Goal: Task Accomplishment & Management: Manage account settings

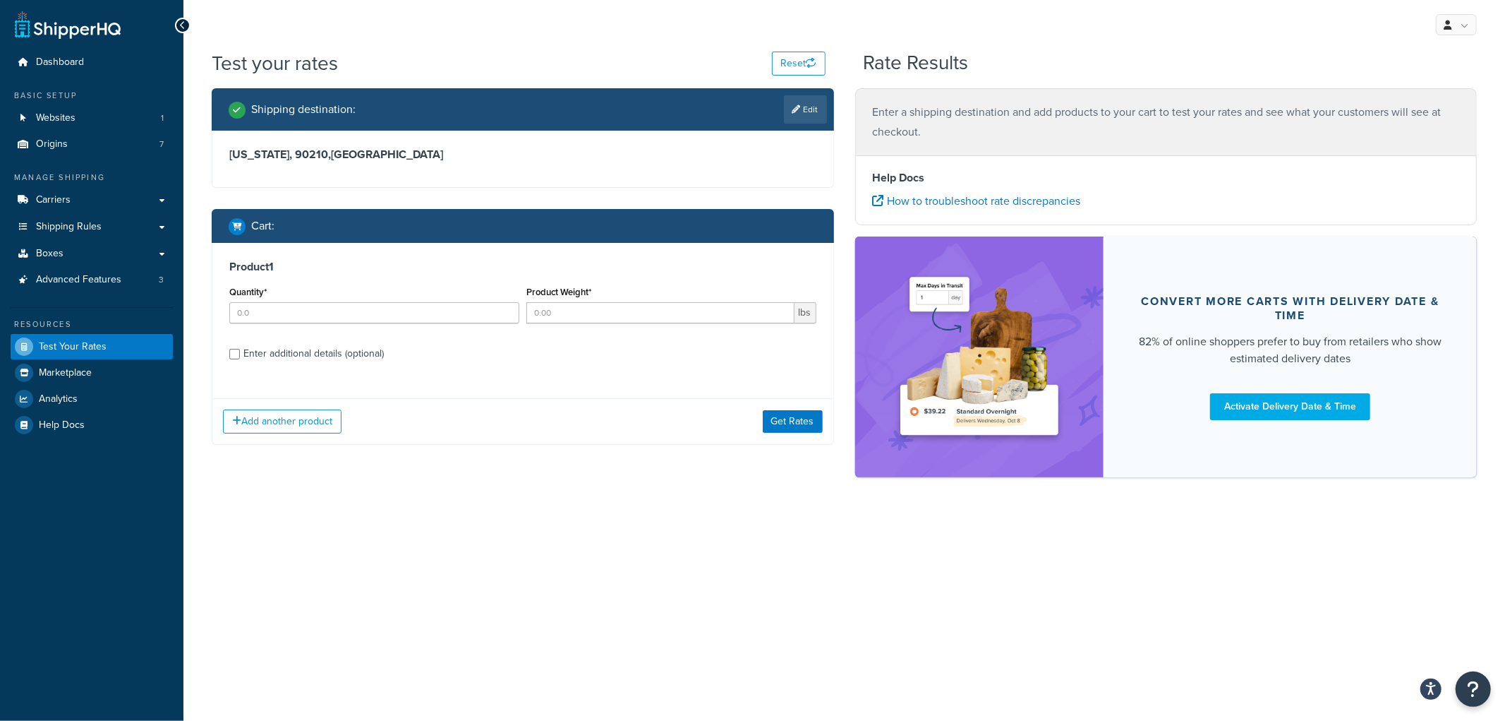
click at [354, 299] on div "Quantity*" at bounding box center [374, 302] width 290 height 41
click at [344, 302] on input "Quantity*" at bounding box center [374, 312] width 290 height 21
type input "28"
click at [613, 311] on input "Product Weight*" at bounding box center [660, 312] width 268 height 21
type input "100"
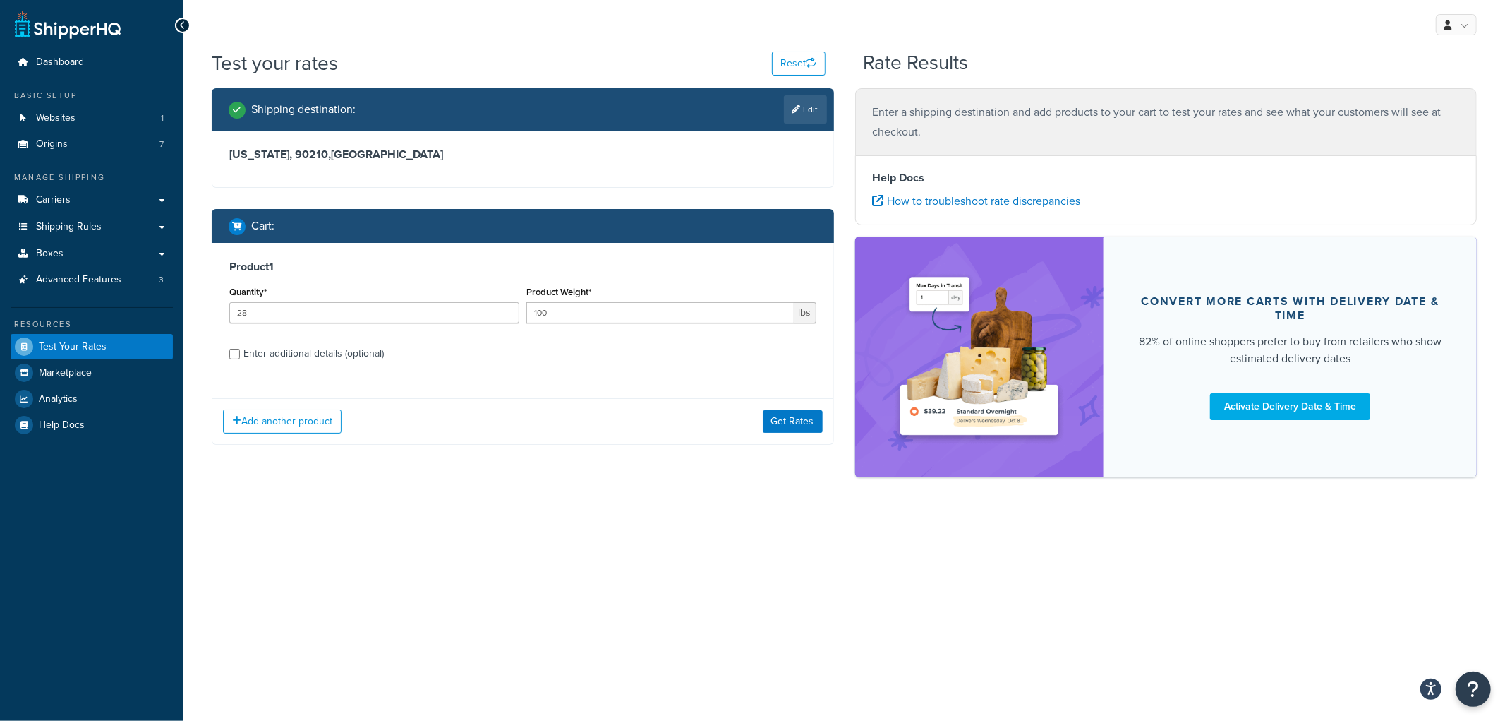
click at [311, 356] on div "Enter additional details (optional)" at bounding box center [313, 354] width 140 height 20
click at [240, 356] on input "Enter additional details (optional)" at bounding box center [234, 354] width 11 height 11
checkbox input "true"
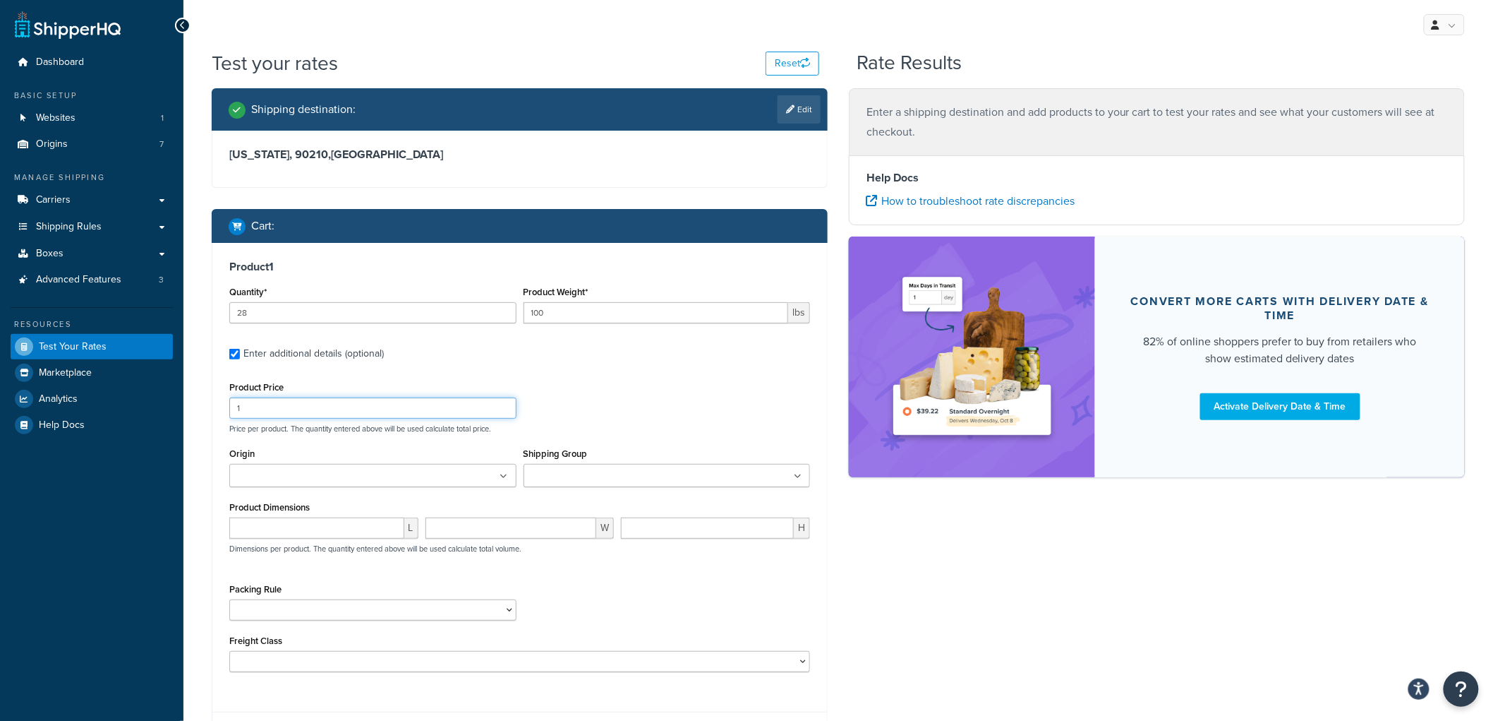
click at [290, 406] on input "1" at bounding box center [372, 407] width 287 height 21
type input "100"
click at [669, 478] on ul at bounding box center [667, 475] width 287 height 23
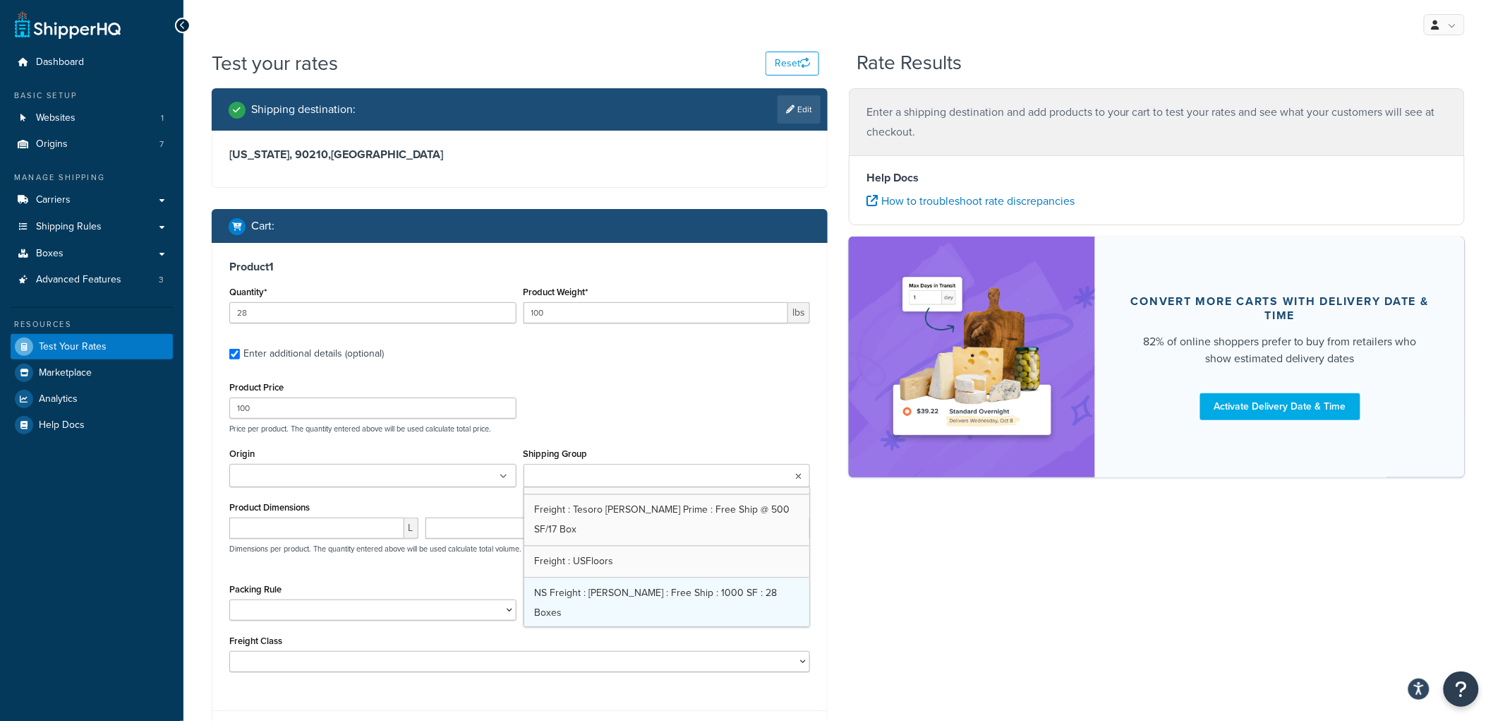
scroll to position [1379, 0]
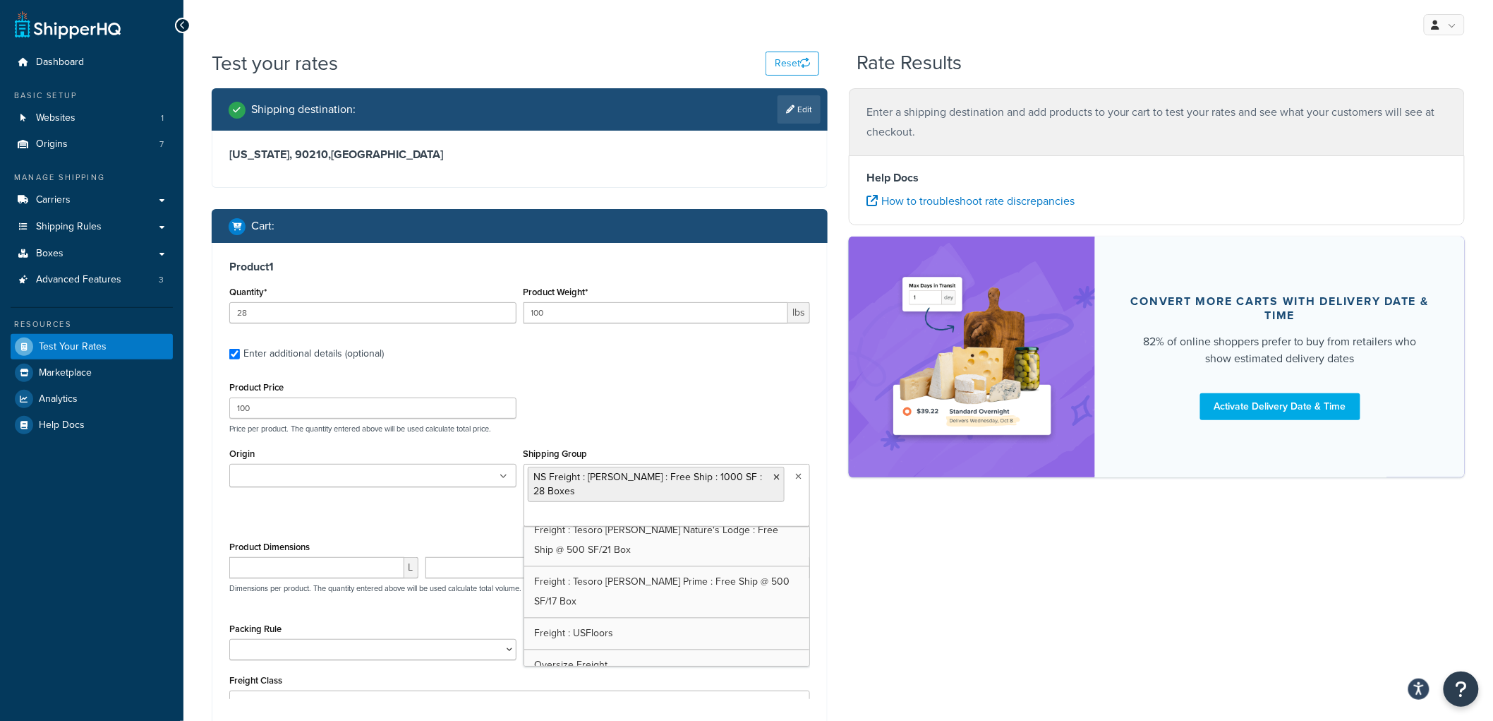
drag, startPoint x: 743, startPoint y: 393, endPoint x: 742, endPoint y: 426, distance: 32.5
click at [743, 393] on div "Product Price 100 Price per product. The quantity entered above will be used ca…" at bounding box center [520, 406] width 588 height 56
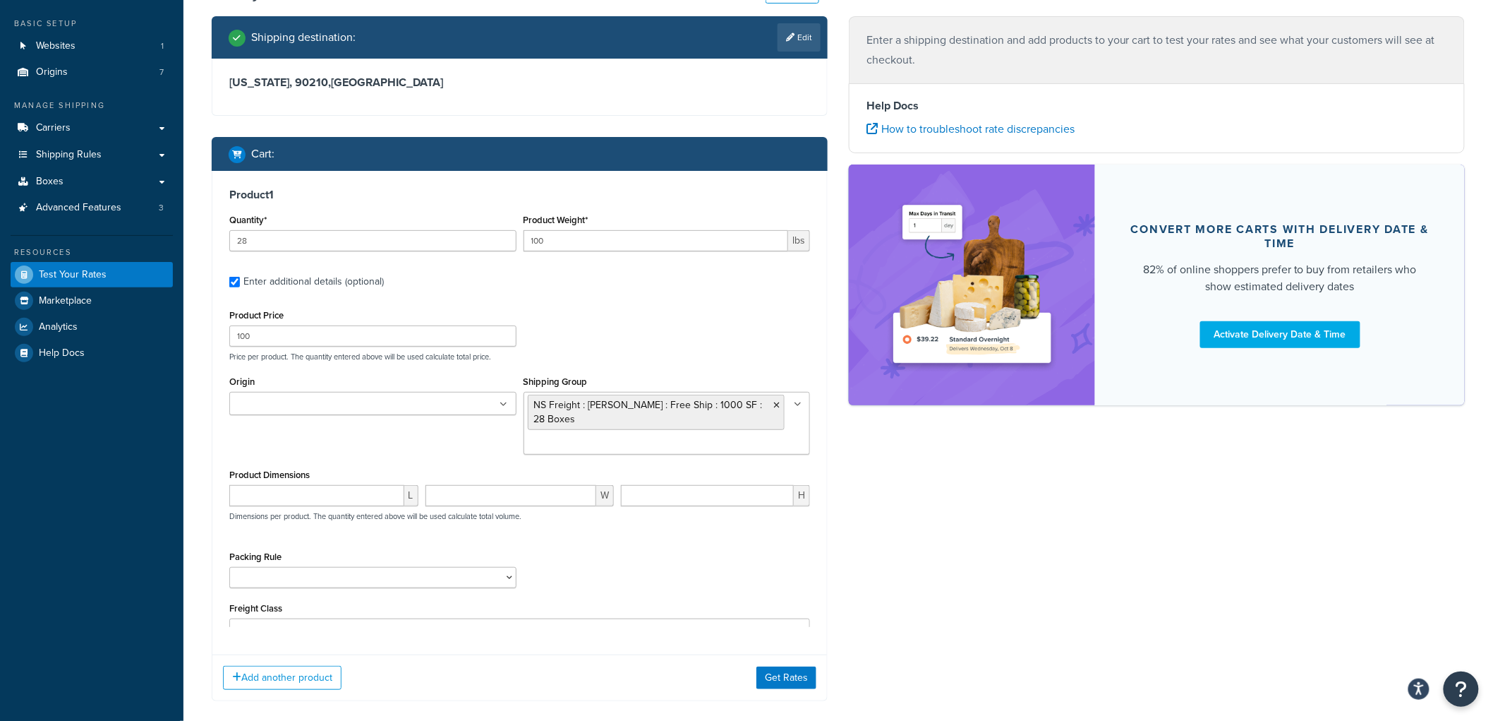
scroll to position [144, 0]
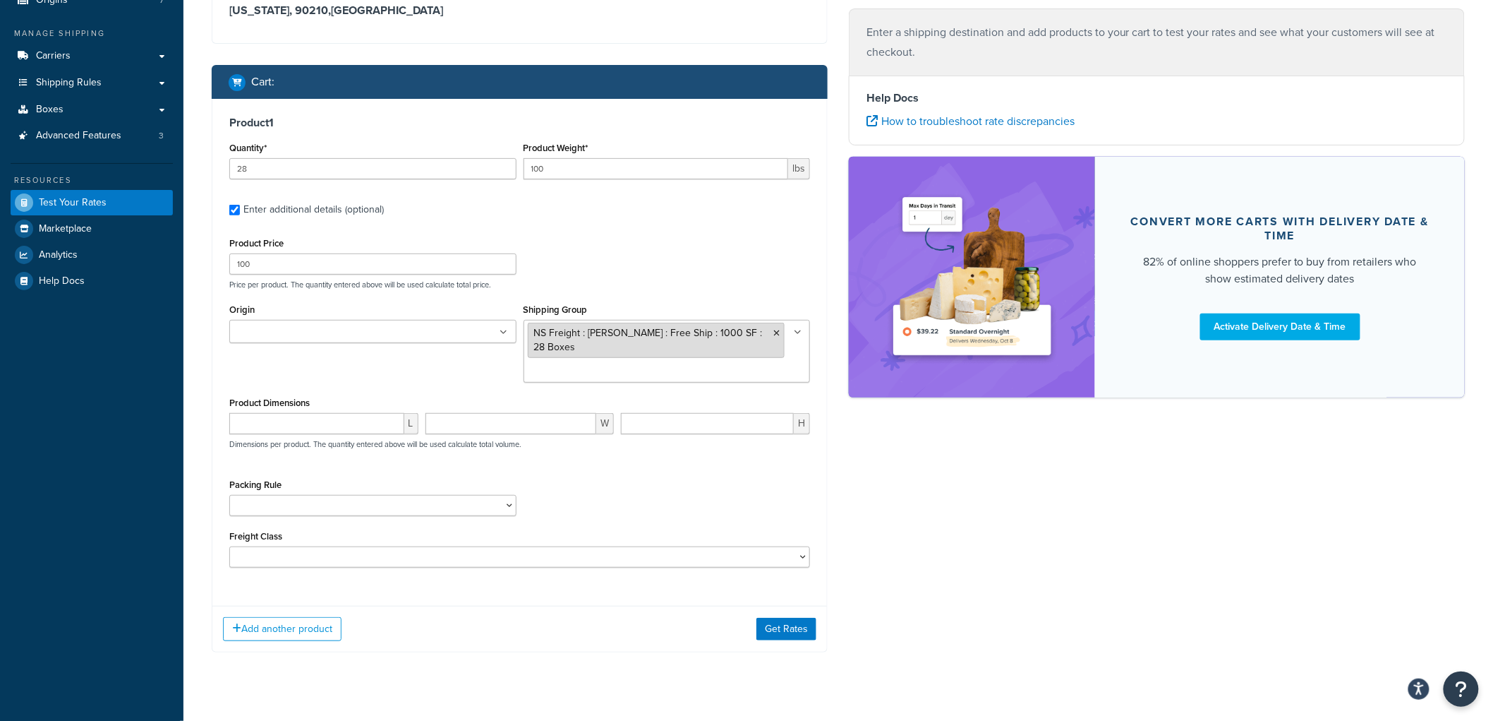
click at [773, 330] on icon at bounding box center [776, 333] width 6 height 8
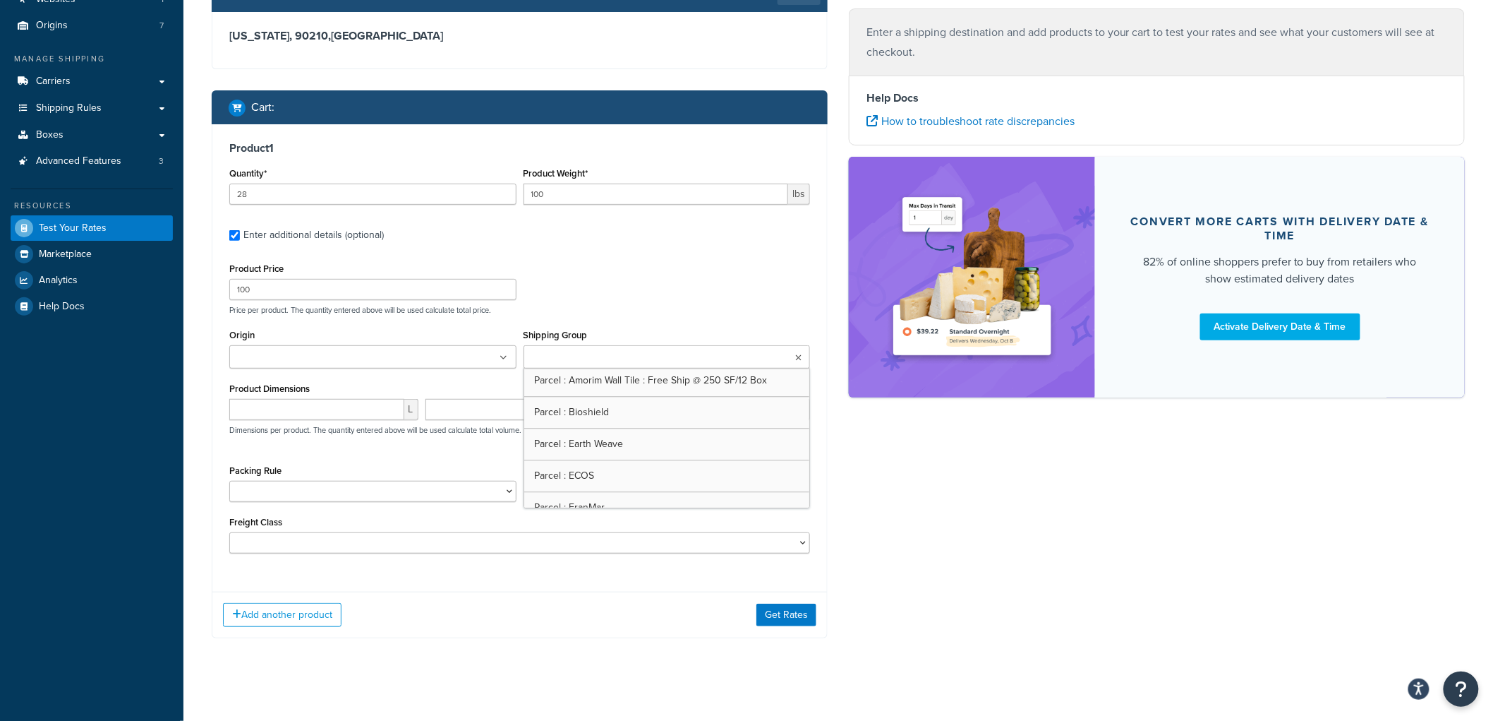
scroll to position [1620, 0]
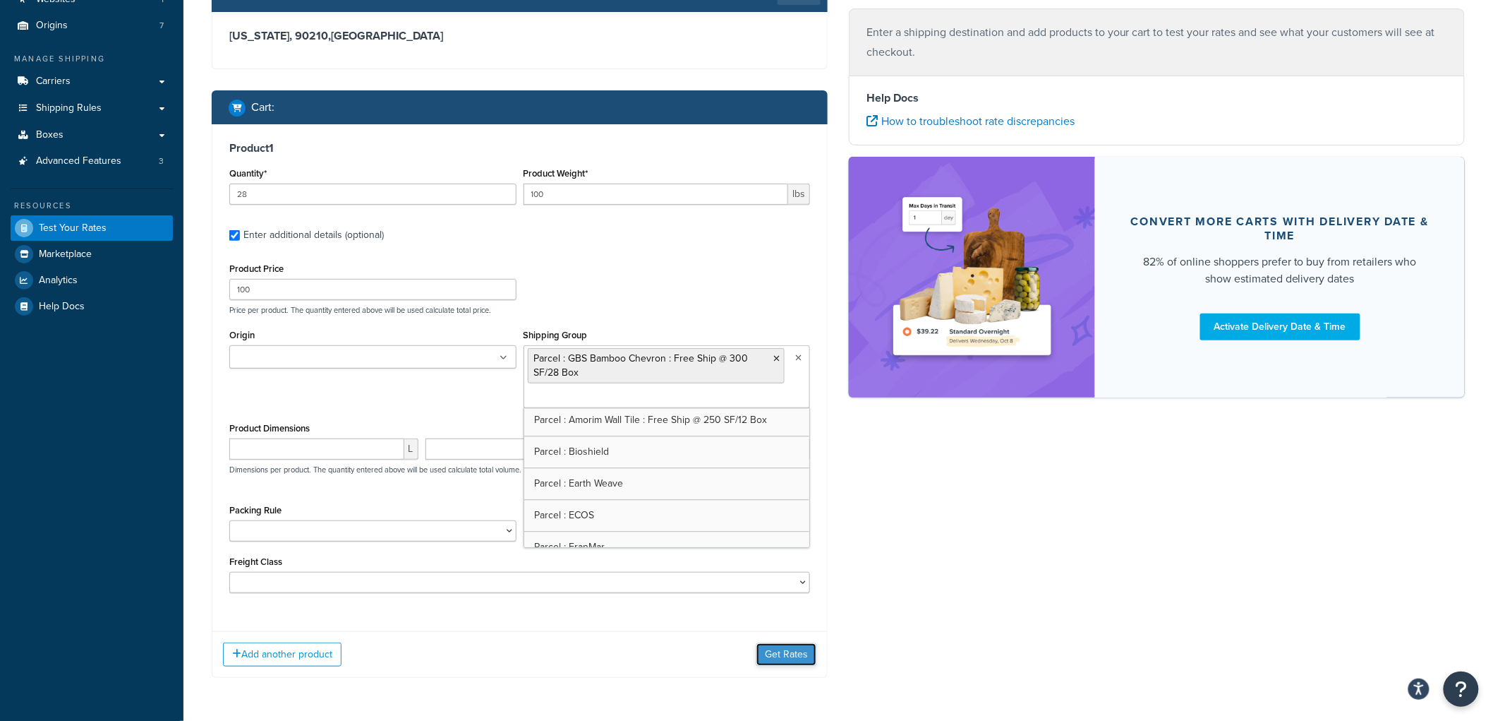
click at [790, 644] on button "Get Rates" at bounding box center [787, 654] width 60 height 23
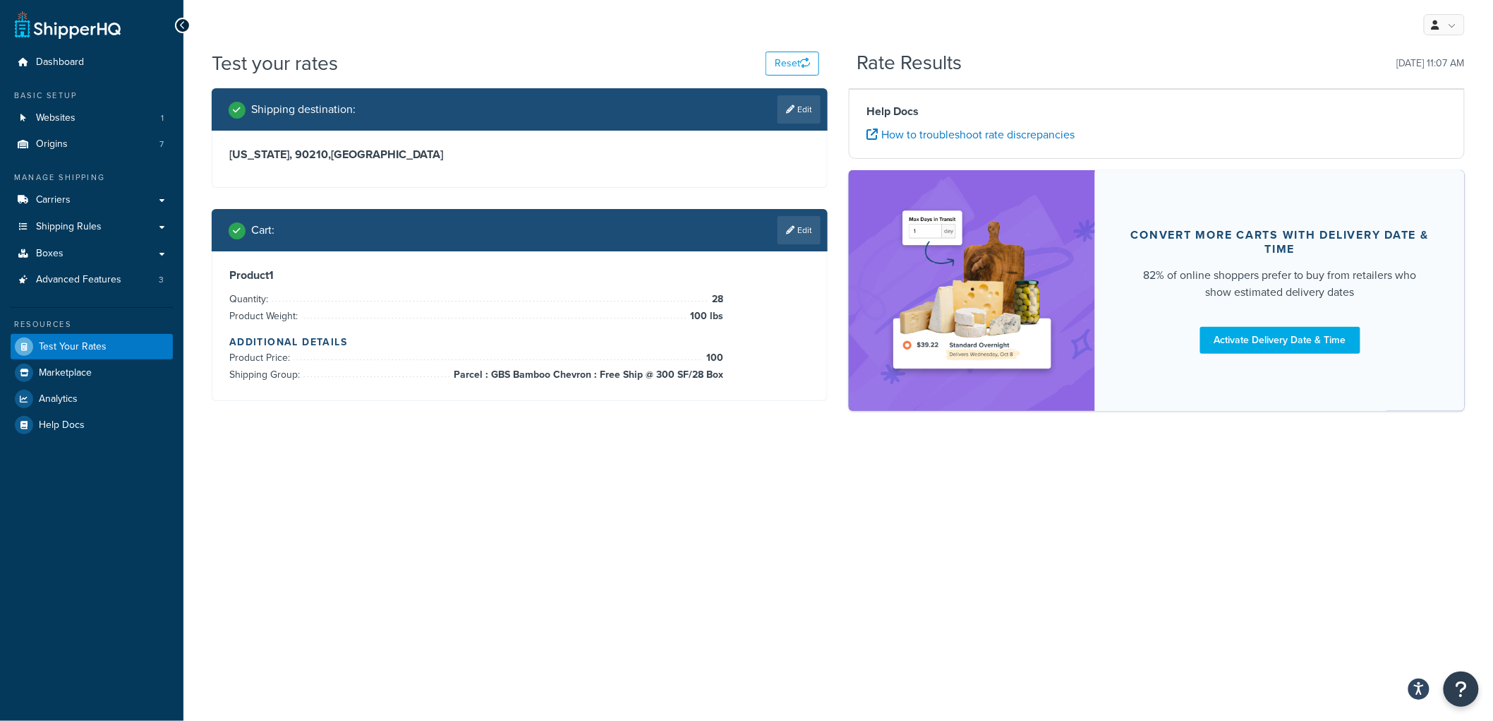
scroll to position [0, 0]
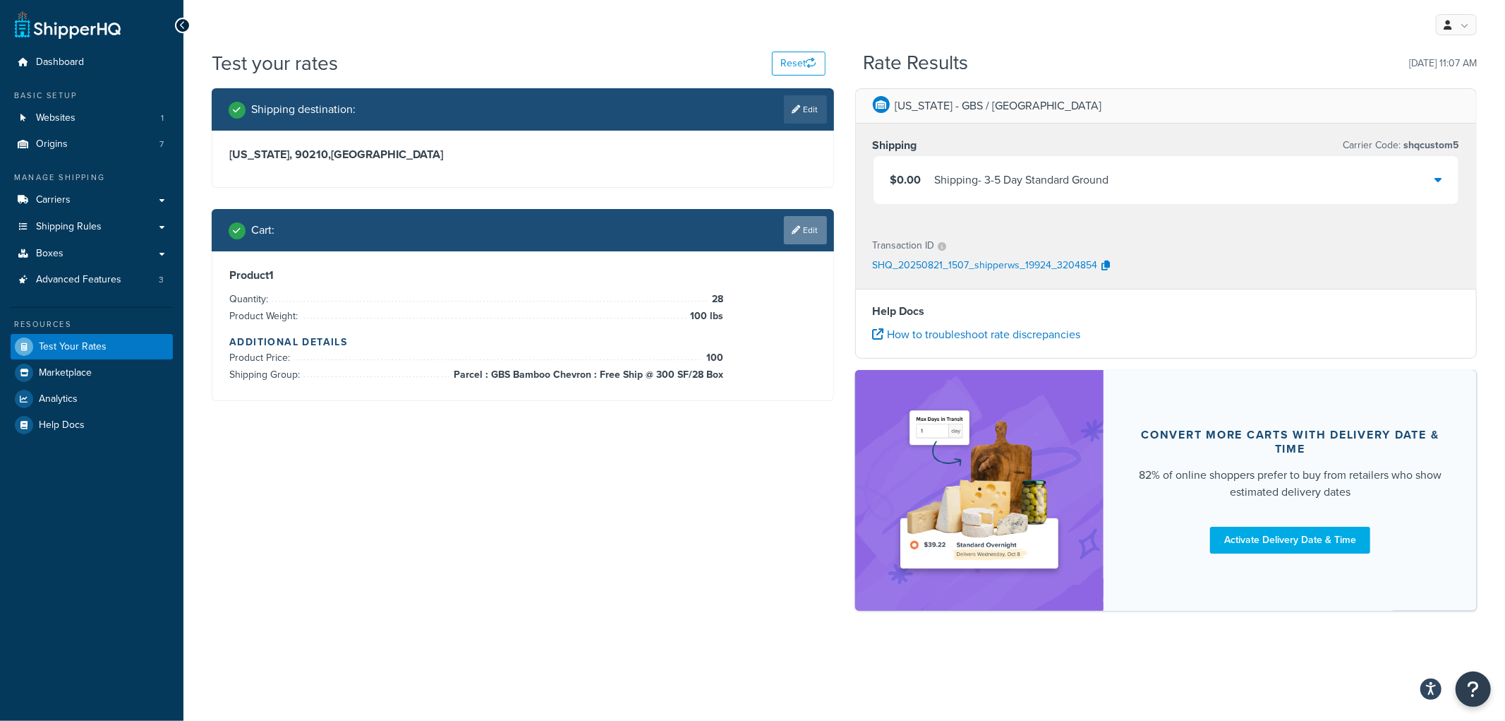
click at [823, 228] on link "Edit" at bounding box center [805, 230] width 43 height 28
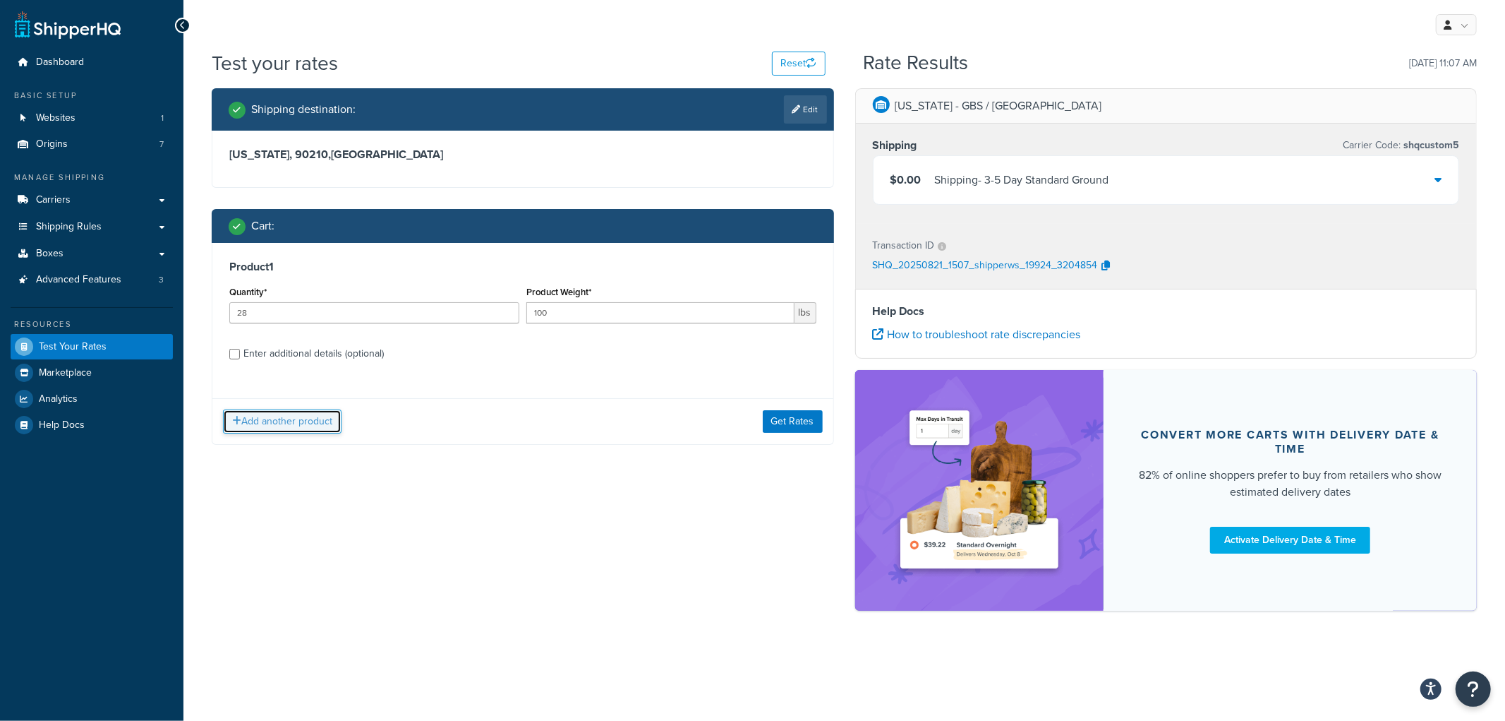
click at [295, 422] on button "Add another product" at bounding box center [282, 421] width 119 height 24
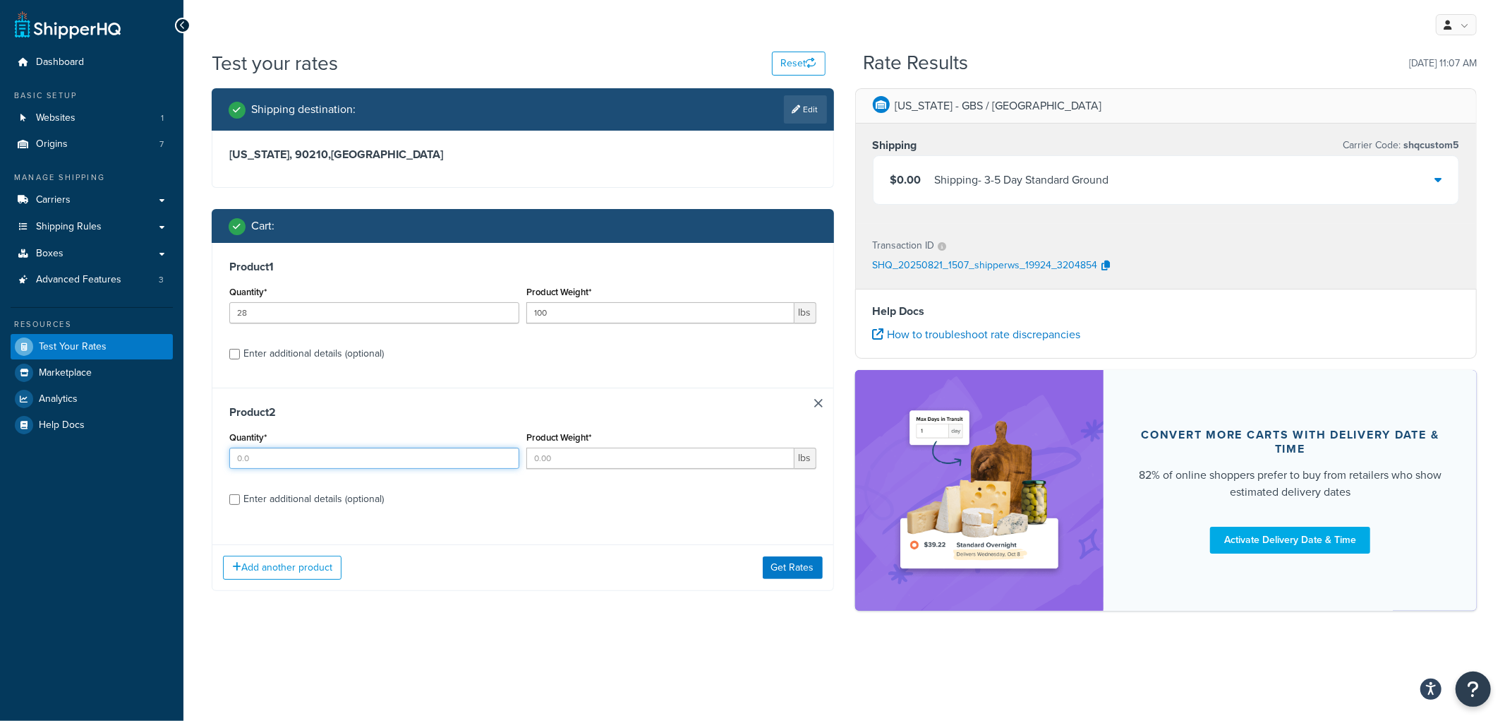
click at [326, 454] on input "Quantity*" at bounding box center [374, 457] width 290 height 21
type input "20"
click at [699, 466] on input "Product Weight*" at bounding box center [660, 457] width 268 height 21
type input "10"
click at [326, 505] on div "Enter additional details (optional)" at bounding box center [313, 499] width 140 height 20
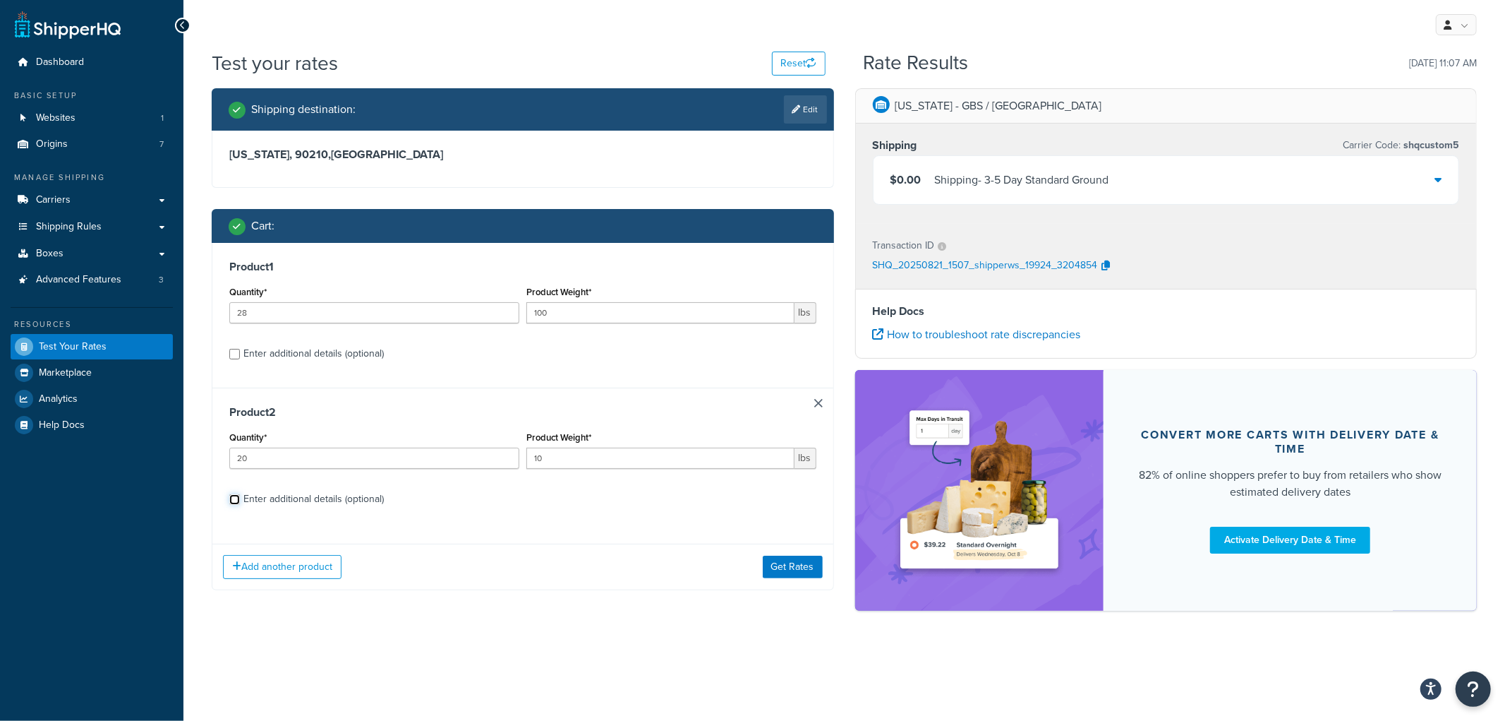
click at [240, 505] on input "Enter additional details (optional)" at bounding box center [234, 499] width 11 height 11
checkbox input "true"
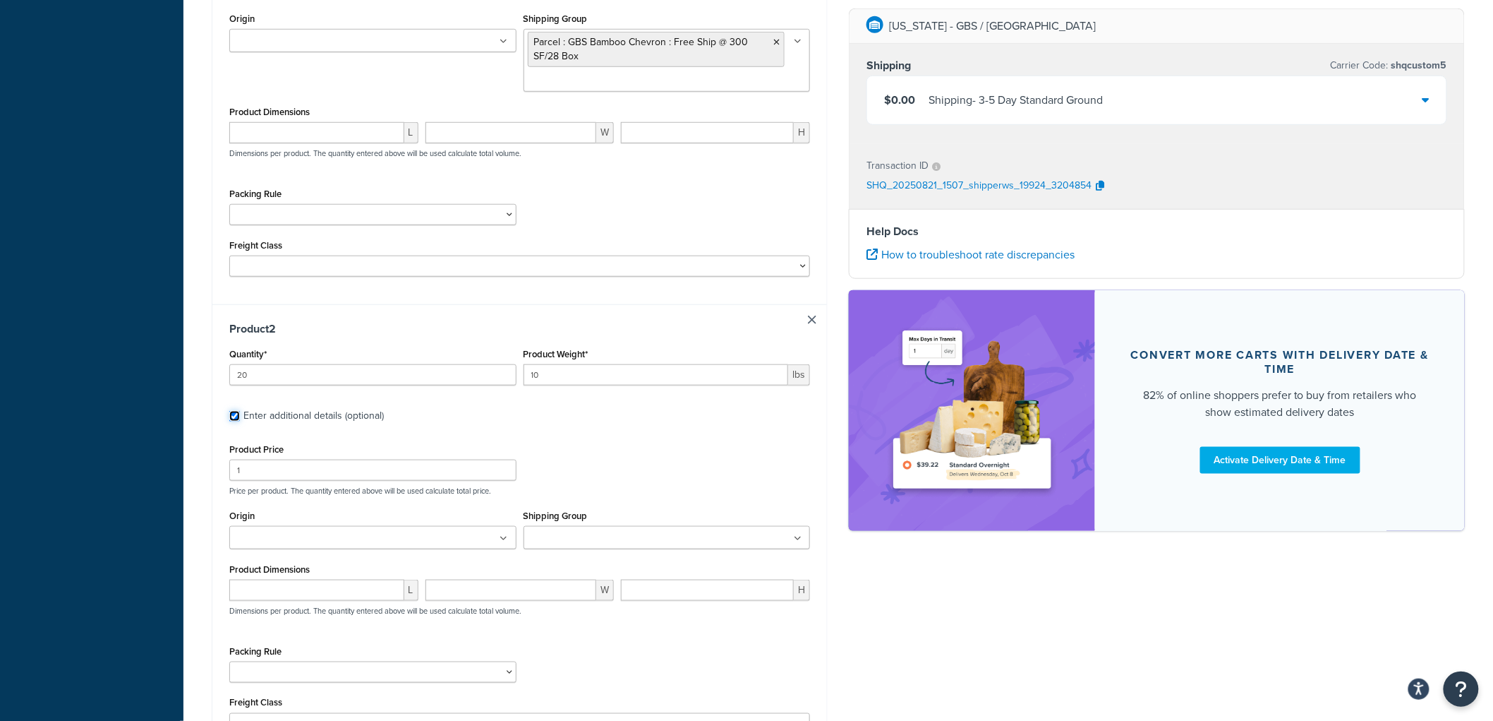
scroll to position [470, 0]
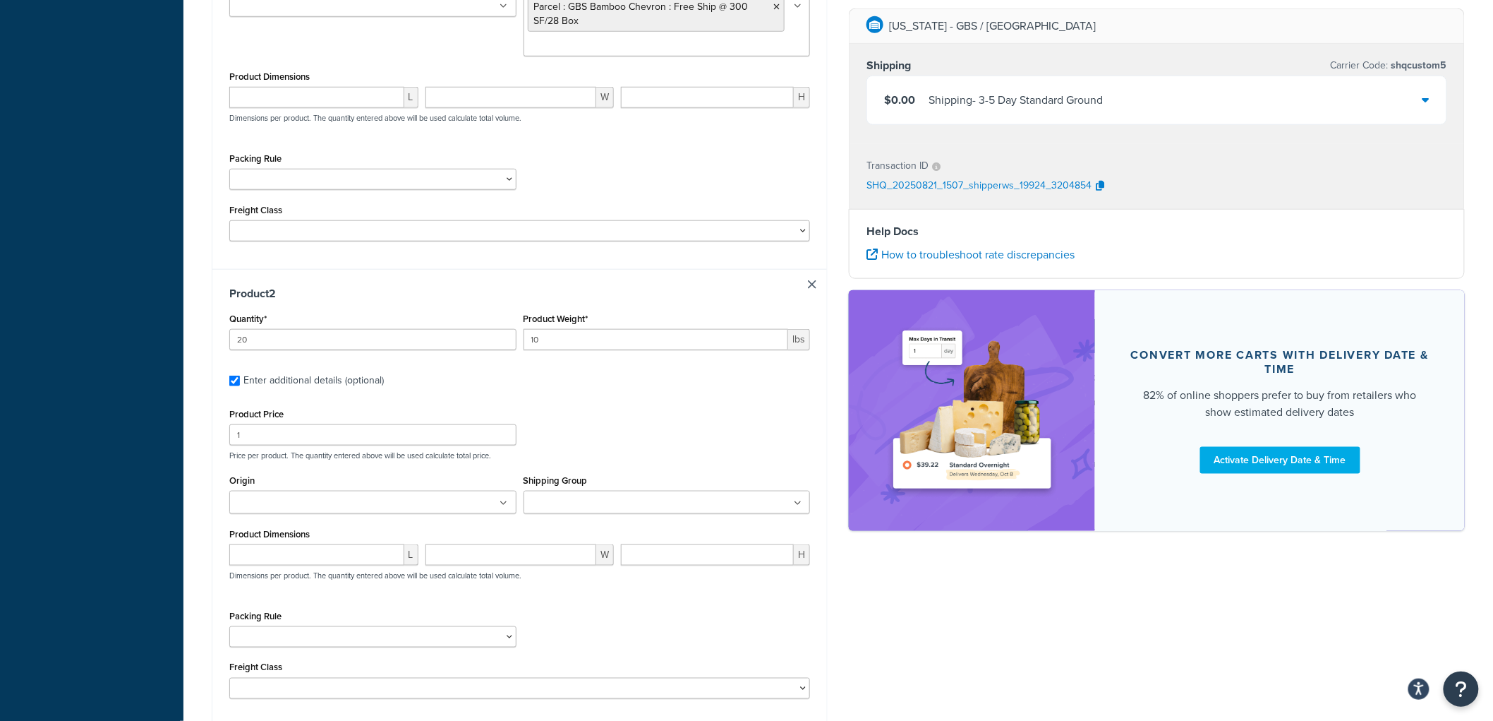
click at [581, 490] on div "Shipping Group Always Free Ship Always Free Ship Freight Ambient Amorim Custome…" at bounding box center [667, 492] width 287 height 43
click at [572, 507] on input "Shipping Group" at bounding box center [590, 503] width 125 height 16
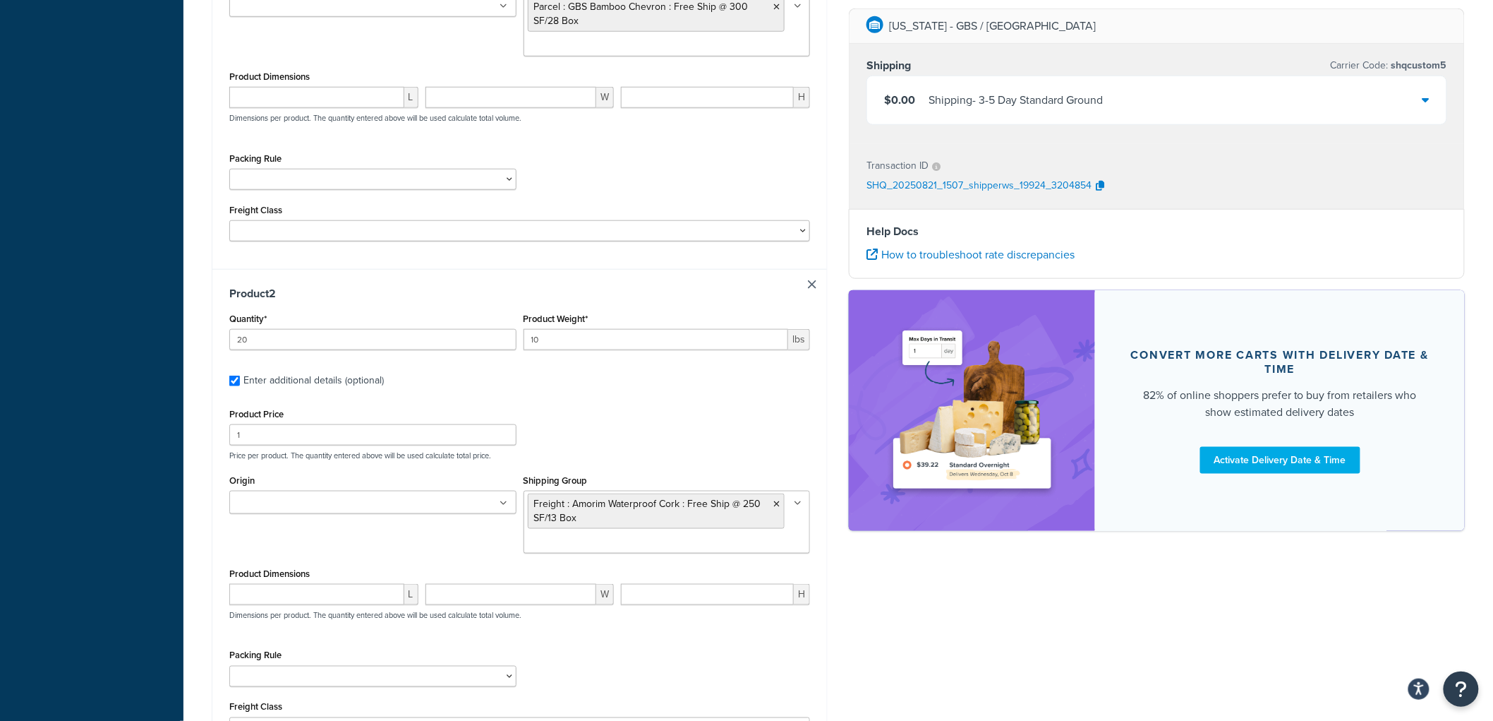
click at [939, 596] on div "Shipping destination : Edit California, 90210 , United States Cart : Product 1 …" at bounding box center [838, 226] width 1275 height 1217
drag, startPoint x: 315, startPoint y: 335, endPoint x: 56, endPoint y: 337, distance: 259.0
click at [56, 337] on div "Dashboard Basic Setup Websites 1 Origins 7 Manage Shipping Carriers Carriers Al…" at bounding box center [746, 222] width 1493 height 1385
type input "10"
click at [1012, 630] on div "Shipping destination : Edit California, 90210 , United States Cart : Product 1 …" at bounding box center [838, 231] width 1275 height 1226
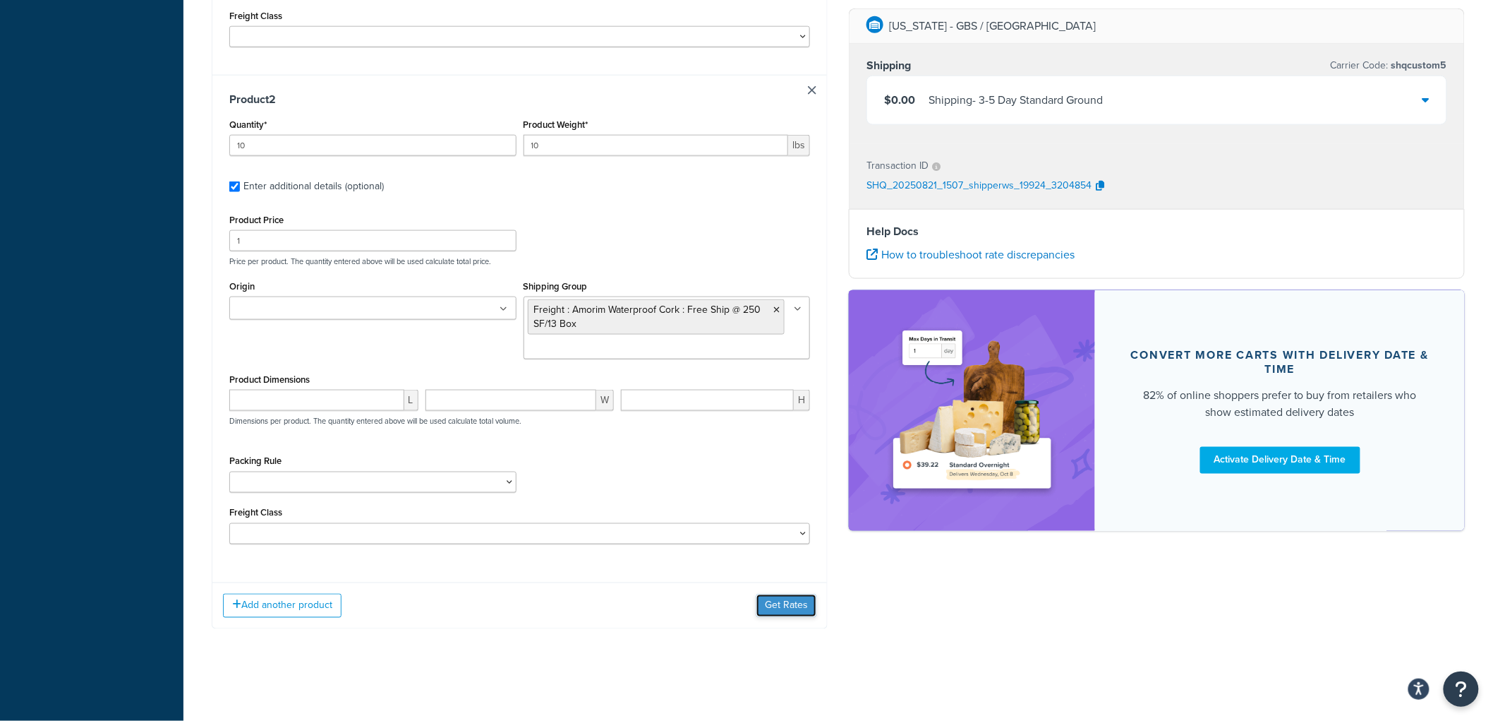
click at [788, 611] on button "Get Rates" at bounding box center [787, 605] width 60 height 23
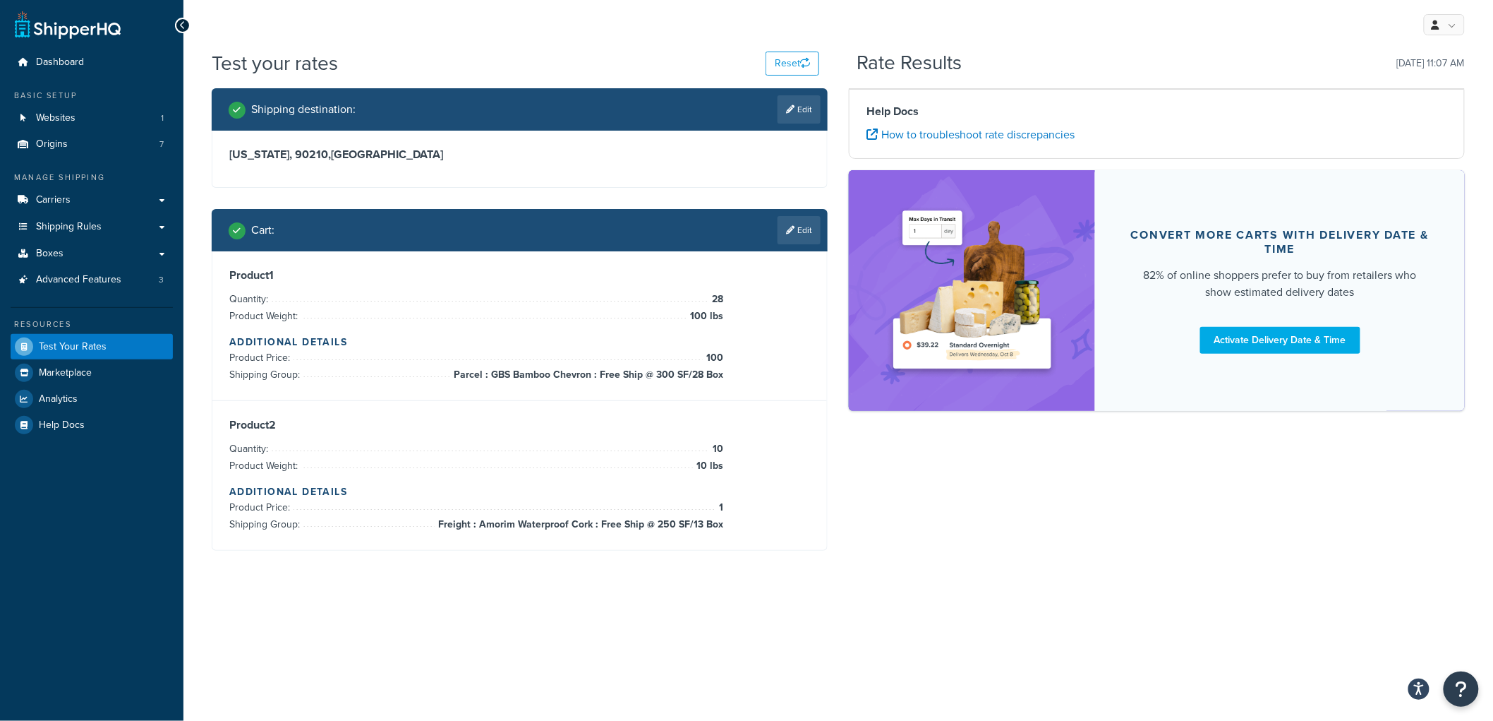
scroll to position [0, 0]
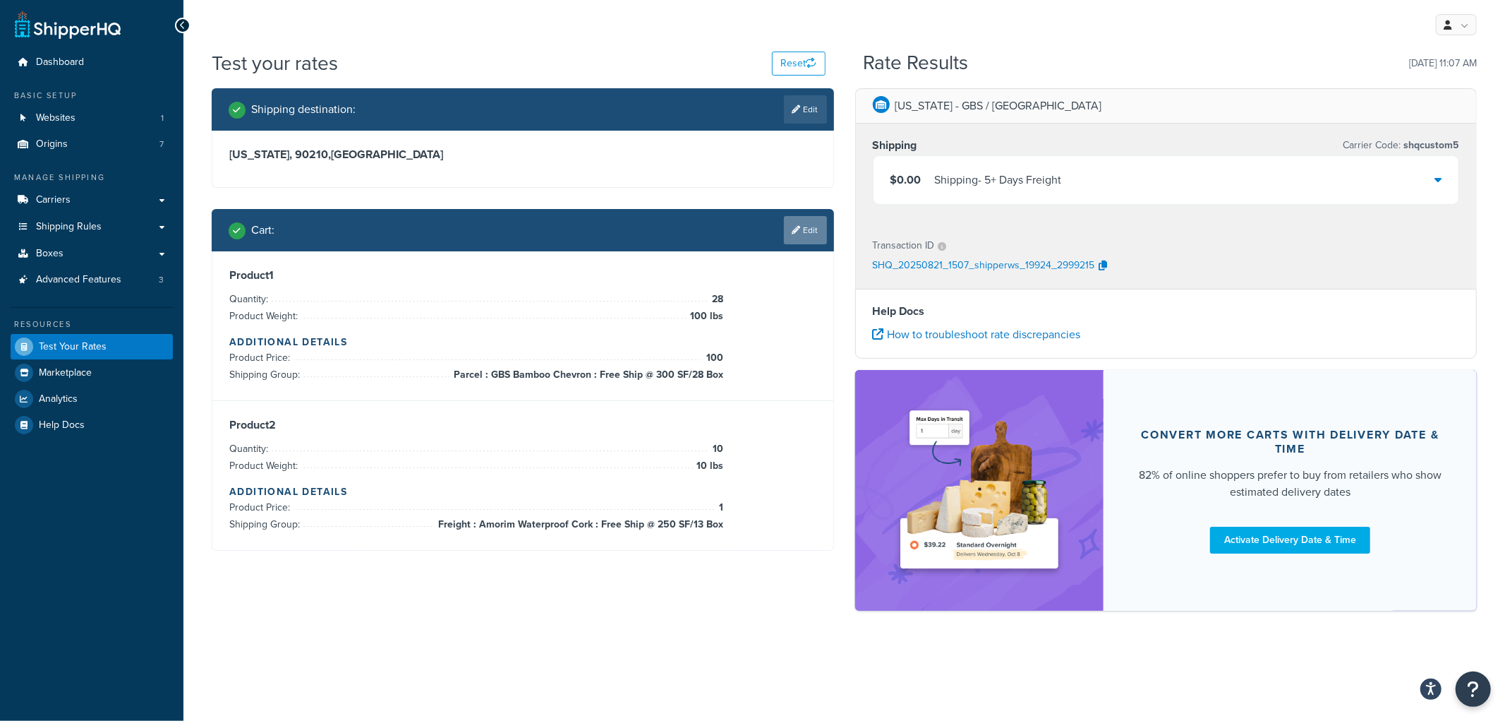
click at [808, 229] on link "Edit" at bounding box center [805, 230] width 43 height 28
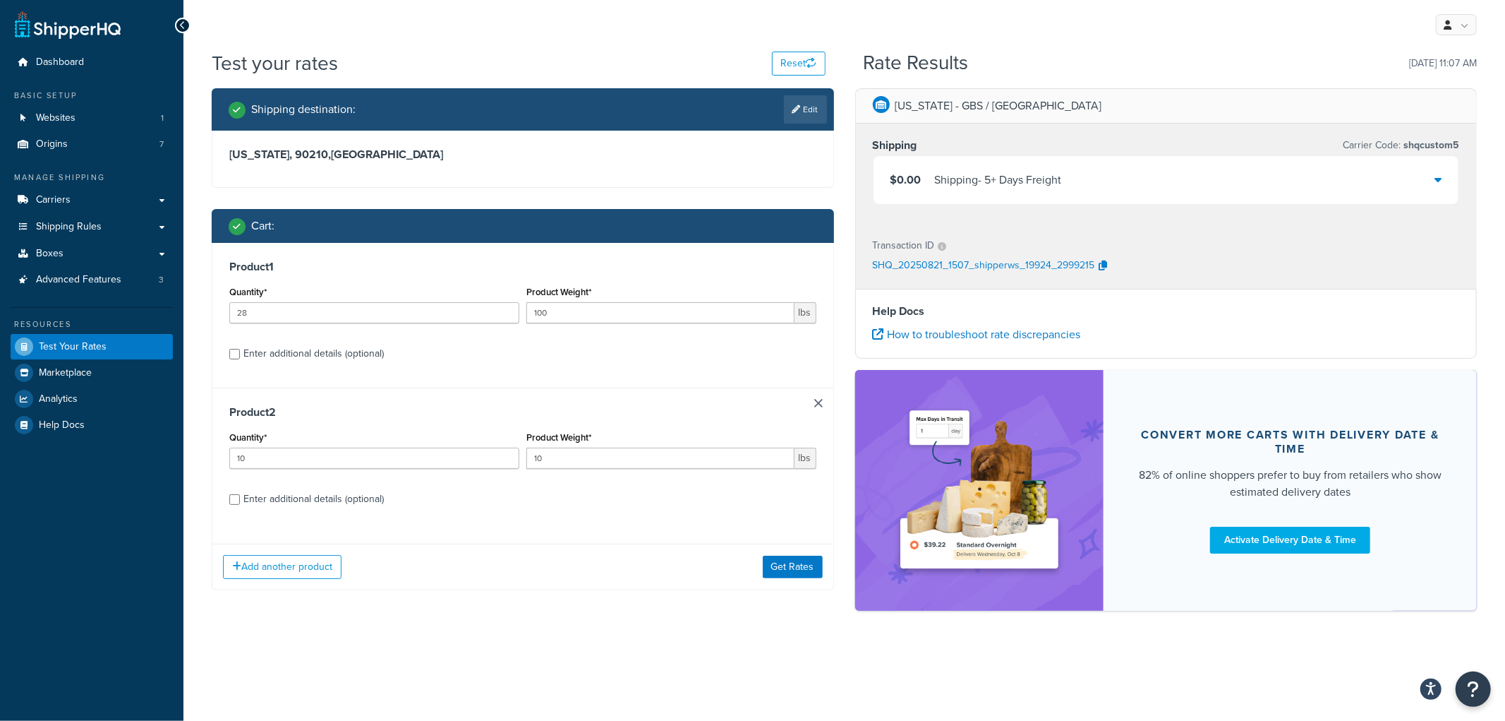
click at [821, 404] on link at bounding box center [818, 403] width 8 height 8
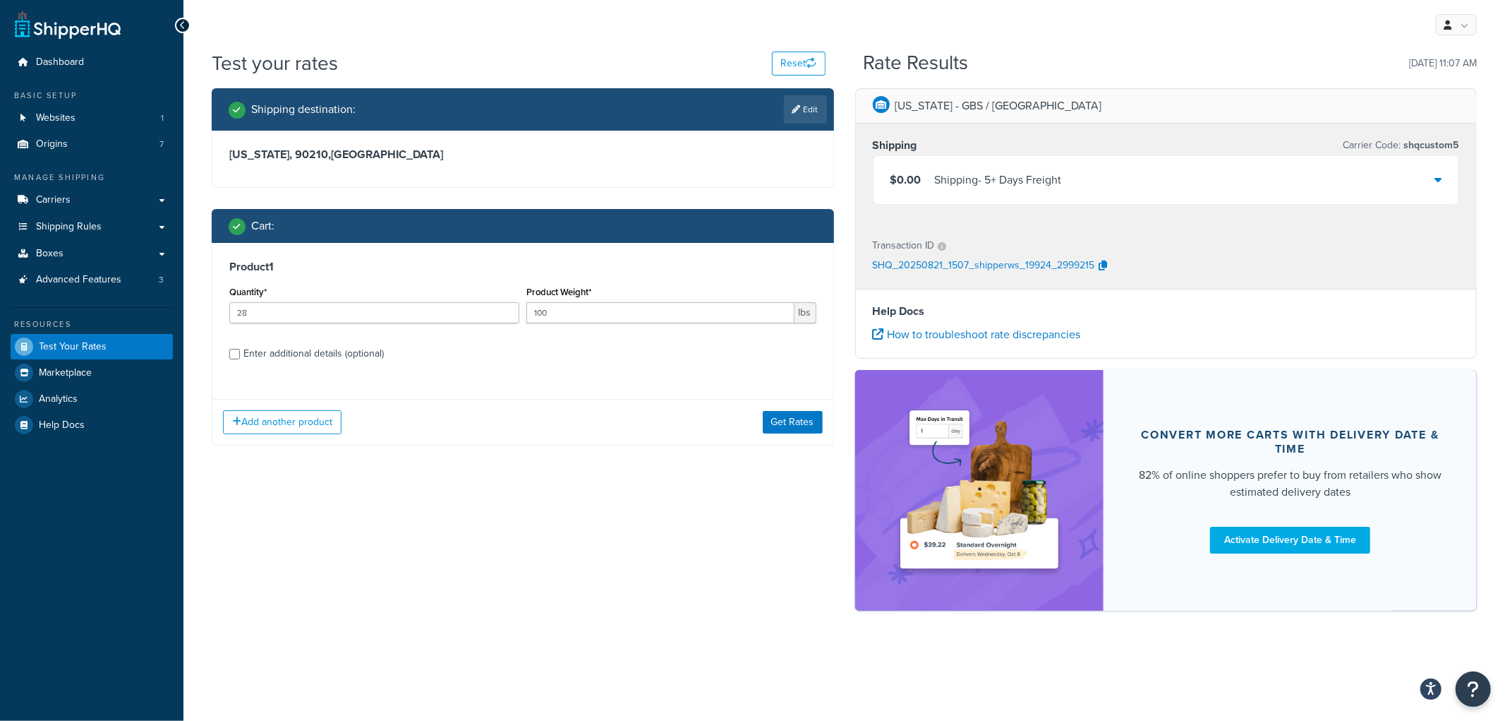
click at [284, 350] on div "Enter additional details (optional)" at bounding box center [313, 354] width 140 height 20
click at [240, 350] on input "Enter additional details (optional)" at bounding box center [234, 354] width 11 height 11
checkbox input "true"
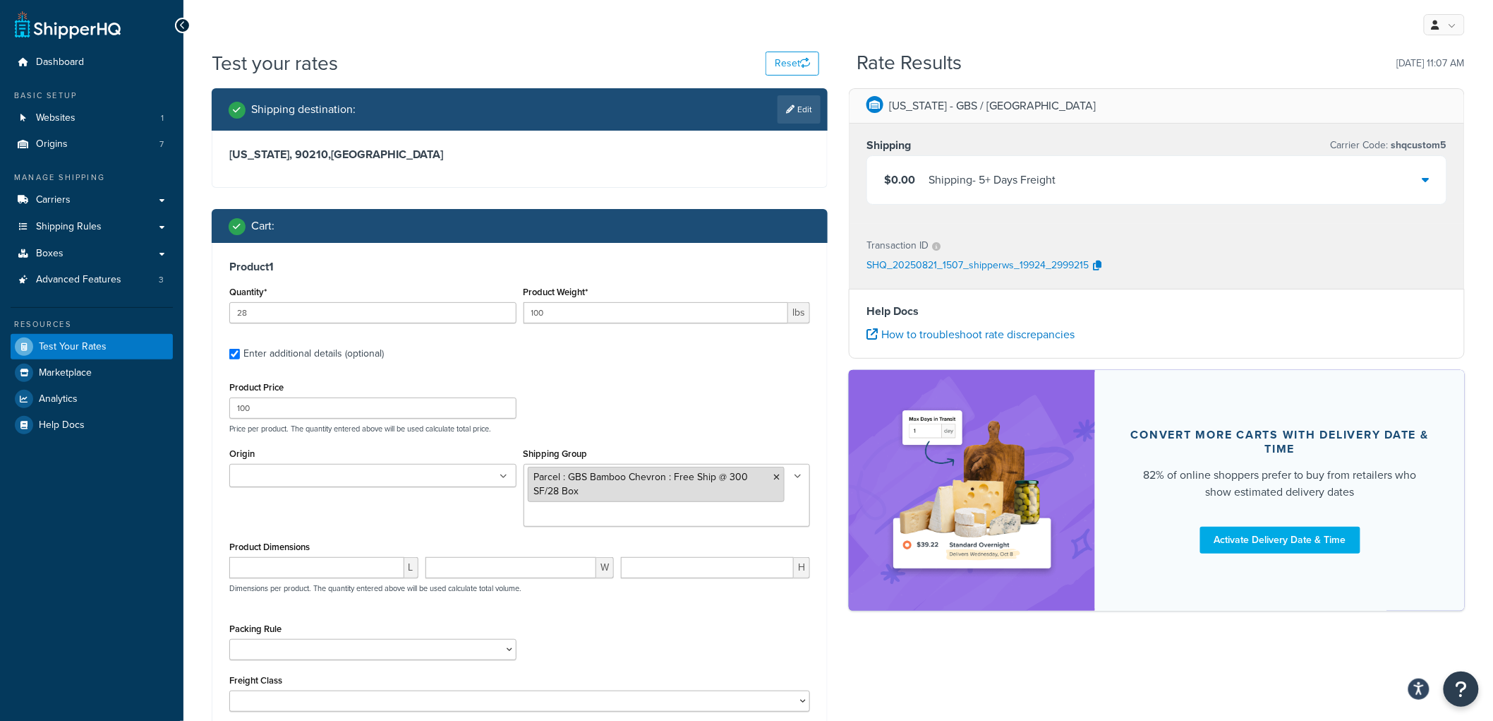
click at [776, 474] on icon at bounding box center [776, 477] width 6 height 8
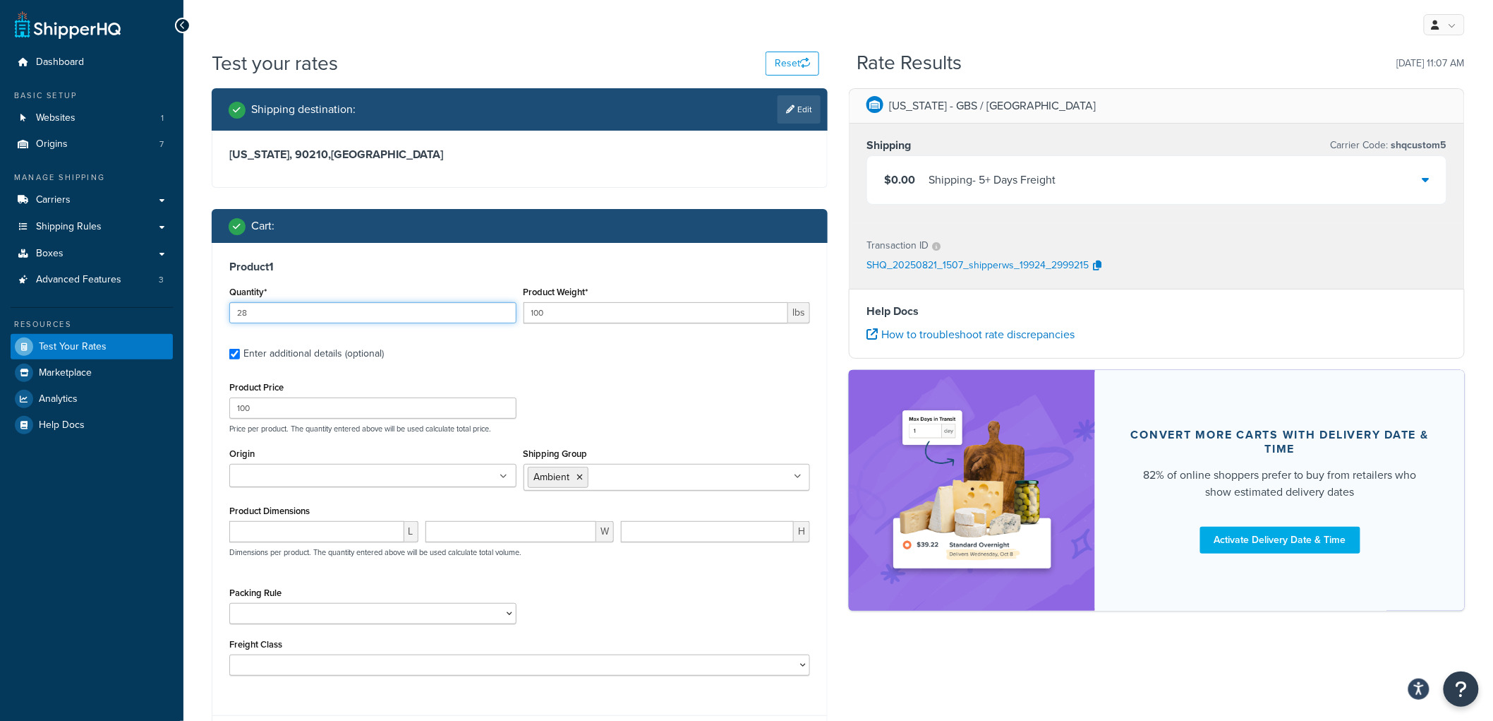
drag, startPoint x: 315, startPoint y: 306, endPoint x: 143, endPoint y: 307, distance: 171.5
click at [143, 307] on div "Dashboard Basic Setup Websites 1 Origins 7 Manage Shipping Carriers Carriers Al…" at bounding box center [746, 426] width 1493 height 853
type input "1"
click at [620, 270] on h3 "Product 1" at bounding box center [519, 267] width 581 height 14
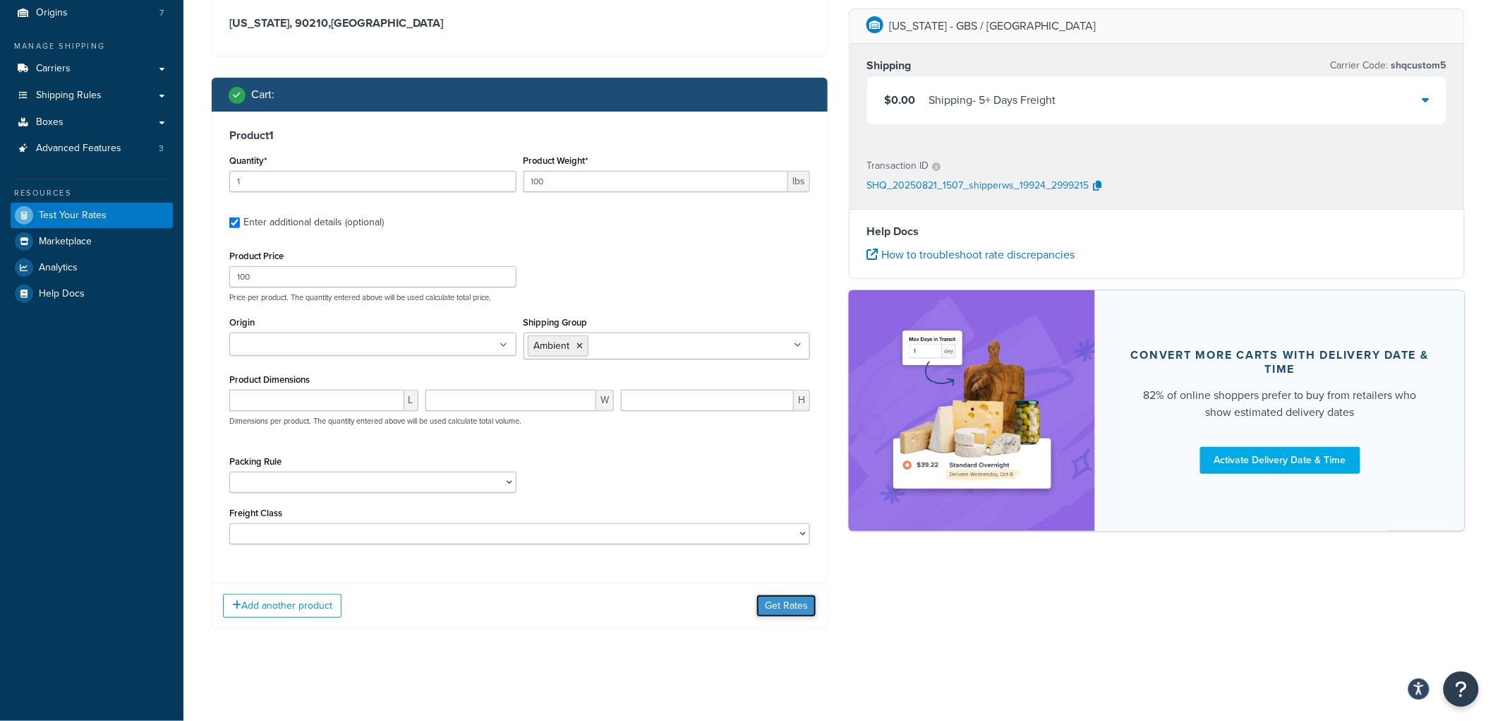
click at [805, 610] on button "Get Rates" at bounding box center [787, 605] width 60 height 23
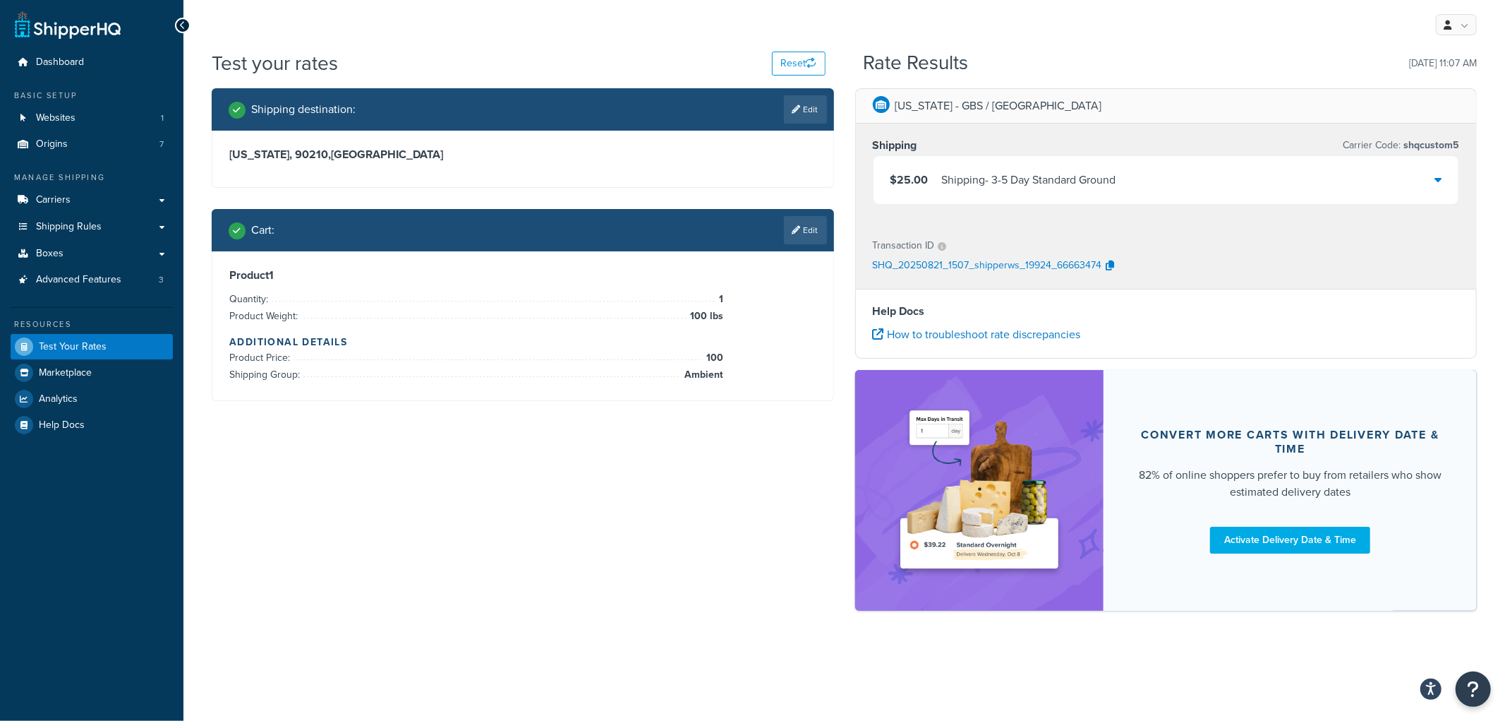
click at [831, 236] on div "Cart : Edit" at bounding box center [523, 230] width 622 height 42
click at [827, 236] on div "Cart : Edit" at bounding box center [523, 230] width 622 height 42
click at [822, 231] on link "Edit" at bounding box center [805, 230] width 43 height 28
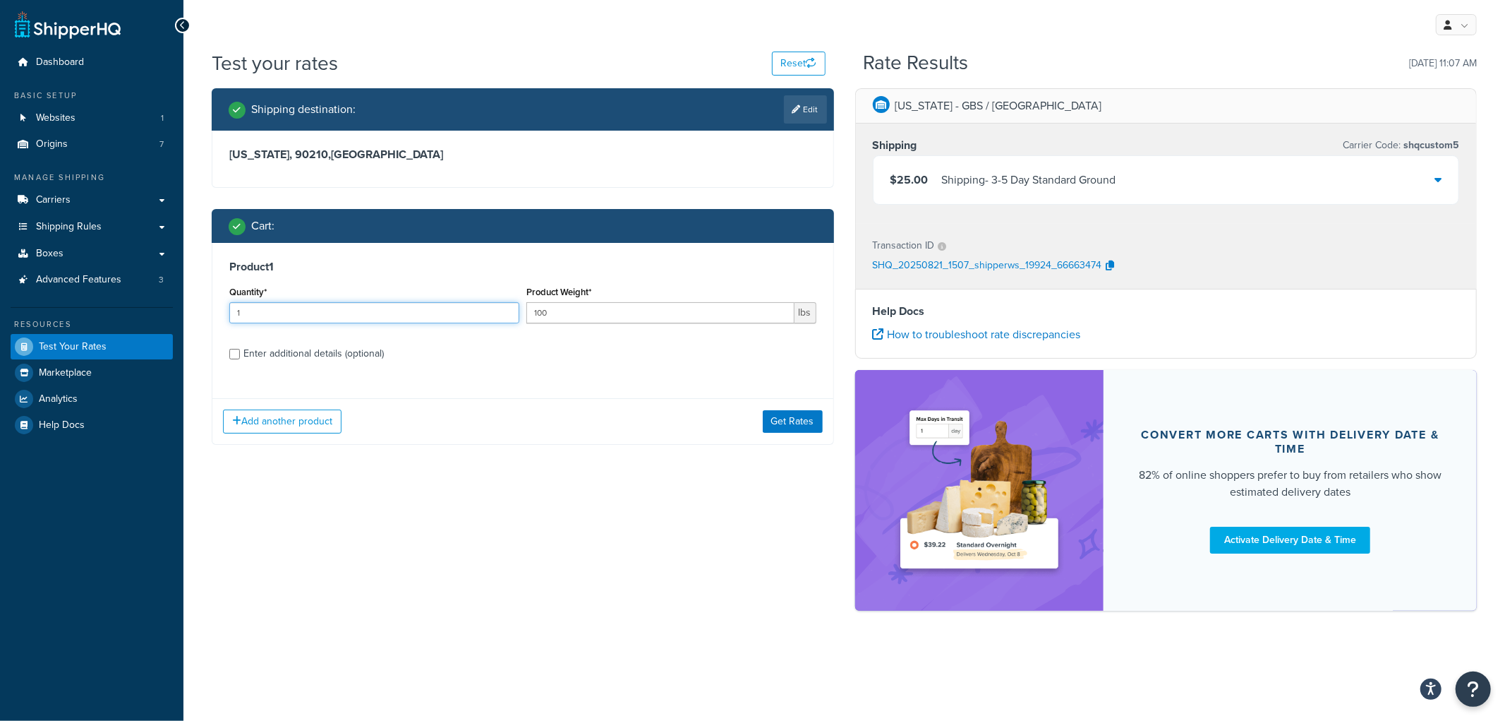
drag, startPoint x: 327, startPoint y: 319, endPoint x: 217, endPoint y: 294, distance: 113.7
click at [217, 294] on div "Product 1 Quantity* 1 Product Weight* 100 lbs Enter additional details (optiona…" at bounding box center [522, 315] width 621 height 145
type input "2"
click at [454, 235] on div "Cart :" at bounding box center [528, 226] width 598 height 20
click at [821, 428] on button "Get Rates" at bounding box center [793, 421] width 60 height 23
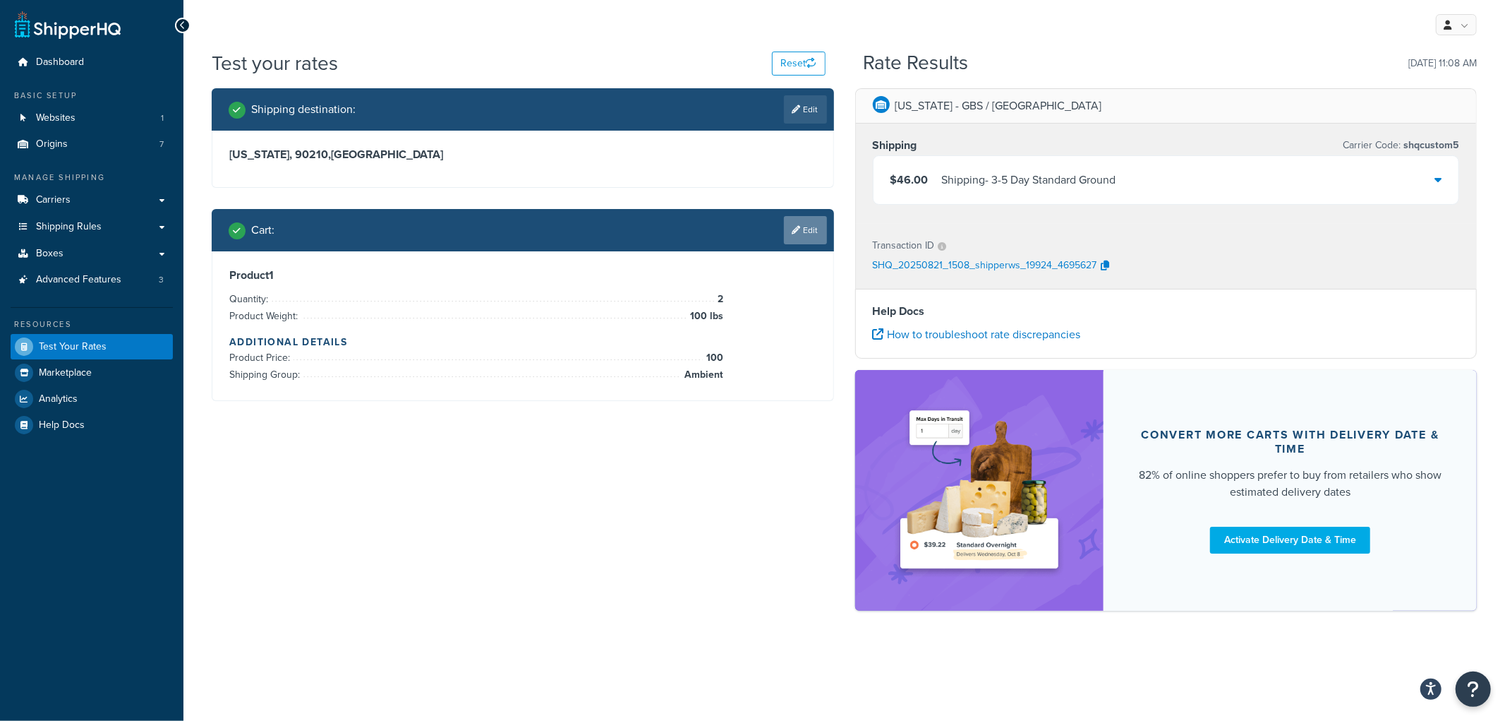
click at [795, 226] on icon at bounding box center [797, 230] width 8 height 8
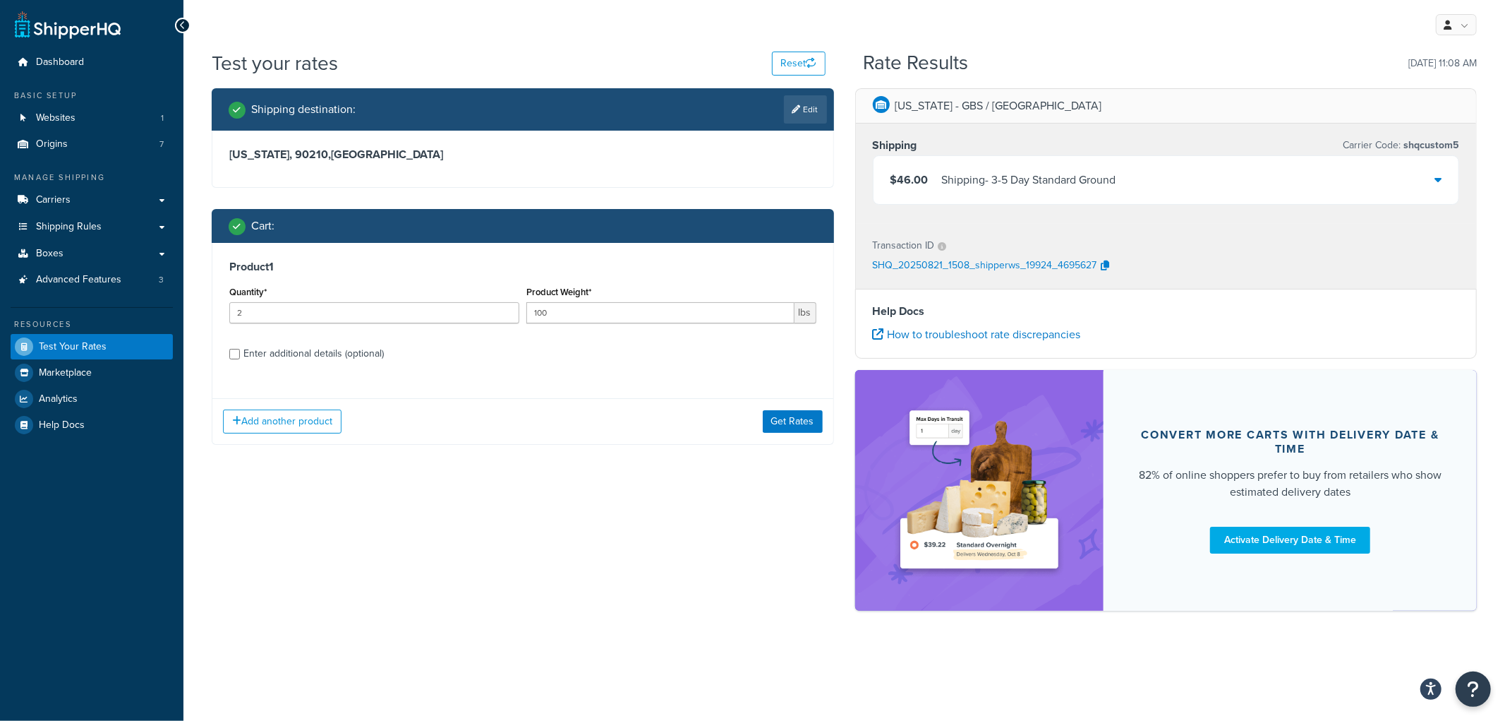
click at [270, 354] on div "Enter additional details (optional)" at bounding box center [313, 354] width 140 height 20
click at [240, 354] on input "Enter additional details (optional)" at bounding box center [234, 354] width 11 height 11
checkbox input "true"
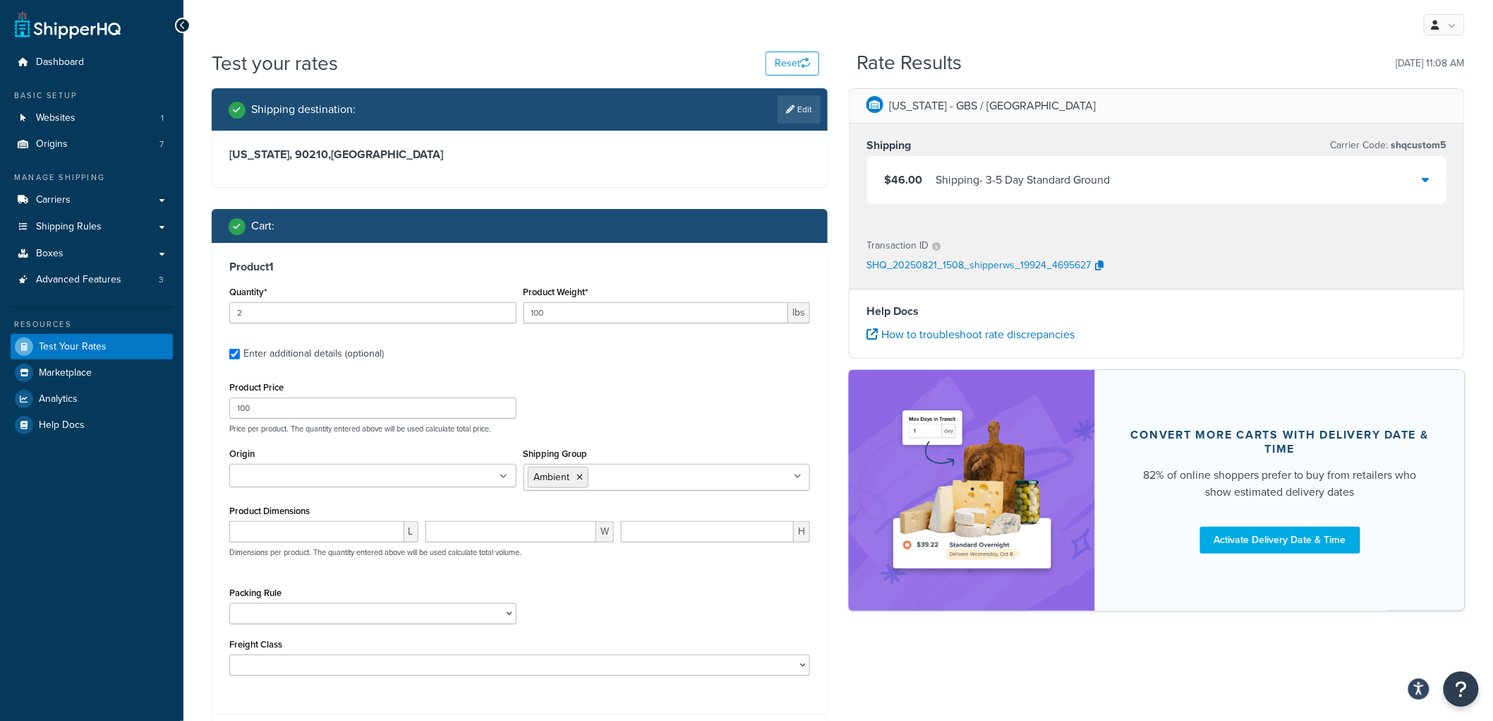
click at [356, 233] on div "Cart :" at bounding box center [525, 226] width 592 height 20
drag, startPoint x: 255, startPoint y: 314, endPoint x: 195, endPoint y: 308, distance: 59.6
click at [195, 308] on div "Test your rates Reset Rate Results 08/21/2025, 11:08 AM Shipping destination : …" at bounding box center [838, 432] width 1310 height 767
type input "3"
click at [539, 210] on div "Cart :" at bounding box center [520, 226] width 616 height 34
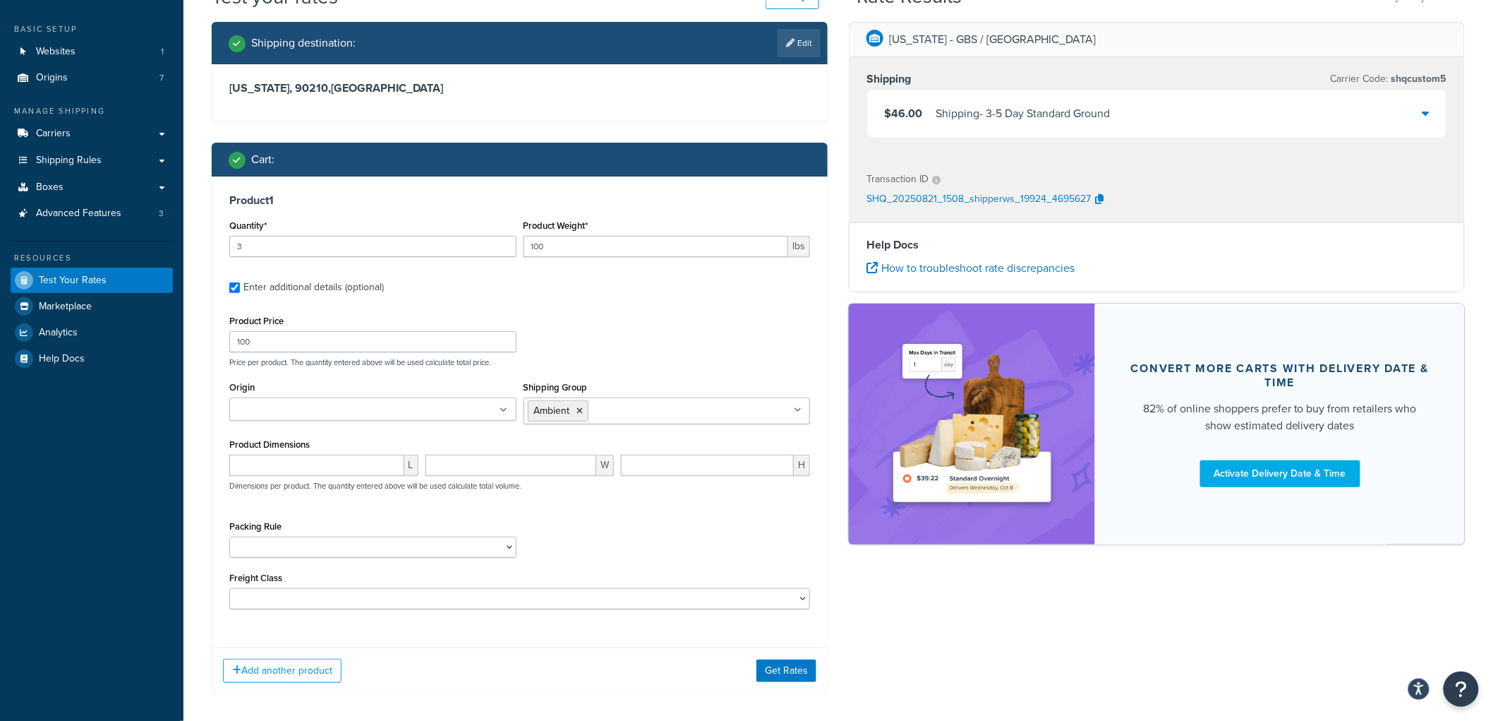
scroll to position [133, 0]
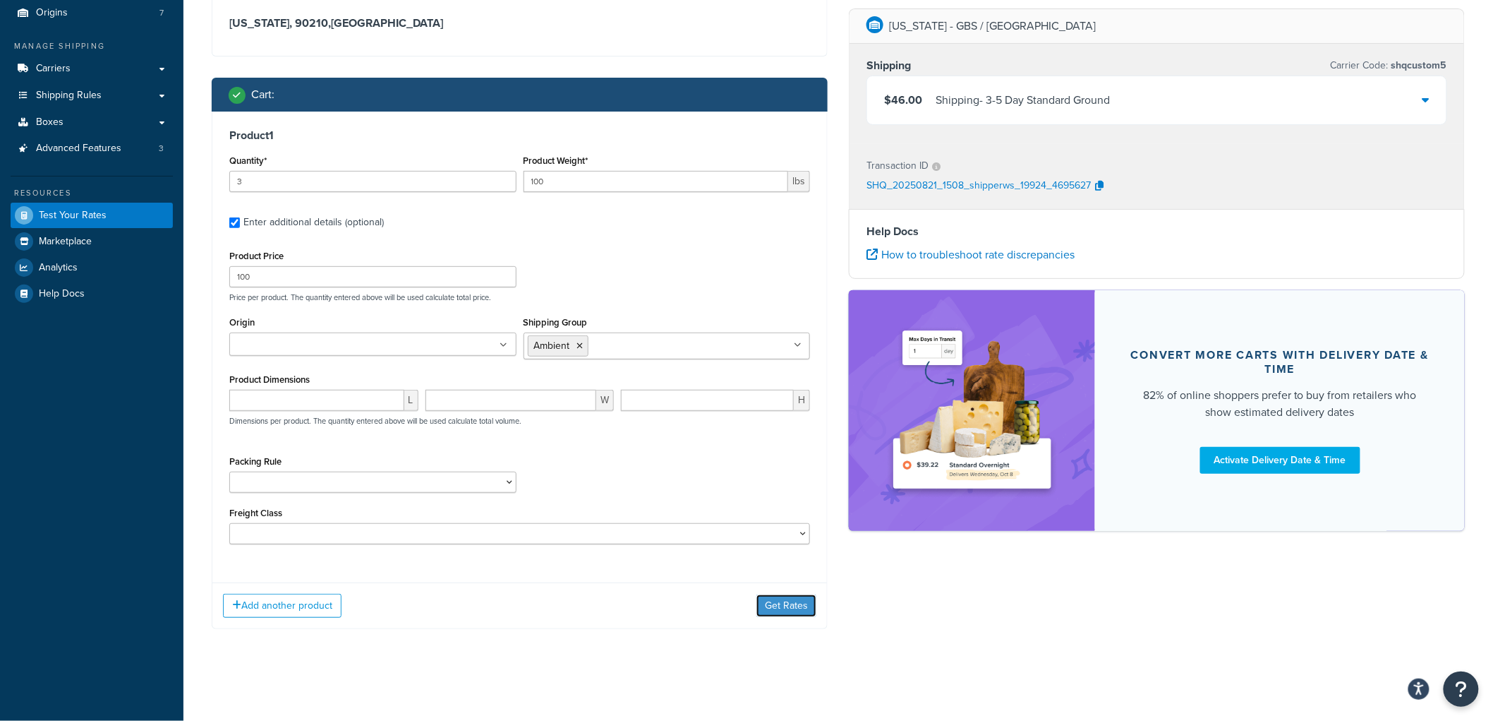
drag, startPoint x: 778, startPoint y: 601, endPoint x: 771, endPoint y: 606, distance: 8.6
click at [778, 602] on button "Get Rates" at bounding box center [787, 605] width 60 height 23
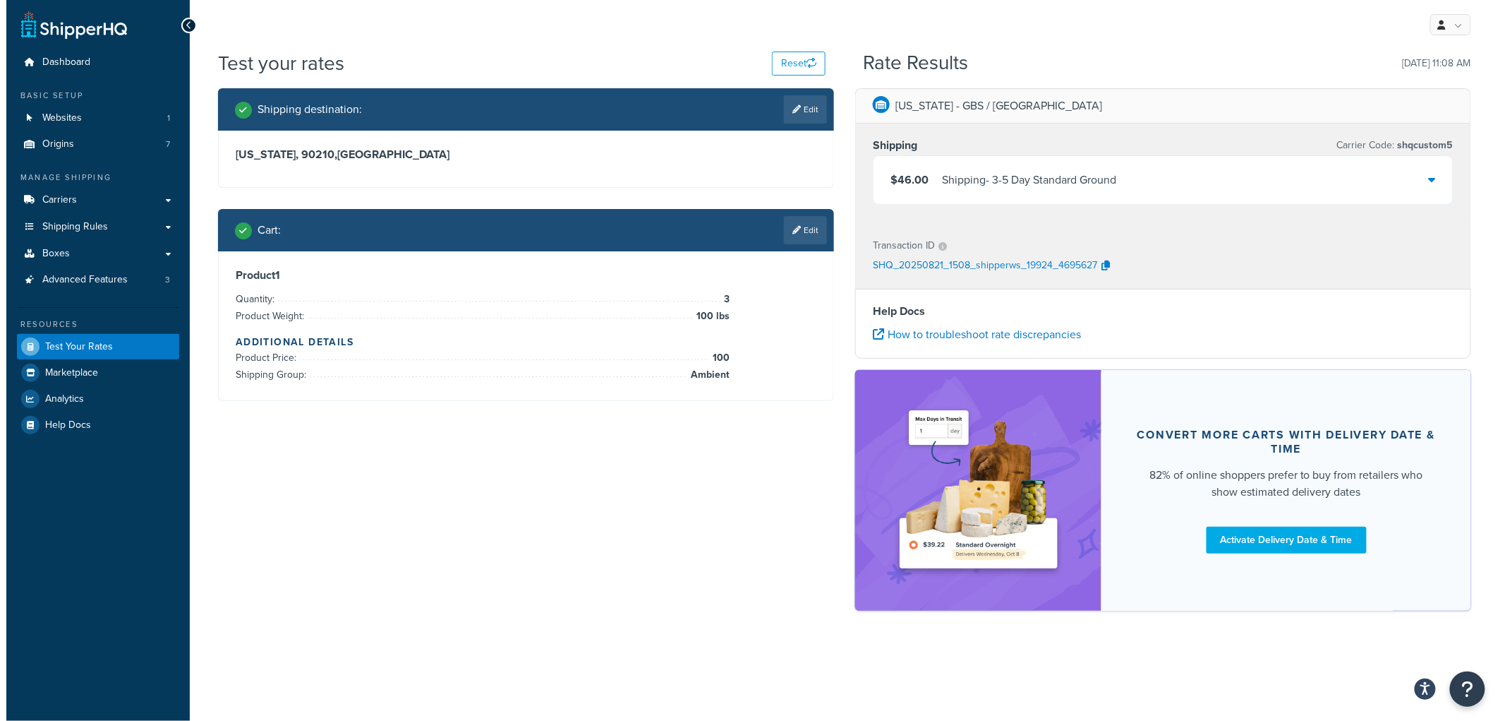
scroll to position [0, 0]
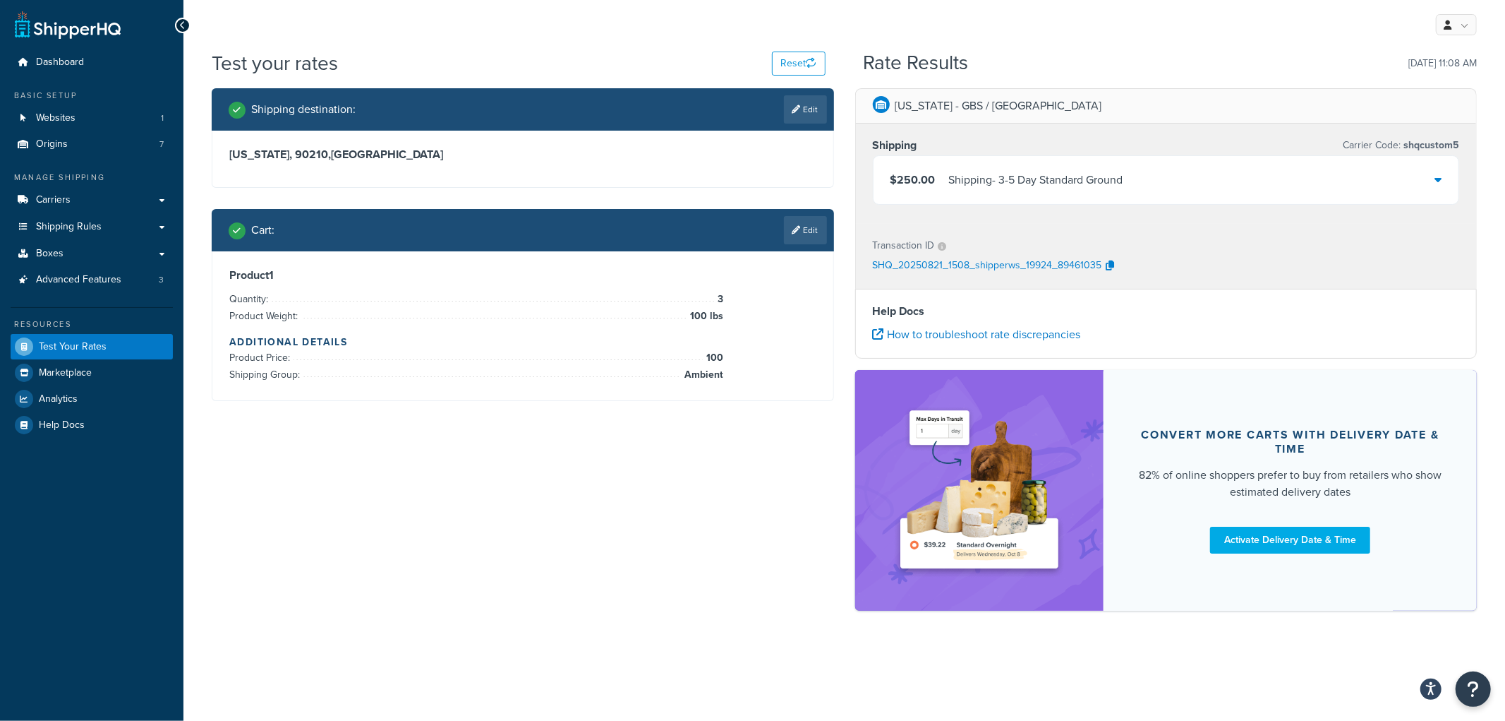
click at [1025, 174] on div "Shipping - 3-5 Day Standard Ground" at bounding box center [1036, 180] width 174 height 20
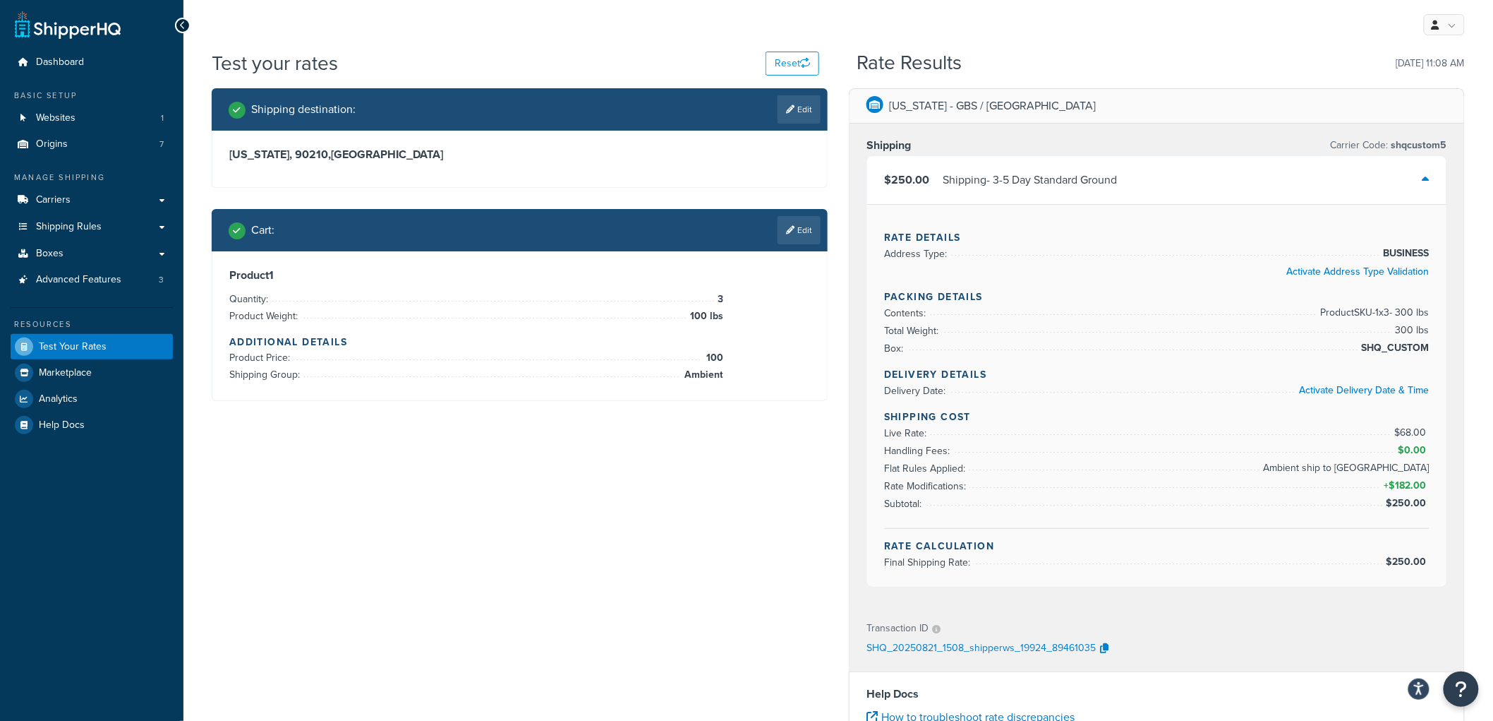
click at [1025, 174] on div "Shipping - 3-5 Day Standard Ground" at bounding box center [1030, 180] width 174 height 20
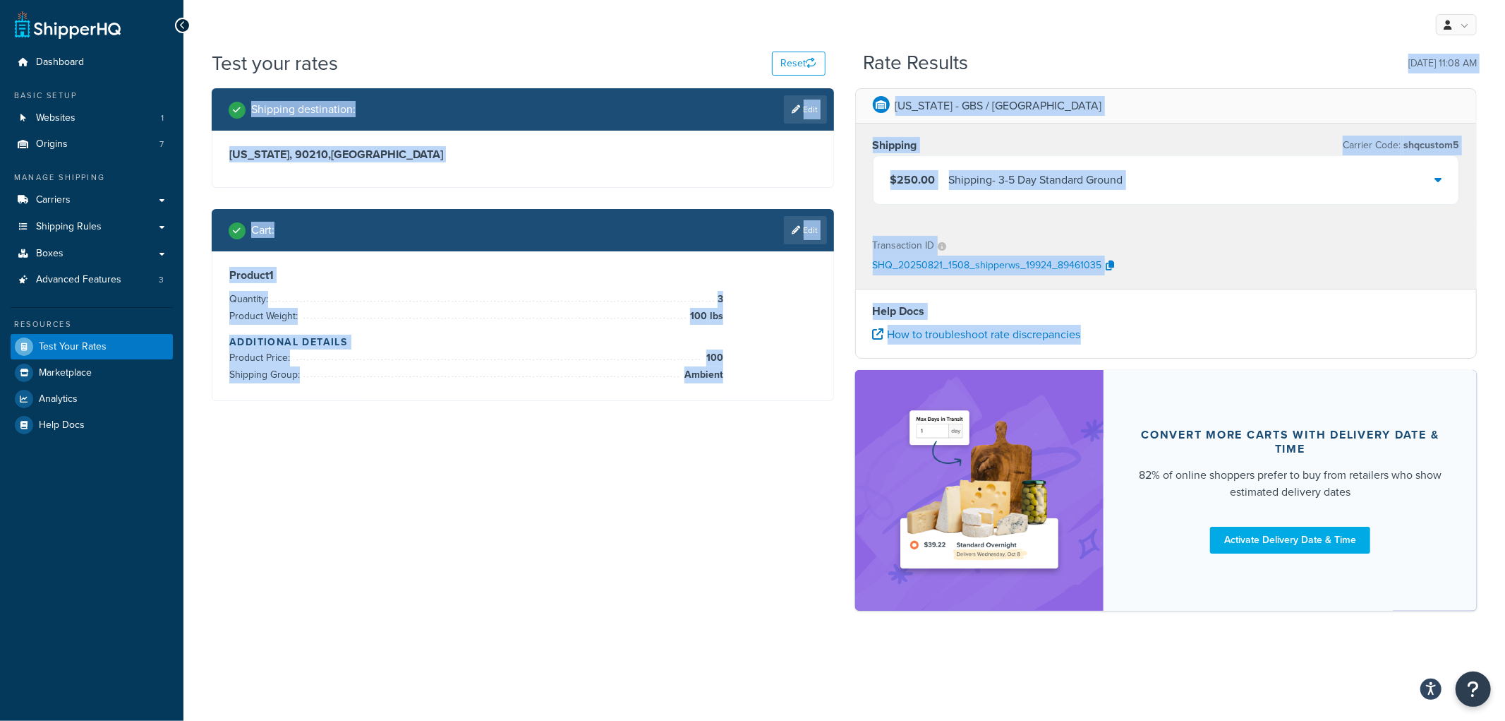
drag, startPoint x: 1023, startPoint y: 86, endPoint x: 1127, endPoint y: 347, distance: 280.3
click at [1127, 347] on div "Test your rates Reset Rate Results 08/21/2025, 11:08 AM Shipping destination : …" at bounding box center [844, 336] width 1265 height 575
click at [1127, 347] on div "Help Docs How to troubleshoot rate discrepancies" at bounding box center [1166, 324] width 622 height 70
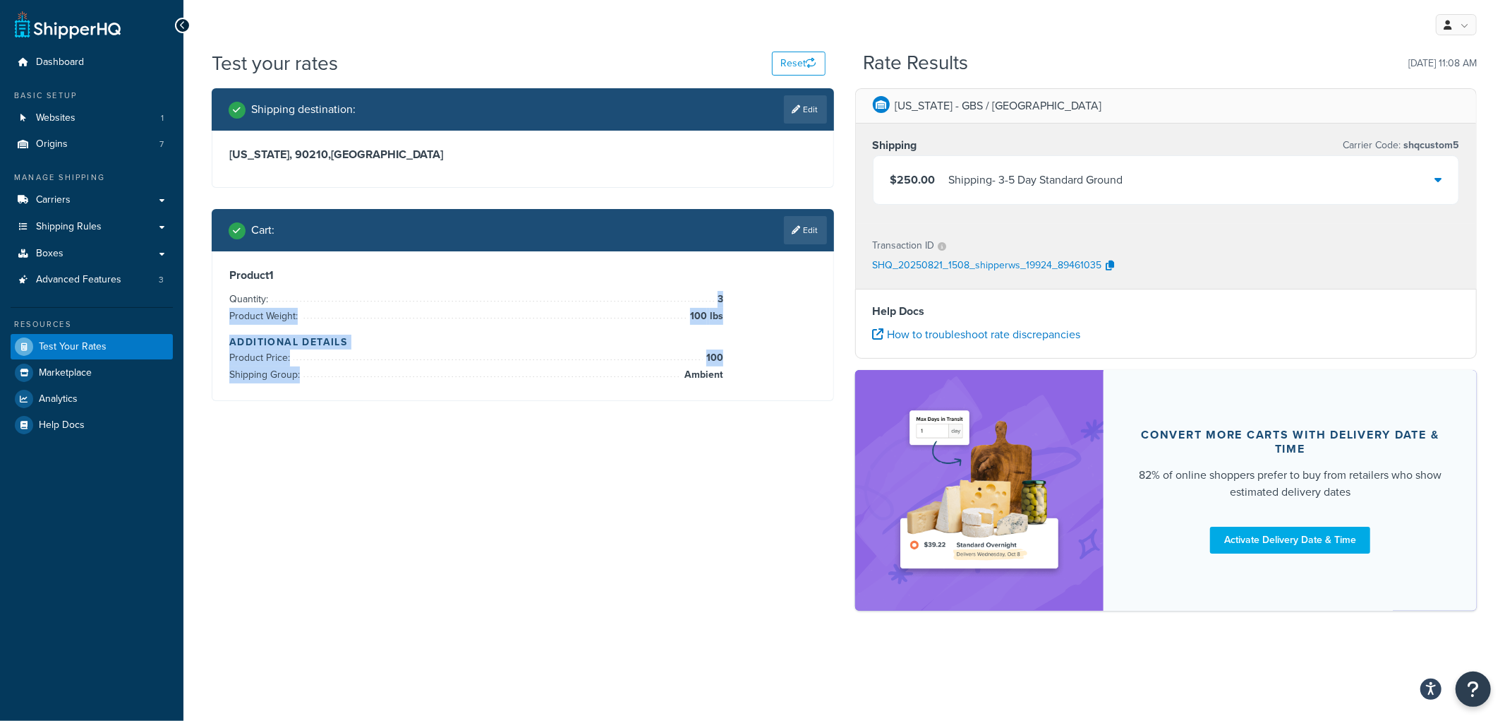
drag, startPoint x: 749, startPoint y: 384, endPoint x: 730, endPoint y: 284, distance: 102.0
click at [730, 284] on div "Product 1 Quantity: 3 Product Weight: 100 lbs Additional Details Product Price:…" at bounding box center [522, 325] width 621 height 149
click at [730, 284] on div "Product 1 Quantity: 3 Product Weight: 100 lbs Additional Details Product Price:…" at bounding box center [522, 325] width 587 height 115
drag, startPoint x: 730, startPoint y: 284, endPoint x: 742, endPoint y: 401, distance: 117.7
click at [742, 401] on div "Shipping destination : Edit California, 90210 , United States Cart : Edit Produ…" at bounding box center [523, 255] width 644 height 334
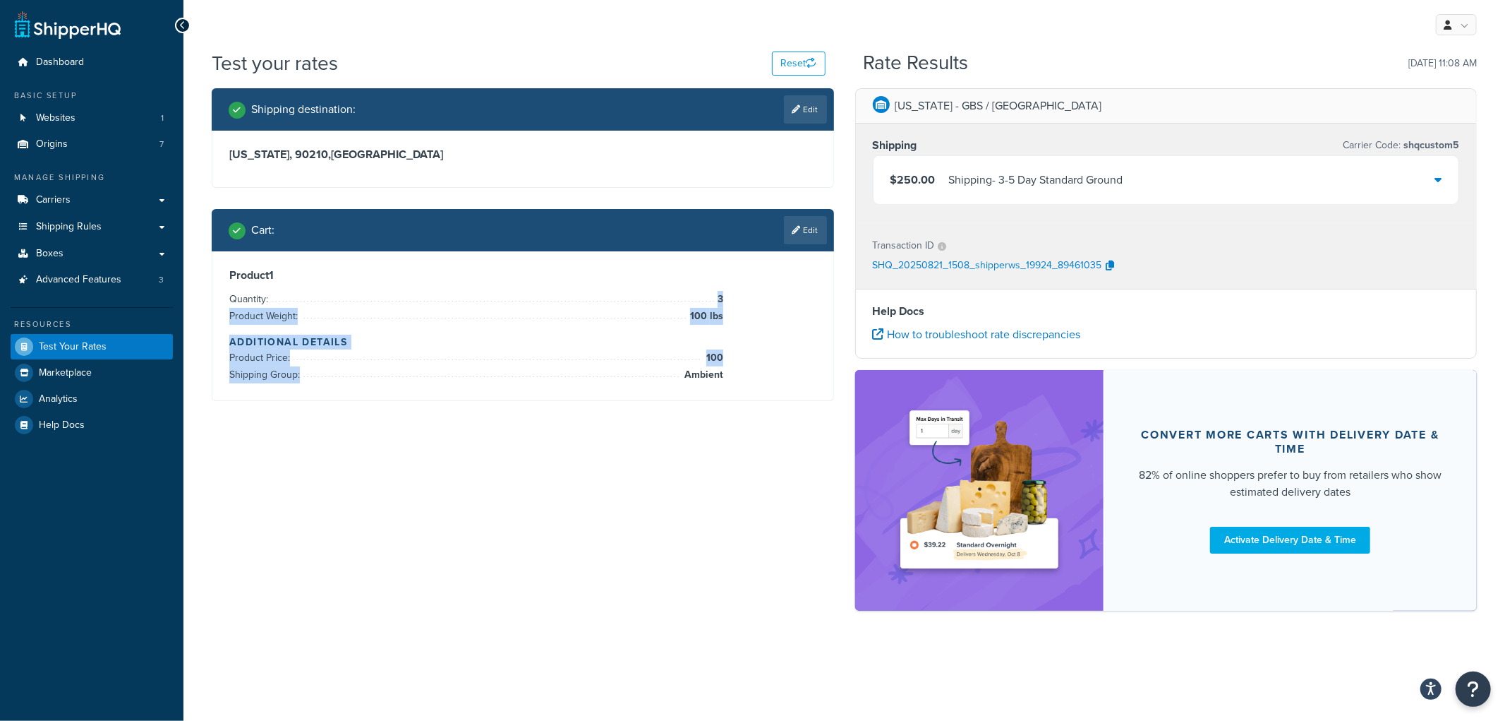
click at [742, 401] on div "Shipping destination : Edit California, 90210 , United States Cart : Edit Produ…" at bounding box center [523, 255] width 644 height 334
drag, startPoint x: 723, startPoint y: 396, endPoint x: 234, endPoint y: 278, distance: 503.1
click at [234, 278] on div "Product 1 Quantity: 3 Product Weight: 100 lbs Additional Details Product Price:…" at bounding box center [522, 325] width 621 height 149
click at [234, 278] on h3 "Product 1" at bounding box center [522, 275] width 587 height 14
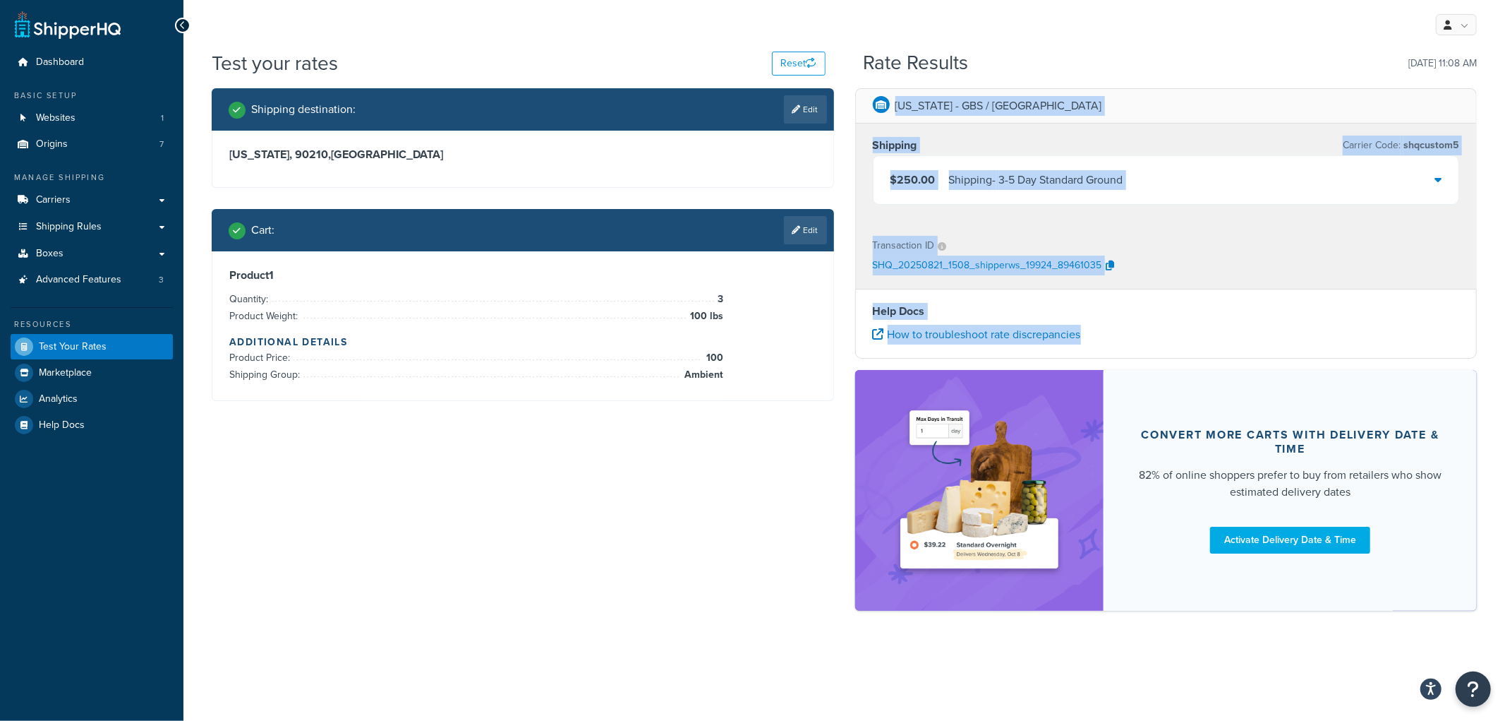
drag, startPoint x: 858, startPoint y: 107, endPoint x: 1191, endPoint y: 322, distance: 396.6
click at [1191, 322] on div "Iowa - GBS / Brava Shipping Carrier Code: shqcustom5 $250.00 Shipping - 3-5 Day…" at bounding box center [1167, 356] width 644 height 536
click at [1191, 322] on div "Help Docs How to troubleshoot rate discrepancies" at bounding box center [1166, 324] width 622 height 70
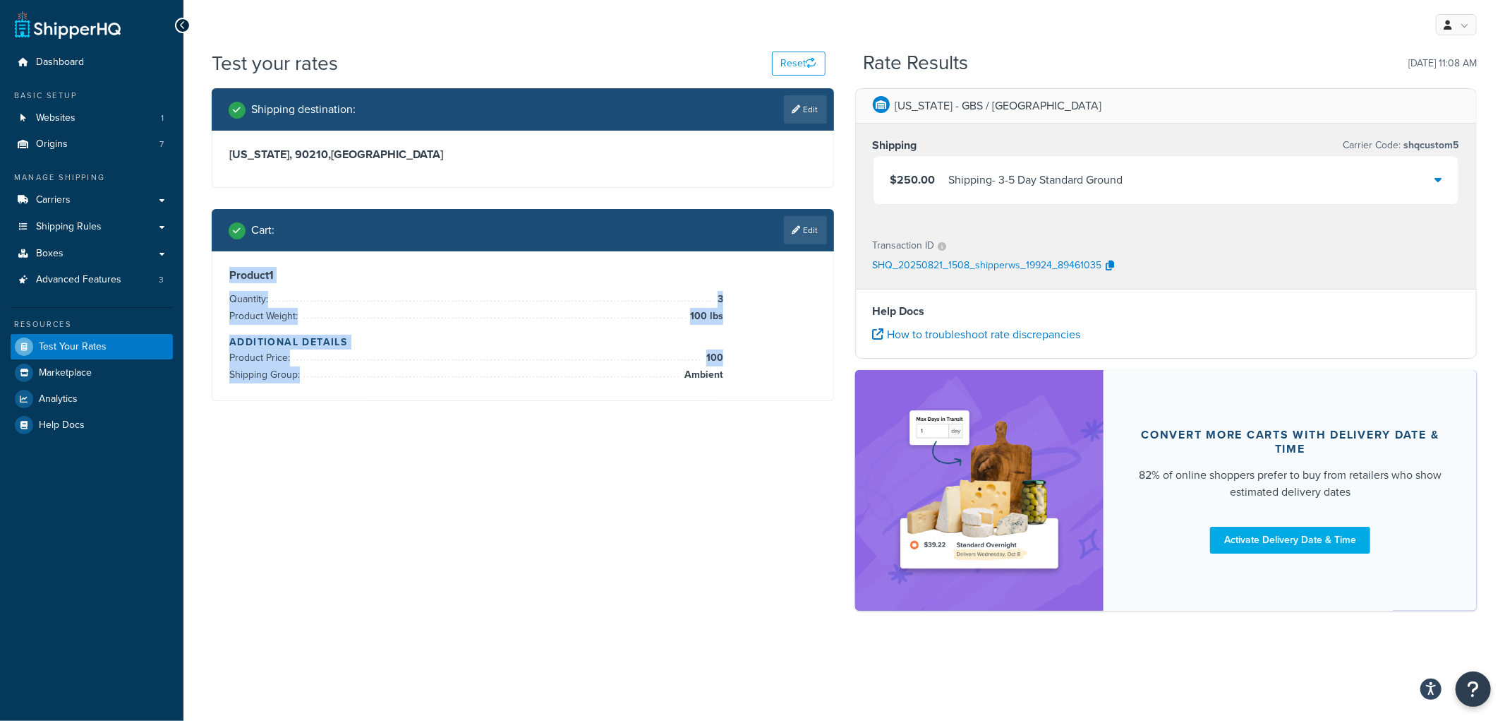
drag, startPoint x: 716, startPoint y: 368, endPoint x: 213, endPoint y: 251, distance: 516.1
click at [213, 251] on div "Product 1 Quantity: 3 Product Weight: 100 lbs Additional Details Product Price:…" at bounding box center [522, 325] width 621 height 149
drag, startPoint x: 216, startPoint y: 229, endPoint x: 495, endPoint y: 423, distance: 340.1
click at [495, 423] on div "Shipping destination : Edit California, 90210 , United States Cart : Edit Produ…" at bounding box center [844, 356] width 1287 height 536
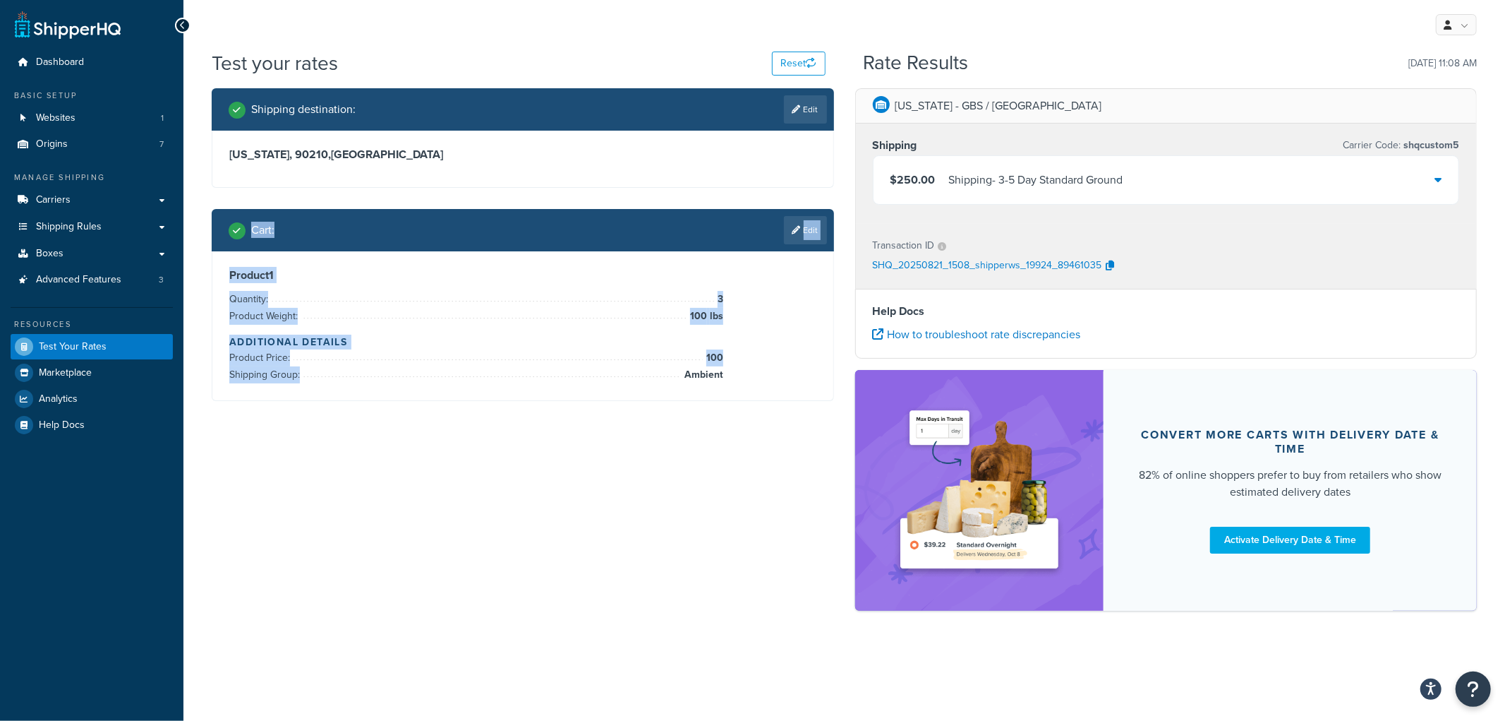
click at [495, 424] on div "Shipping destination : Edit California, 90210 , United States Cart : Edit Produ…" at bounding box center [844, 356] width 1287 height 536
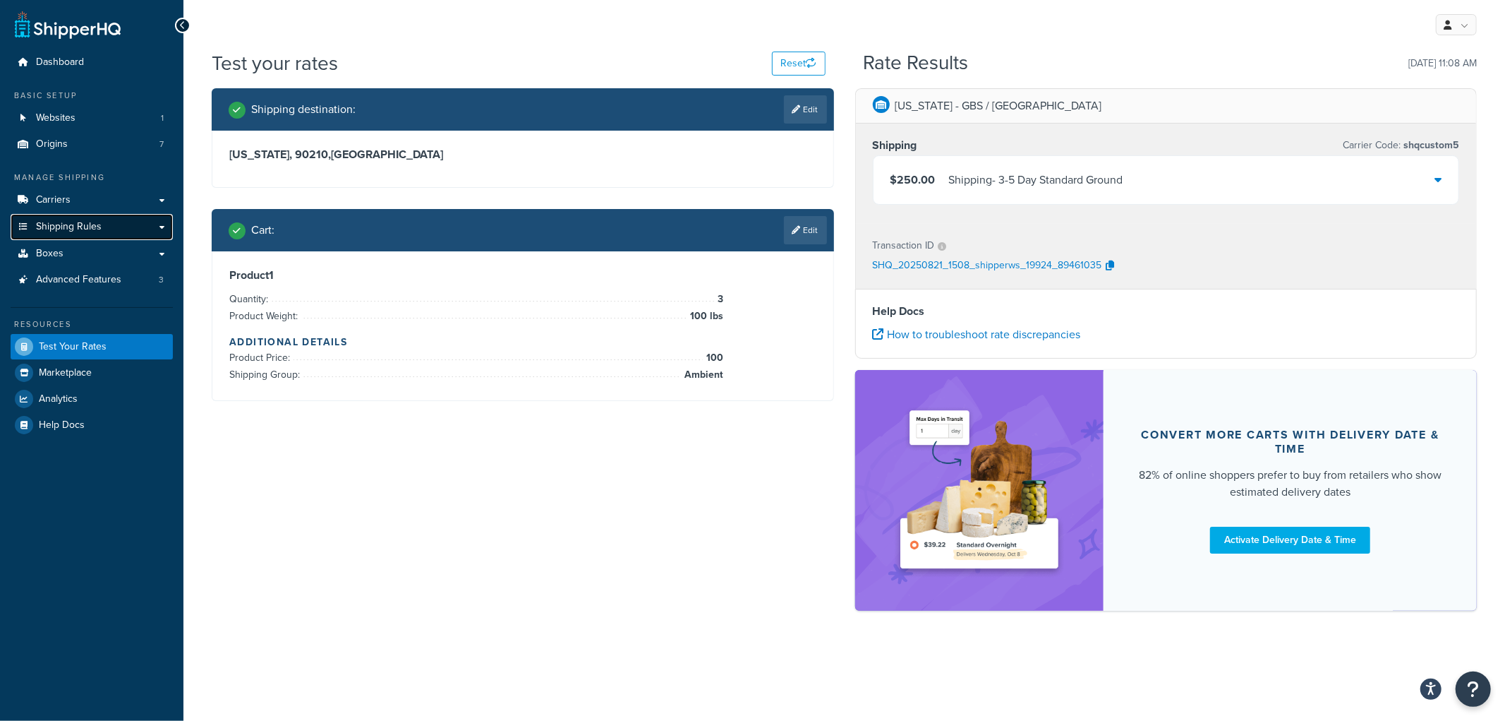
click at [109, 224] on link "Shipping Rules" at bounding box center [92, 227] width 162 height 26
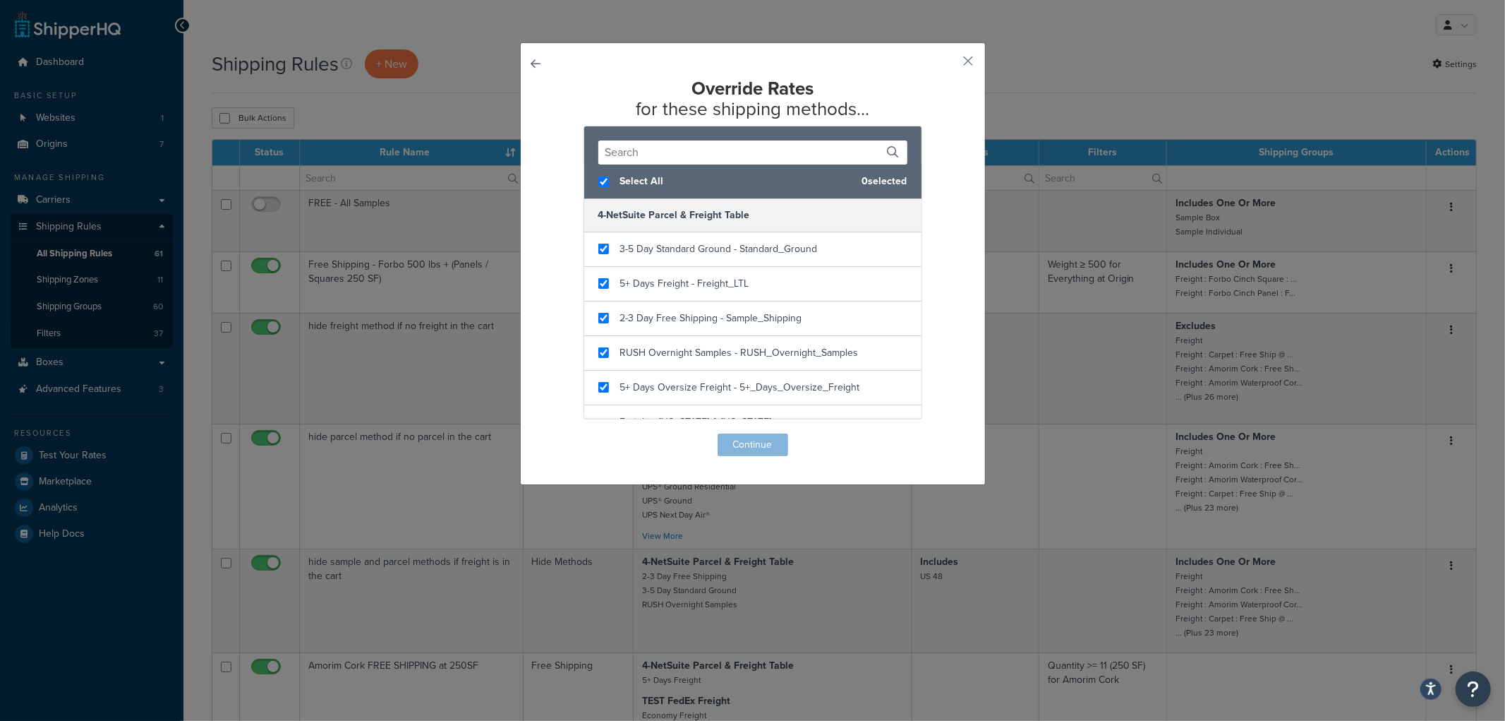
checkbox input "true"
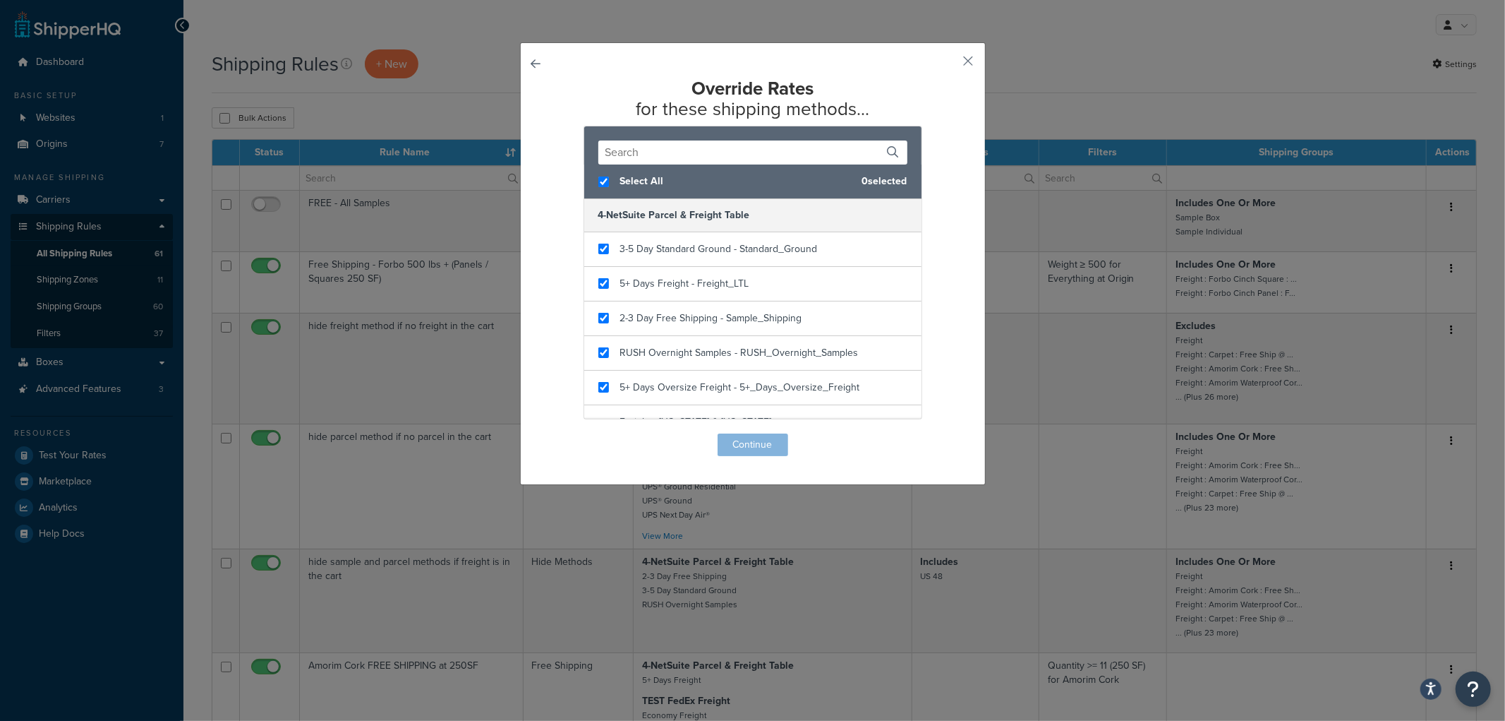
checkbox input "true"
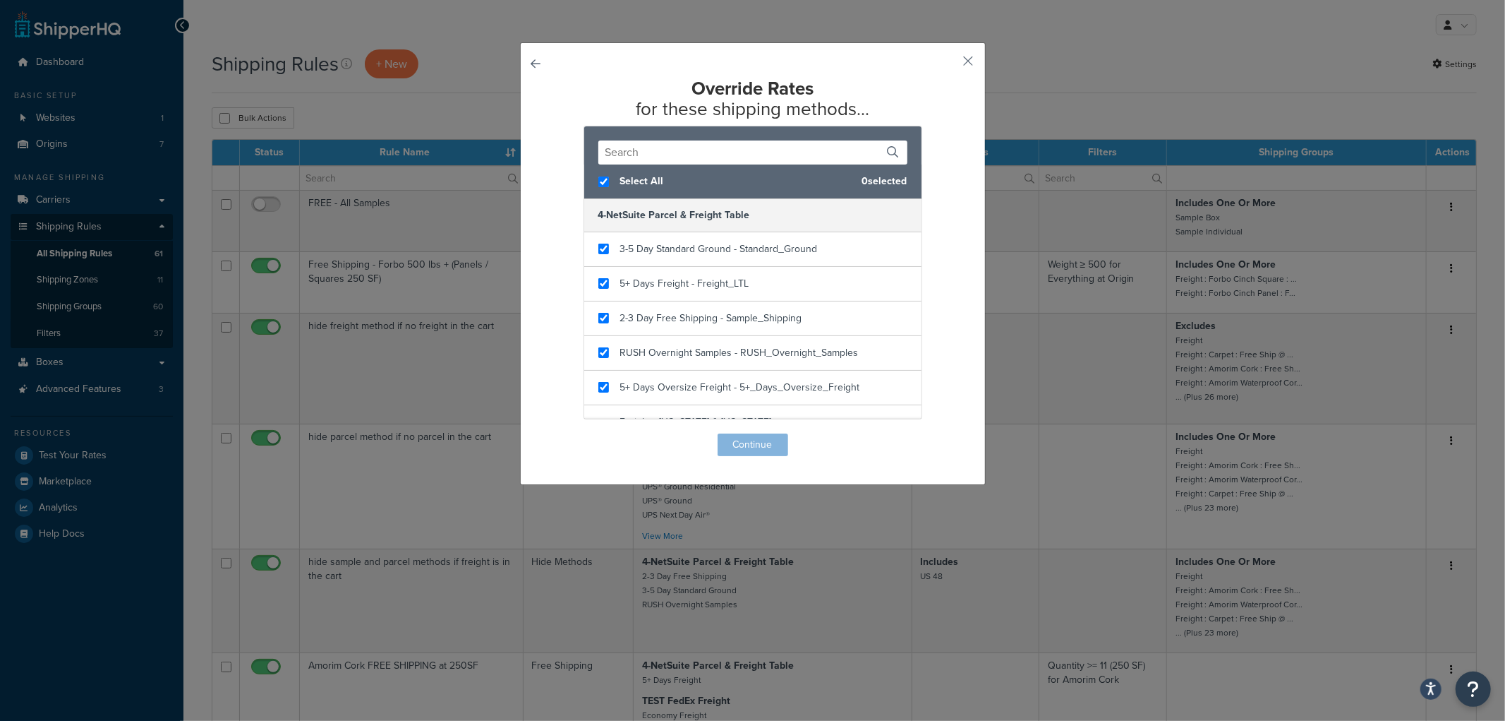
checkbox input "true"
click at [750, 445] on button "Continue" at bounding box center [753, 444] width 71 height 23
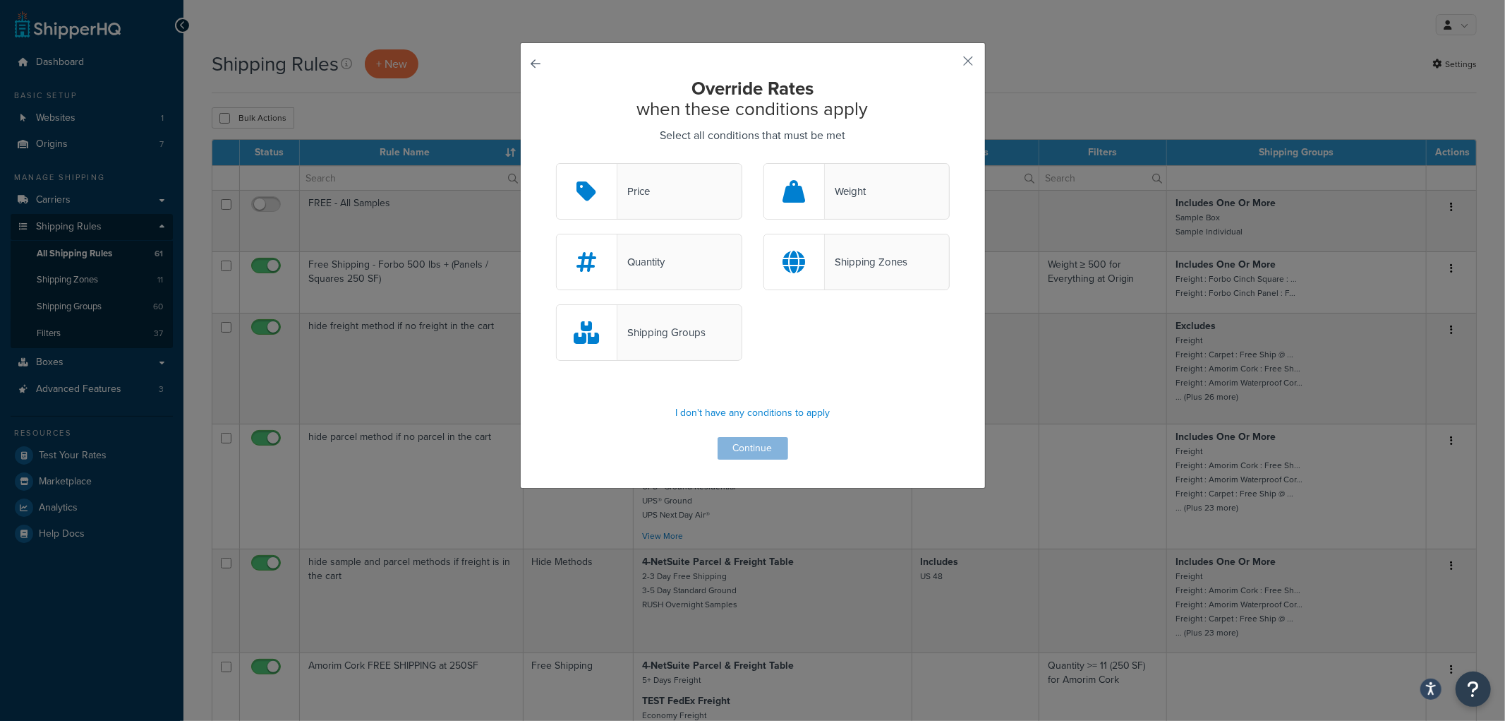
click at [659, 261] on div "Quantity" at bounding box center [641, 262] width 47 height 20
click at [0, 0] on input "Quantity" at bounding box center [0, 0] width 0 height 0
click at [556, 163] on button "button" at bounding box center [556, 163] width 0 height 0
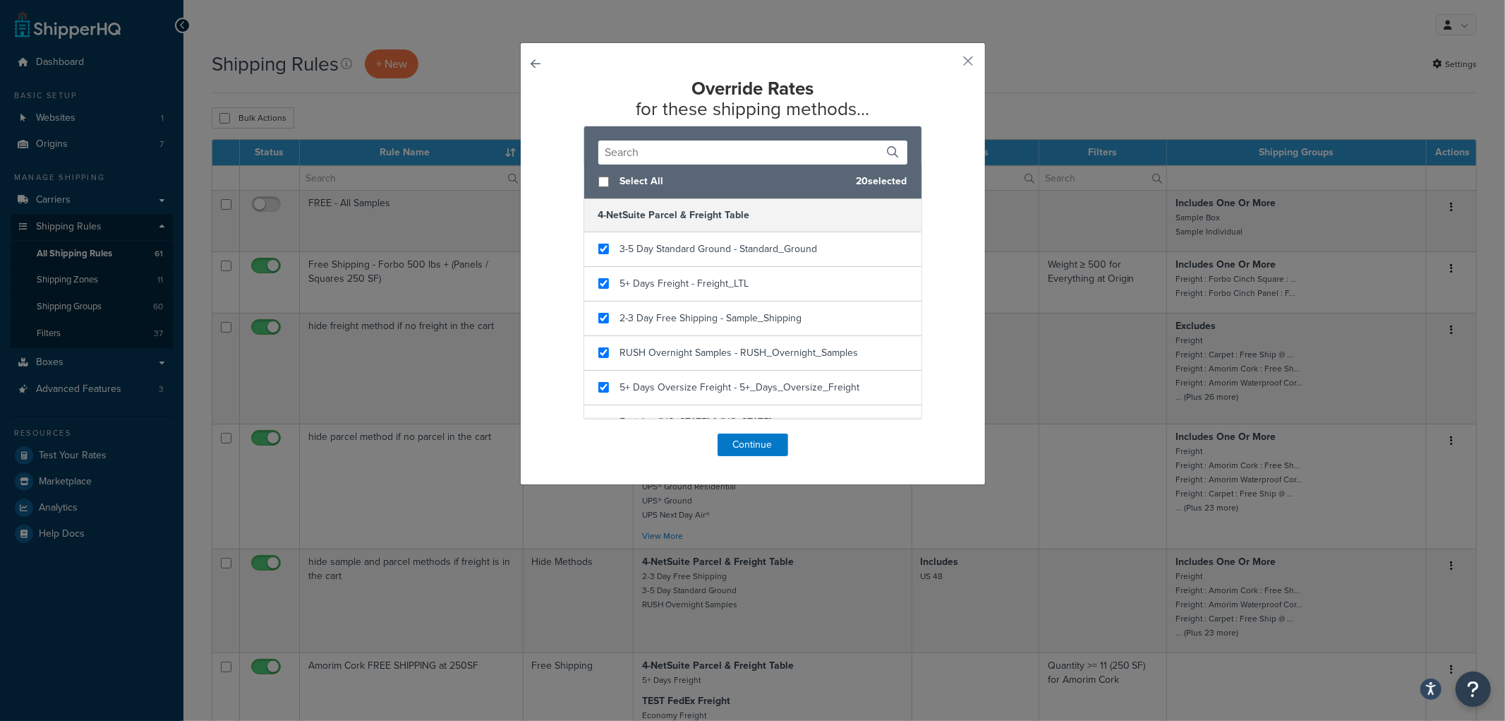
click at [956, 62] on div "Override Rates for these shipping methods... Select All 20 selected 4-NetSuite …" at bounding box center [753, 263] width 466 height 442
click at [950, 64] on button "button" at bounding box center [948, 66] width 4 height 4
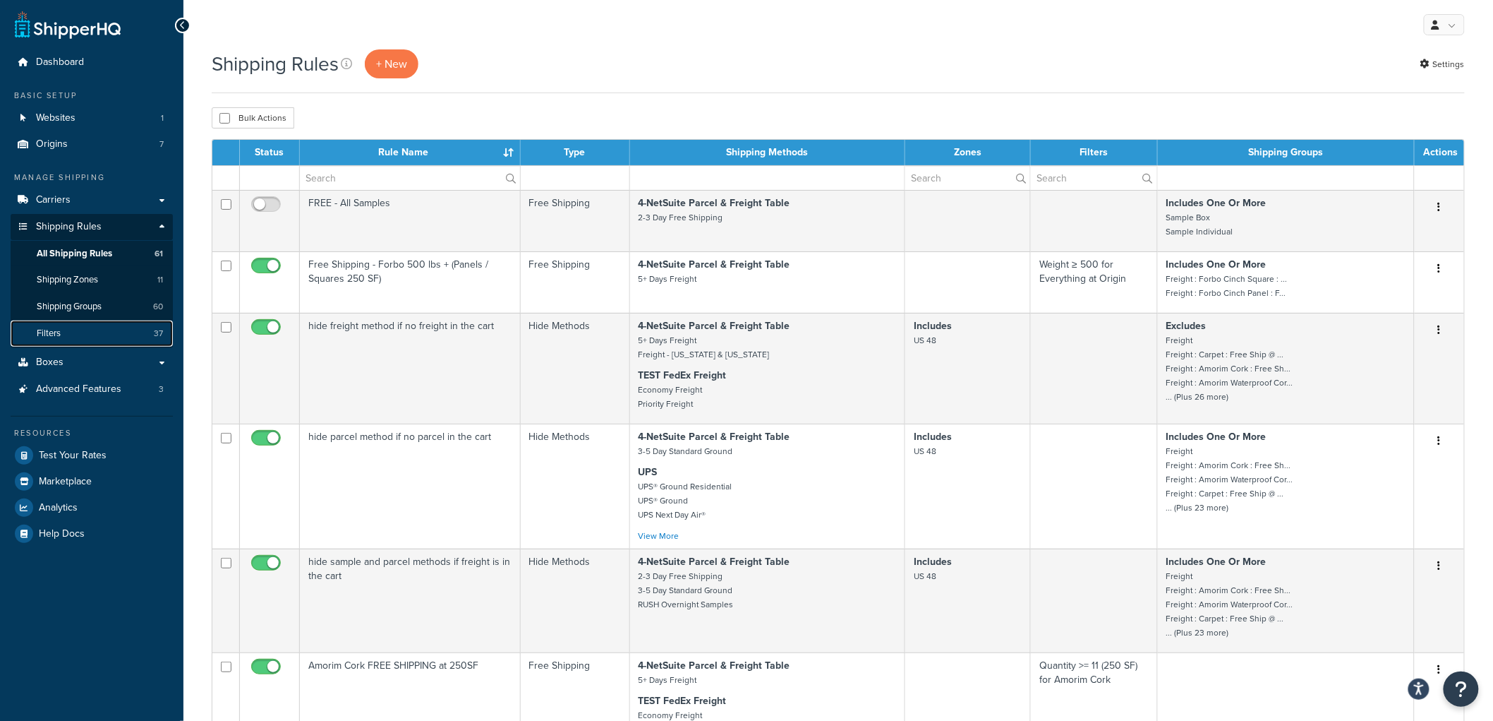
click at [111, 337] on link "Filters 37" at bounding box center [92, 333] width 162 height 26
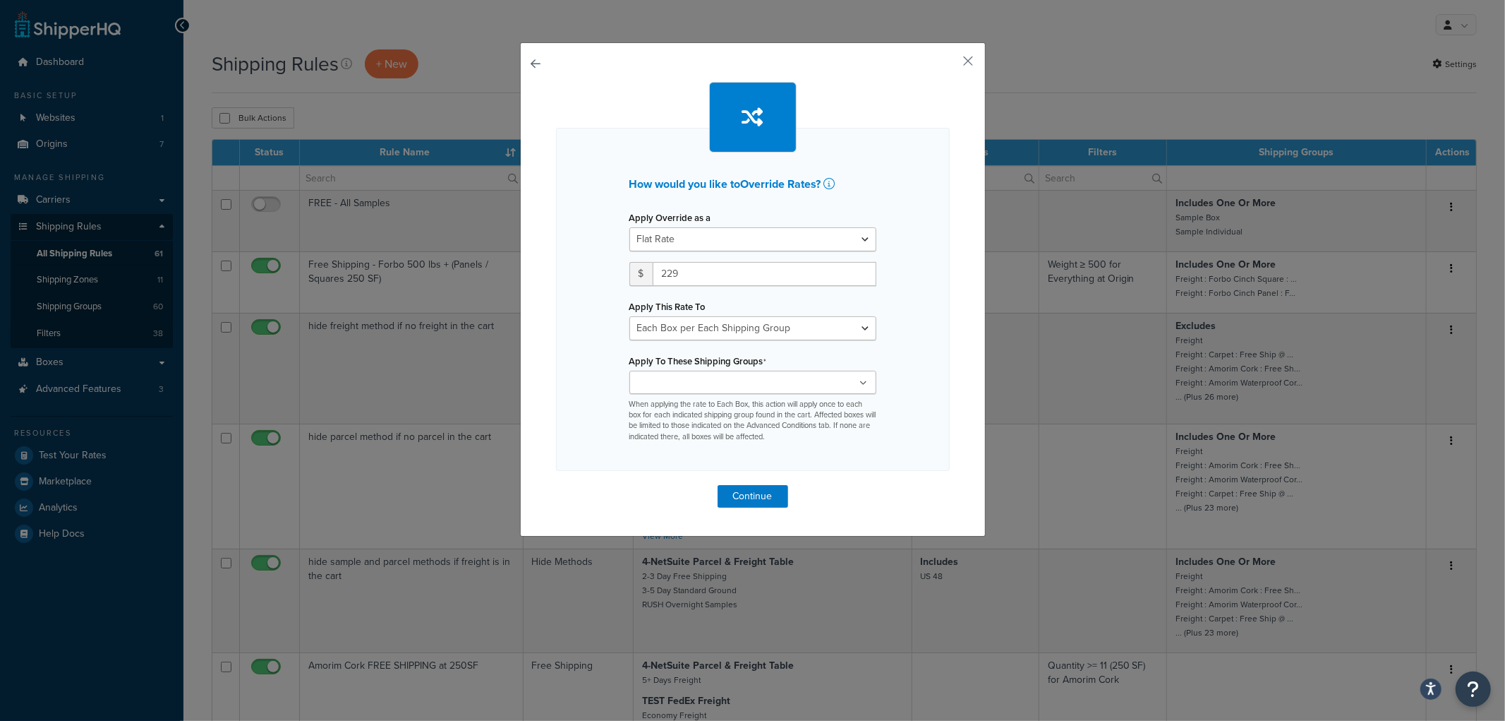
click at [653, 379] on input "Apply To These Shipping Groups" at bounding box center [696, 383] width 125 height 16
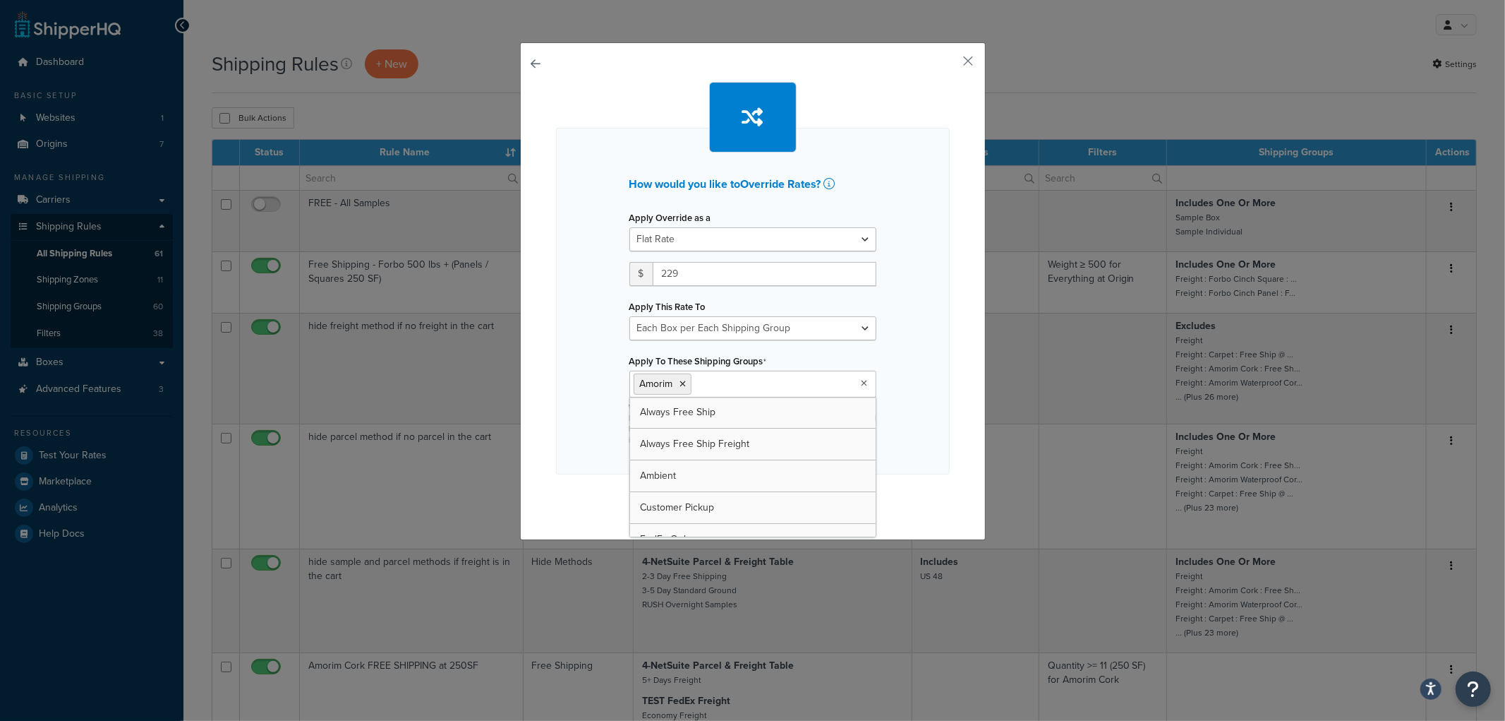
click at [917, 394] on div "How would you like to Override Rates ? Apply Override as a Flat Rate Percentage…" at bounding box center [753, 301] width 394 height 347
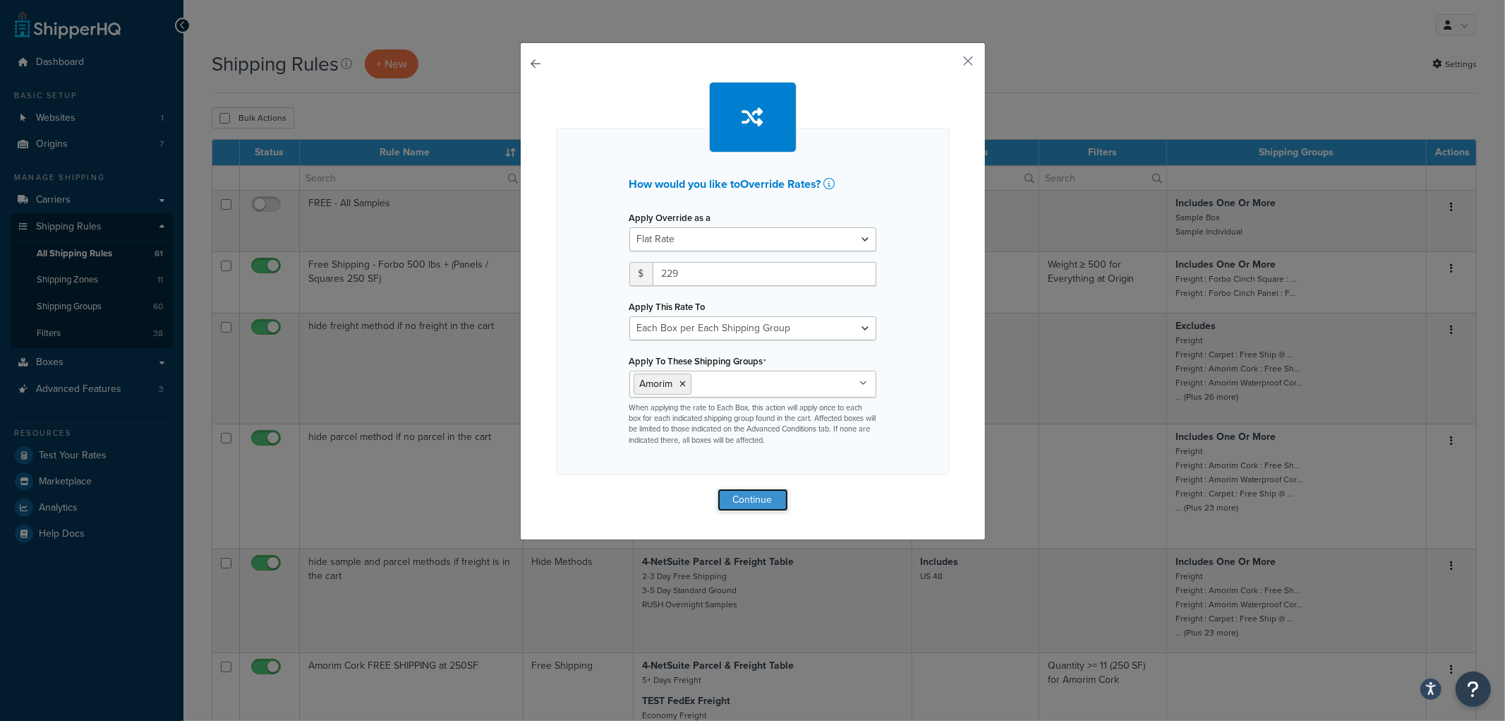
click at [753, 490] on button "Continue" at bounding box center [753, 499] width 71 height 23
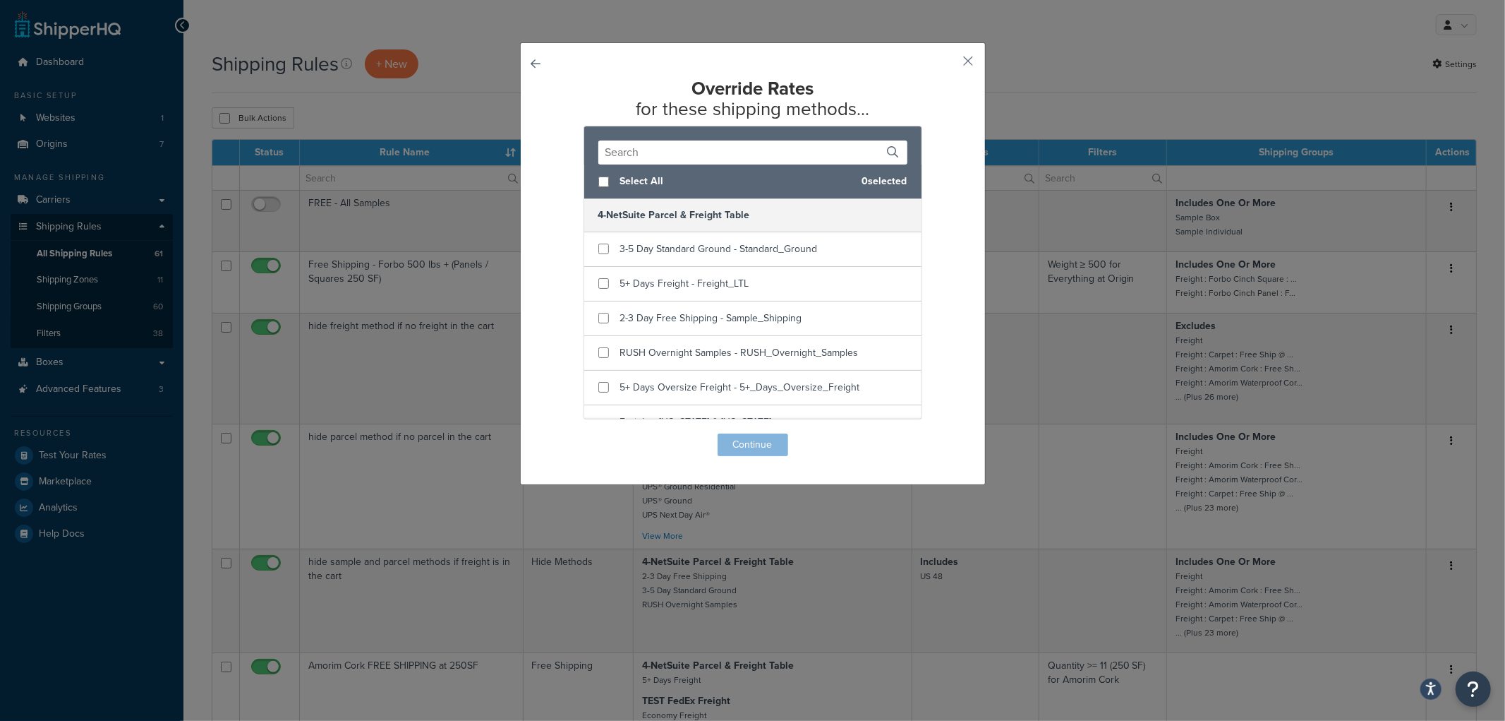
click at [625, 183] on span "Select All" at bounding box center [735, 181] width 231 height 20
checkbox input "true"
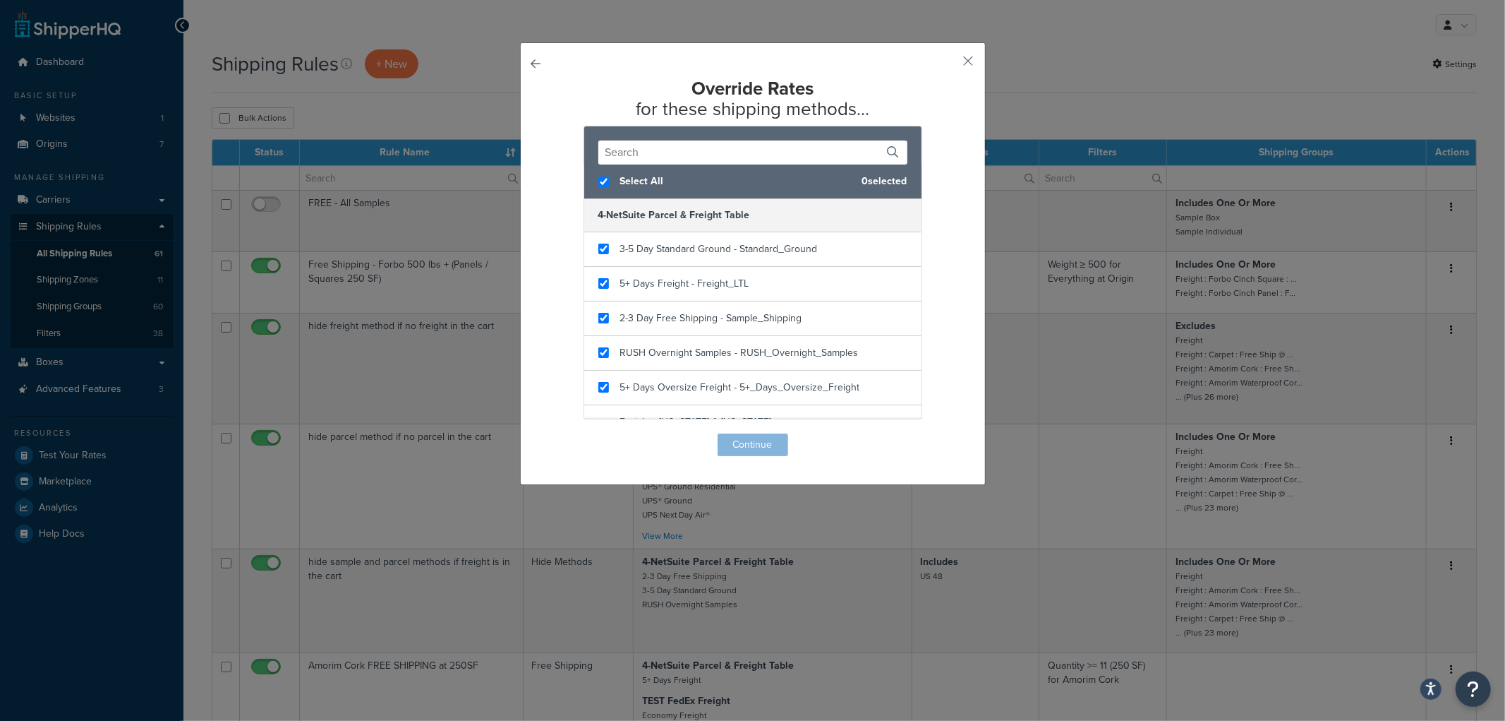
checkbox input "true"
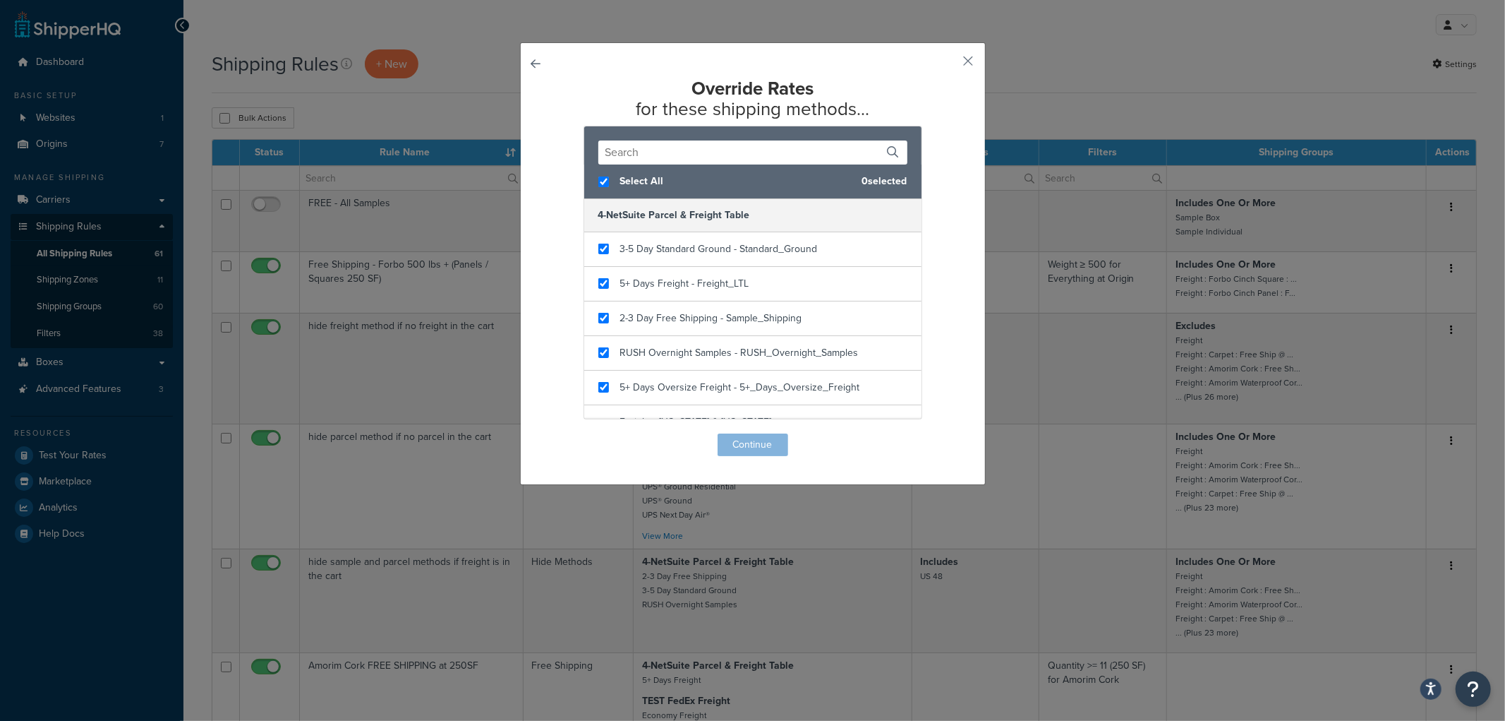
checkbox input "true"
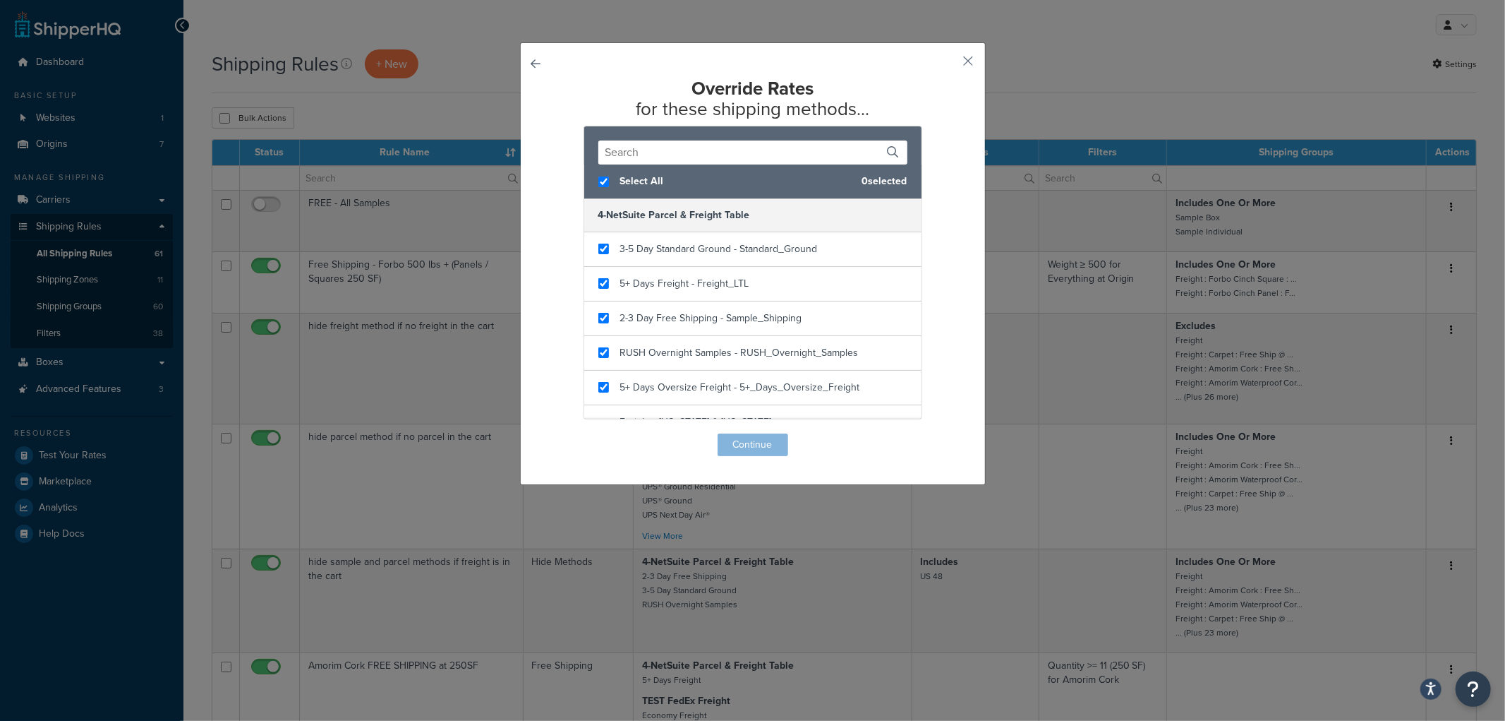
checkbox input "true"
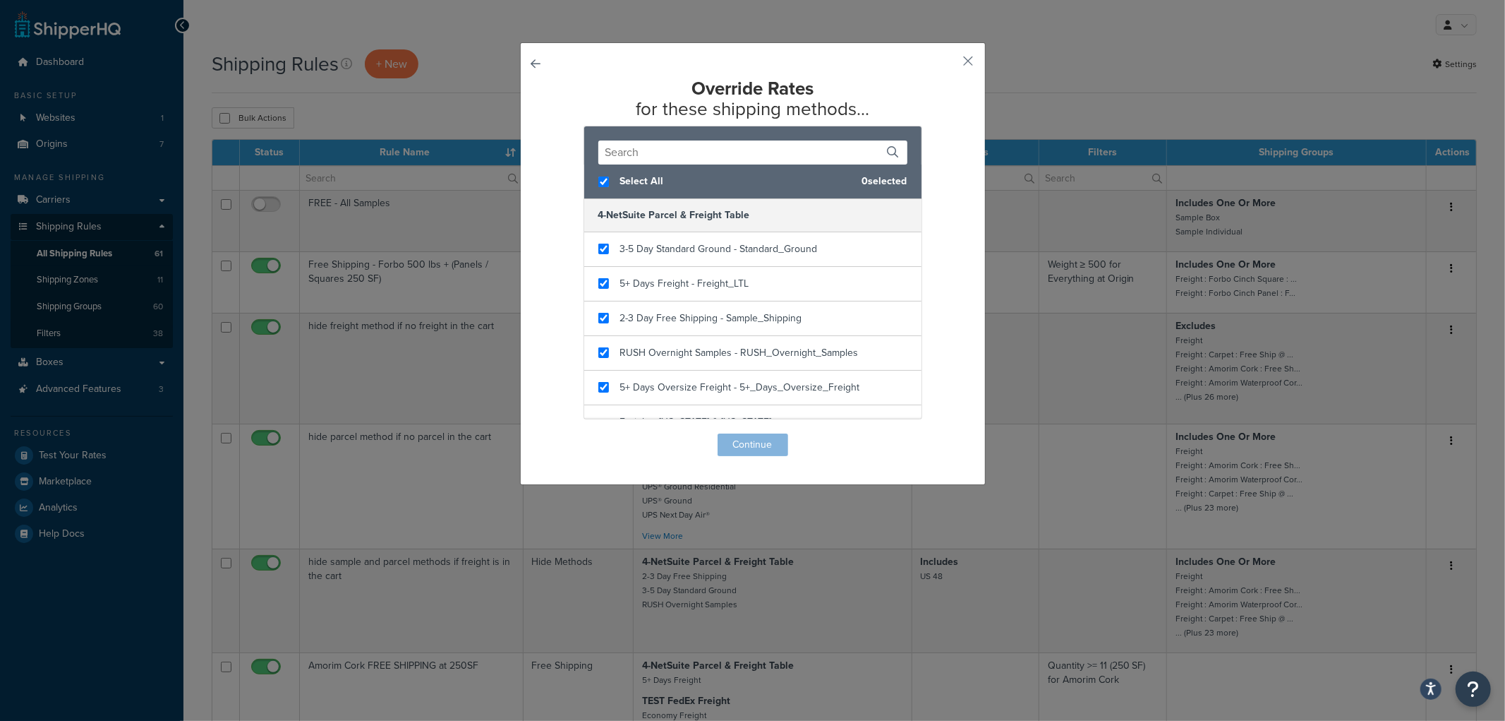
checkbox input "true"
click at [771, 434] on button "Continue" at bounding box center [753, 444] width 71 height 23
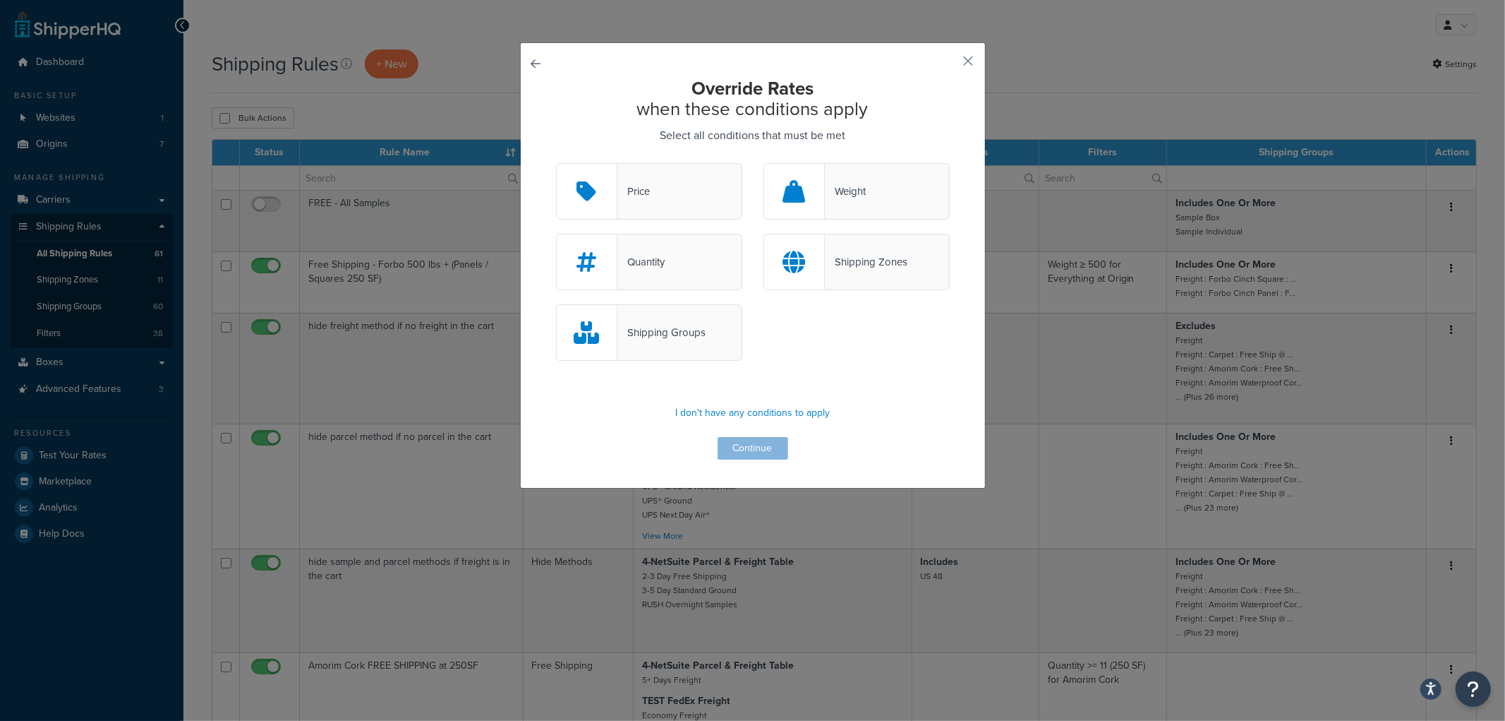
click at [667, 270] on div "Quantity" at bounding box center [649, 262] width 186 height 56
click at [0, 0] on input "Quantity" at bounding box center [0, 0] width 0 height 0
click at [744, 447] on button "Continue" at bounding box center [753, 448] width 71 height 23
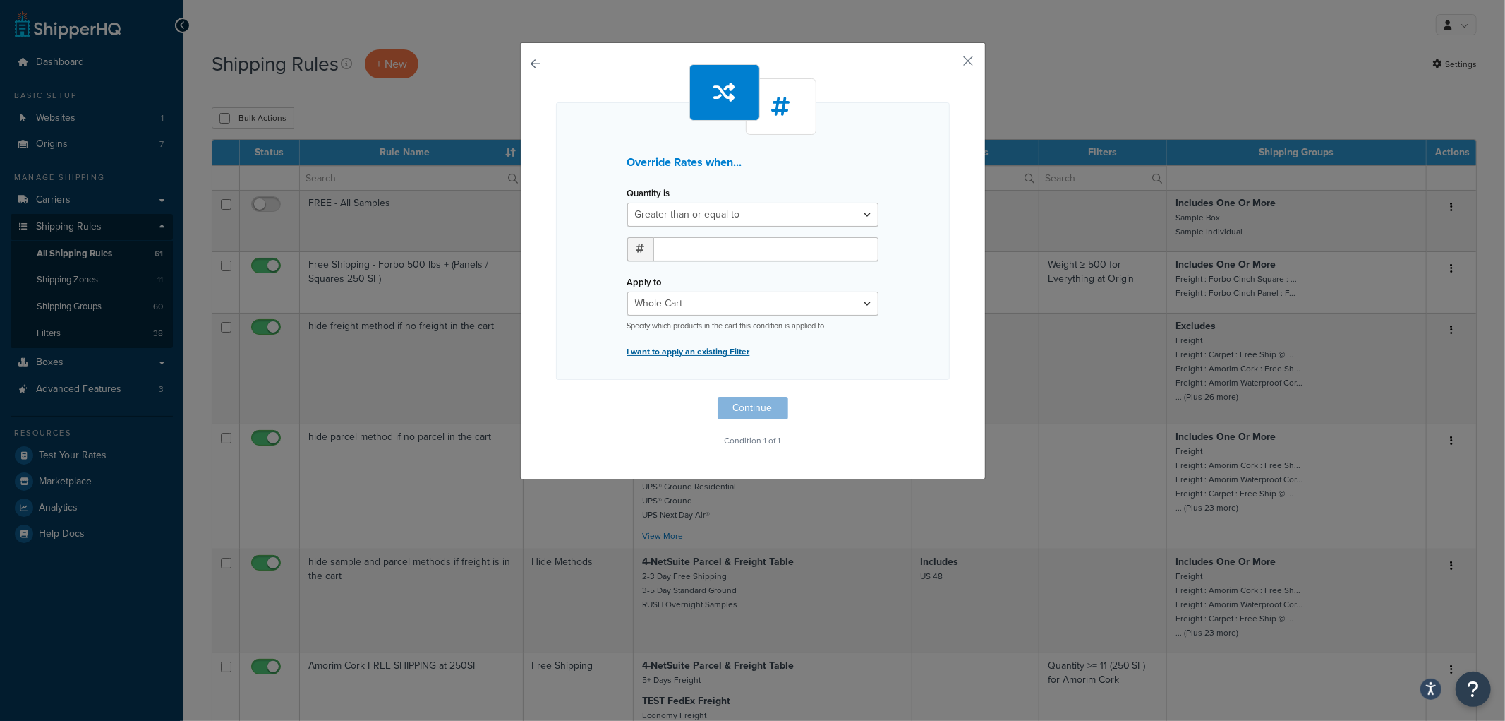
click at [689, 346] on p "I want to apply an existing Filter" at bounding box center [752, 352] width 251 height 20
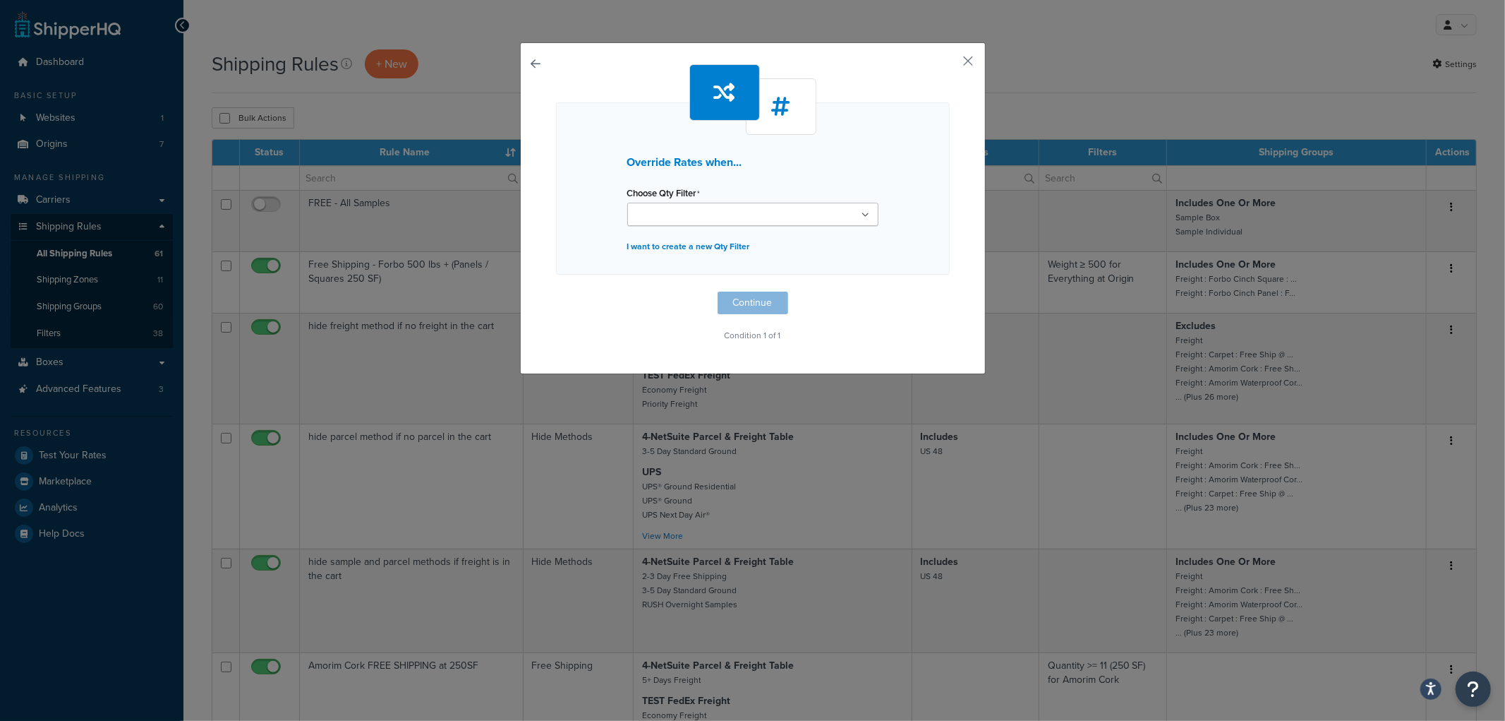
click at [703, 219] on input "Choose Qty Filter" at bounding box center [694, 215] width 125 height 16
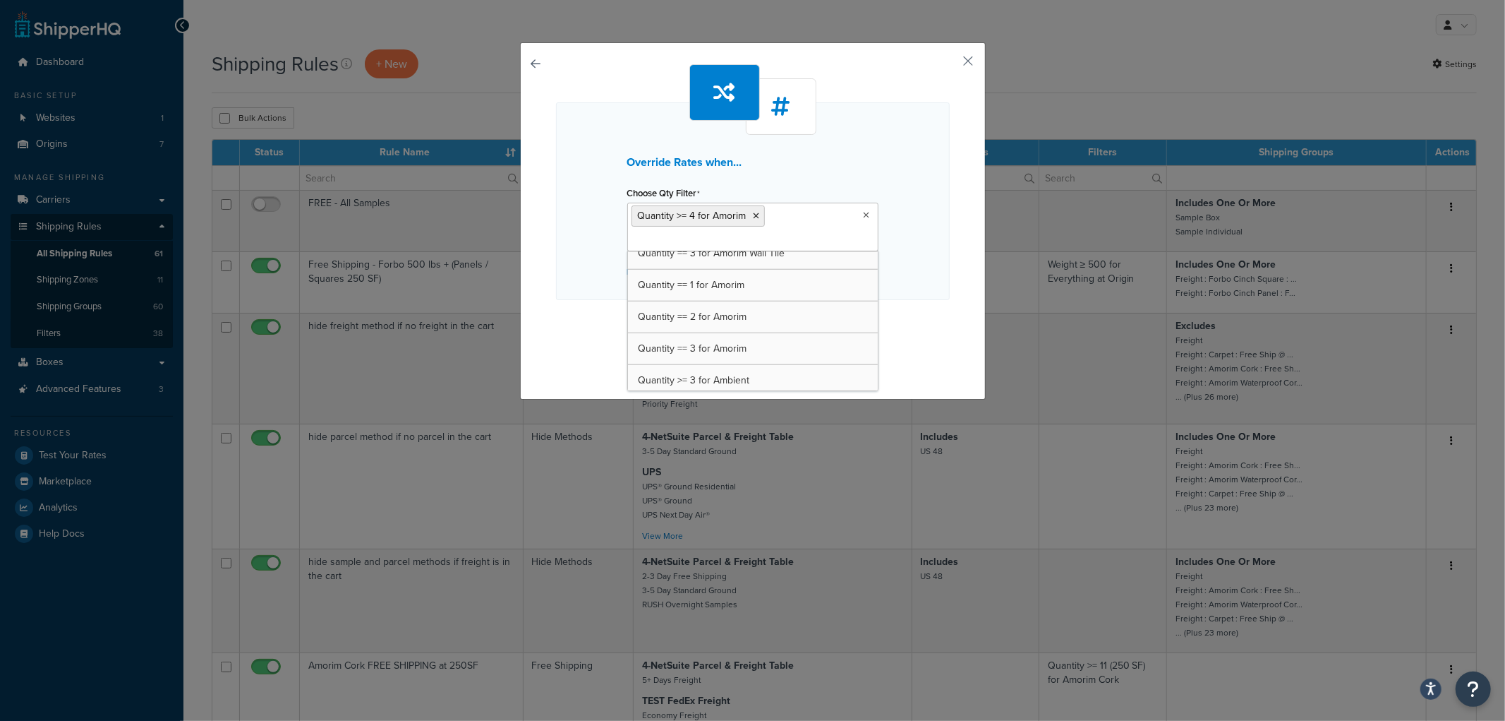
scroll to position [1222, 0]
click at [925, 220] on div "Override Rates when... Choose Qty Filter Quantity >= 4 for Amorim Quantity >= 1…" at bounding box center [753, 201] width 394 height 198
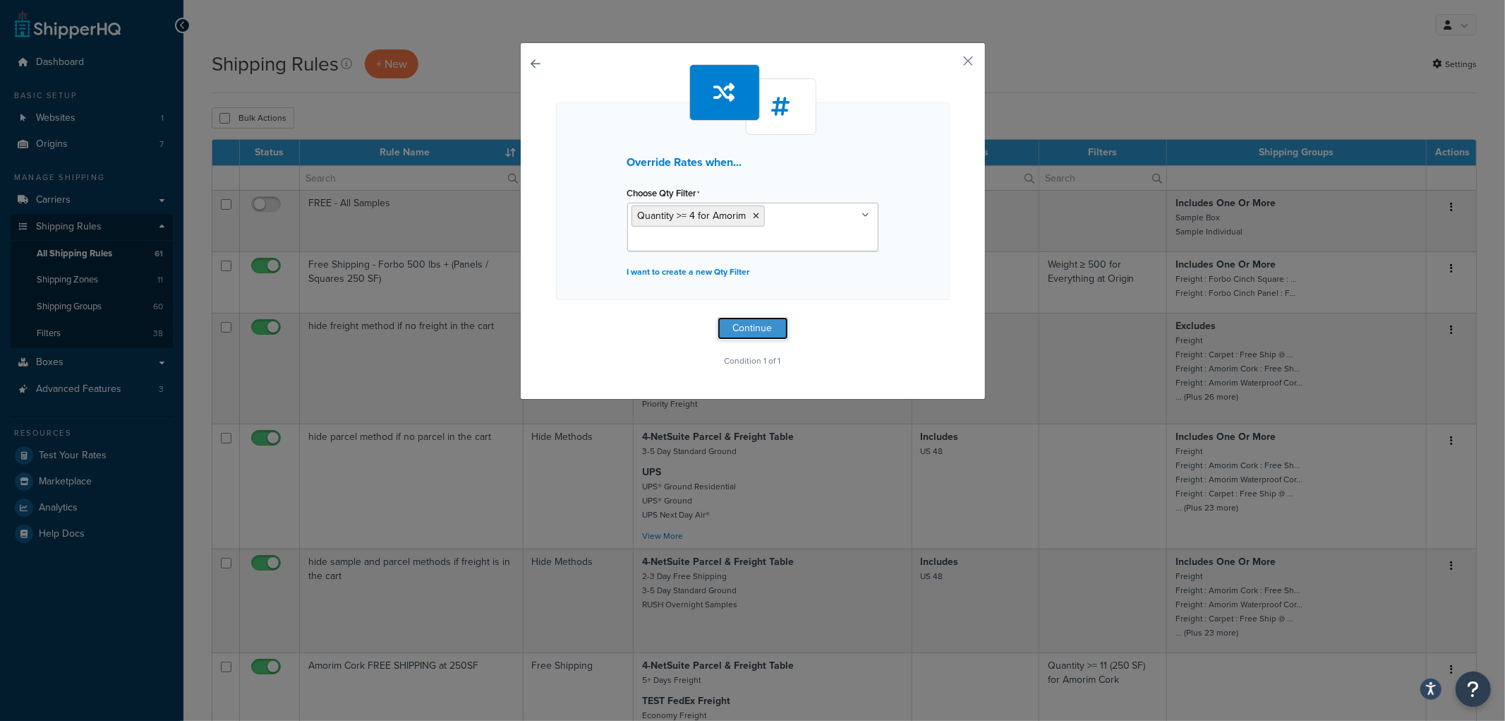
click at [753, 323] on button "Continue" at bounding box center [753, 328] width 71 height 23
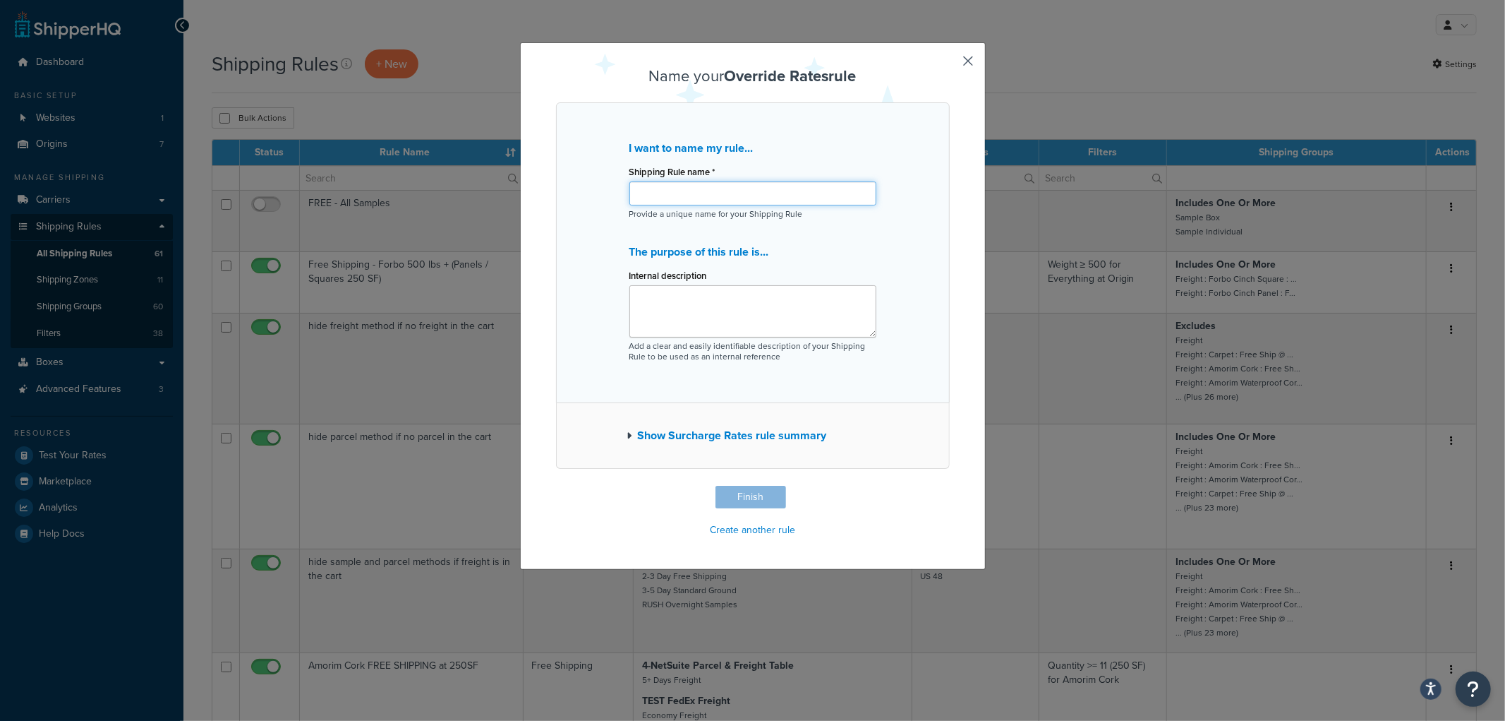
click at [759, 202] on input "Shipping Rule name *" at bounding box center [753, 193] width 247 height 24
type input "Q"
type input "Amorim residential fee"
click at [769, 493] on button "Finish" at bounding box center [751, 497] width 71 height 23
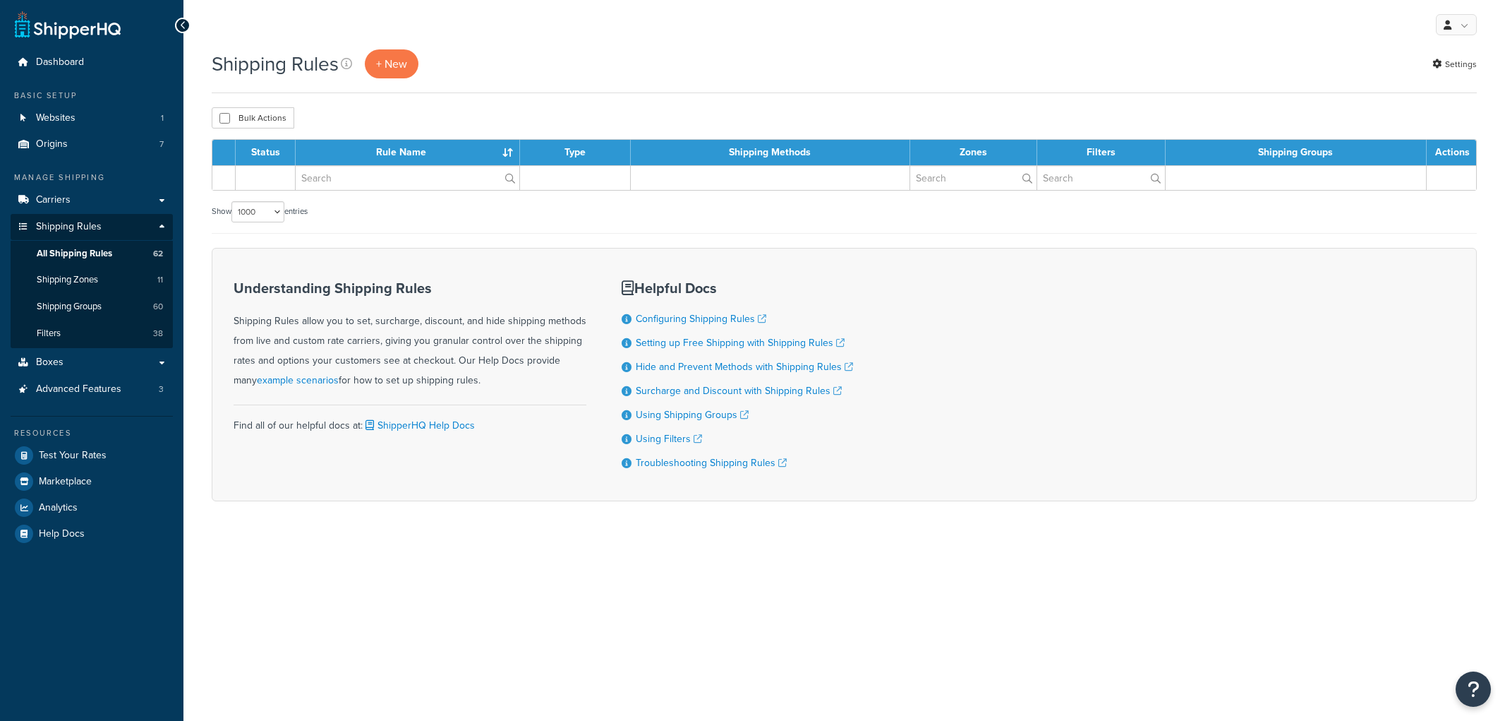
select select "1000"
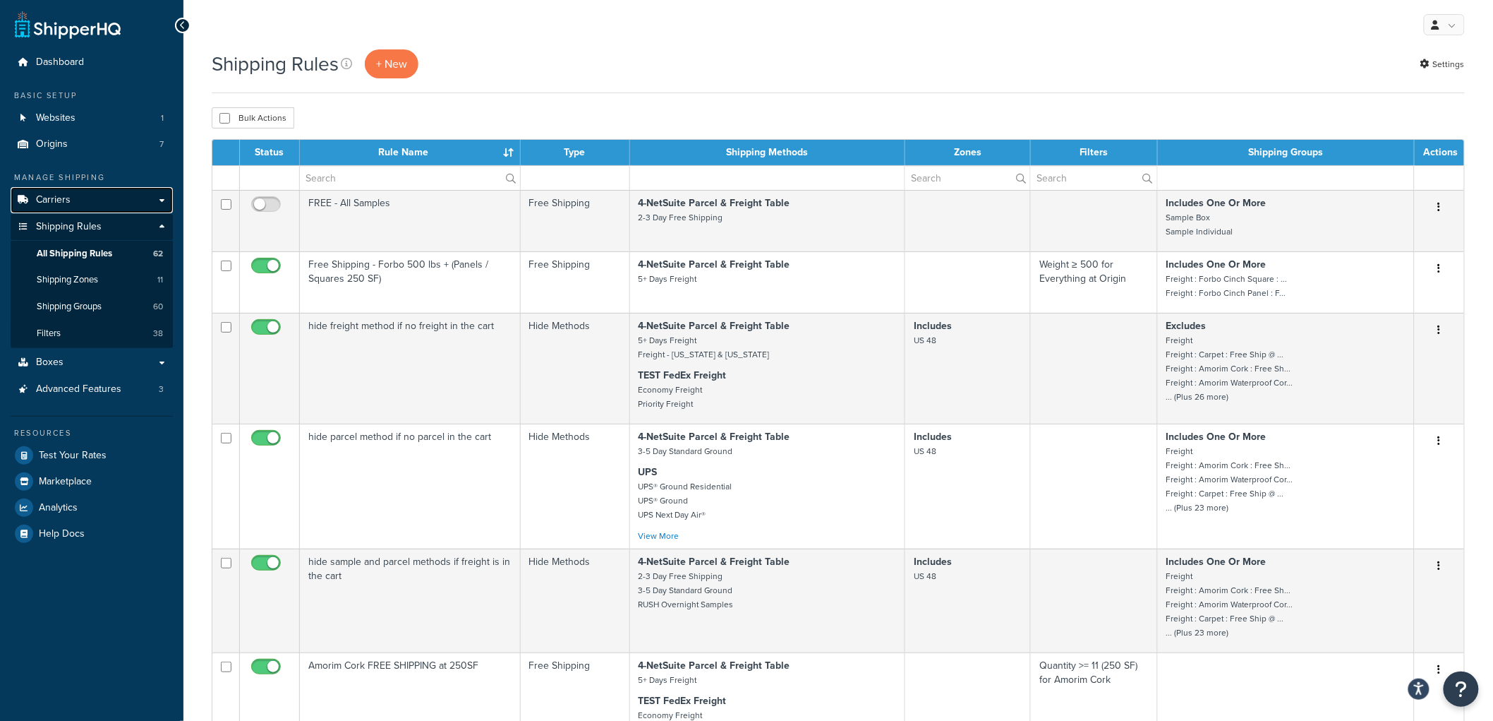
click at [114, 195] on link "Carriers" at bounding box center [92, 200] width 162 height 26
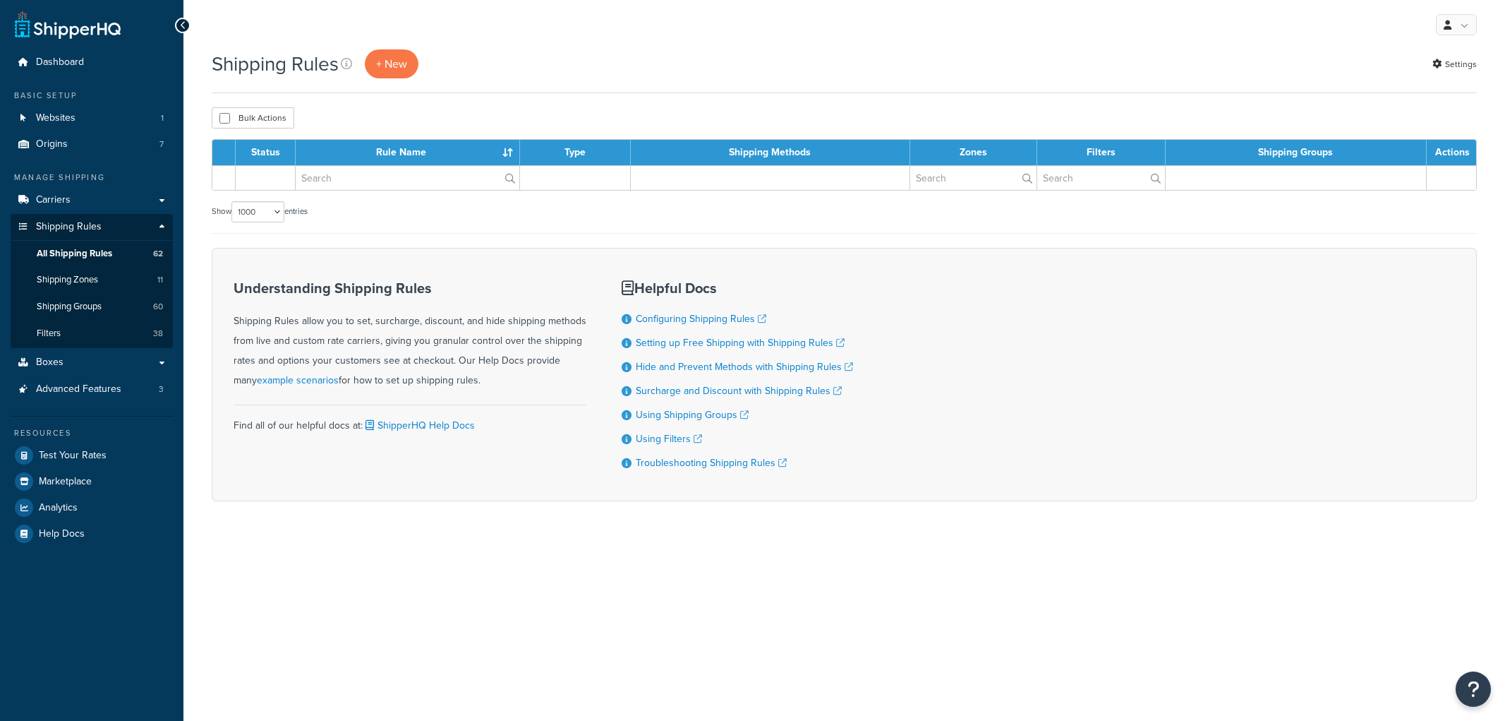
select select "1000"
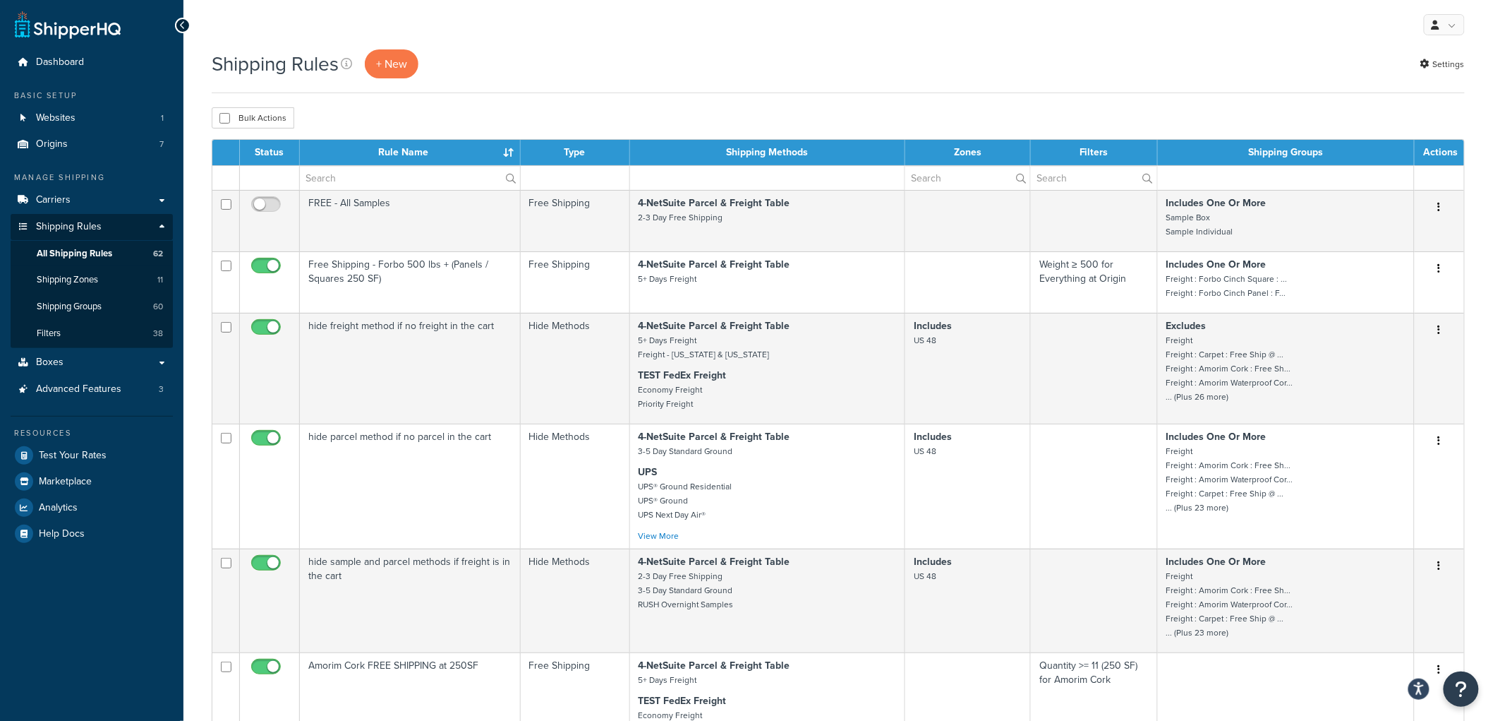
drag, startPoint x: 1479, startPoint y: 144, endPoint x: 737, endPoint y: 148, distance: 742.4
click at [737, 148] on th "Shipping Methods" at bounding box center [768, 152] width 276 height 25
click at [85, 248] on span "All Shipping Rules" at bounding box center [75, 254] width 76 height 12
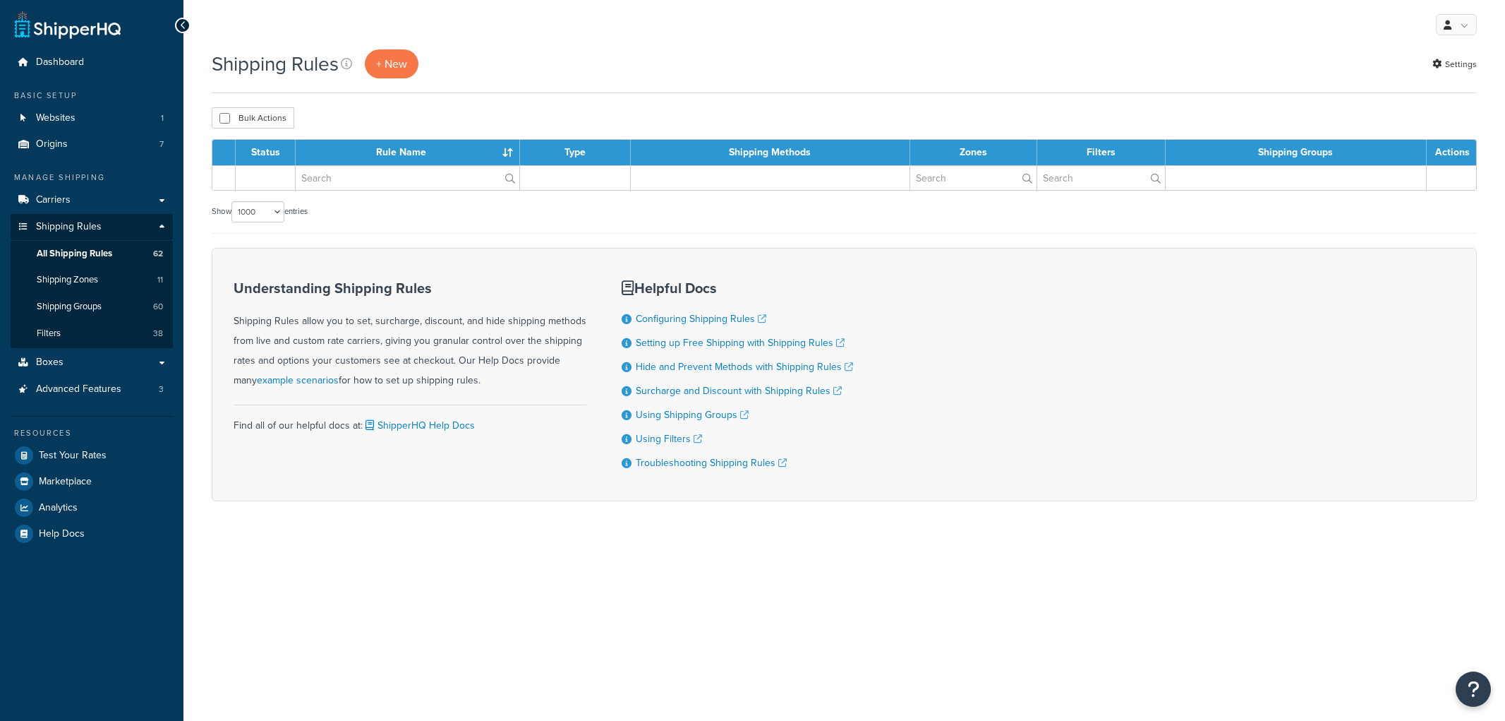
select select "1000"
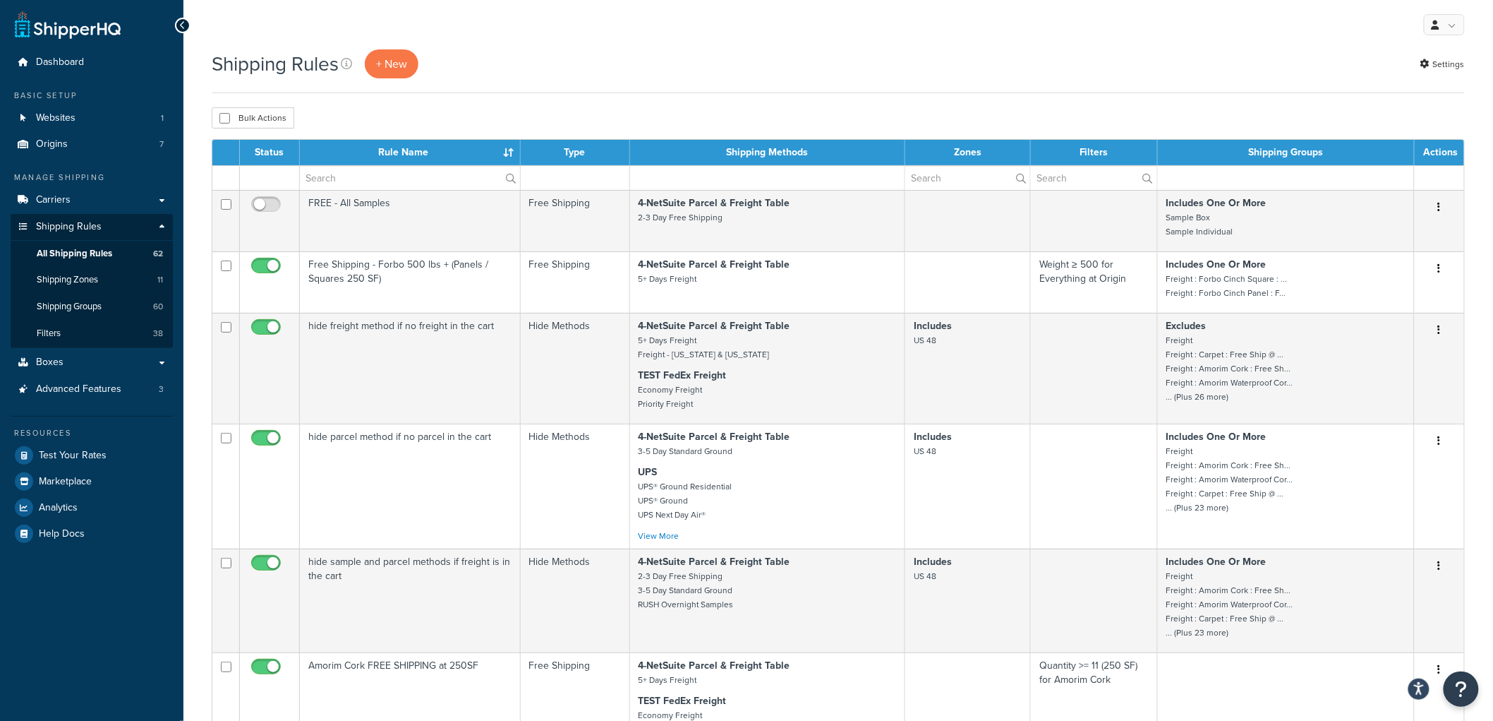
click at [639, 111] on div "Bulk Actions Duplicate [GEOGRAPHIC_DATA]" at bounding box center [838, 117] width 1253 height 21
click at [118, 205] on link "Carriers" at bounding box center [92, 200] width 162 height 26
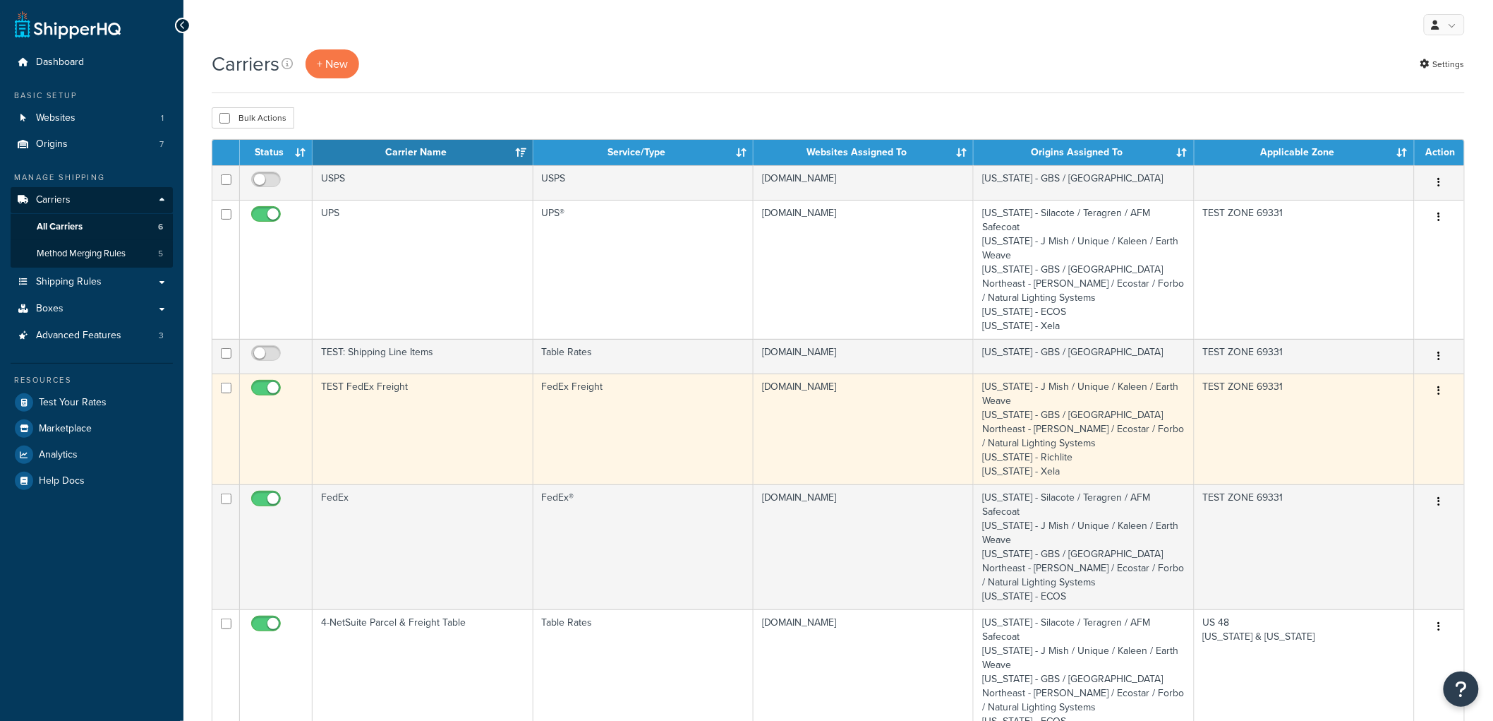
click at [459, 405] on td "TEST FedEx Freight" at bounding box center [423, 428] width 220 height 111
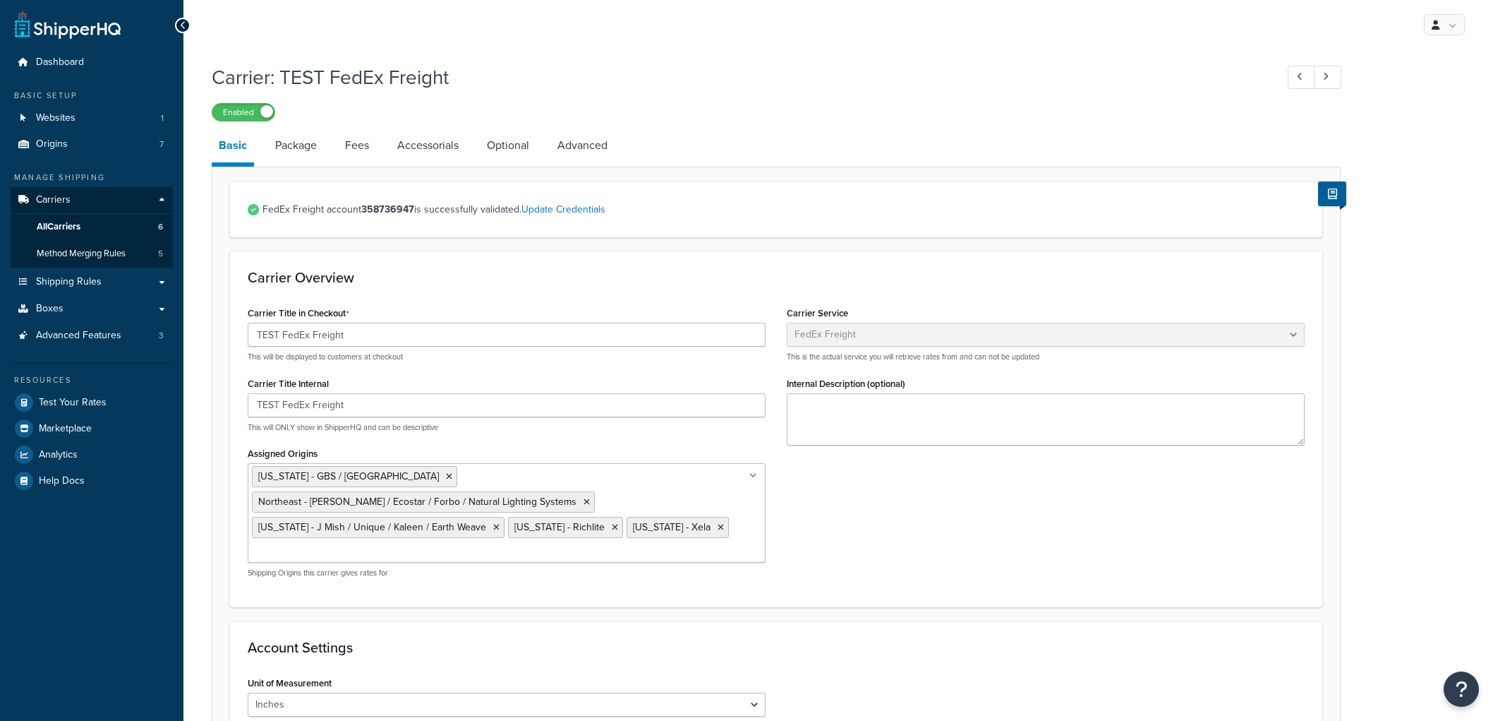
select select "fedExFreight"
click at [313, 143] on link "Package" at bounding box center [296, 145] width 56 height 34
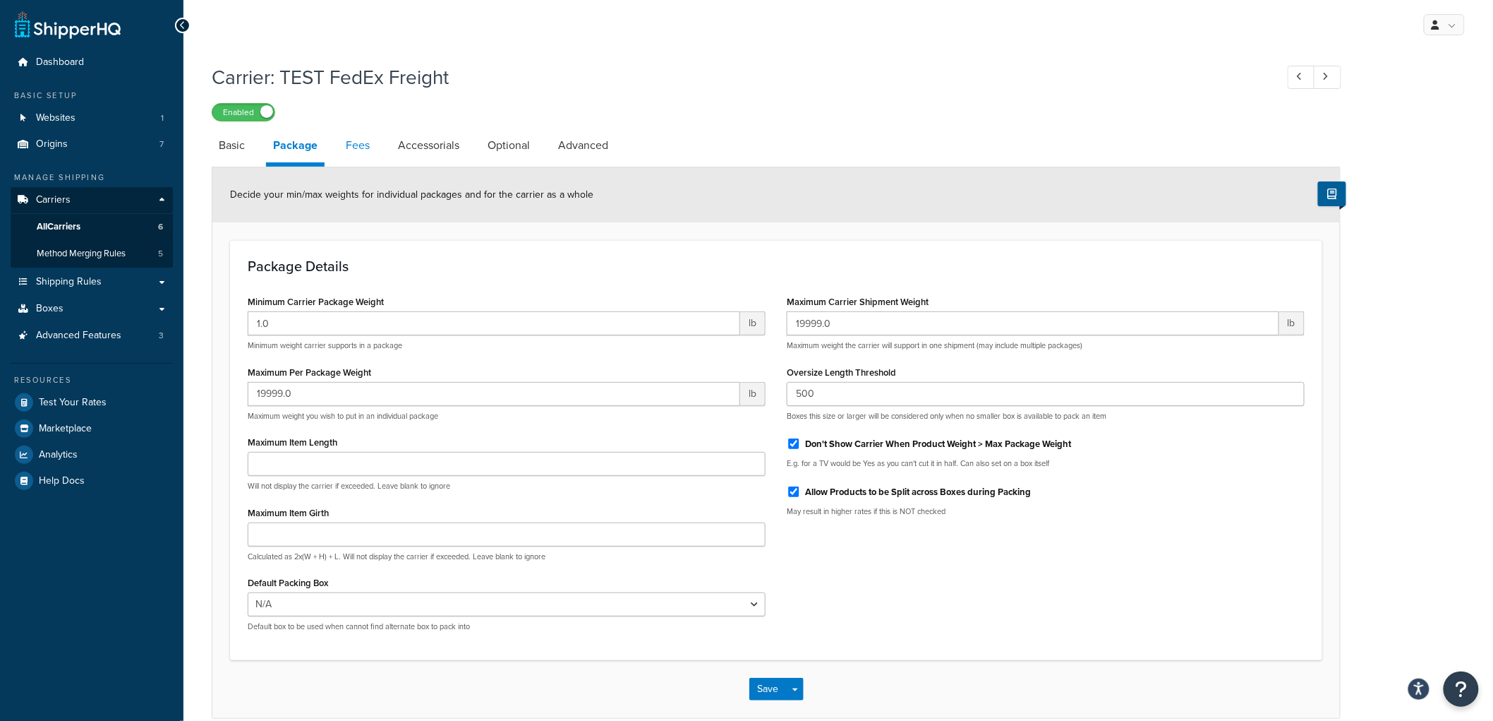
click at [366, 146] on link "Fees" at bounding box center [358, 145] width 38 height 34
select select "AFTER"
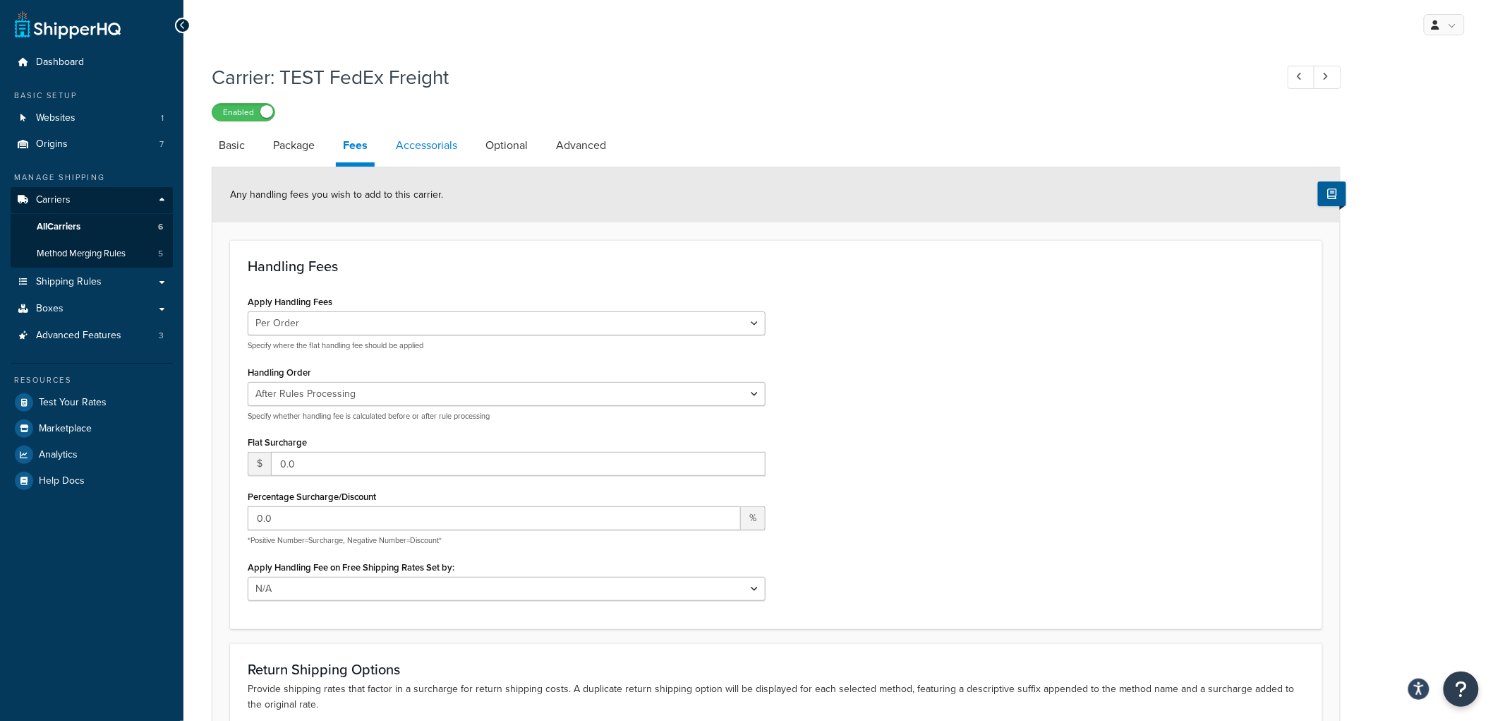
click at [415, 146] on link "Accessorials" at bounding box center [427, 145] width 76 height 34
select select "residential"
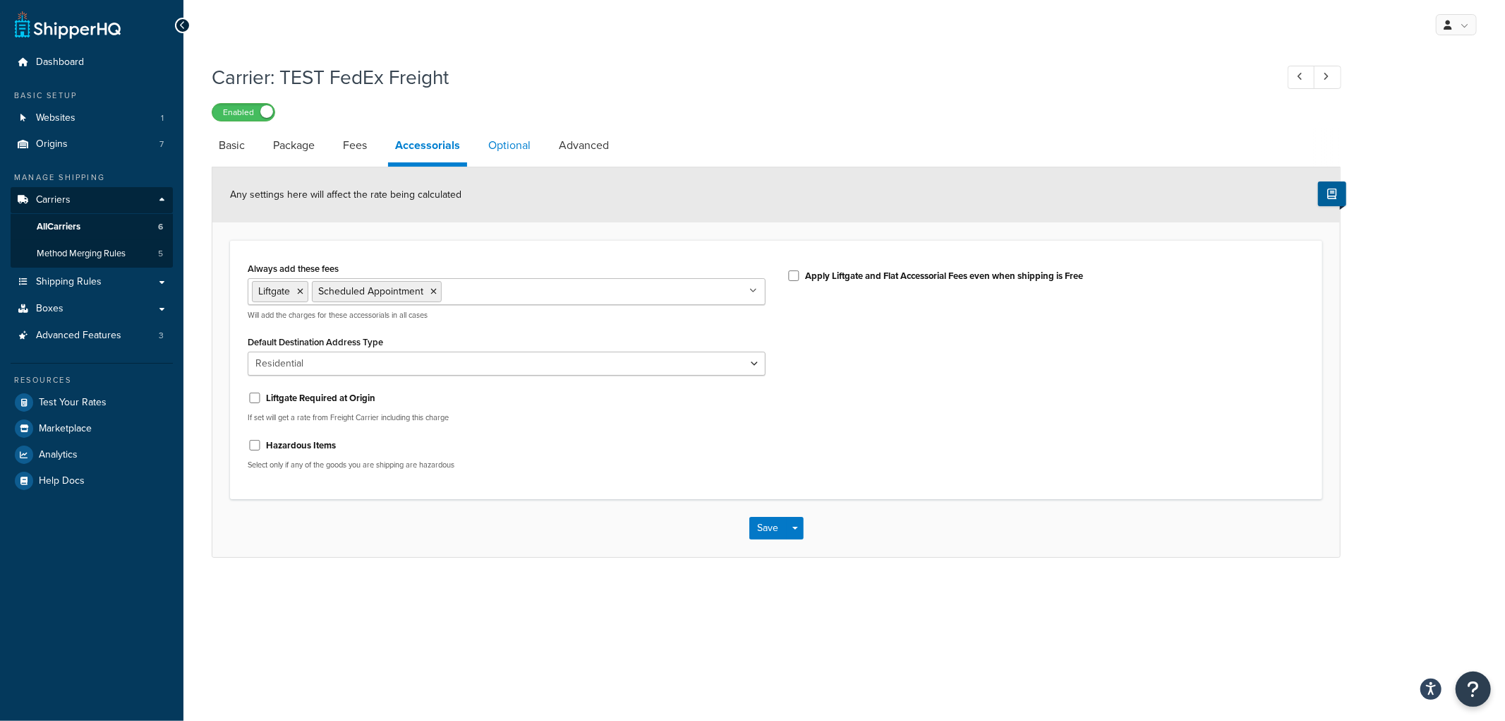
click at [522, 146] on link "Optional" at bounding box center [509, 145] width 56 height 34
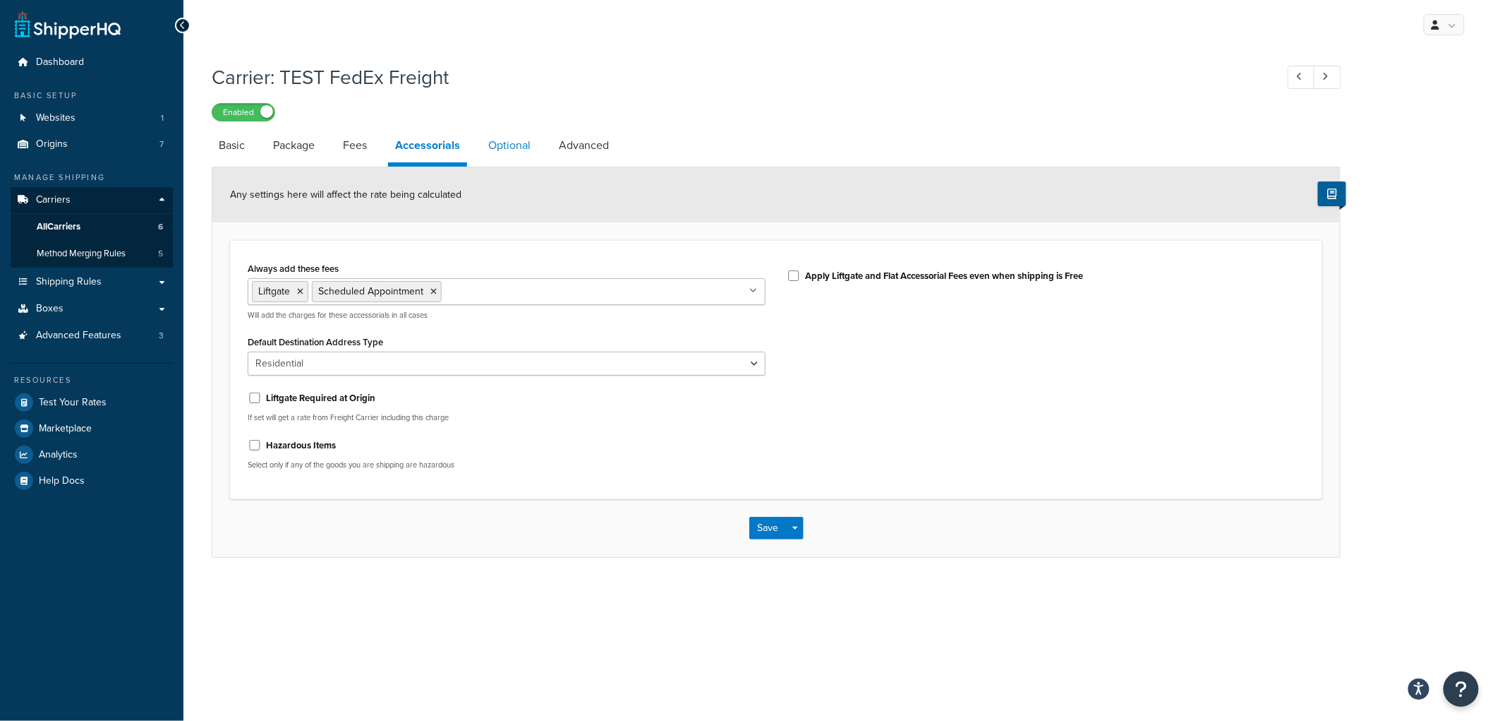
select select "55"
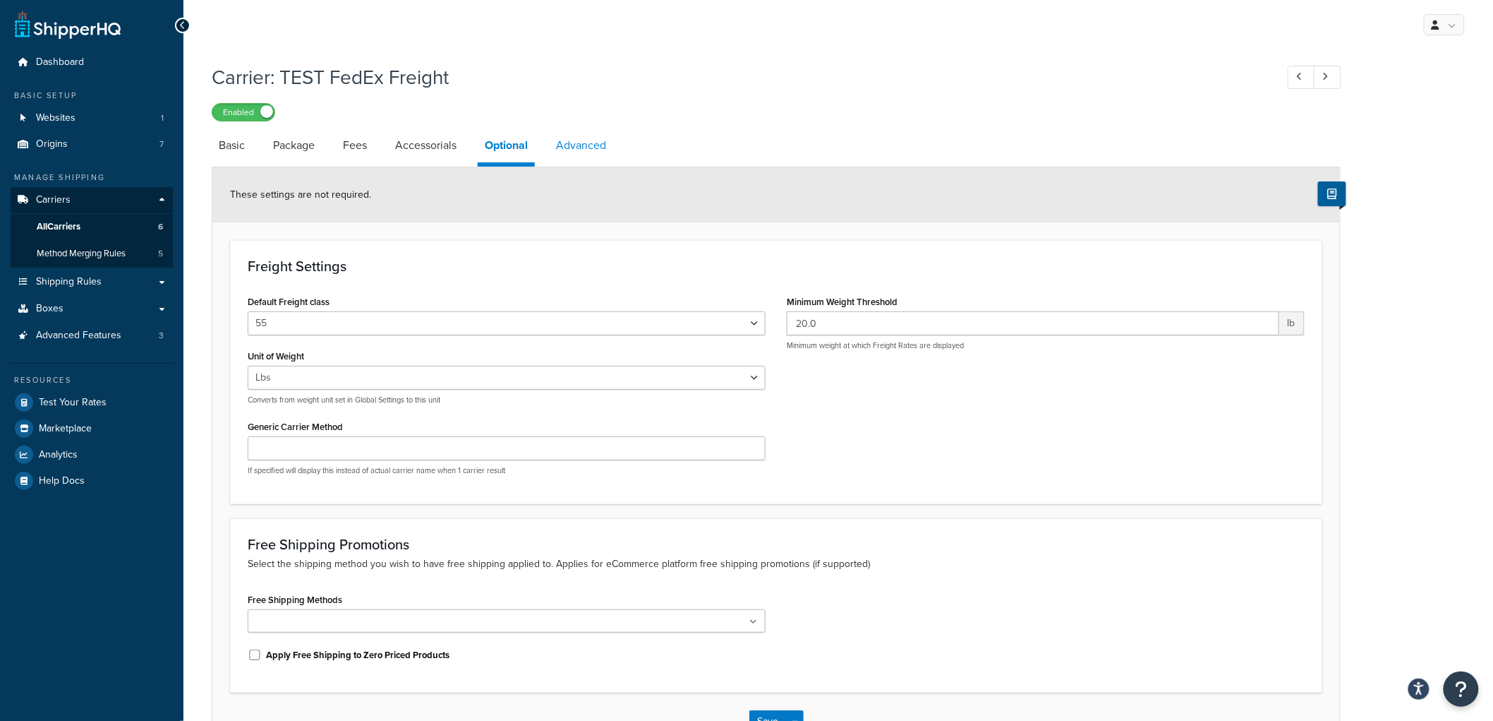
click at [584, 143] on link "Advanced" at bounding box center [581, 145] width 64 height 34
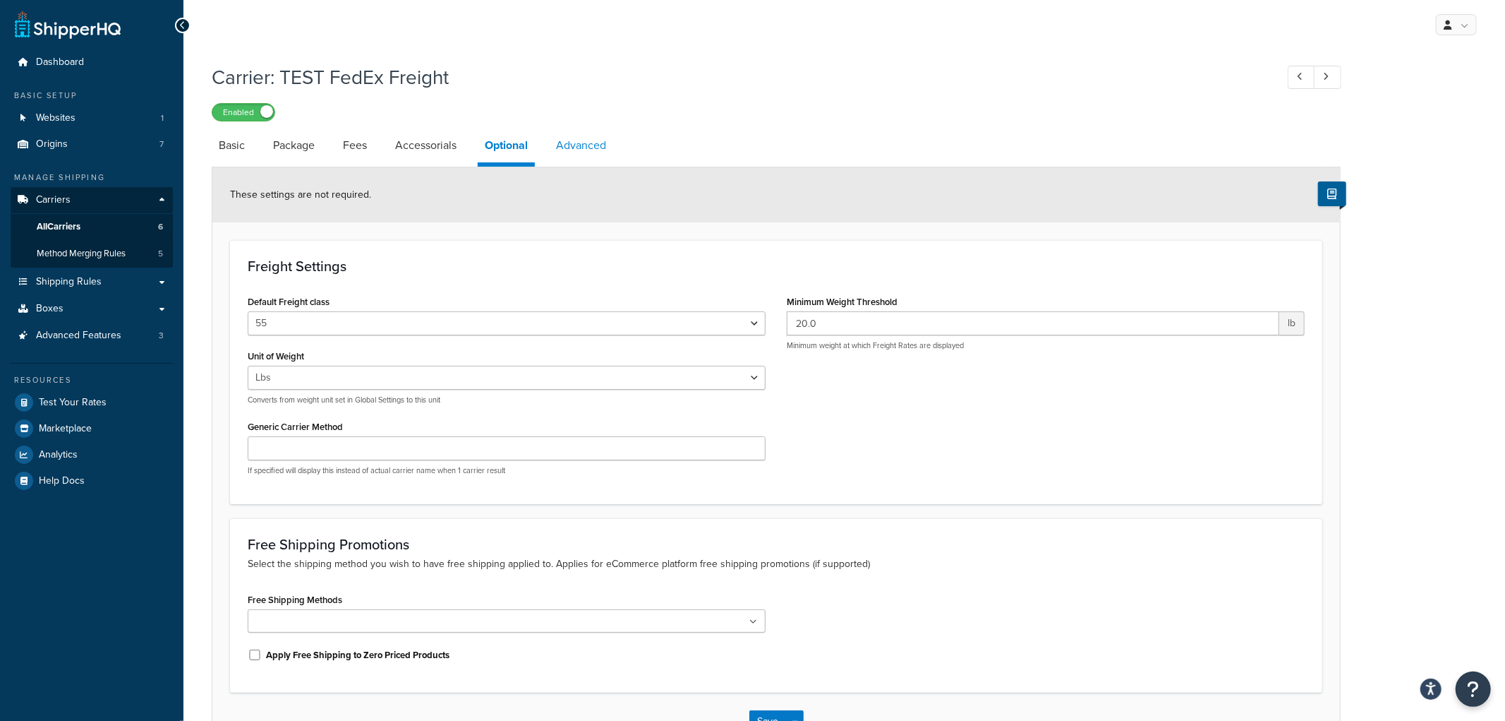
select select "false"
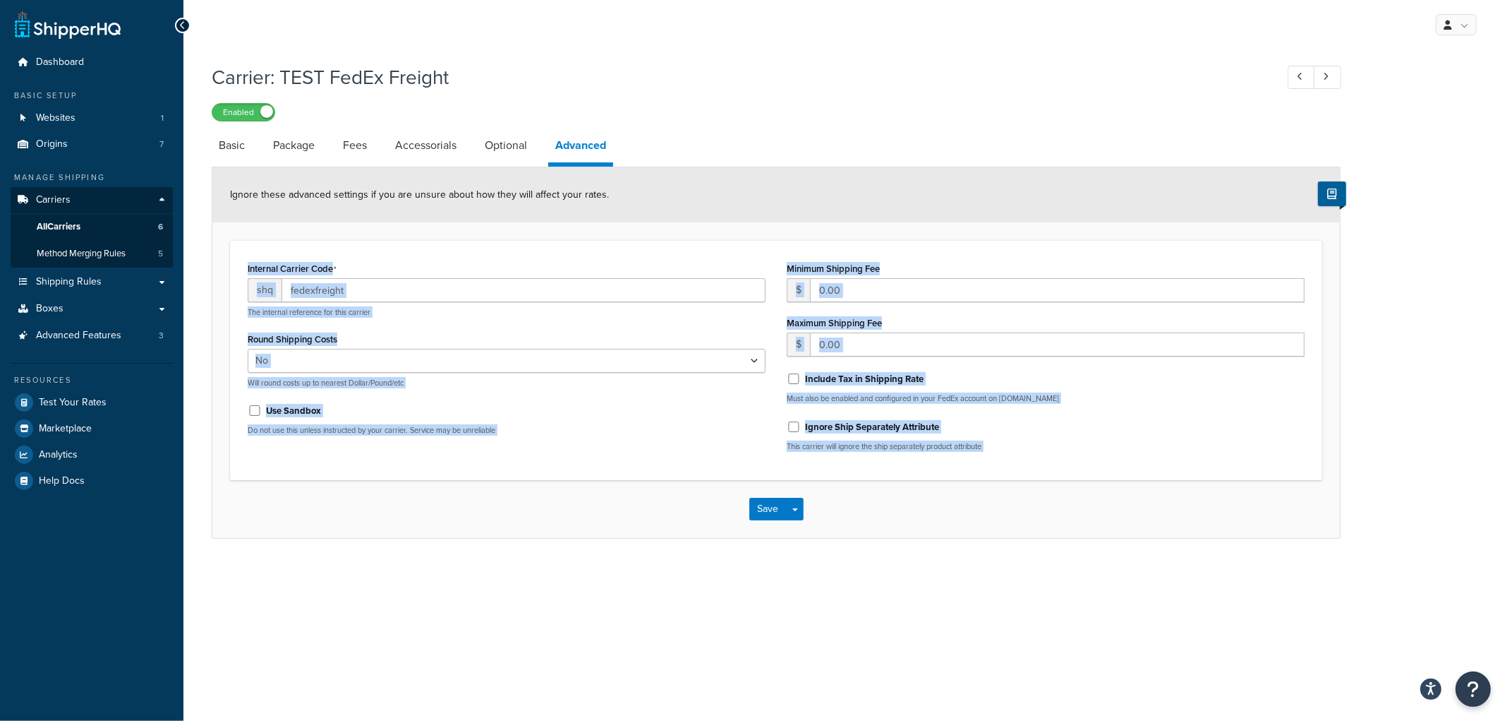
drag, startPoint x: 1270, startPoint y: 524, endPoint x: 800, endPoint y: 173, distance: 586.5
click at [800, 173] on form "Ignore these advanced settings if you are unsure about how they will affect you…" at bounding box center [776, 352] width 1128 height 371
click at [800, 173] on div "Ignore these advanced settings if you are unsure about how they will affect you…" at bounding box center [776, 194] width 1128 height 55
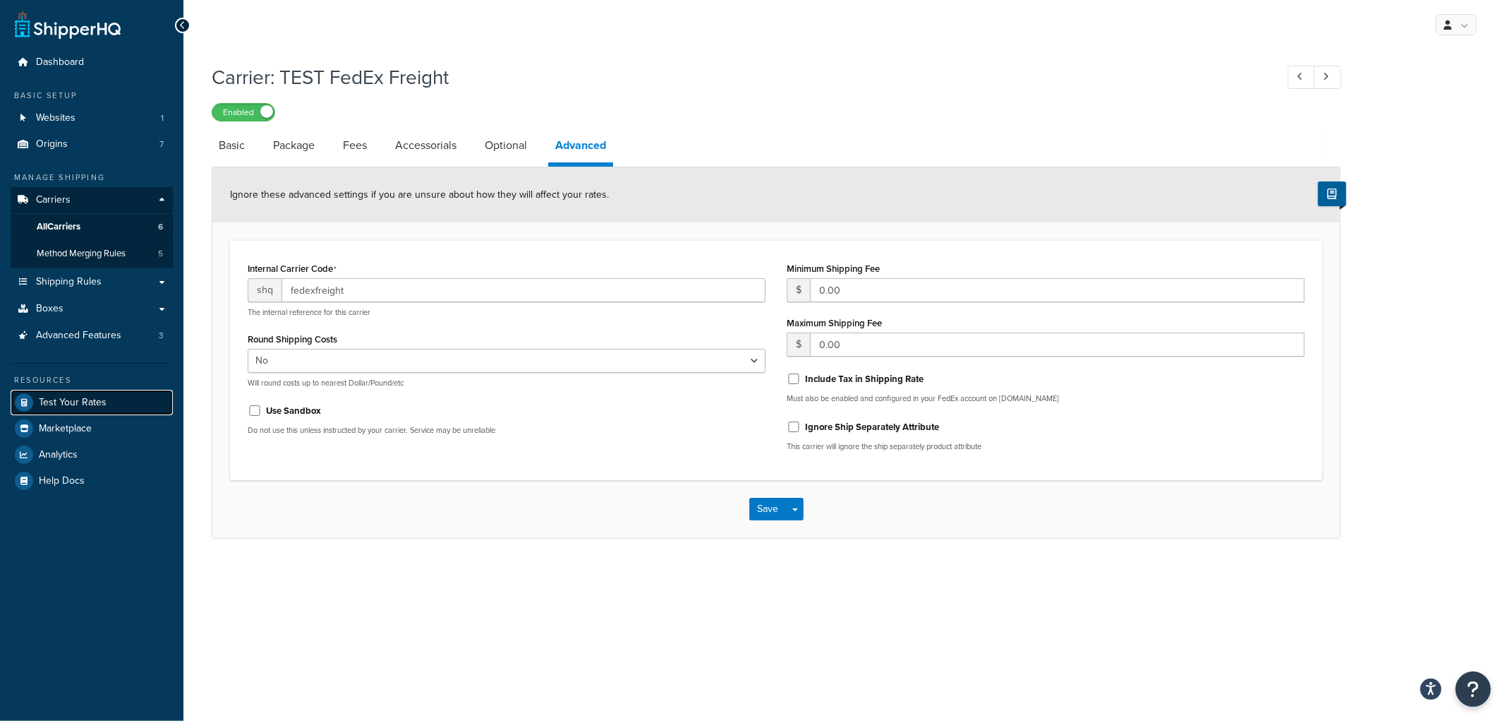
click at [100, 392] on link "Test Your Rates" at bounding box center [92, 402] width 162 height 25
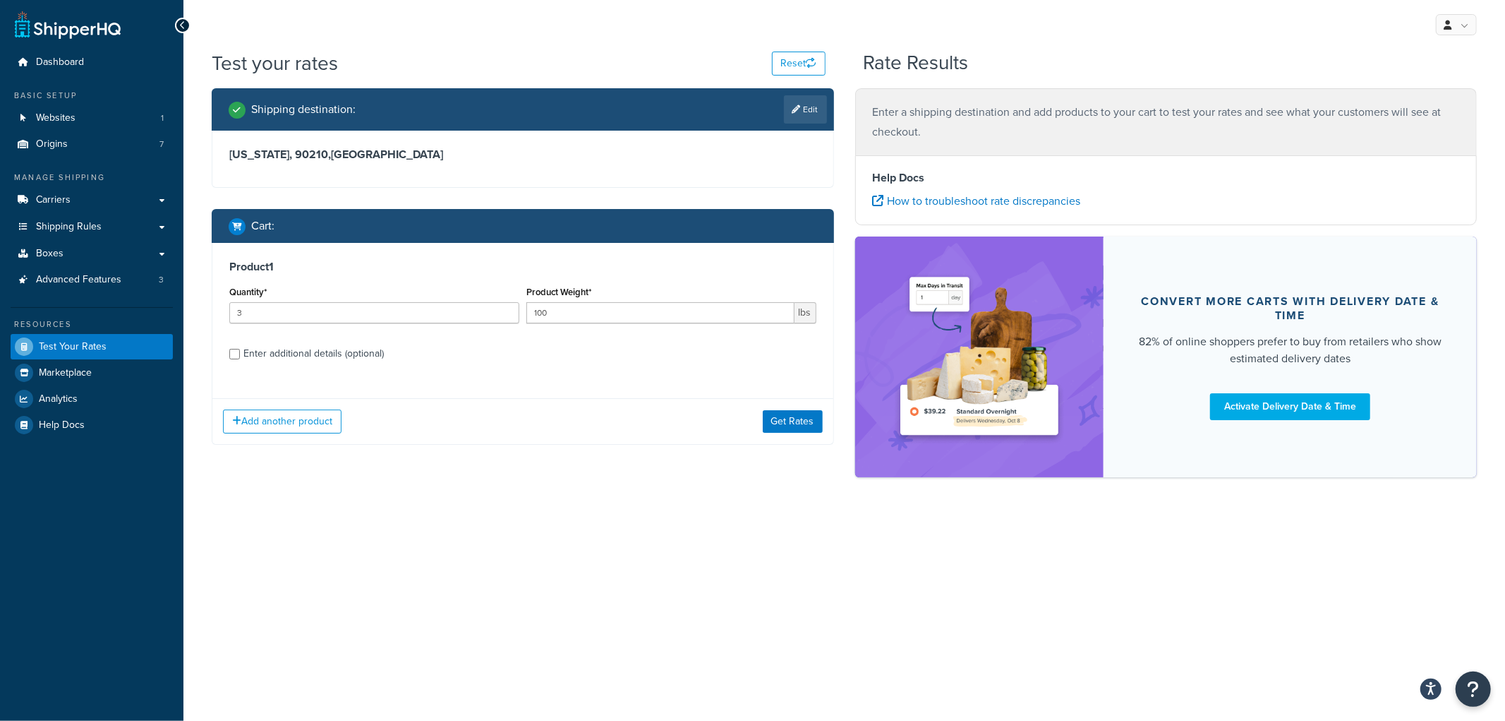
click at [342, 356] on div "Enter additional details (optional)" at bounding box center [313, 354] width 140 height 20
click at [240, 356] on input "Enter additional details (optional)" at bounding box center [234, 354] width 11 height 11
checkbox input "true"
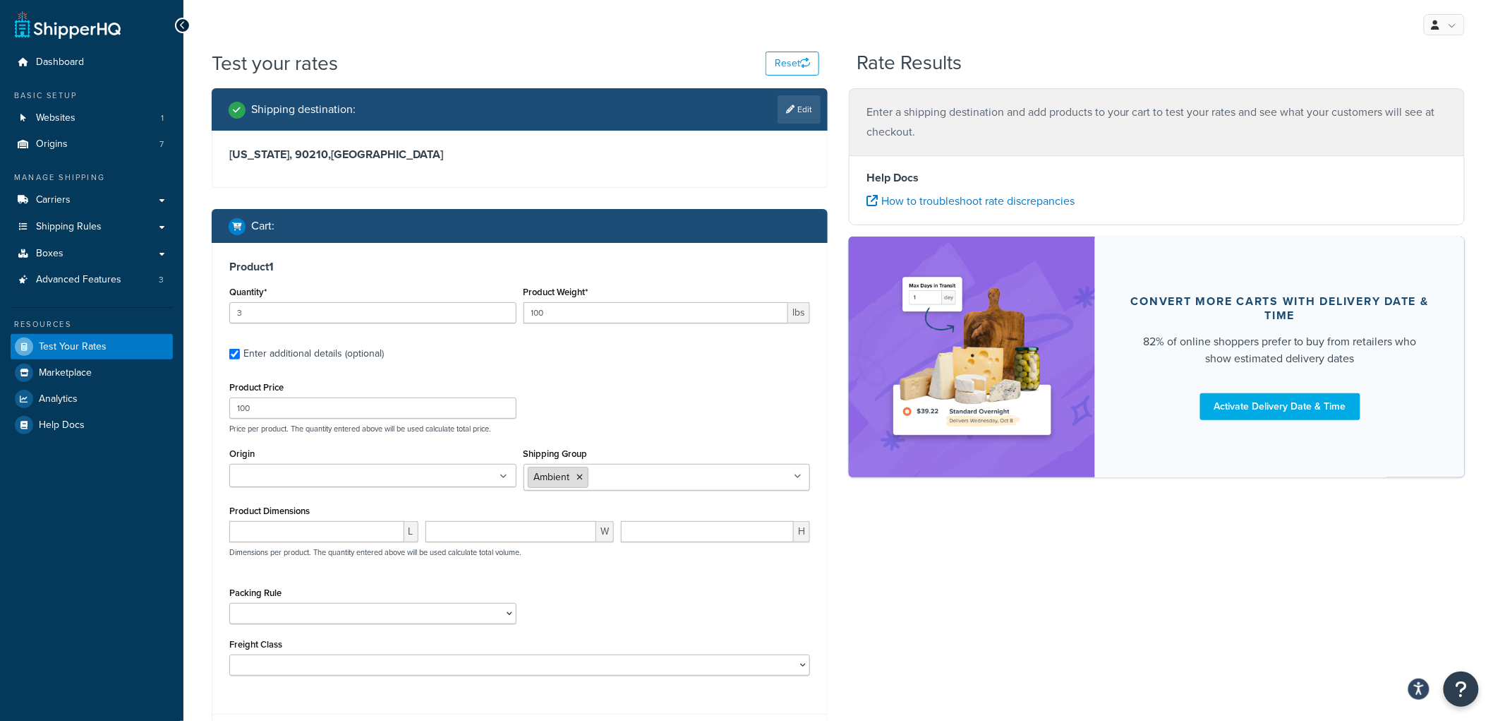
click at [582, 478] on icon at bounding box center [580, 477] width 6 height 8
click at [636, 367] on div "Product 1 Quantity* 3 Product Weight* 100 lbs Enter additional details (optiona…" at bounding box center [519, 471] width 615 height 457
click at [485, 481] on ul at bounding box center [372, 475] width 287 height 23
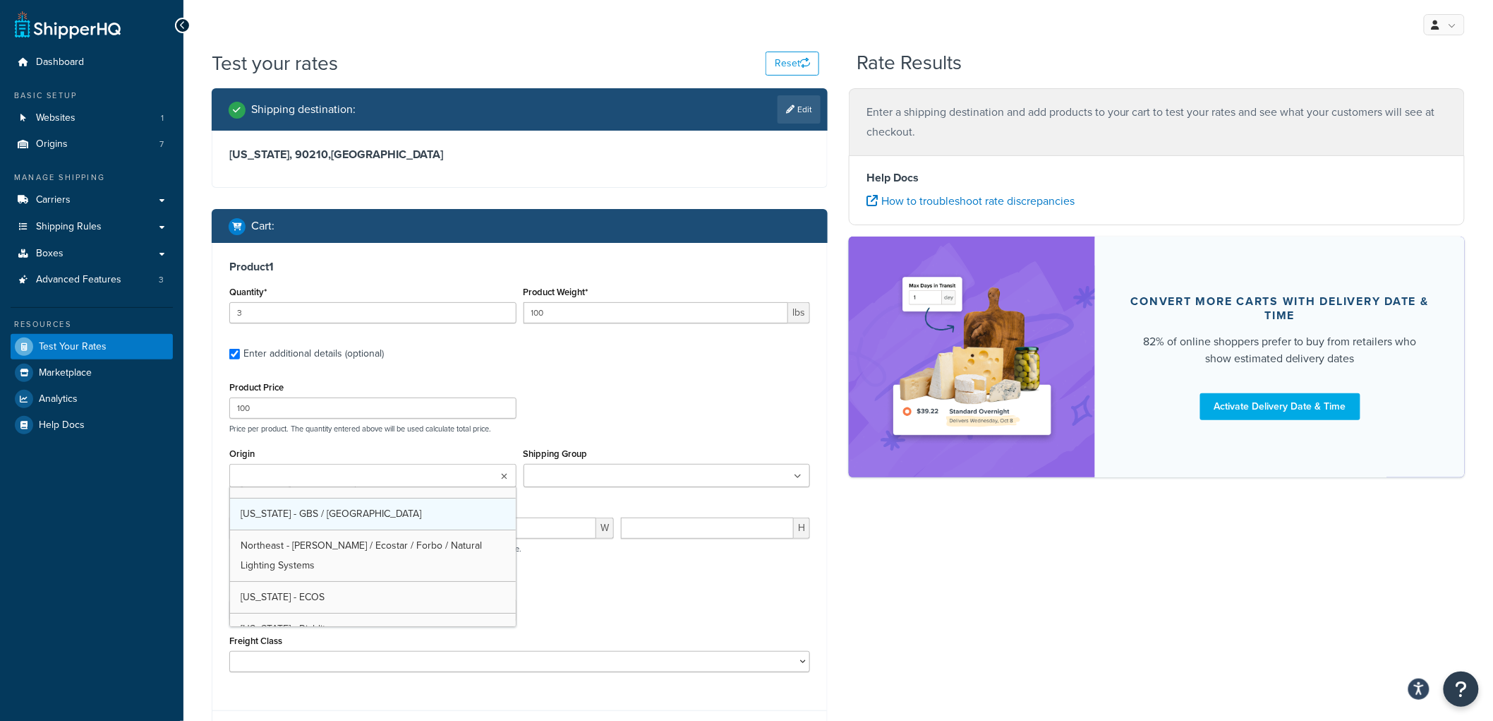
scroll to position [78, 0]
click at [710, 426] on p "Price per product. The quantity entered above will be used calculate total pric…" at bounding box center [520, 428] width 588 height 10
click at [552, 468] on ul at bounding box center [667, 475] width 287 height 23
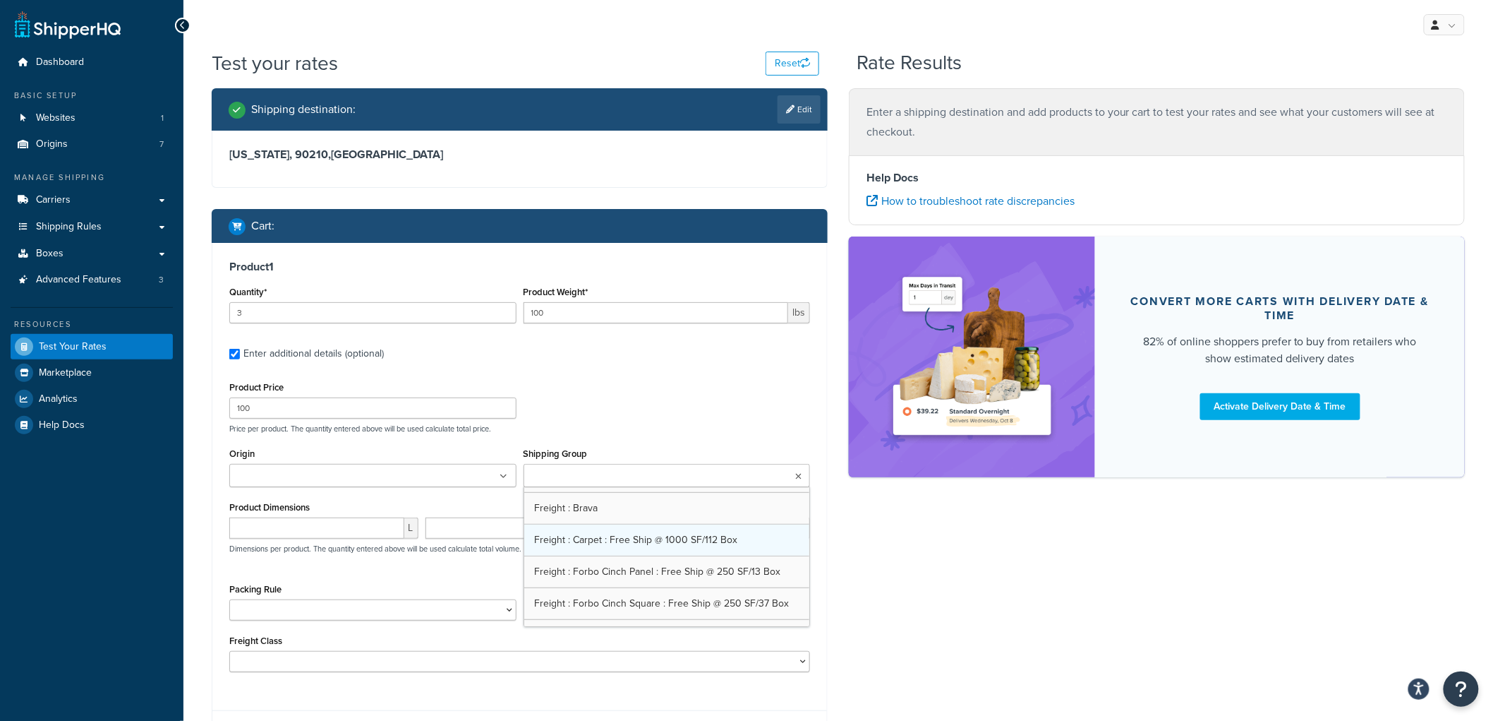
scroll to position [459, 0]
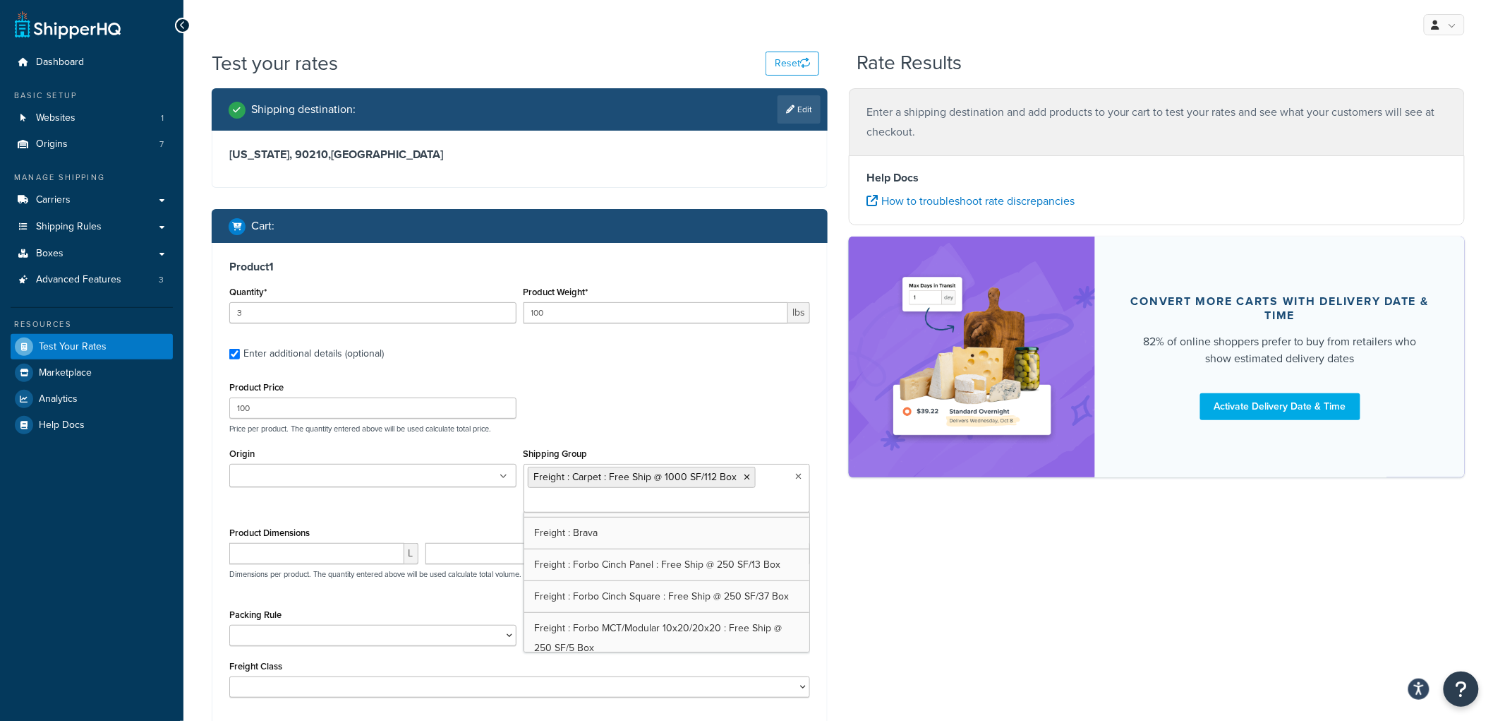
click at [661, 406] on div "Product Price 100 Price per product. The quantity entered above will be used ca…" at bounding box center [520, 406] width 588 height 56
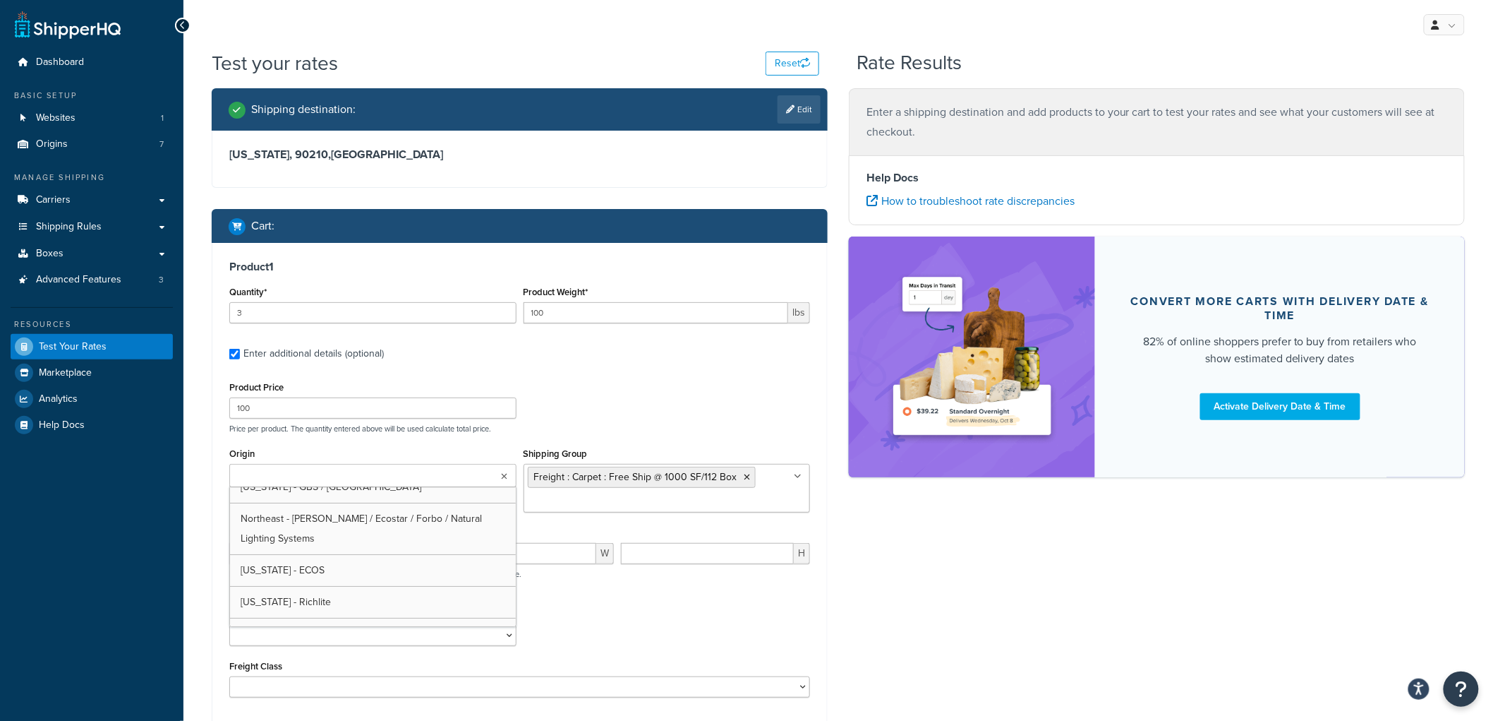
click at [489, 480] on ul at bounding box center [372, 475] width 287 height 23
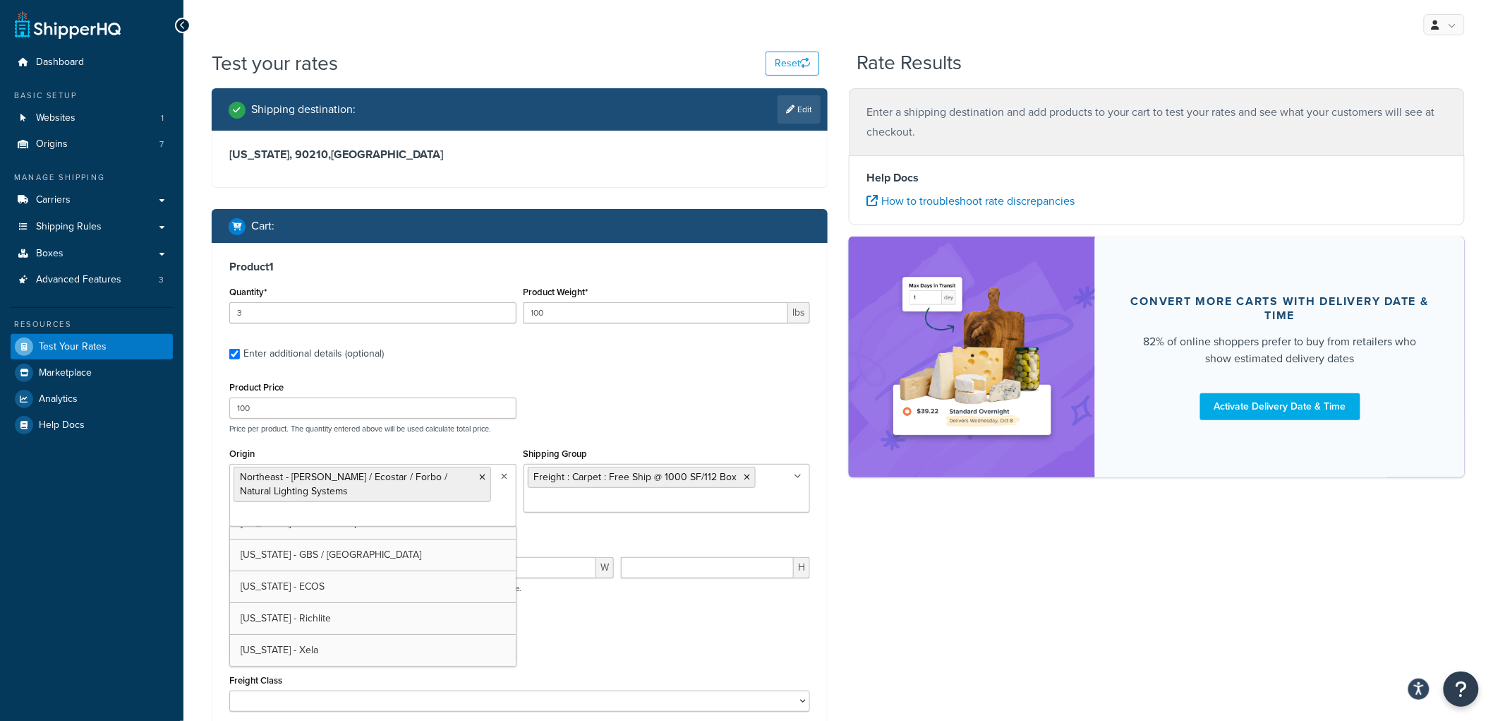
scroll to position [50, 0]
click at [694, 411] on div "Product Price 100 Price per product. The quantity entered above will be used ca…" at bounding box center [520, 406] width 588 height 56
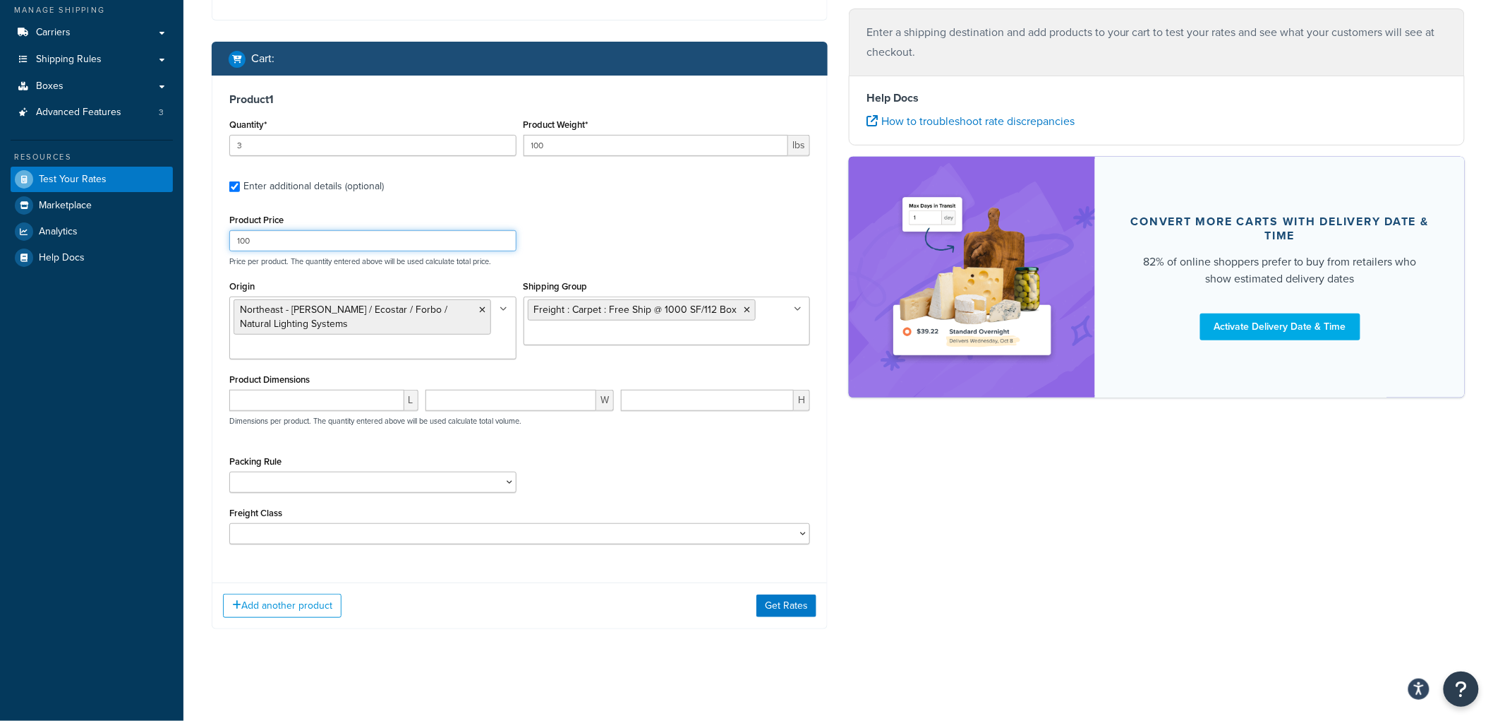
scroll to position [169, 0]
click at [778, 605] on button "Get Rates" at bounding box center [787, 605] width 60 height 23
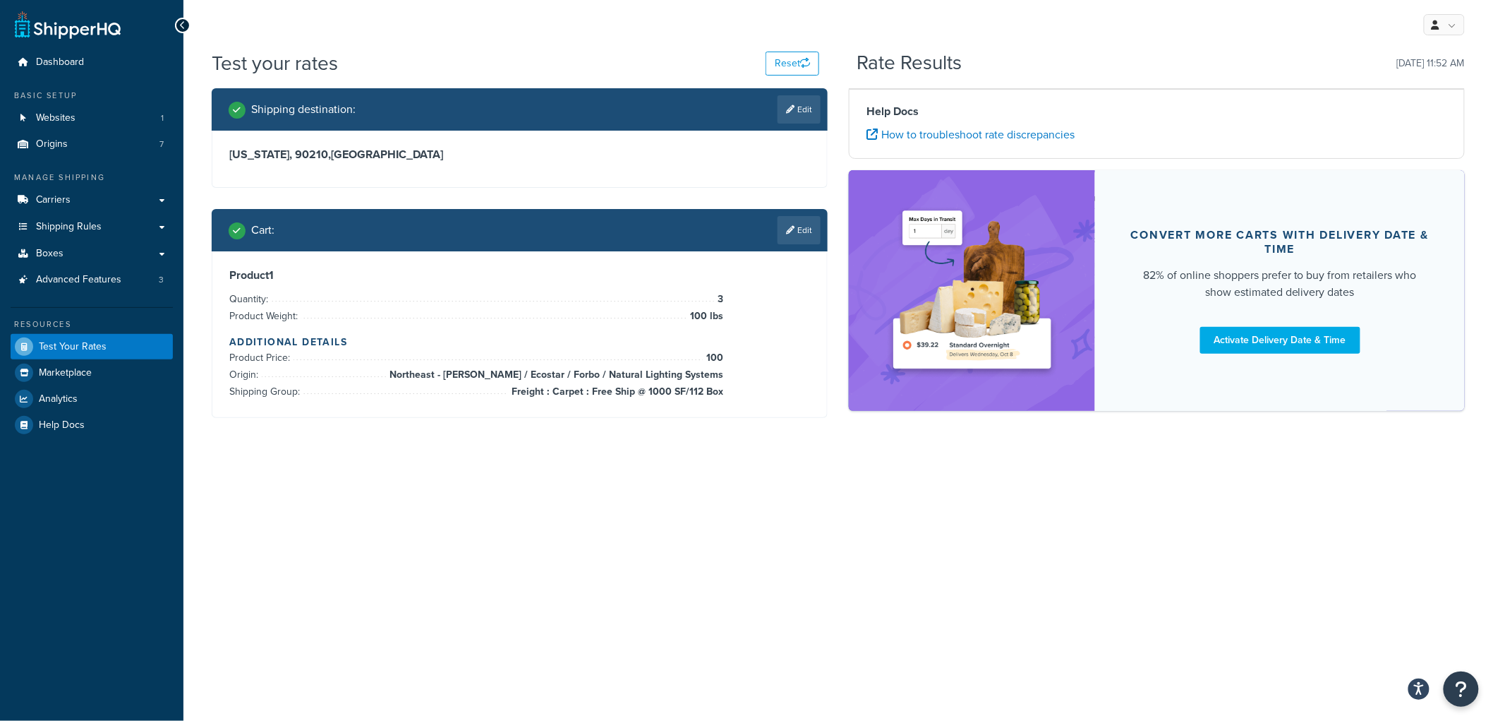
scroll to position [0, 0]
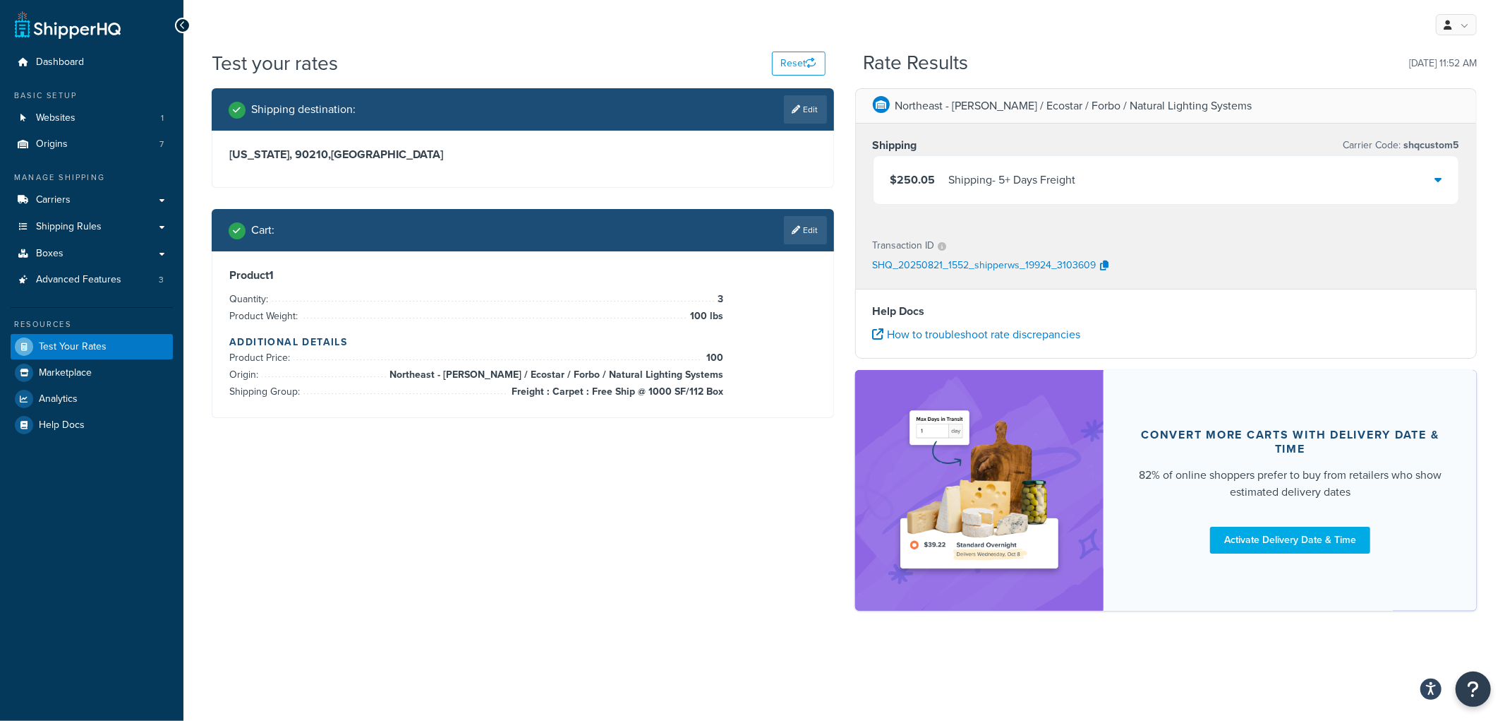
click at [1053, 172] on div "Shipping - 5+ Days Freight" at bounding box center [1012, 180] width 127 height 20
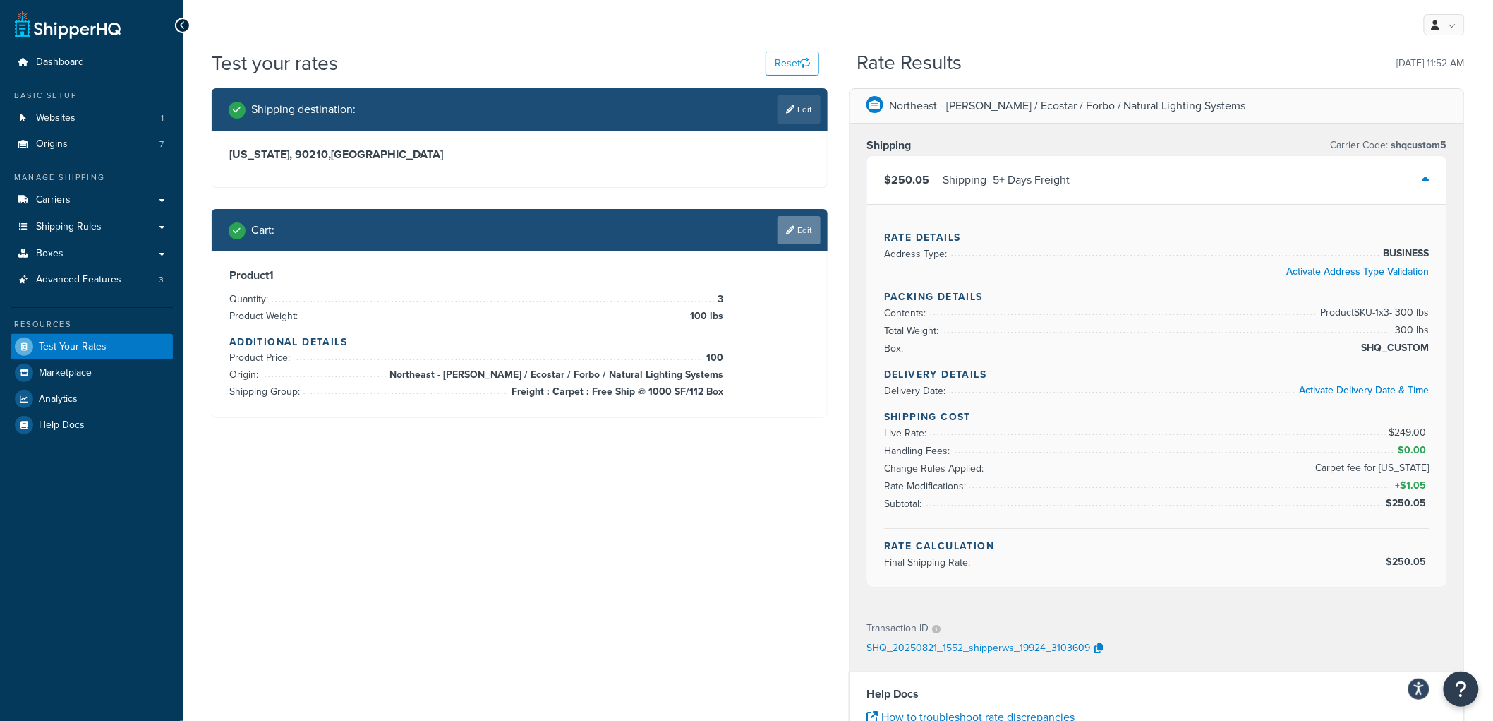
click at [803, 237] on link "Edit" at bounding box center [799, 230] width 43 height 28
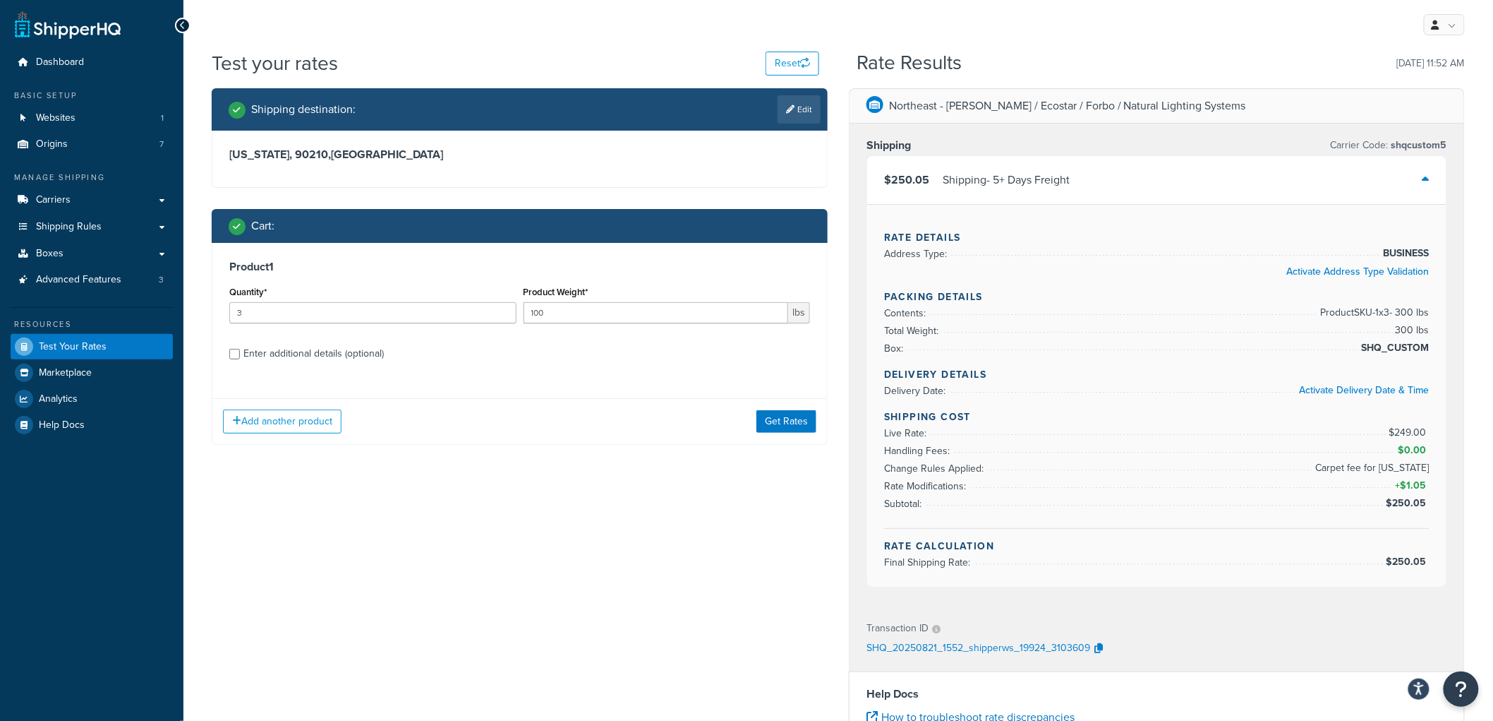
click at [364, 359] on div "Enter additional details (optional)" at bounding box center [313, 354] width 140 height 20
click at [240, 359] on input "Enter additional details (optional)" at bounding box center [234, 354] width 11 height 11
checkbox input "true"
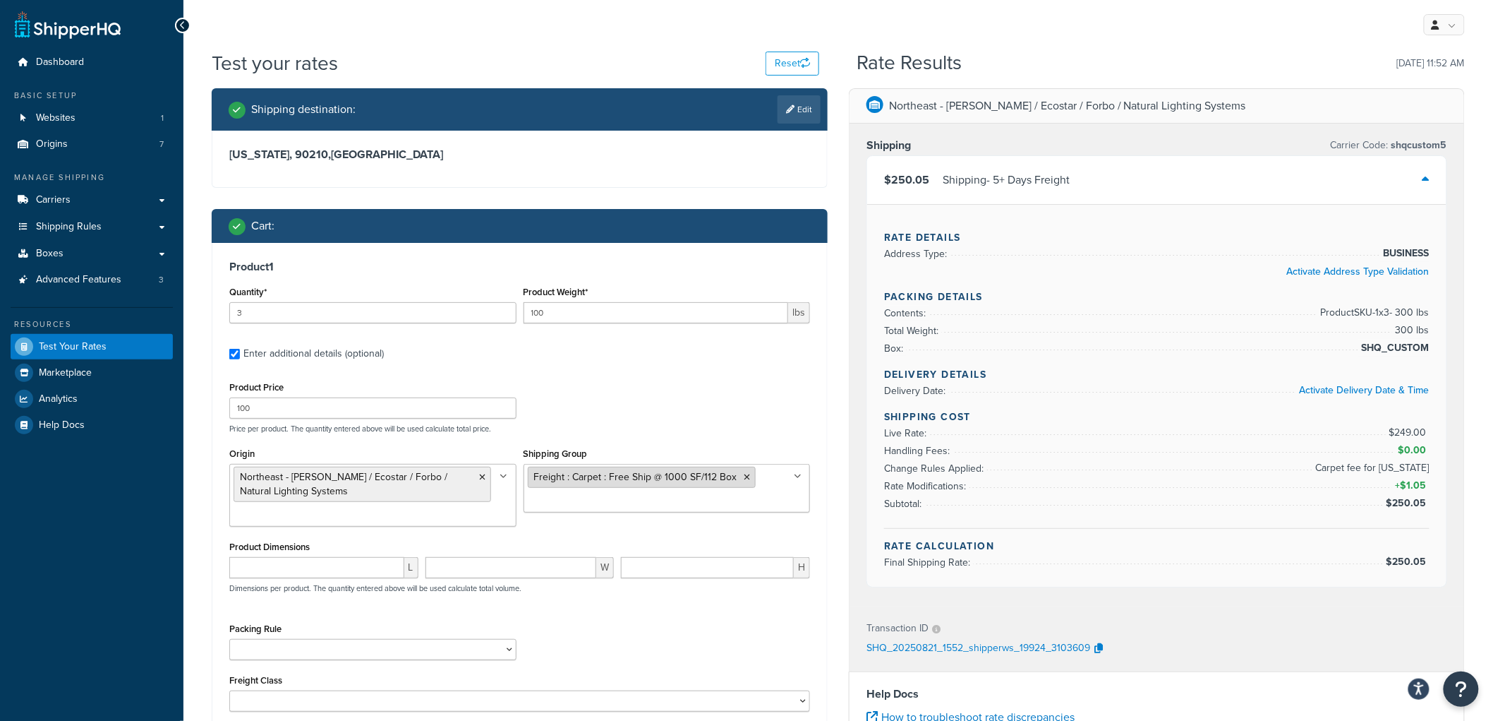
click at [589, 483] on span "Freight : Carpet : Free Ship @ 1000 SF/112 Box" at bounding box center [635, 476] width 203 height 15
click at [745, 480] on icon at bounding box center [748, 477] width 6 height 8
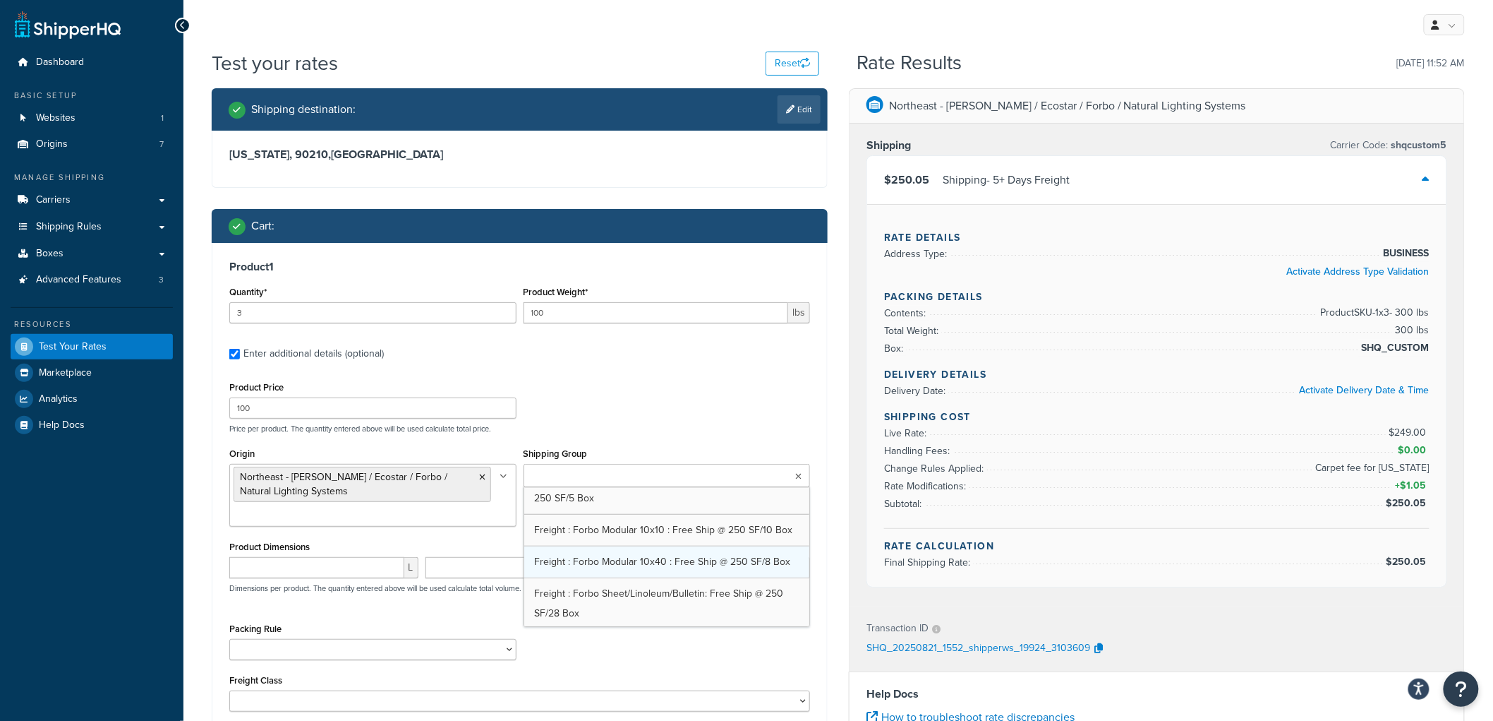
scroll to position [615, 0]
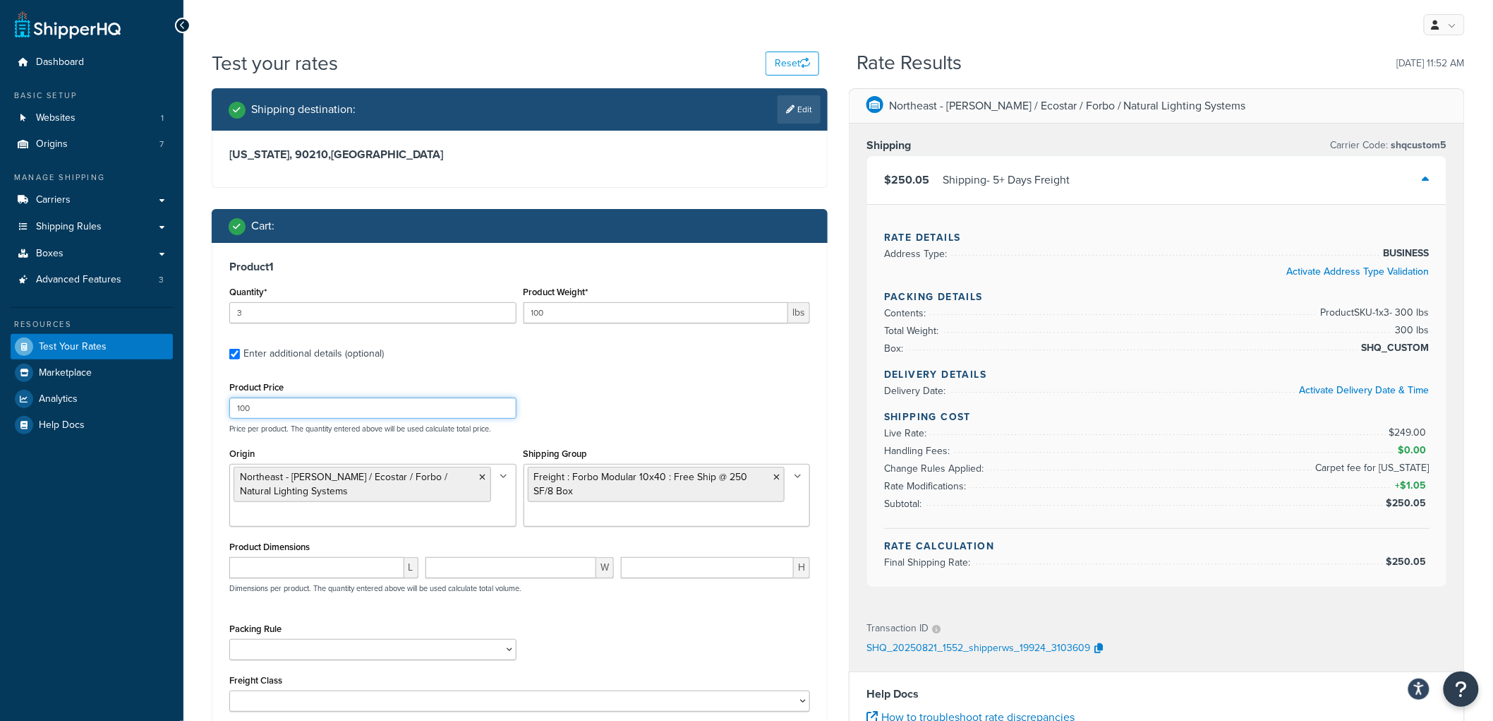
click at [773, 412] on div "Product Price 100 Price per product. The quantity entered above will be used ca…" at bounding box center [520, 406] width 588 height 56
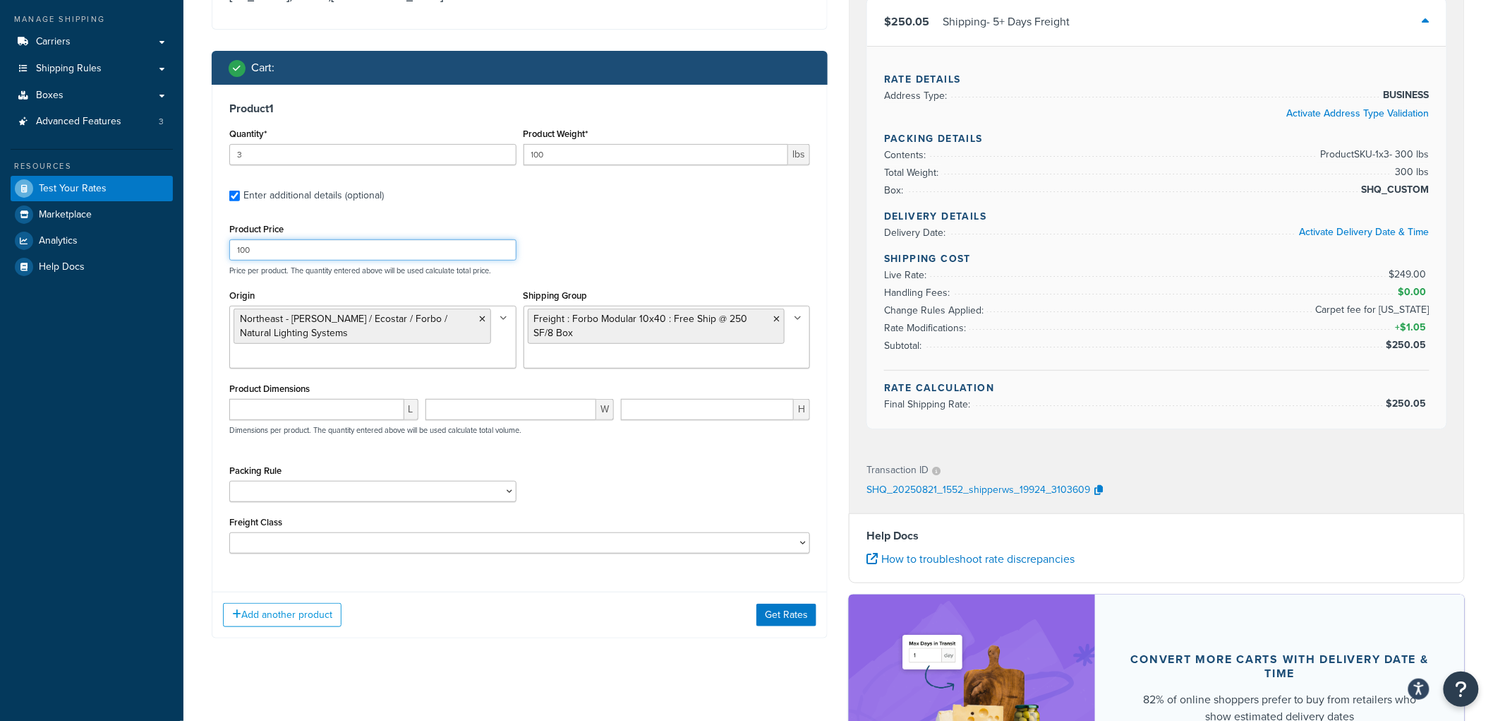
scroll to position [235, 0]
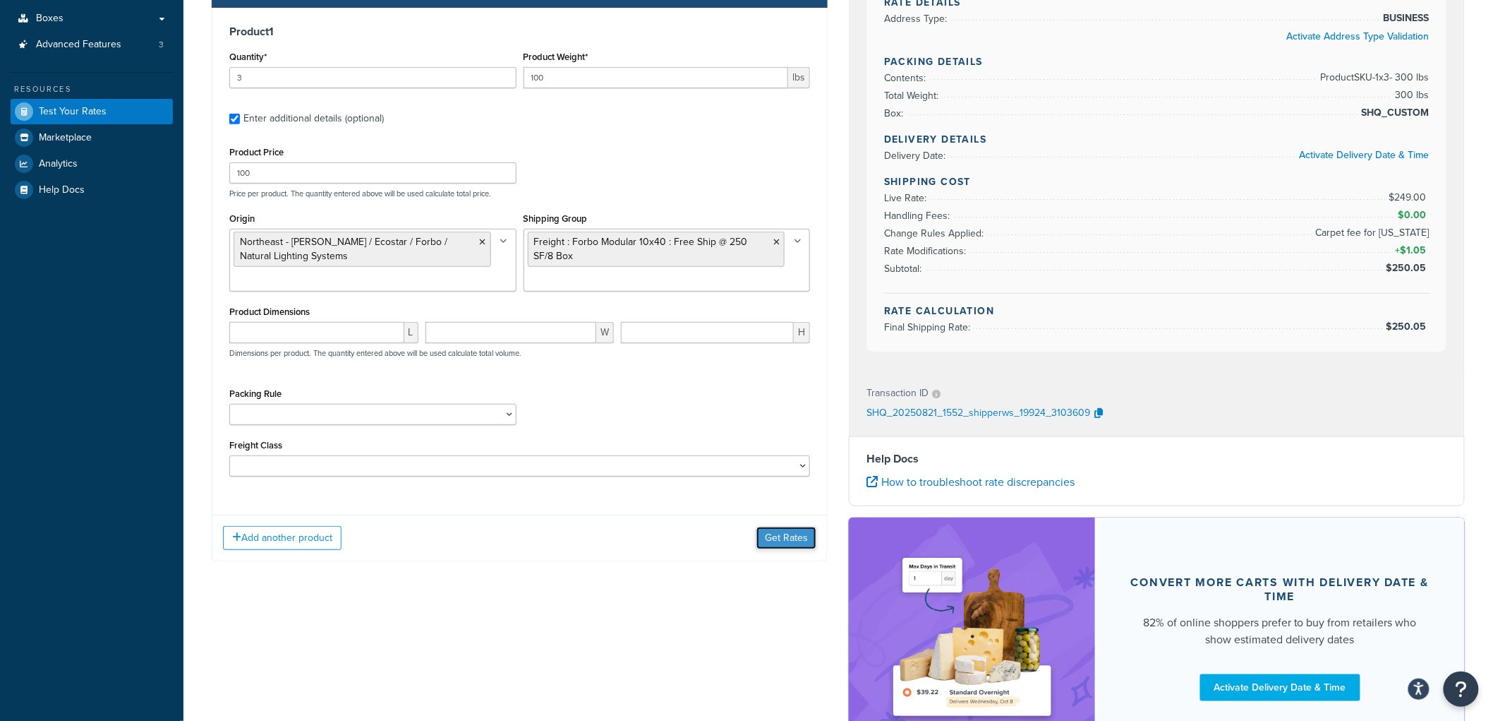
click at [766, 531] on button "Get Rates" at bounding box center [787, 537] width 60 height 23
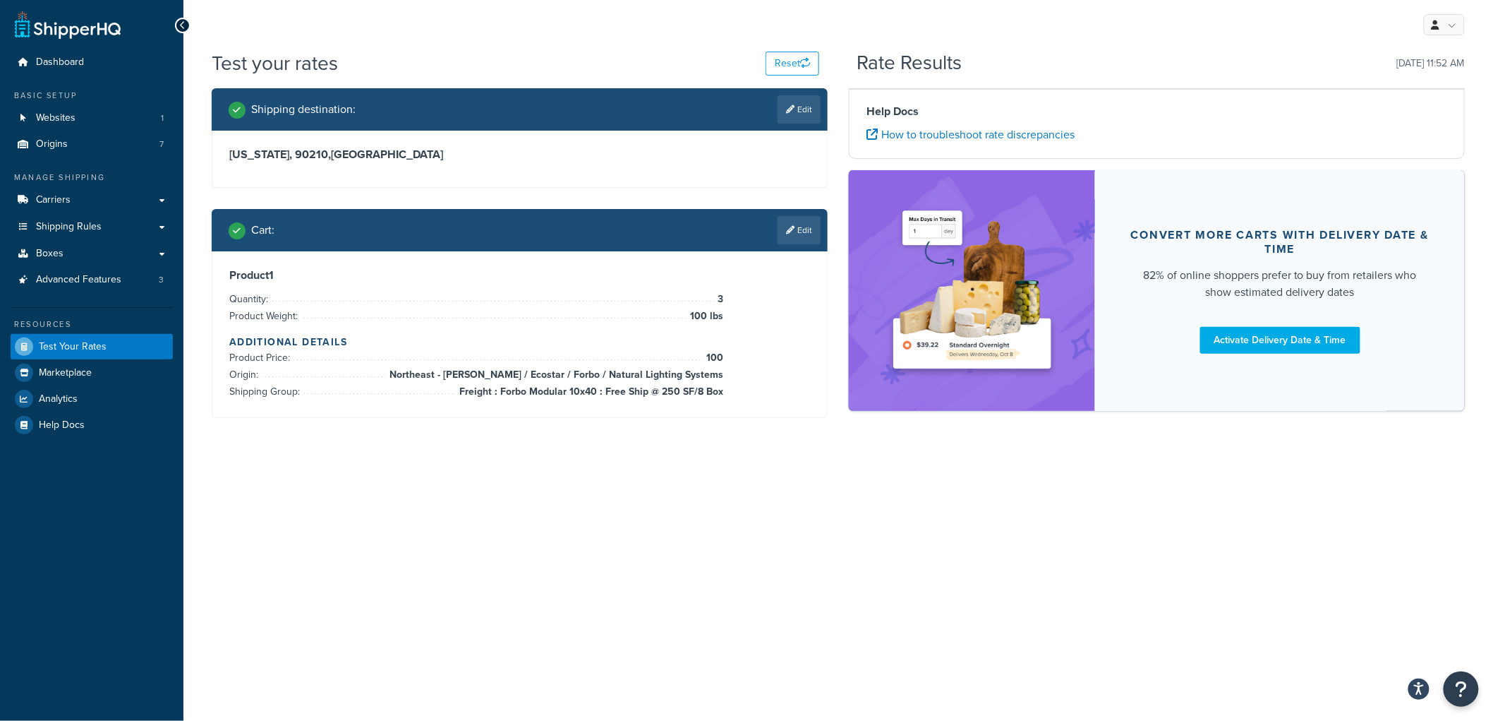
scroll to position [0, 0]
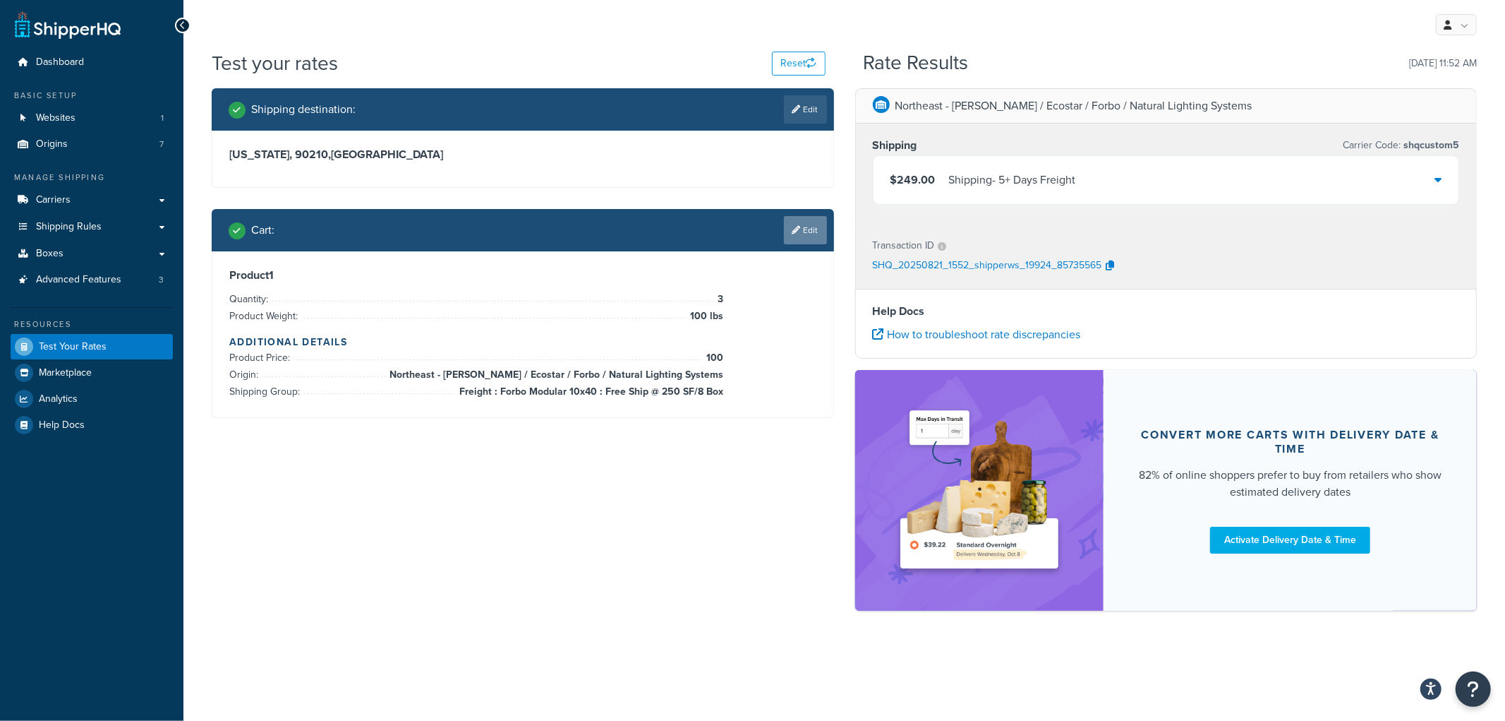
click at [801, 237] on link "Edit" at bounding box center [805, 230] width 43 height 28
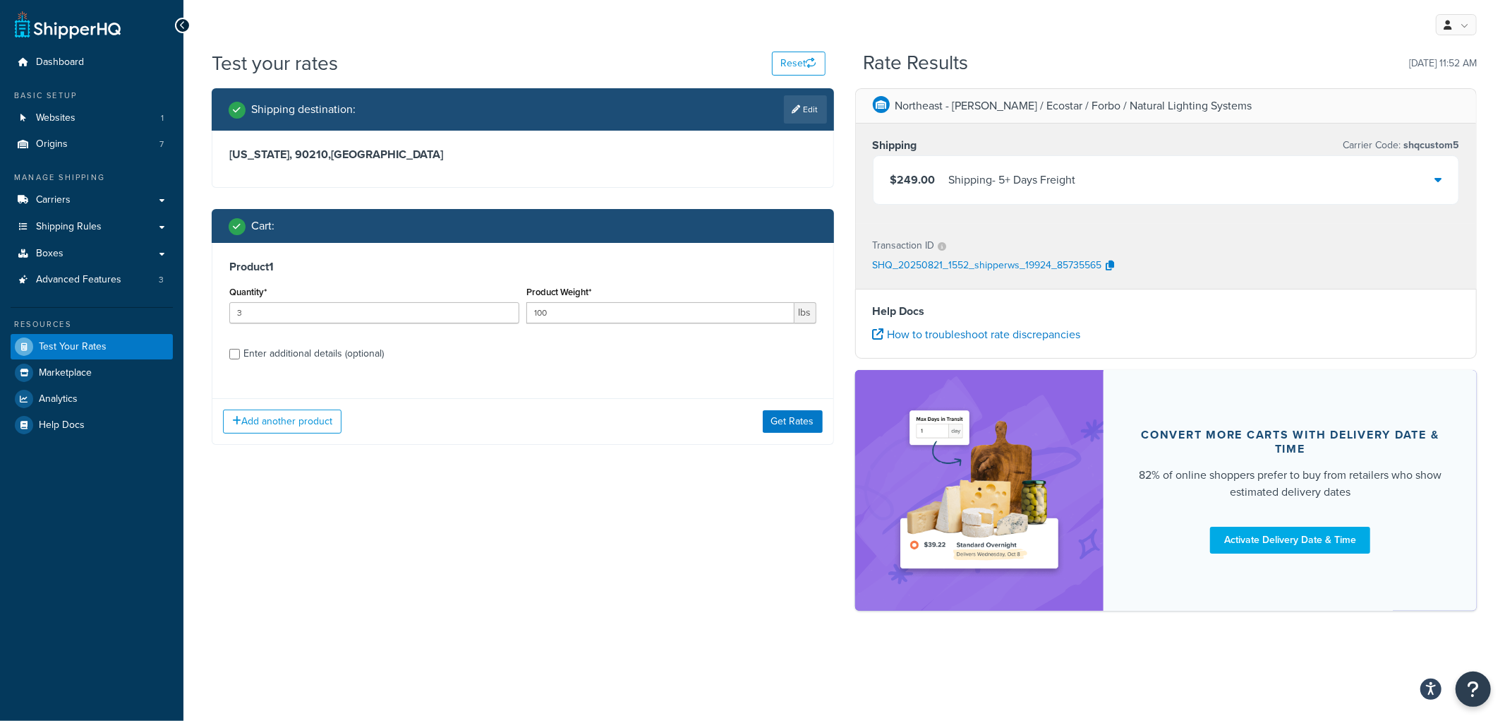
click at [321, 363] on div "Enter additional details (optional)" at bounding box center [313, 354] width 140 height 20
click at [240, 359] on input "Enter additional details (optional)" at bounding box center [234, 354] width 11 height 11
checkbox input "true"
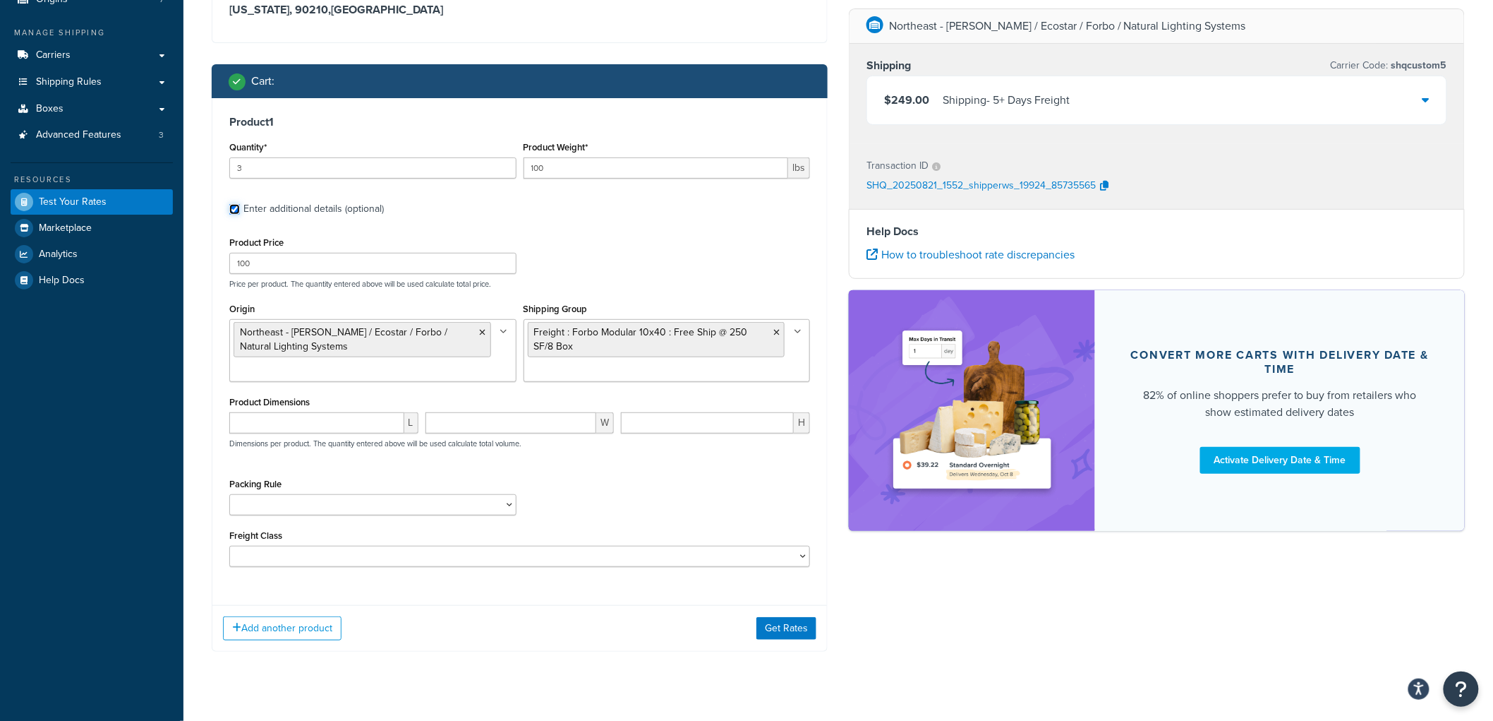
scroll to position [157, 0]
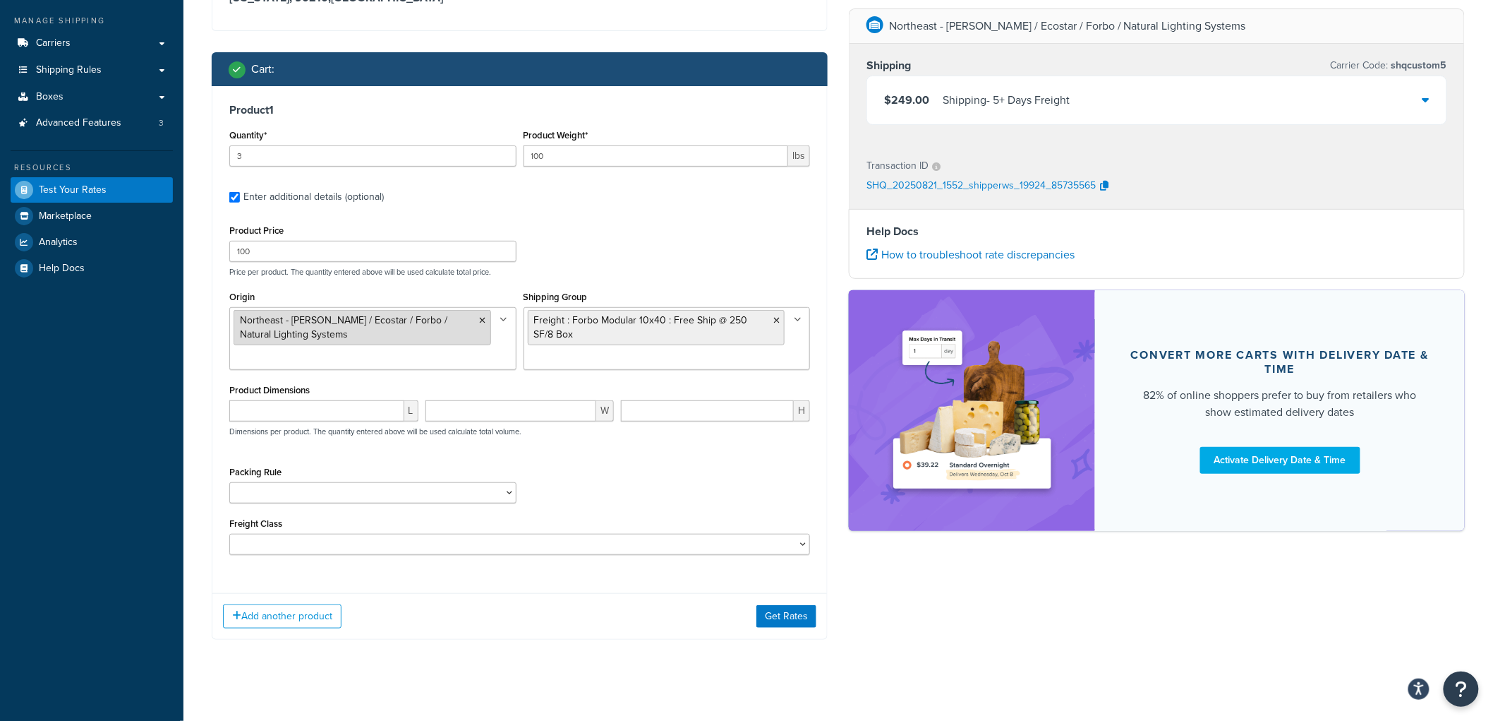
click at [481, 323] on icon at bounding box center [483, 320] width 6 height 8
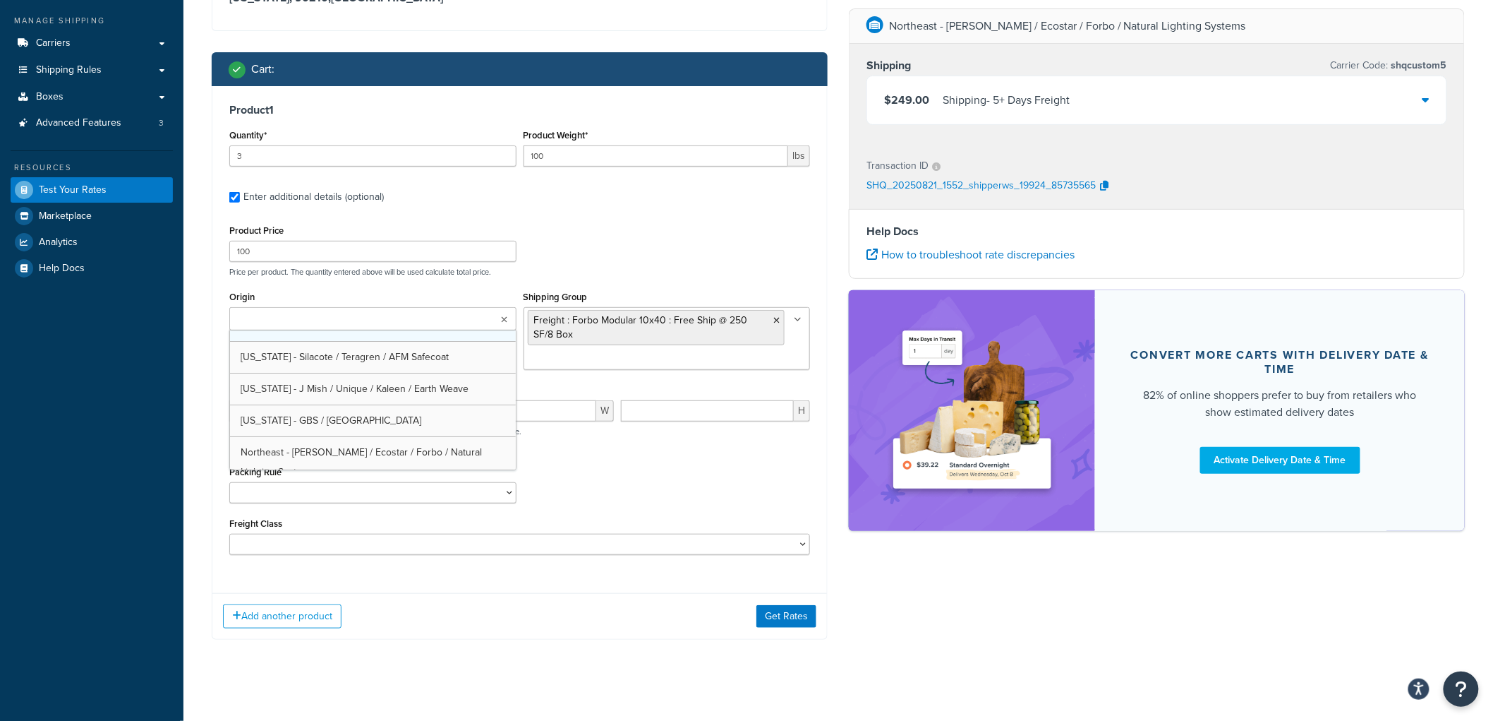
click at [433, 332] on link at bounding box center [373, 335] width 286 height 11
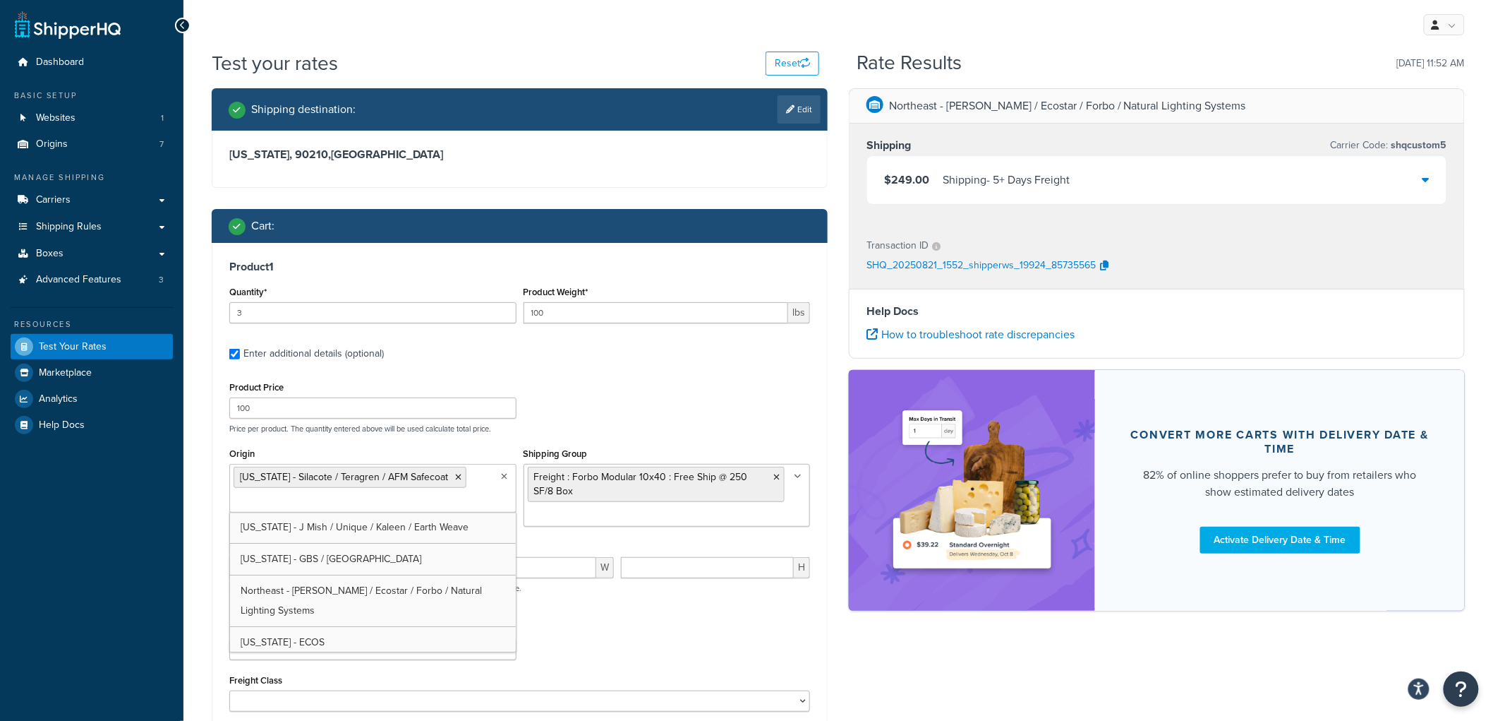
click at [667, 401] on div "Product Price 100 Price per product. The quantity entered above will be used ca…" at bounding box center [520, 406] width 588 height 56
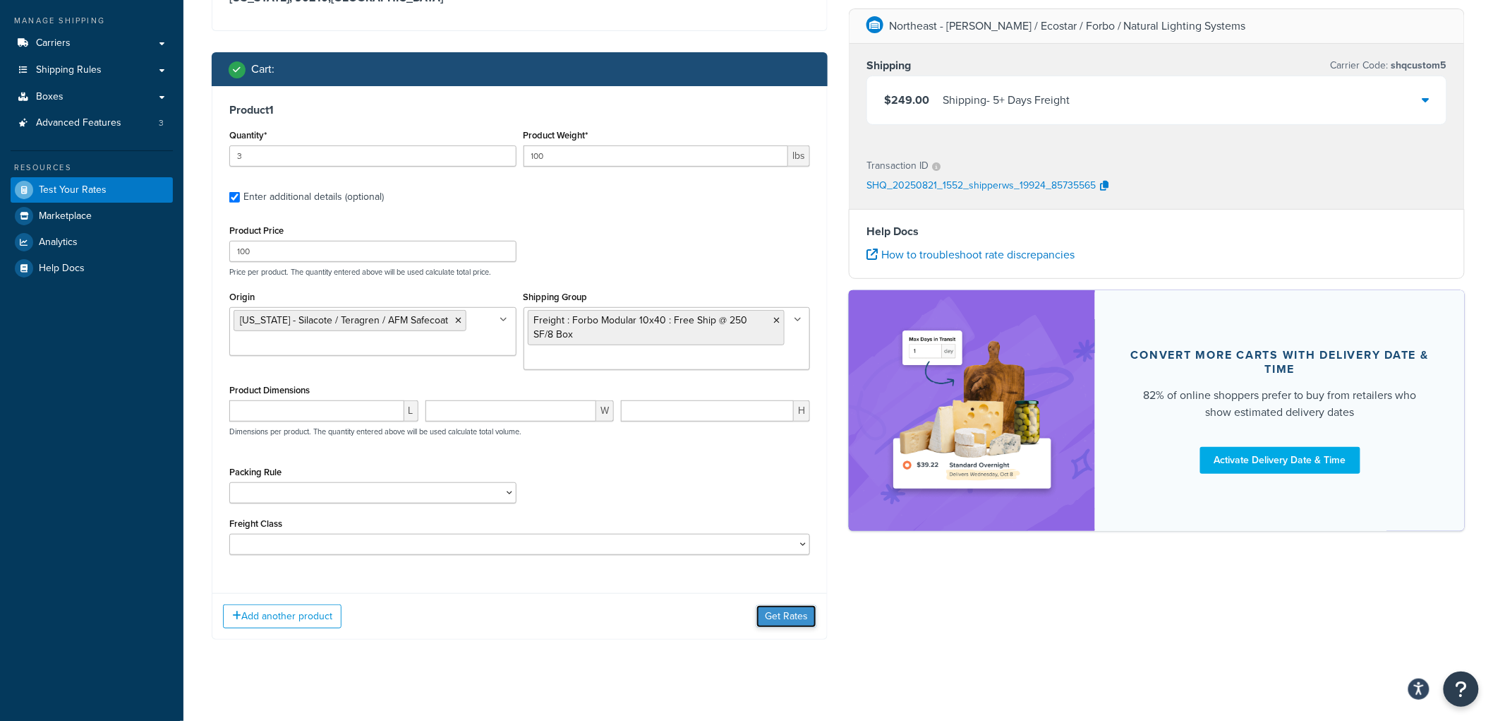
click at [802, 625] on button "Get Rates" at bounding box center [787, 616] width 60 height 23
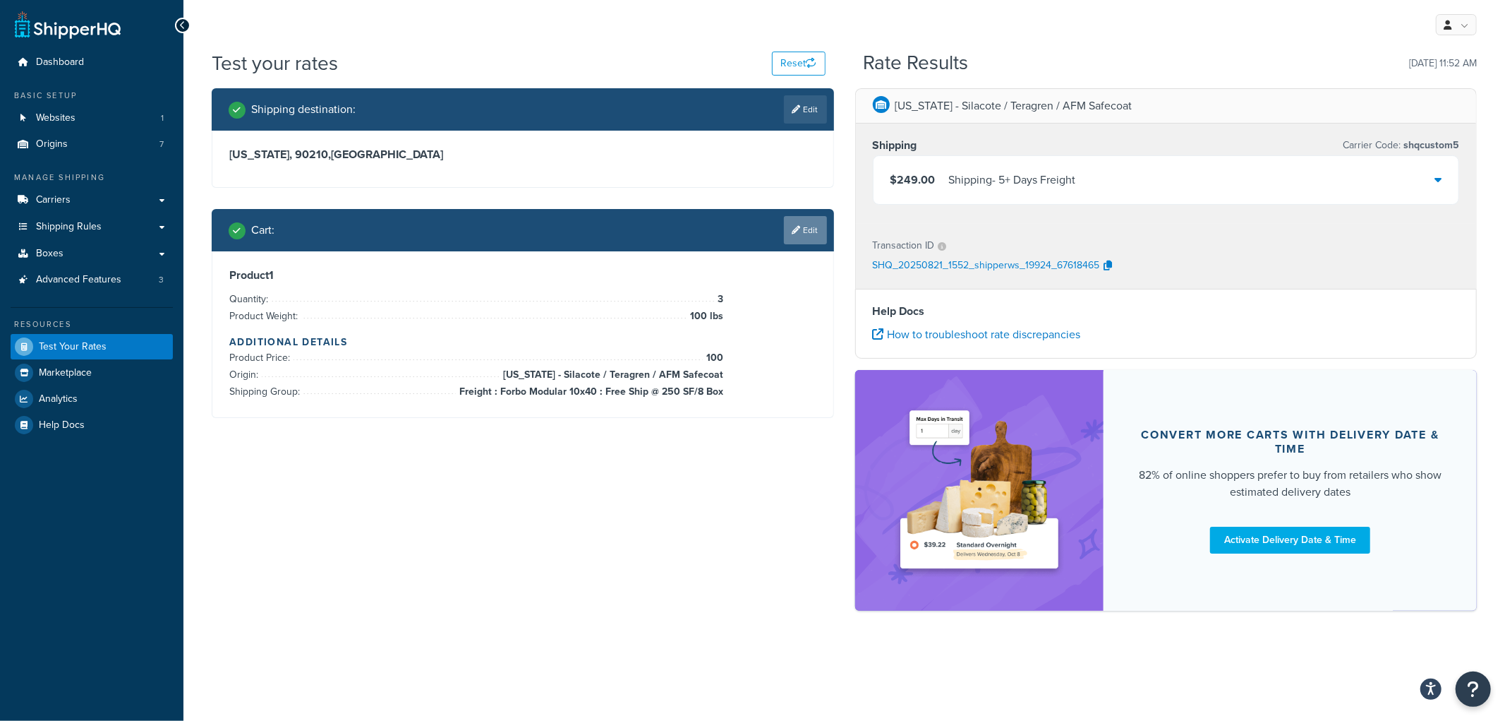
click at [815, 231] on link "Edit" at bounding box center [805, 230] width 43 height 28
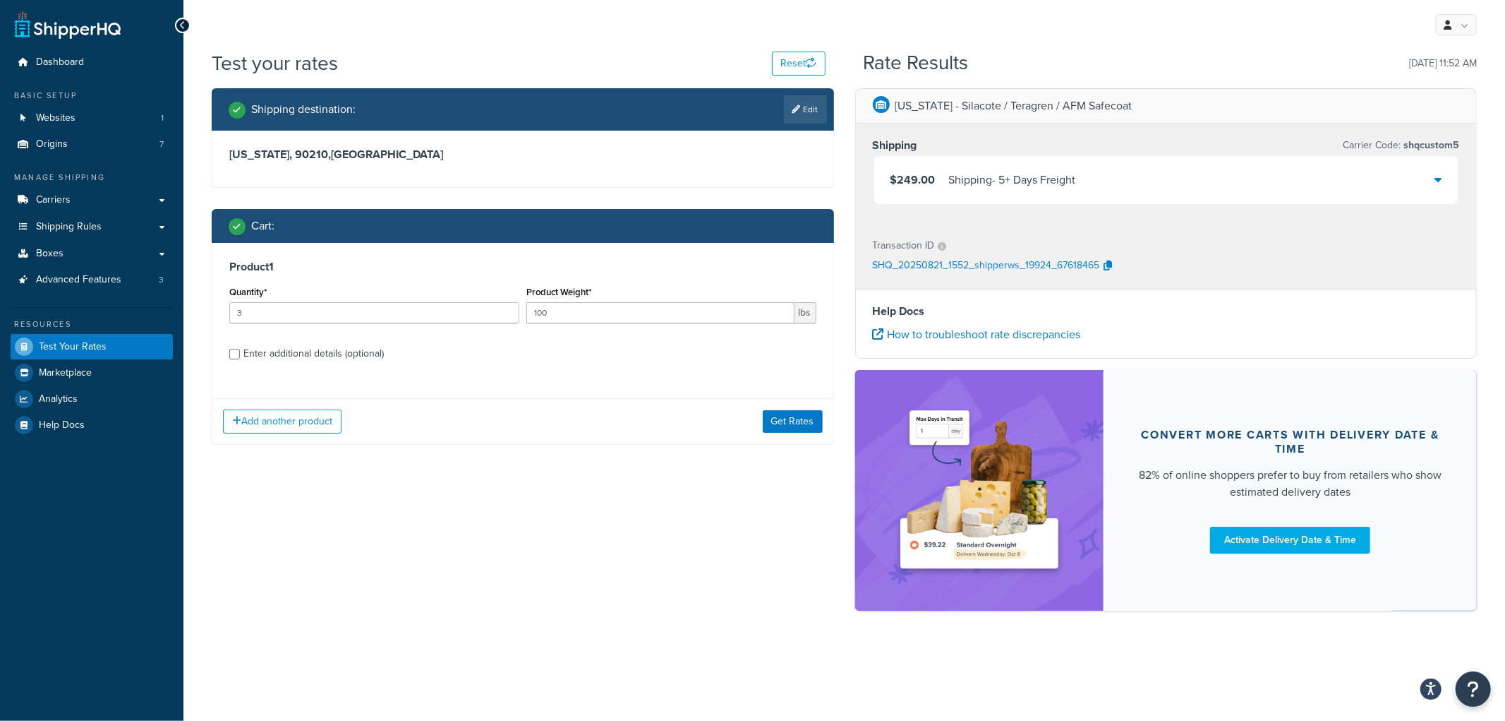
click at [1060, 183] on div "Shipping - 5+ Days Freight" at bounding box center [1012, 180] width 127 height 20
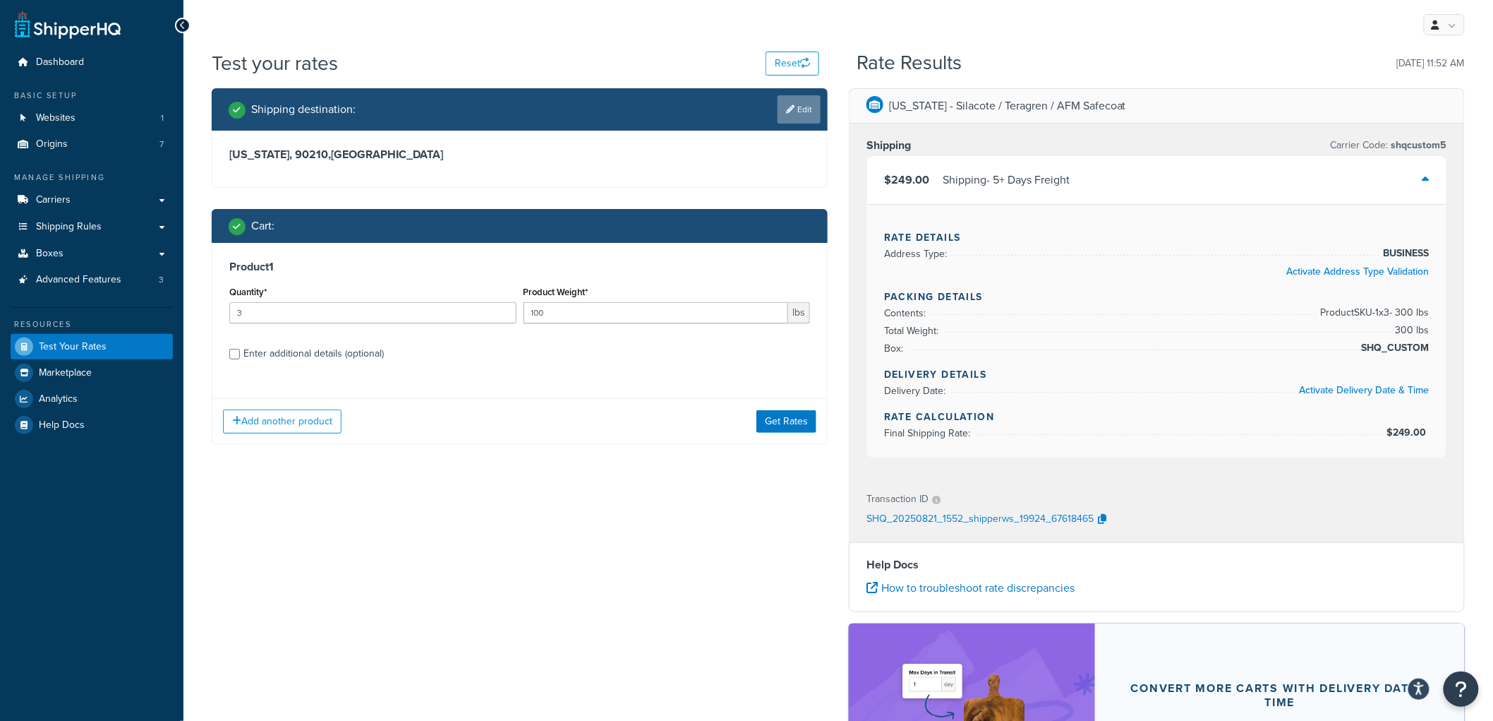
click at [796, 104] on link "Edit" at bounding box center [799, 109] width 43 height 28
select select "CA"
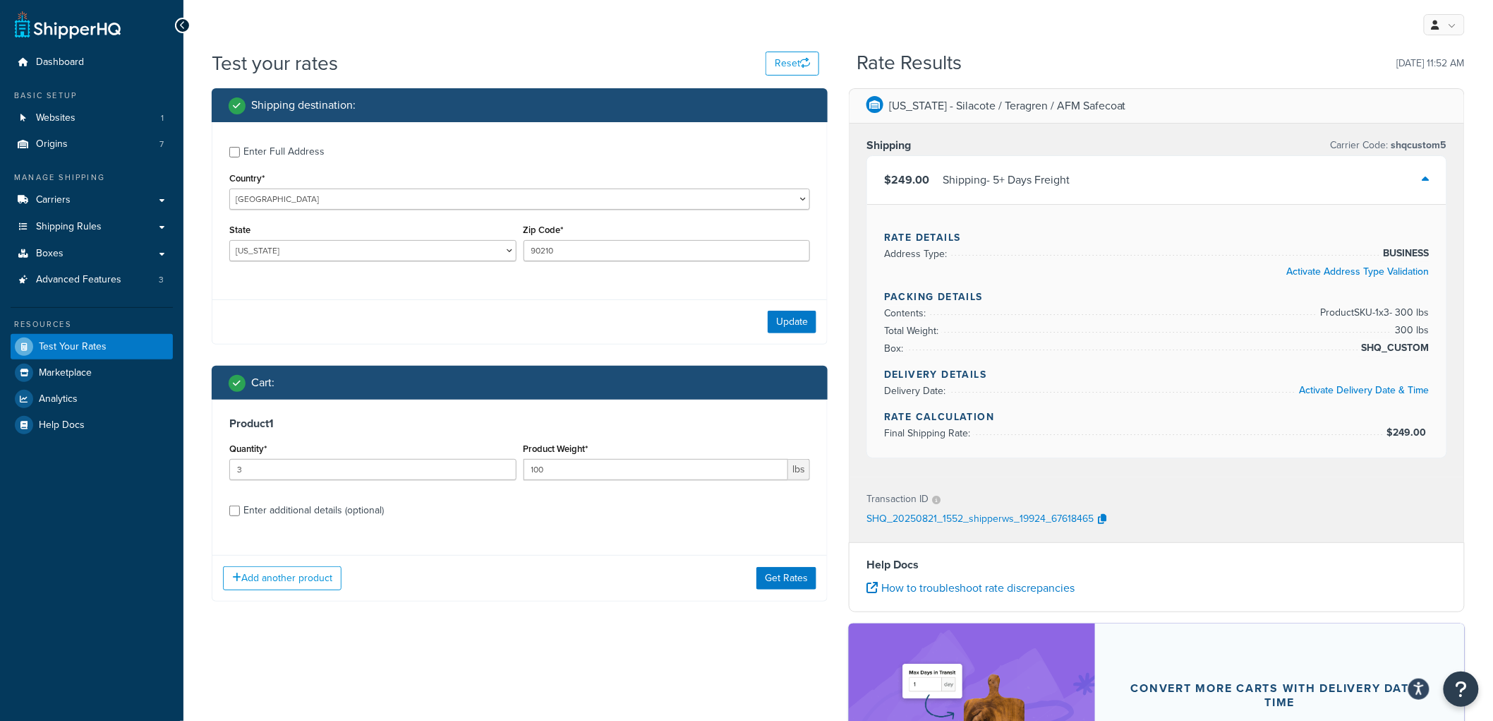
click at [277, 150] on div "Enter Full Address" at bounding box center [283, 152] width 81 height 20
click at [240, 150] on input "Enter Full Address" at bounding box center [234, 152] width 11 height 11
checkbox input "true"
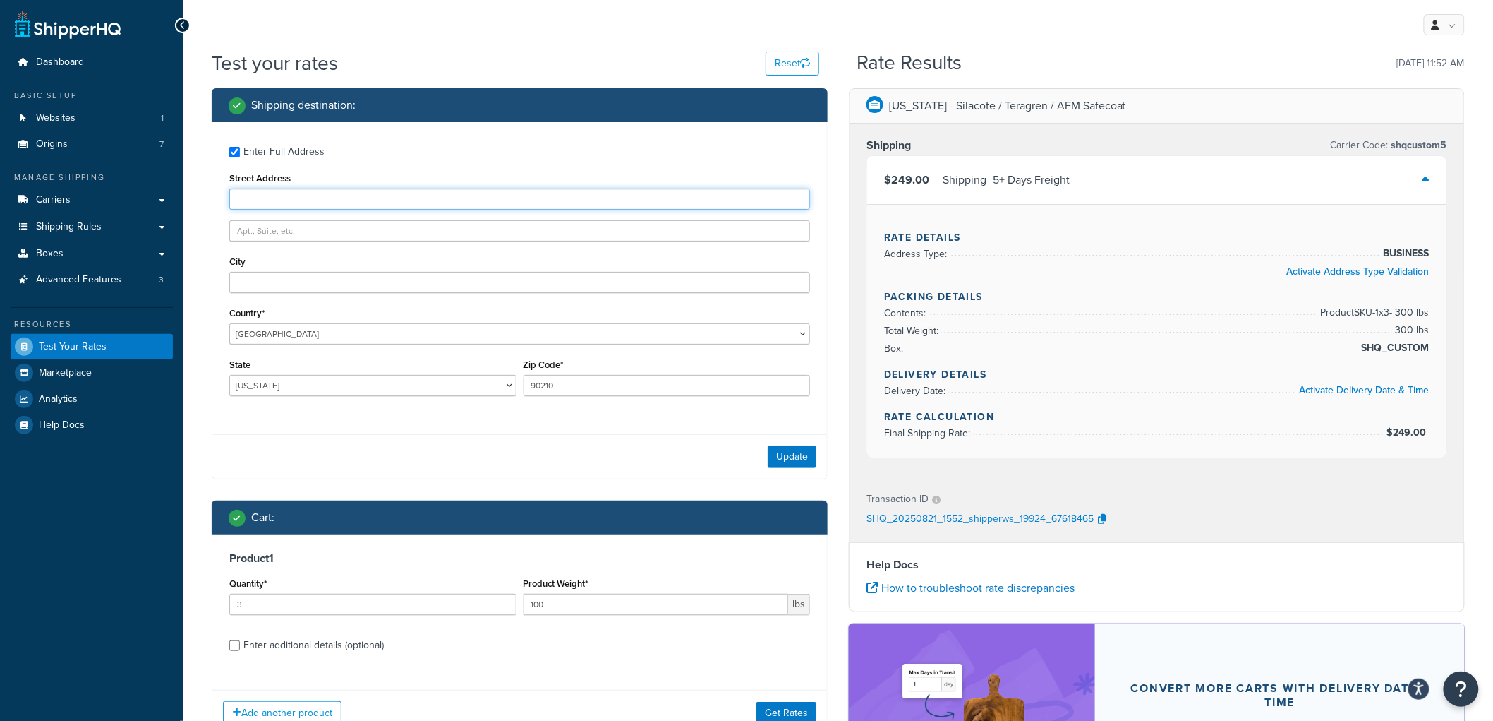
click at [287, 195] on input "Street Address" at bounding box center [519, 198] width 581 height 21
type input "100 Rd 118"
click at [258, 289] on input "City" at bounding box center [519, 282] width 581 height 21
type input "Angora"
drag, startPoint x: 304, startPoint y: 395, endPoint x: 311, endPoint y: 386, distance: 11.6
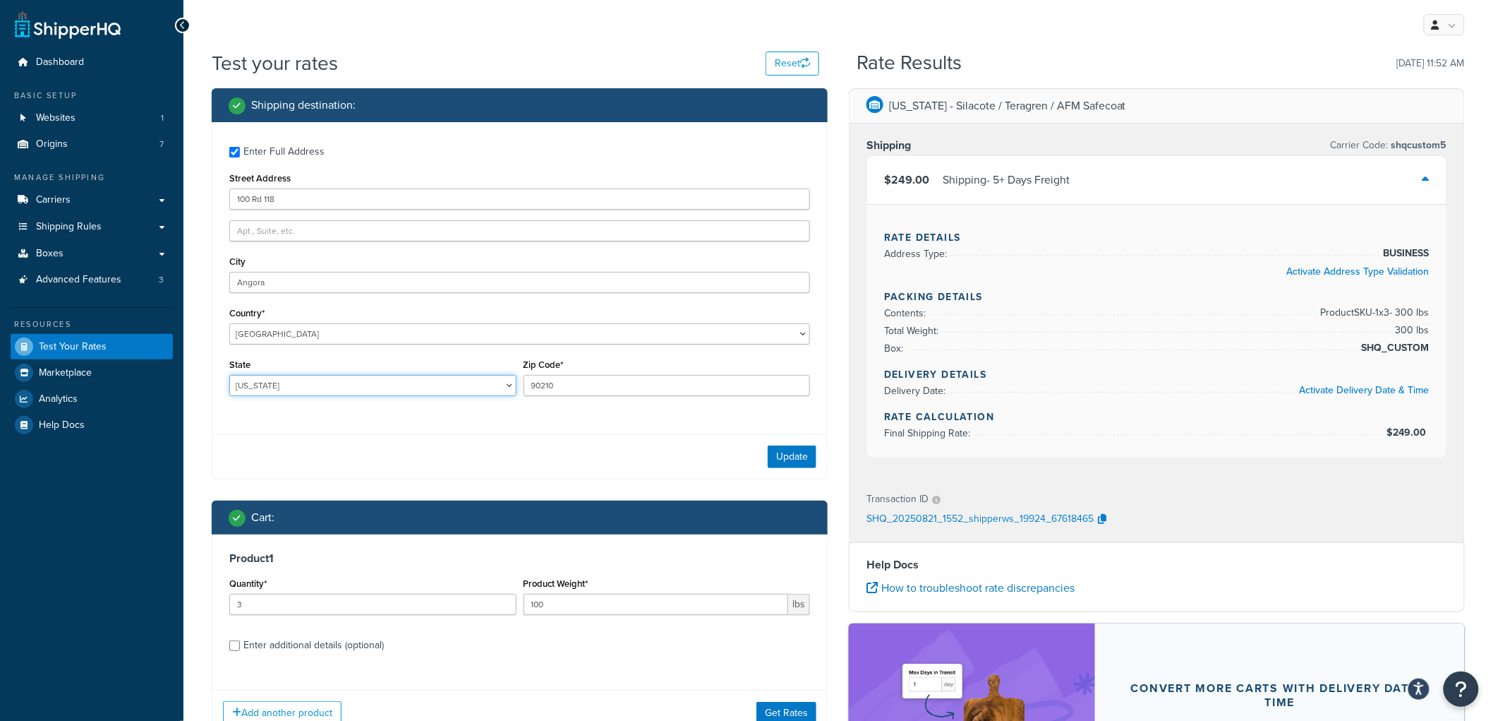
click at [311, 386] on select "Alabama Alaska American Samoa Arizona Arkansas Armed Forces Americas Armed Forc…" at bounding box center [372, 385] width 287 height 21
select select "NE"
click at [229, 375] on select "Alabama Alaska American Samoa Arizona Arkansas Armed Forces Americas Armed Forc…" at bounding box center [372, 385] width 287 height 21
drag, startPoint x: 562, startPoint y: 382, endPoint x: 441, endPoint y: 382, distance: 120.7
click at [441, 382] on div "State Alabama Alaska American Samoa Arizona Arkansas Armed Forces Americas Arme…" at bounding box center [520, 381] width 588 height 52
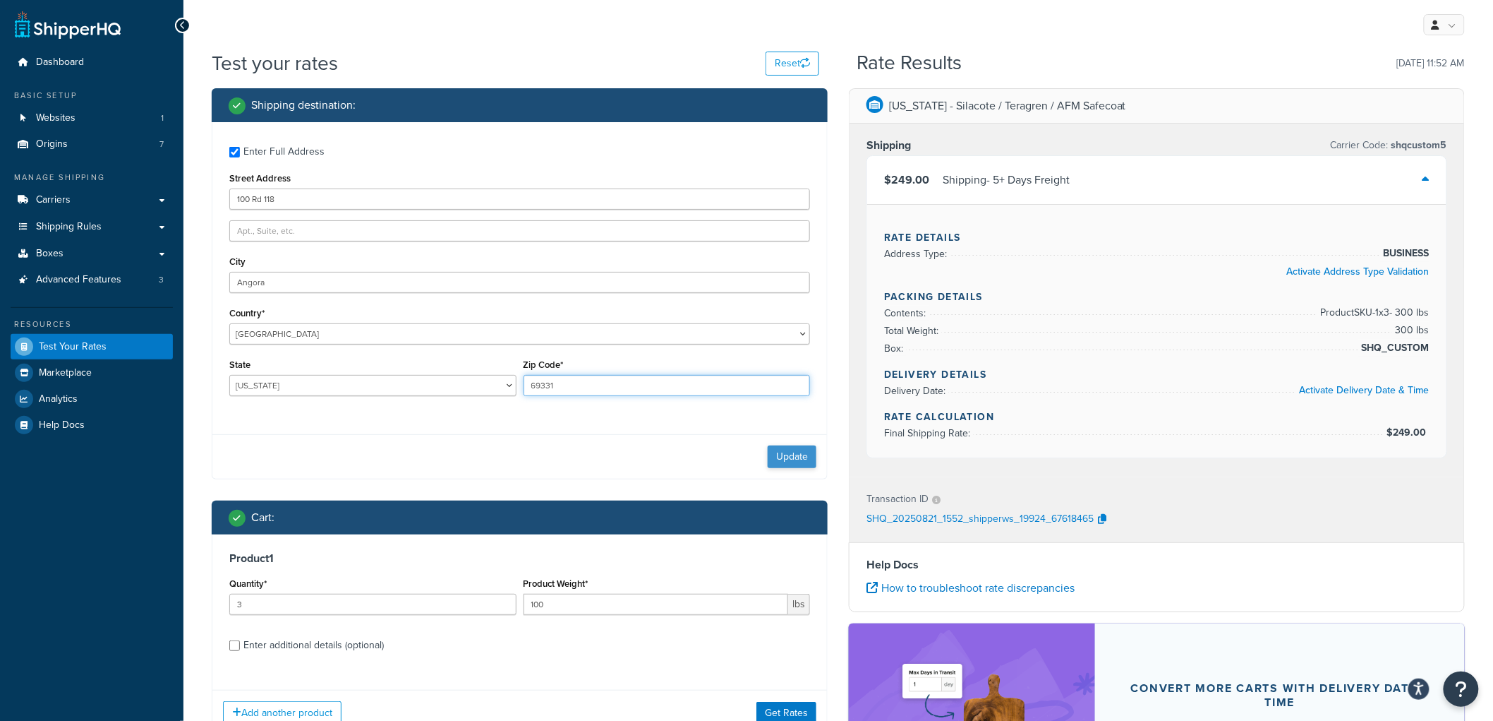
type input "69331"
click at [791, 454] on button "Update" at bounding box center [792, 456] width 49 height 23
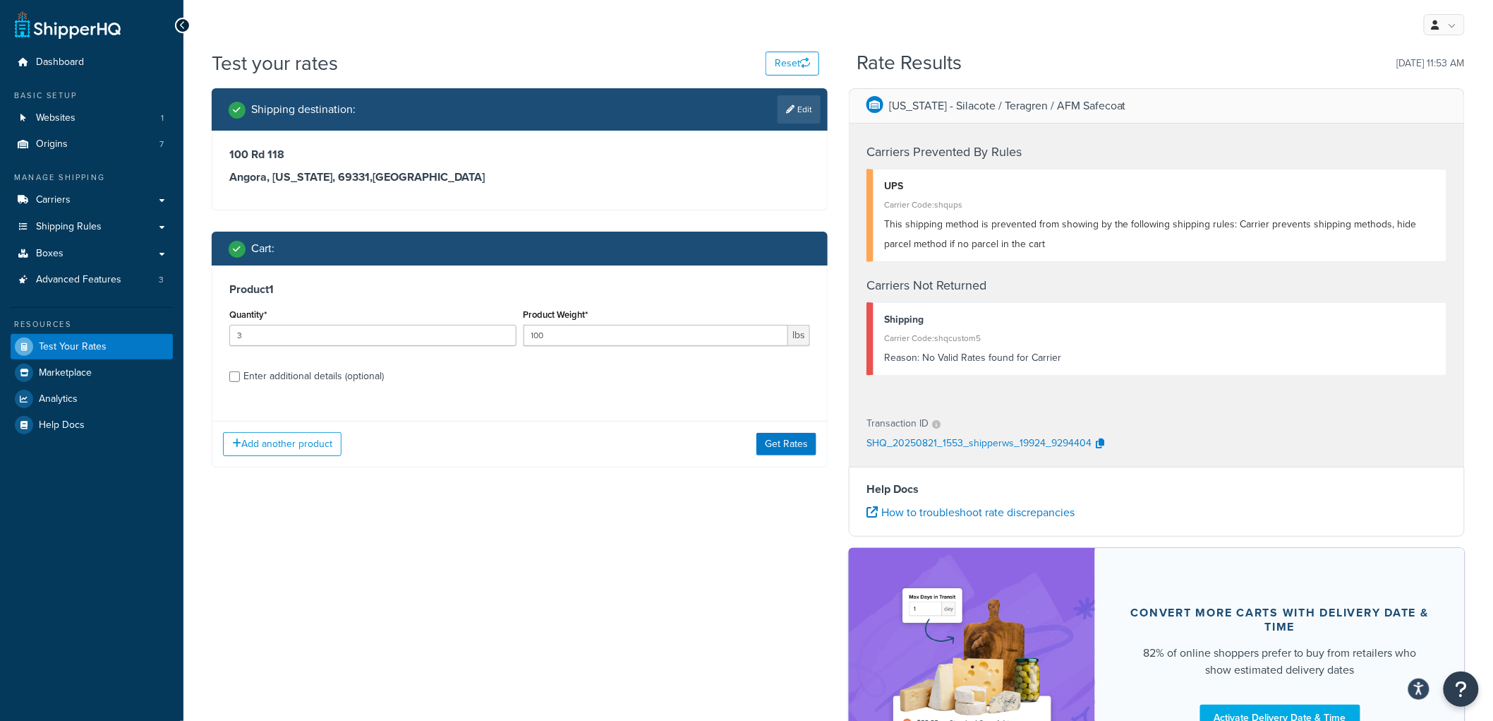
click at [314, 377] on div "Enter additional details (optional)" at bounding box center [313, 376] width 140 height 20
click at [240, 377] on input "Enter additional details (optional)" at bounding box center [234, 376] width 11 height 11
checkbox input "true"
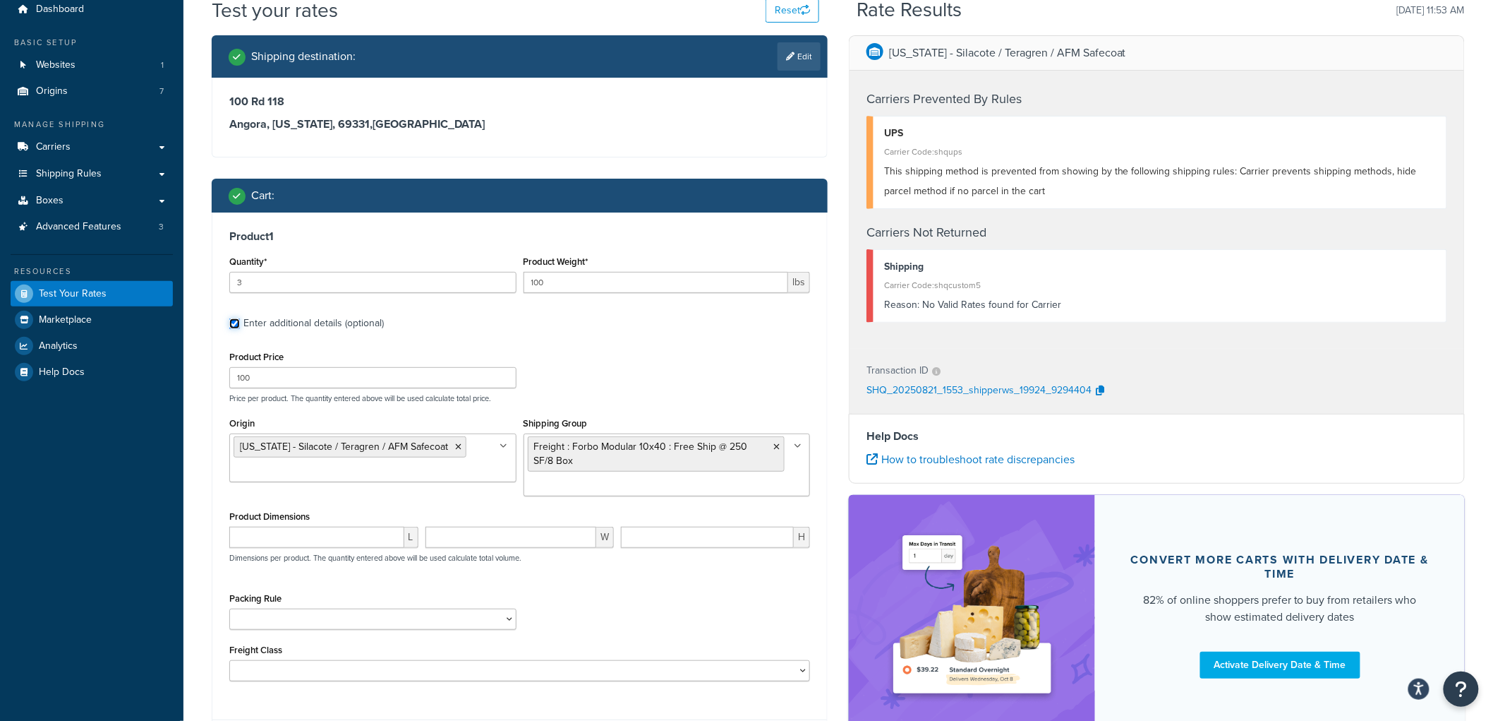
scroll to position [157, 0]
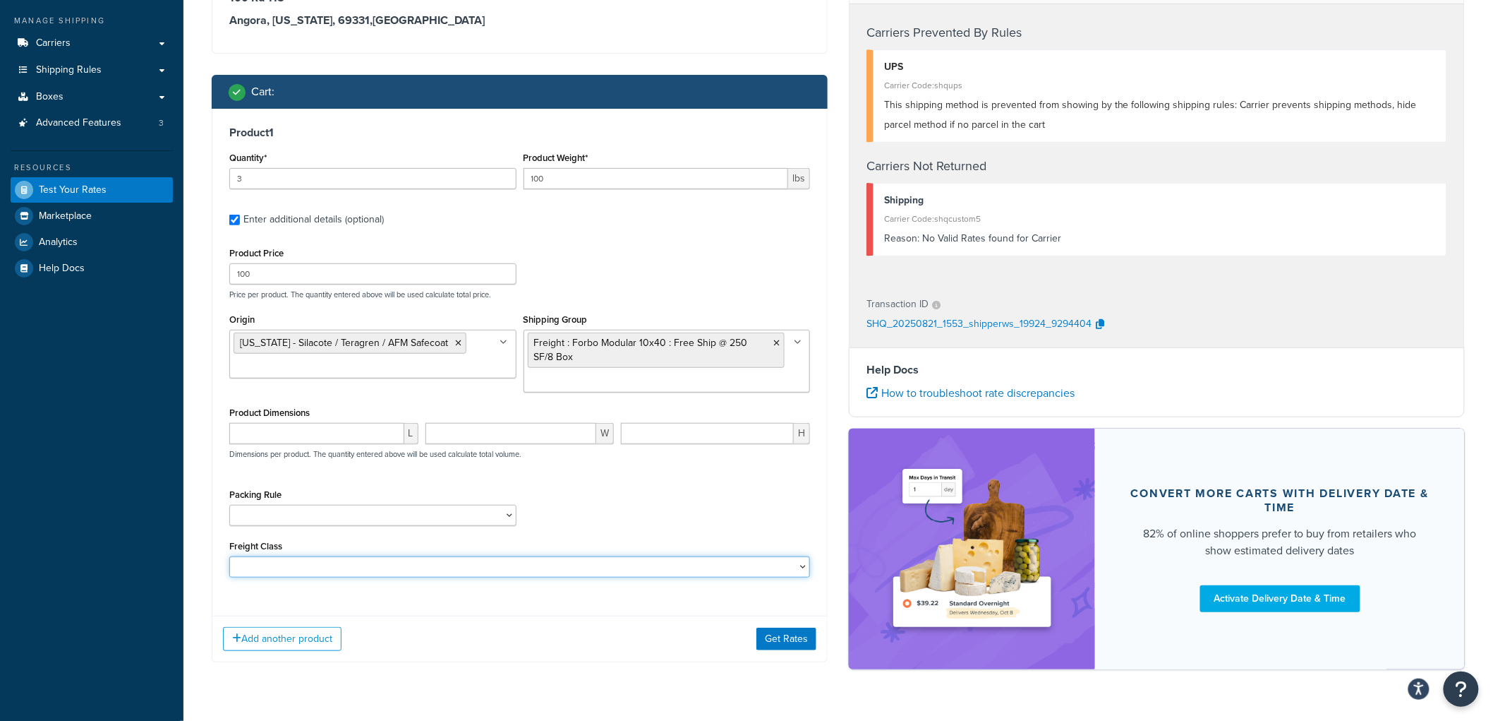
click at [301, 560] on select "50 55 60 65 70 77.5 85 92.5 100 110 125 150 175 200 250 300 400 500" at bounding box center [519, 566] width 581 height 21
select select "55"
click at [229, 558] on select "50 55 60 65 70 77.5 85 92.5 100 110 125 150 175 200 250 300 400 500" at bounding box center [519, 566] width 581 height 21
click at [785, 647] on button "Get Rates" at bounding box center [787, 638] width 60 height 23
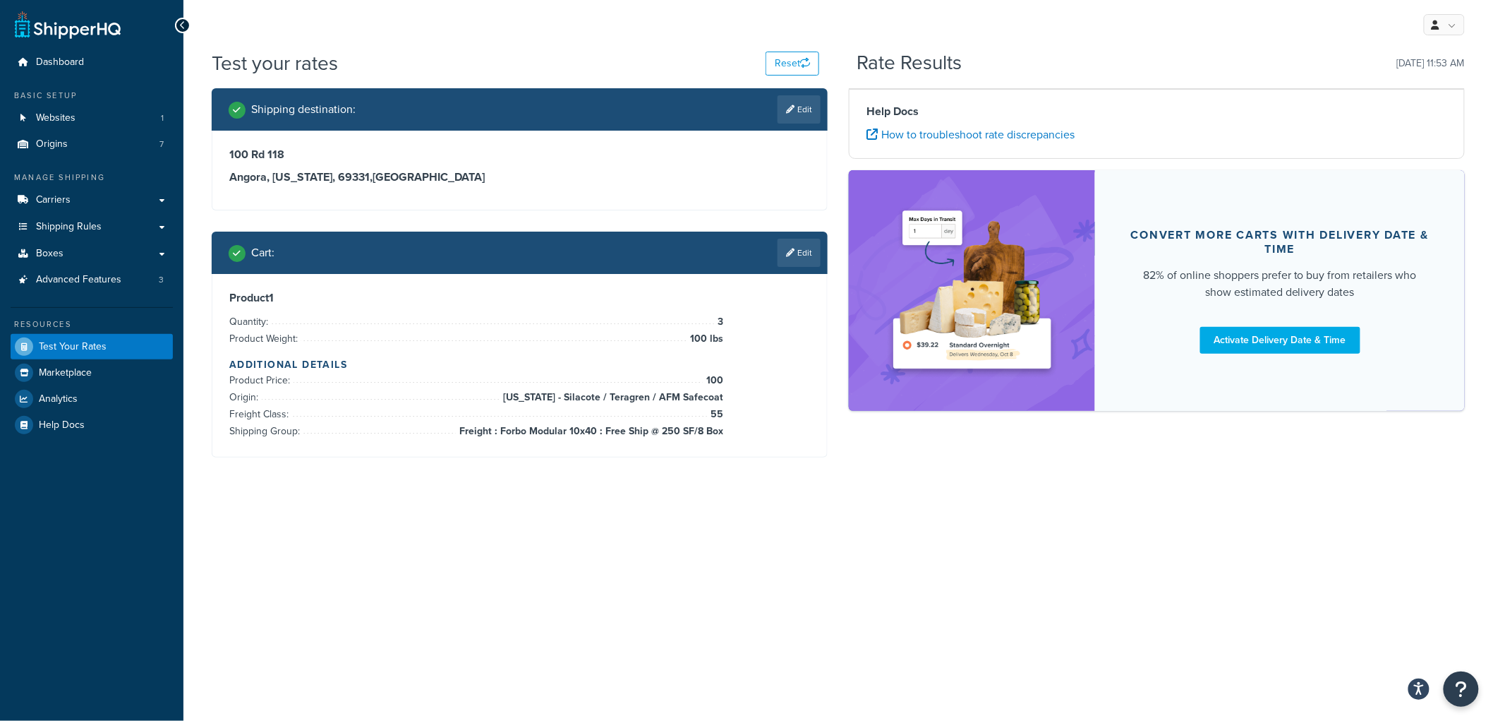
scroll to position [0, 0]
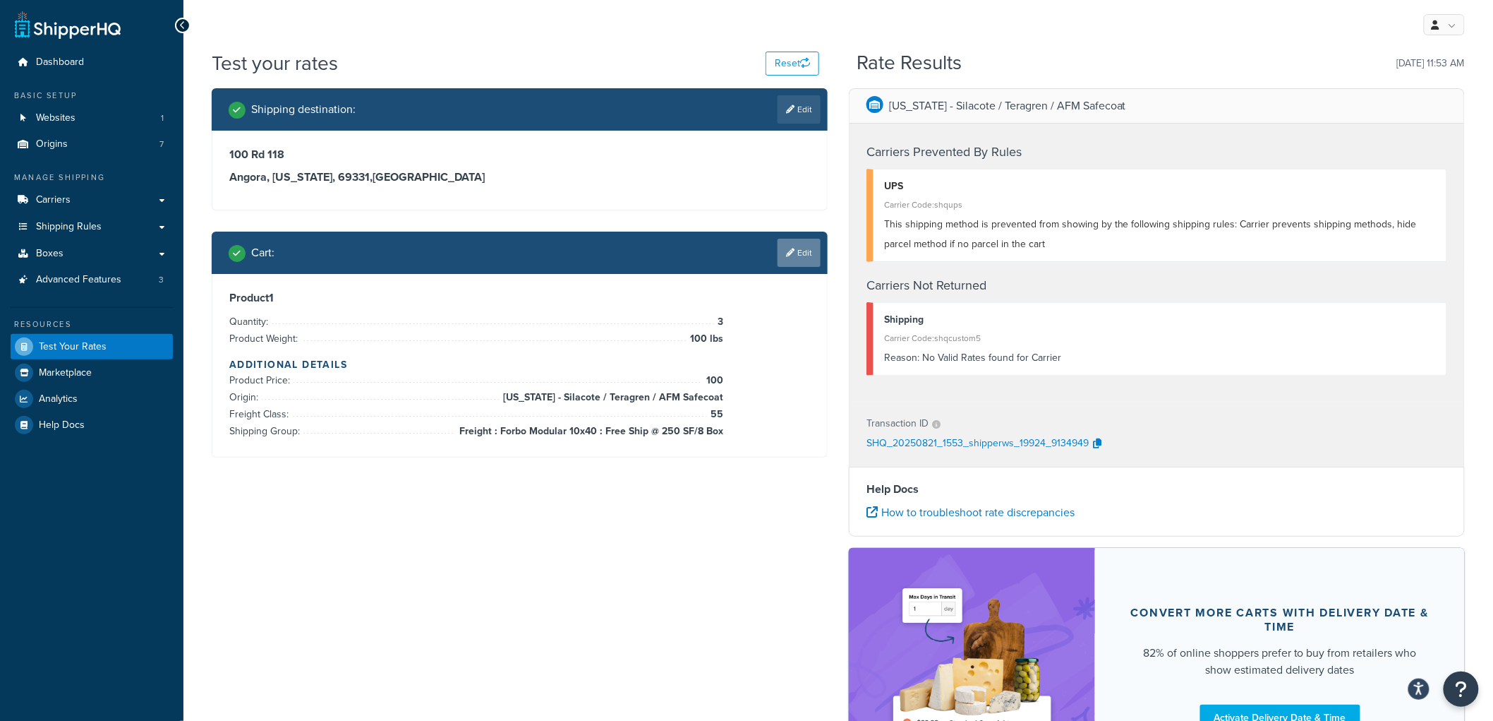
click at [793, 263] on link "Edit" at bounding box center [799, 253] width 43 height 28
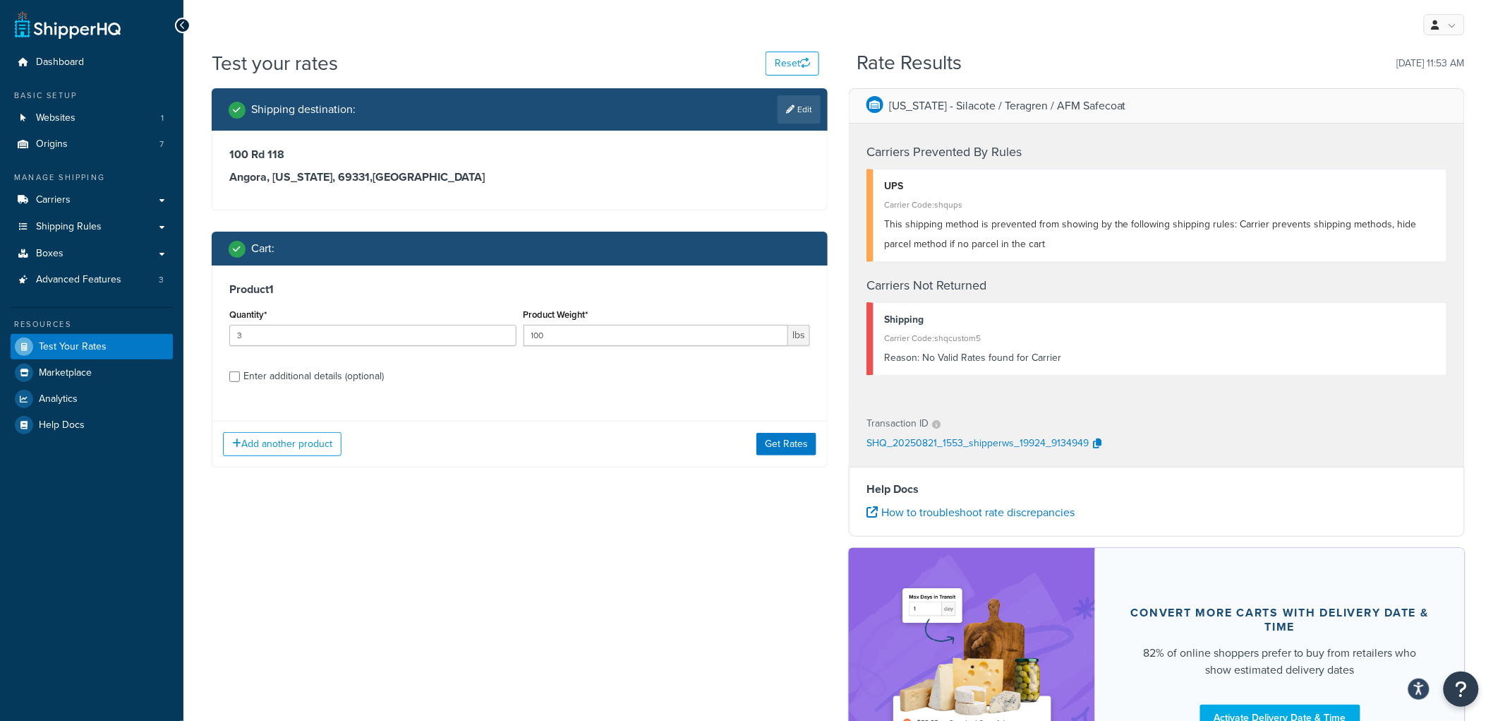
click at [332, 376] on div "Enter additional details (optional)" at bounding box center [313, 376] width 140 height 20
click at [240, 376] on input "Enter additional details (optional)" at bounding box center [234, 376] width 11 height 11
checkbox input "true"
select select "55"
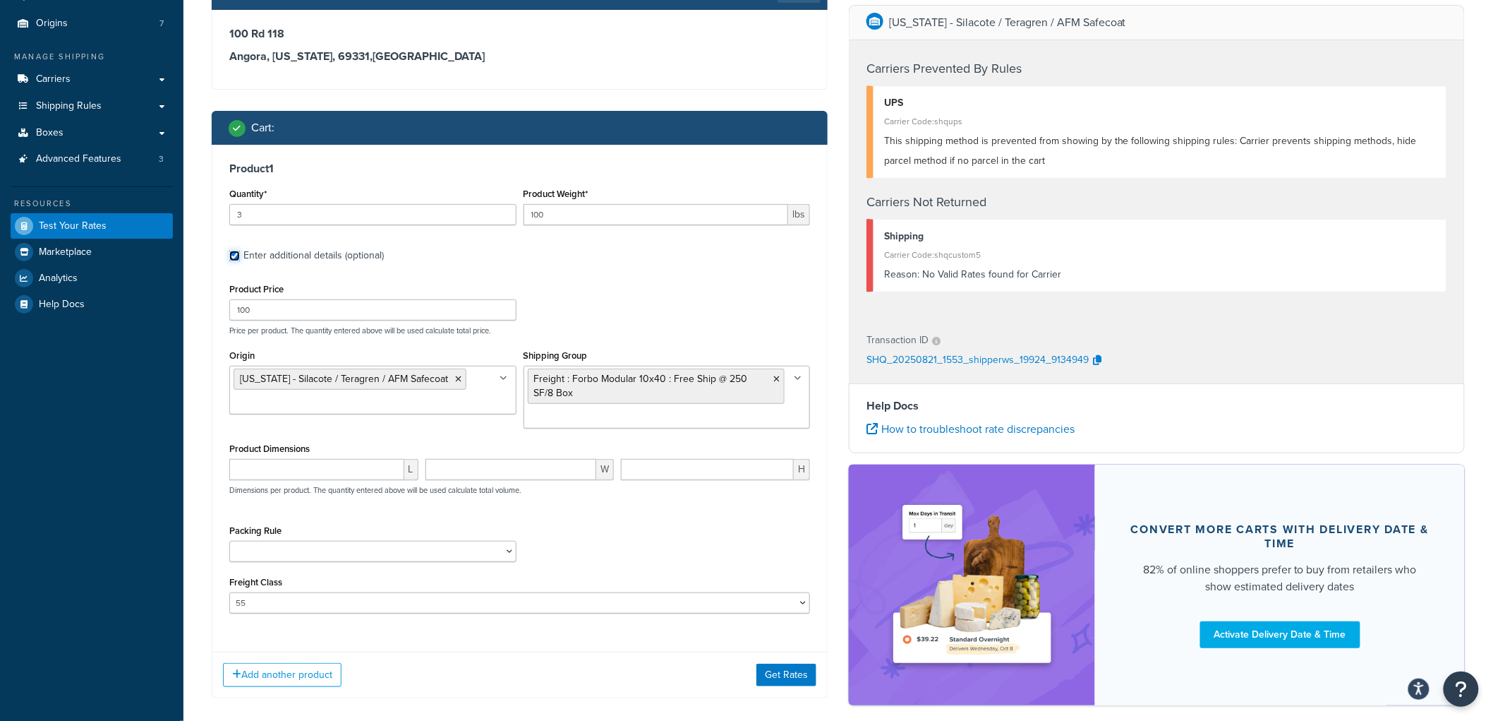
scroll to position [157, 0]
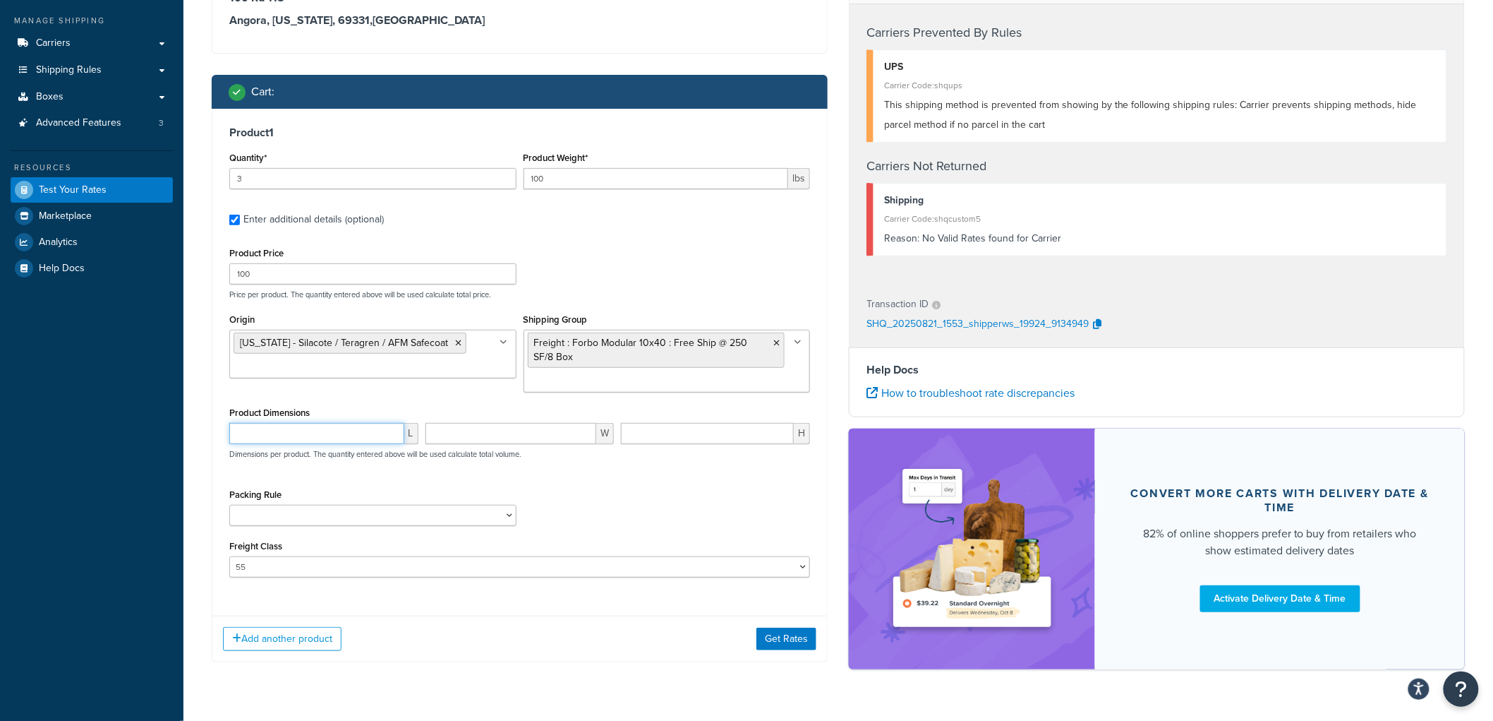
click at [336, 434] on input "number" at bounding box center [316, 433] width 175 height 21
type input "10"
click at [476, 421] on div "Product Dimensions 10 L W H Dimensions per product. The quantity entered above …" at bounding box center [519, 438] width 581 height 71
click at [470, 424] on input "number" at bounding box center [511, 433] width 171 height 21
type input "10"
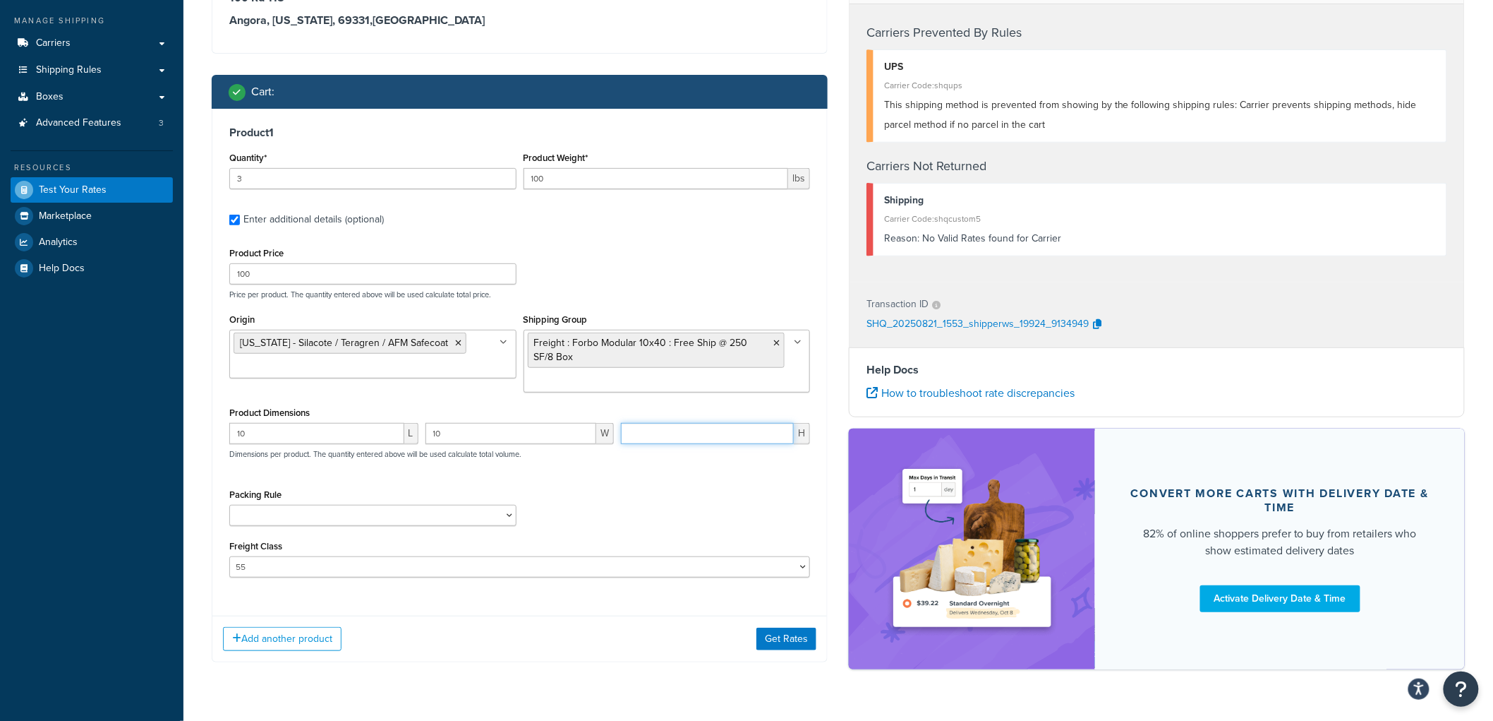
click at [721, 428] on input "number" at bounding box center [707, 433] width 173 height 21
type input "10"
click at [468, 510] on select "Carpet Roll GBS Boxed Flooring Quietwalk Some packing rule" at bounding box center [372, 515] width 287 height 21
select select "86248"
click at [229, 505] on select "Carpet Roll GBS Boxed Flooring Quietwalk Some packing rule" at bounding box center [372, 515] width 287 height 21
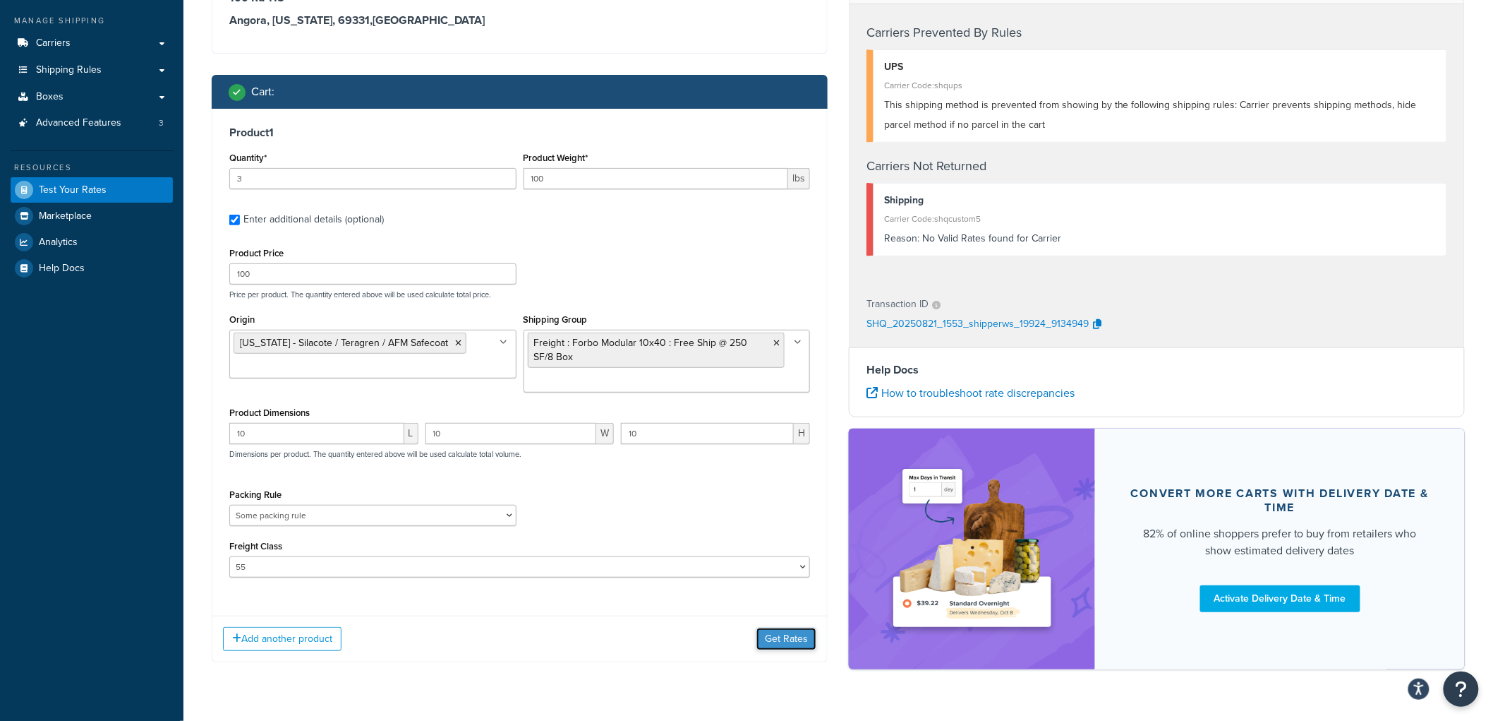
click at [763, 633] on button "Get Rates" at bounding box center [787, 638] width 60 height 23
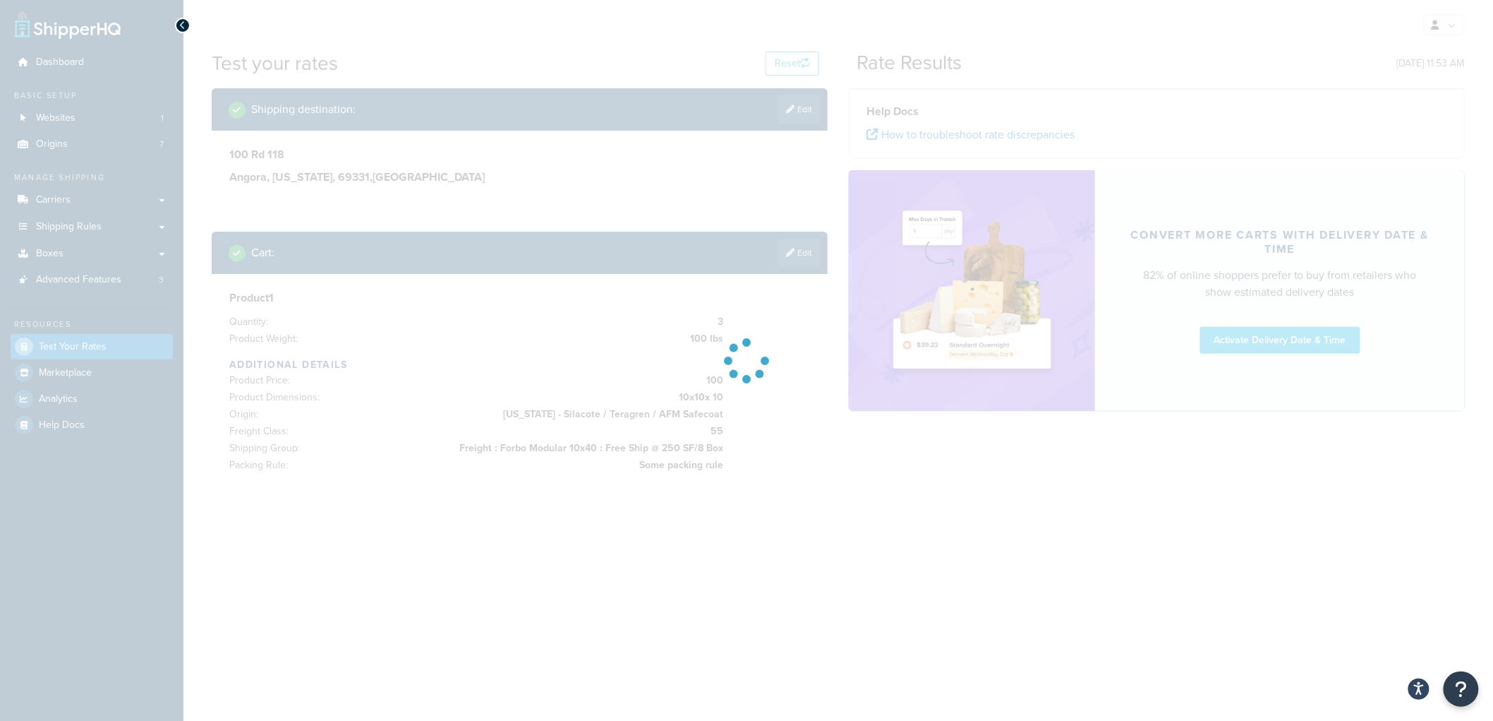
scroll to position [0, 0]
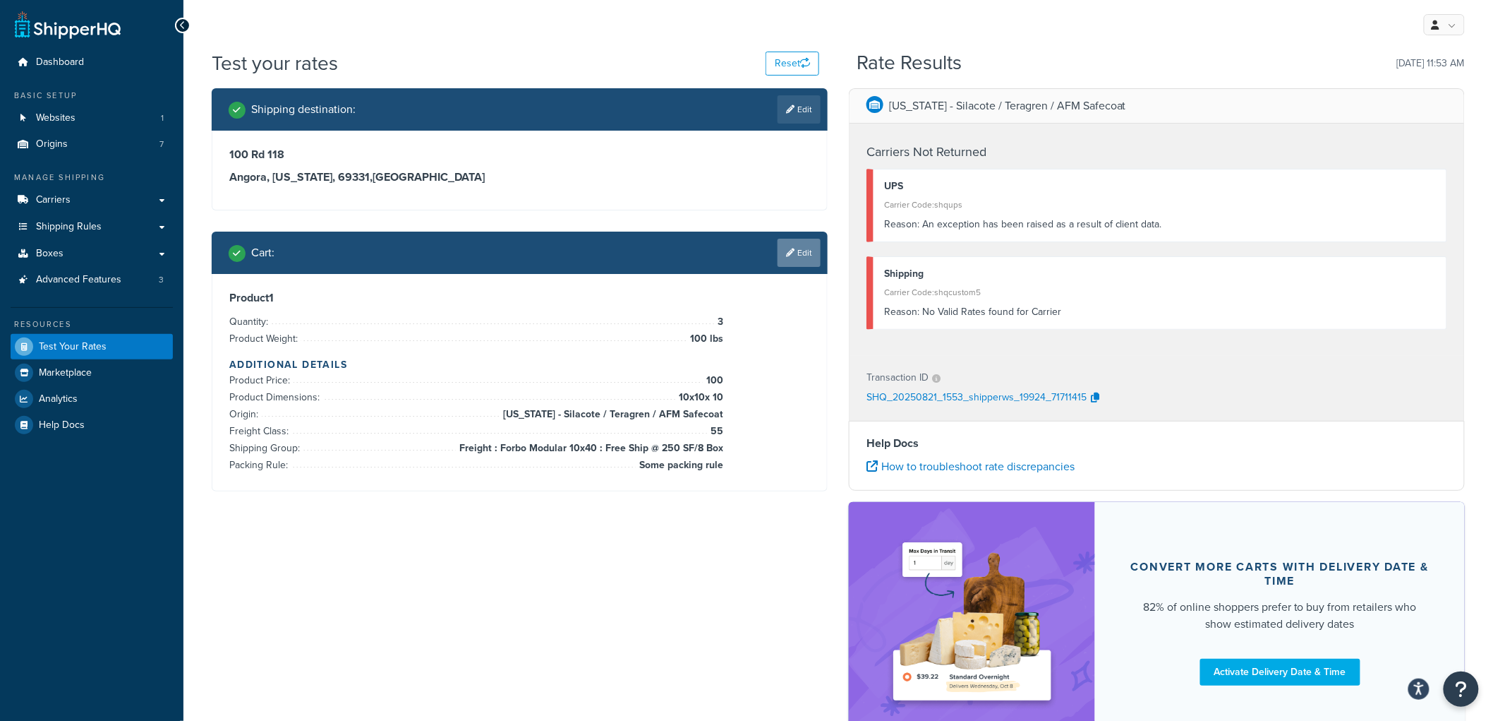
click at [812, 248] on link "Edit" at bounding box center [799, 253] width 43 height 28
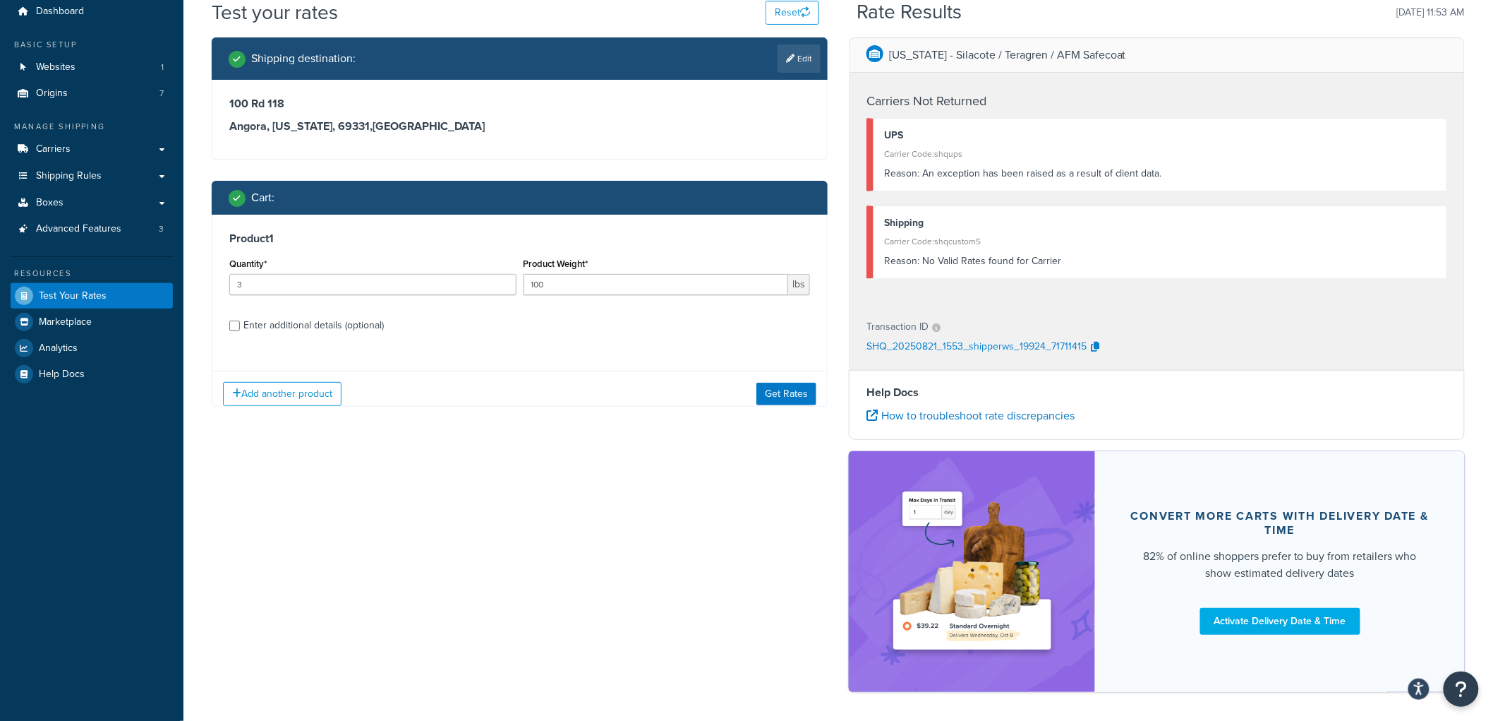
scroll to position [78, 0]
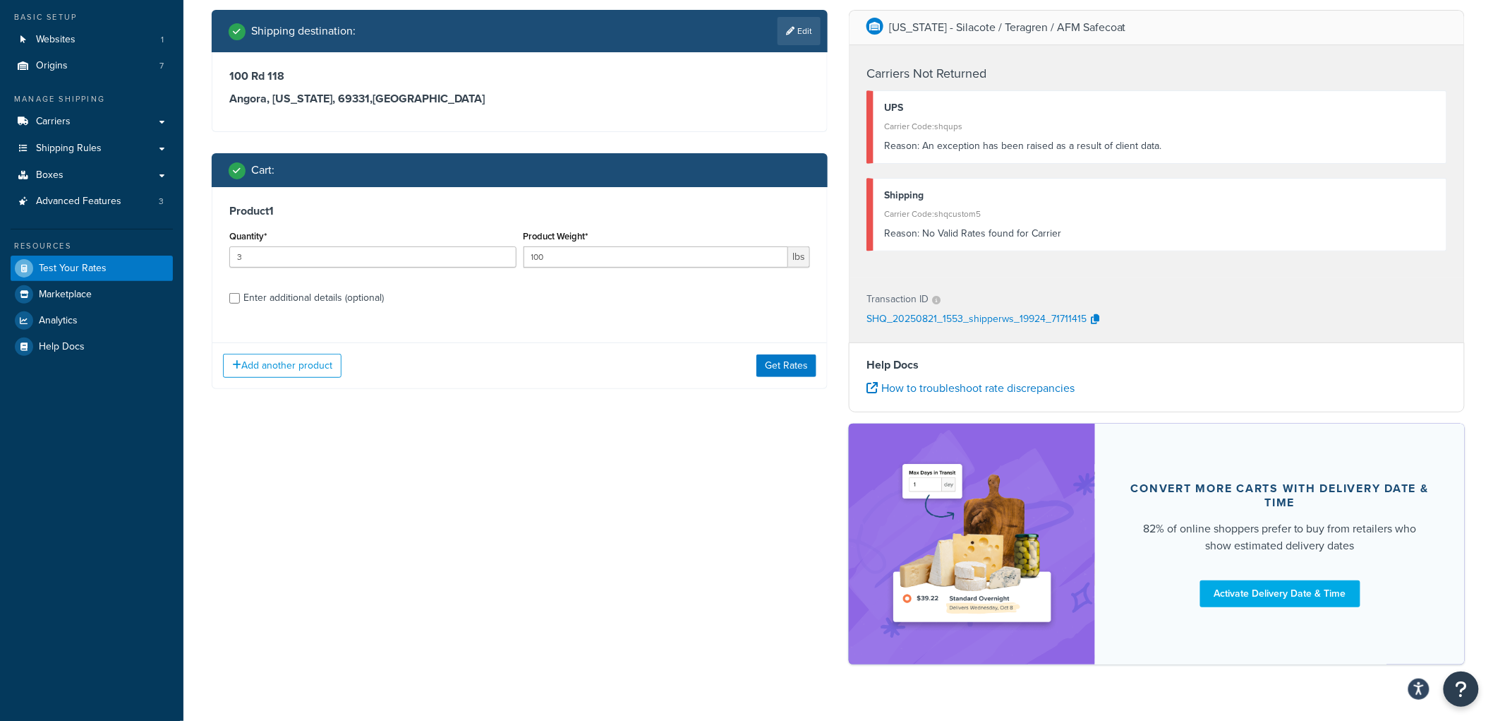
click at [323, 292] on div "Enter additional details (optional)" at bounding box center [313, 298] width 140 height 20
click at [240, 293] on input "Enter additional details (optional)" at bounding box center [234, 298] width 11 height 11
checkbox input "true"
select select "86248"
select select "55"
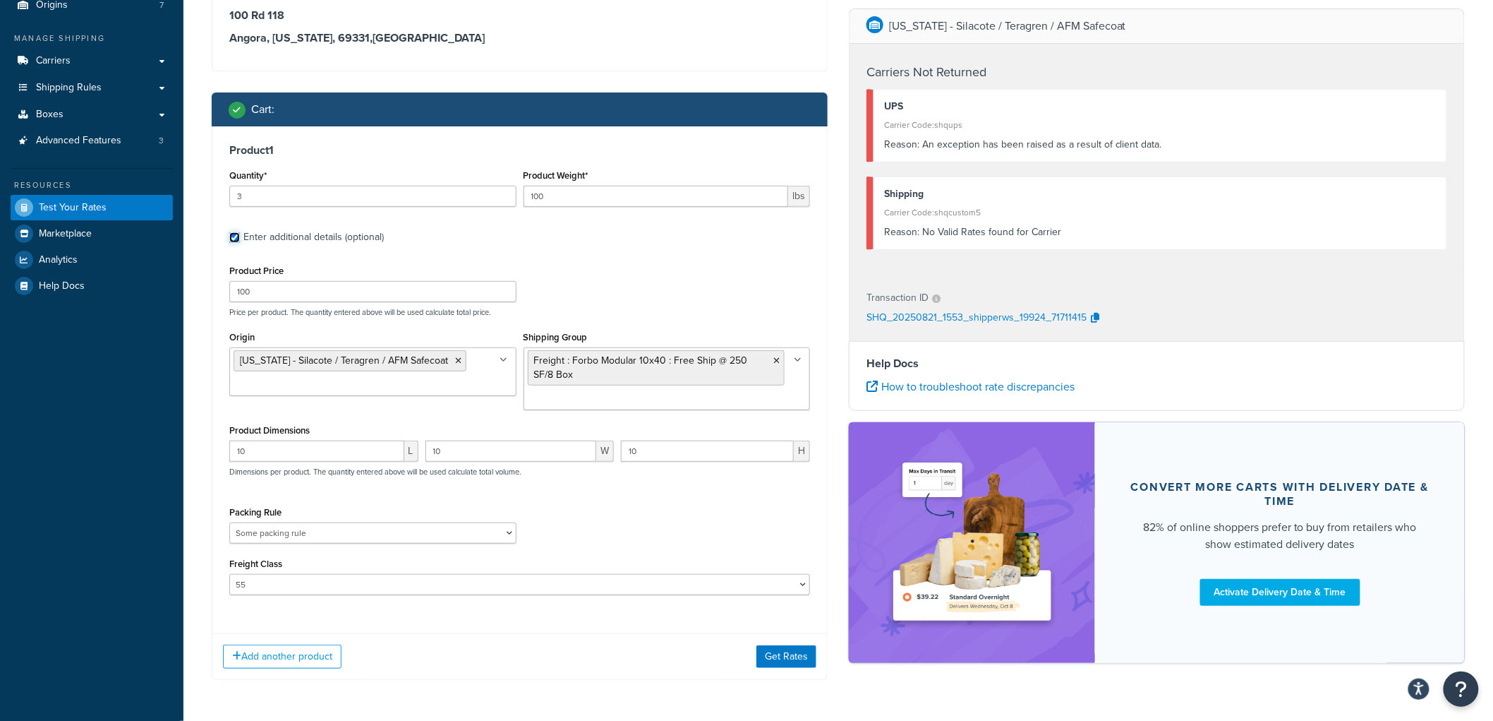
scroll to position [157, 0]
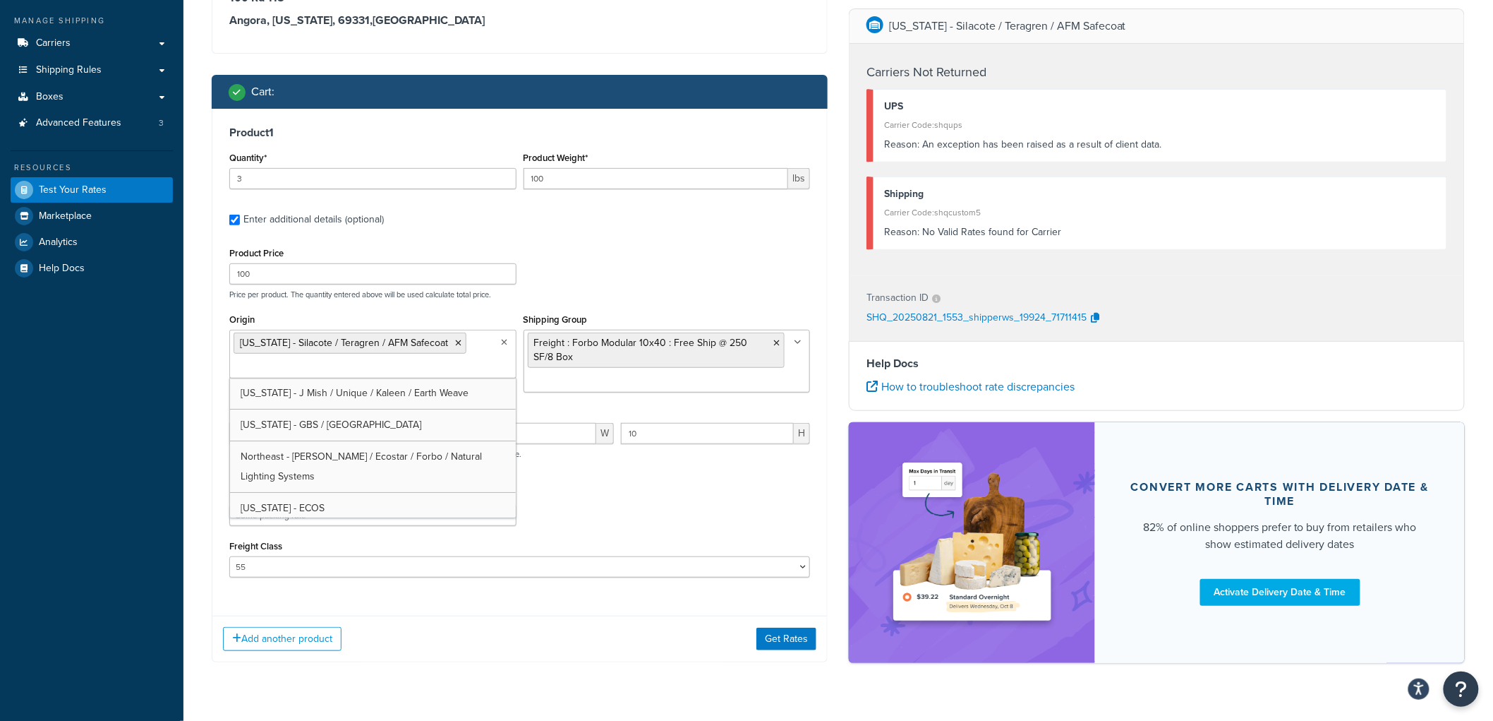
click at [466, 346] on ul "California - Silacote / Teragren / AFM Safecoat" at bounding box center [372, 354] width 287 height 49
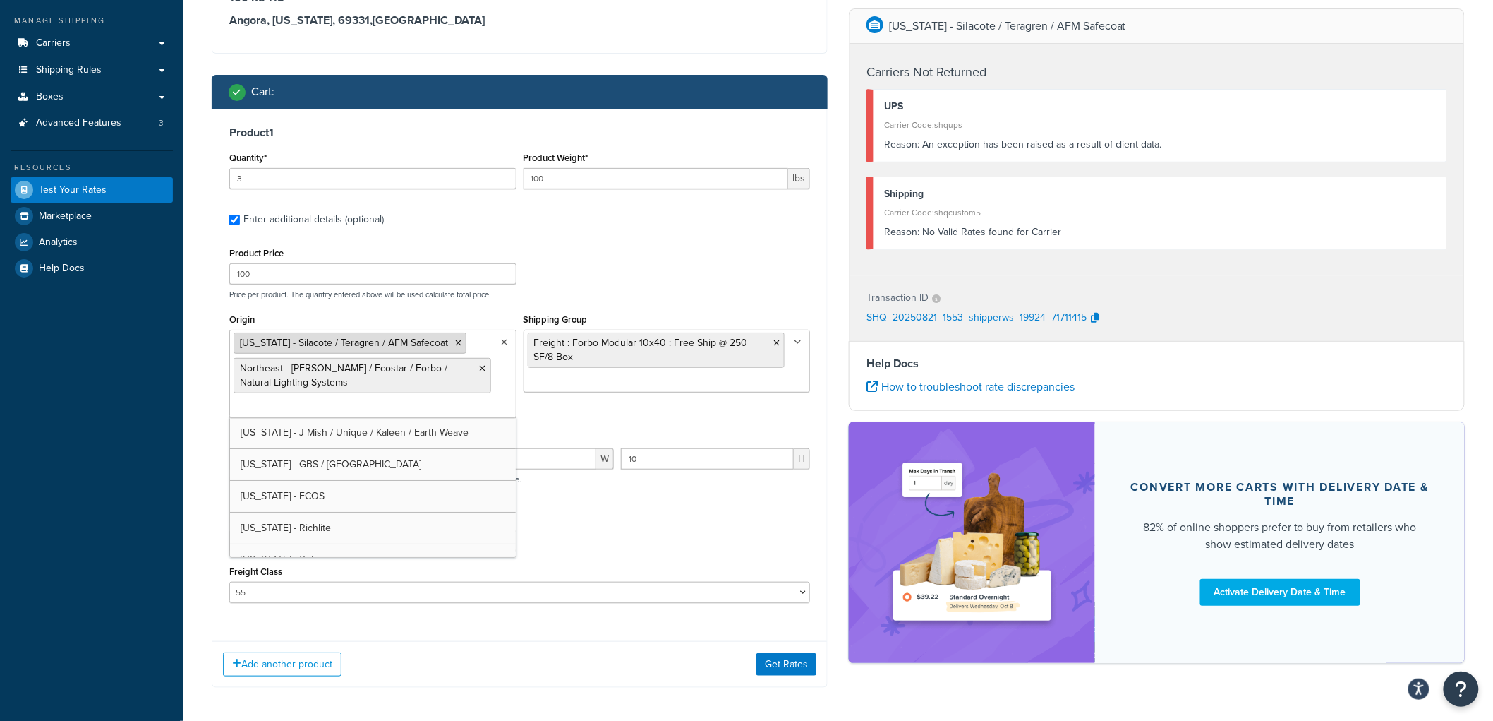
click at [455, 341] on icon at bounding box center [458, 343] width 6 height 8
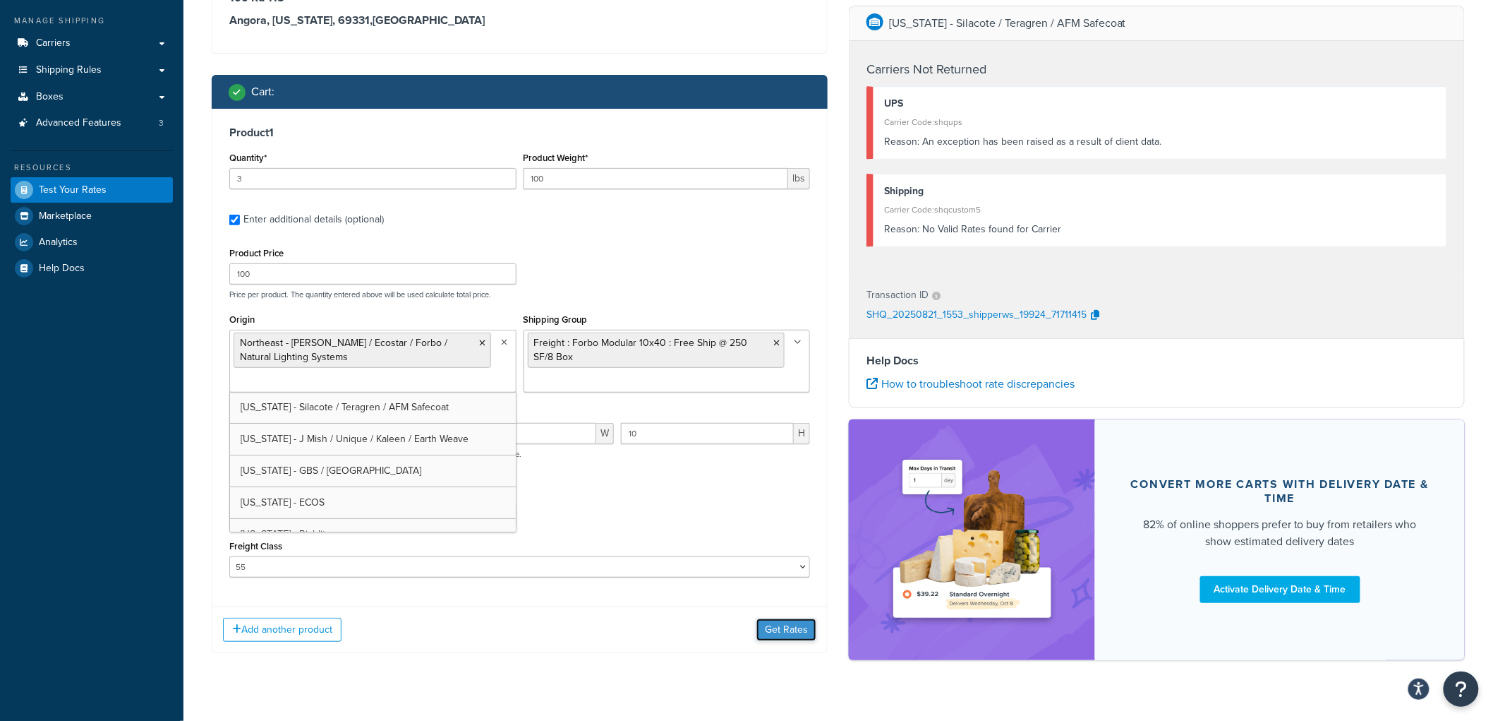
click at [792, 637] on button "Get Rates" at bounding box center [787, 629] width 60 height 23
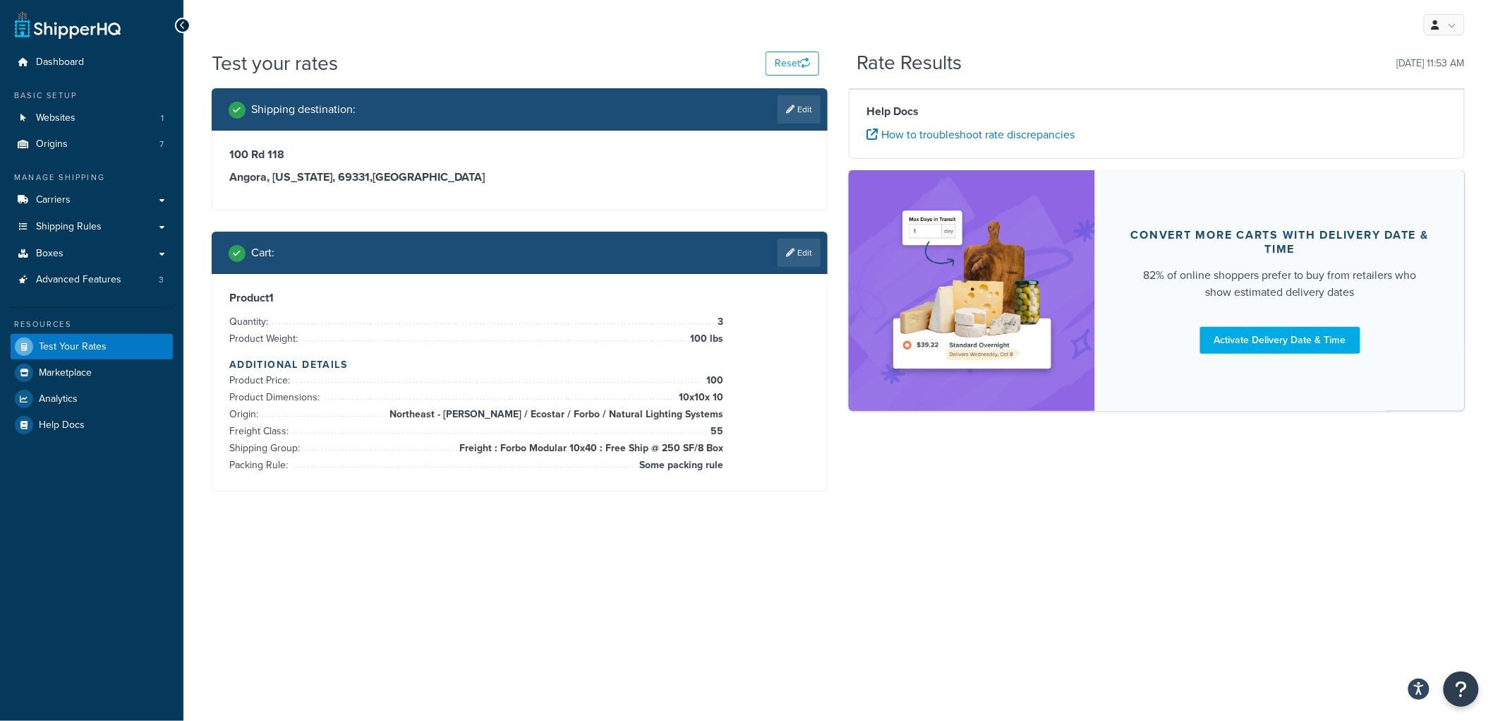
scroll to position [0, 0]
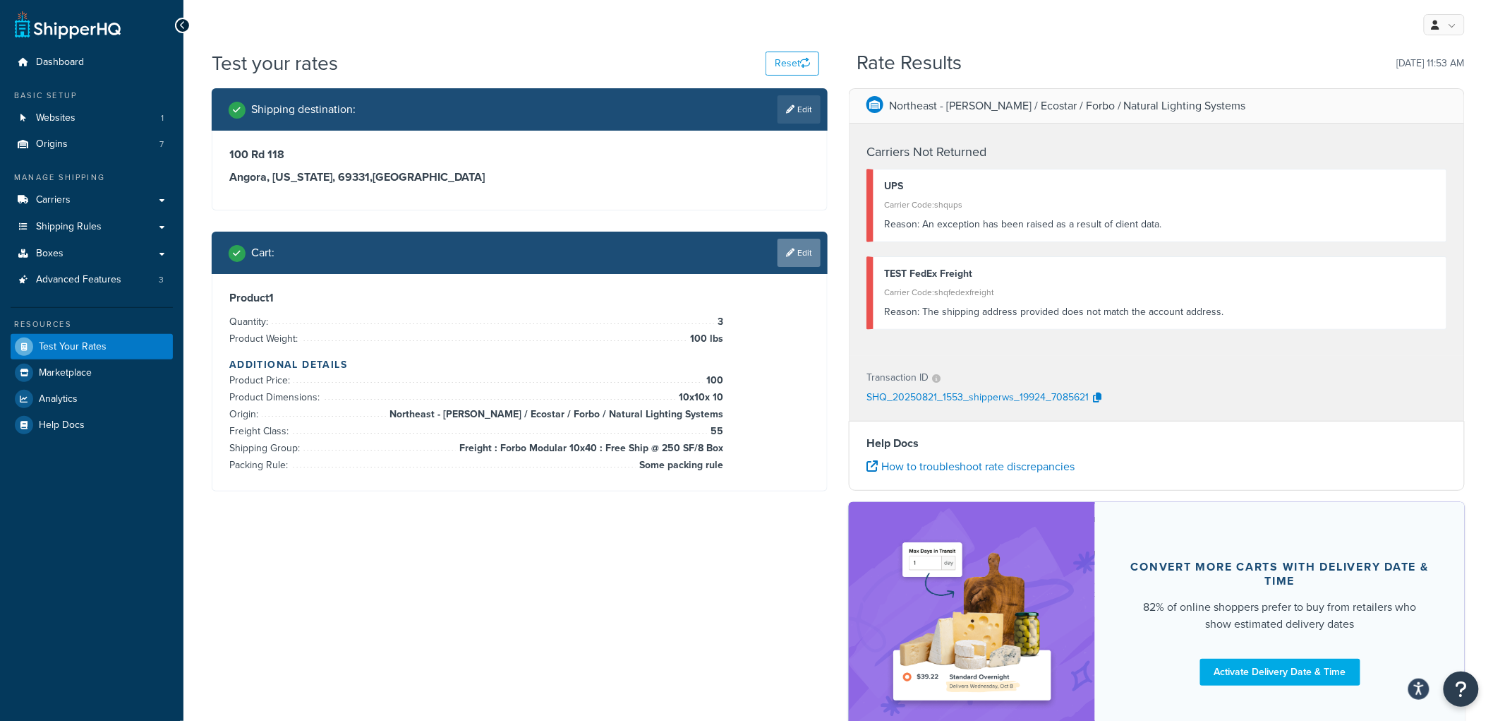
click at [782, 244] on link "Edit" at bounding box center [799, 253] width 43 height 28
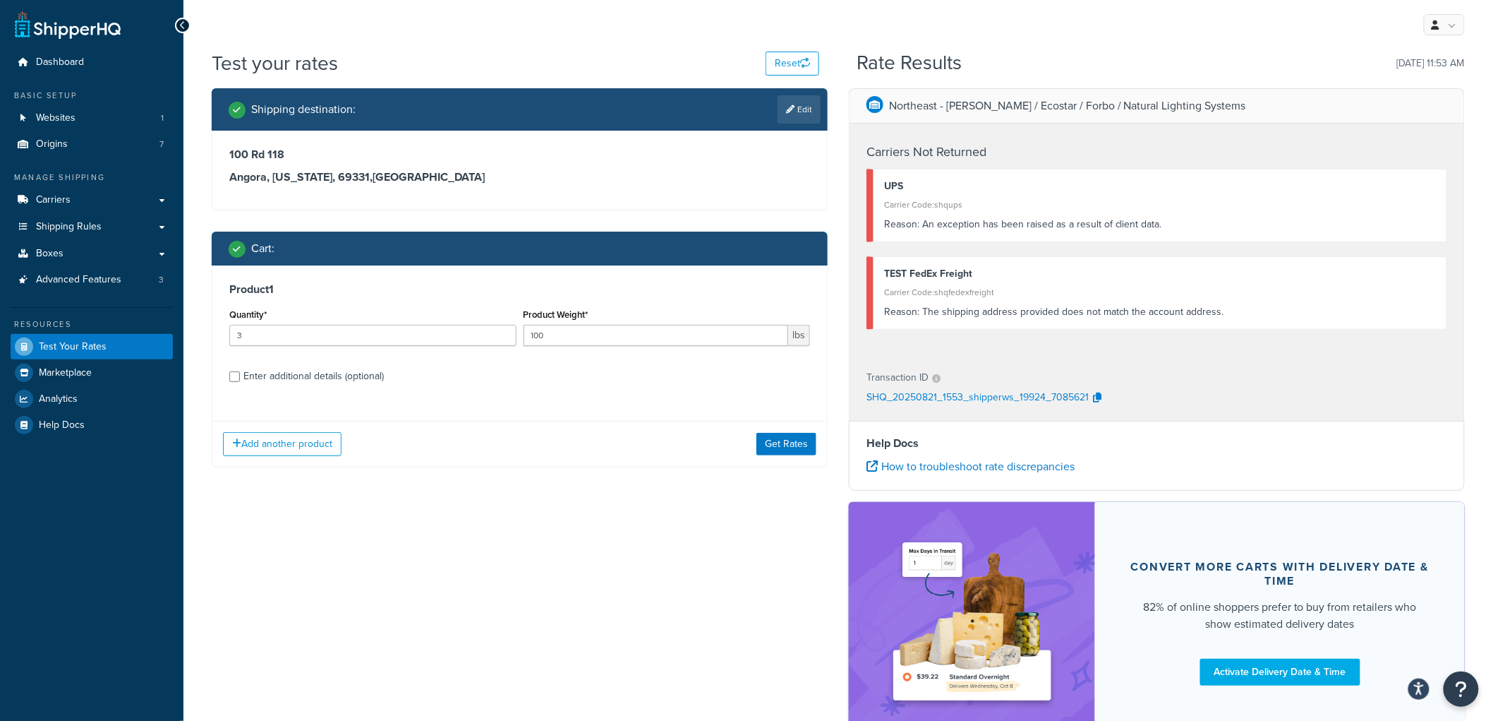
click at [370, 376] on div "Enter additional details (optional)" at bounding box center [313, 376] width 140 height 20
click at [240, 376] on input "Enter additional details (optional)" at bounding box center [234, 376] width 11 height 11
checkbox input "true"
select select "86248"
select select "55"
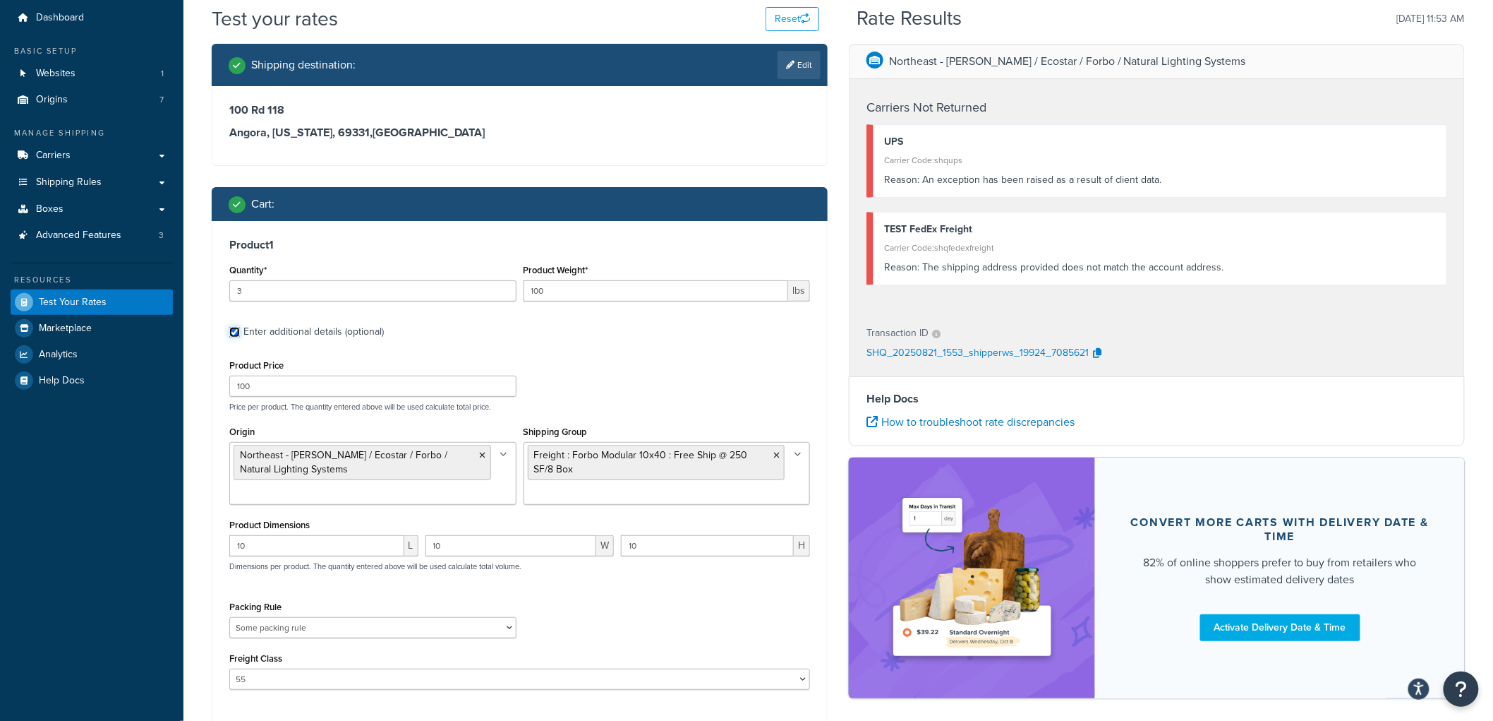
scroll to position [35, 0]
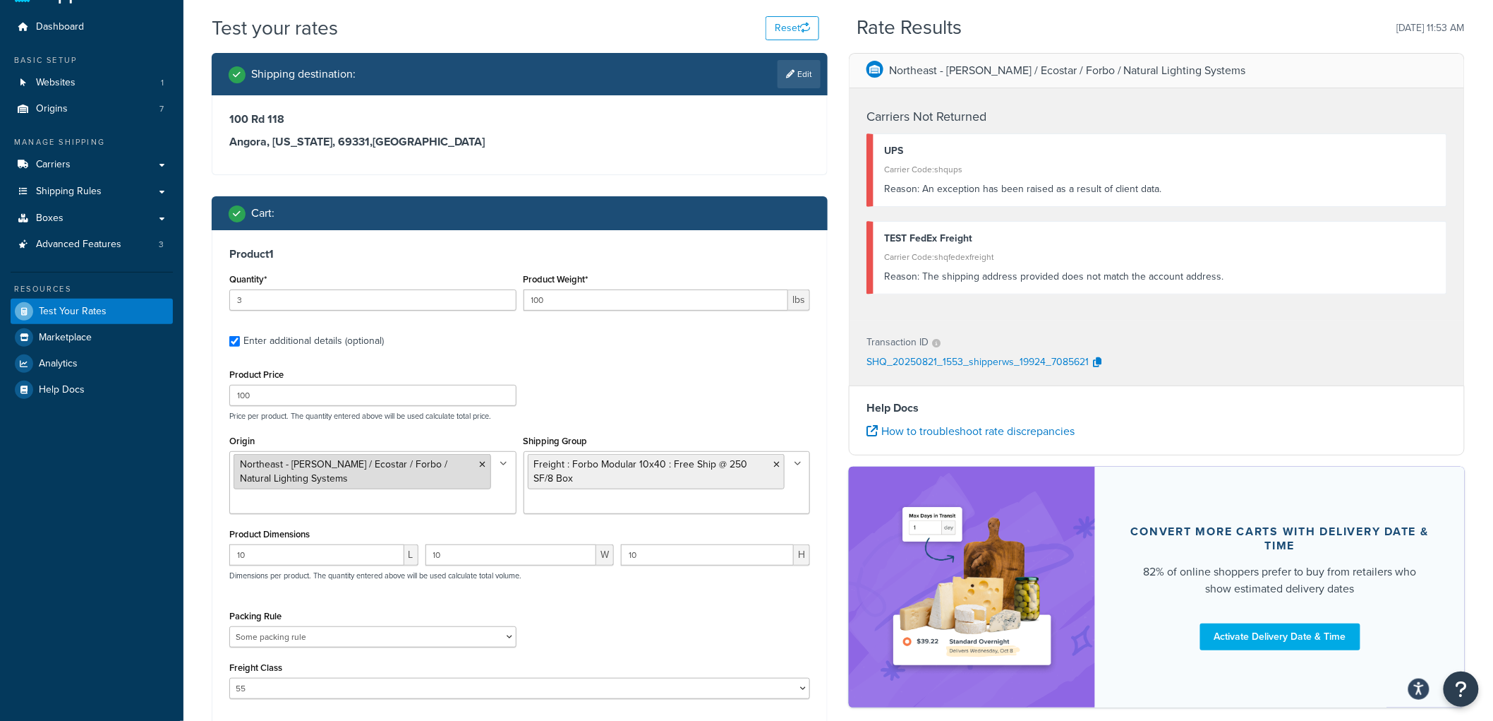
click at [476, 466] on li "Northeast - Kahrs / Ecostar / Forbo / Natural Lighting Systems" at bounding box center [363, 471] width 258 height 35
click at [481, 463] on icon at bounding box center [483, 464] width 6 height 8
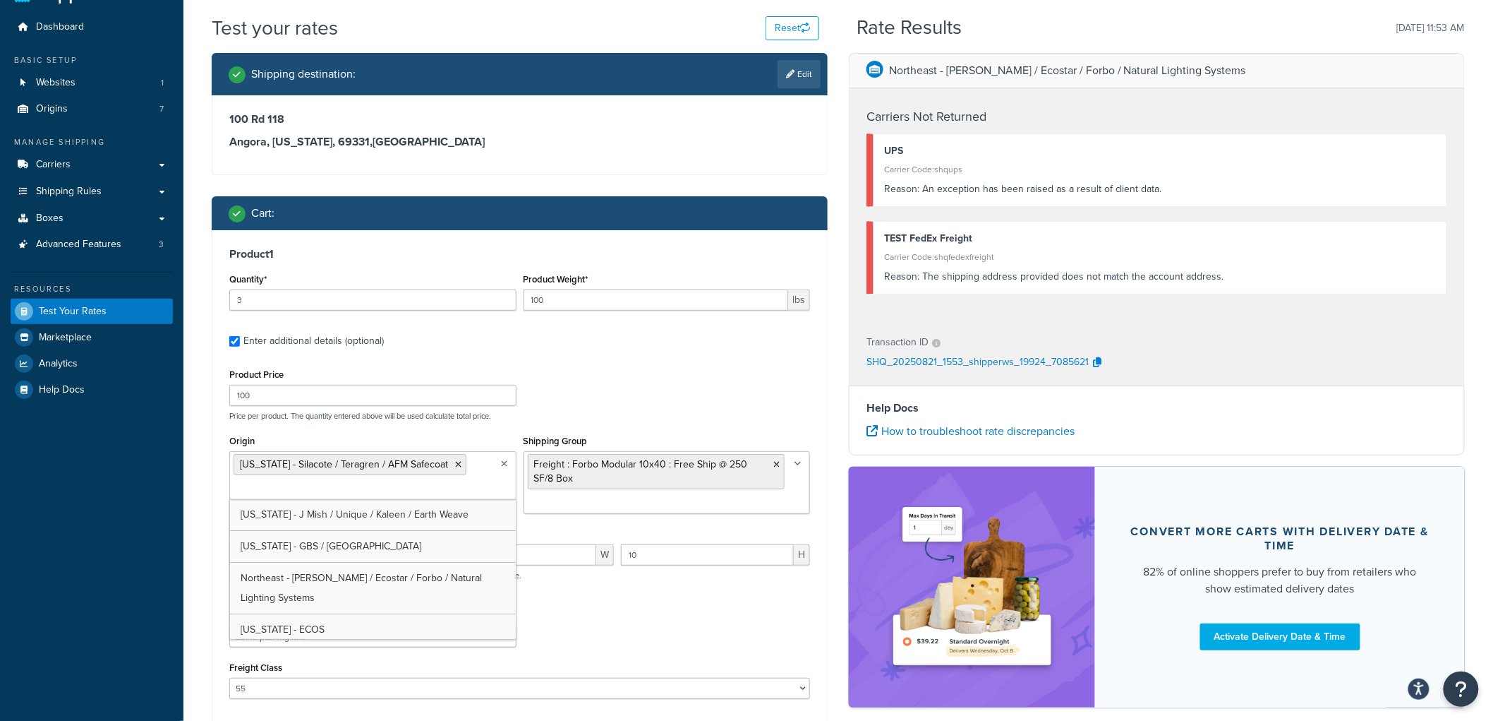
drag, startPoint x: 649, startPoint y: 659, endPoint x: 637, endPoint y: 654, distance: 13.9
click at [650, 659] on div "Freight Class 50 55 60 65 70 77.5 85 92.5 100 110 125 150 175 200 250 300 400 5…" at bounding box center [519, 678] width 581 height 41
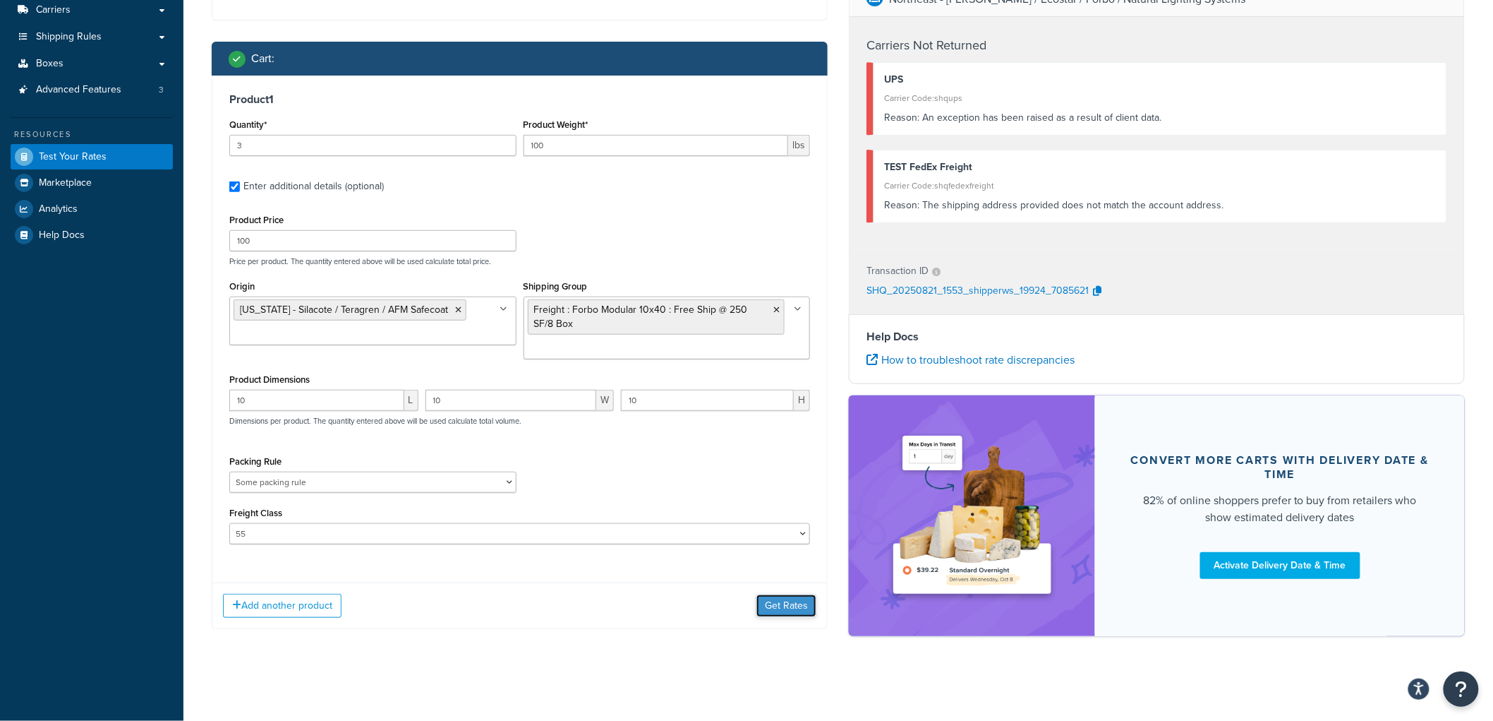
click at [795, 606] on button "Get Rates" at bounding box center [787, 605] width 60 height 23
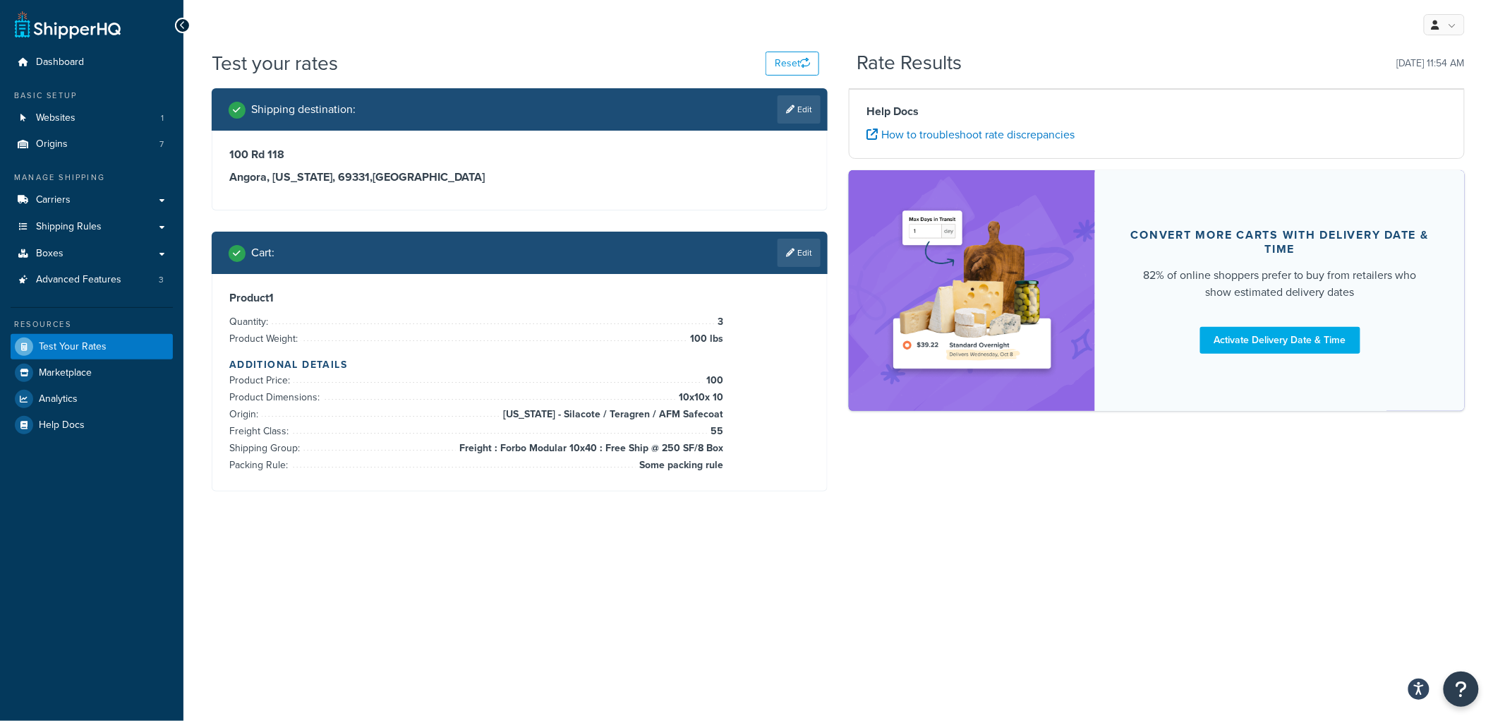
scroll to position [0, 0]
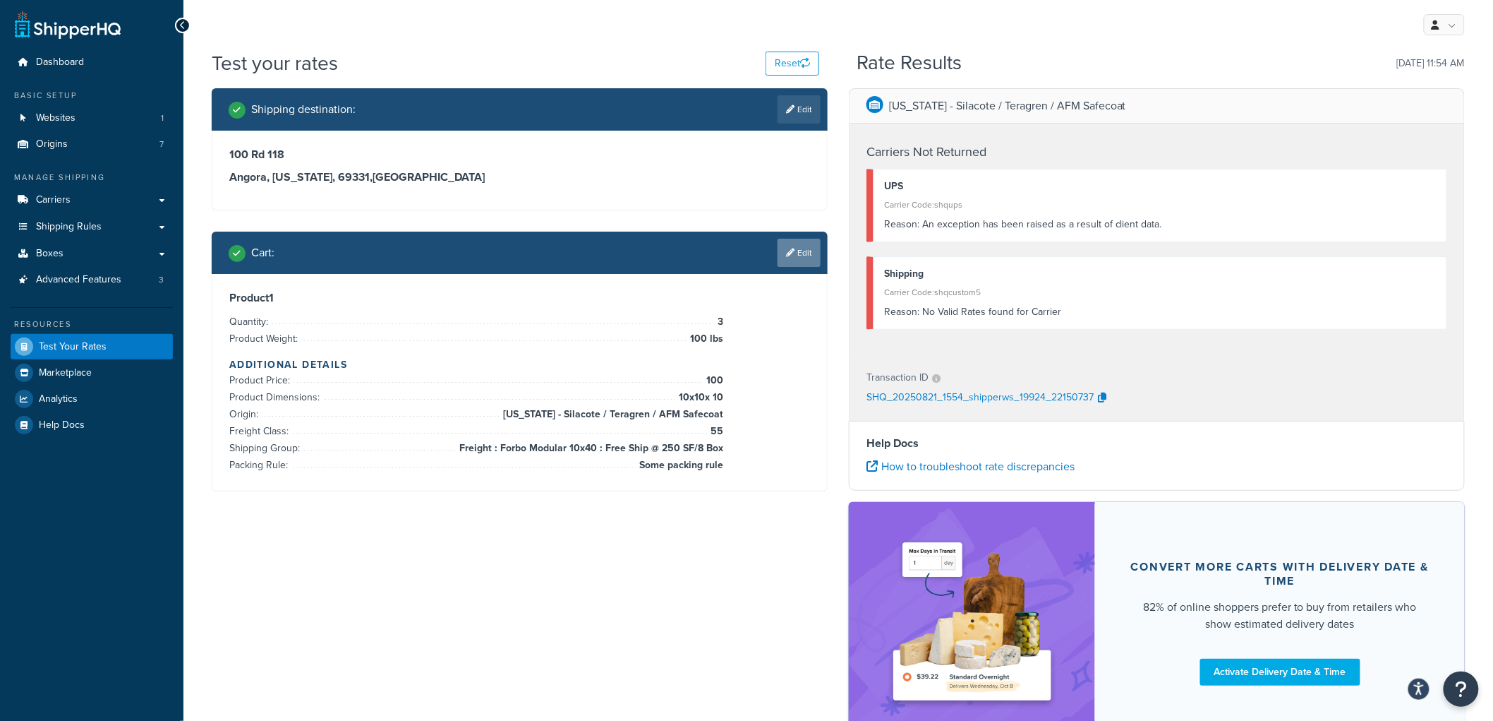
click at [798, 251] on link "Edit" at bounding box center [799, 253] width 43 height 28
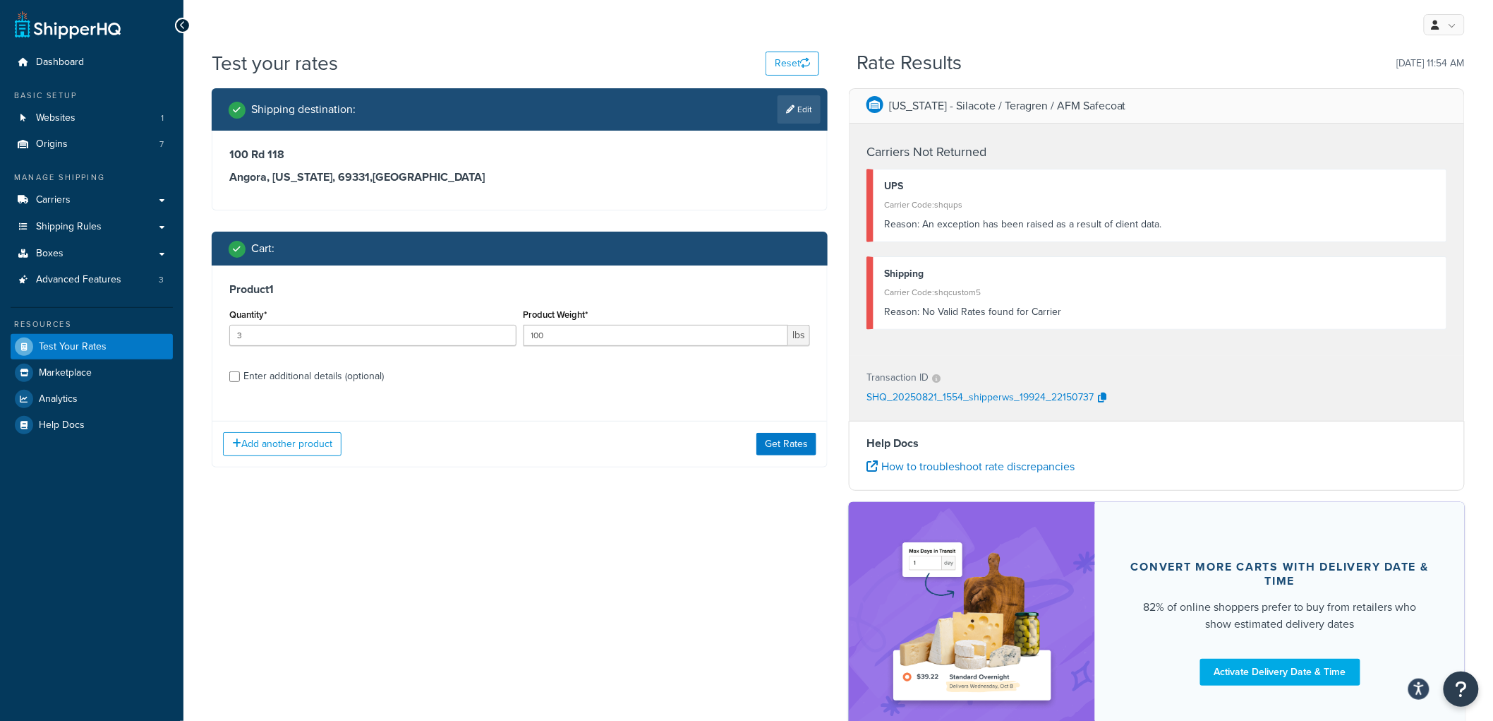
click at [283, 373] on div "Enter additional details (optional)" at bounding box center [313, 376] width 140 height 20
click at [240, 373] on input "Enter additional details (optional)" at bounding box center [234, 376] width 11 height 11
checkbox input "true"
select select "86248"
select select "55"
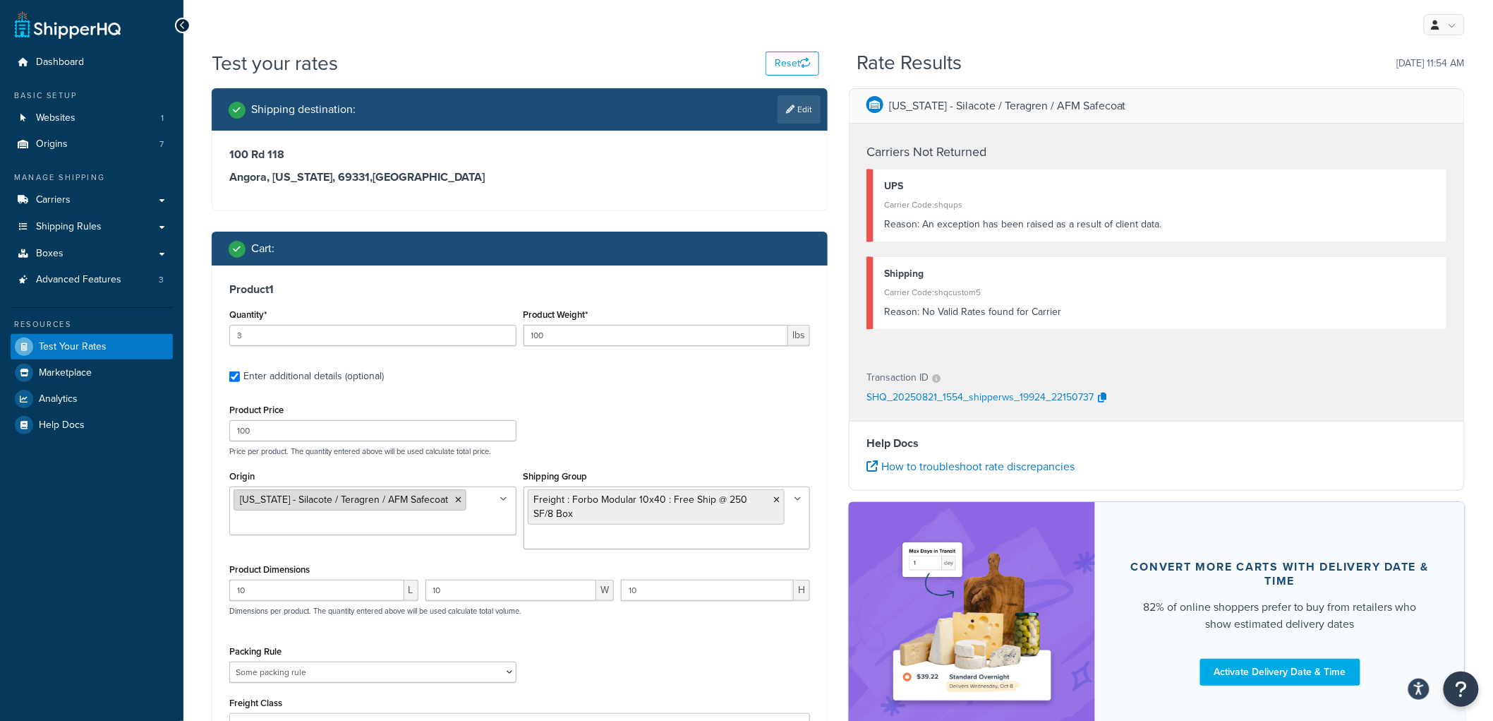
click at [455, 504] on icon at bounding box center [458, 499] width 6 height 8
click at [694, 682] on div "Packing Rule Carpet Roll GBS Boxed Flooring Quietwalk Some packing rule" at bounding box center [520, 668] width 588 height 52
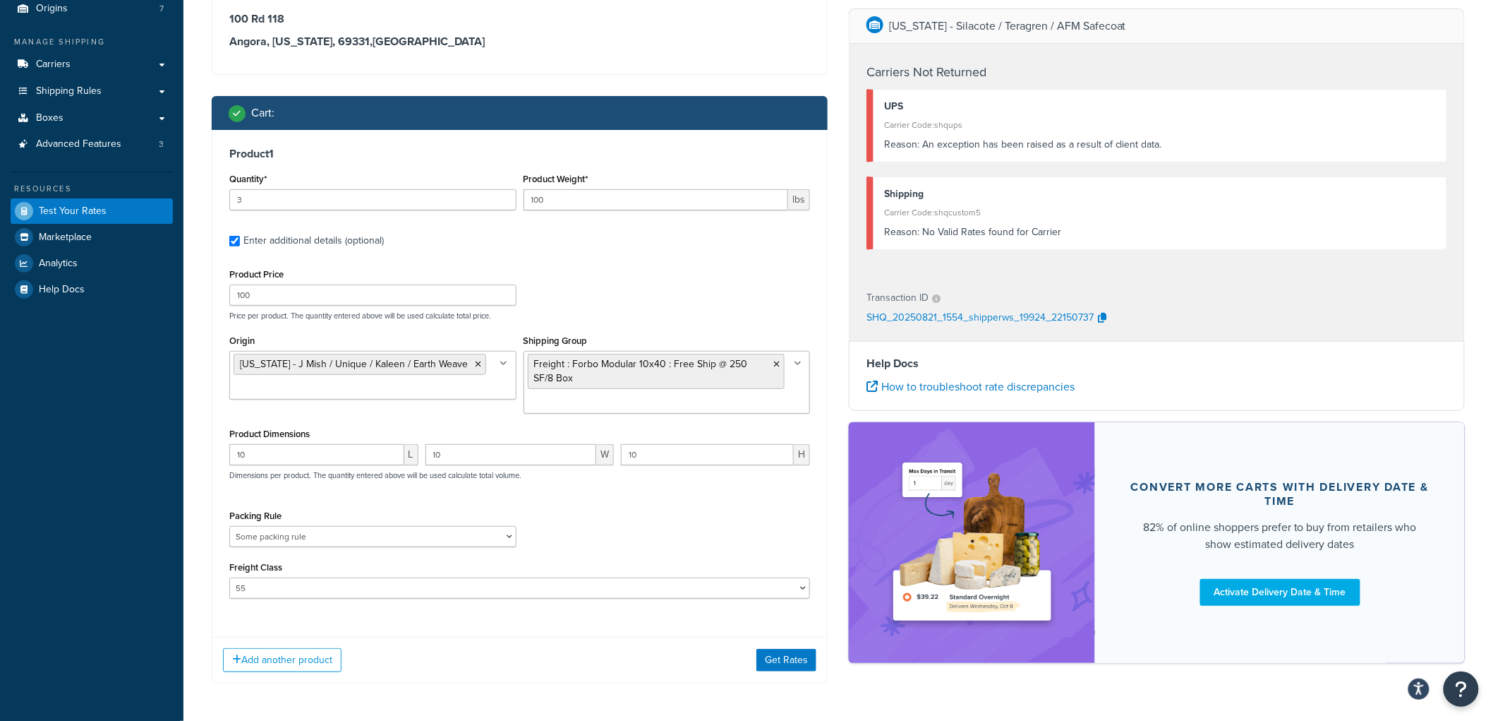
scroll to position [192, 0]
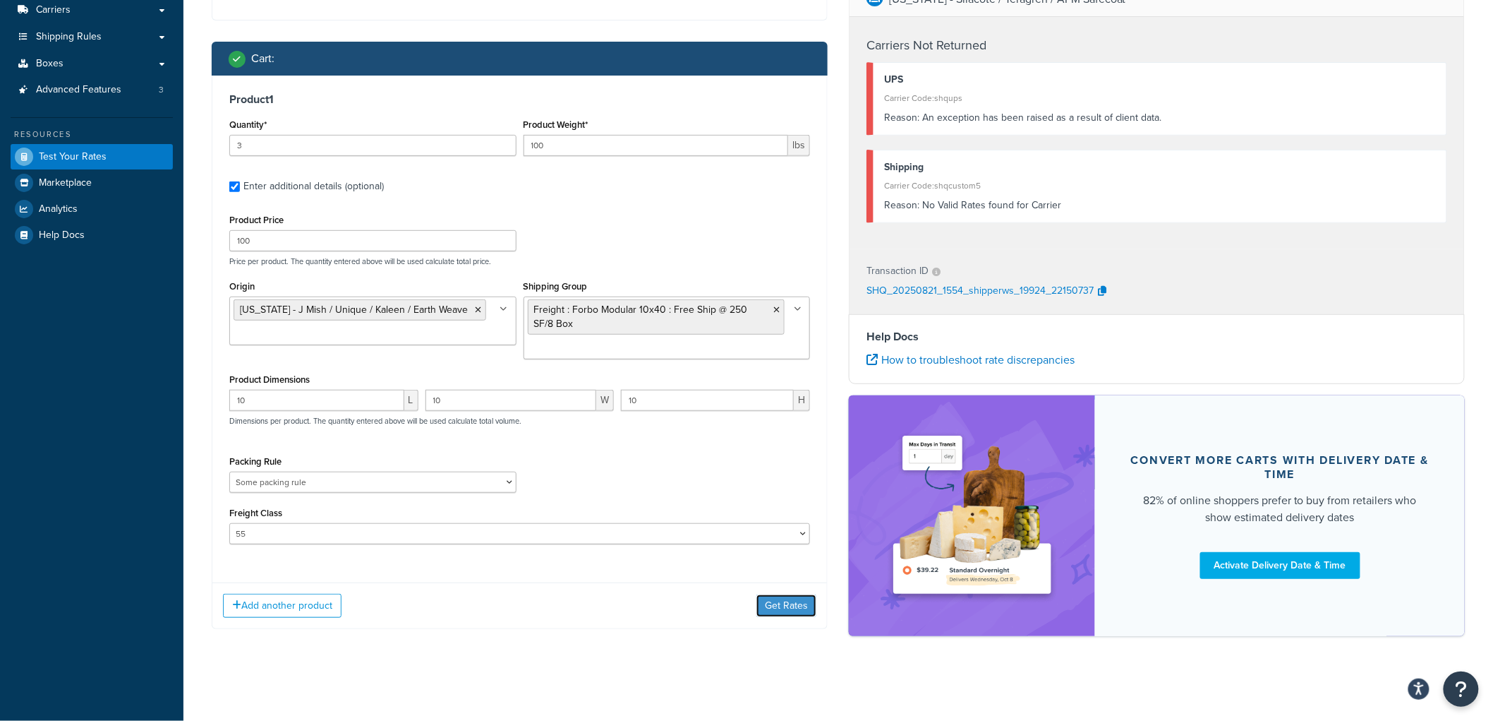
click at [764, 609] on button "Get Rates" at bounding box center [787, 605] width 60 height 23
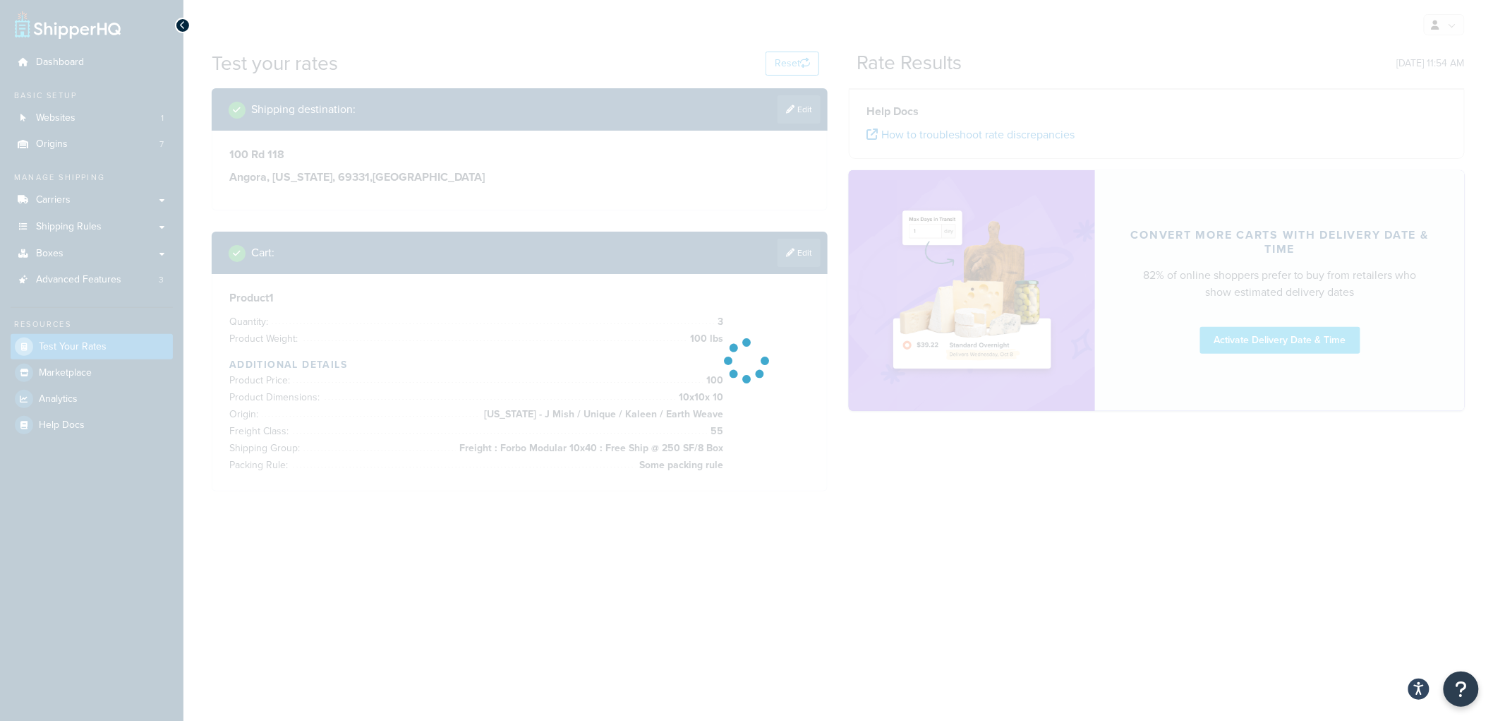
scroll to position [0, 0]
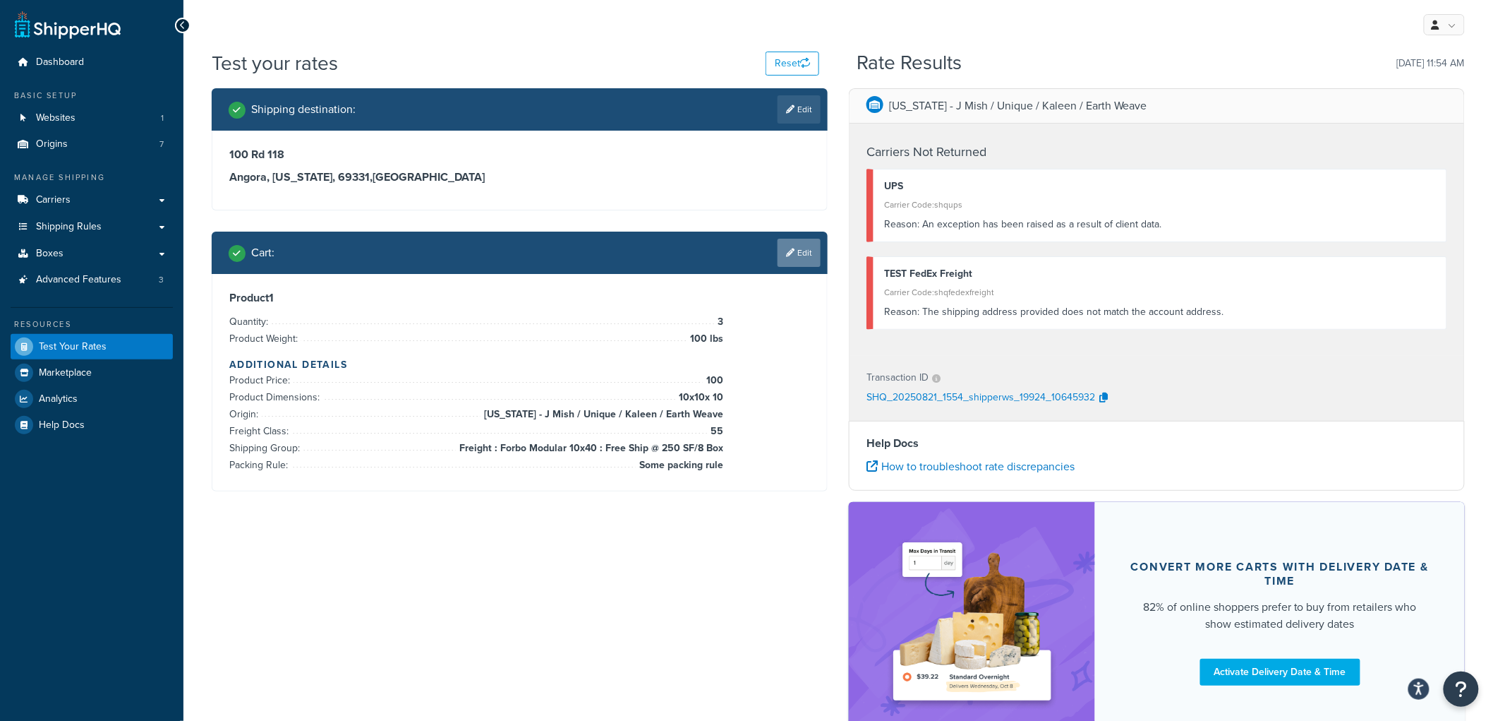
click at [802, 261] on link "Edit" at bounding box center [799, 253] width 43 height 28
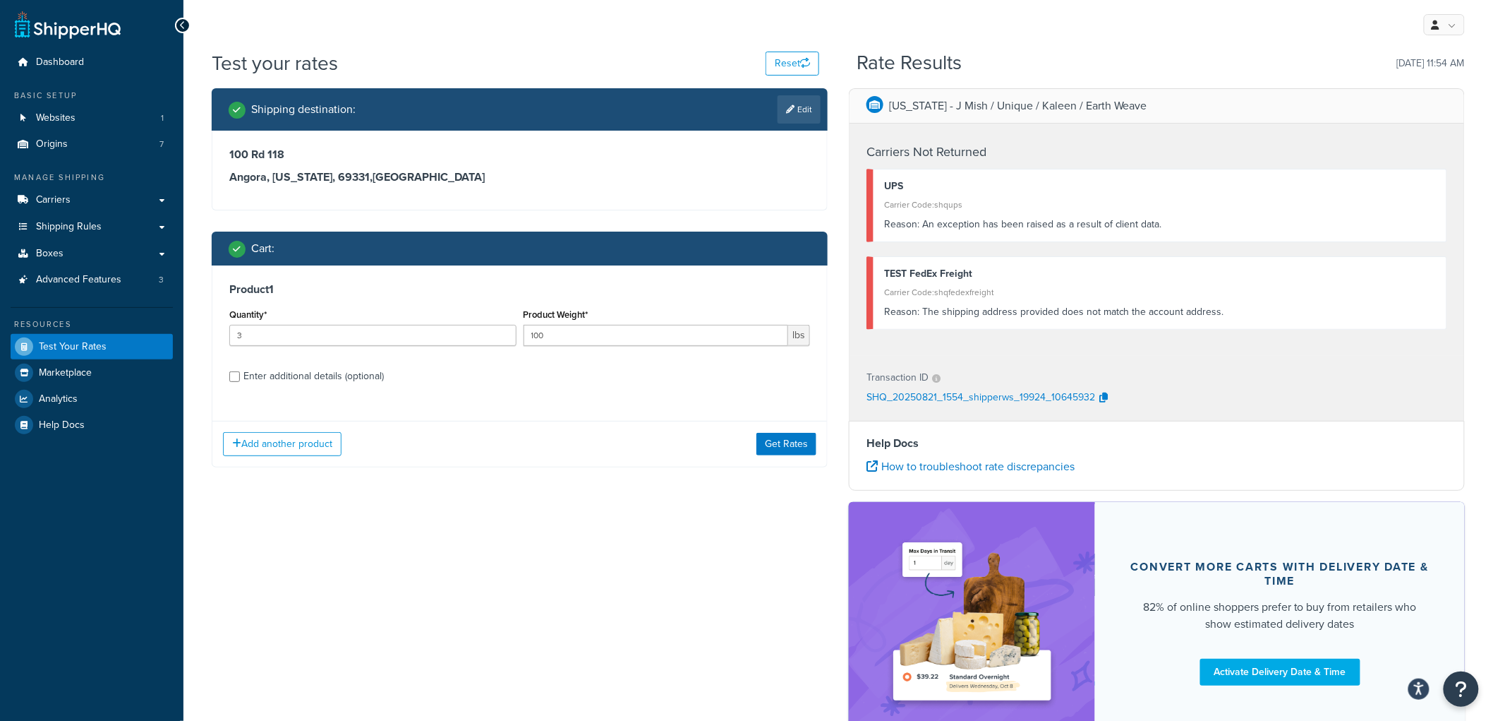
click at [272, 382] on div "Enter additional details (optional)" at bounding box center [313, 376] width 140 height 20
click at [240, 382] on input "Enter additional details (optional)" at bounding box center [234, 376] width 11 height 11
checkbox input "true"
select select "86248"
select select "55"
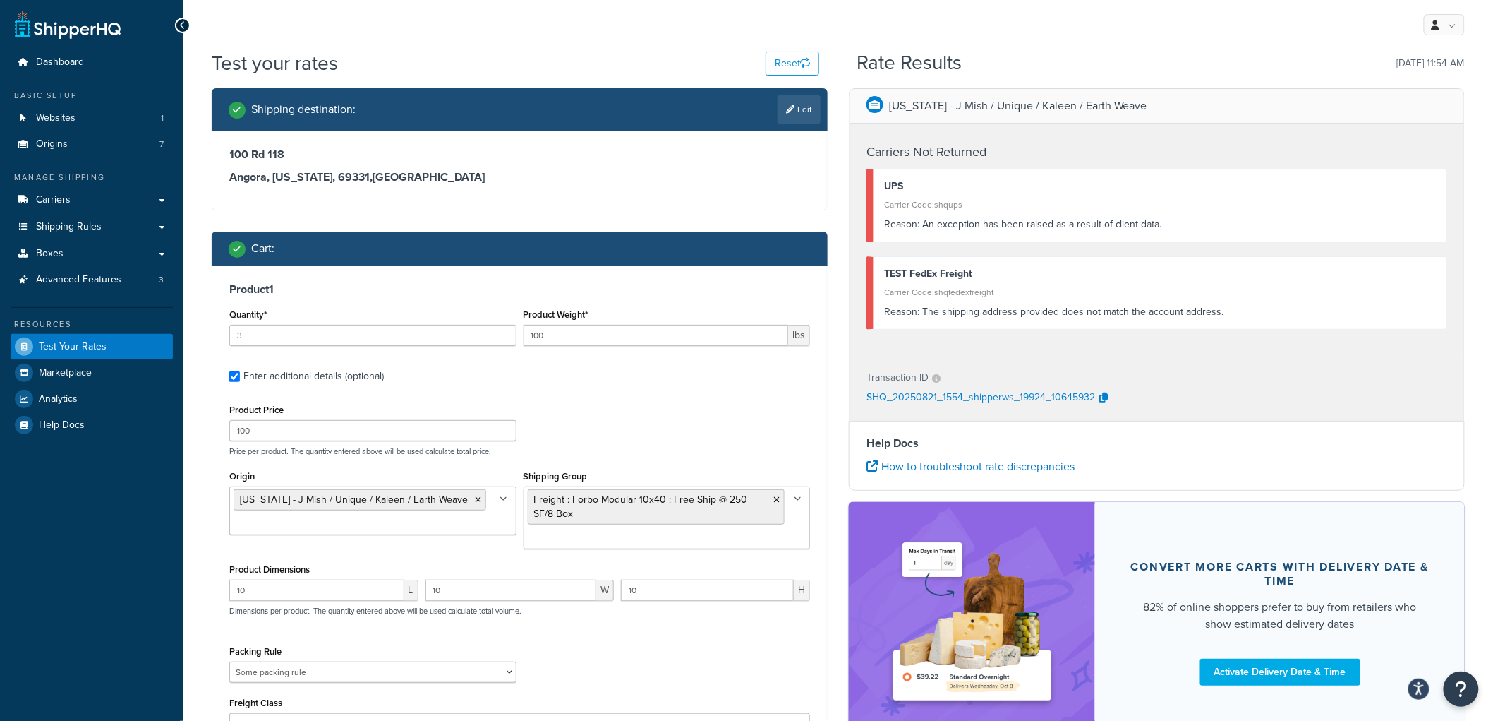
click at [503, 496] on icon at bounding box center [504, 499] width 8 height 8
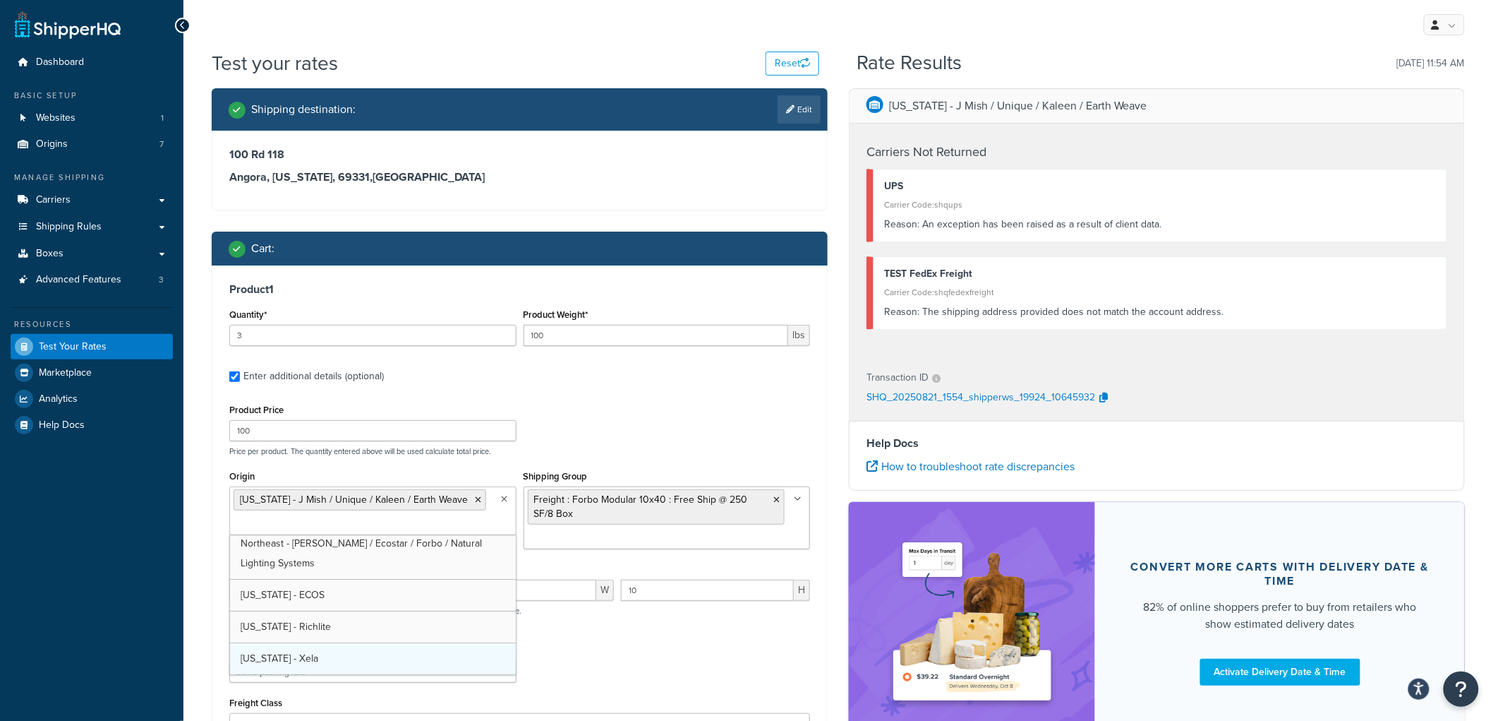
scroll to position [38, 0]
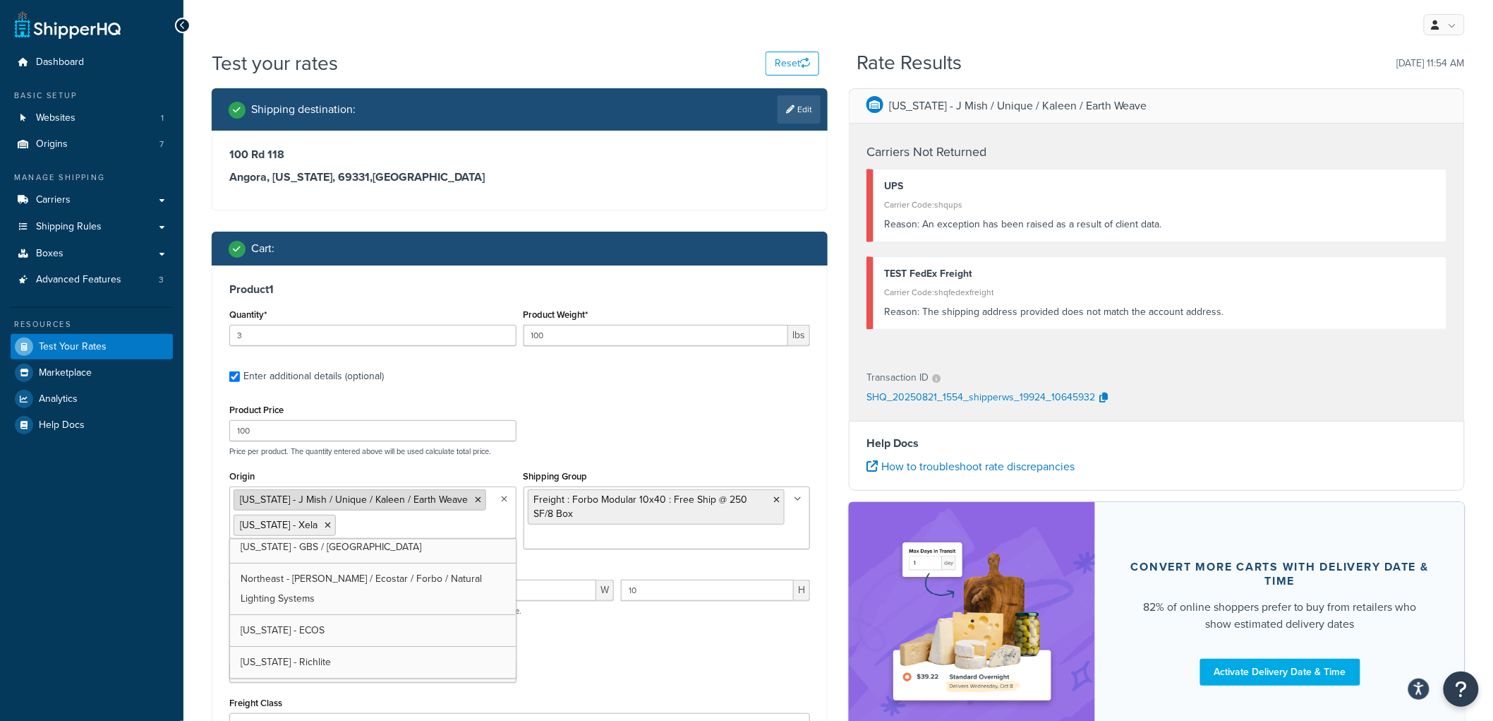
click at [475, 504] on icon at bounding box center [478, 499] width 6 height 8
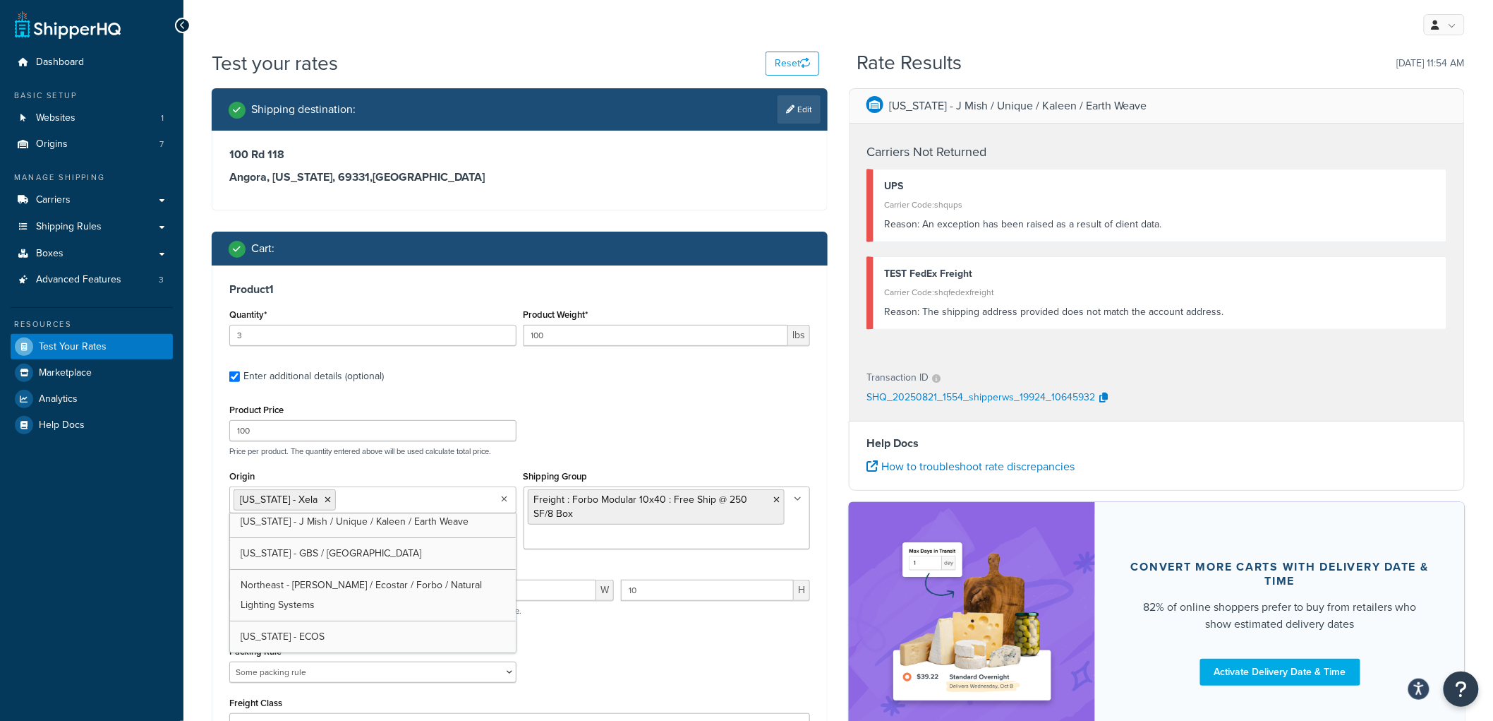
scroll to position [71, 0]
click at [631, 673] on div "Packing Rule Carpet Roll GBS Boxed Flooring Quietwalk Some packing rule" at bounding box center [520, 668] width 588 height 52
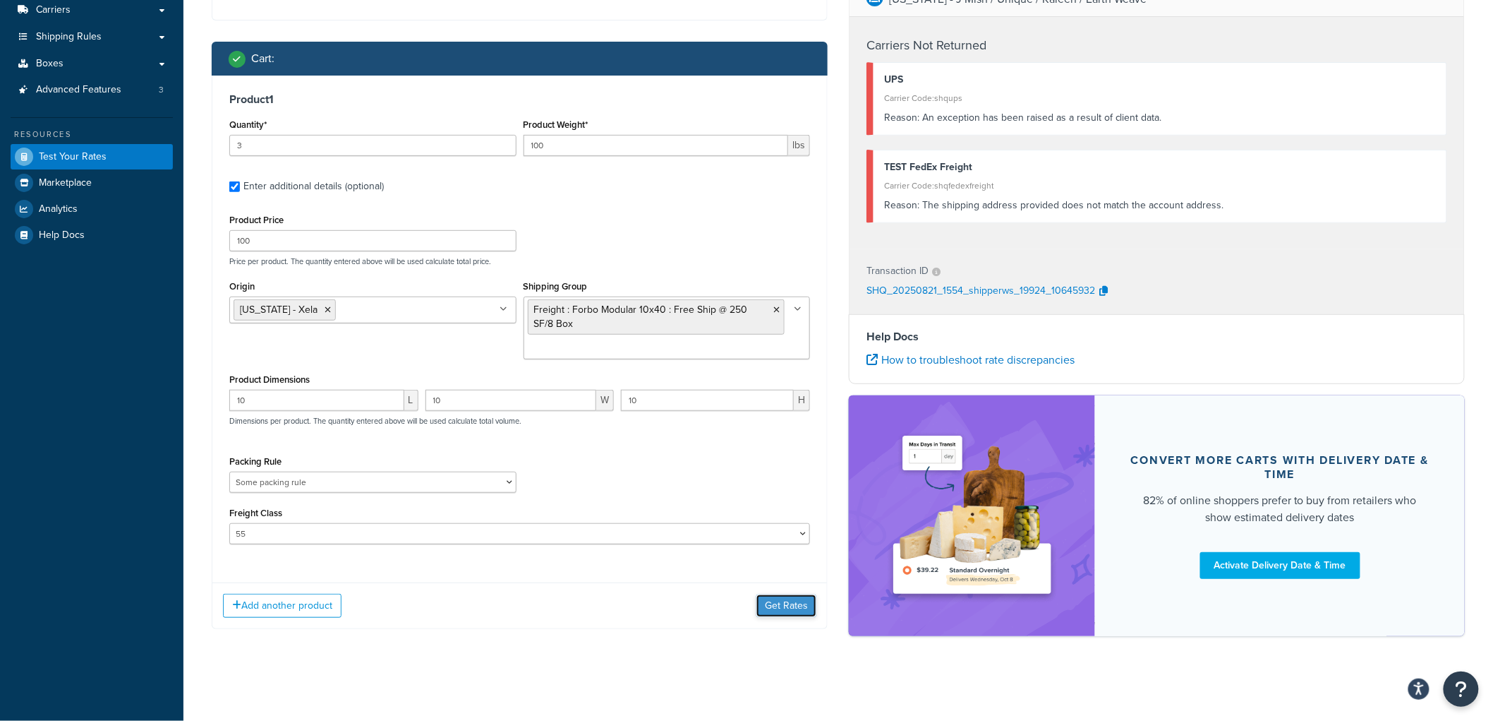
click at [781, 603] on button "Get Rates" at bounding box center [787, 605] width 60 height 23
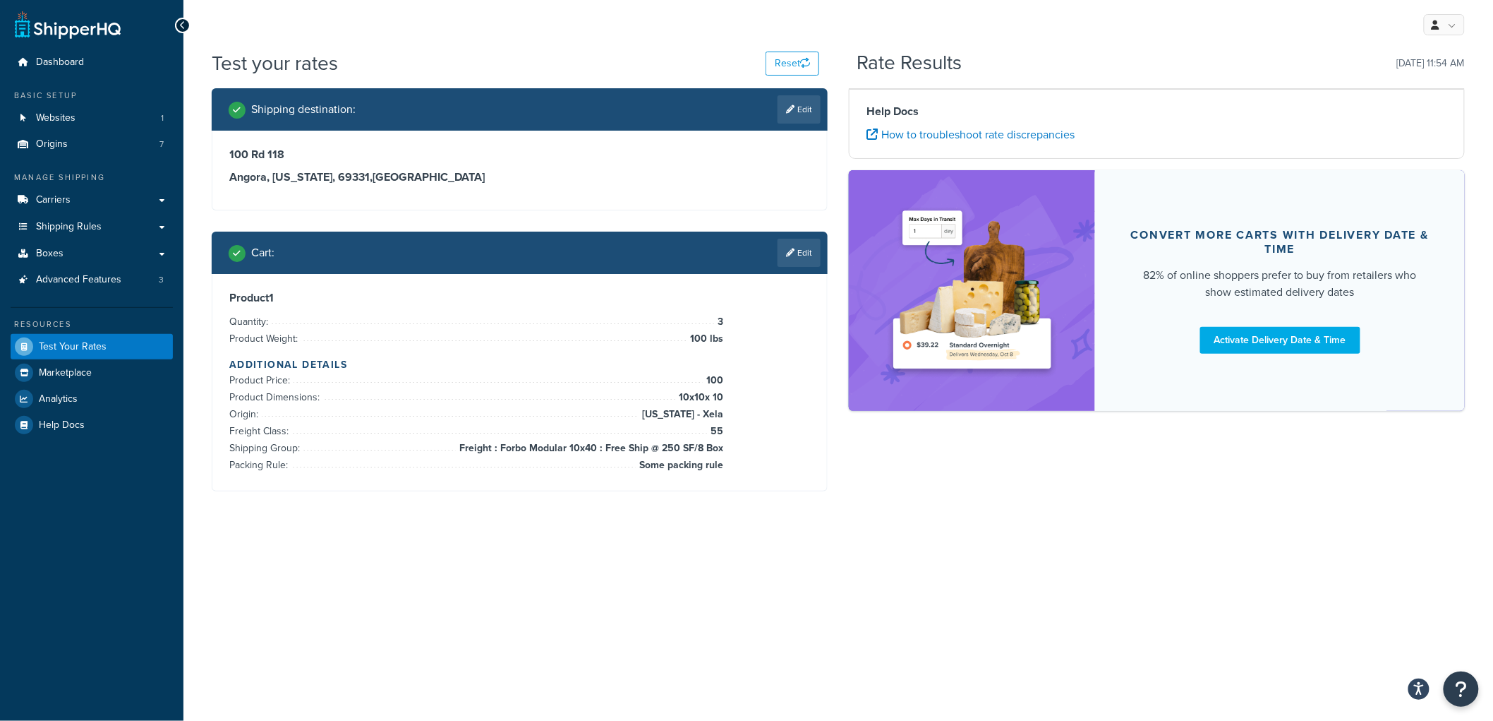
scroll to position [0, 0]
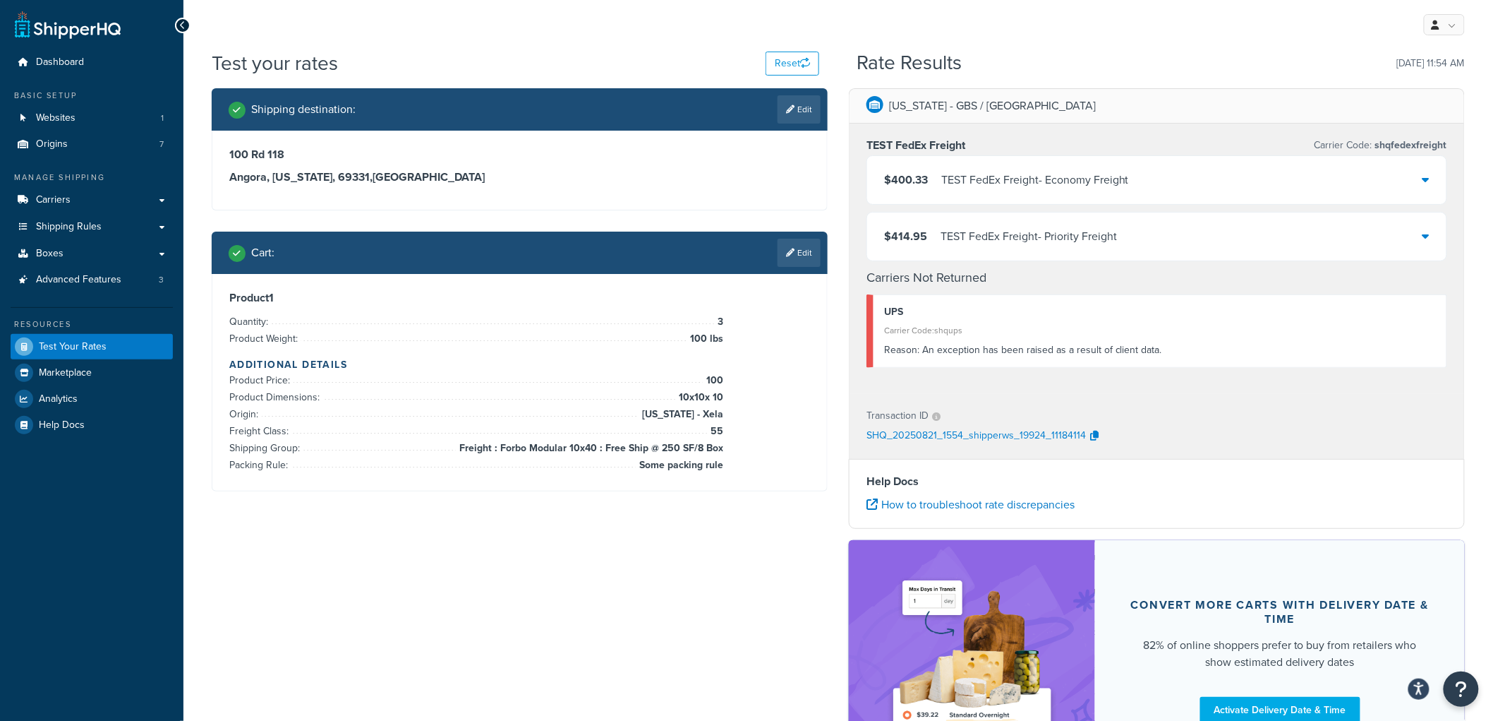
click at [1073, 187] on div "TEST FedEx Freight - Economy Freight" at bounding box center [1035, 180] width 188 height 20
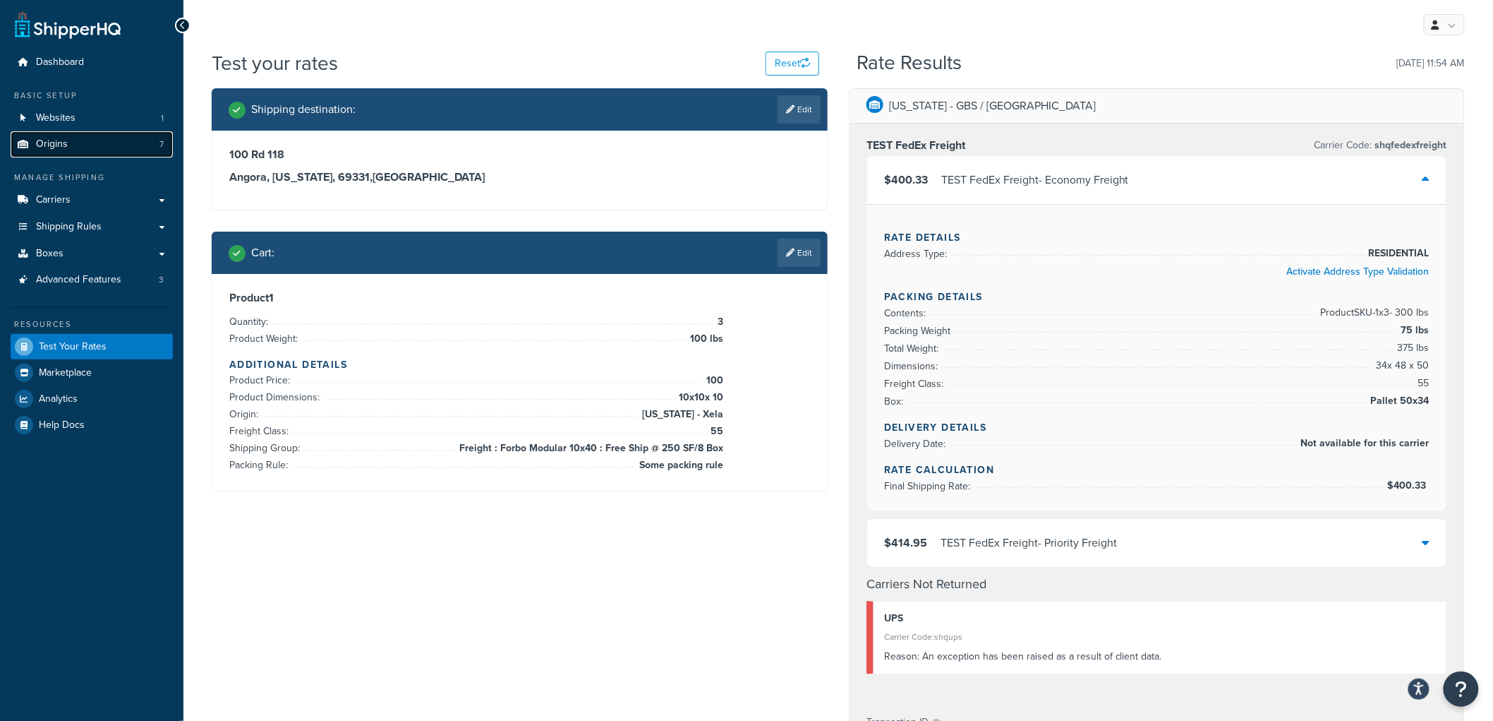
click at [76, 149] on link "Origins 7" at bounding box center [92, 144] width 162 height 26
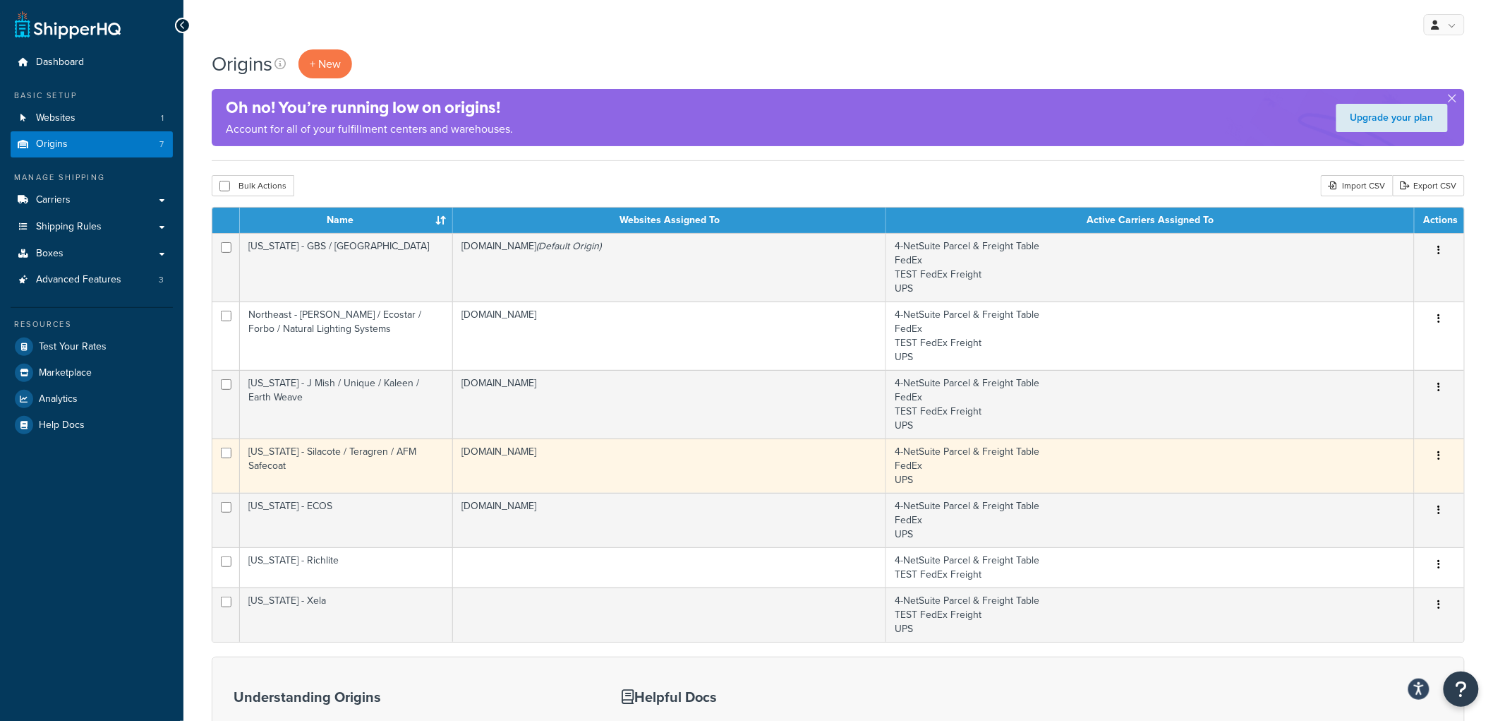
click at [549, 476] on td "[DOMAIN_NAME]" at bounding box center [669, 465] width 433 height 54
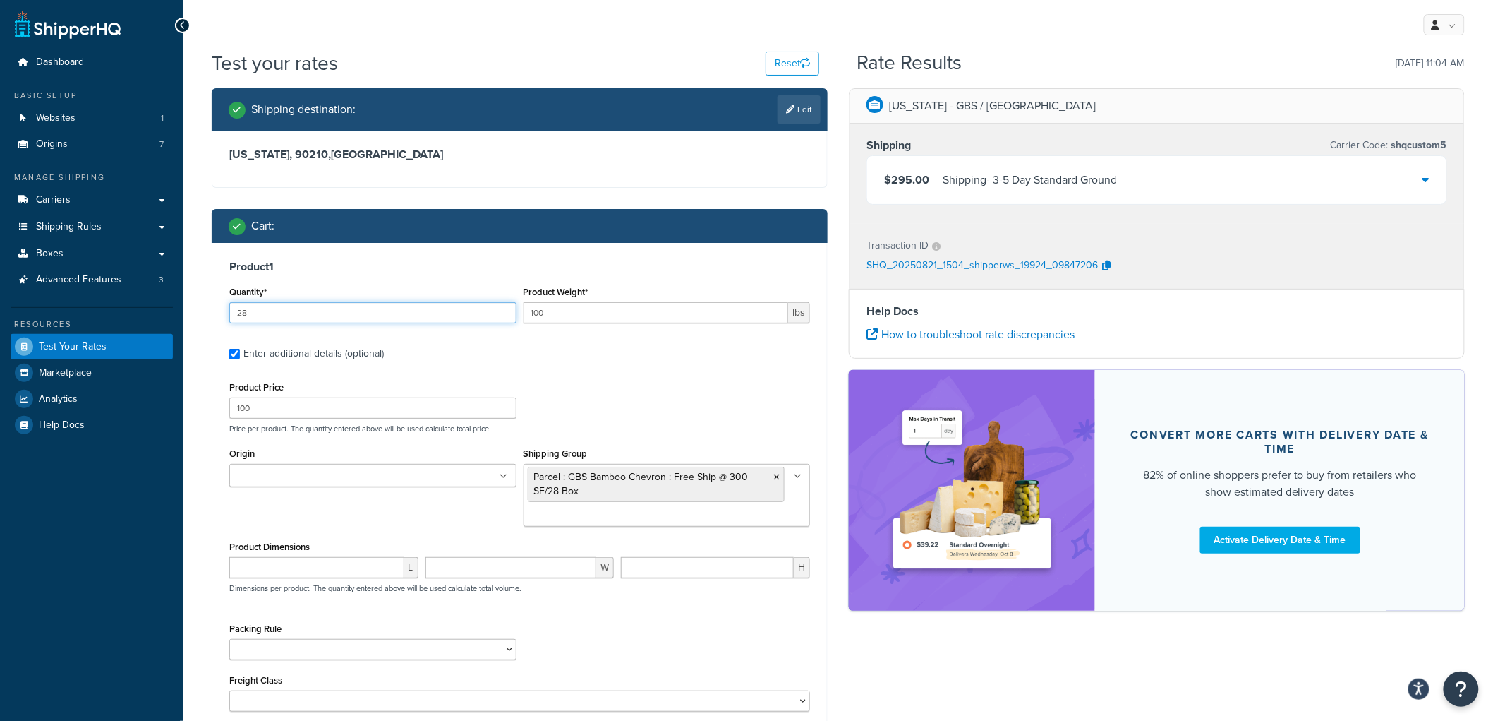
drag, startPoint x: 258, startPoint y: 312, endPoint x: 203, endPoint y: 306, distance: 54.6
click at [203, 306] on div "Shipping destination : Edit California, 90210 , United States Cart : Product 1 …" at bounding box center [519, 452] width 637 height 729
type input "1"
drag, startPoint x: 512, startPoint y: 308, endPoint x: 485, endPoint y: 301, distance: 28.4
click at [485, 301] on div "Quantity* 1 Product Weight* 100 lbs" at bounding box center [520, 308] width 588 height 52
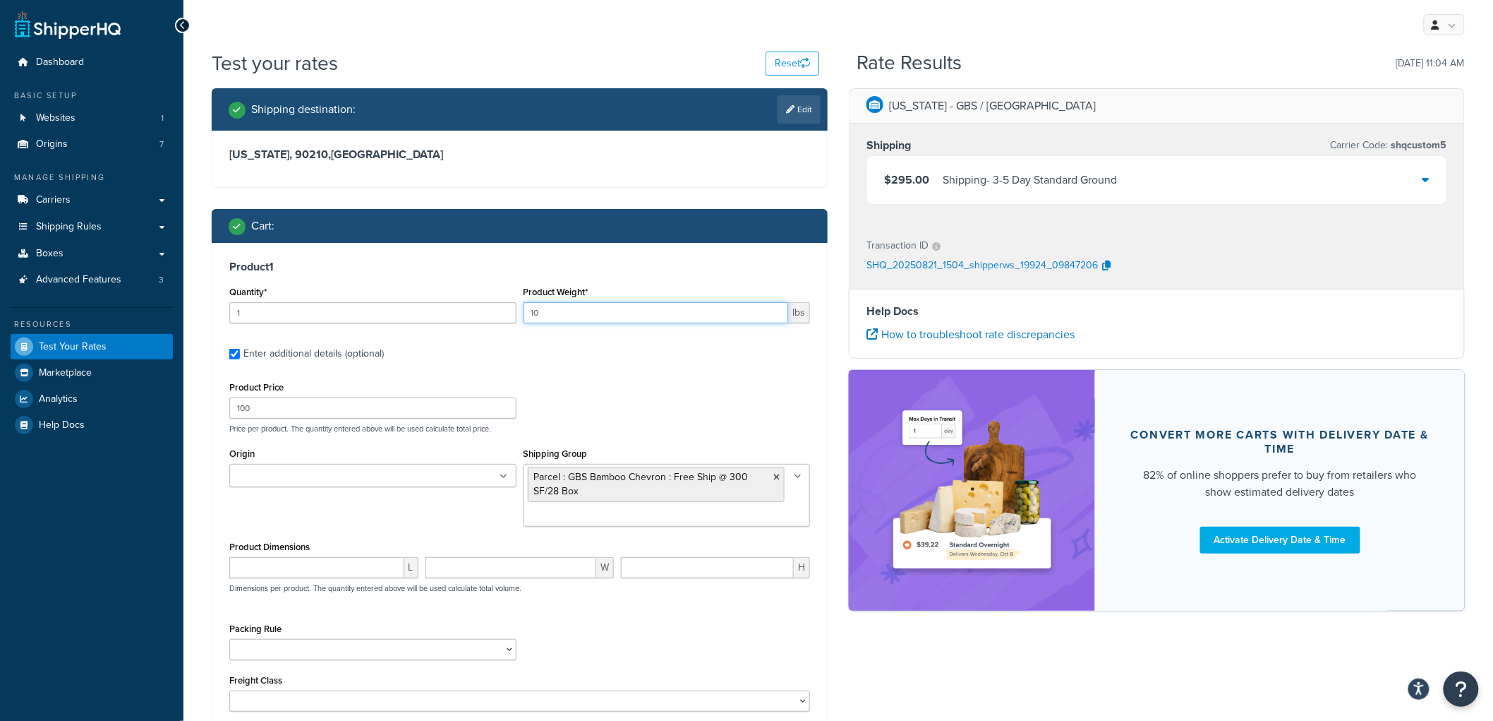
scroll to position [157, 0]
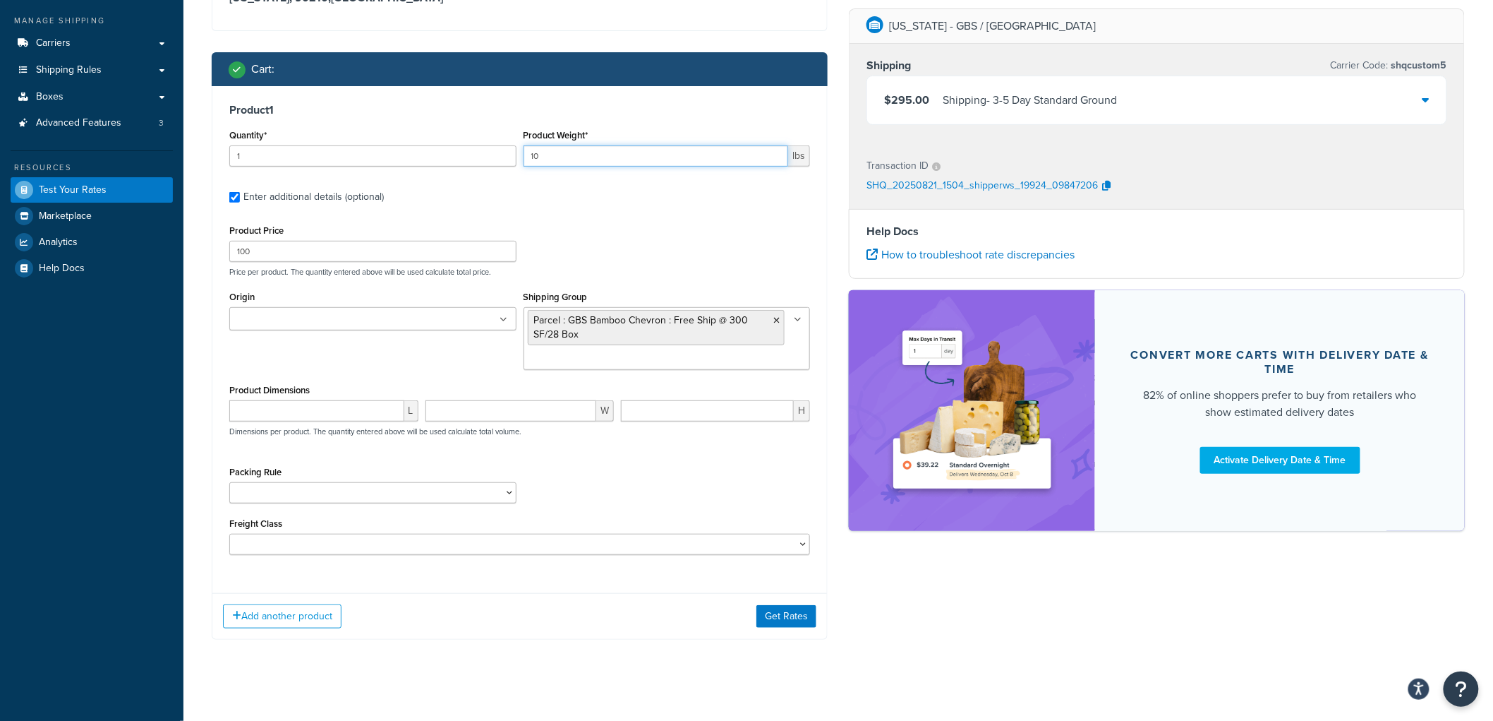
type input "10"
click at [295, 414] on input "number" at bounding box center [316, 410] width 175 height 21
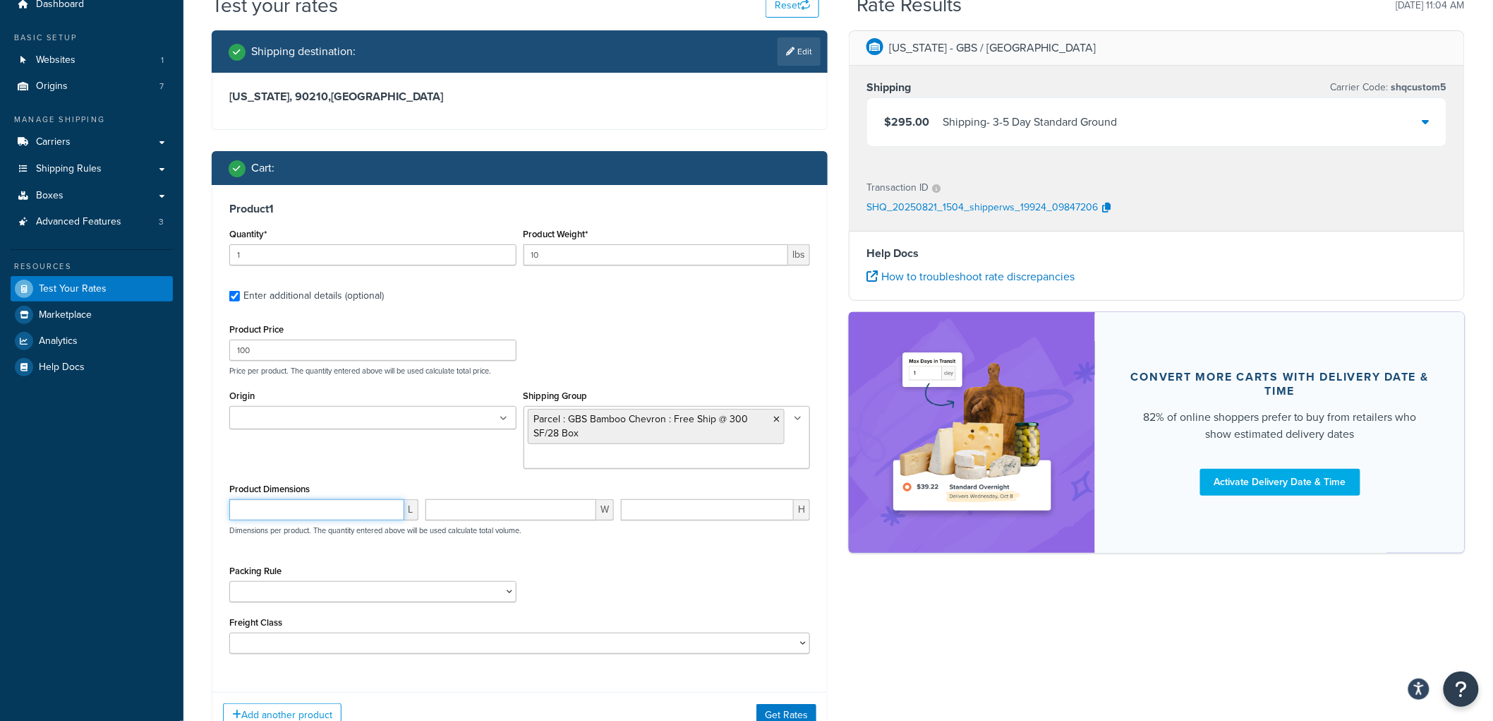
scroll to position [0, 0]
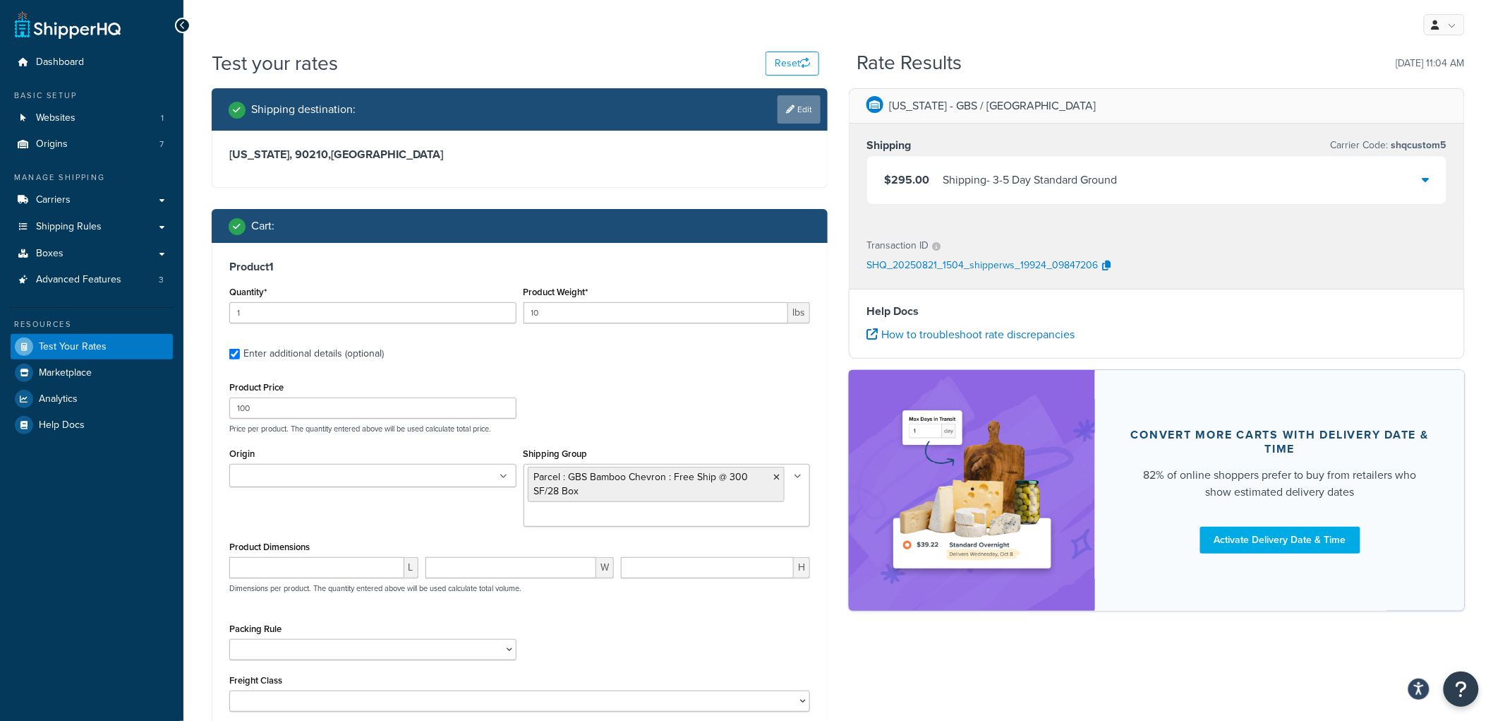
click at [788, 109] on icon at bounding box center [790, 109] width 8 height 8
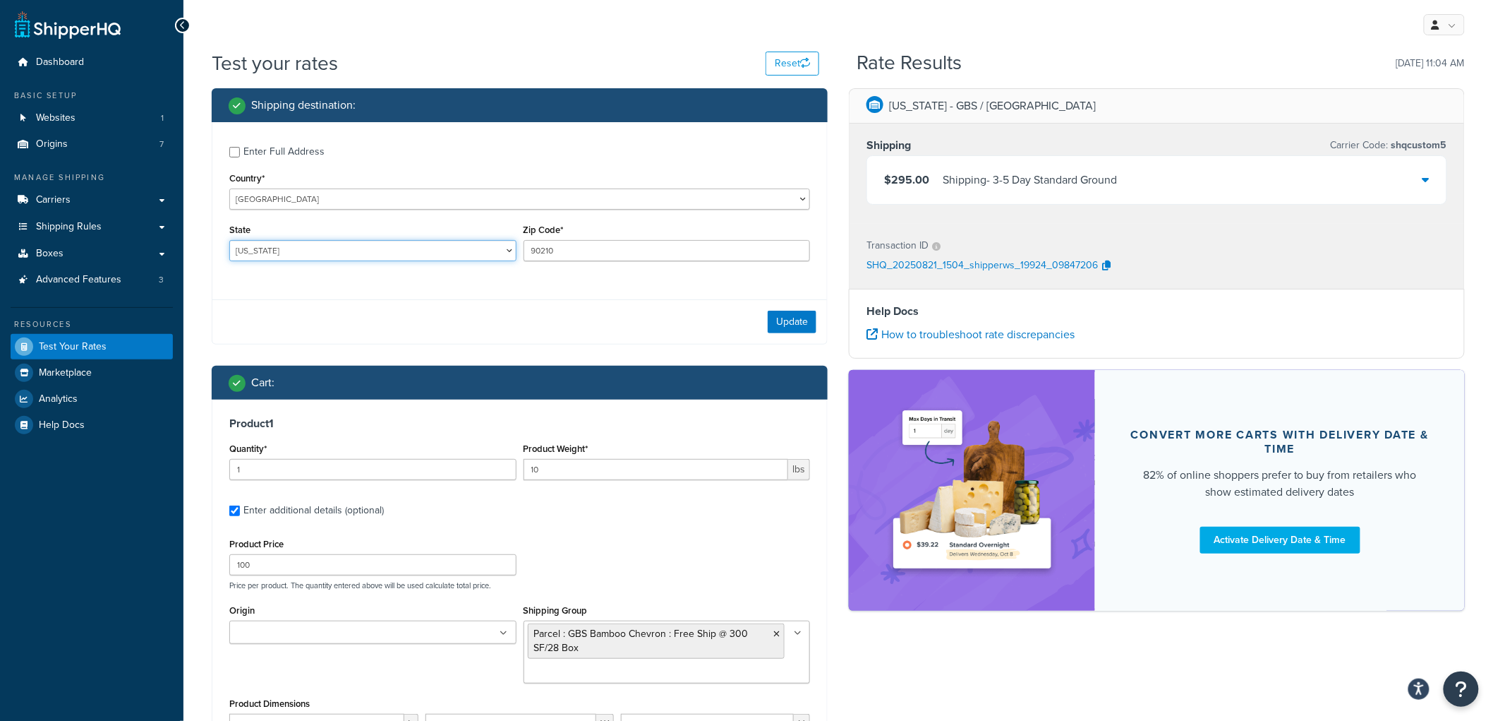
click at [298, 244] on select "Alabama Alaska American Samoa Arizona Arkansas Armed Forces Americas Armed Forc…" at bounding box center [372, 250] width 287 height 21
select select "NE"
click at [229, 241] on select "Alabama Alaska American Samoa Arizona Arkansas Armed Forces Americas Armed Forc…" at bounding box center [372, 250] width 287 height 21
type input "9"
type input "69331"
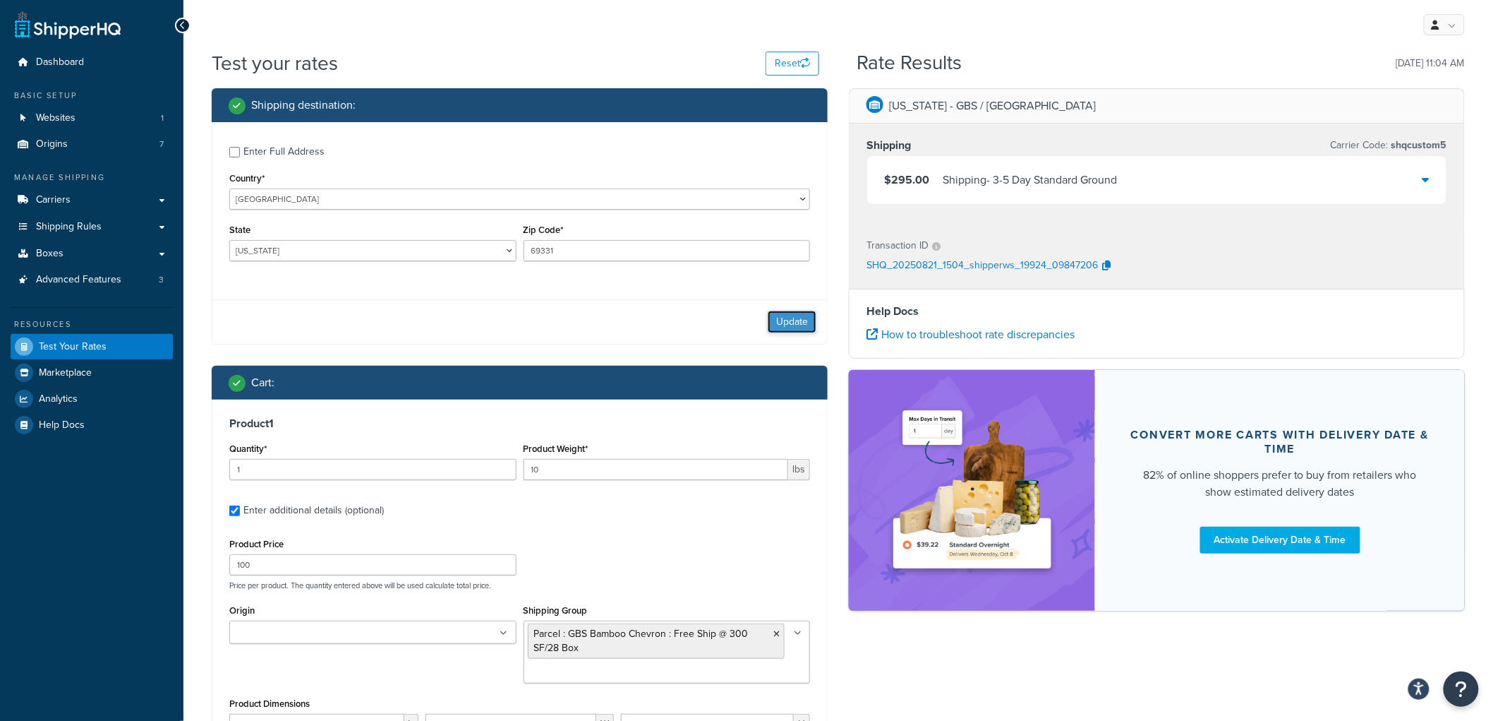
click at [785, 318] on button "Update" at bounding box center [792, 322] width 49 height 23
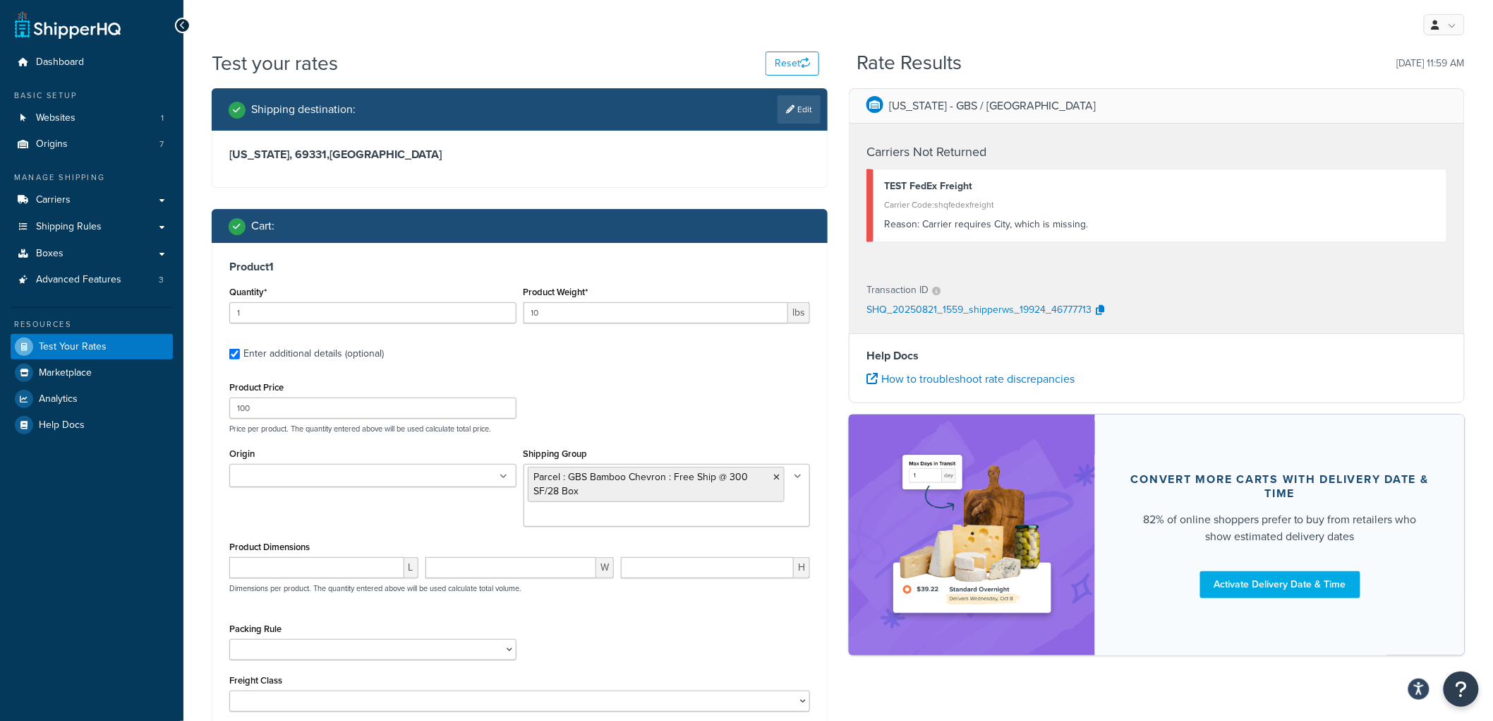
click at [235, 159] on h3 "Nebraska, 69331 , United States" at bounding box center [519, 154] width 581 height 14
click at [813, 109] on link "Edit" at bounding box center [799, 109] width 43 height 28
select select "NE"
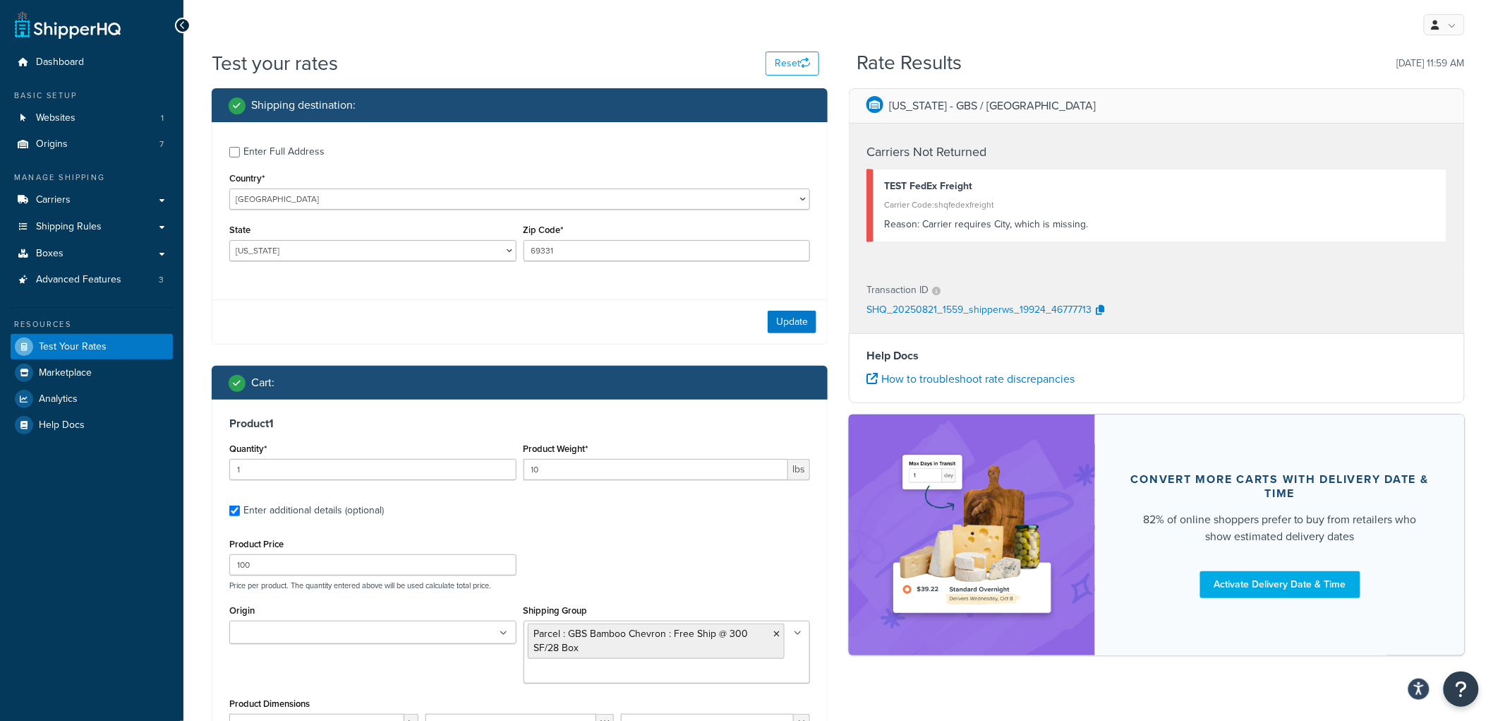
drag, startPoint x: 251, startPoint y: 141, endPoint x: 263, endPoint y: 142, distance: 11.3
click at [251, 142] on label "Enter Full Address" at bounding box center [526, 150] width 567 height 23
click at [240, 147] on input "Enter Full Address" at bounding box center [234, 152] width 11 height 11
checkbox input "true"
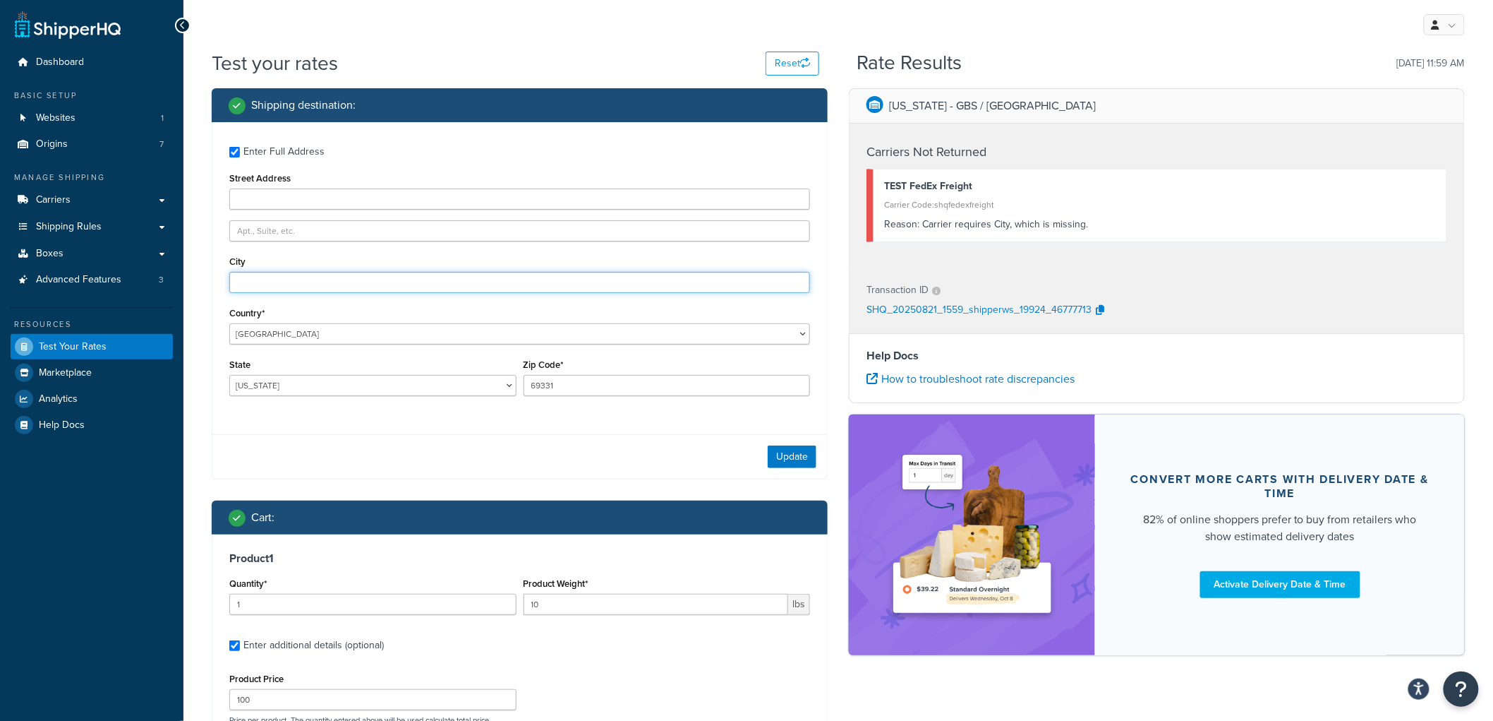
click at [281, 279] on input "City" at bounding box center [519, 282] width 581 height 21
type input "Angora"
type input "100 Rd E"
click at [793, 452] on button "Update" at bounding box center [792, 456] width 49 height 23
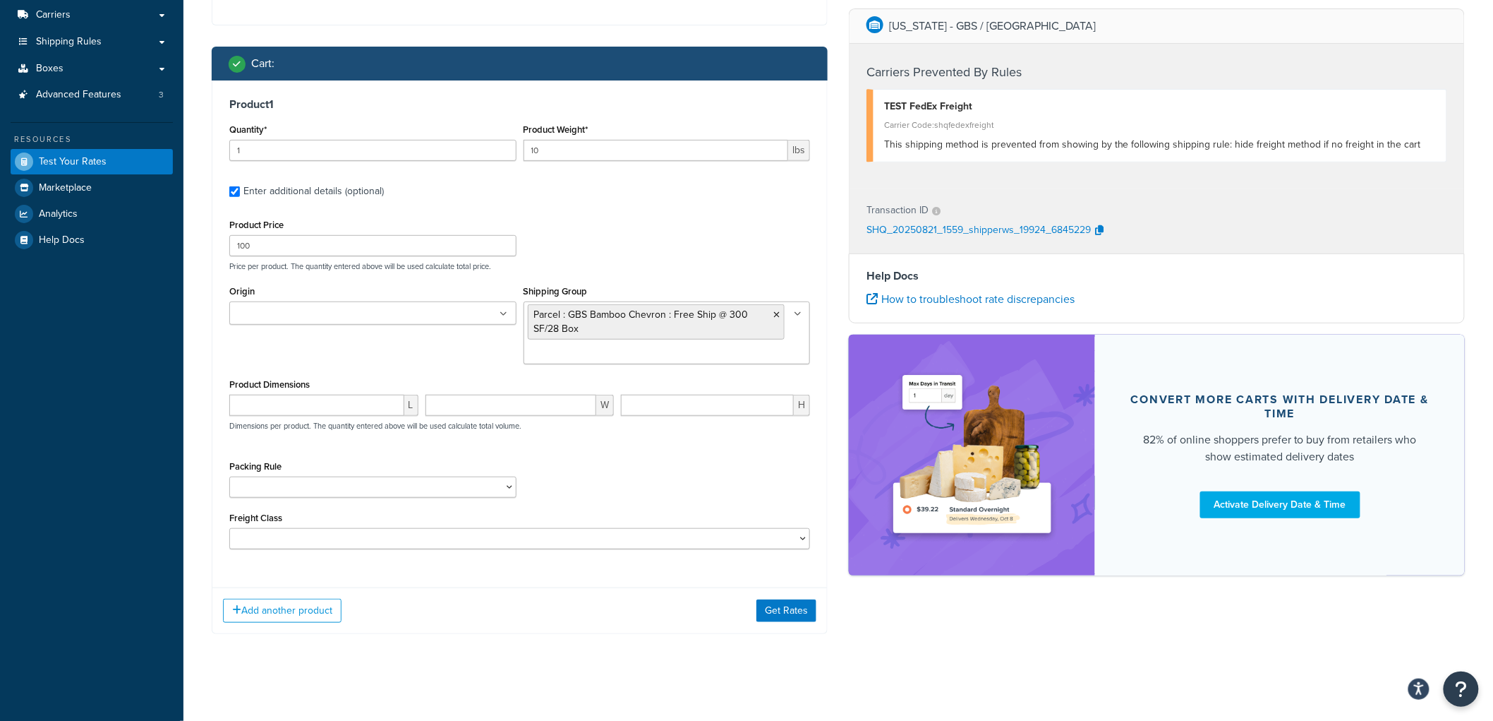
scroll to position [192, 0]
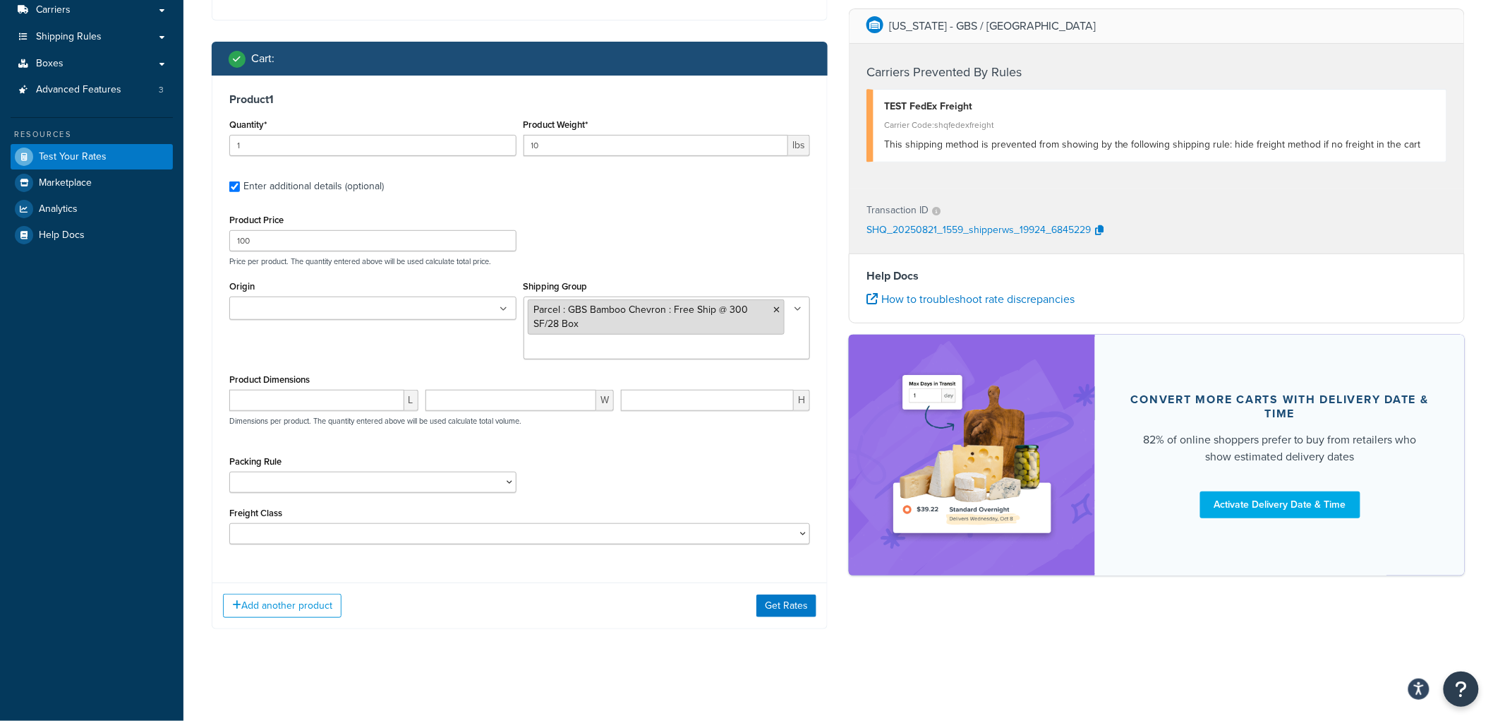
click at [775, 306] on icon at bounding box center [776, 310] width 6 height 8
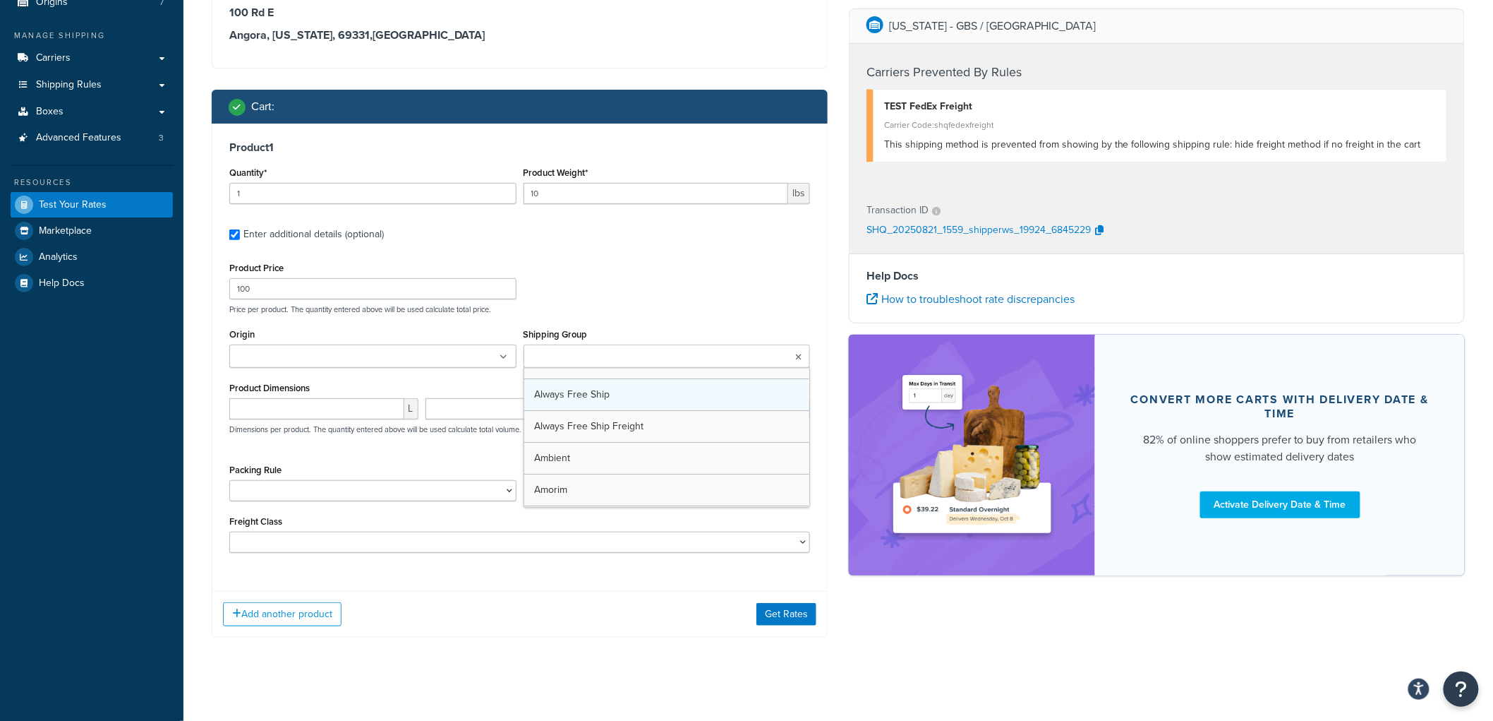
scroll to position [152, 0]
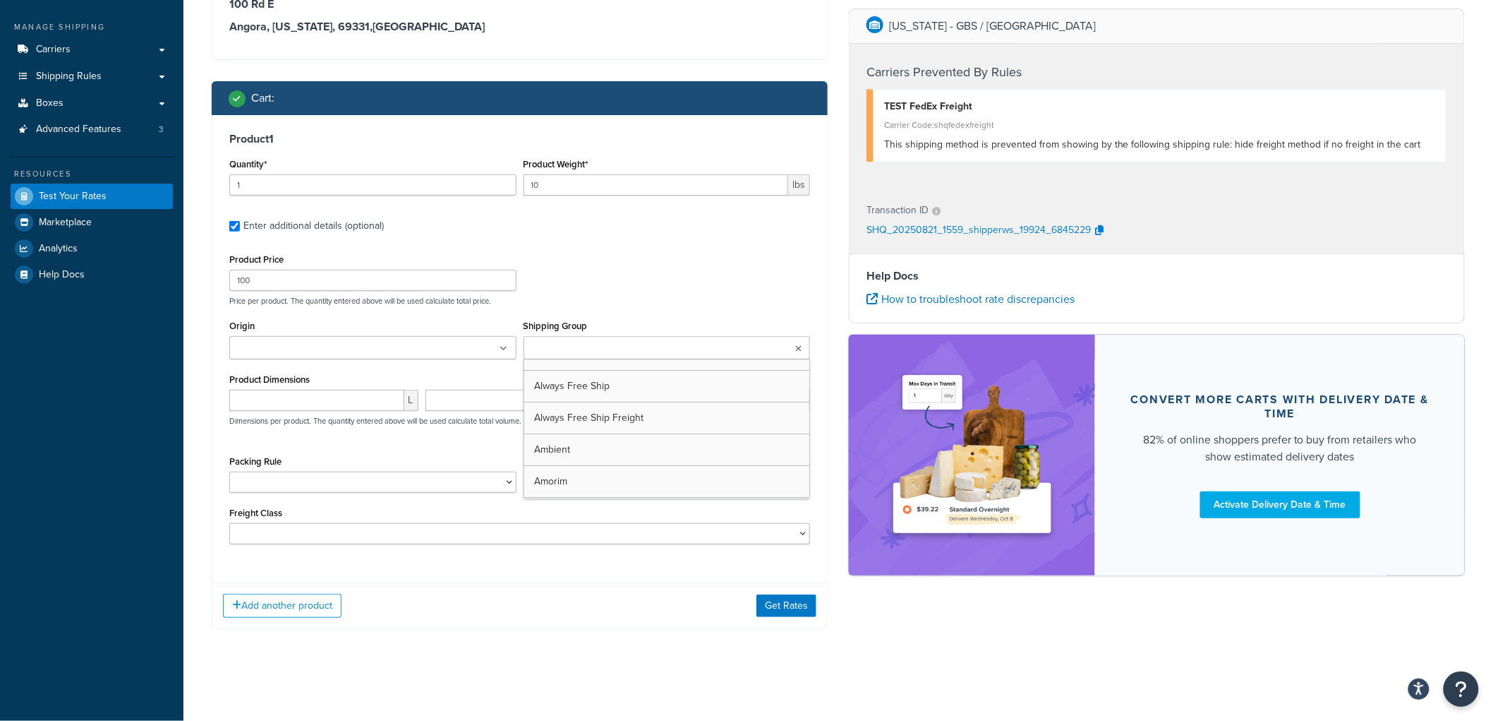
click at [750, 351] on ul at bounding box center [667, 347] width 287 height 23
click at [751, 350] on ul at bounding box center [667, 347] width 287 height 23
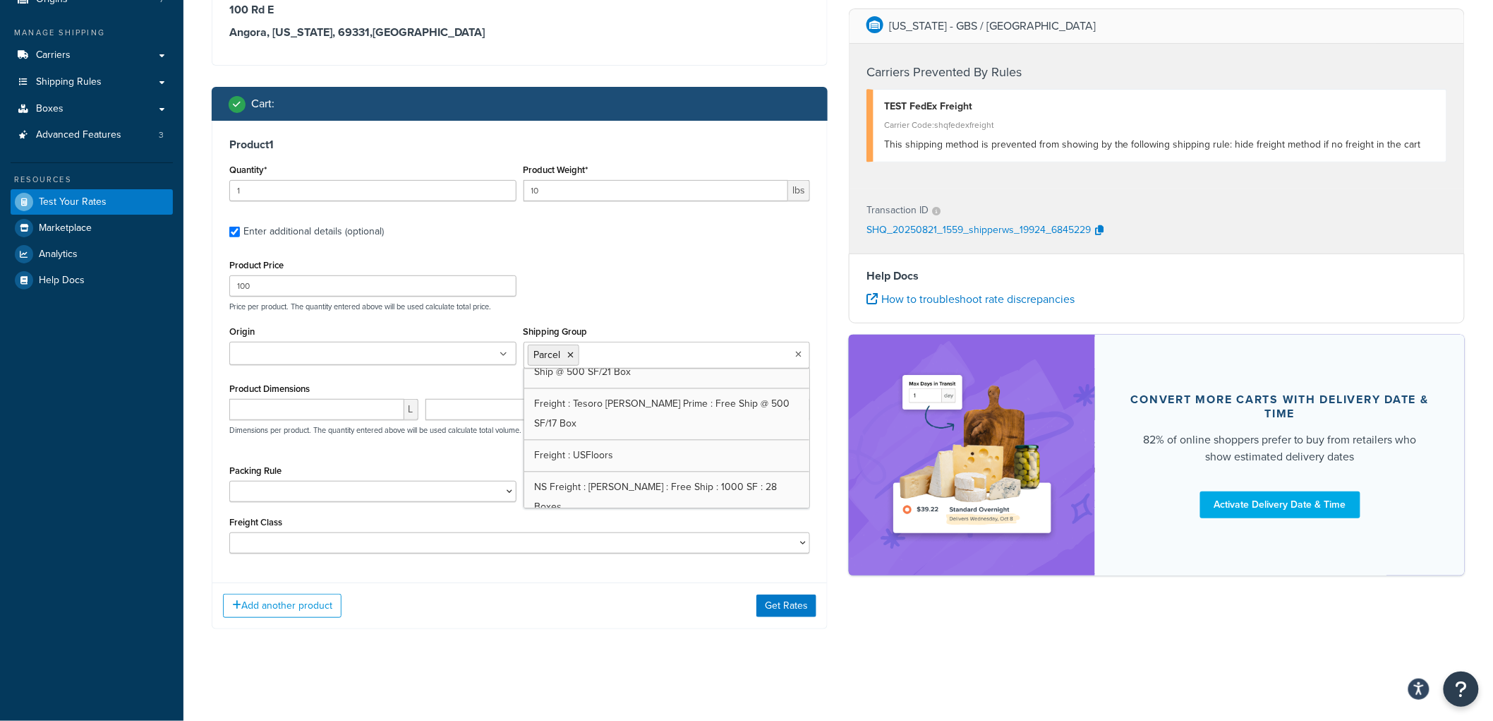
click at [548, 612] on div "Add another product Get Rates" at bounding box center [519, 605] width 615 height 46
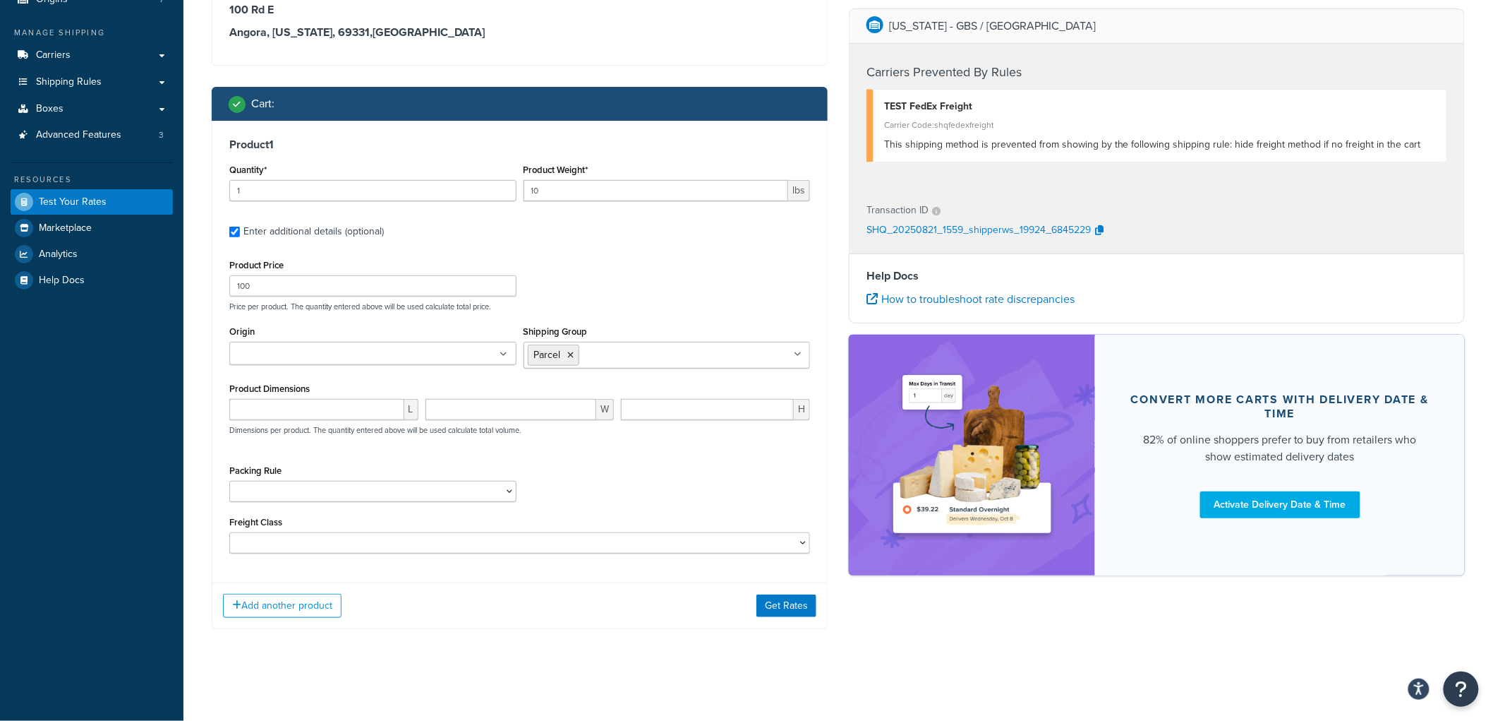
scroll to position [152, 0]
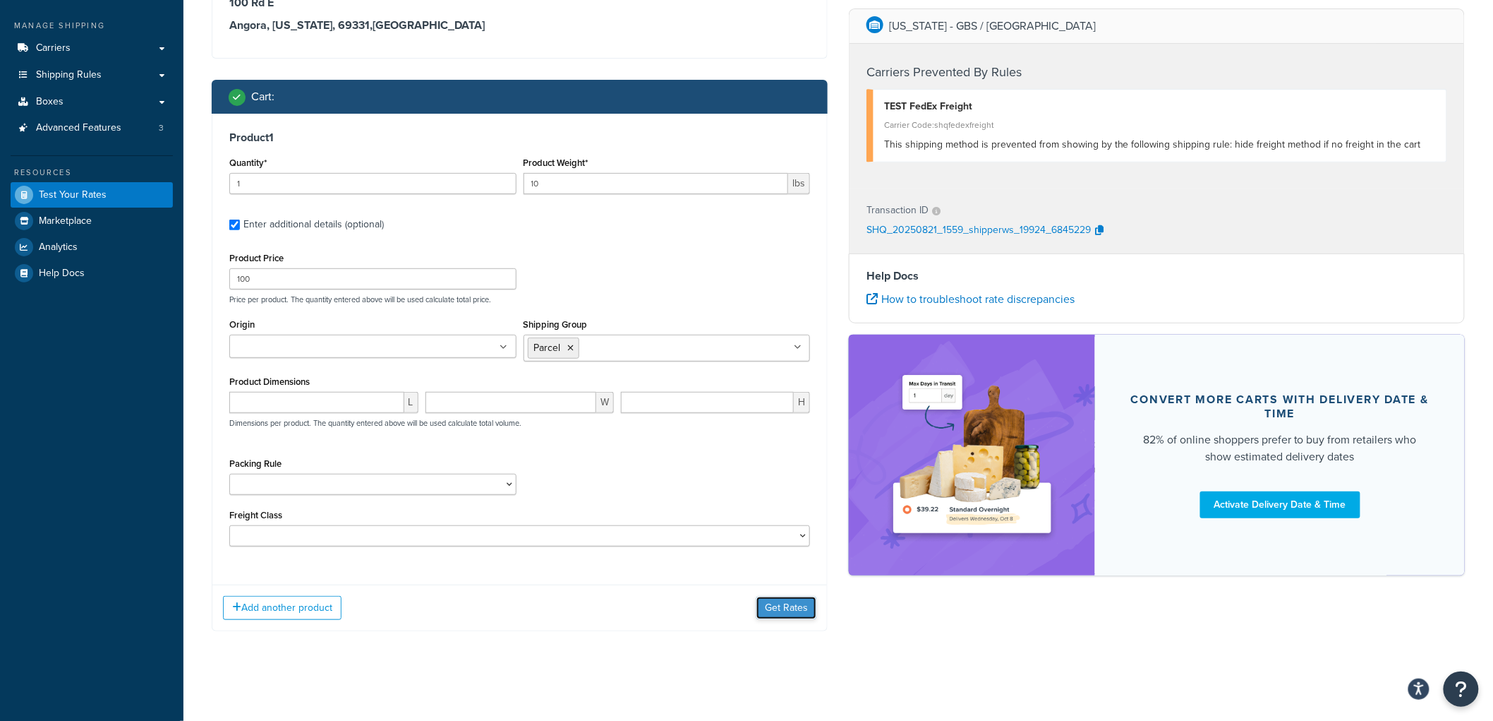
click at [774, 615] on button "Get Rates" at bounding box center [787, 607] width 60 height 23
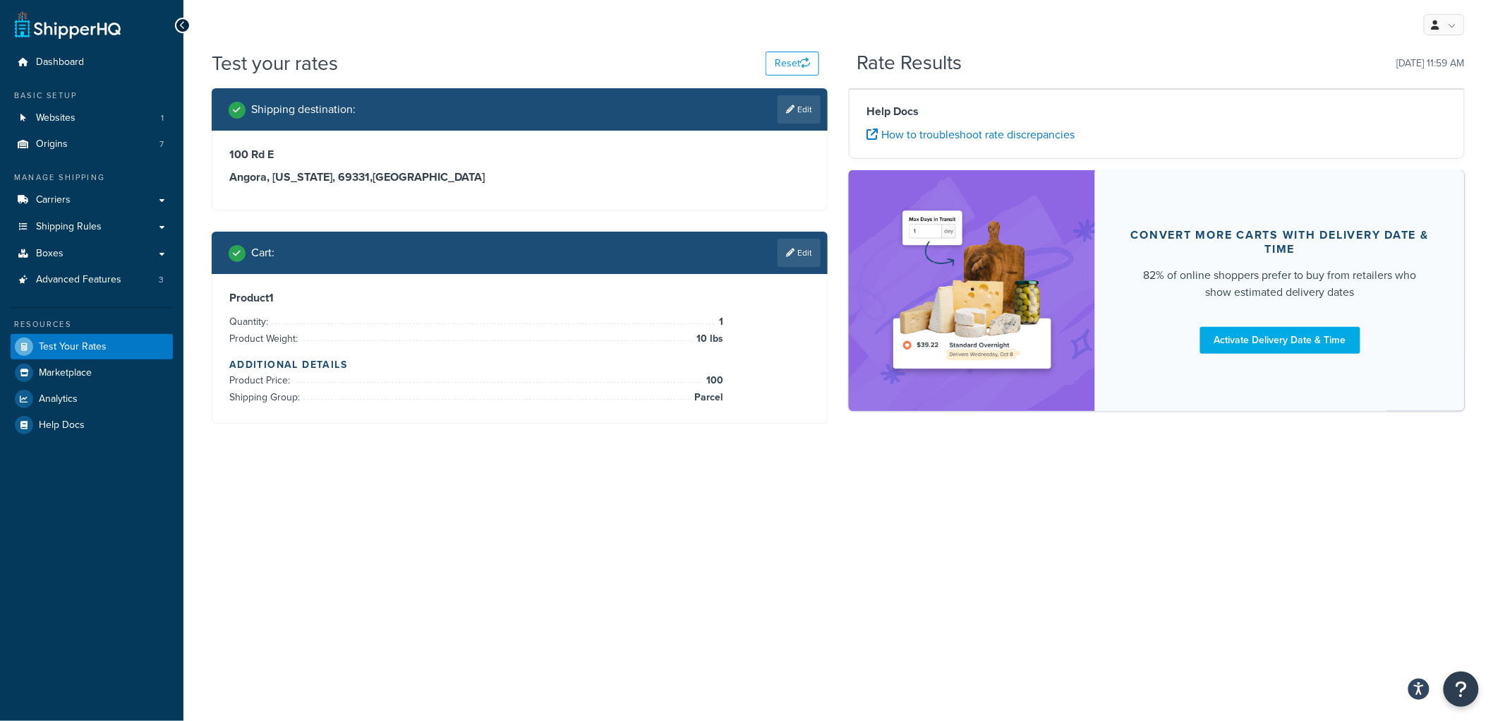
scroll to position [0, 0]
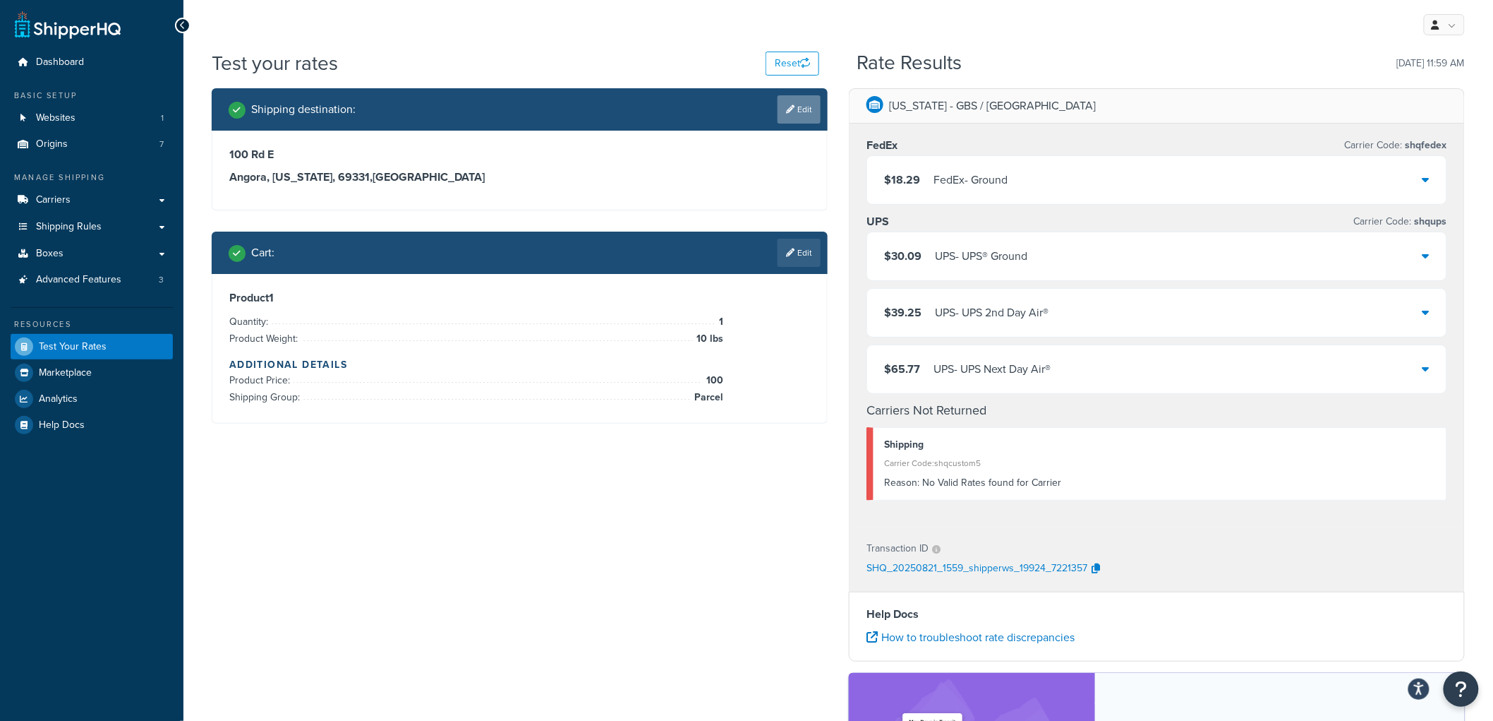
click at [786, 105] on icon at bounding box center [790, 109] width 8 height 8
select select "NE"
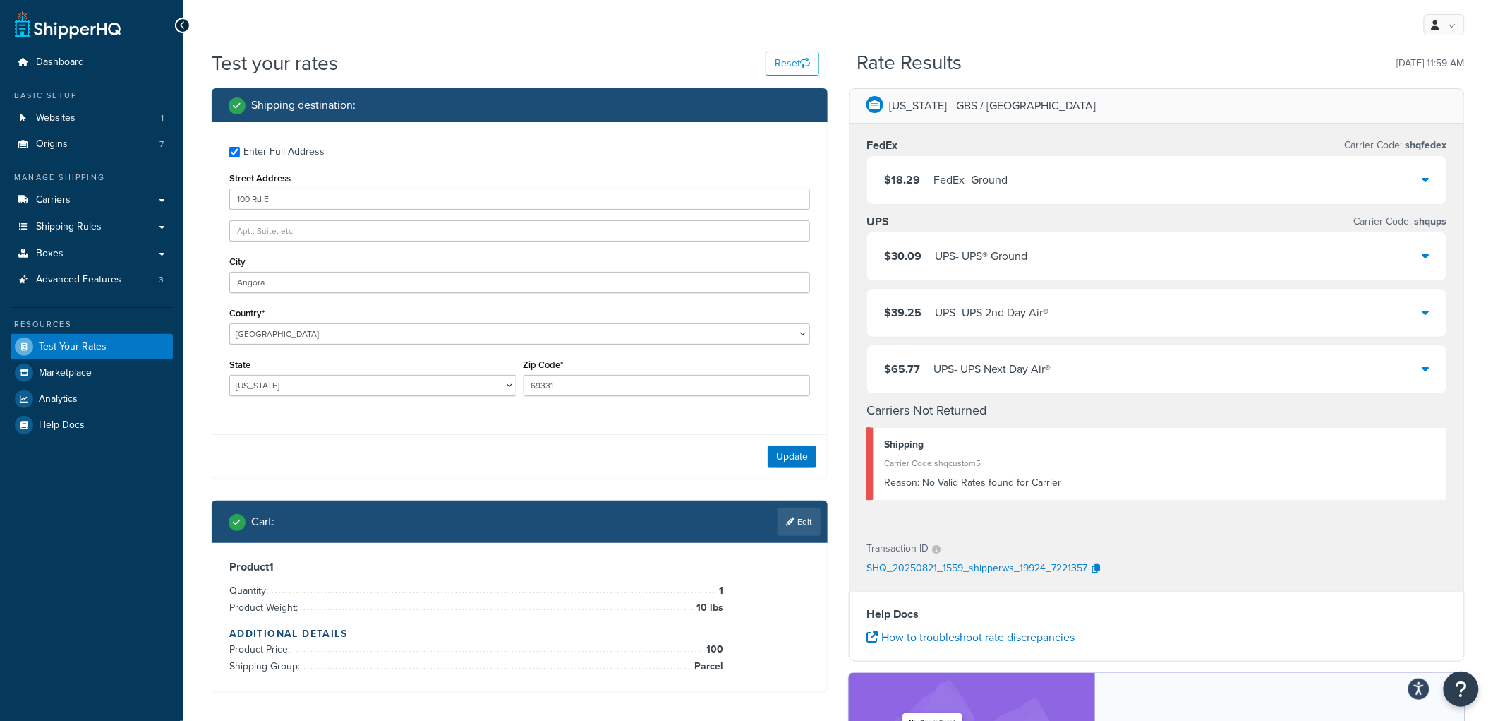
scroll to position [157, 0]
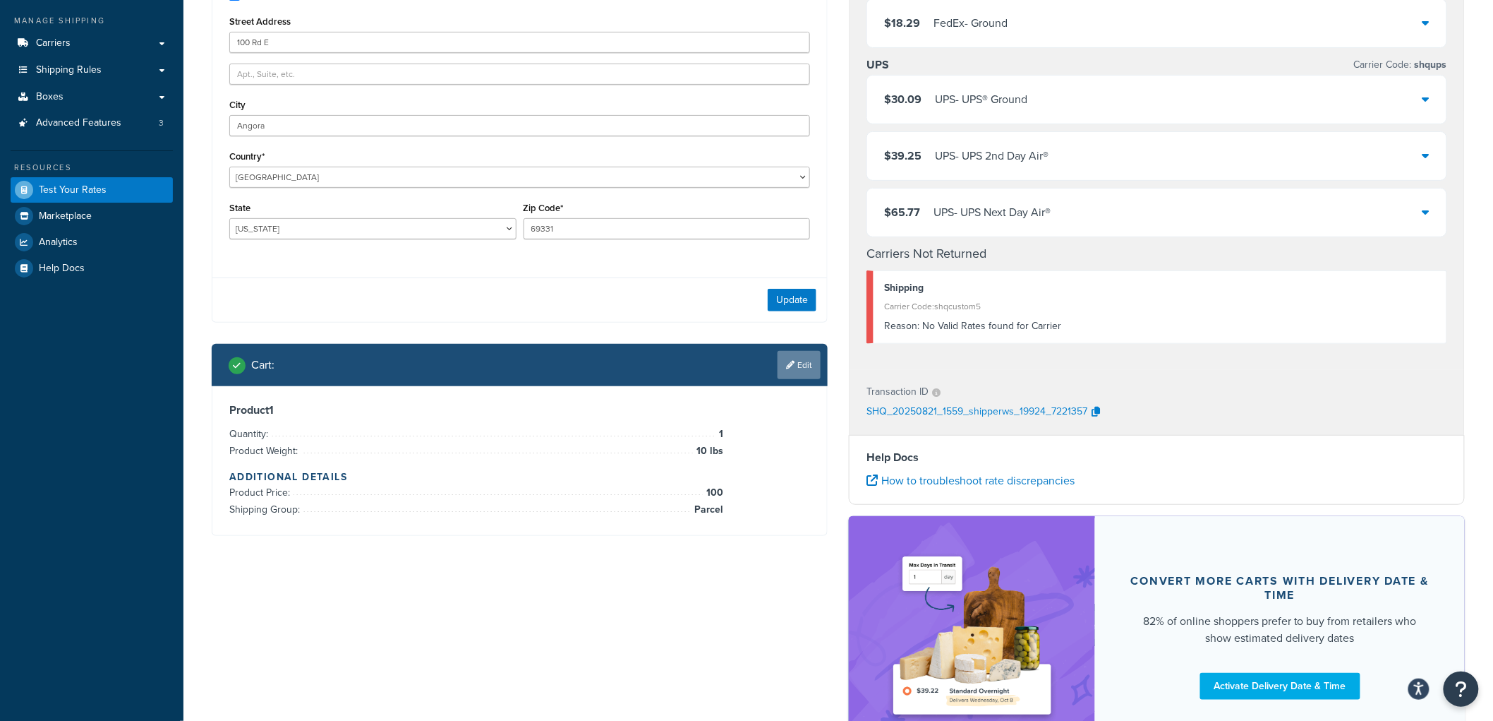
click at [802, 361] on link "Edit" at bounding box center [799, 365] width 43 height 28
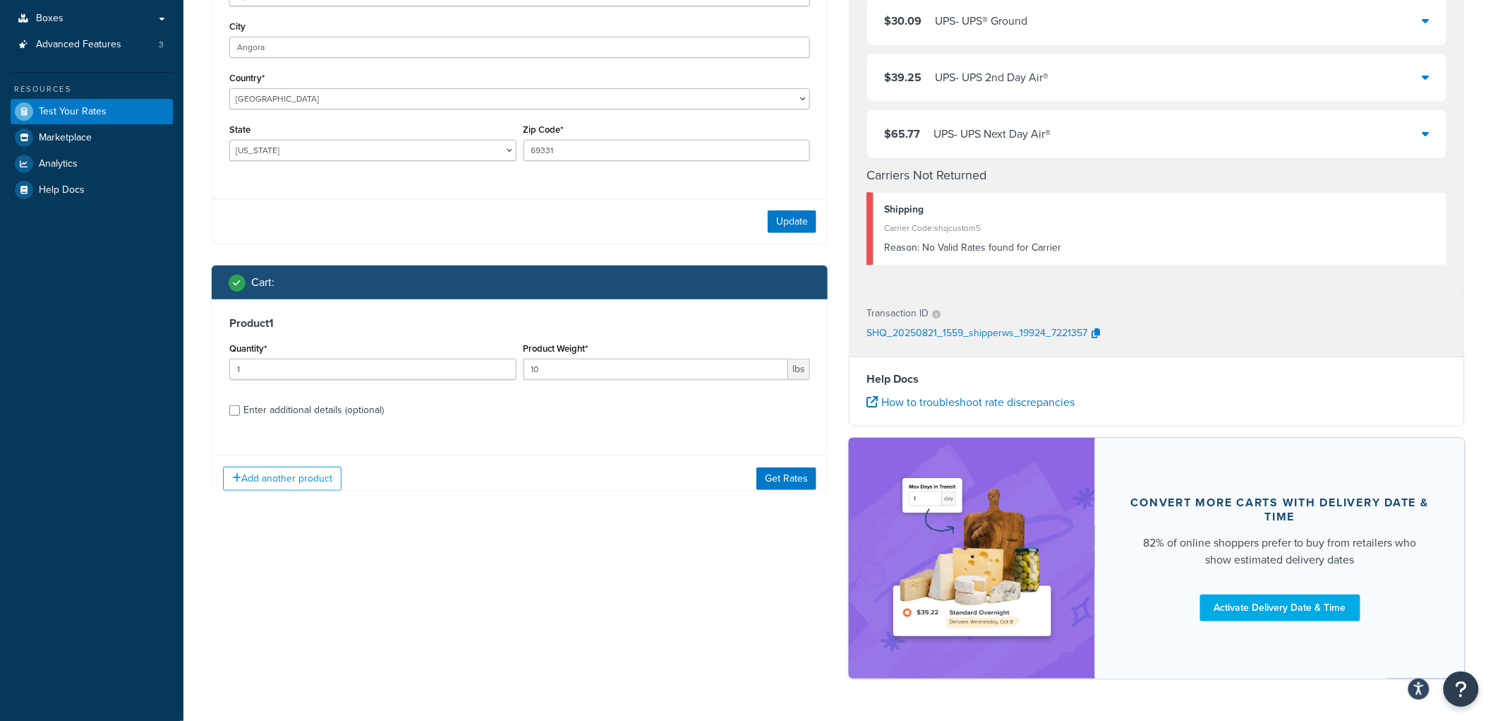
scroll to position [278, 0]
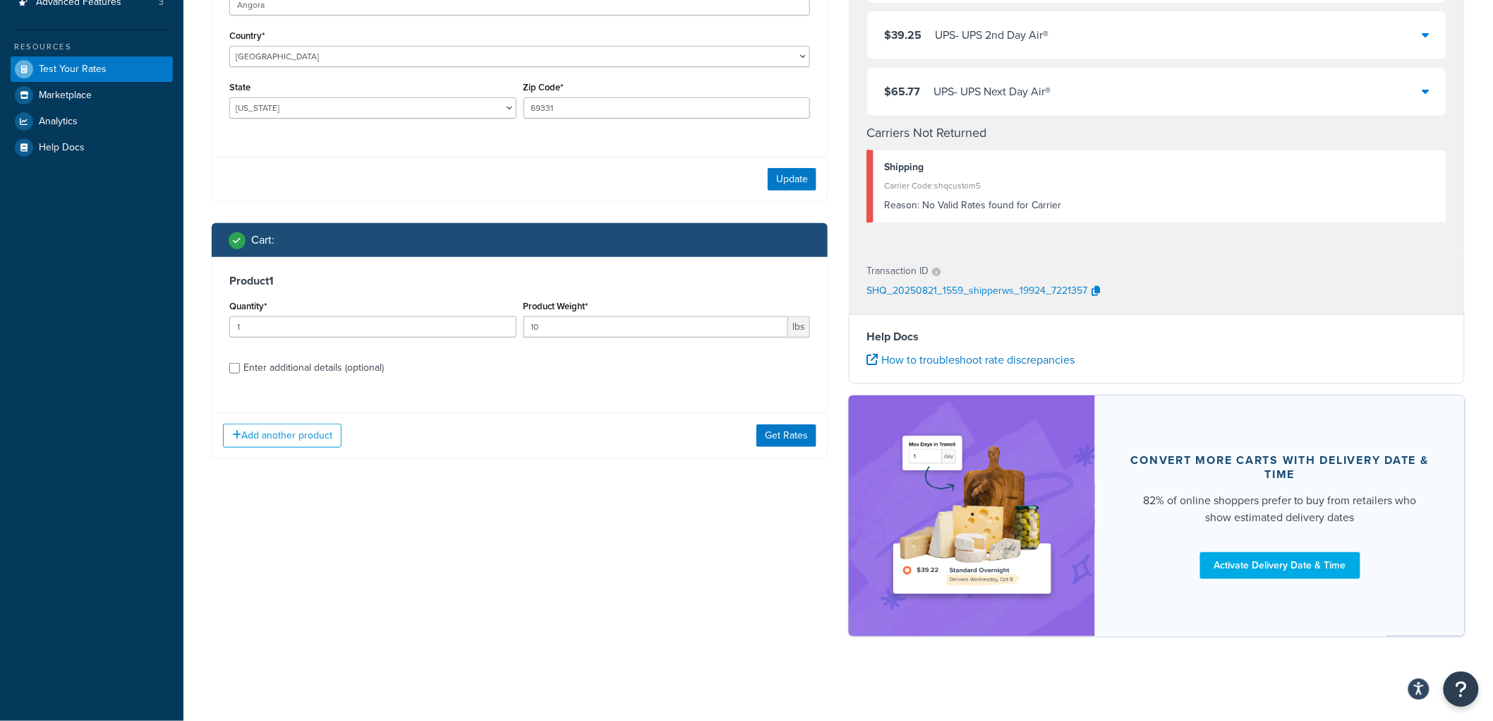
click at [335, 361] on div "Enter additional details (optional)" at bounding box center [313, 368] width 140 height 20
click at [240, 363] on input "Enter additional details (optional)" at bounding box center [234, 368] width 11 height 11
checkbox input "true"
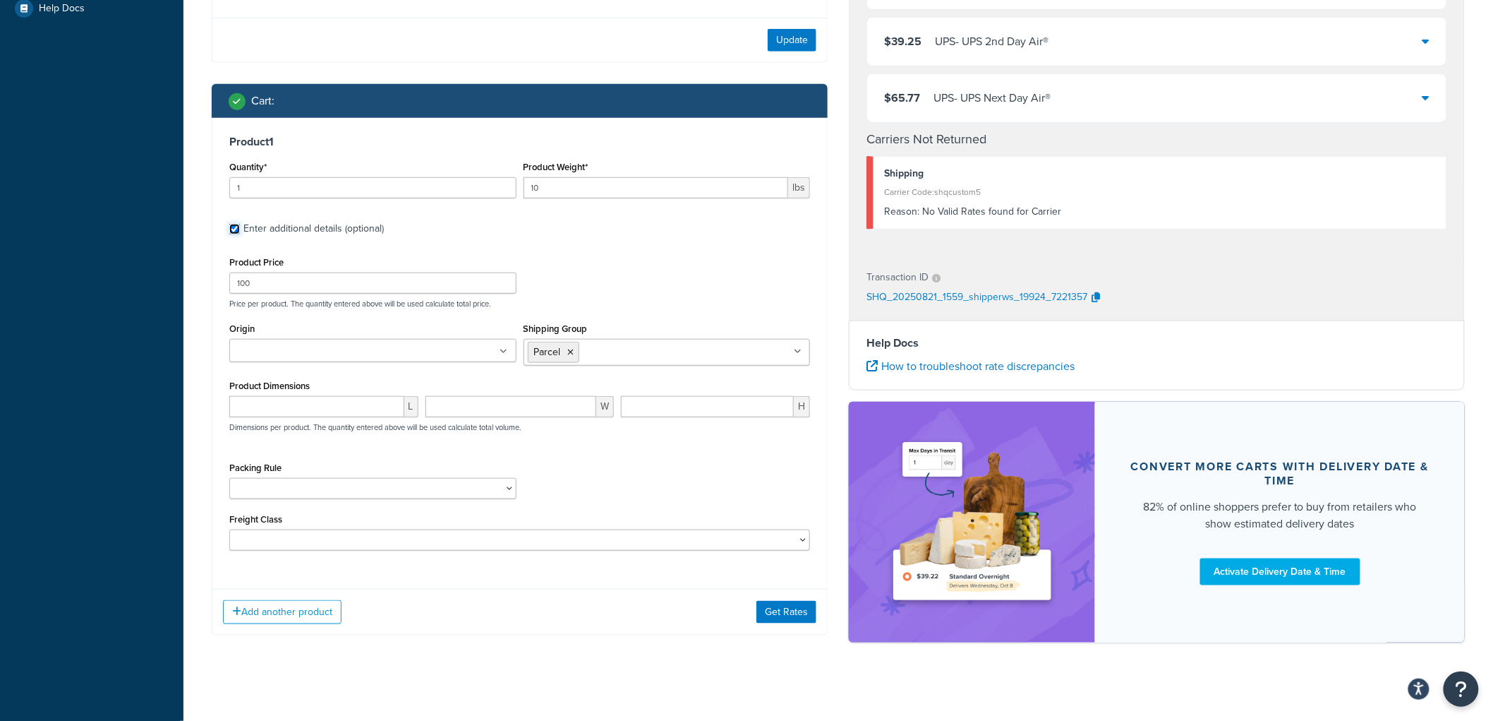
scroll to position [422, 0]
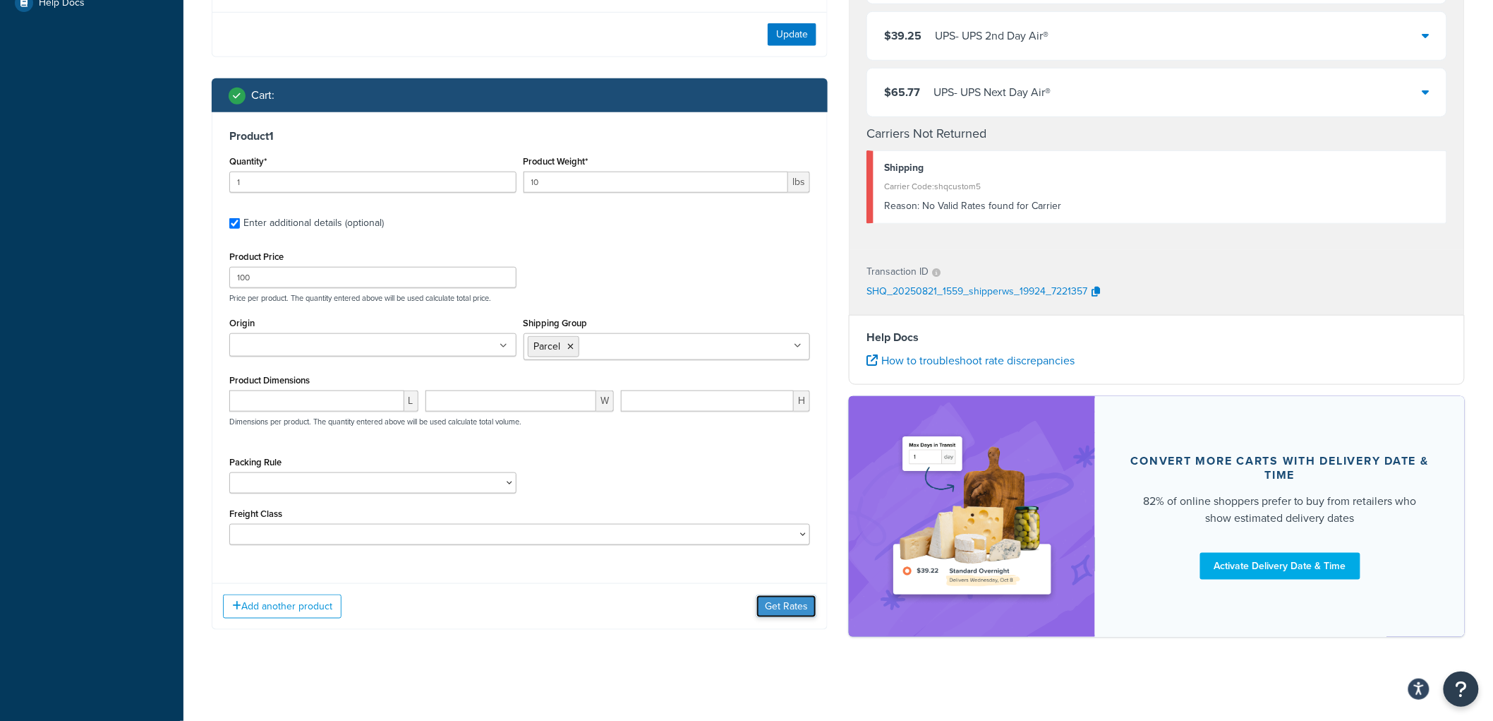
click at [779, 604] on button "Get Rates" at bounding box center [787, 606] width 60 height 23
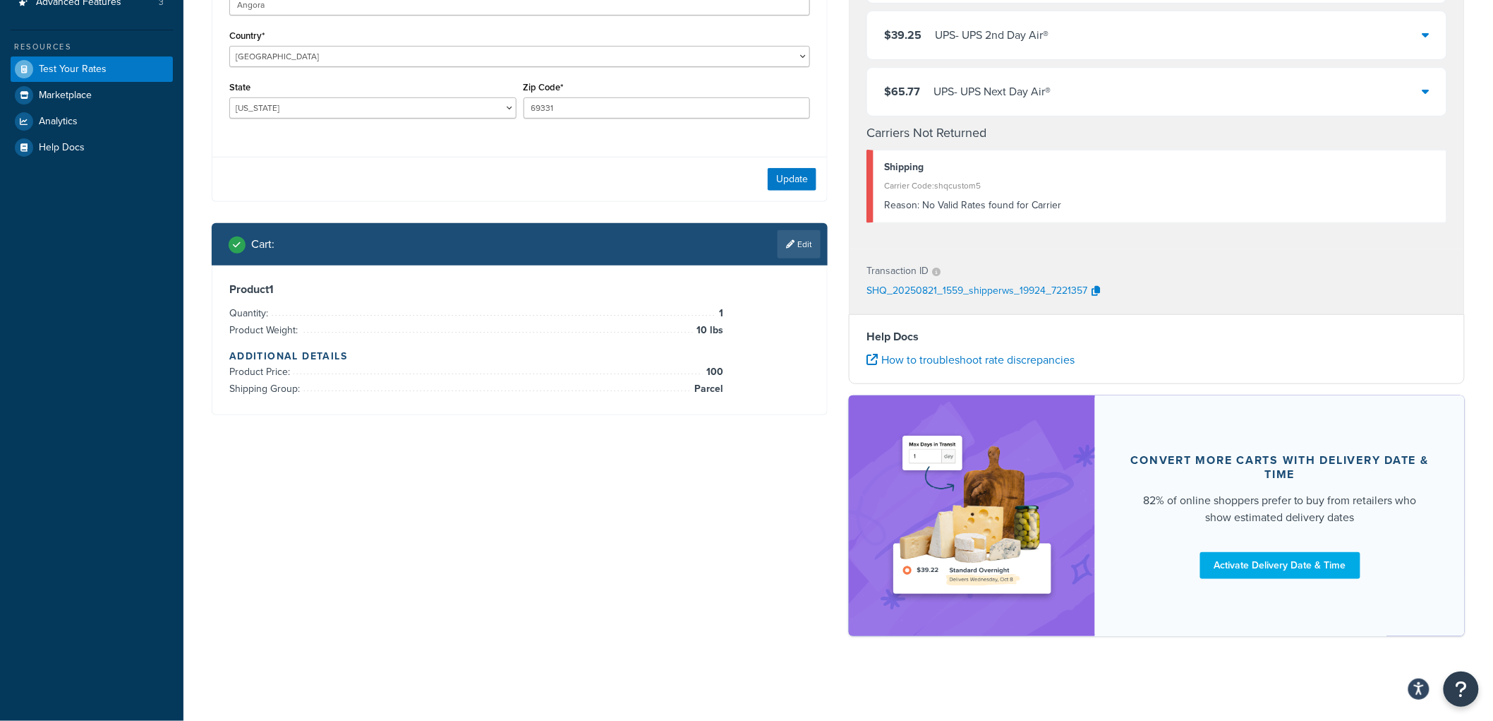
scroll to position [278, 0]
click at [790, 175] on button "Update" at bounding box center [792, 179] width 49 height 23
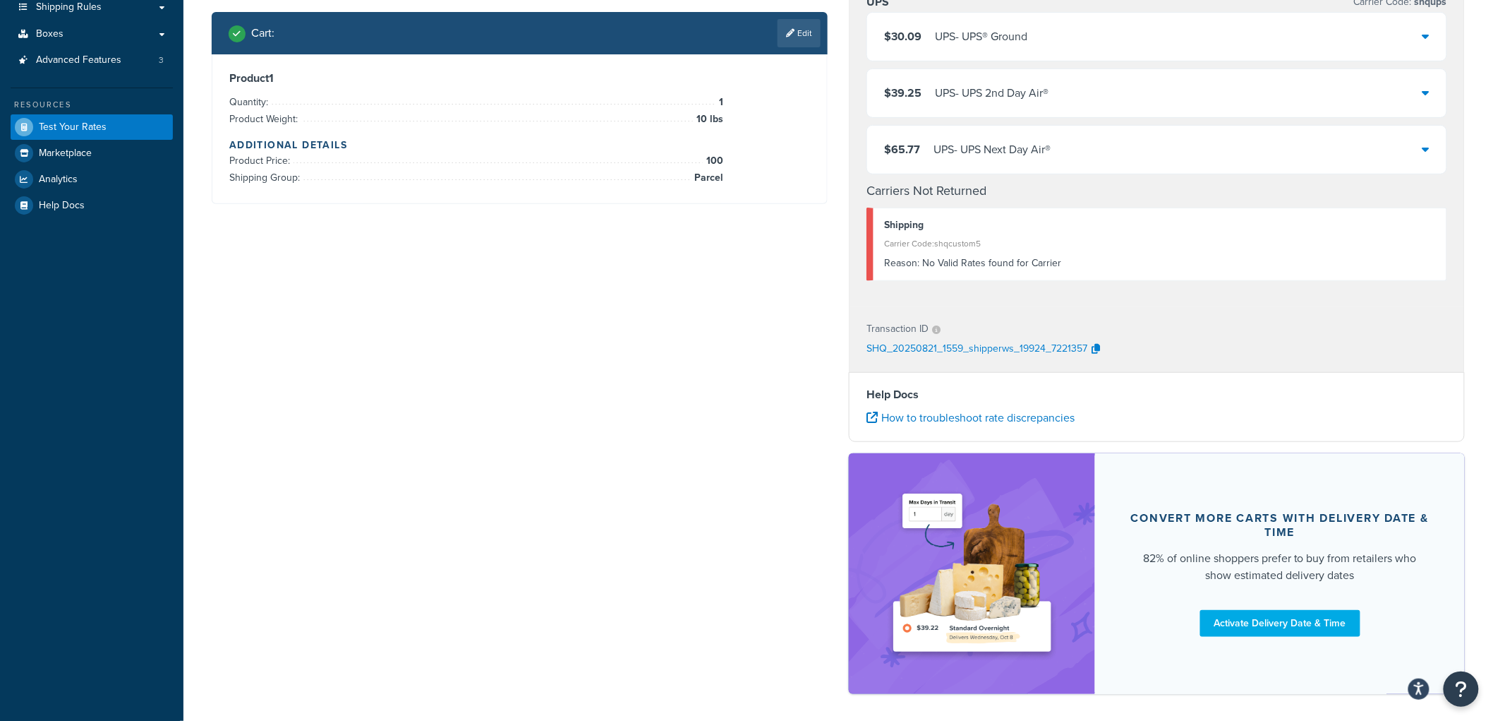
scroll to position [43, 0]
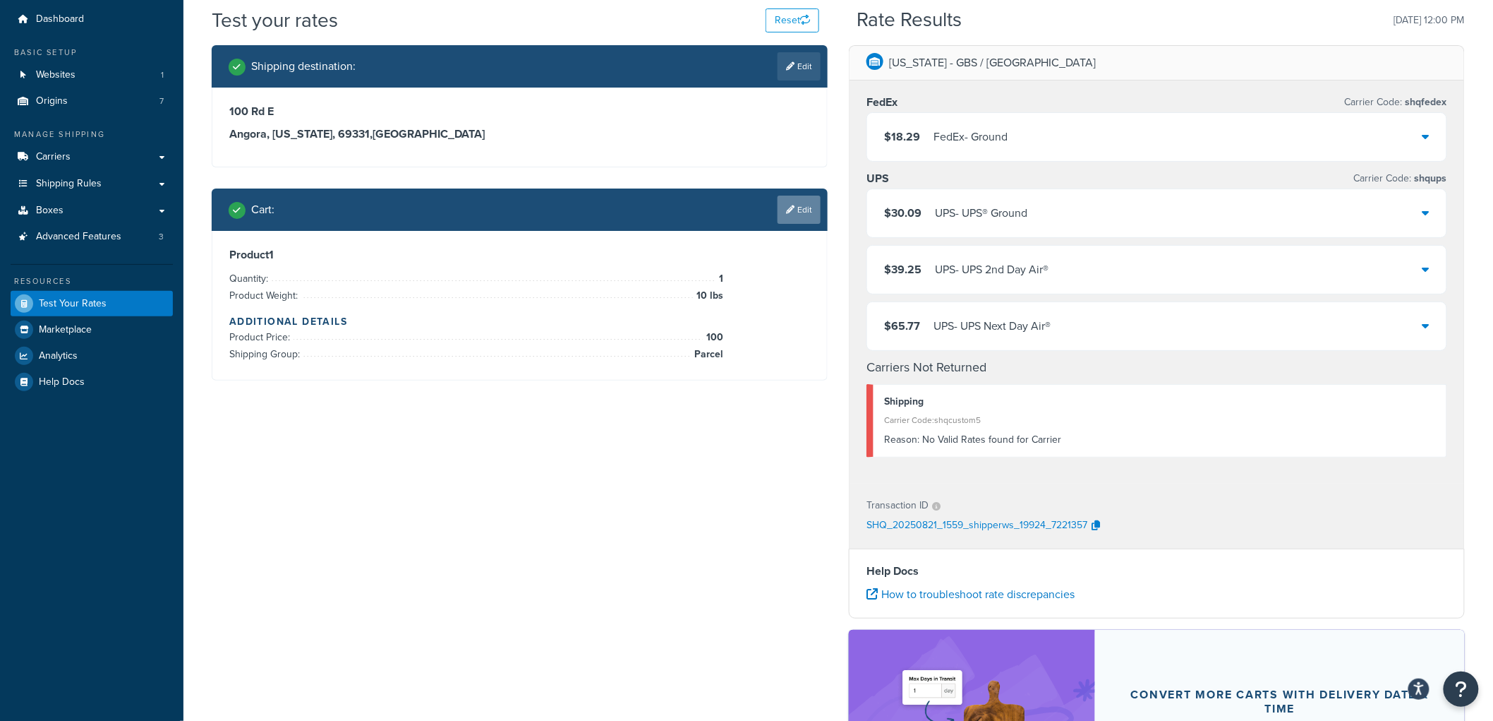
click at [807, 203] on link "Edit" at bounding box center [799, 209] width 43 height 28
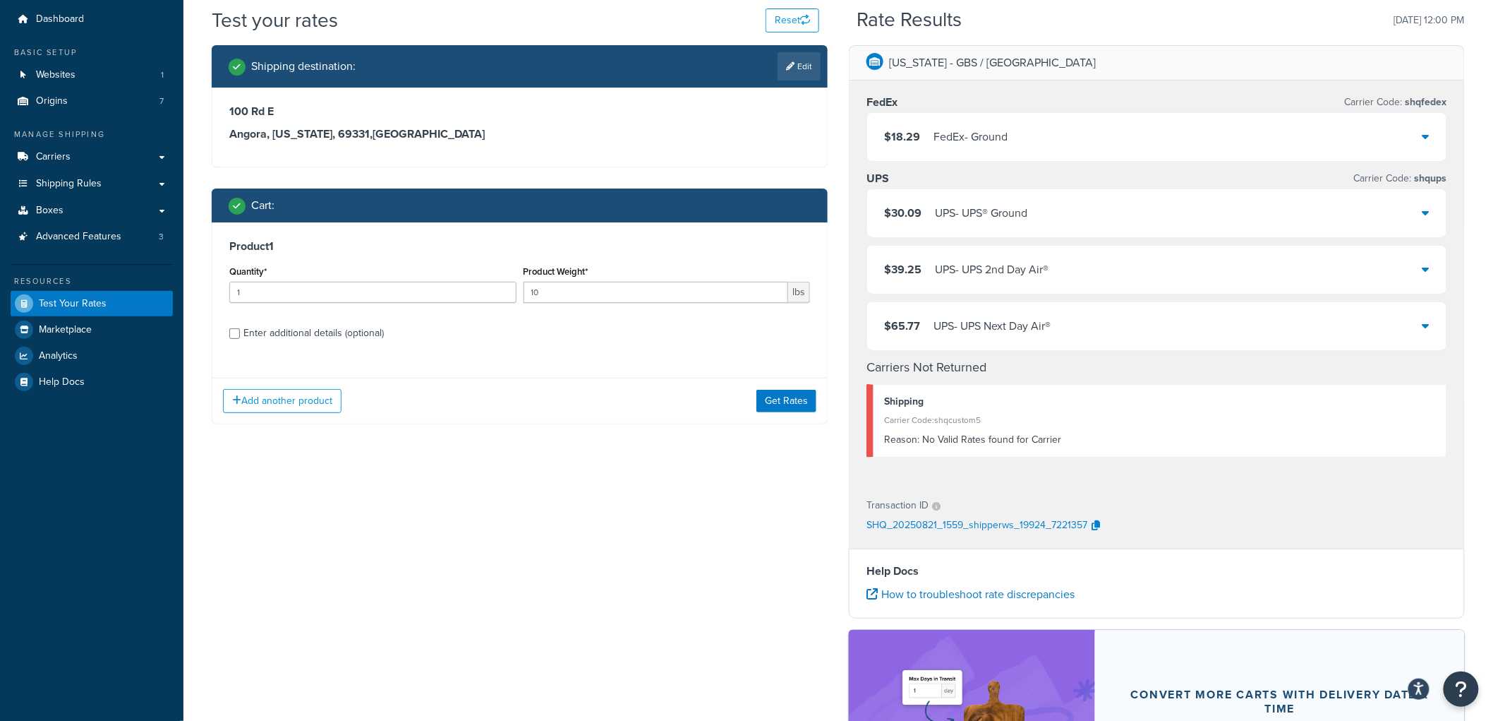
click at [335, 335] on div "Enter additional details (optional)" at bounding box center [313, 333] width 140 height 20
click at [240, 335] on input "Enter additional details (optional)" at bounding box center [234, 333] width 11 height 11
checkbox input "true"
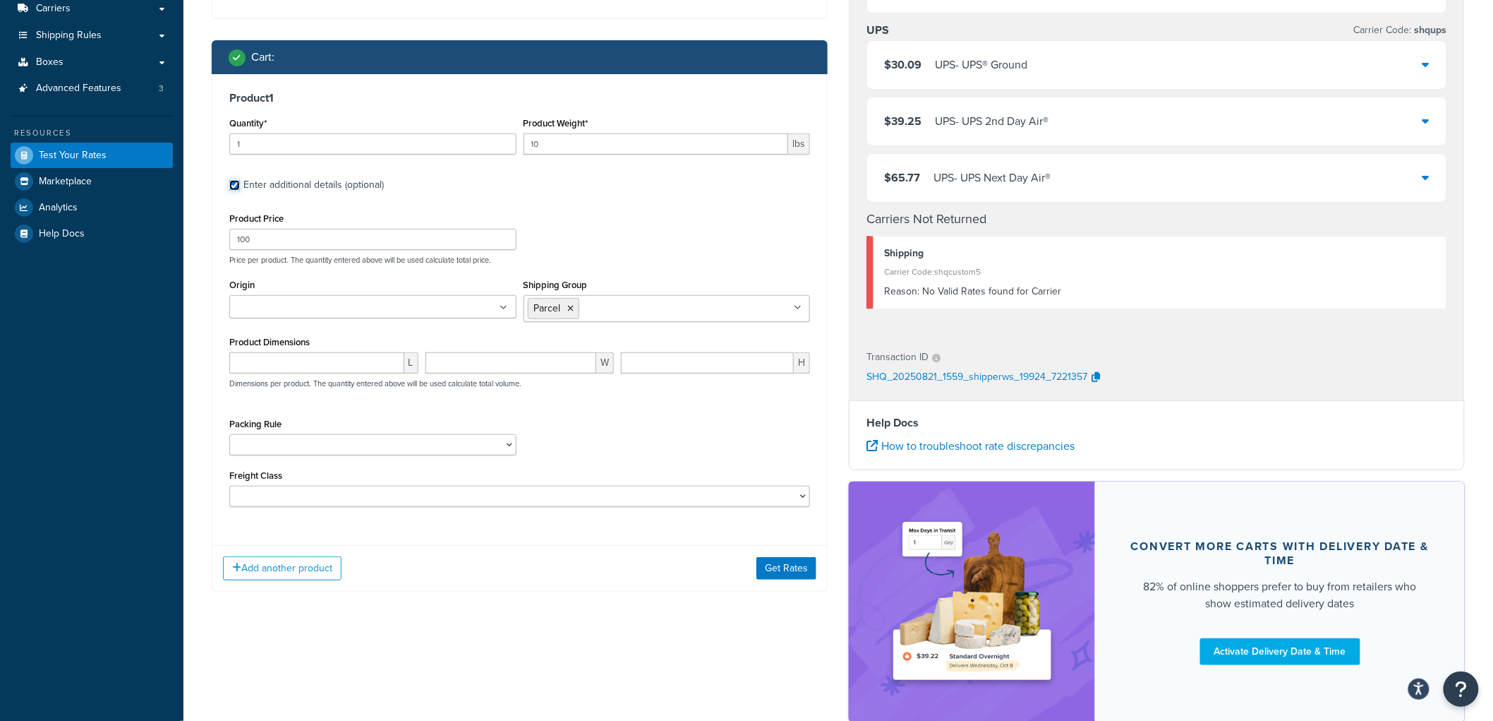
scroll to position [200, 0]
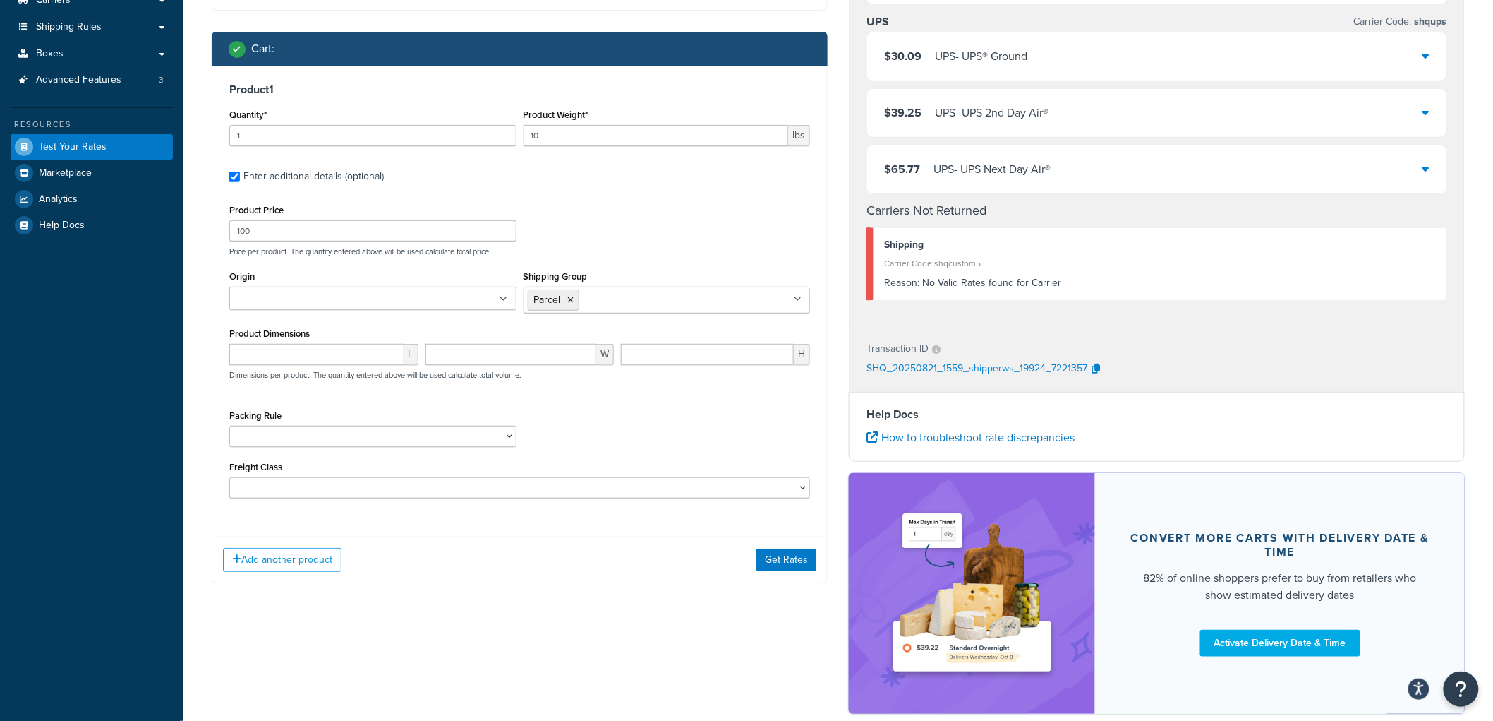
click at [419, 306] on ul at bounding box center [372, 298] width 287 height 23
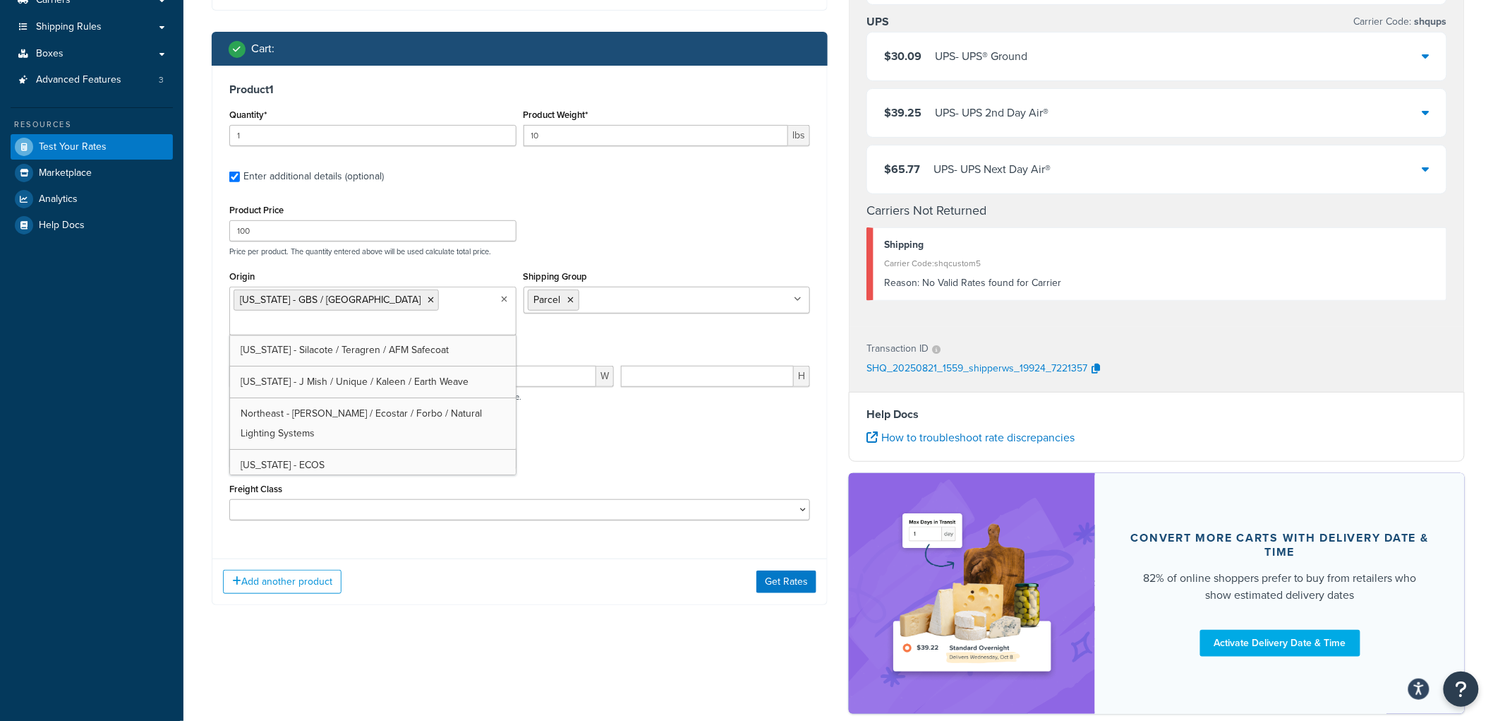
click at [583, 428] on div "Packing Rule Carpet Roll GBS Boxed Flooring Quietwalk Some packing rule" at bounding box center [520, 454] width 588 height 52
click at [370, 366] on input "number" at bounding box center [316, 376] width 175 height 21
type input "10"
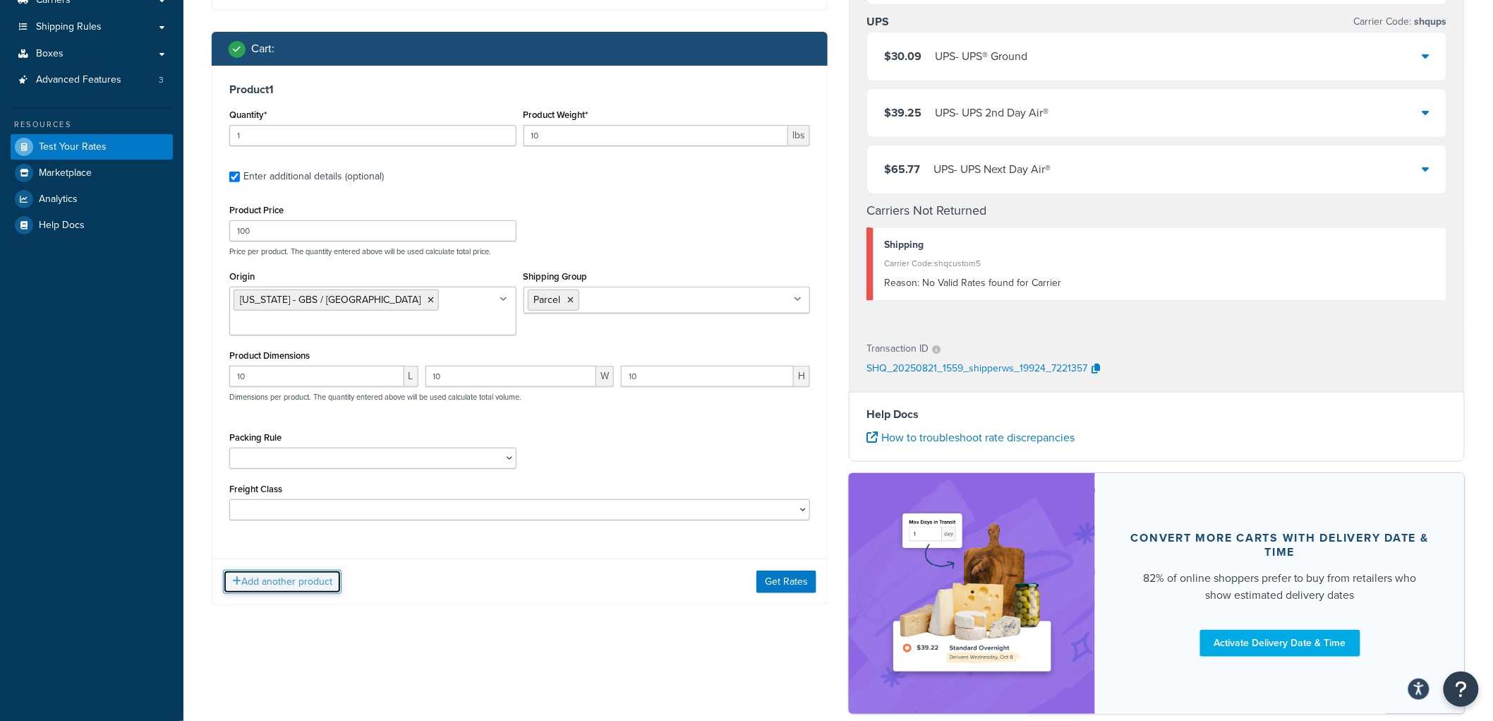
click at [293, 570] on button "Add another product" at bounding box center [282, 582] width 119 height 24
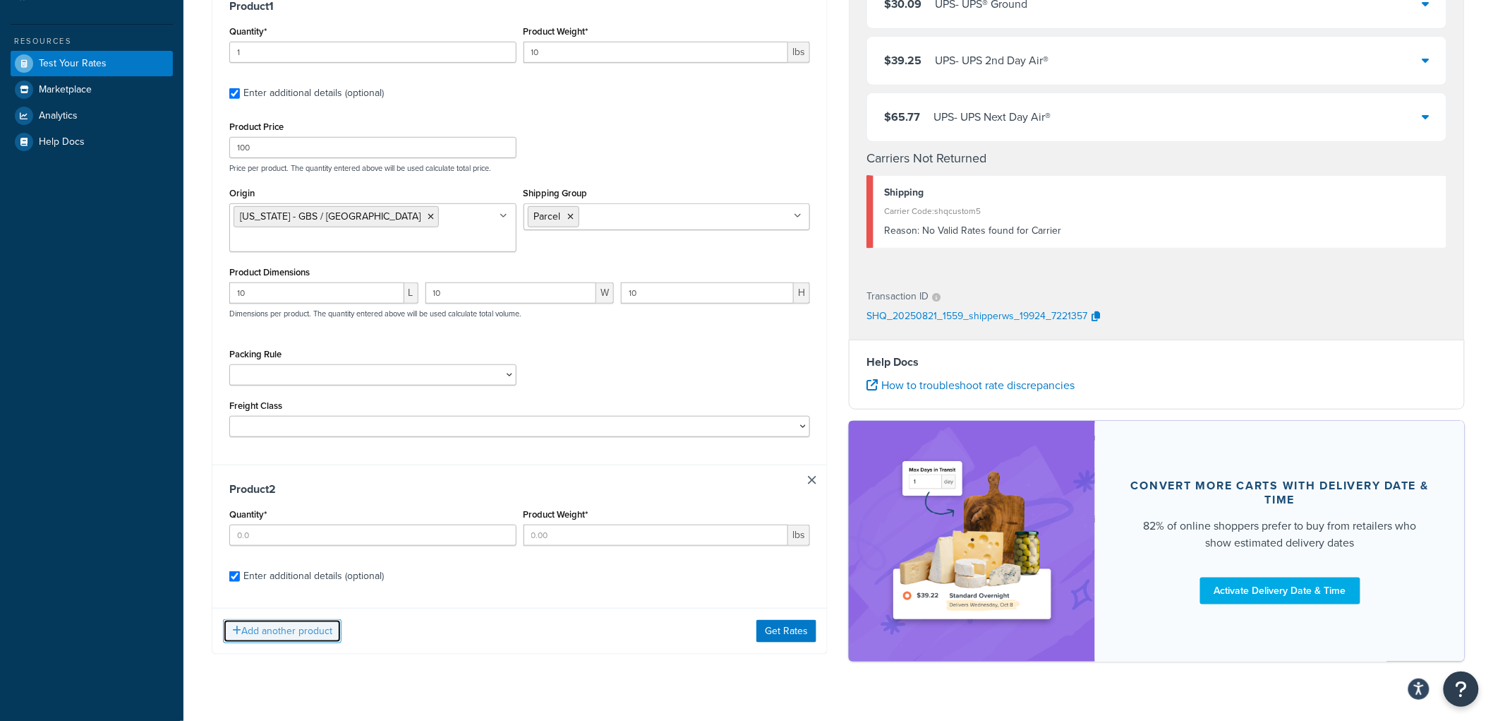
scroll to position [296, 0]
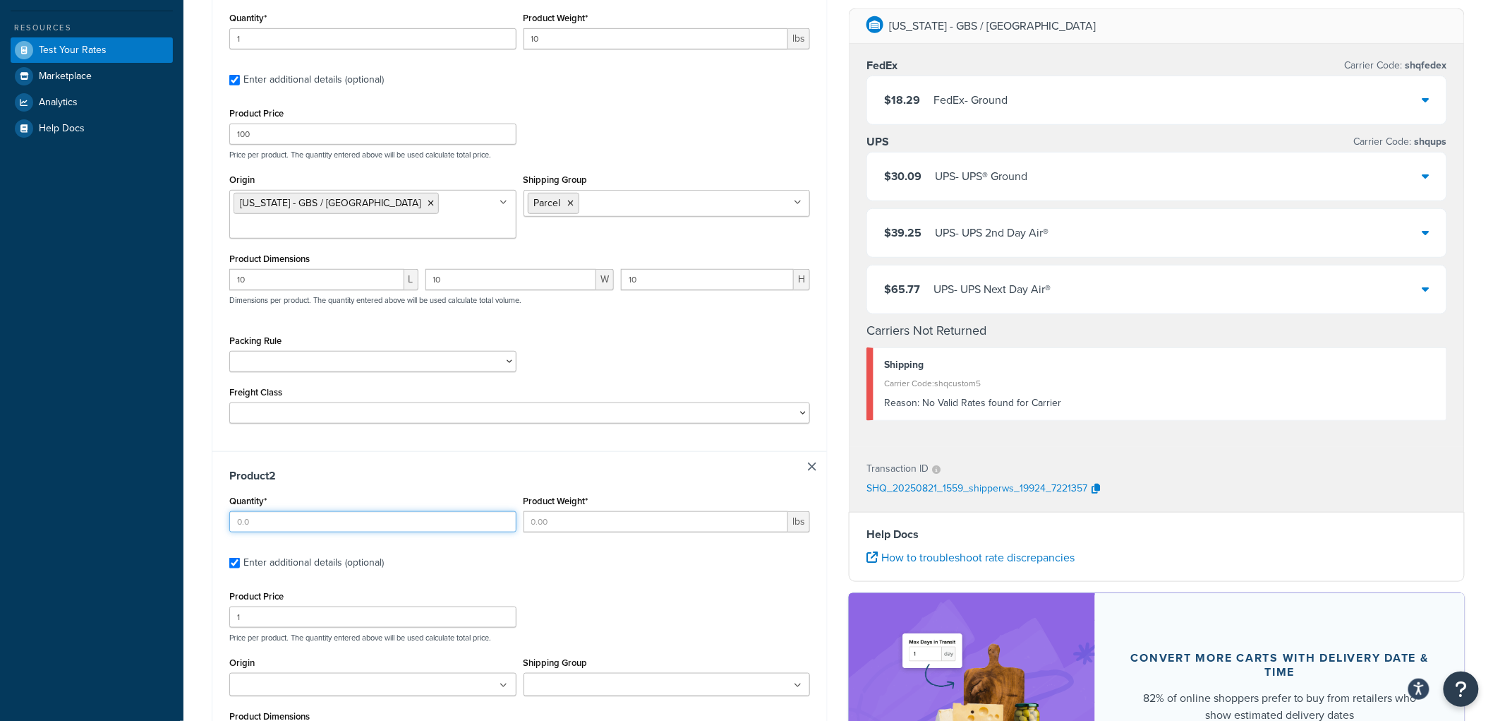
click at [283, 511] on input "Quantity*" at bounding box center [372, 521] width 287 height 21
type input "1"
click at [562, 511] on input "Product Weight*" at bounding box center [656, 521] width 265 height 21
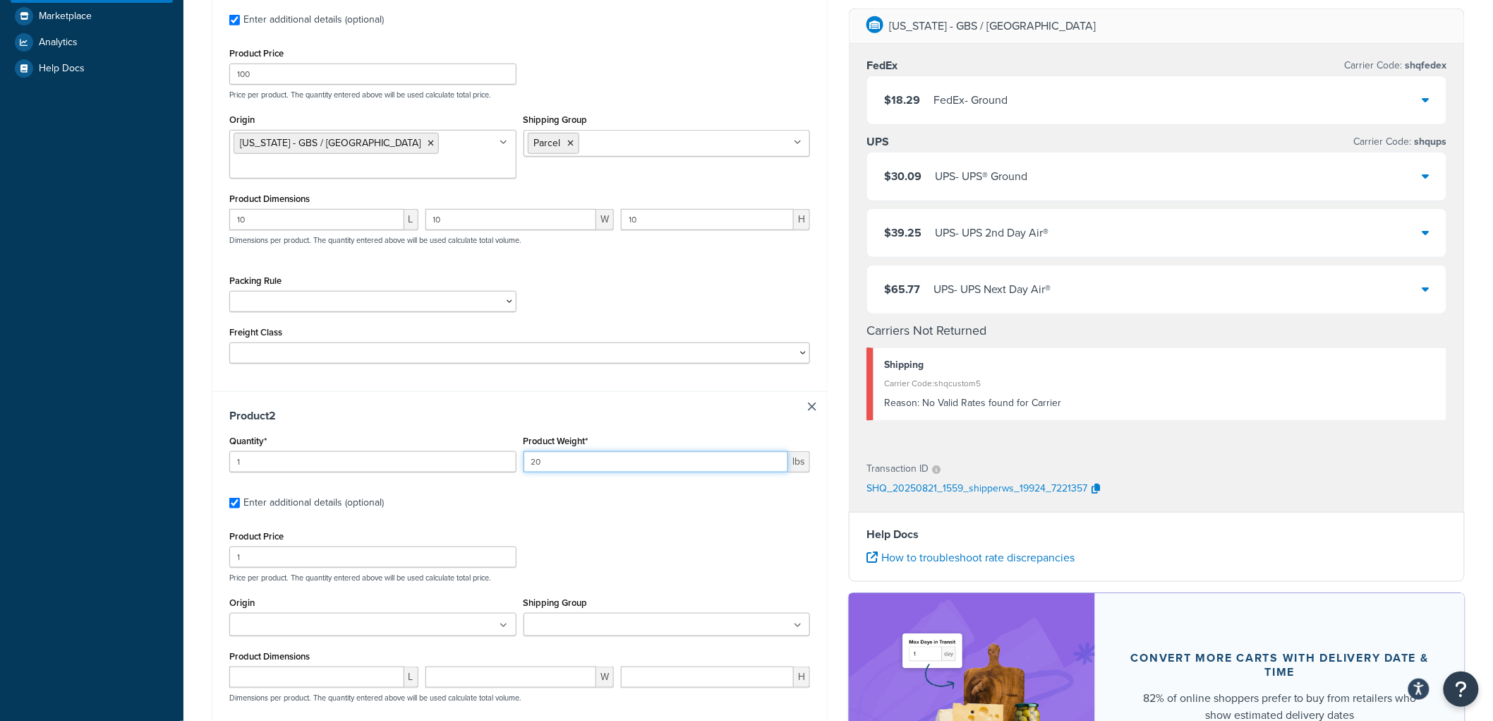
scroll to position [531, 0]
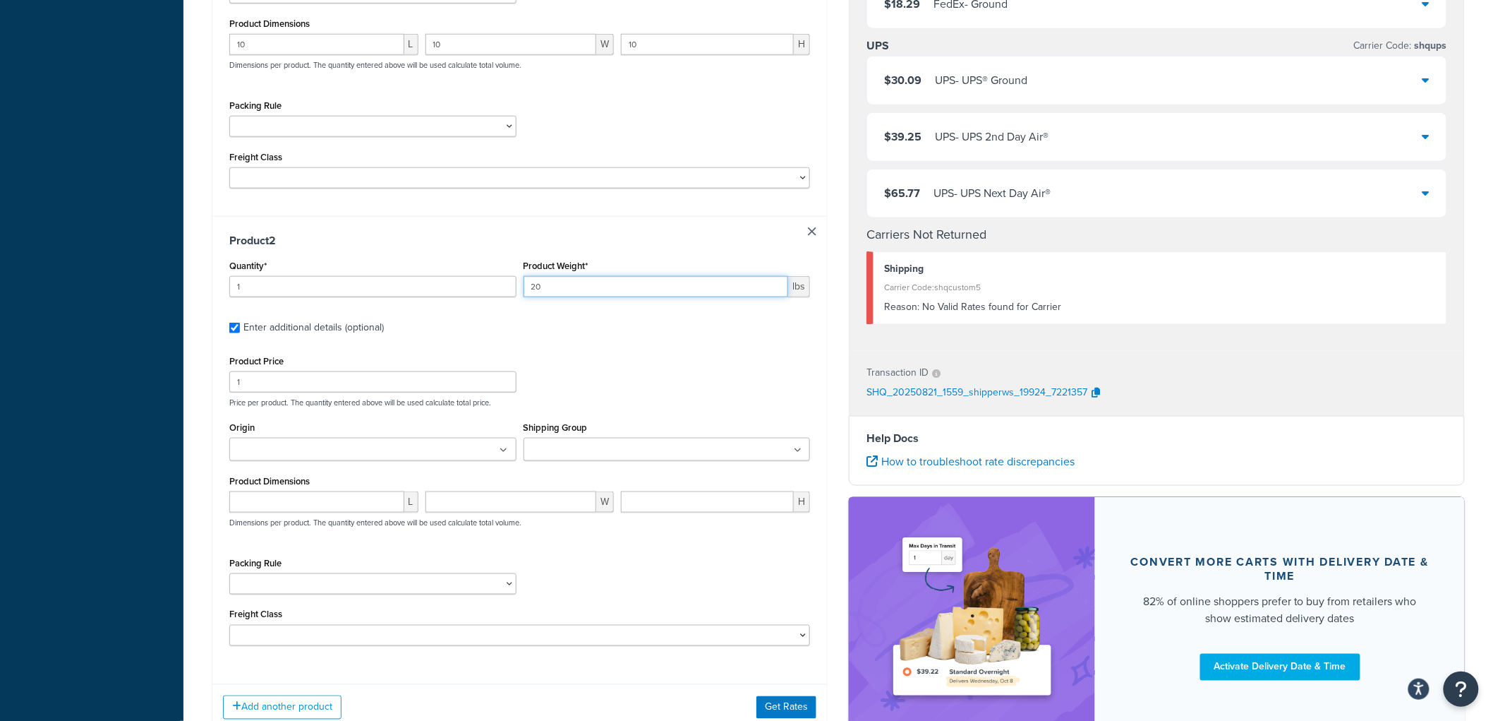
type input "20"
drag, startPoint x: 256, startPoint y: 355, endPoint x: 132, endPoint y: 375, distance: 125.9
click at [161, 375] on div "Dashboard Basic Setup Websites 1 Origins 7 Manage Shipping Carriers Carriers Al…" at bounding box center [746, 146] width 1493 height 1354
type input "100"
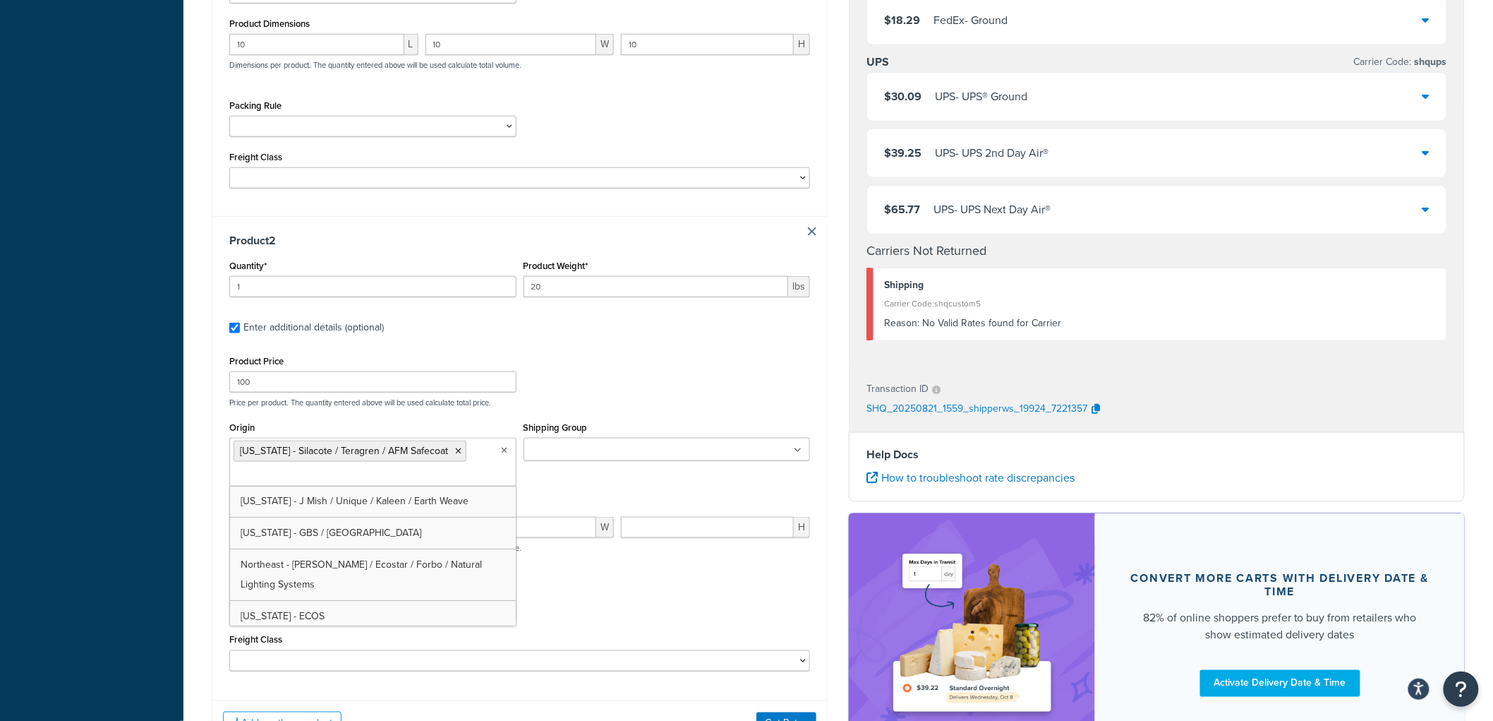
drag, startPoint x: 461, startPoint y: 457, endPoint x: 530, endPoint y: 449, distance: 69.6
click at [588, 442] on input "Shipping Group" at bounding box center [590, 450] width 125 height 16
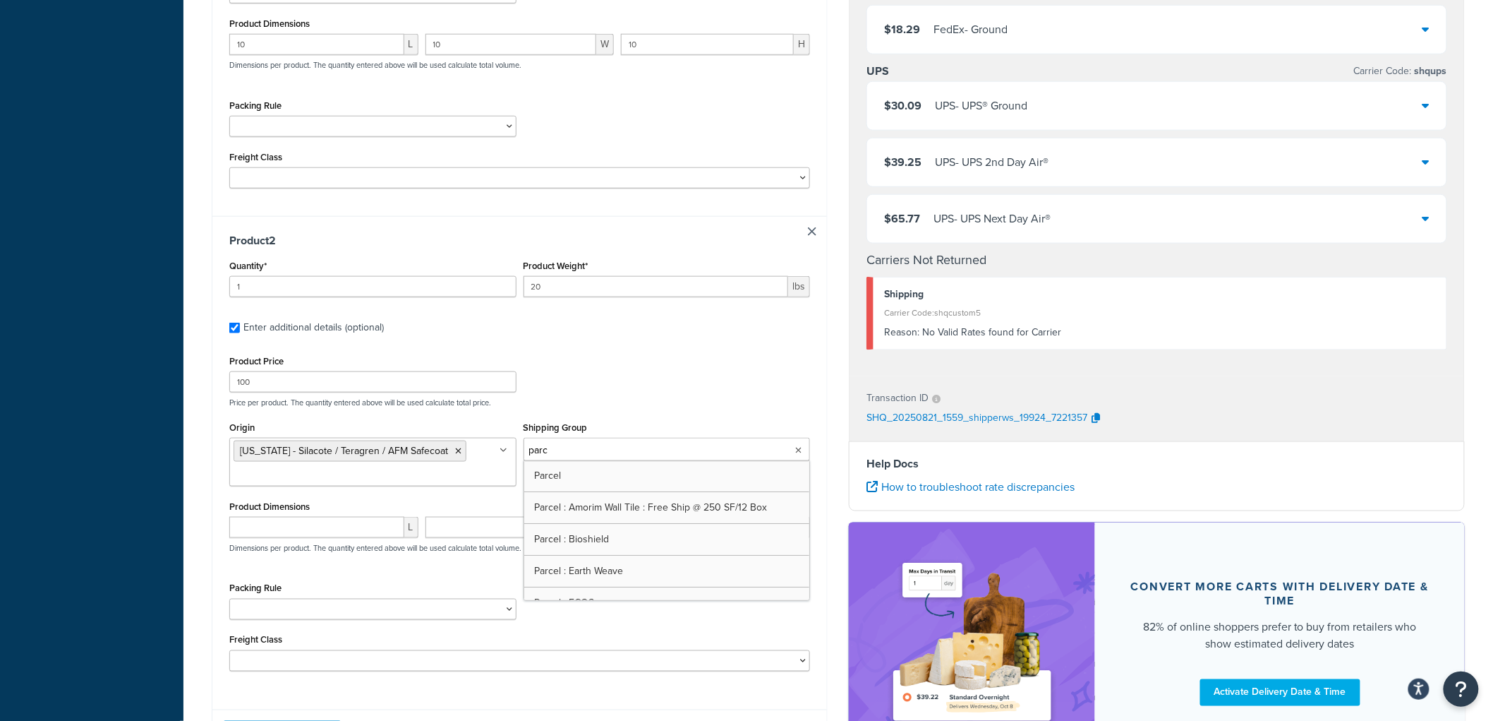
type input "parce"
drag, startPoint x: 692, startPoint y: 394, endPoint x: 474, endPoint y: 449, distance: 224.9
click at [689, 393] on div "Product Price 100 Price per product. The quantity entered above will be used ca…" at bounding box center [519, 511] width 581 height 320
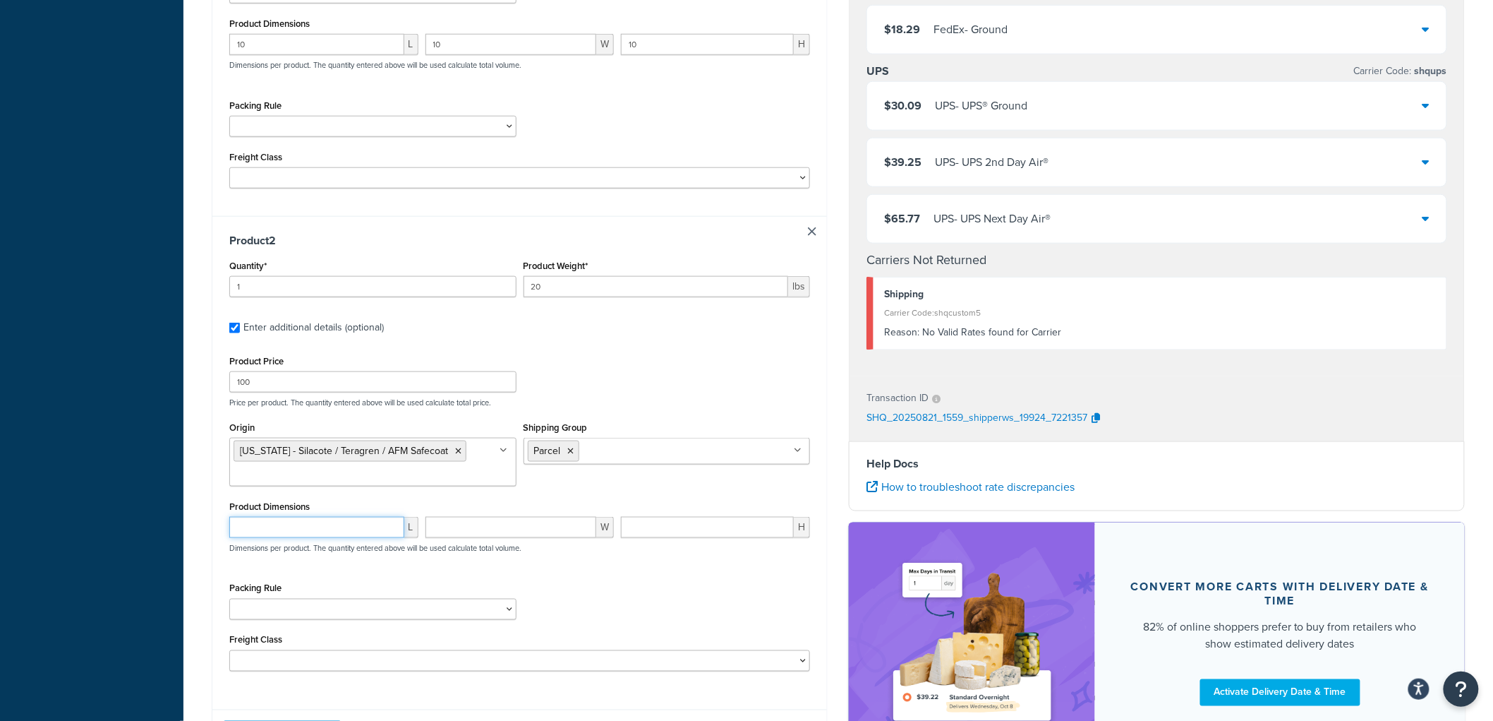
click at [235, 517] on input "number" at bounding box center [316, 527] width 175 height 21
type input "20"
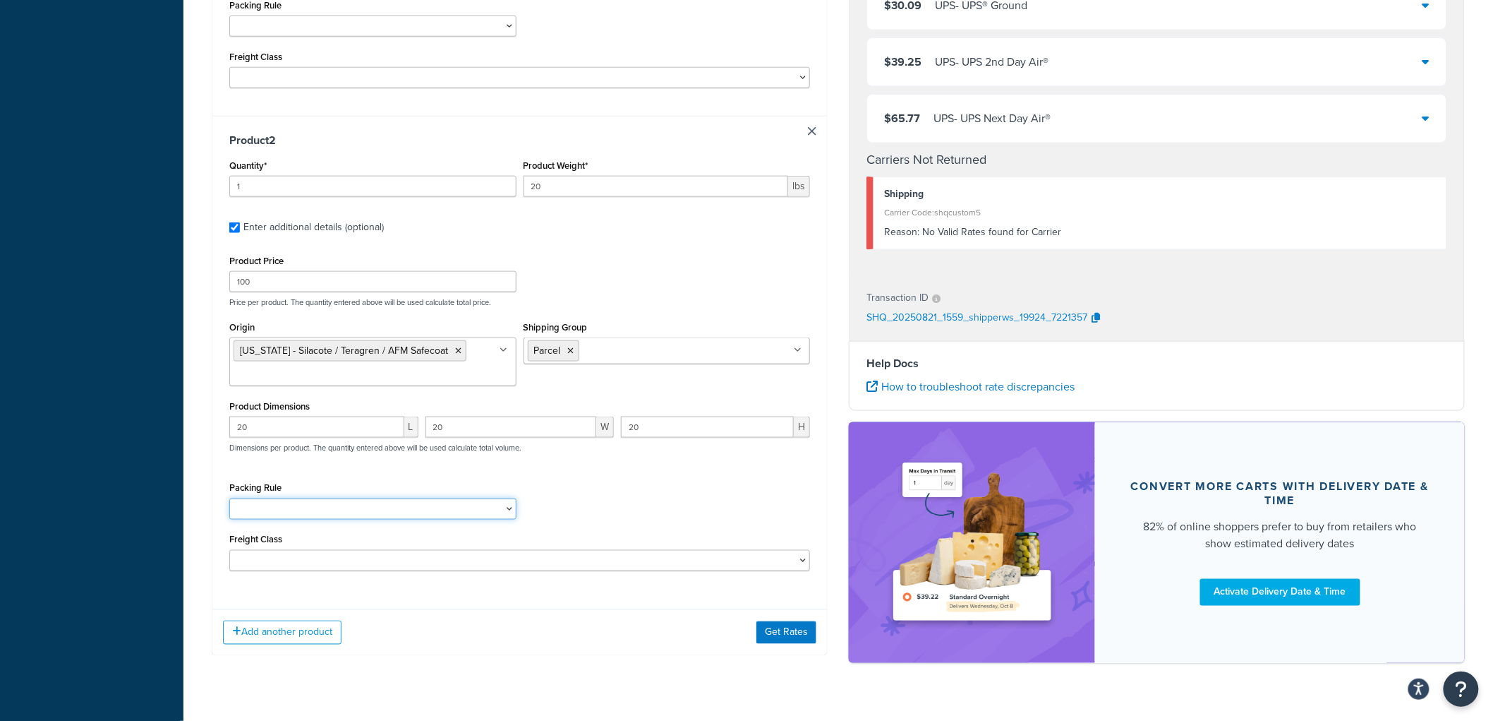
scroll to position [640, 0]
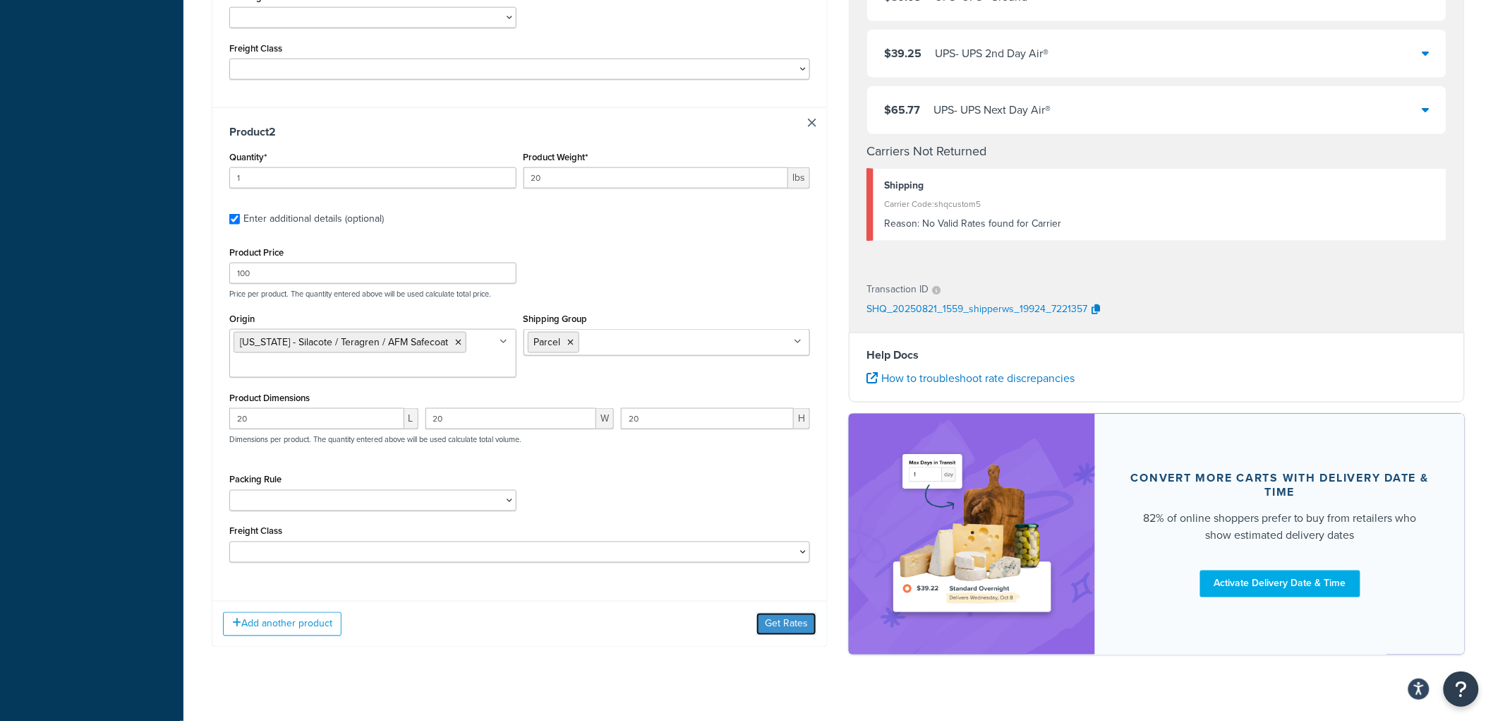
click at [789, 613] on button "Get Rates" at bounding box center [787, 624] width 60 height 23
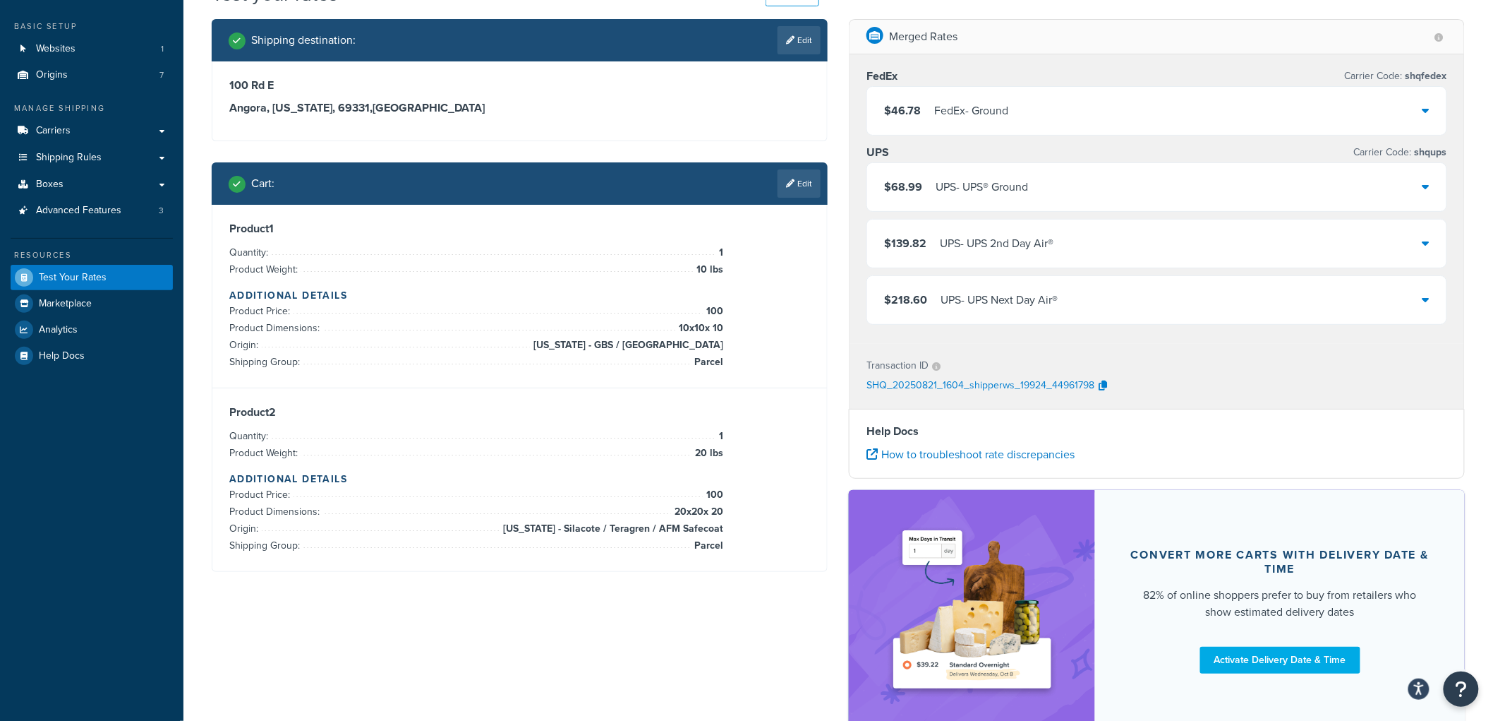
scroll to position [78, 0]
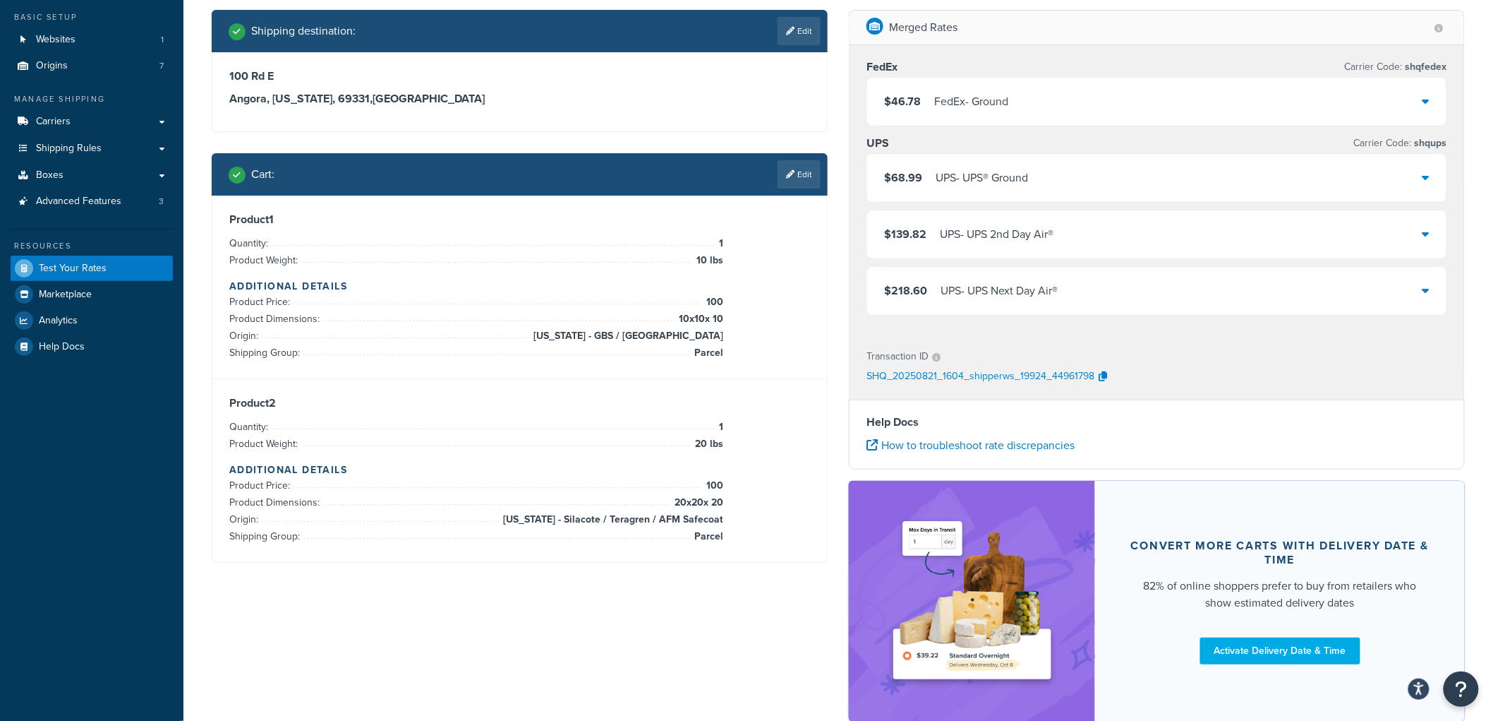
click at [1423, 103] on icon at bounding box center [1426, 100] width 7 height 11
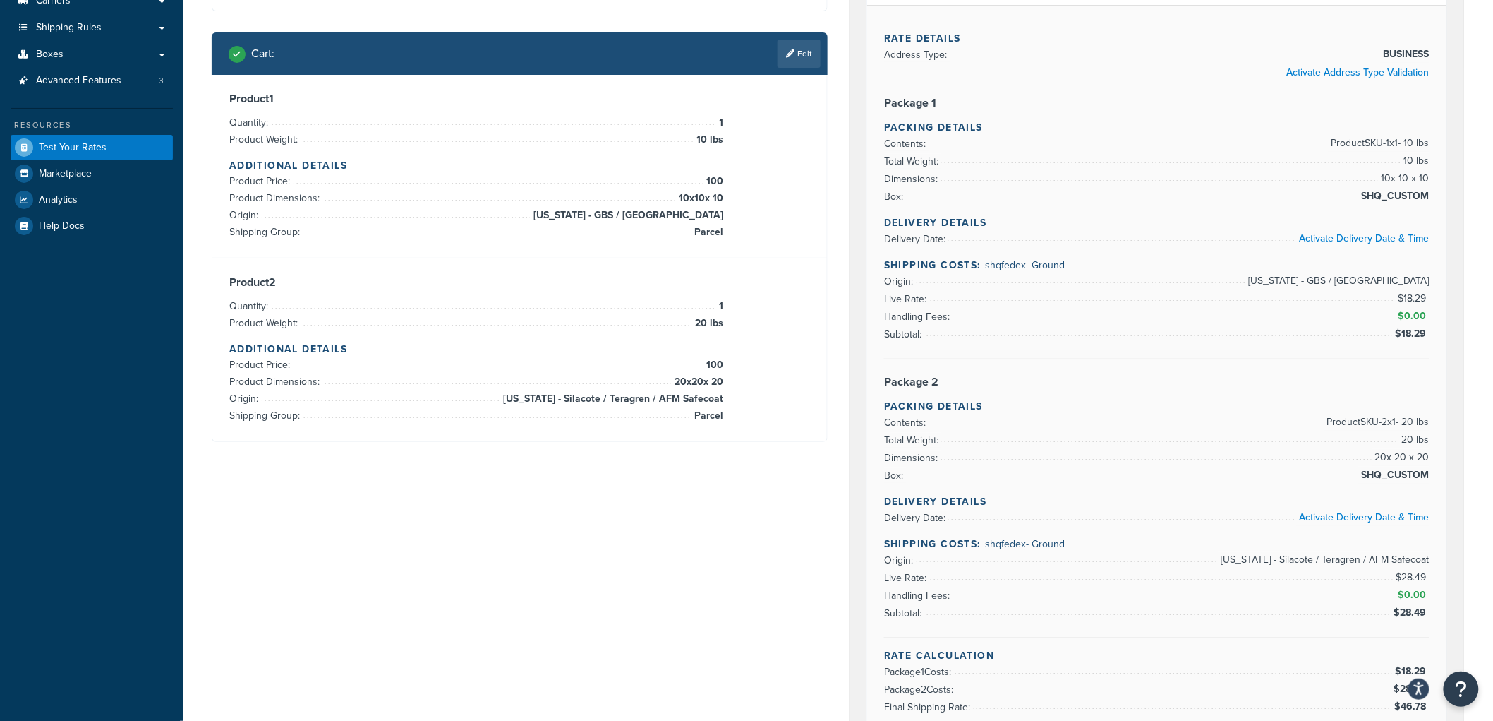
scroll to position [235, 0]
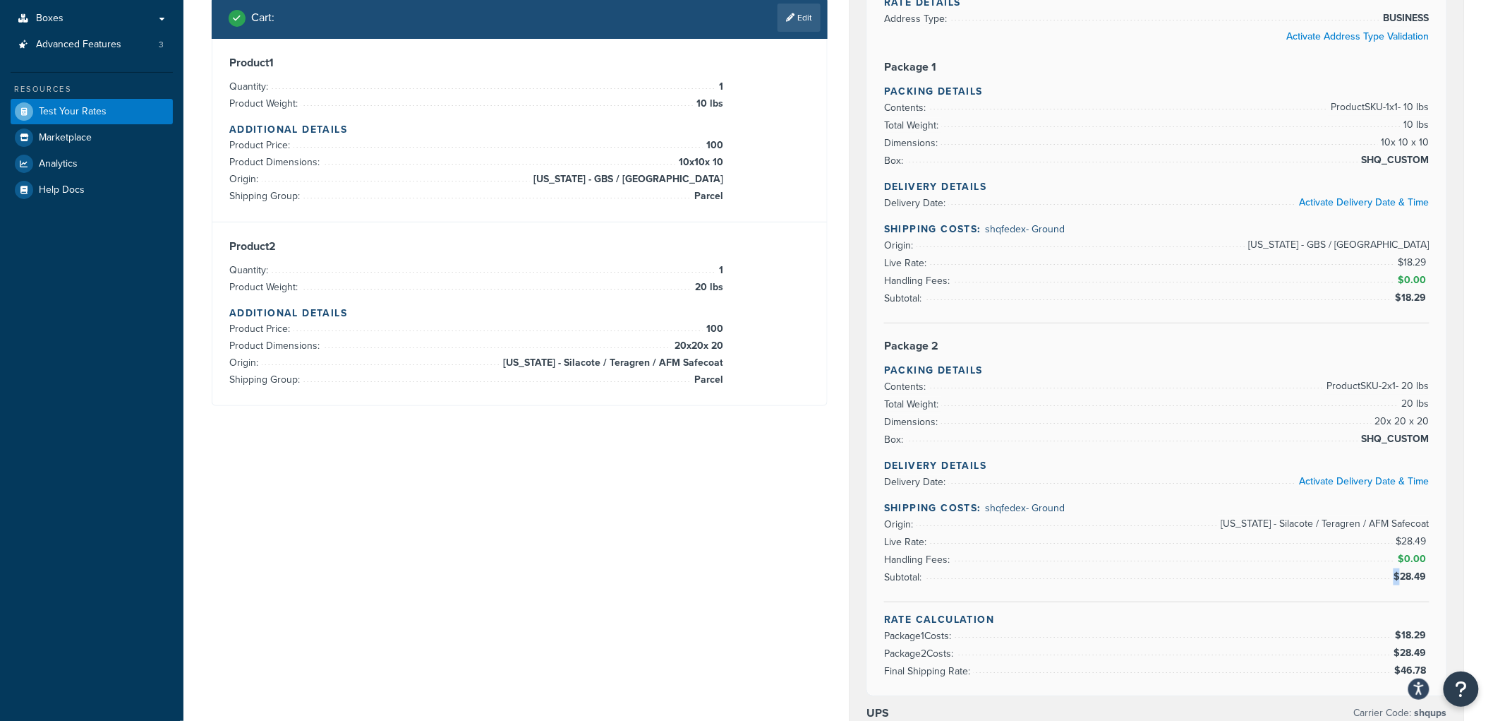
drag, startPoint x: 1402, startPoint y: 584, endPoint x: 1435, endPoint y: 580, distance: 32.7
click at [1435, 580] on div "Rate Details Address Type: BUSINESS Activate Address Type Validation Package 1 …" at bounding box center [1156, 332] width 579 height 726
click at [1379, 202] on link "Activate Delivery Date & Time" at bounding box center [1365, 202] width 130 height 15
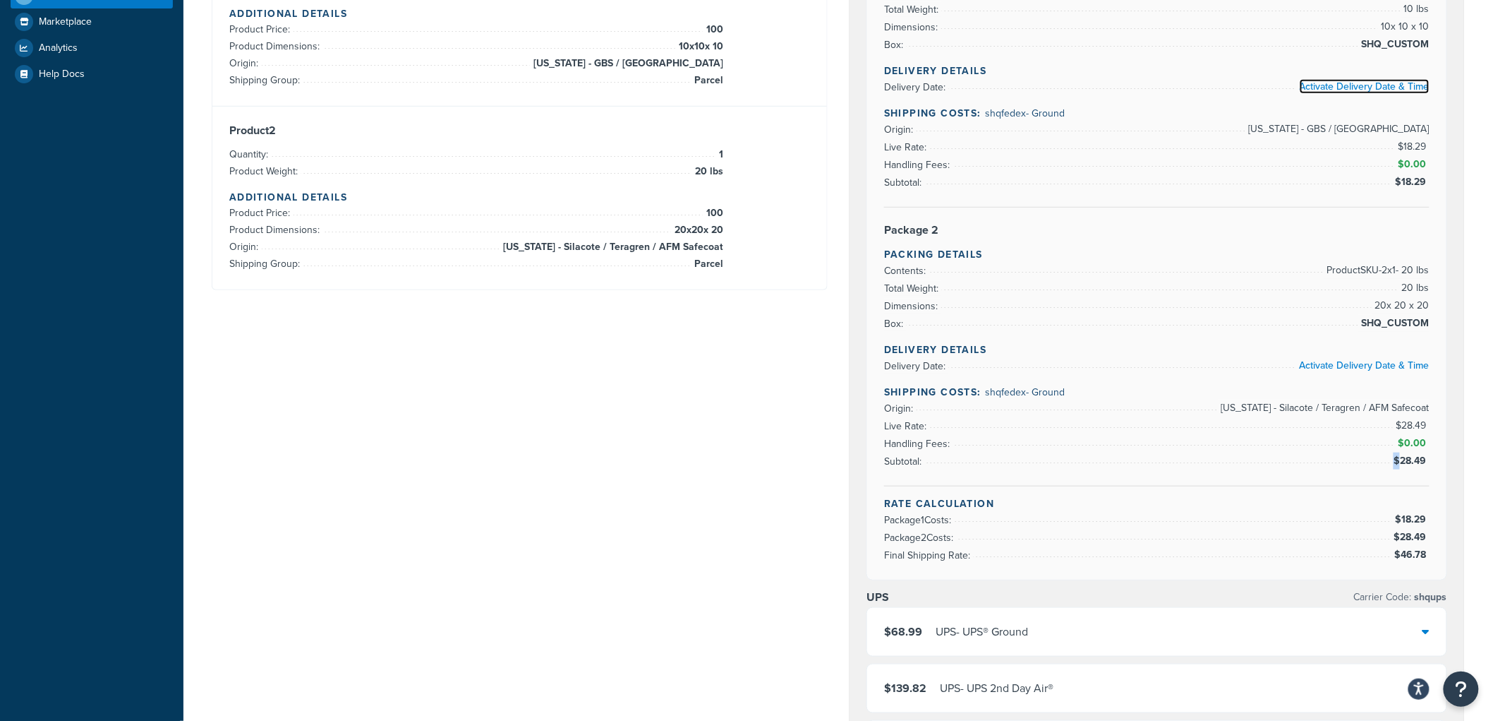
scroll to position [313, 0]
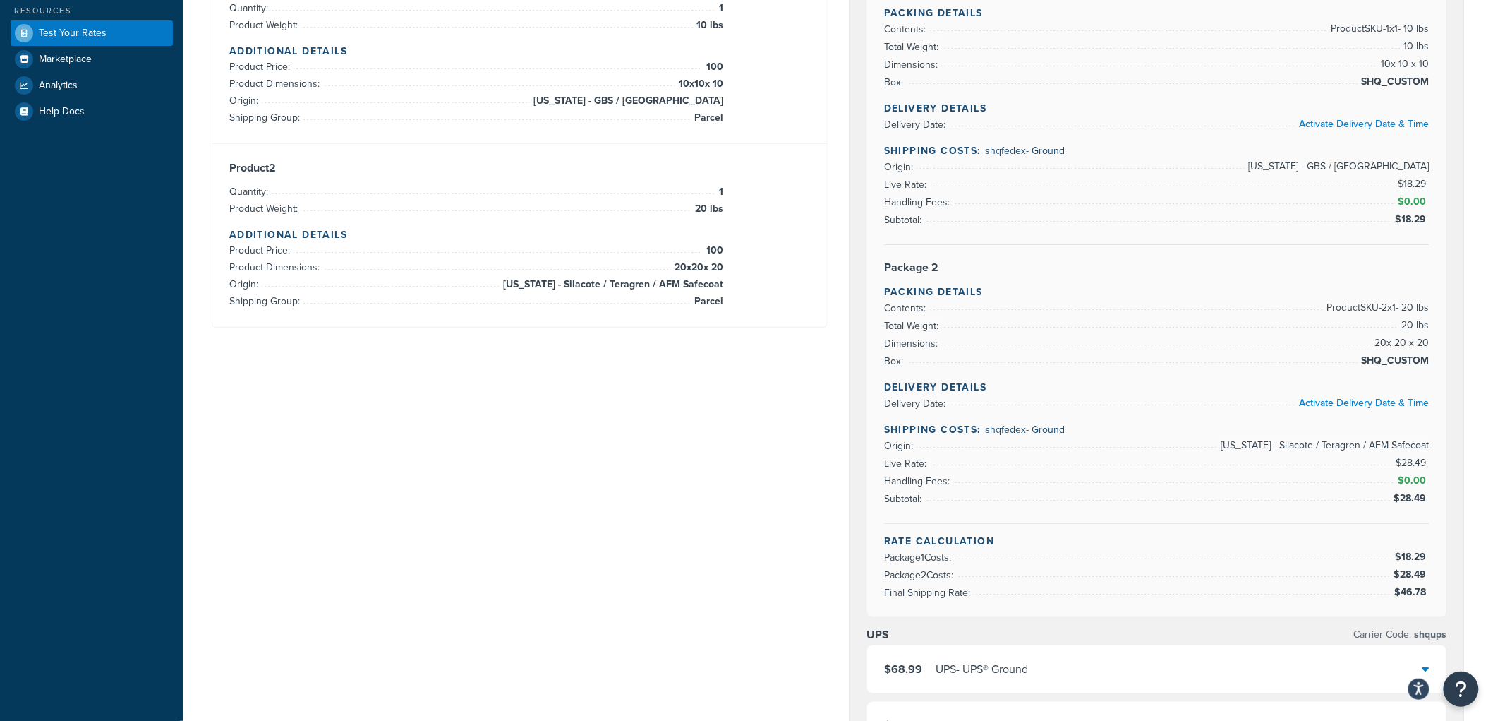
click at [1428, 511] on div "Delivery Details Delivery Date: Activate Delivery Date & Time Shipping Costs: s…" at bounding box center [1157, 452] width 546 height 144
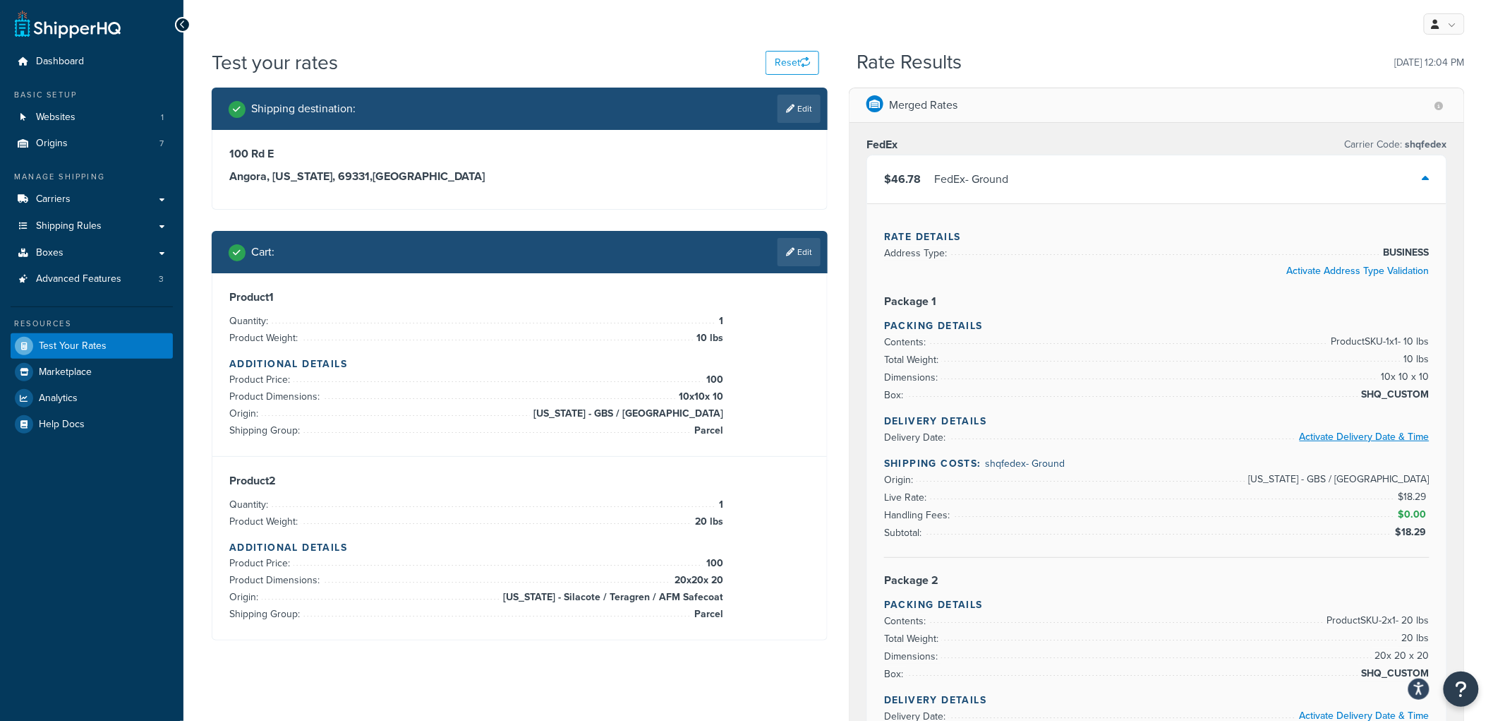
scroll to position [0, 0]
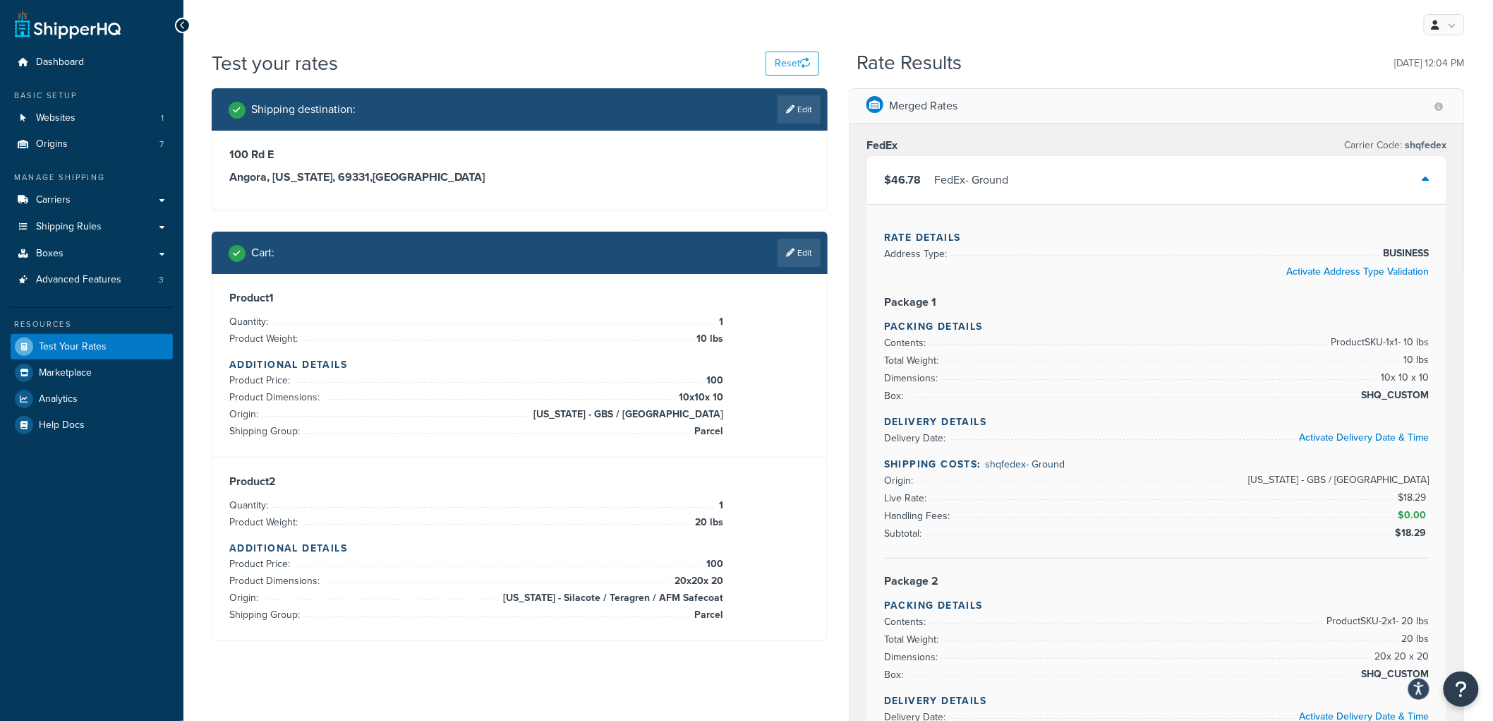
click at [1426, 177] on icon at bounding box center [1426, 179] width 7 height 11
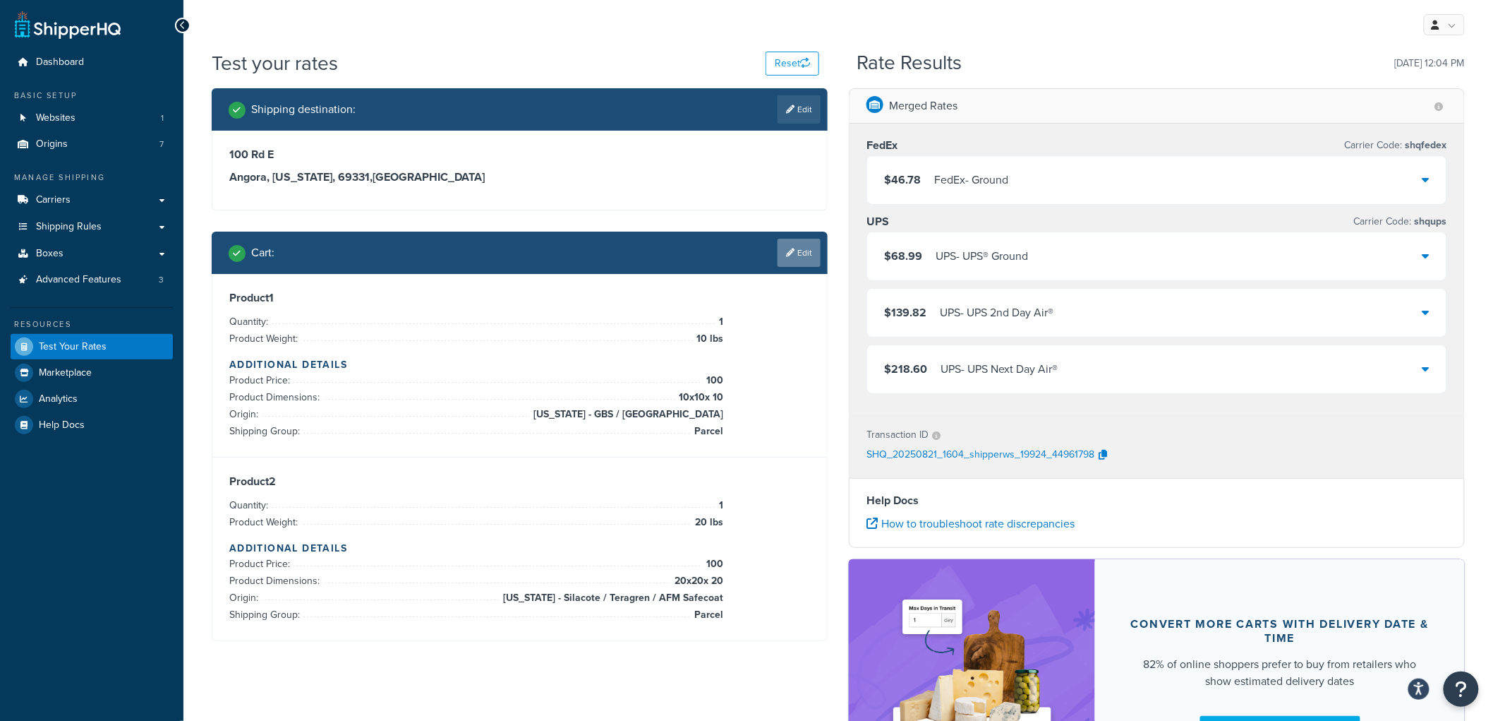
click at [802, 245] on link "Edit" at bounding box center [799, 253] width 43 height 28
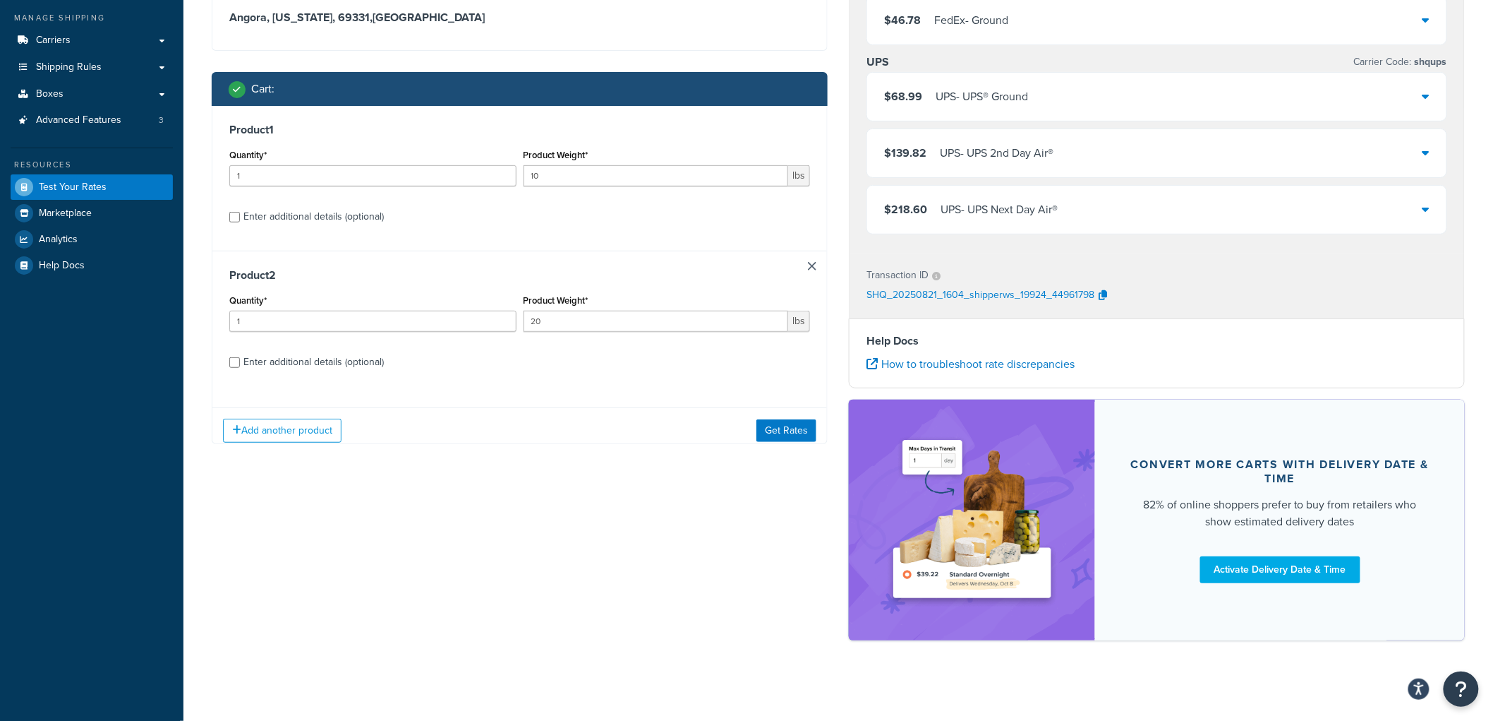
scroll to position [164, 0]
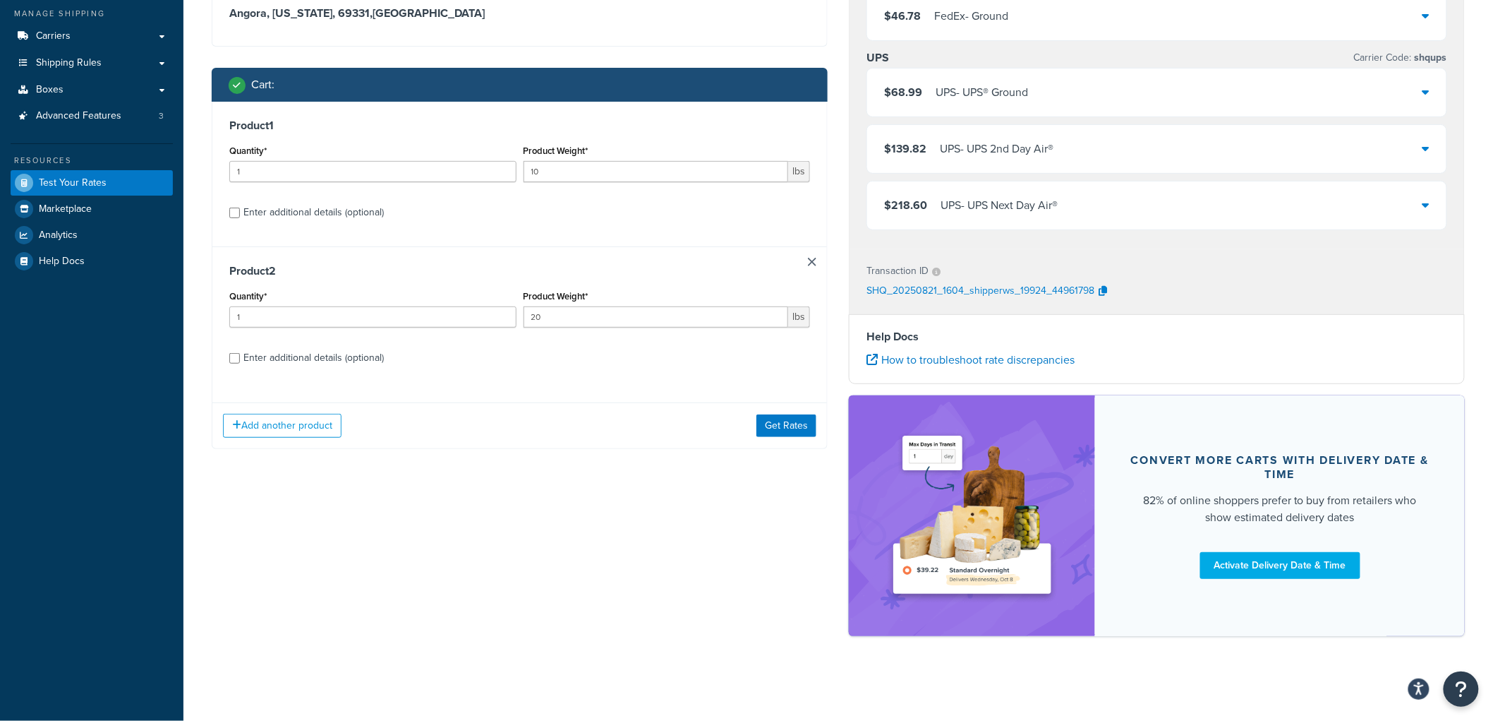
click at [284, 343] on div "Product 2 Quantity* 1 Product Weight* 20 lbs Enter additional details (optional)" at bounding box center [519, 318] width 615 height 145
click at [284, 356] on div "Enter additional details (optional)" at bounding box center [313, 358] width 140 height 20
click at [240, 356] on input "Enter additional details (optional)" at bounding box center [234, 358] width 11 height 11
checkbox input "true"
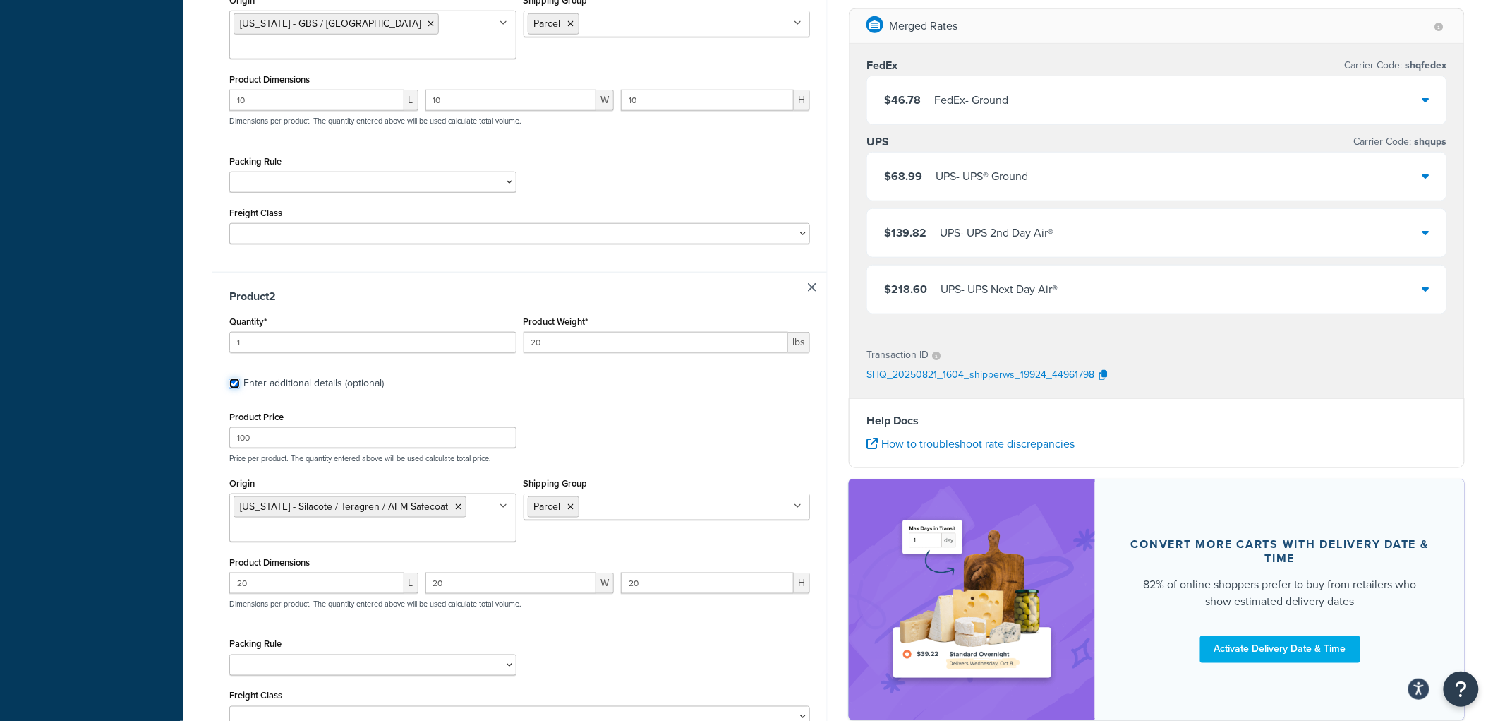
scroll to position [478, 0]
click at [575, 494] on li "Parcel" at bounding box center [554, 504] width 52 height 21
click at [572, 500] on icon at bounding box center [571, 504] width 6 height 8
click at [583, 496] on input "Shipping Group" at bounding box center [590, 504] width 125 height 16
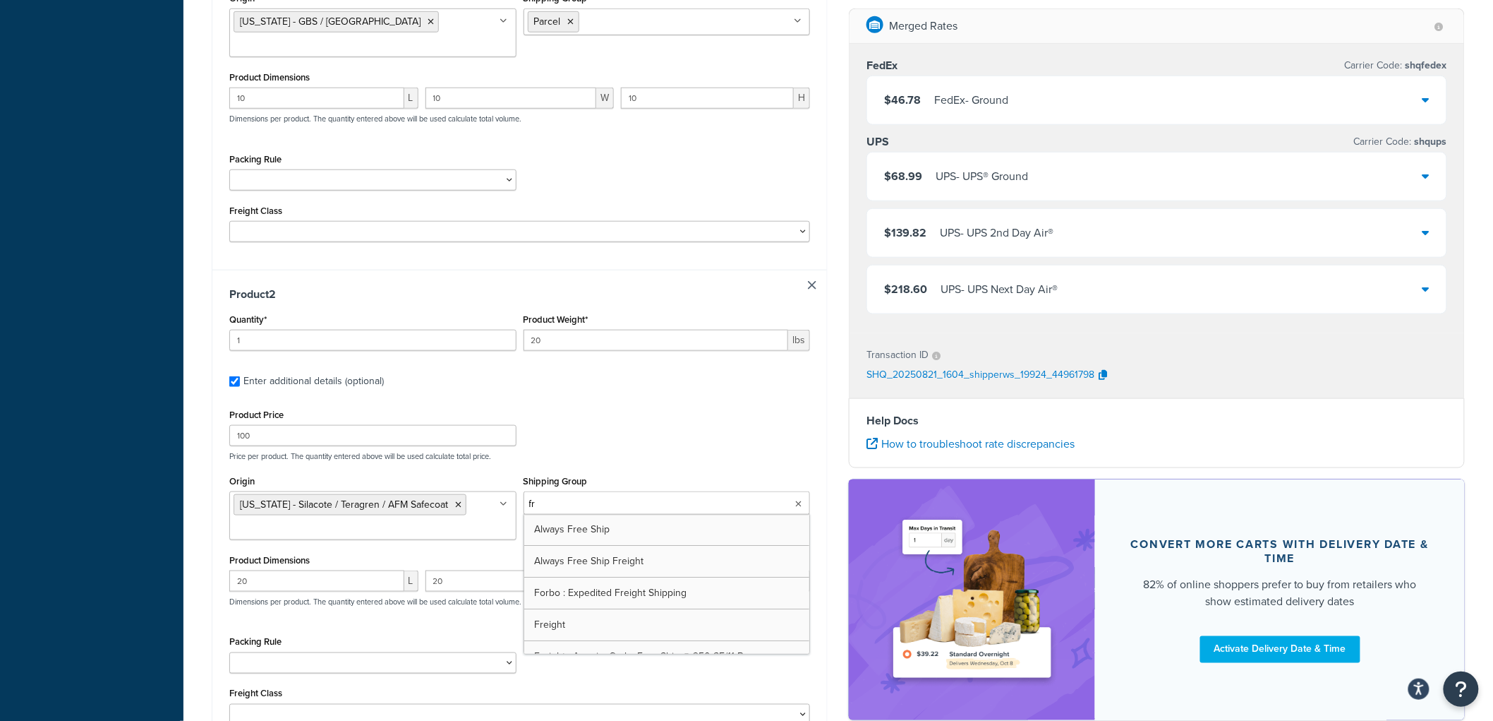
type input "fre"
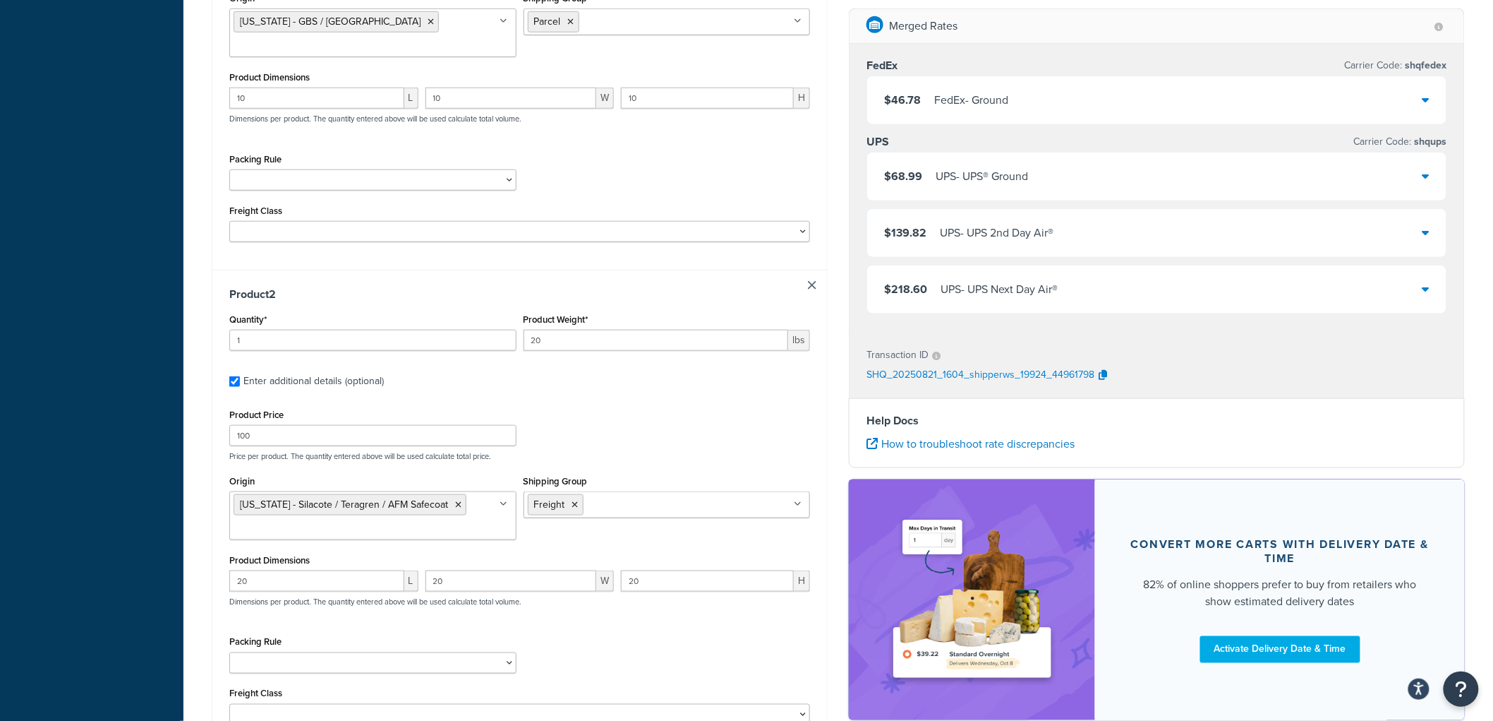
click at [638, 411] on div "Product Price 100 Price per product. The quantity entered above will be used ca…" at bounding box center [520, 433] width 588 height 56
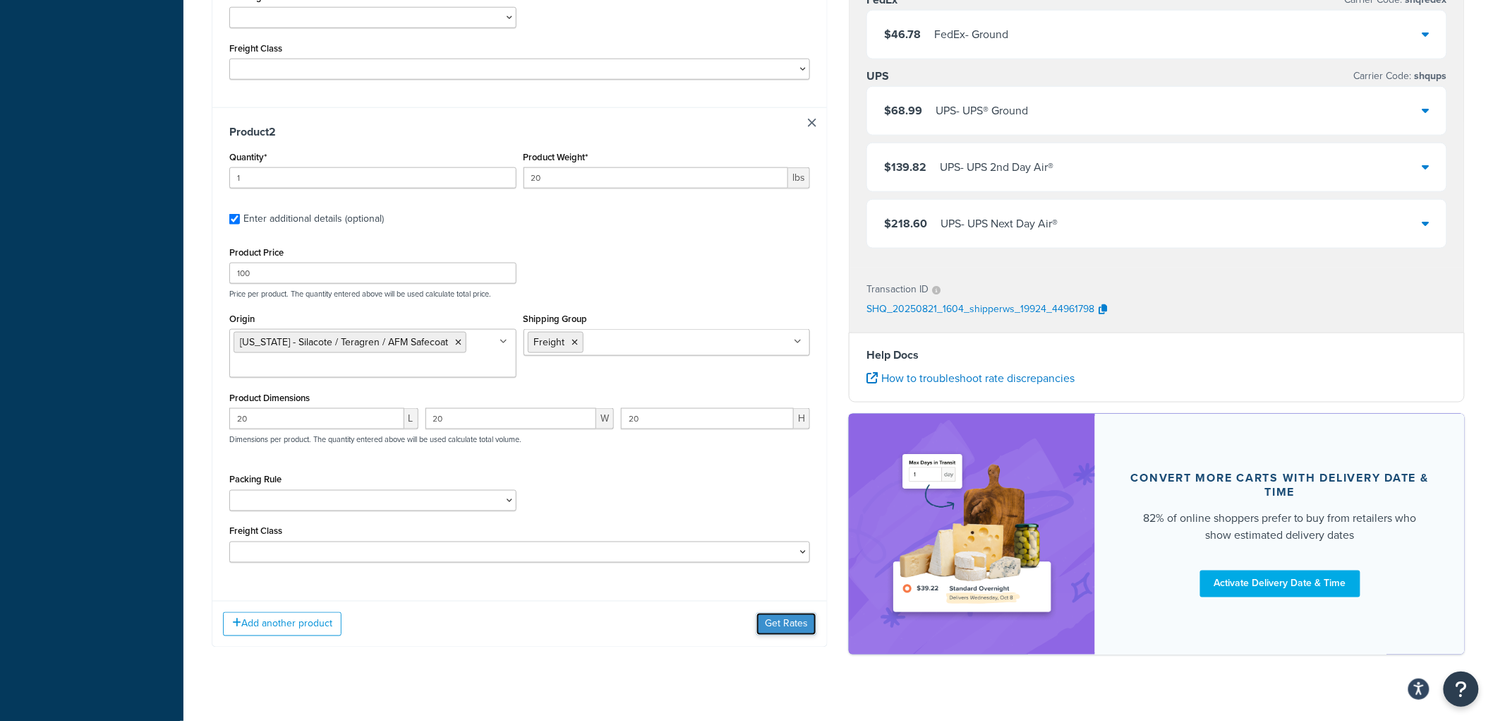
click at [803, 613] on button "Get Rates" at bounding box center [787, 624] width 60 height 23
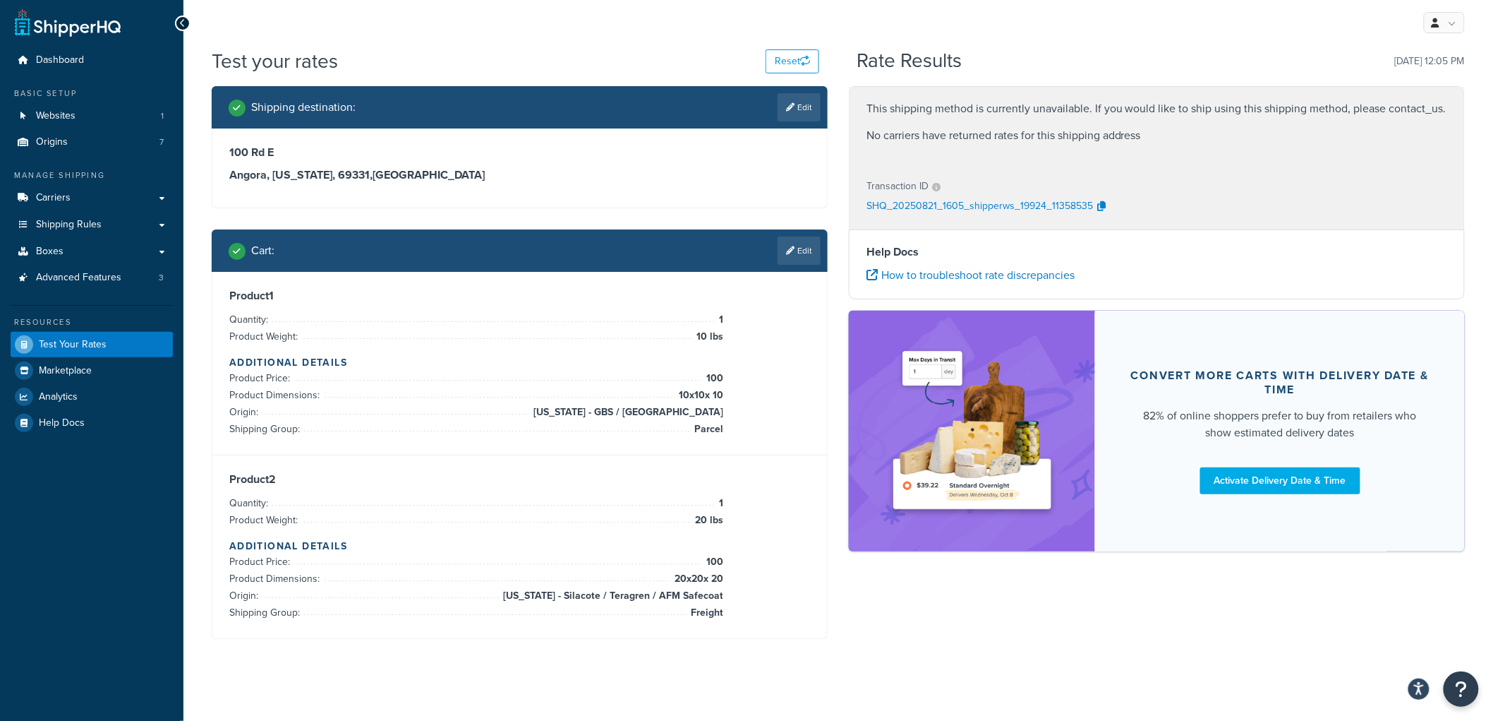
scroll to position [0, 0]
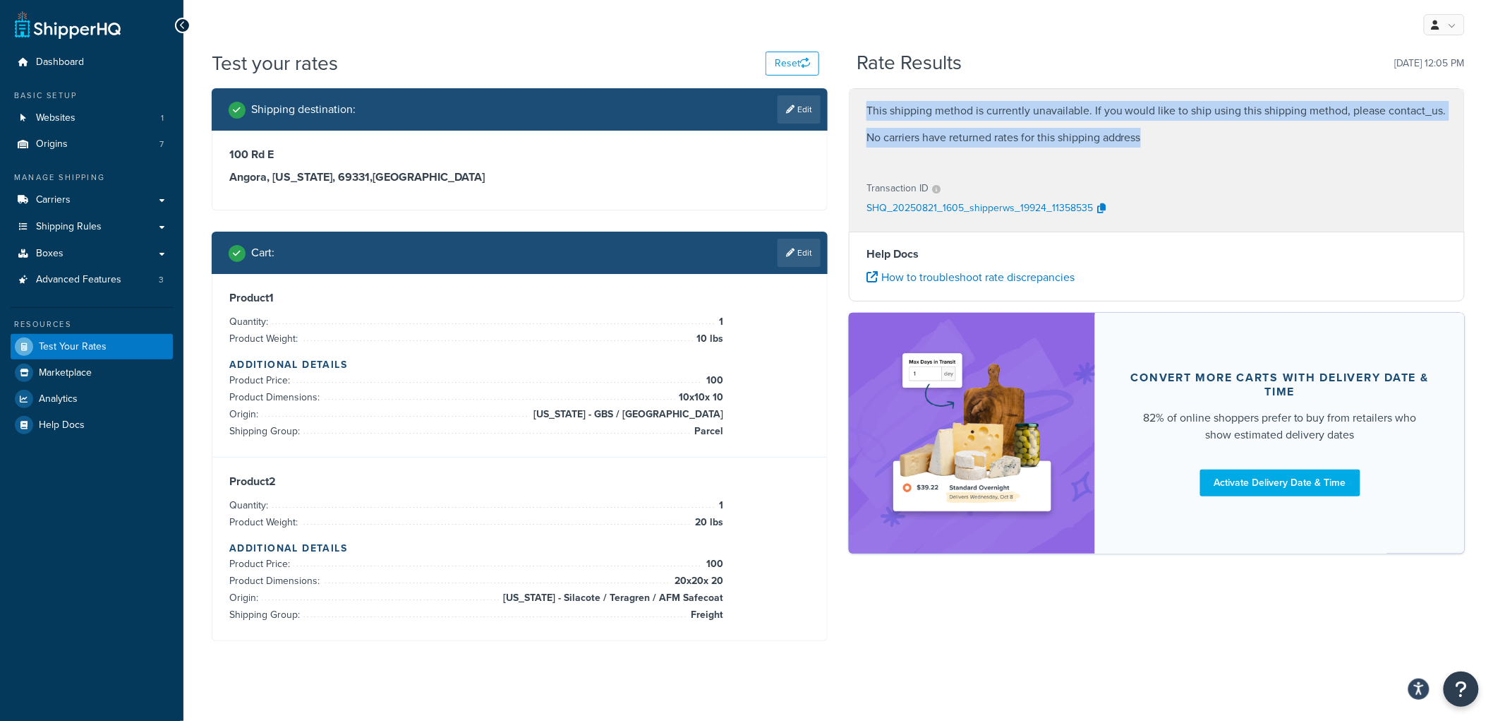
drag, startPoint x: 868, startPoint y: 113, endPoint x: 1154, endPoint y: 138, distance: 286.9
click at [1154, 138] on div "This shipping method is currently unavailable. If you would like to ship using …" at bounding box center [1157, 128] width 615 height 78
click at [1160, 138] on p "No carriers have returned rates for this shipping address" at bounding box center [1157, 138] width 581 height 20
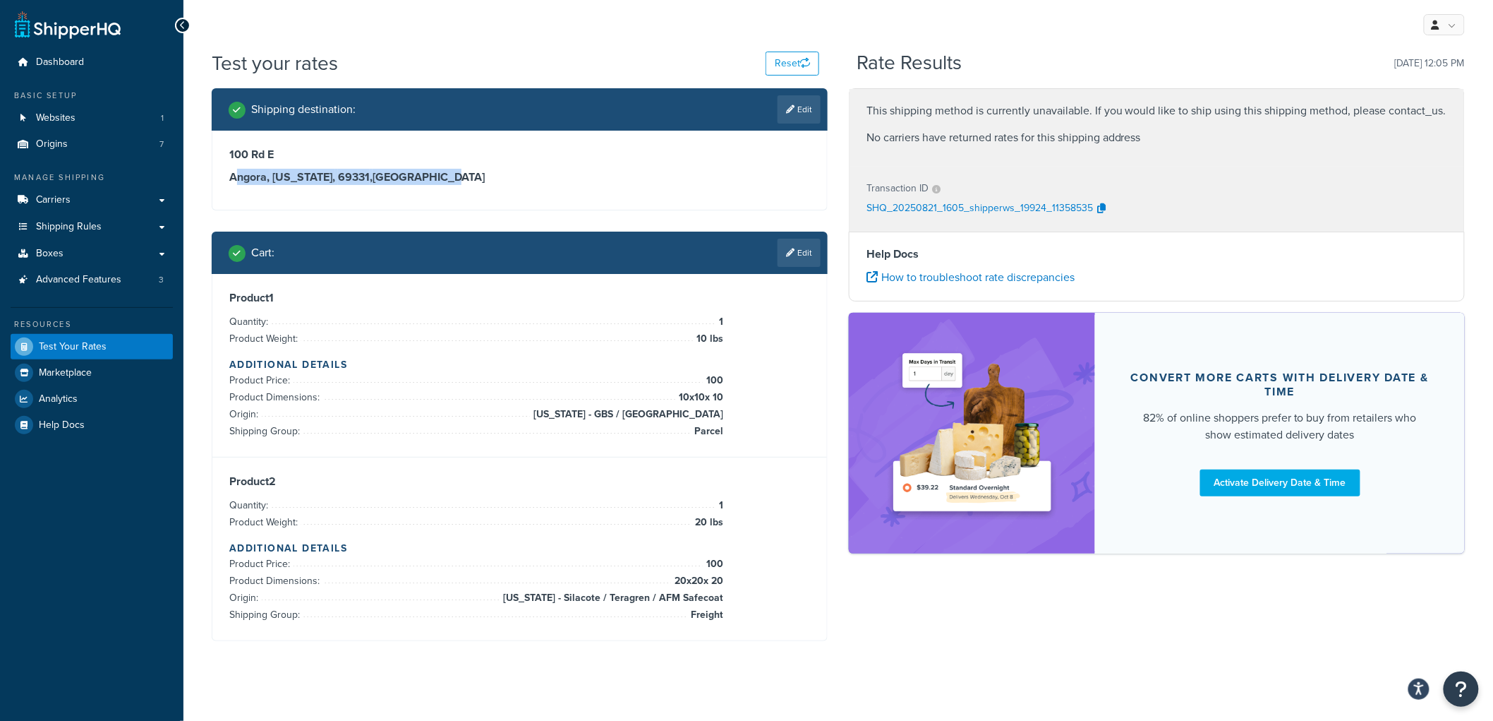
drag, startPoint x: 433, startPoint y: 180, endPoint x: 251, endPoint y: 171, distance: 181.6
click at [231, 173] on h3 "Angora, Nebraska, 69331 , United States" at bounding box center [519, 177] width 581 height 14
drag, startPoint x: 639, startPoint y: 414, endPoint x: 721, endPoint y: 414, distance: 81.9
click at [721, 414] on span "Iowa - GBS / Brava" at bounding box center [626, 414] width 193 height 17
drag, startPoint x: 518, startPoint y: 596, endPoint x: 725, endPoint y: 598, distance: 207.5
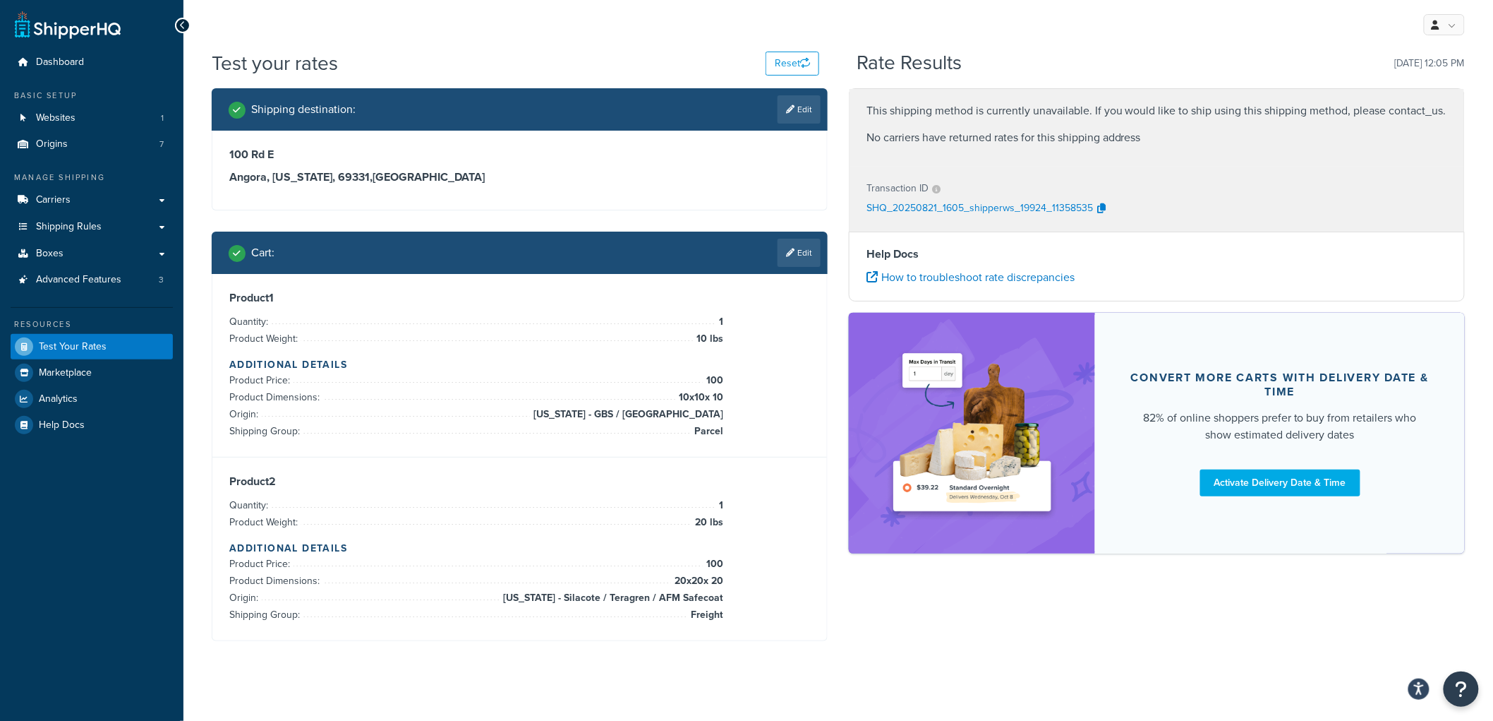
click at [725, 598] on div "Product 2 Quantity: 1 Product Weight: 20 lbs Additional Details Product Price: …" at bounding box center [519, 548] width 581 height 149
click at [100, 223] on span "Shipping Rules" at bounding box center [69, 227] width 66 height 12
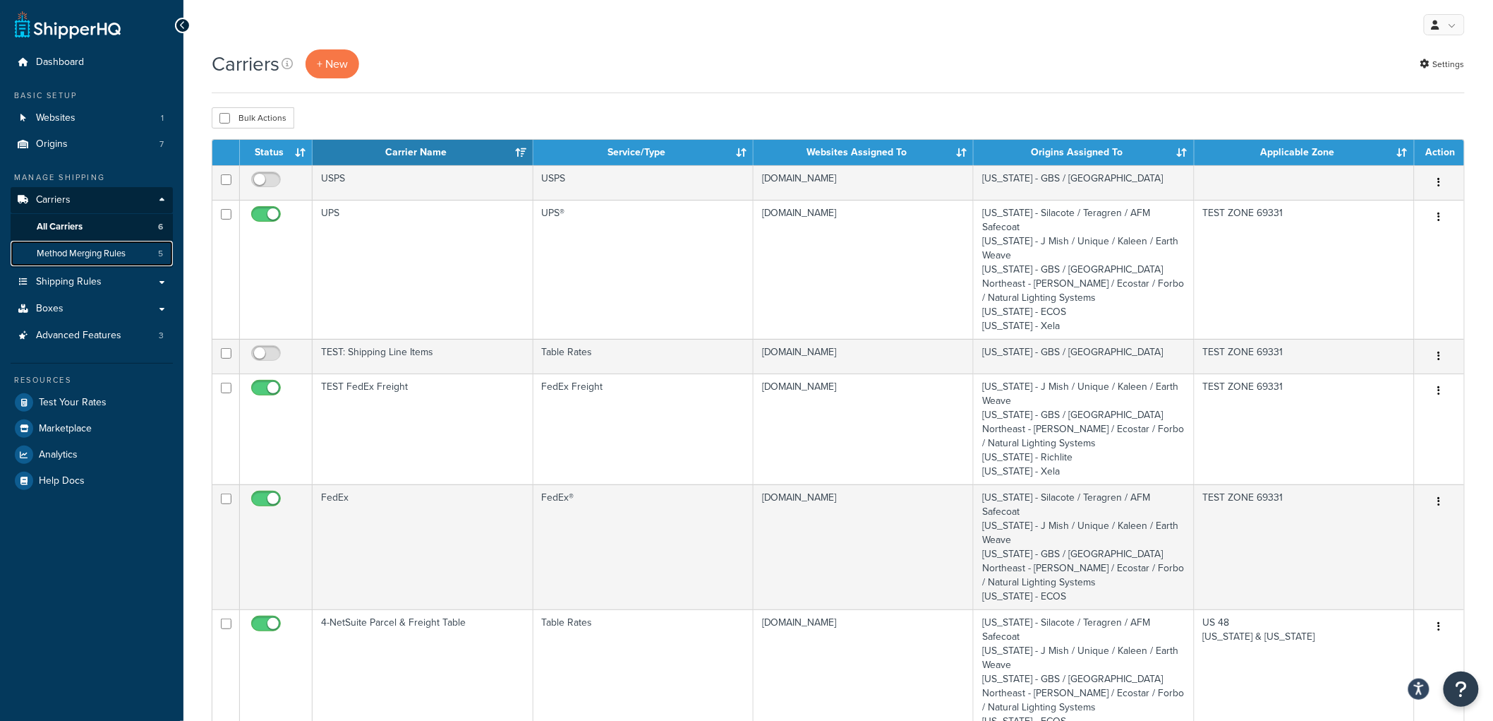
click at [138, 249] on link "Method Merging Rules 5" at bounding box center [92, 254] width 162 height 26
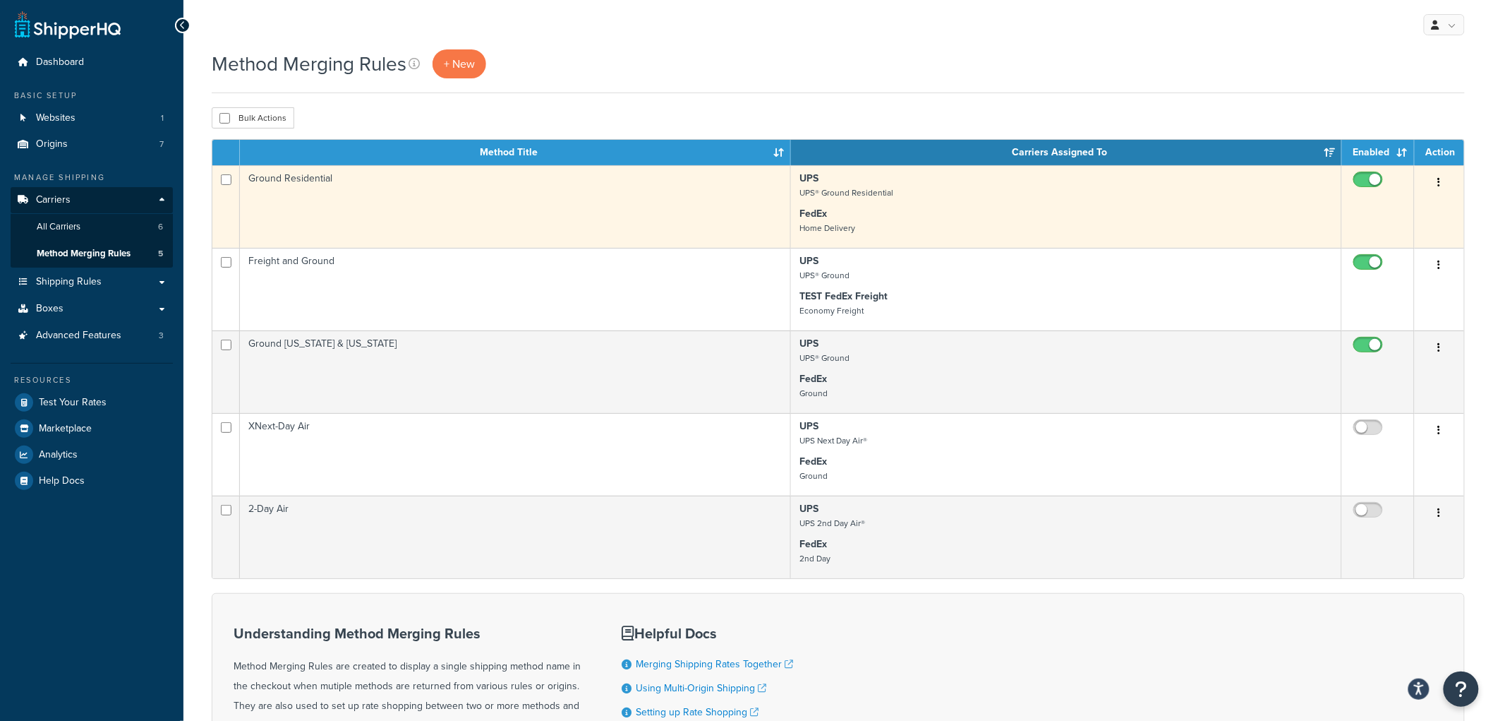
click at [843, 224] on p "FedEx Home Delivery" at bounding box center [1067, 221] width 534 height 28
click at [680, 195] on td "Ground Residential" at bounding box center [515, 206] width 551 height 83
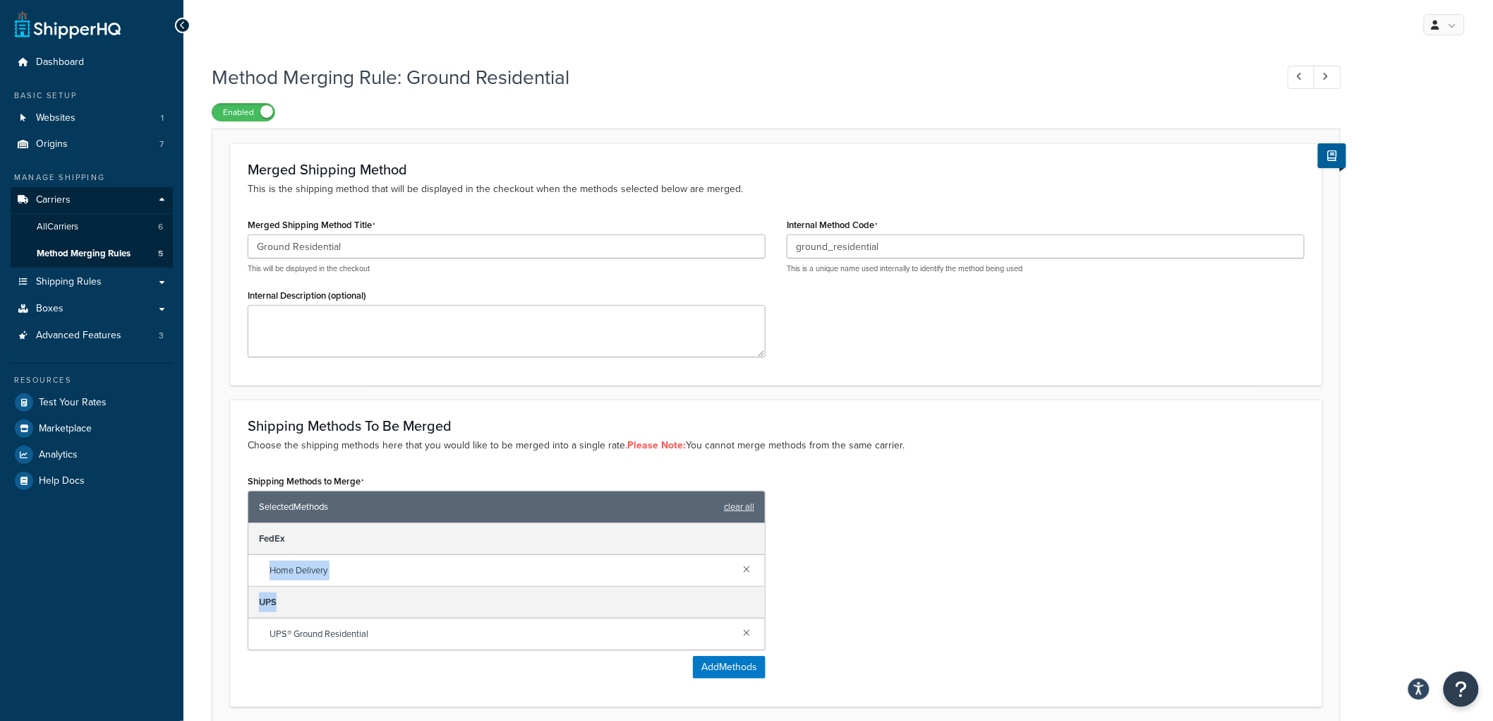
drag, startPoint x: 269, startPoint y: 567, endPoint x: 376, endPoint y: 591, distance: 109.9
click at [376, 591] on div "FedEx Home Delivery UPS UPS® Ground Residential" at bounding box center [506, 586] width 517 height 126
drag, startPoint x: 371, startPoint y: 633, endPoint x: 294, endPoint y: 640, distance: 77.2
click at [294, 640] on span "UPS® Ground Residential" at bounding box center [501, 634] width 462 height 20
click at [369, 107] on div "Enabled" at bounding box center [776, 112] width 1129 height 20
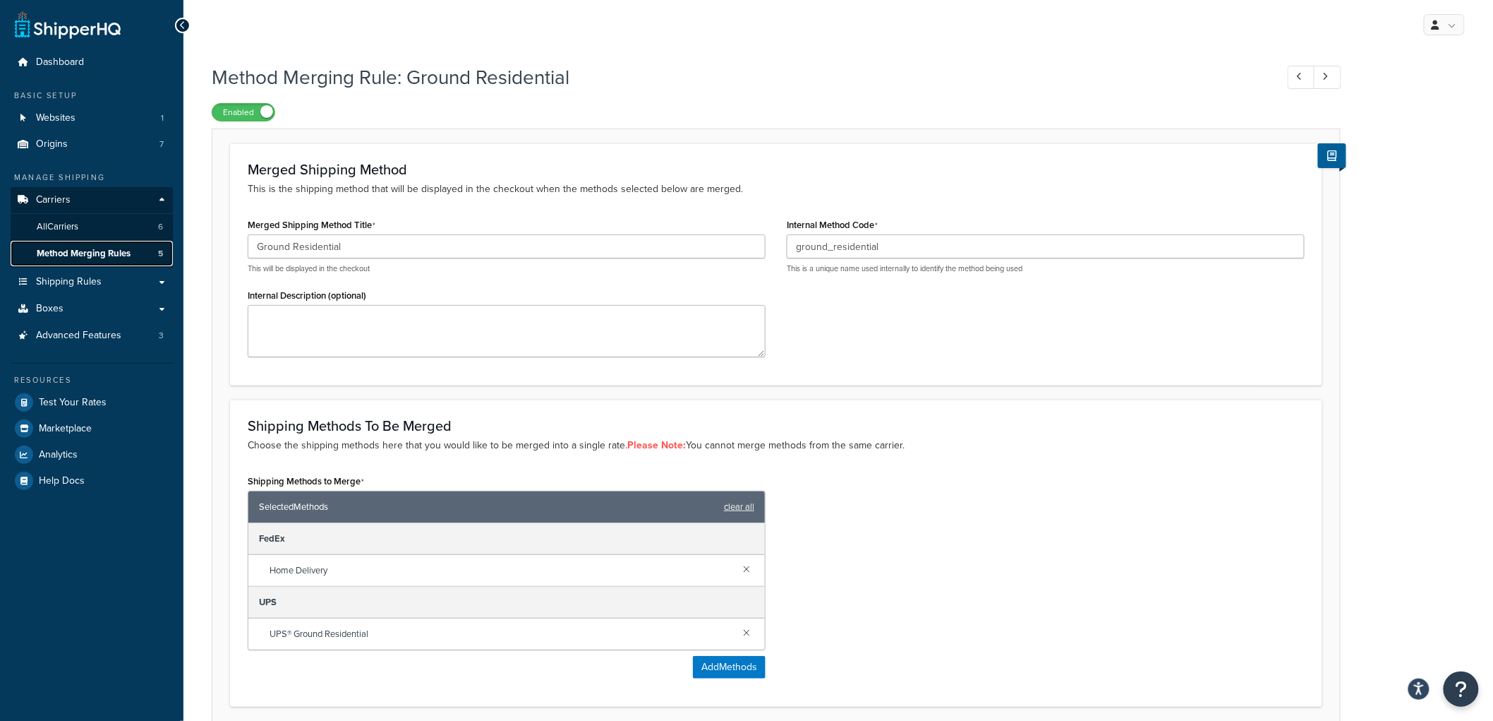
click at [117, 254] on span "Method Merging Rules" at bounding box center [84, 254] width 94 height 12
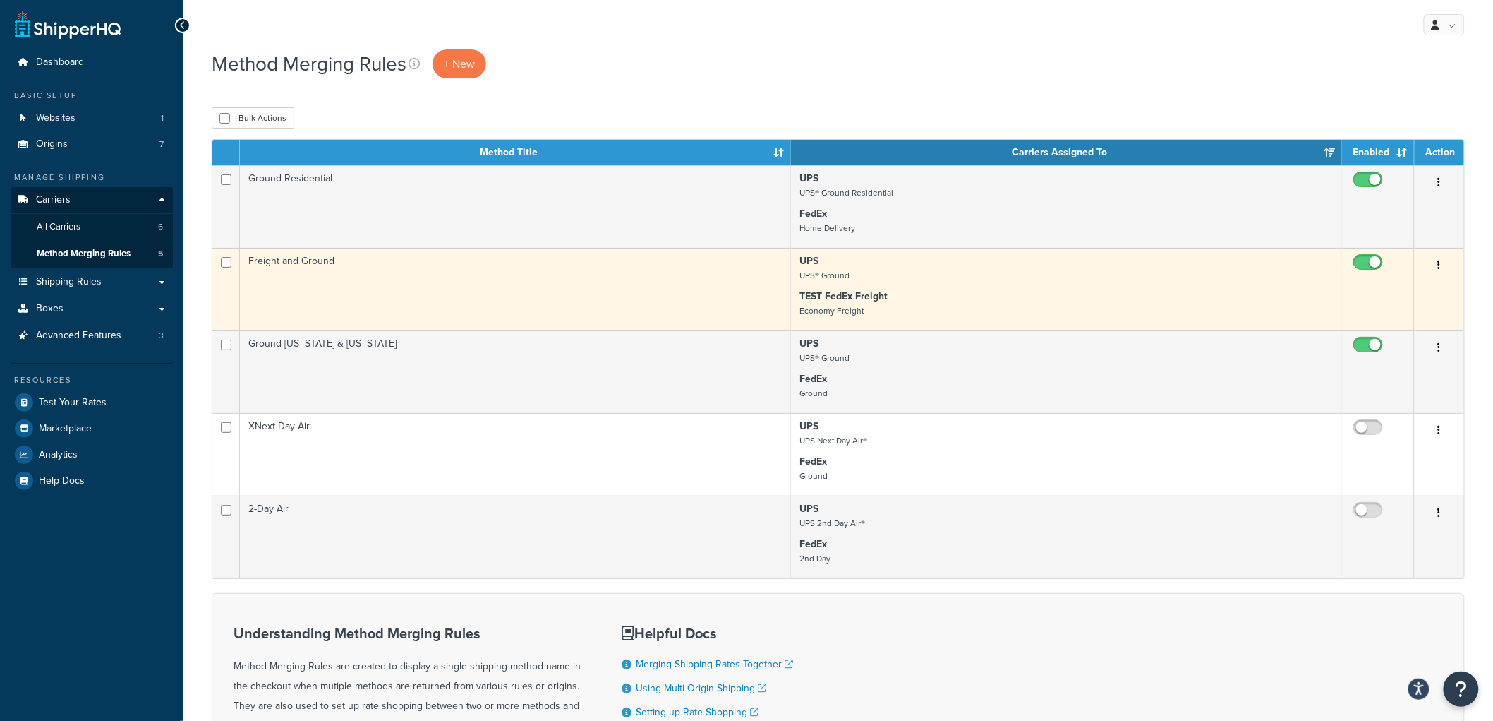
click at [646, 286] on td "Freight and Ground" at bounding box center [515, 289] width 551 height 83
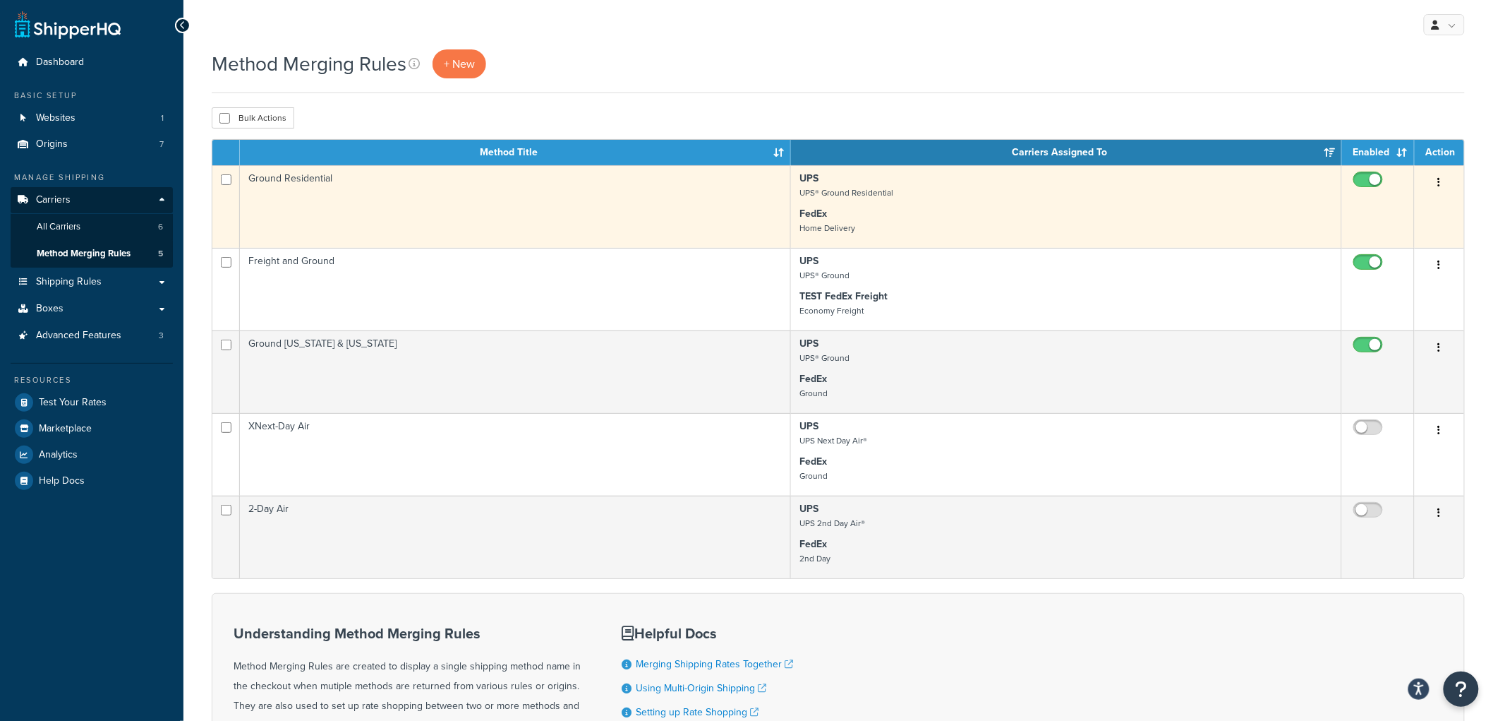
click at [867, 214] on p "FedEx Home Delivery" at bounding box center [1067, 221] width 534 height 28
click at [828, 208] on p "FedEx Home Delivery" at bounding box center [1067, 221] width 534 height 28
click at [1431, 185] on button "button" at bounding box center [1440, 182] width 20 height 23
click at [1379, 207] on link "Edit" at bounding box center [1383, 212] width 112 height 29
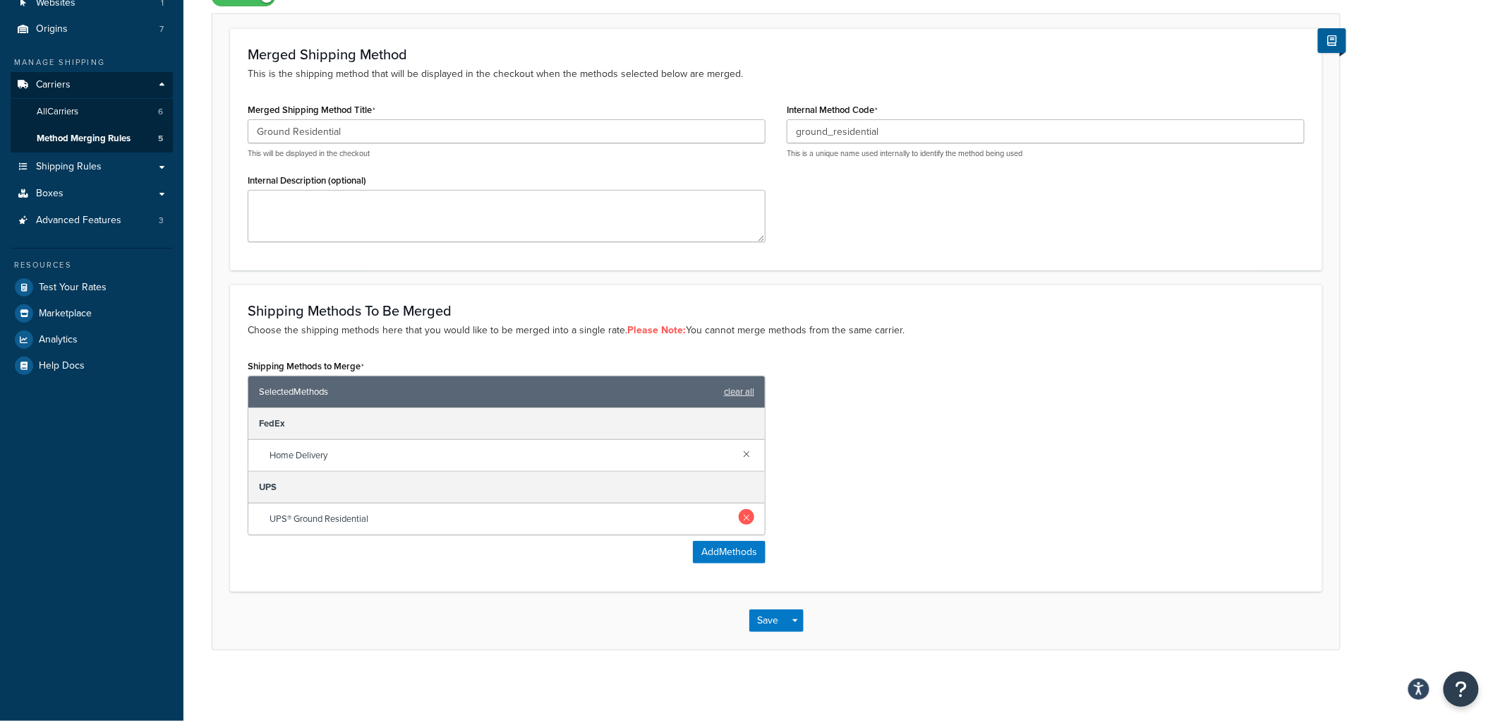
click at [748, 517] on link at bounding box center [747, 517] width 16 height 16
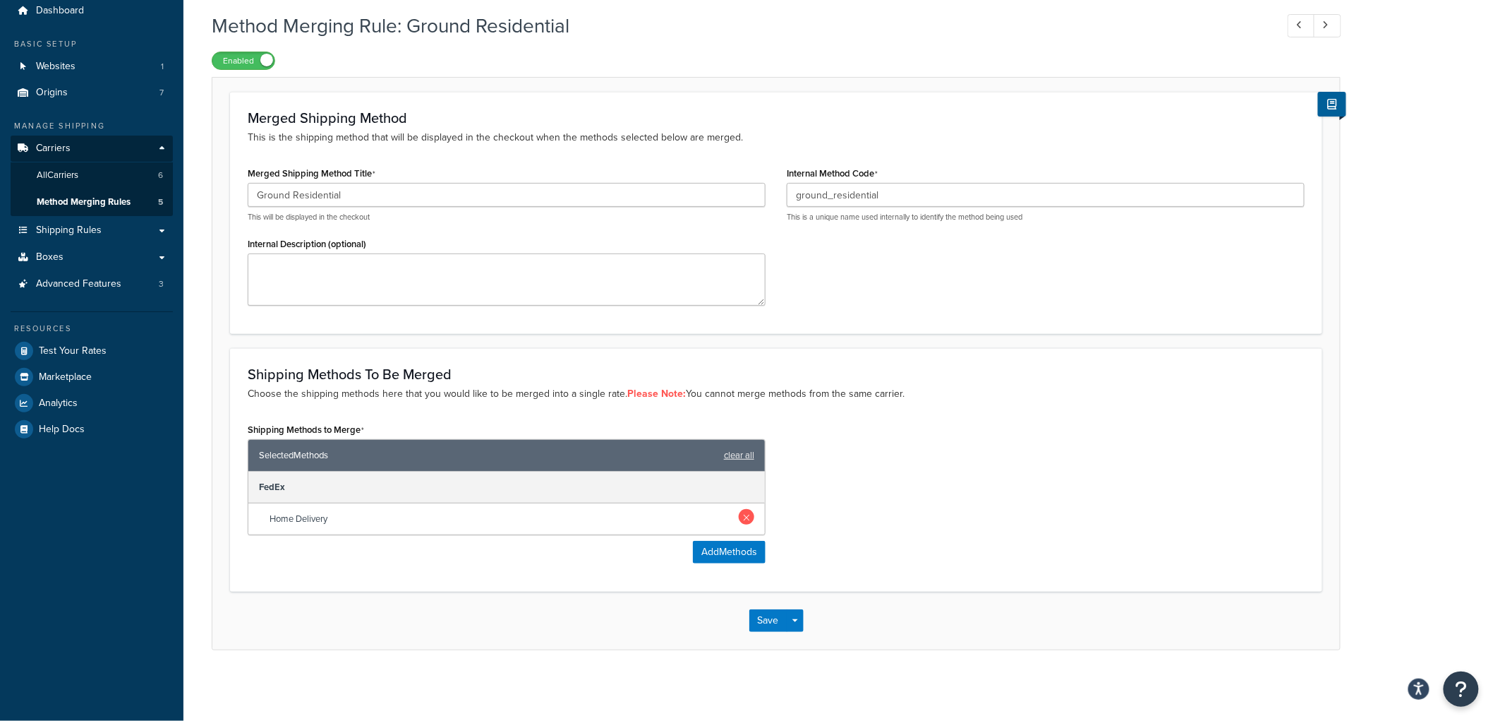
scroll to position [52, 0]
drag, startPoint x: 925, startPoint y: 529, endPoint x: 826, endPoint y: 575, distance: 109.6
click at [900, 531] on div "Shipping Methods to Merge Selected Methods clear all FedEx Home Delivery Add Me…" at bounding box center [776, 496] width 1078 height 155
click at [768, 618] on button "Save" at bounding box center [768, 620] width 38 height 23
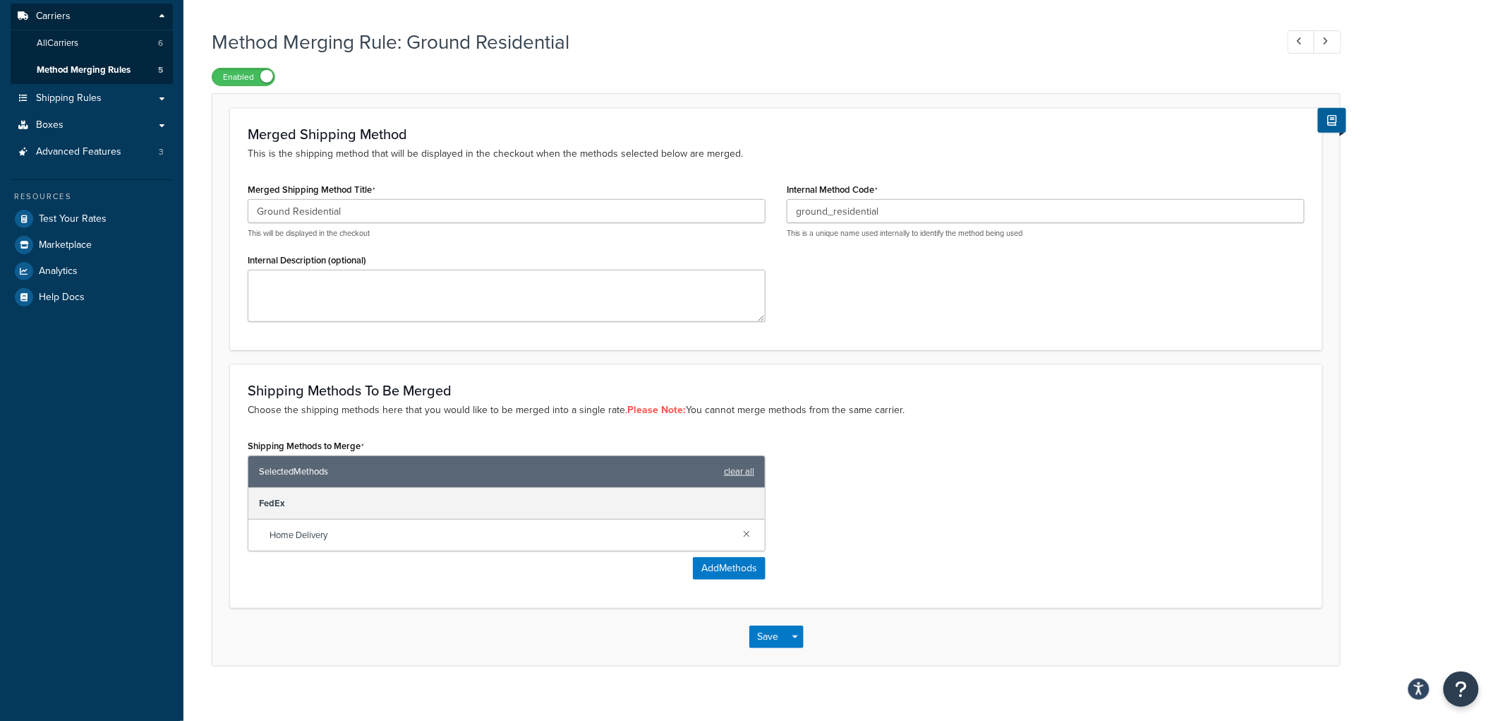
scroll to position [201, 0]
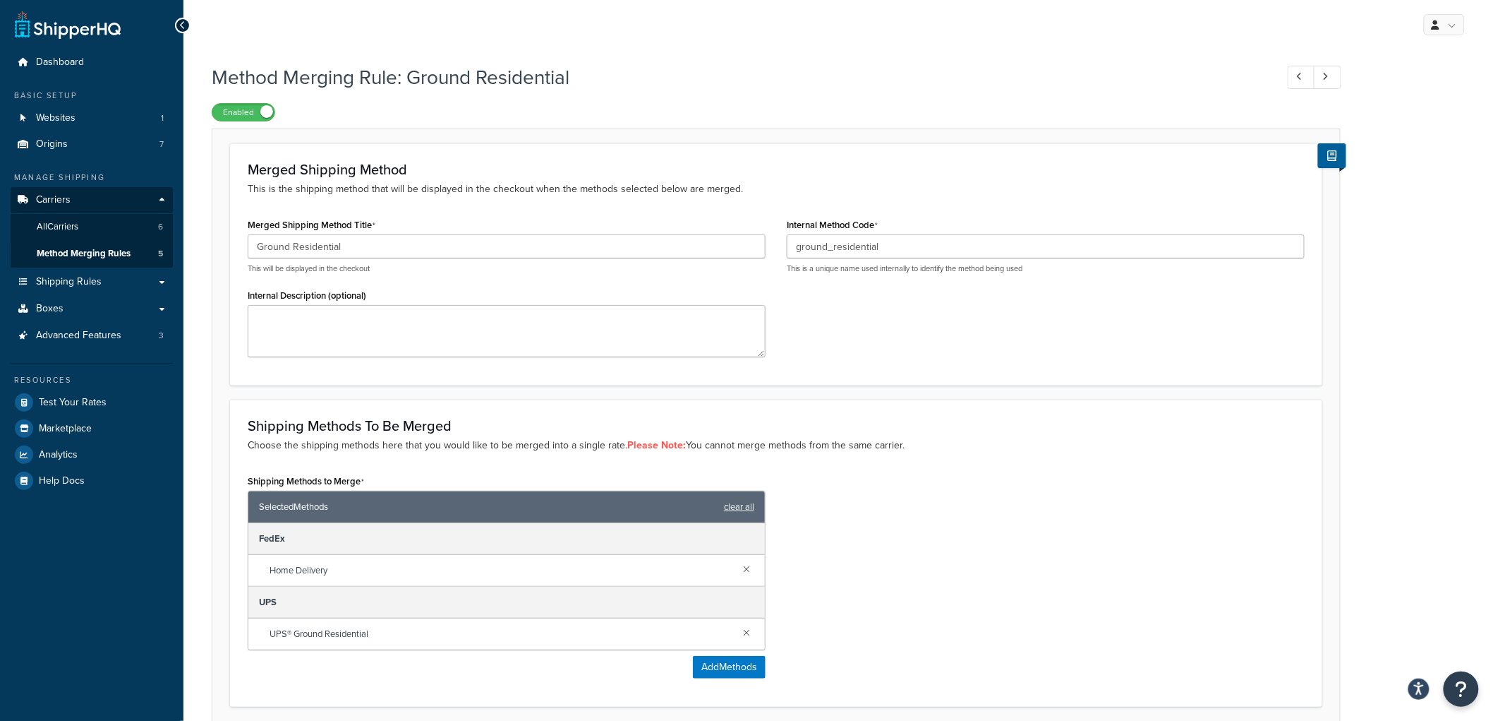
drag, startPoint x: 798, startPoint y: 448, endPoint x: 905, endPoint y: 453, distance: 106.7
click at [905, 453] on p "Choose the shipping methods here that you would like to be merged into a single…" at bounding box center [776, 446] width 1057 height 16
click at [905, 457] on div "Shipping Methods To Be Merged Choose the shipping methods here that you would l…" at bounding box center [776, 552] width 1092 height 307
click at [97, 248] on span "Method Merging Rules" at bounding box center [84, 254] width 94 height 12
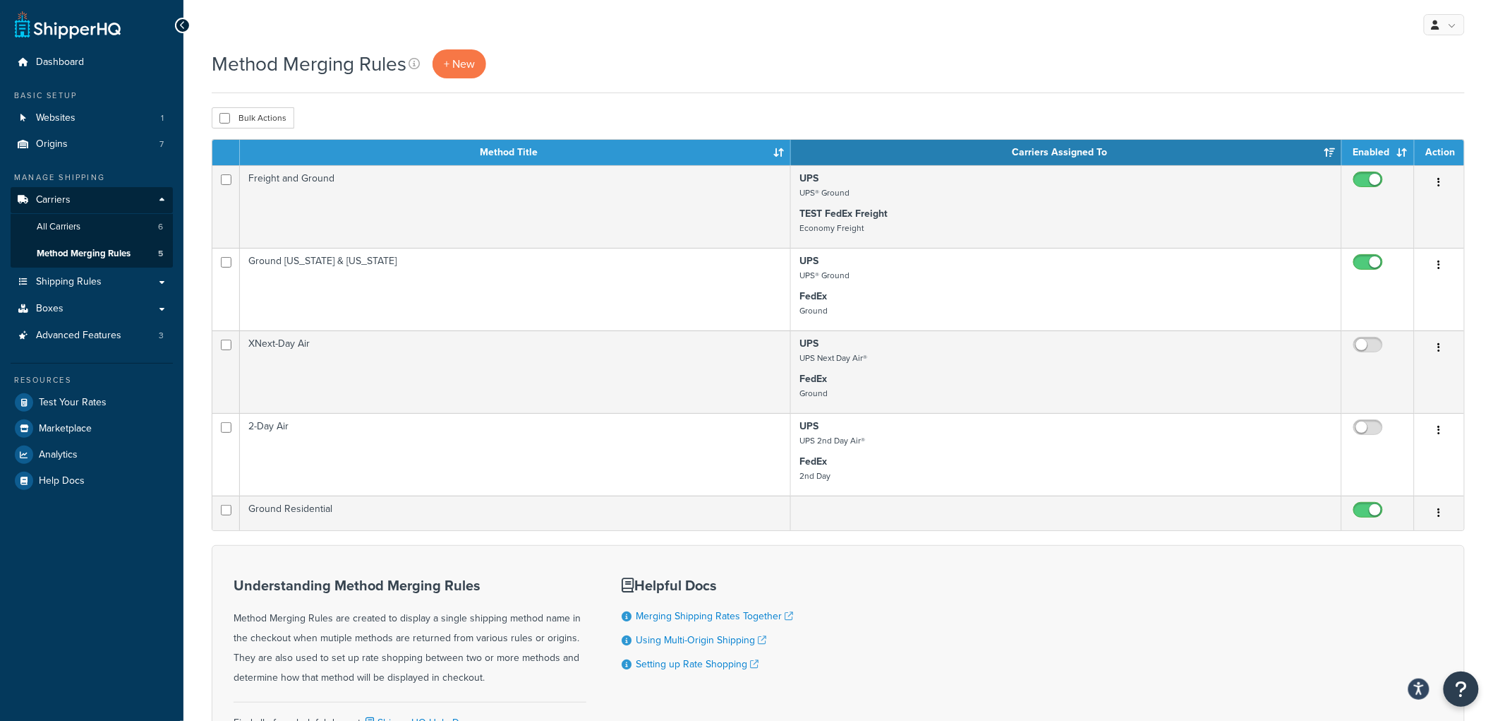
click at [877, 42] on div "My Profile Billing Global Settings Contact Us Logout" at bounding box center [838, 24] width 1310 height 49
drag, startPoint x: 120, startPoint y: 334, endPoint x: 272, endPoint y: 299, distance: 156.3
click at [121, 333] on link "Advanced Features 3" at bounding box center [92, 336] width 162 height 26
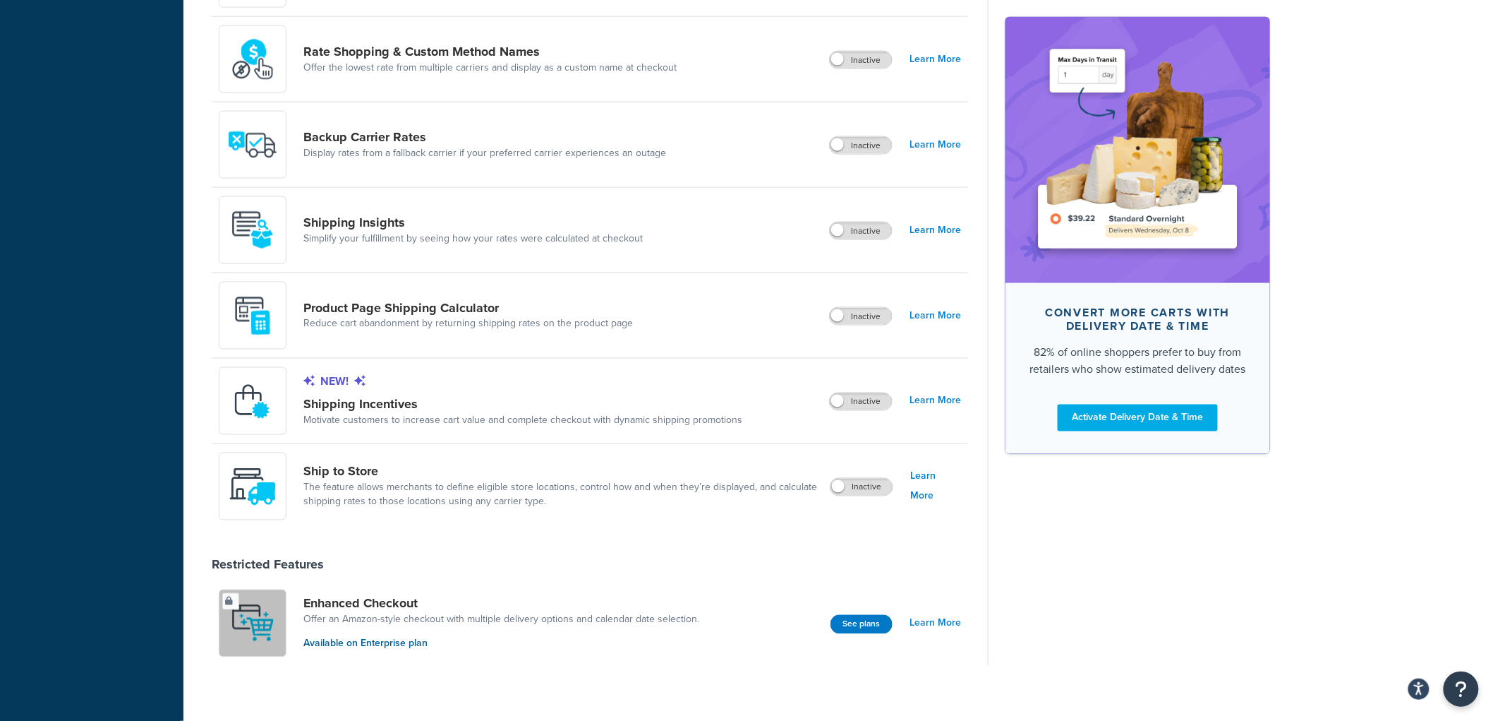
scroll to position [816, 0]
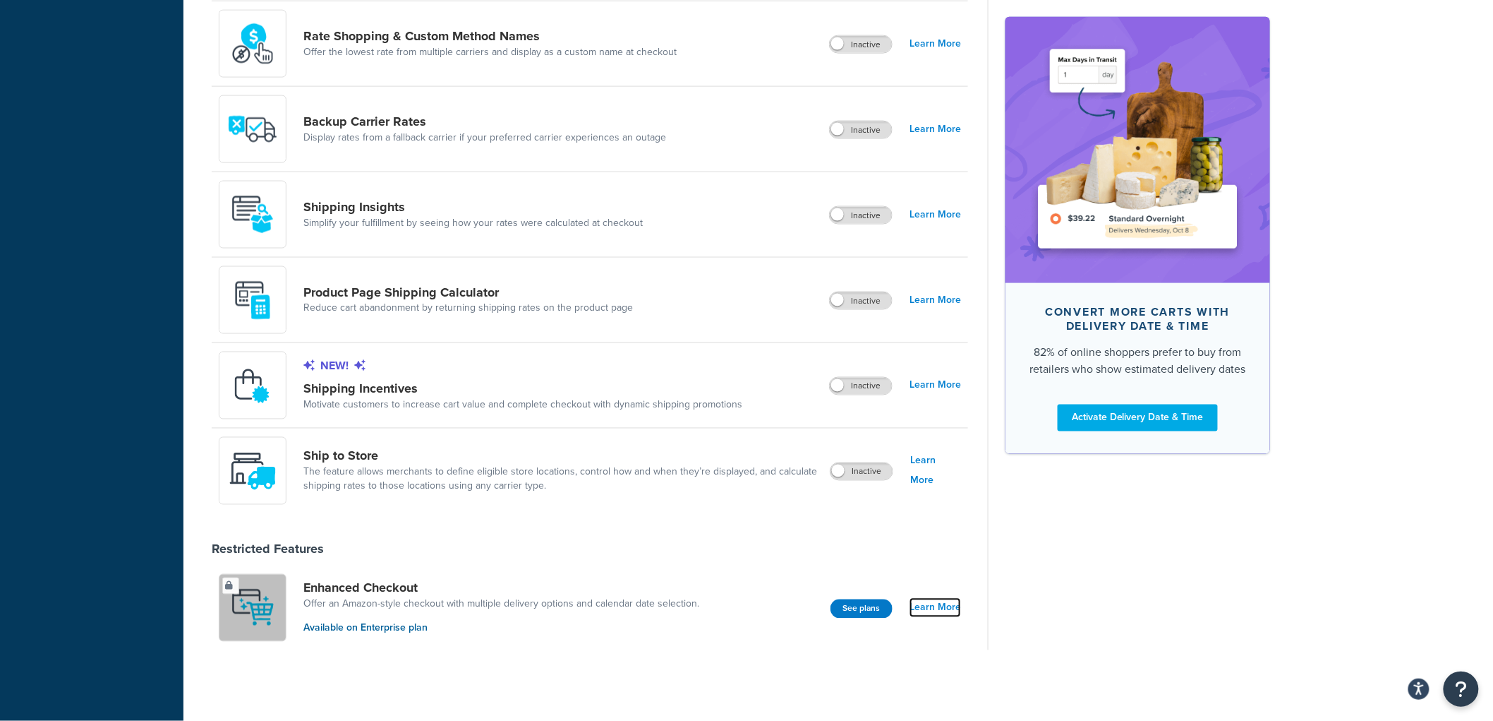
click at [926, 606] on link "Learn More" at bounding box center [936, 608] width 52 height 20
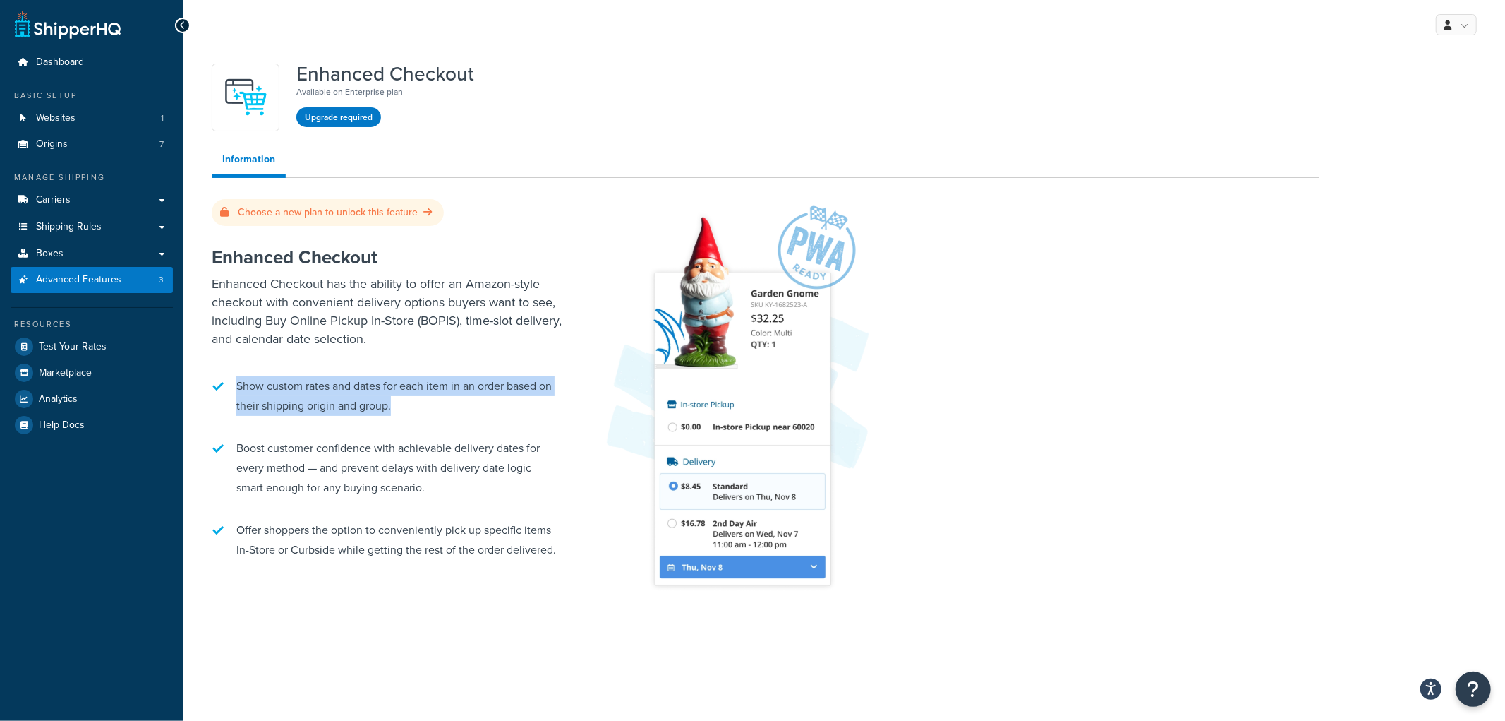
drag, startPoint x: 234, startPoint y: 382, endPoint x: 404, endPoint y: 413, distance: 172.2
click at [404, 414] on li "Show custom rates and dates for each item in an order based on their shipping o…" at bounding box center [388, 396] width 353 height 54
click at [330, 122] on button "Upgrade required" at bounding box center [338, 117] width 85 height 20
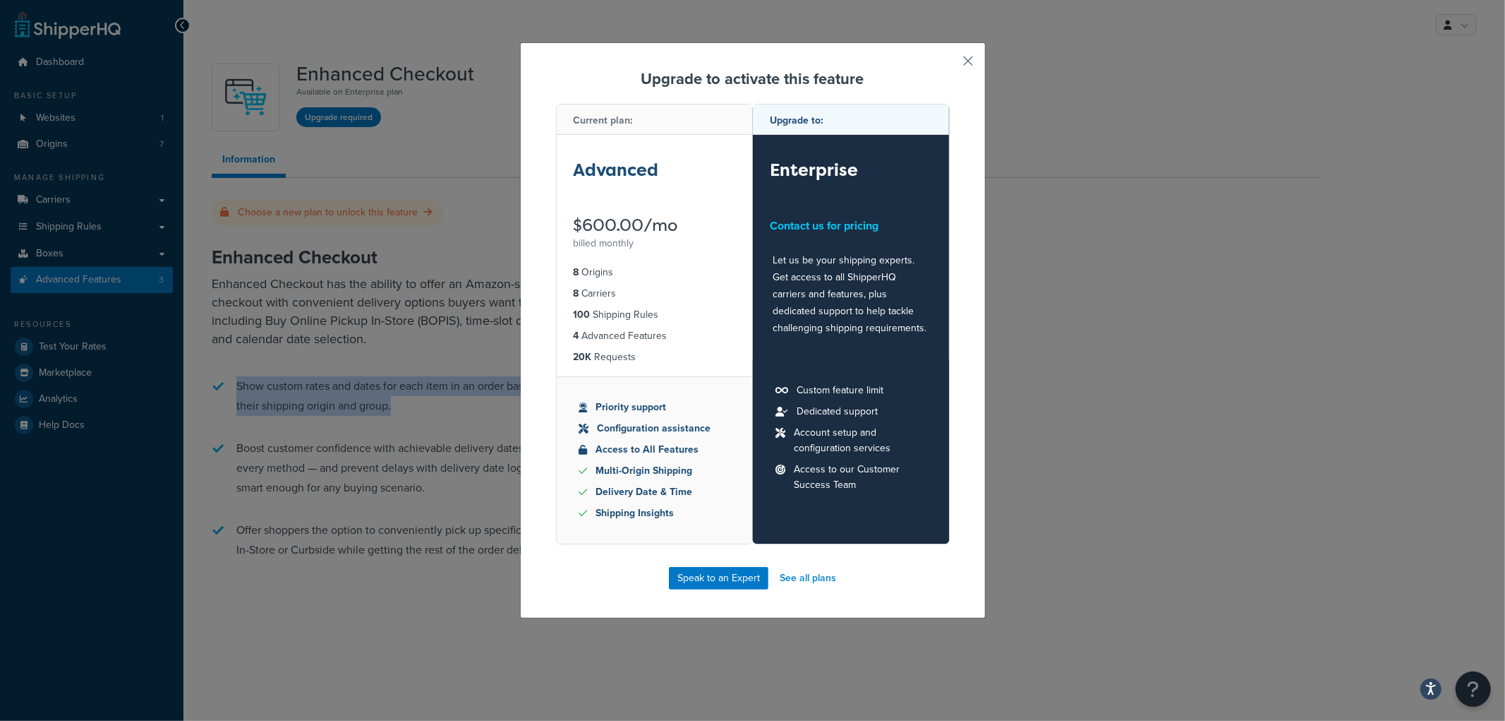
click at [950, 64] on button "button" at bounding box center [948, 66] width 4 height 4
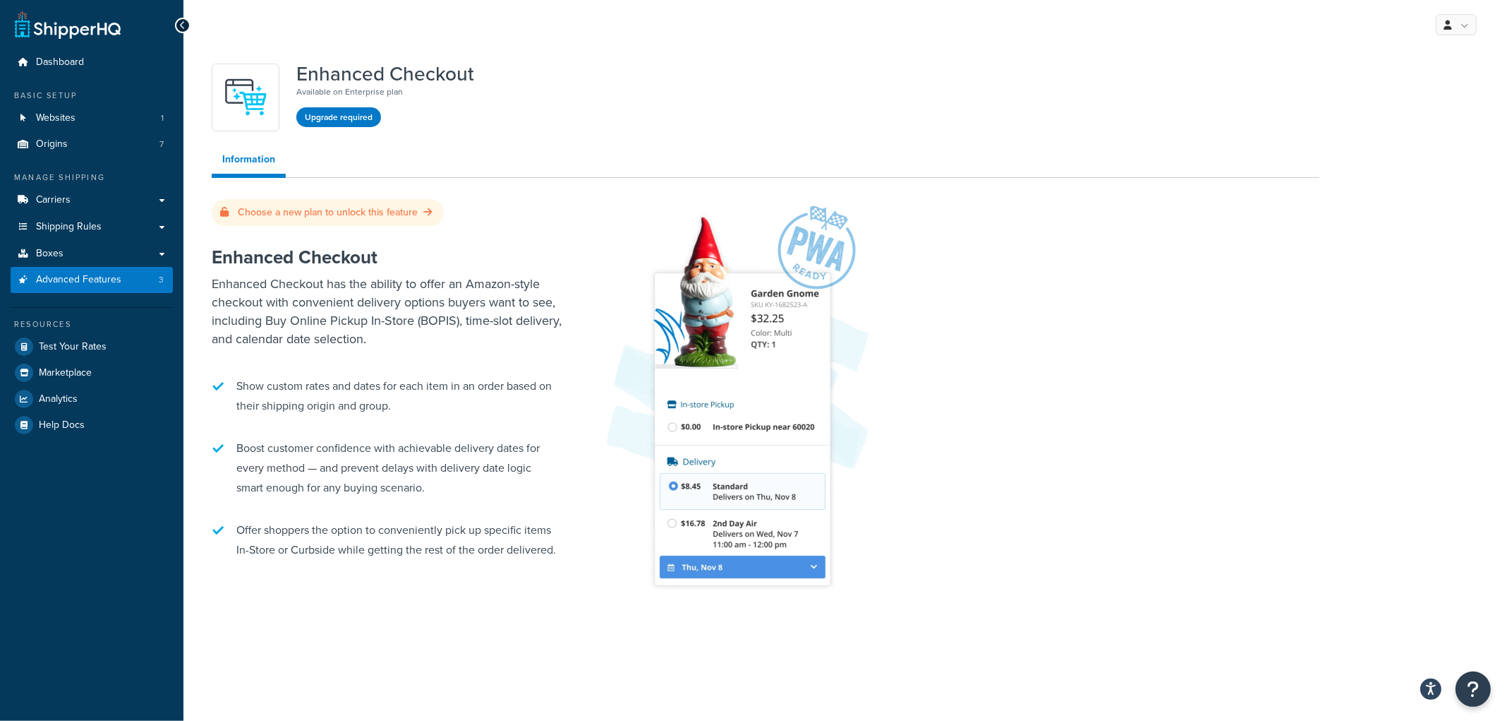
drag, startPoint x: 340, startPoint y: 314, endPoint x: 337, endPoint y: 323, distance: 9.2
click at [340, 319] on p "Enhanced Checkout has the ability to offer an Amazon-style checkout with conven…" at bounding box center [388, 311] width 353 height 73
click at [850, 147] on ul "Information" at bounding box center [766, 161] width 1108 height 32
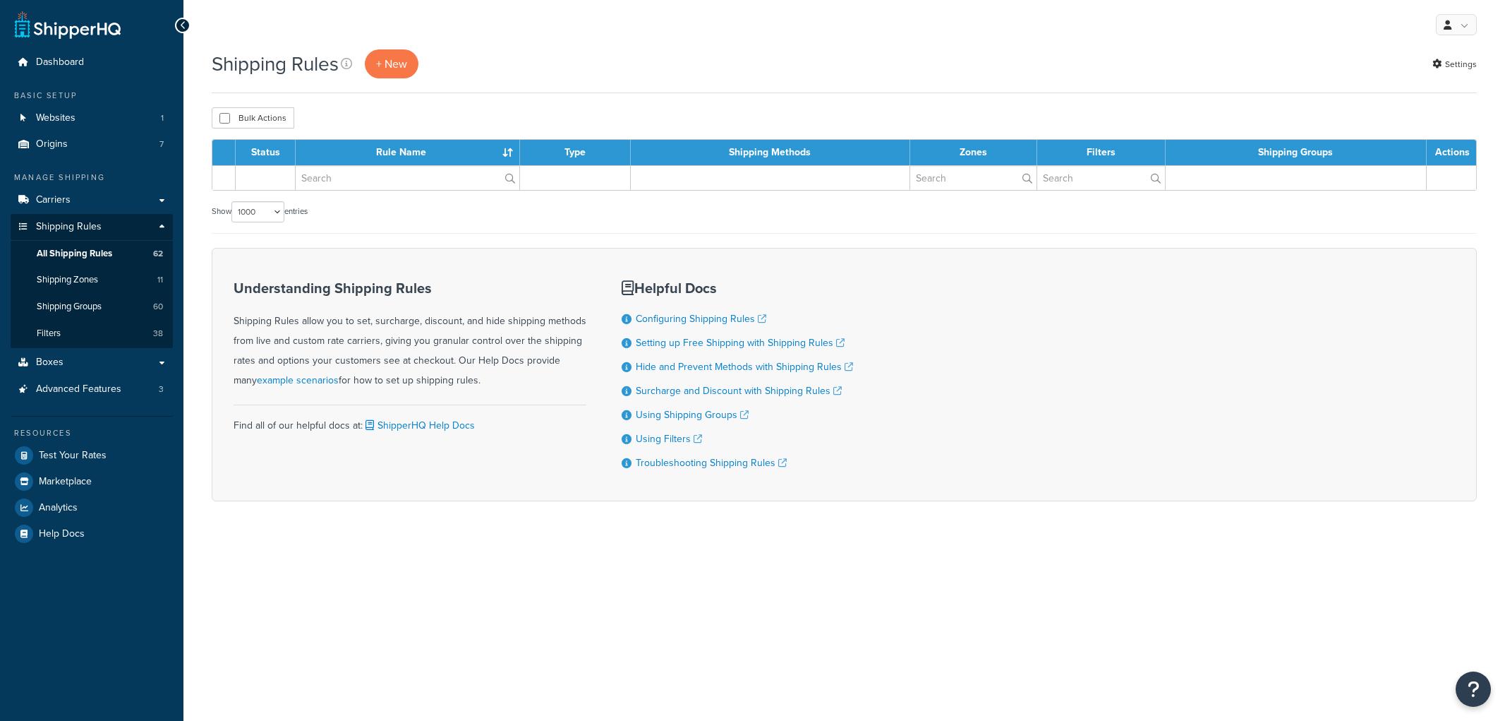
select select "1000"
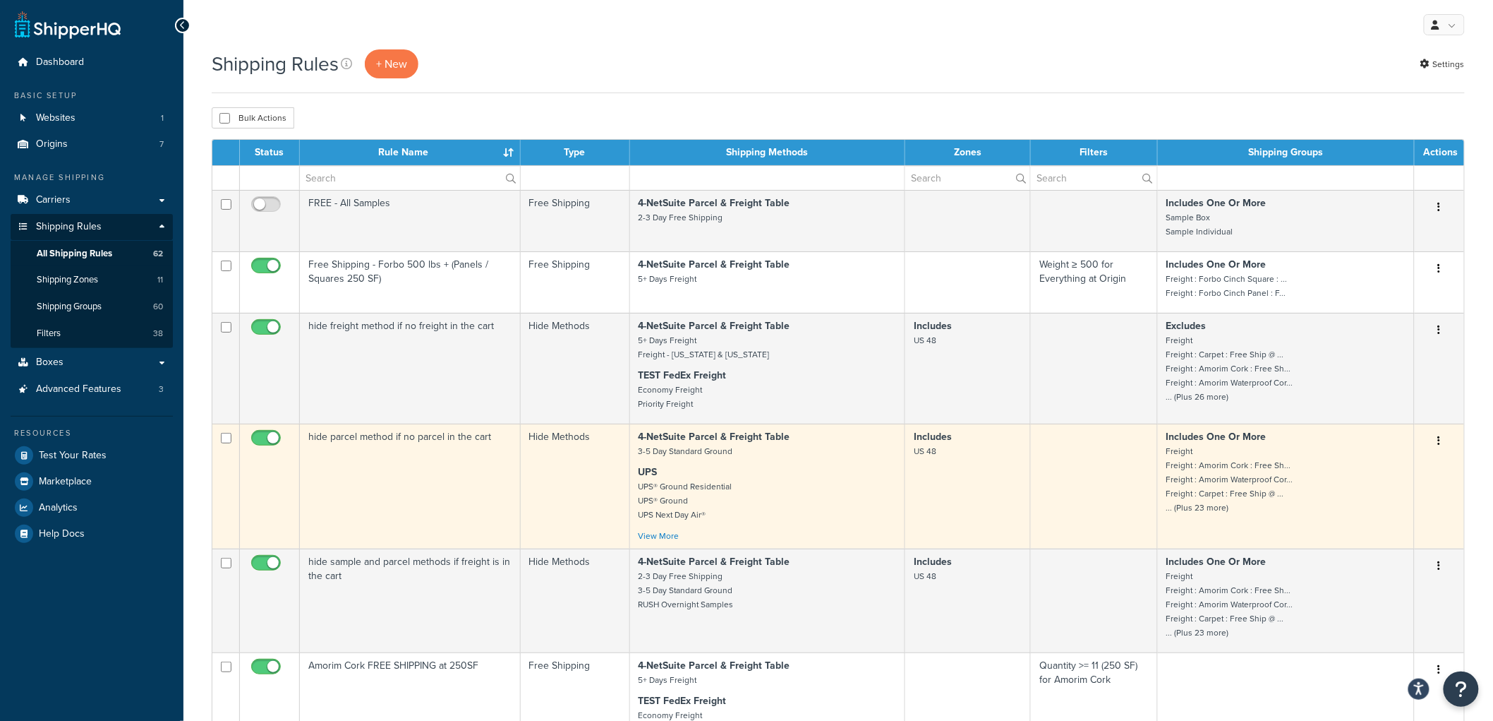
click at [367, 460] on td "hide parcel method if no parcel in the cart" at bounding box center [410, 485] width 221 height 125
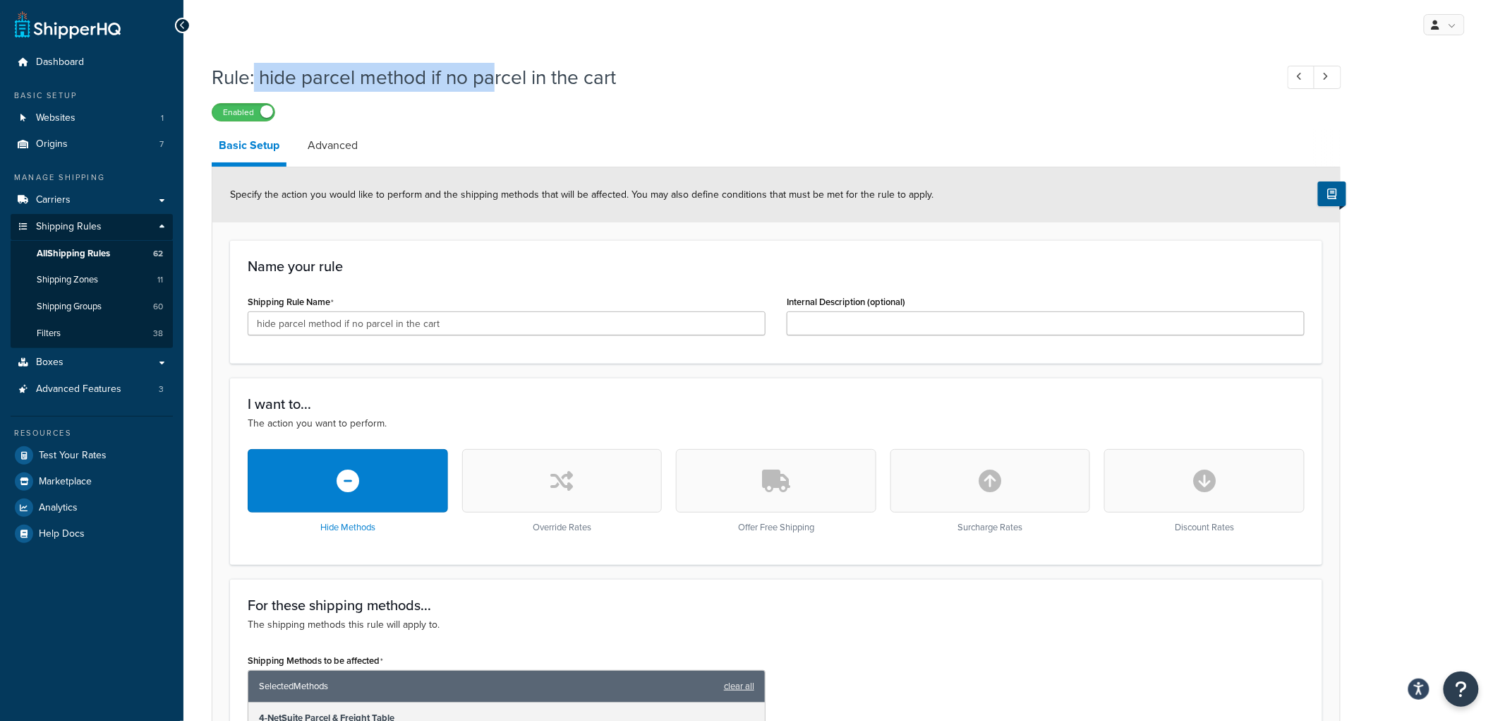
drag, startPoint x: 255, startPoint y: 74, endPoint x: 497, endPoint y: 80, distance: 241.4
click at [497, 80] on h1 "Rule: hide parcel method if no parcel in the cart" at bounding box center [737, 78] width 1050 height 28
click at [559, 94] on div "Rule: hide parcel method if no parcel in the cart Enabled" at bounding box center [776, 88] width 1129 height 65
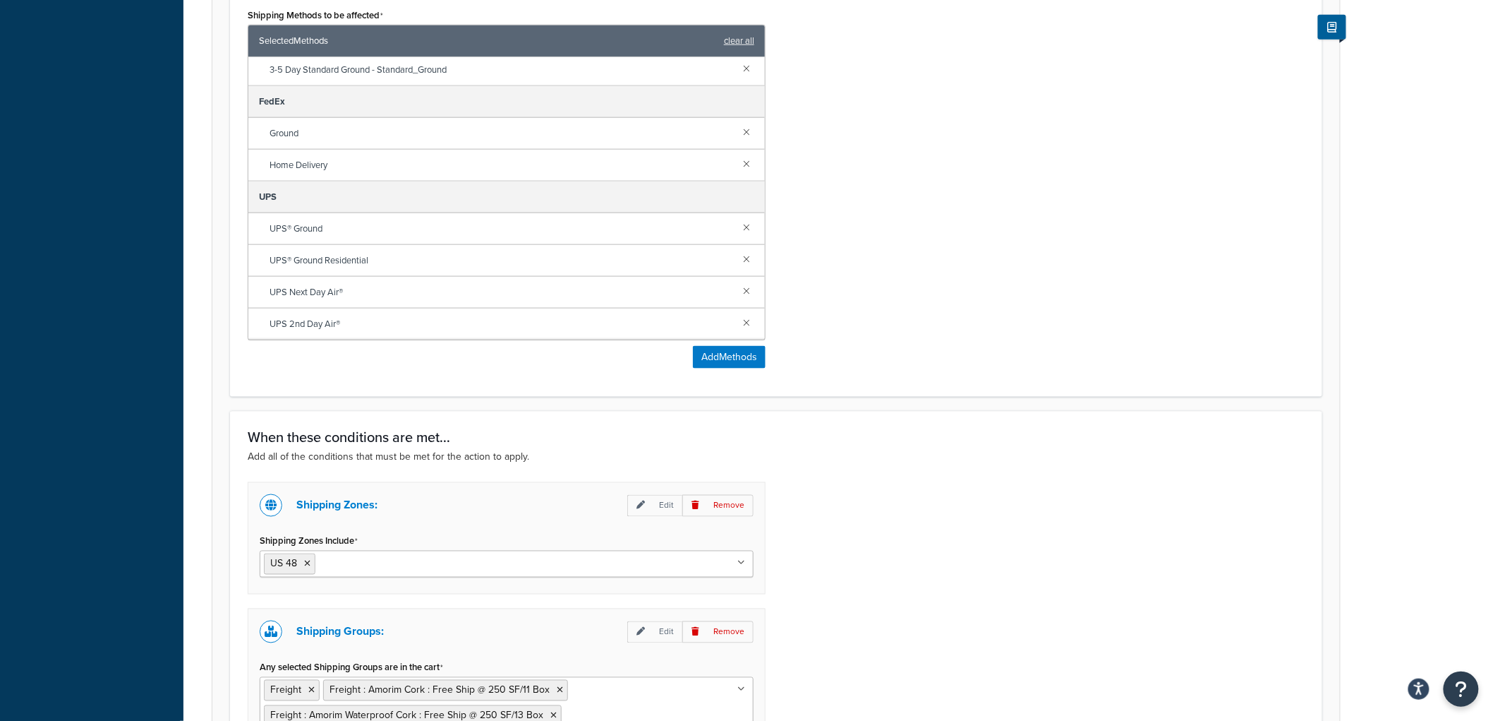
scroll to position [1019, 0]
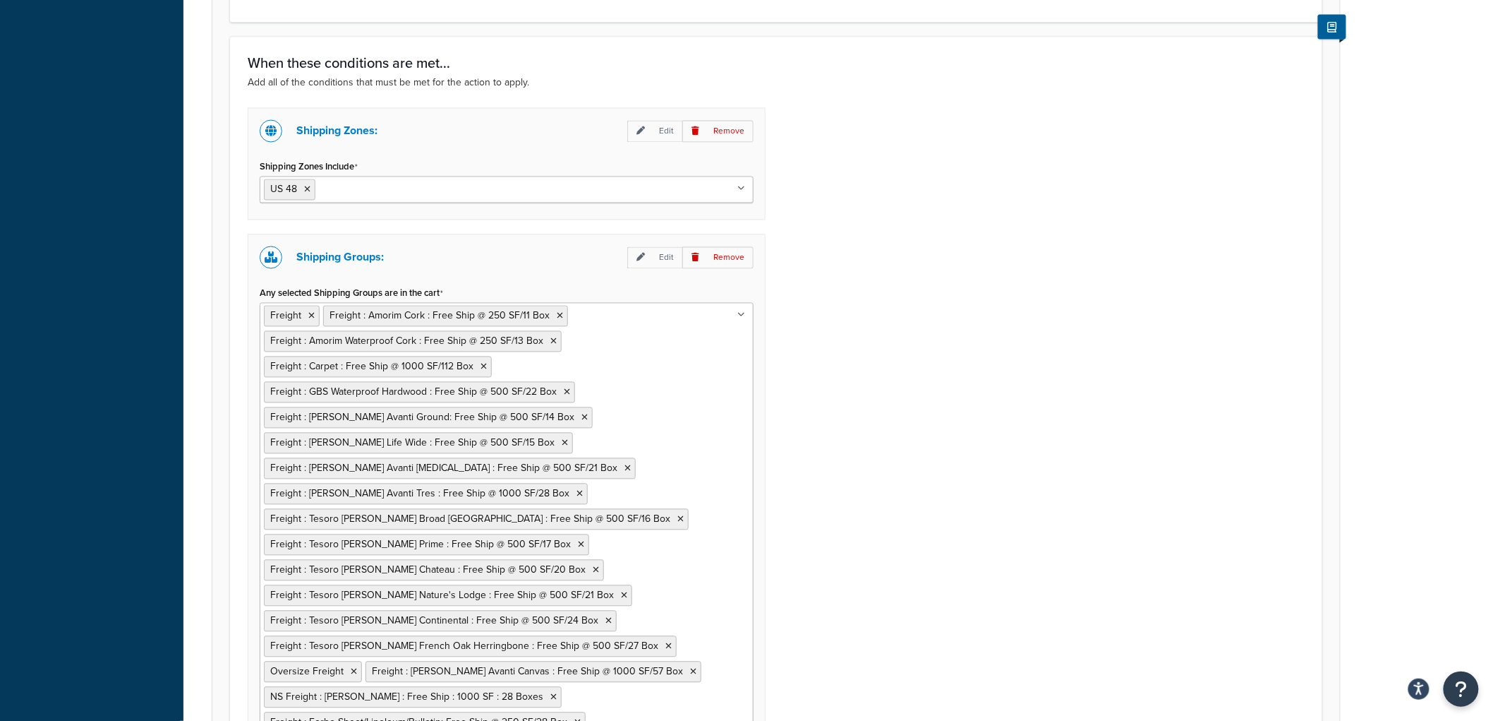
click at [661, 372] on ul "Freight Freight : Amorim Cork : Free Ship @ 250 SF/11 Box Freight : Amorim Wate…" at bounding box center [507, 532] width 494 height 459
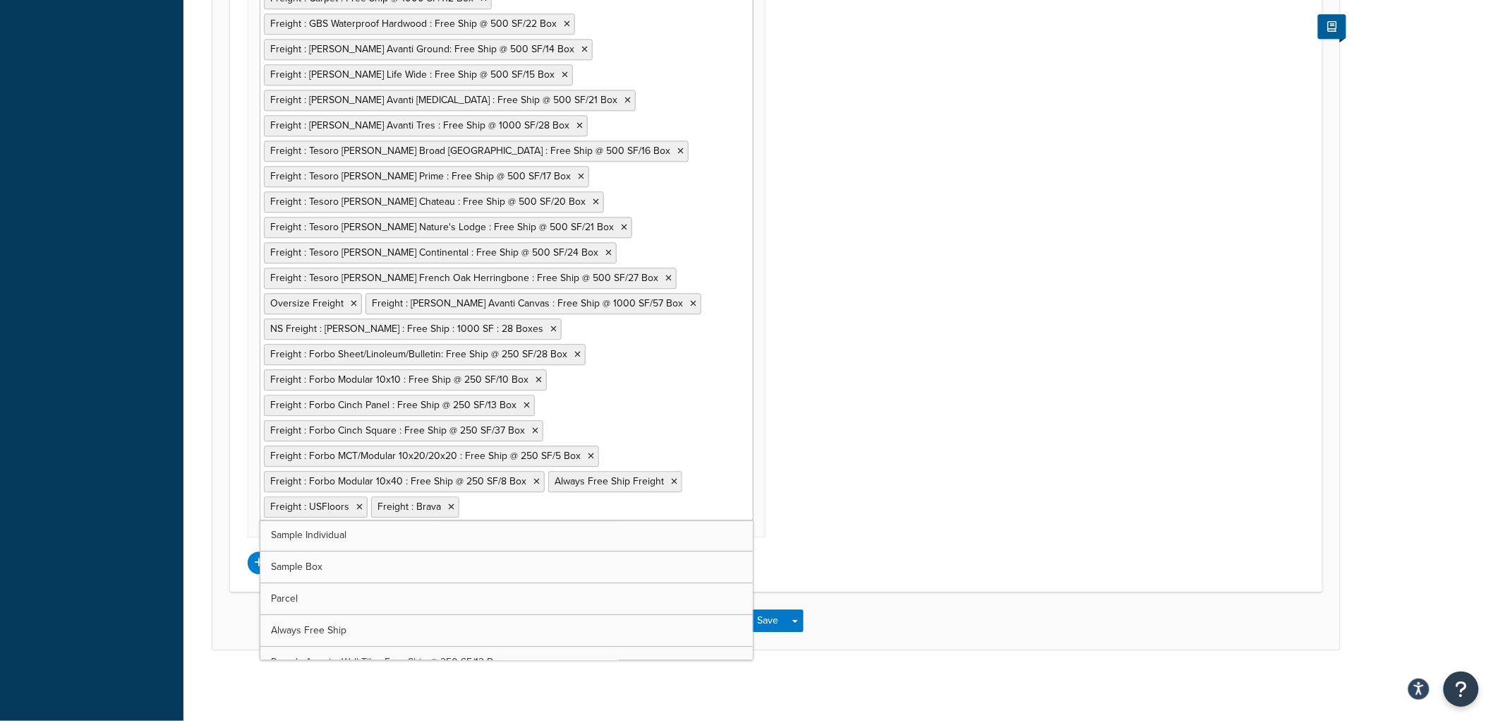
click at [838, 374] on div "Shipping Zones: Edit Remove Shipping Zones Include US 48 US APO [GEOGRAPHIC_DAT…" at bounding box center [776, 157] width 1078 height 834
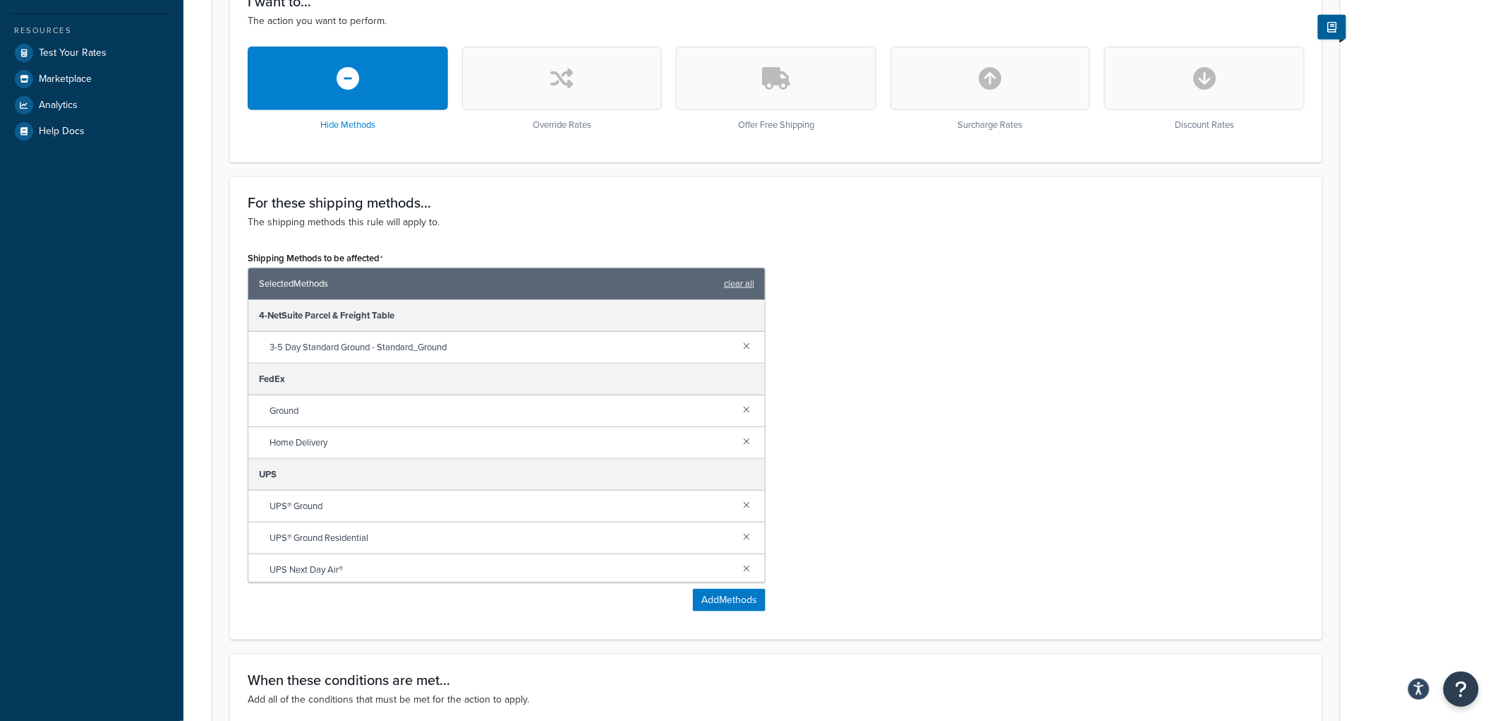
scroll to position [0, 0]
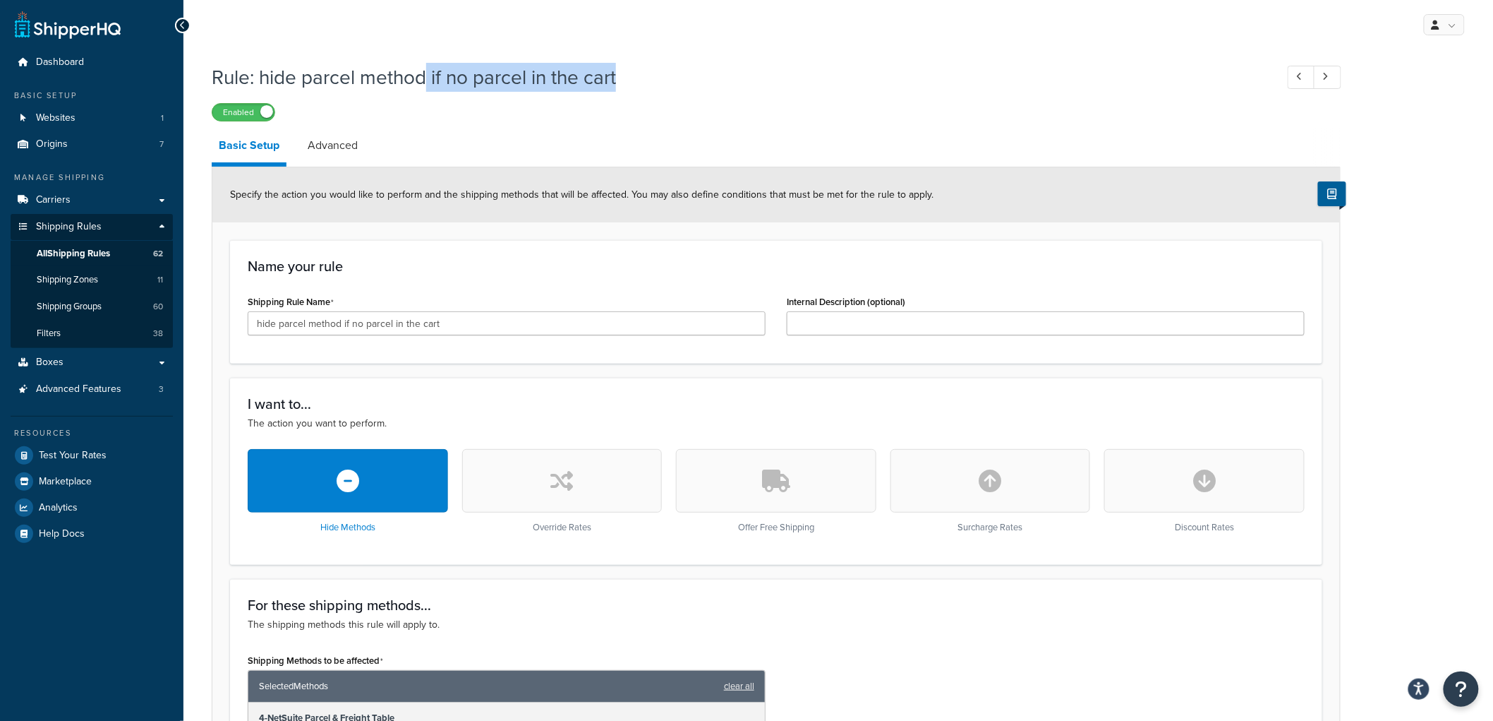
drag, startPoint x: 637, startPoint y: 78, endPoint x: 428, endPoint y: 83, distance: 209.0
click at [428, 83] on h1 "Rule: hide parcel method if no parcel in the cart" at bounding box center [737, 78] width 1050 height 28
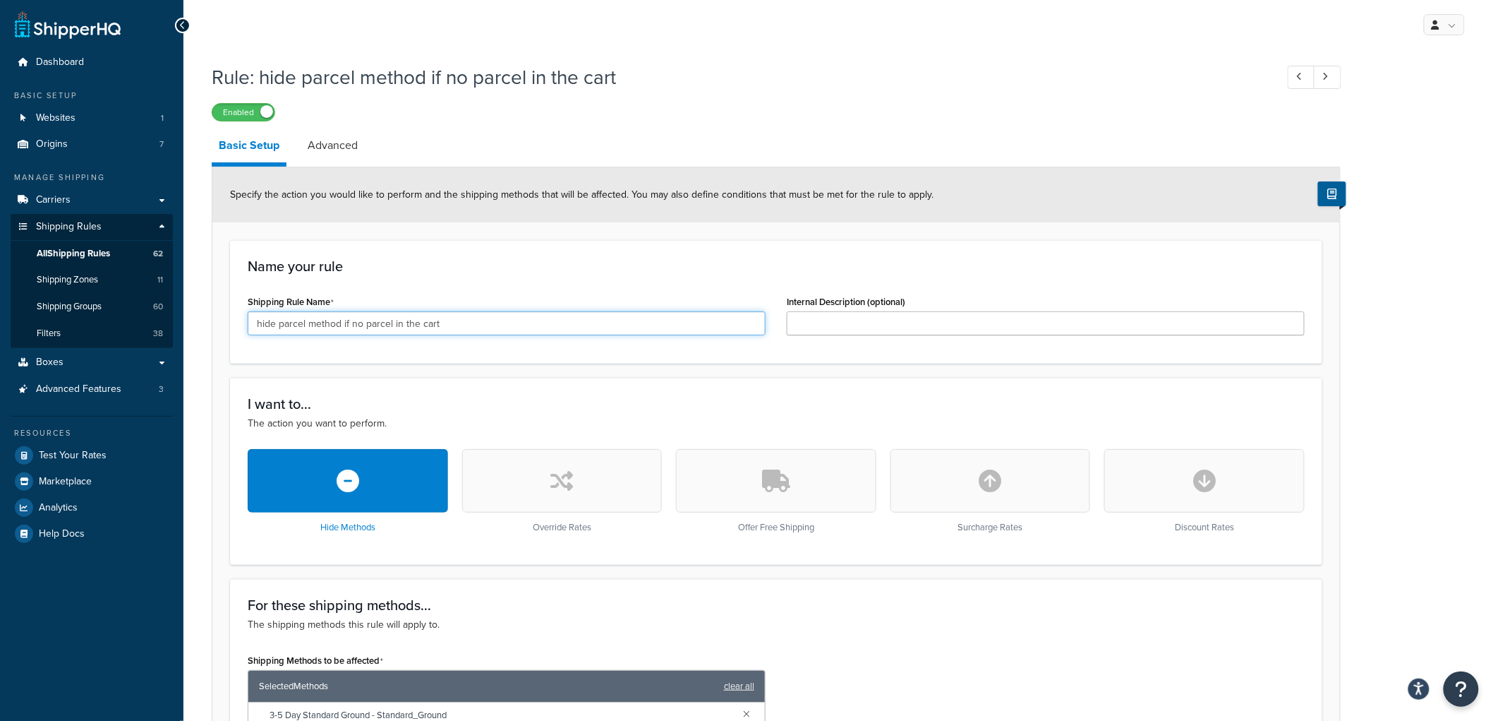
drag, startPoint x: 474, startPoint y: 323, endPoint x: 203, endPoint y: 293, distance: 273.3
click at [448, 323] on input "hide parcel method if no parcel in the cart" at bounding box center [507, 323] width 518 height 24
click at [450, 326] on input "hide parcel method if no parcel in the cart" at bounding box center [507, 323] width 518 height 24
drag, startPoint x: 454, startPoint y: 323, endPoint x: 339, endPoint y: 332, distance: 115.4
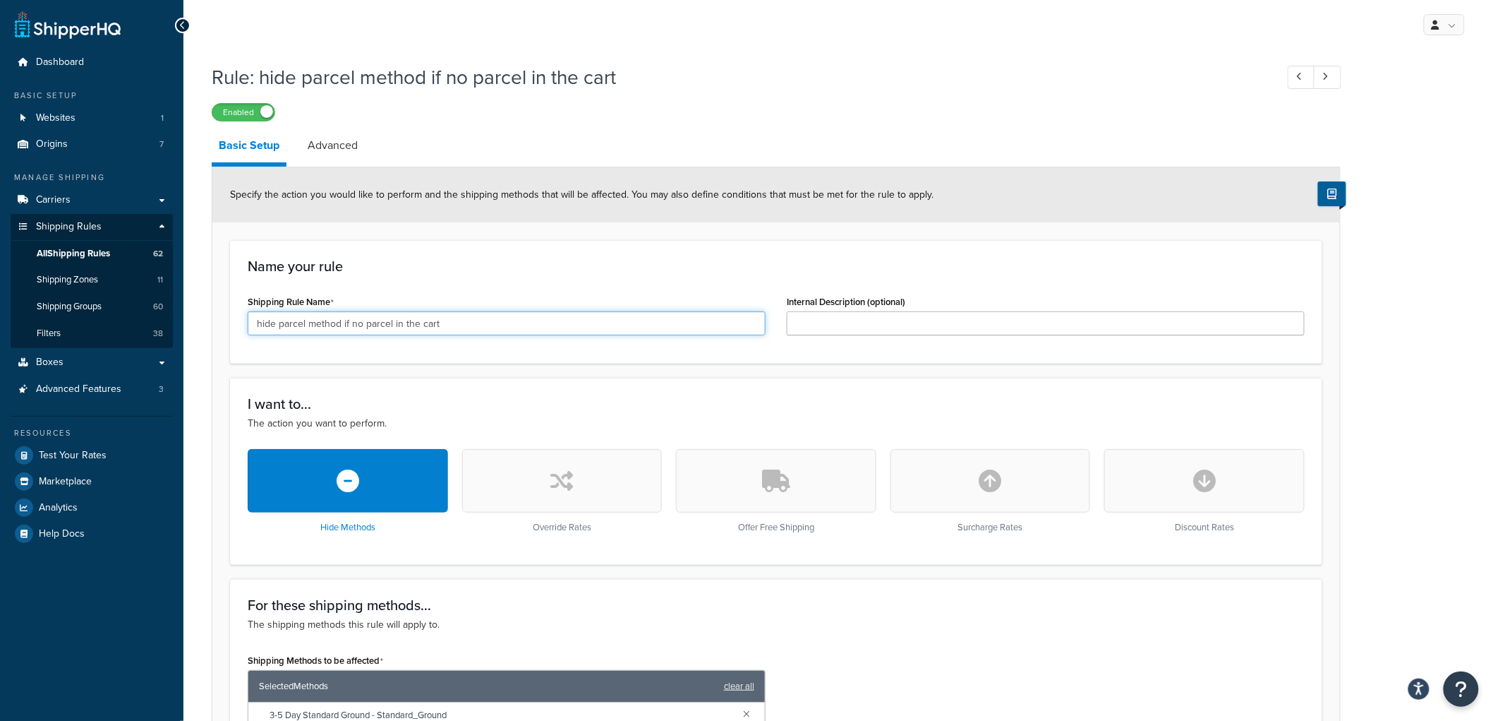
click at [339, 332] on input "hide parcel method if no parcel in the cart" at bounding box center [507, 323] width 518 height 24
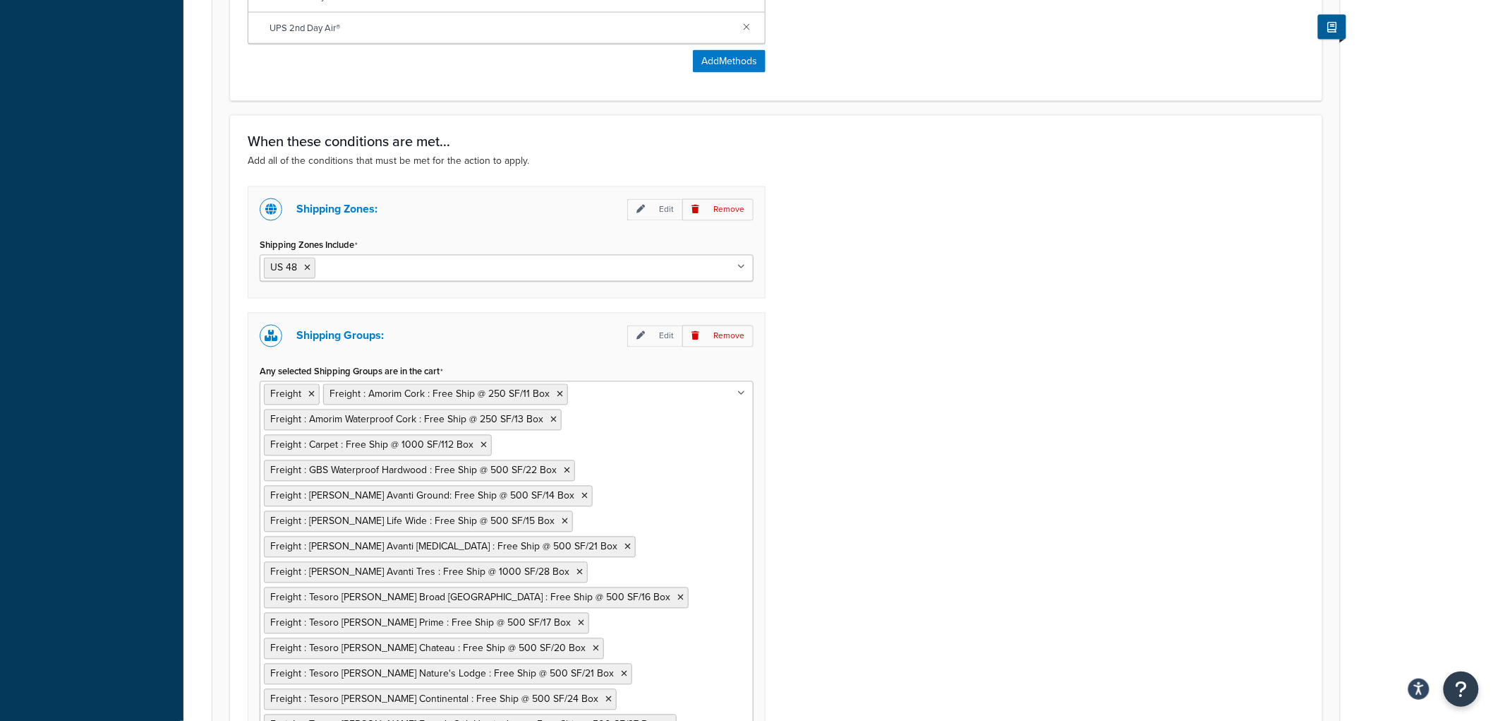
scroll to position [1392, 0]
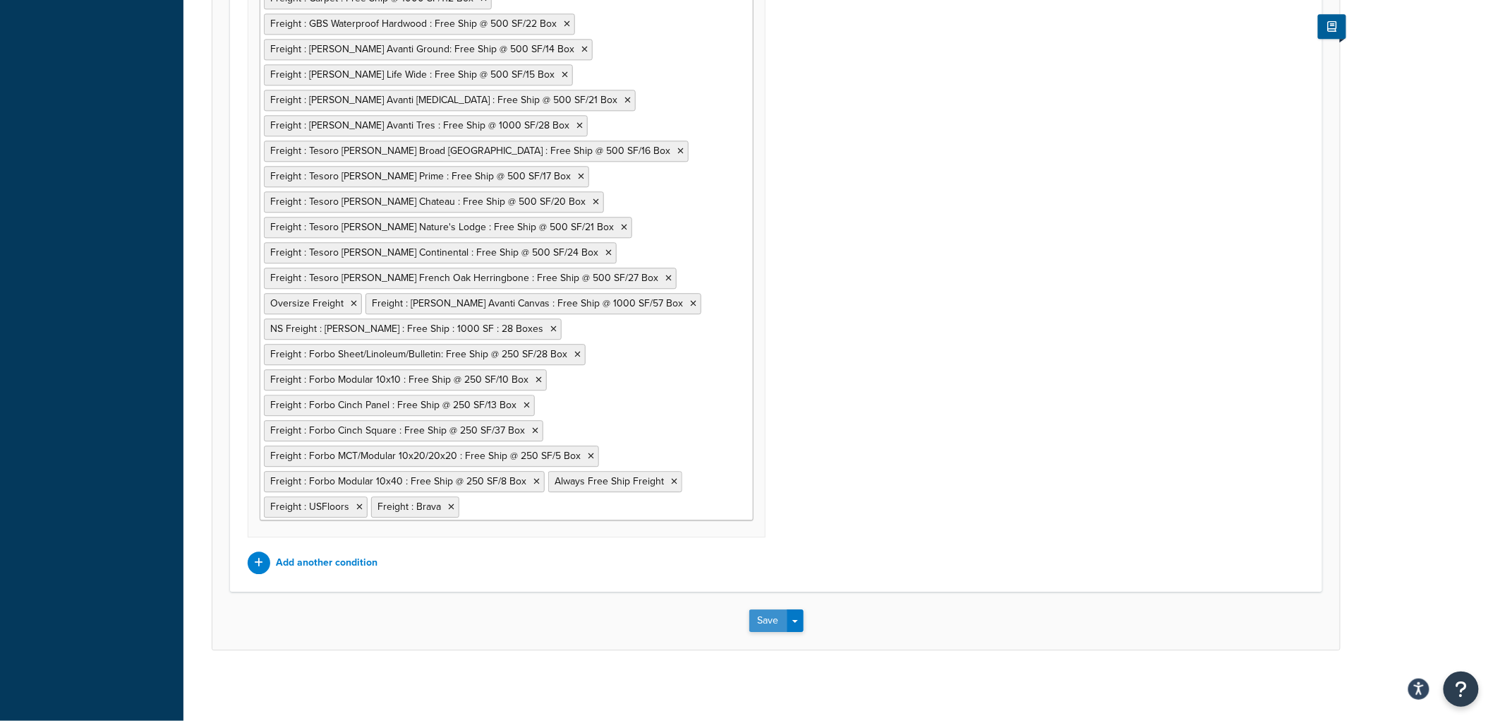
type input "hide parcel method if freight is in the cart"
click at [767, 624] on button "Save" at bounding box center [768, 620] width 38 height 23
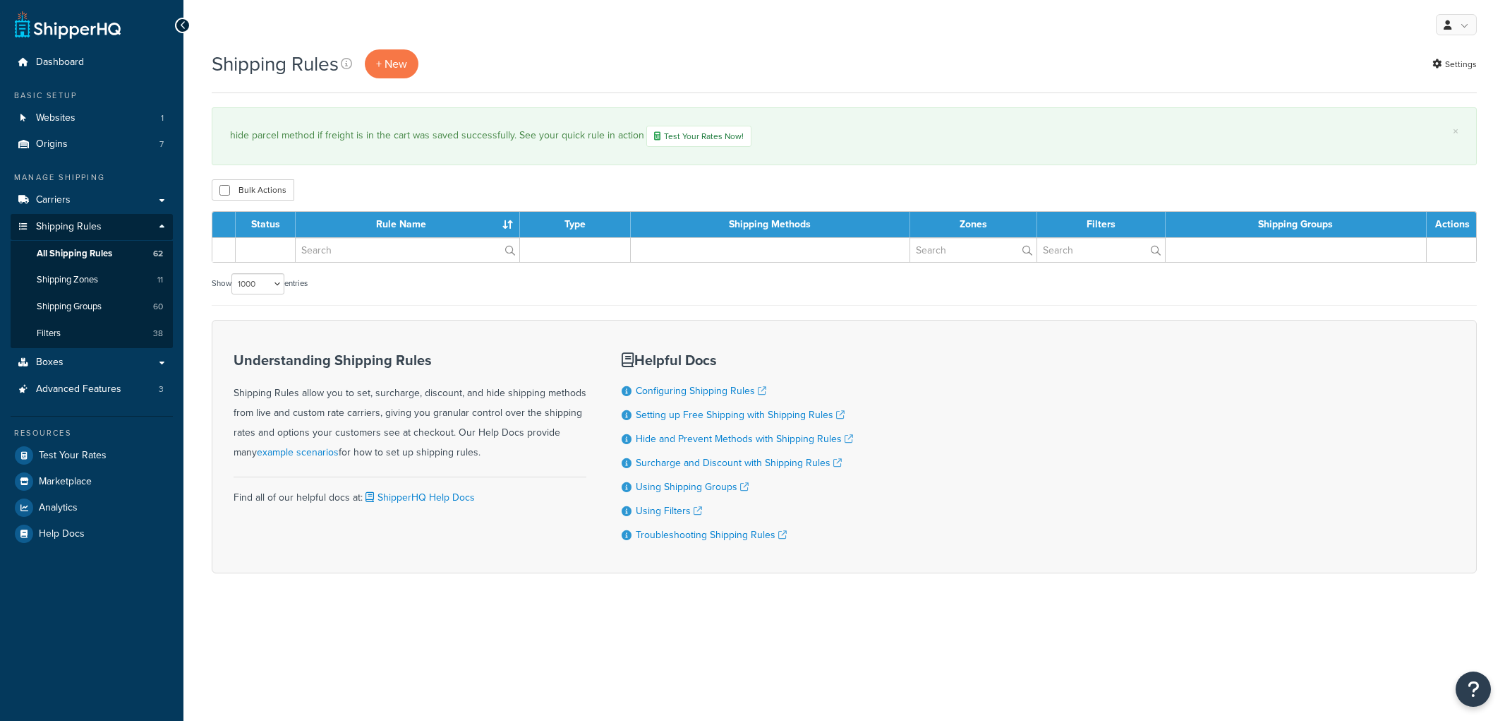
select select "1000"
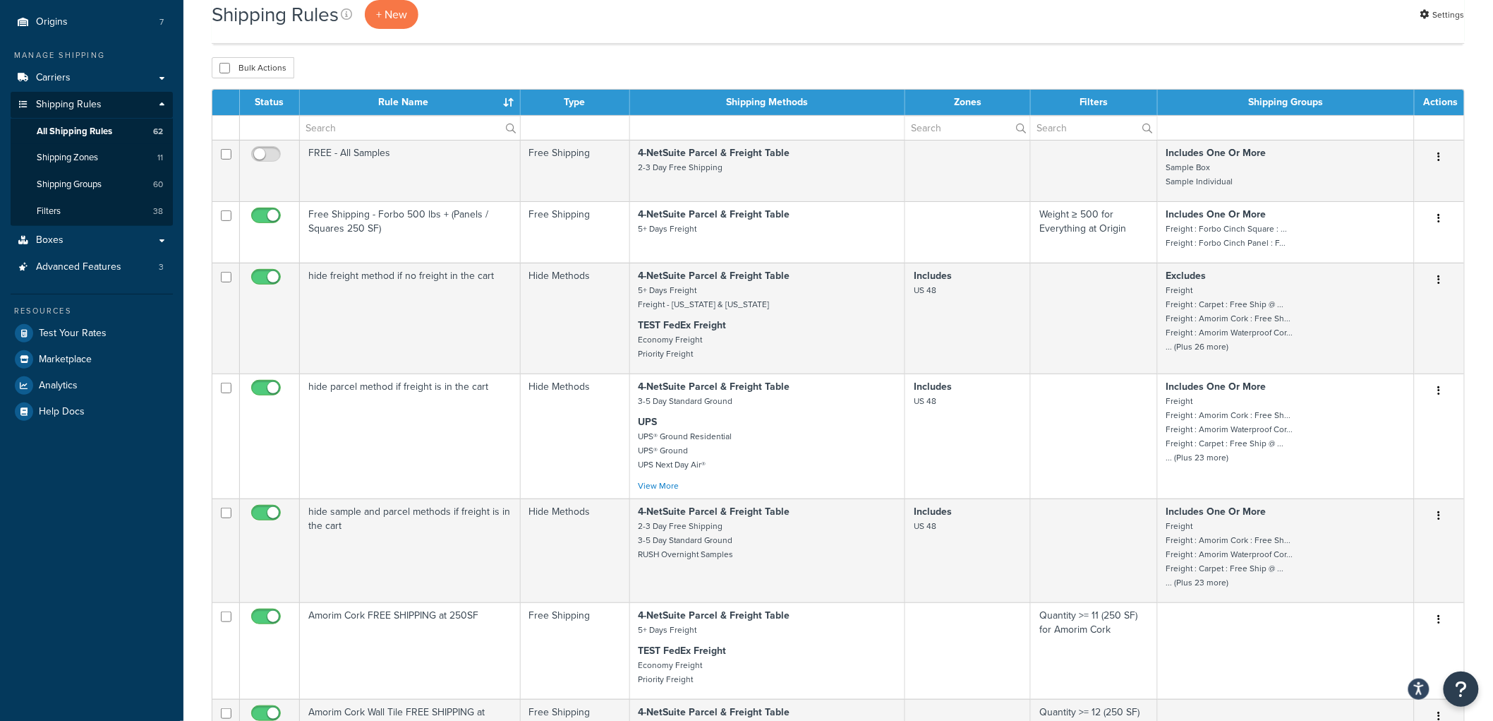
scroll to position [157, 0]
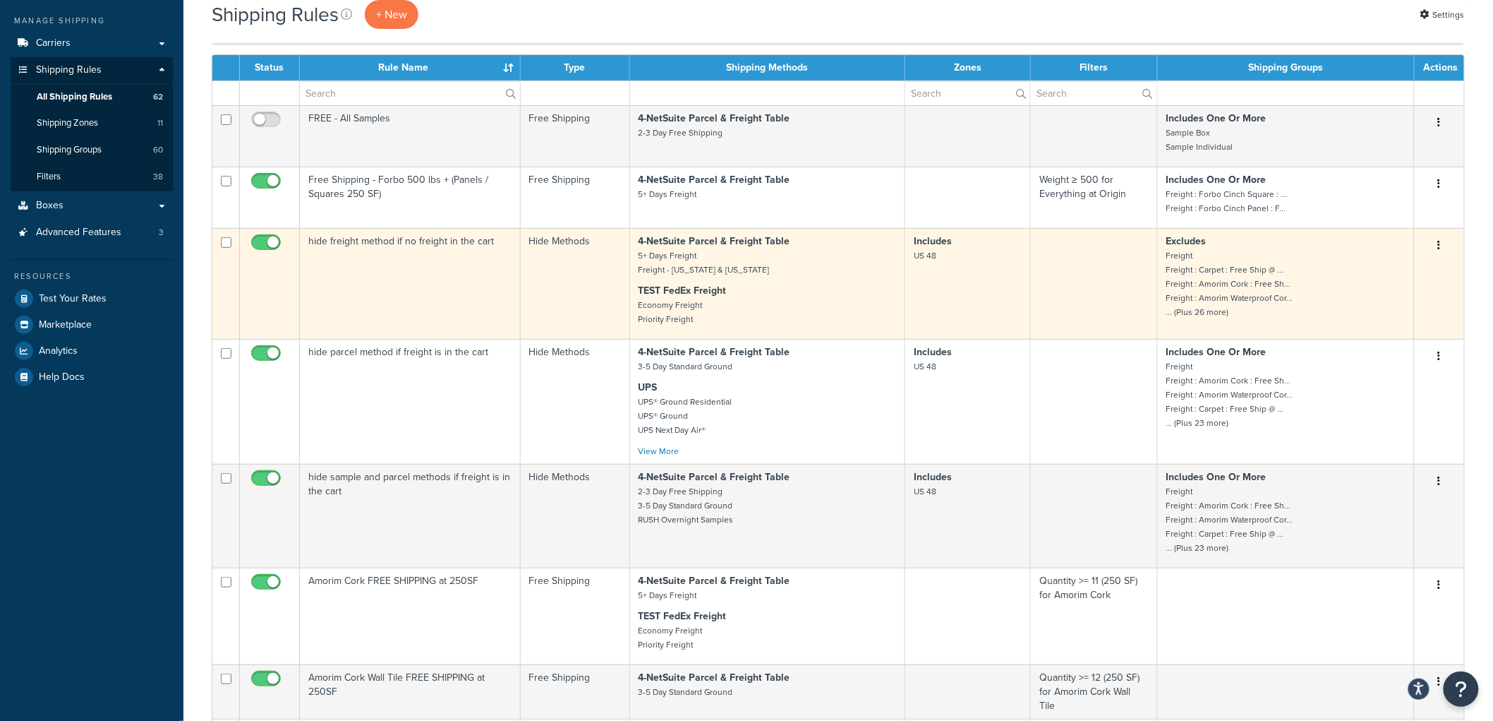
click at [385, 272] on td "hide freight method if no freight in the cart" at bounding box center [410, 283] width 221 height 111
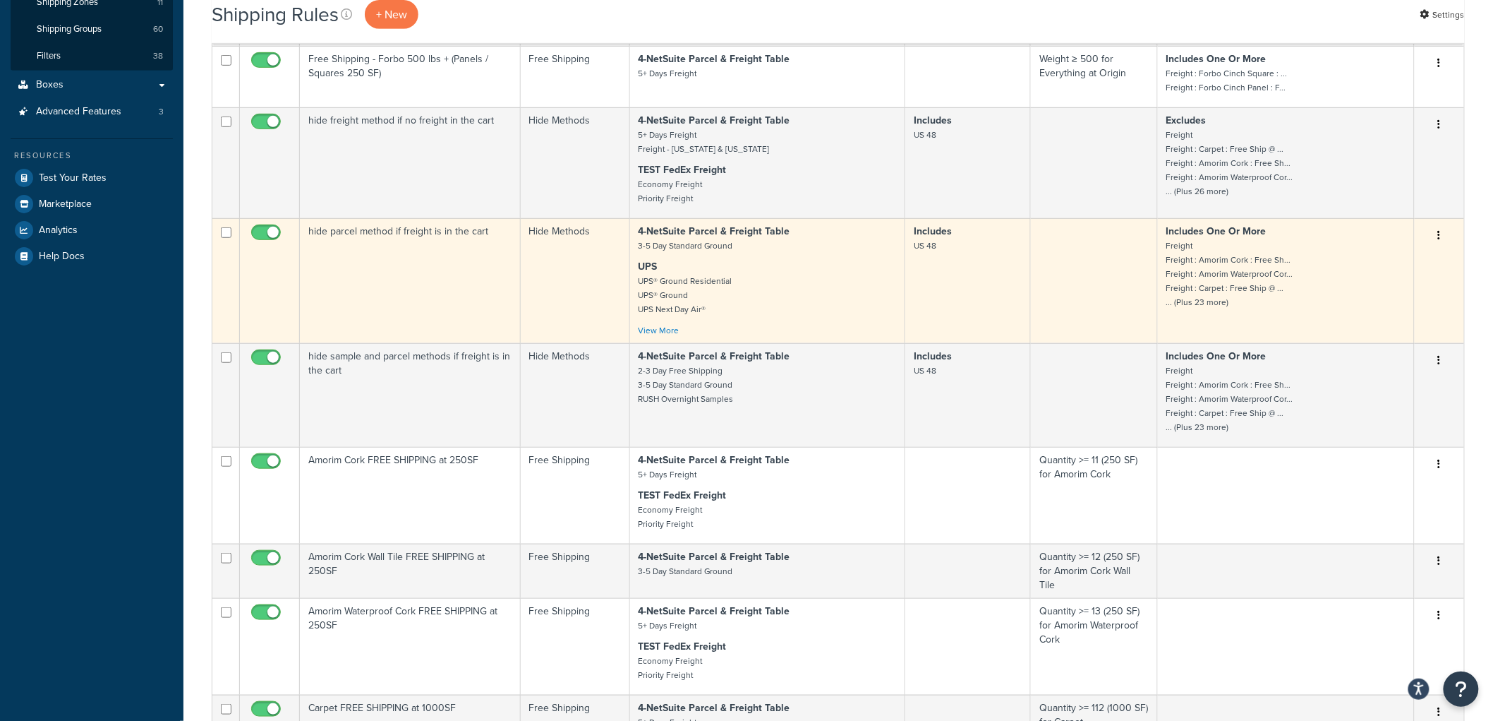
scroll to position [313, 0]
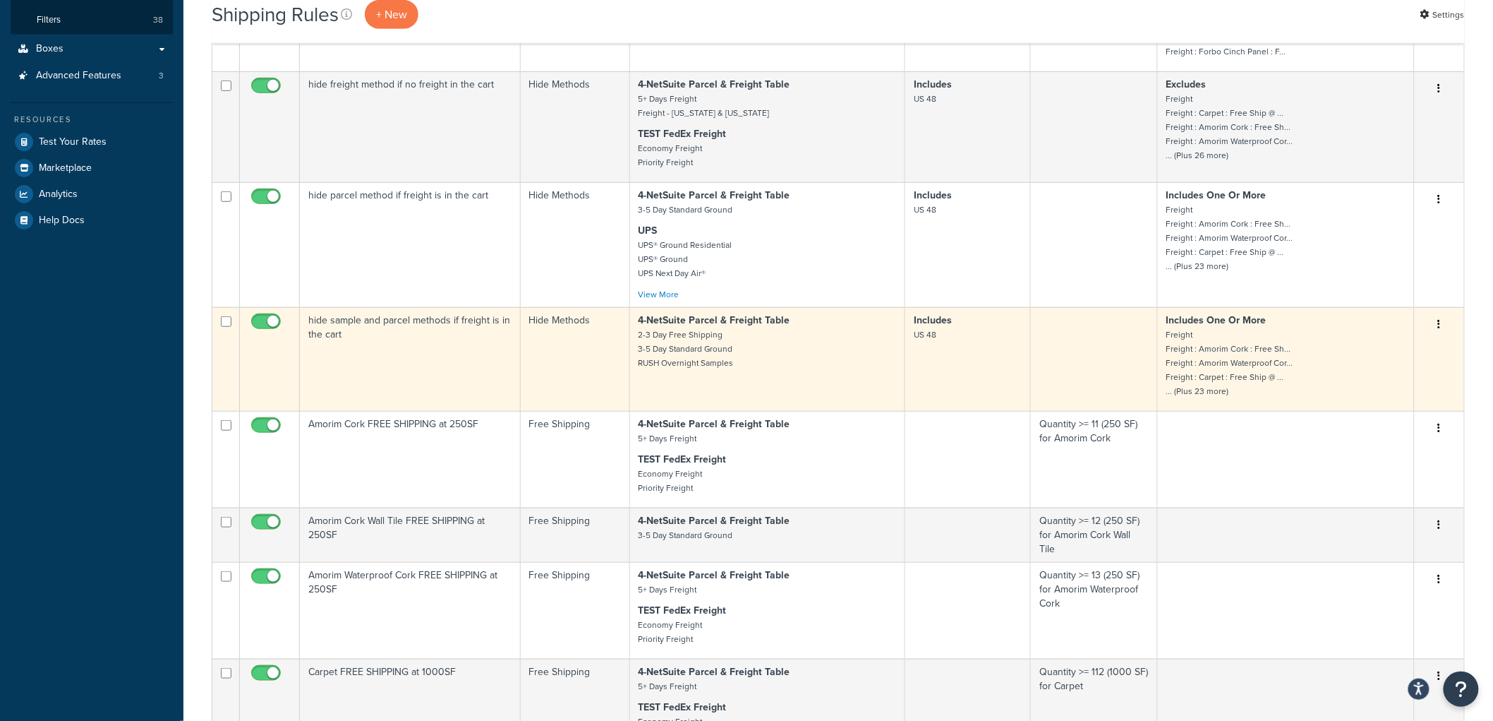
click at [432, 339] on td "hide sample and parcel methods if freight is in the cart" at bounding box center [410, 359] width 221 height 104
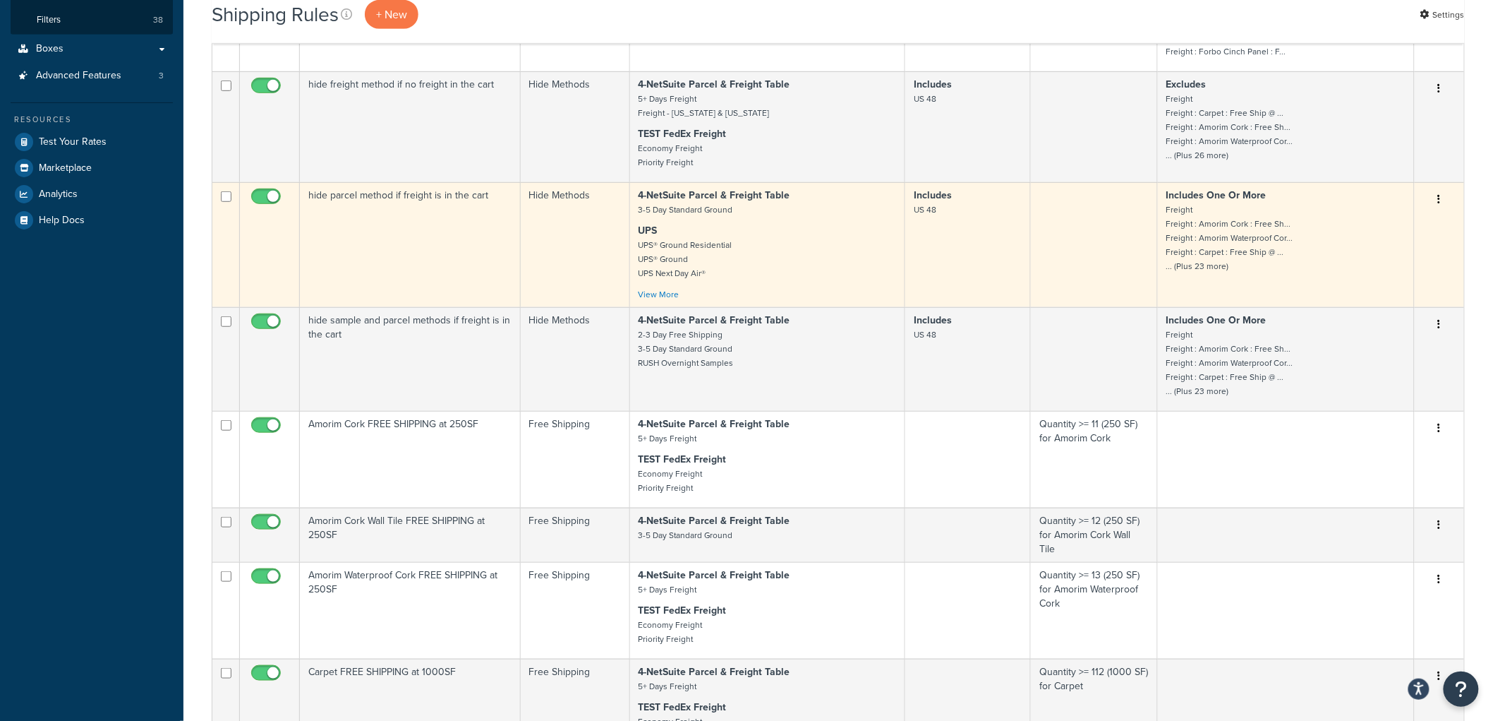
click at [457, 256] on td "hide parcel method if freight is in the cart" at bounding box center [410, 244] width 221 height 125
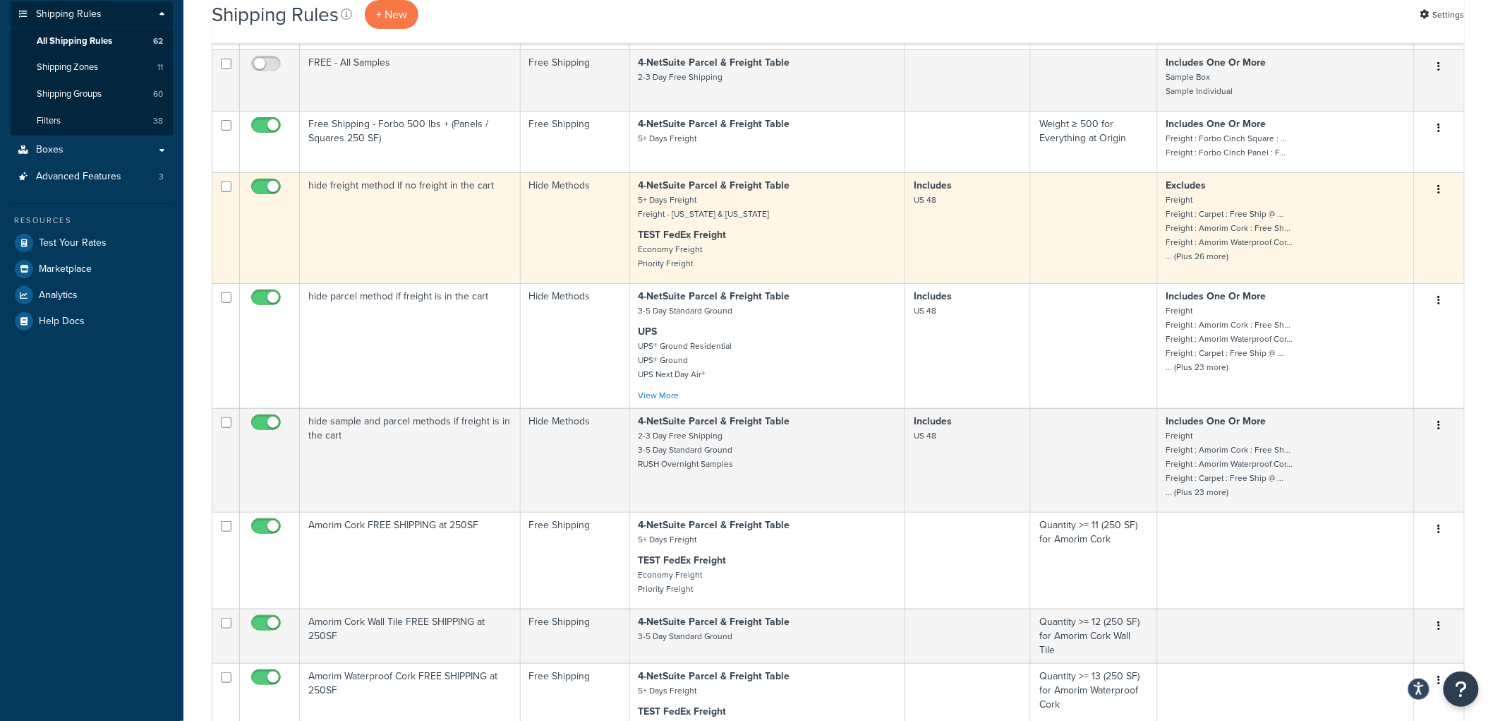
scroll to position [235, 0]
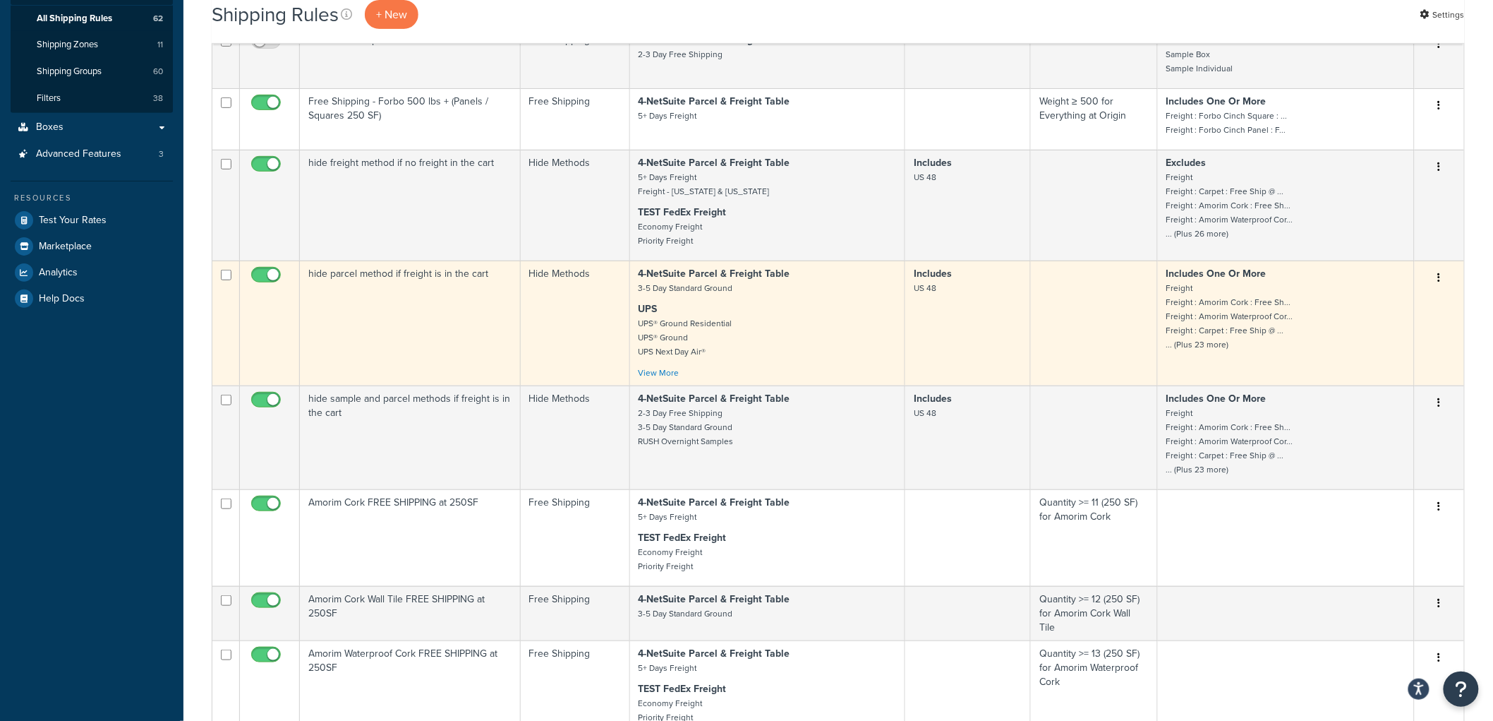
click at [435, 319] on td "hide parcel method if freight is in the cart" at bounding box center [410, 322] width 221 height 125
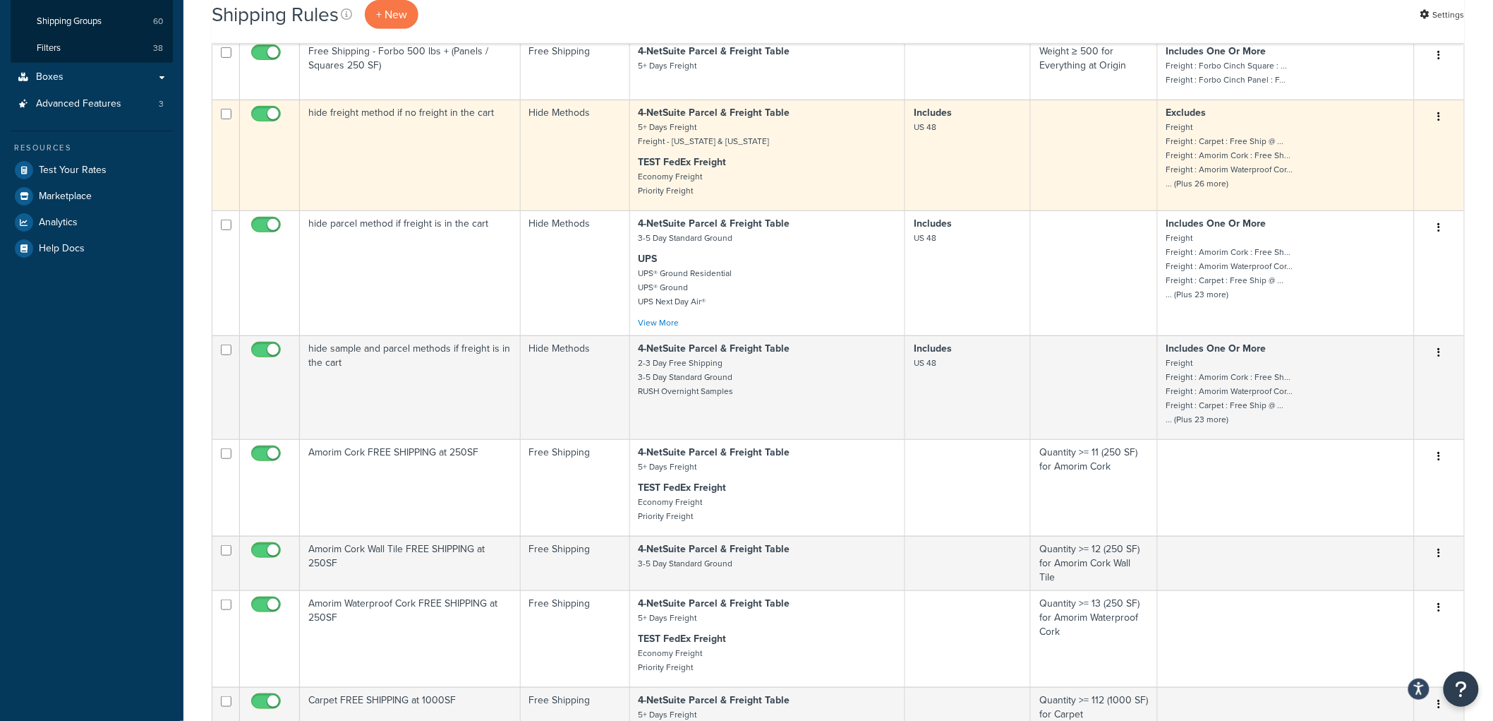
scroll to position [313, 0]
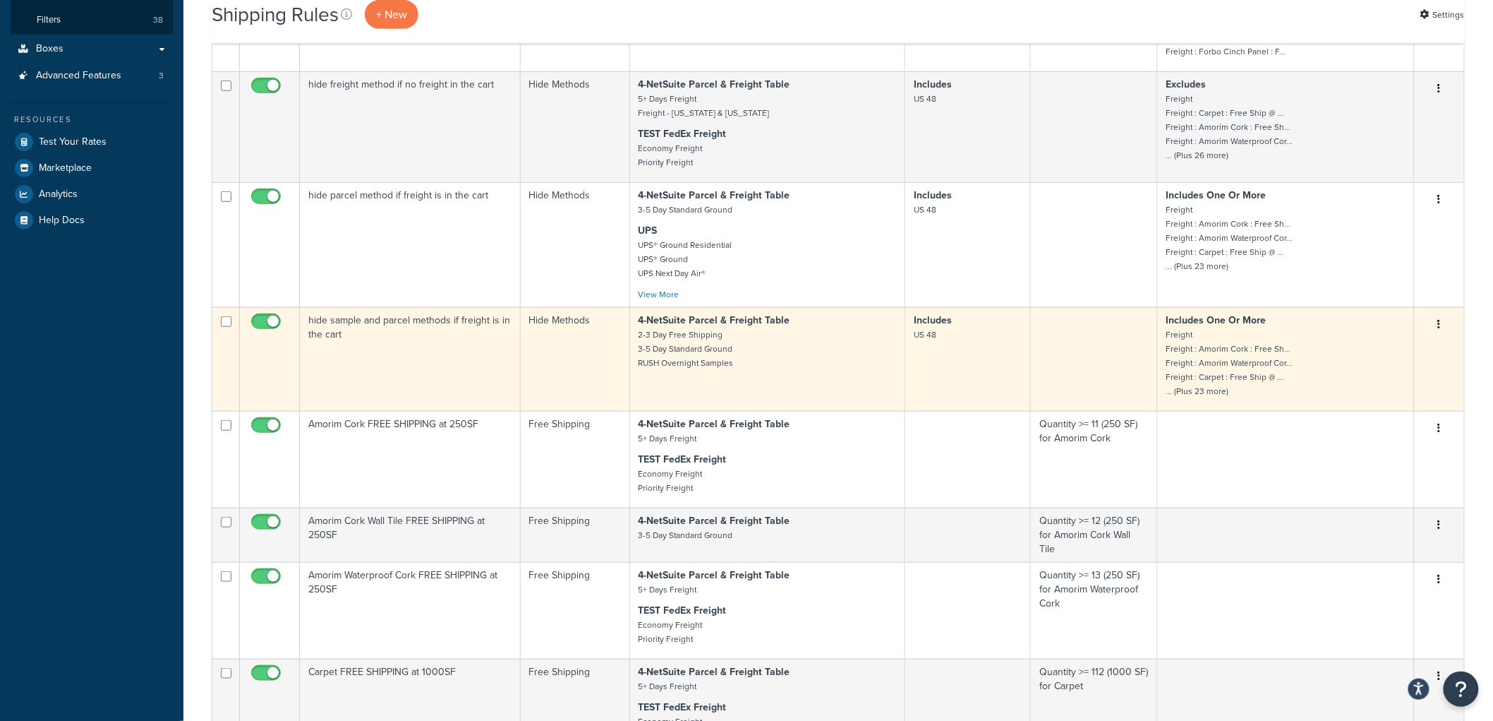
click at [373, 351] on td "hide sample and parcel methods if freight is in the cart" at bounding box center [410, 359] width 221 height 104
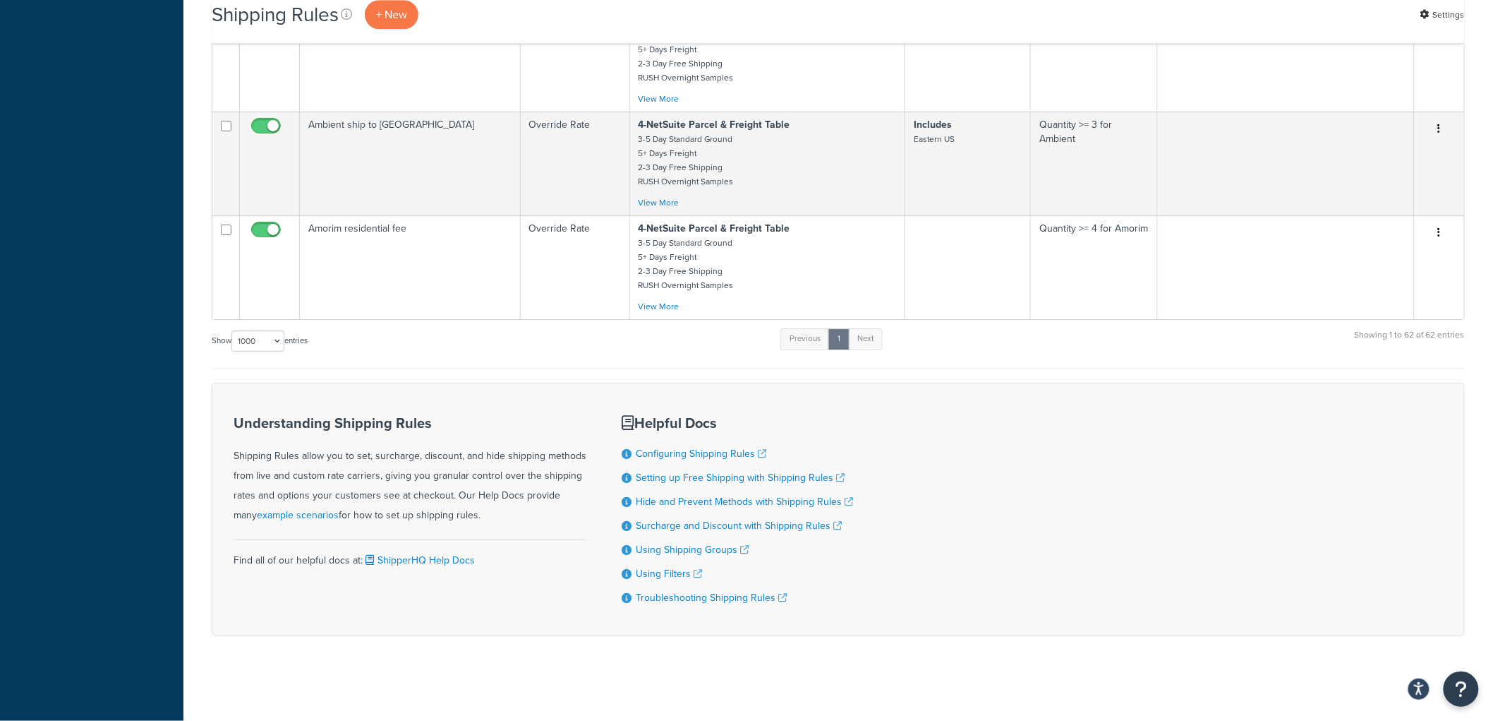
scroll to position [0, 0]
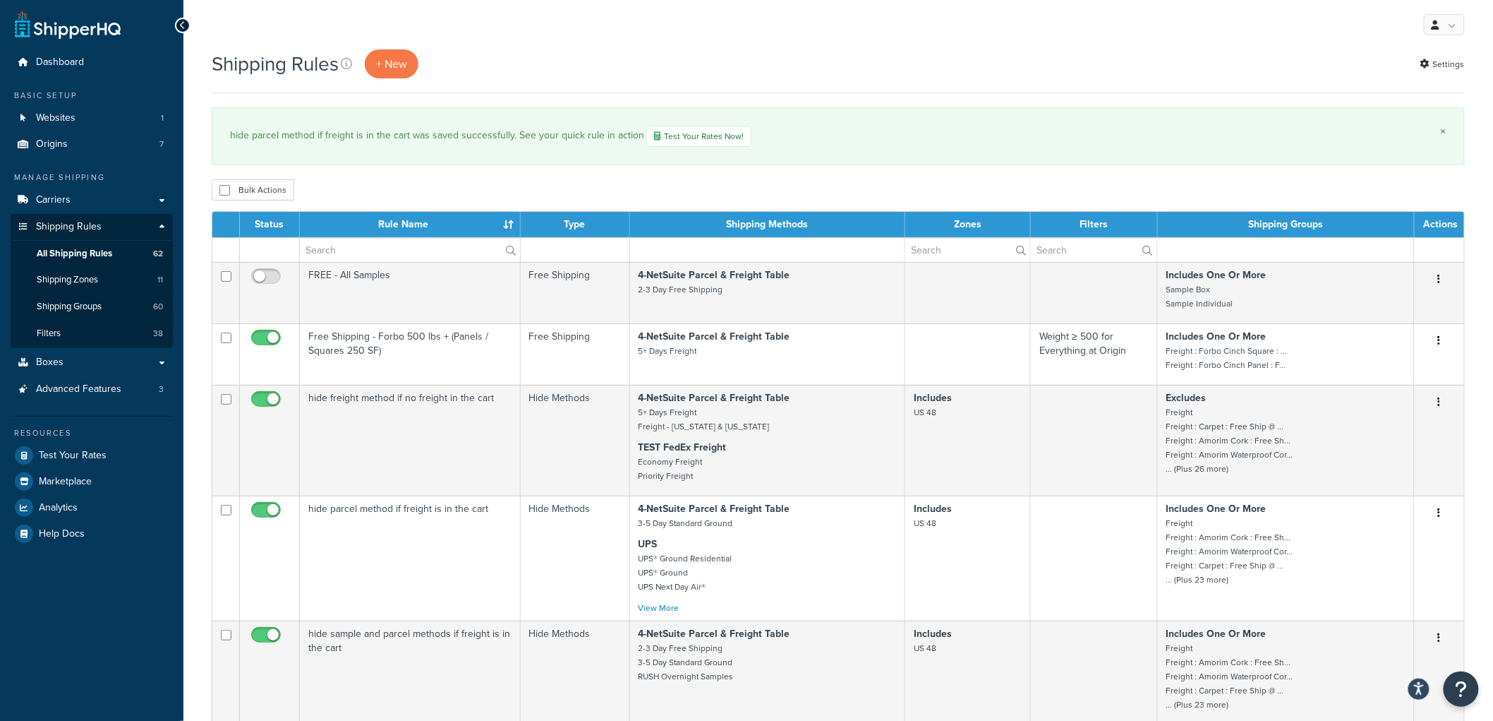
click at [1441, 130] on link "×" at bounding box center [1444, 131] width 6 height 11
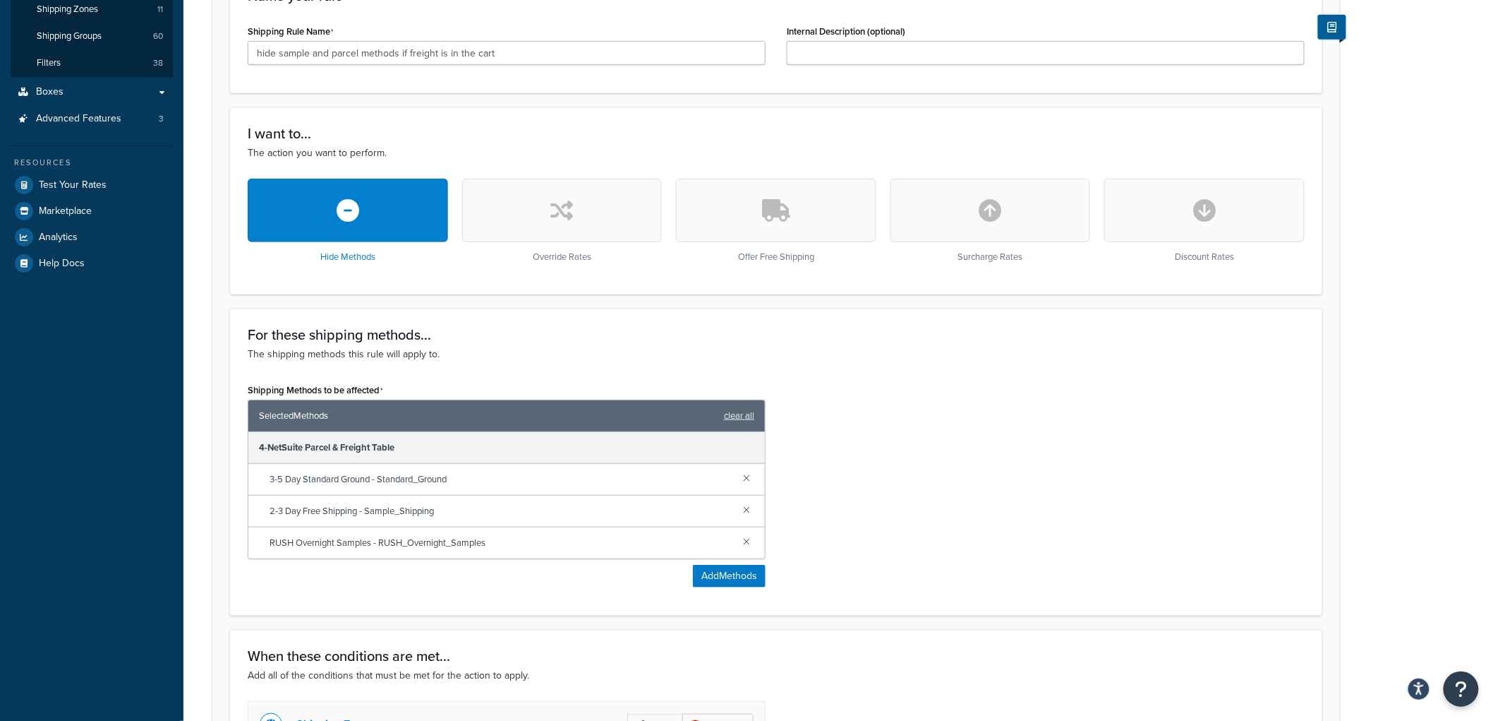
scroll to position [266, 0]
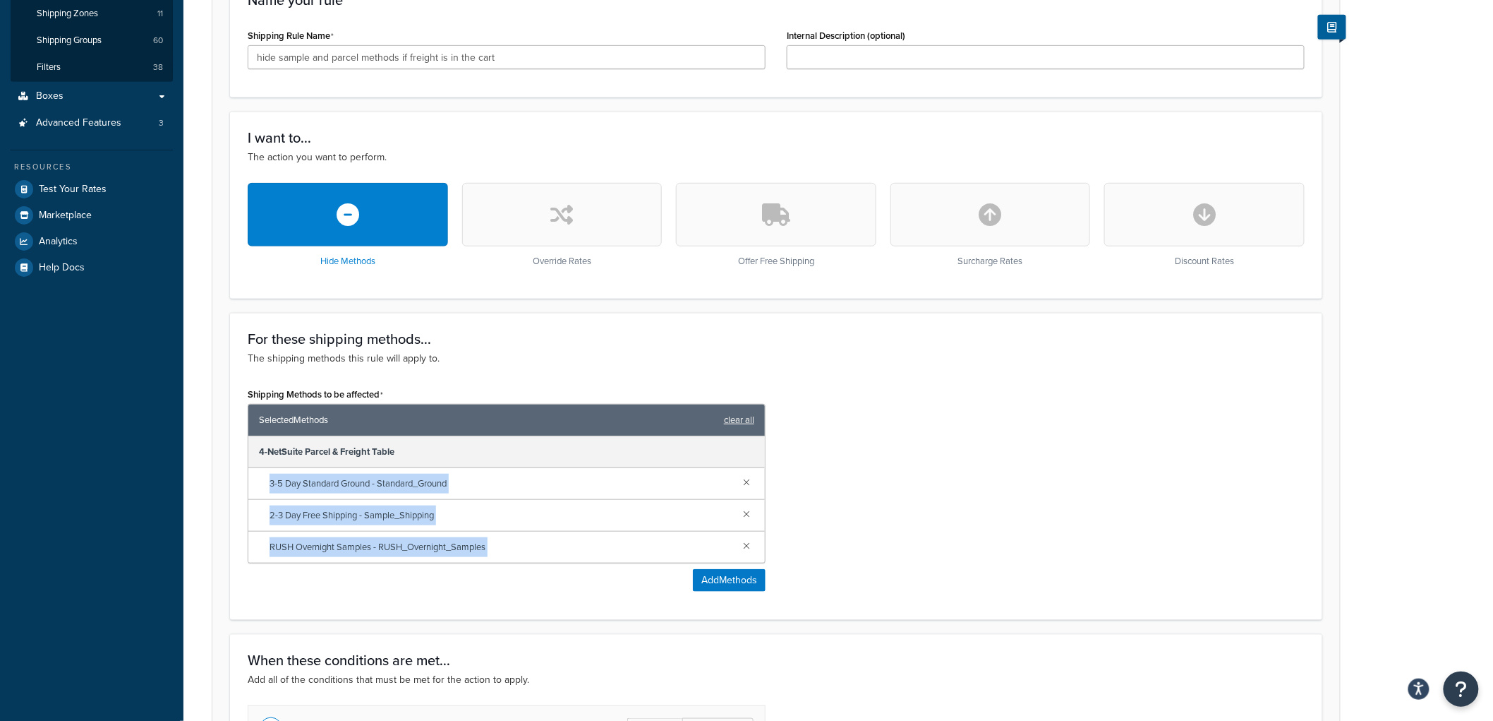
drag, startPoint x: 241, startPoint y: 477, endPoint x: 545, endPoint y: 590, distance: 324.5
click at [545, 590] on div "Shipping Methods to be affected Selected Methods clear all 4-NetSuite Parcel & …" at bounding box center [506, 493] width 539 height 218
click at [498, 577] on div "Shipping Methods to be affected Selected Methods clear all 4-NetSuite Parcel & …" at bounding box center [507, 487] width 518 height 207
drag, startPoint x: 475, startPoint y: 548, endPoint x: 266, endPoint y: 492, distance: 216.4
click at [266, 492] on div "4-NetSuite Parcel & Freight Table 3-5 Day Standard Ground - Standard_Ground 2-3…" at bounding box center [506, 499] width 517 height 126
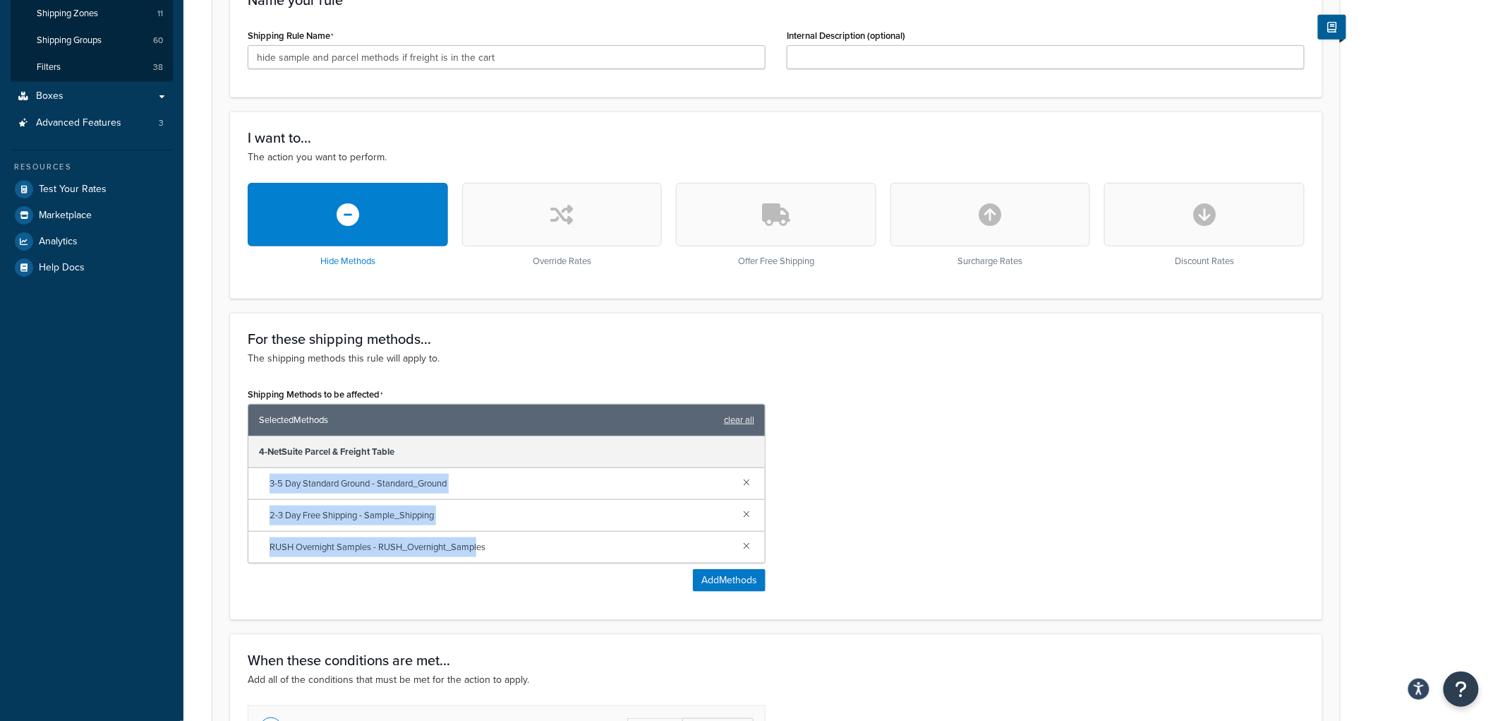
click at [266, 492] on div "3-5 Day Standard Ground - Standard_Ground" at bounding box center [506, 484] width 517 height 32
drag, startPoint x: 270, startPoint y: 481, endPoint x: 512, endPoint y: 552, distance: 251.7
click at [512, 552] on div "4-NetSuite Parcel & Freight Table 3-5 Day Standard Ground - Standard_Ground 2-3…" at bounding box center [506, 499] width 517 height 126
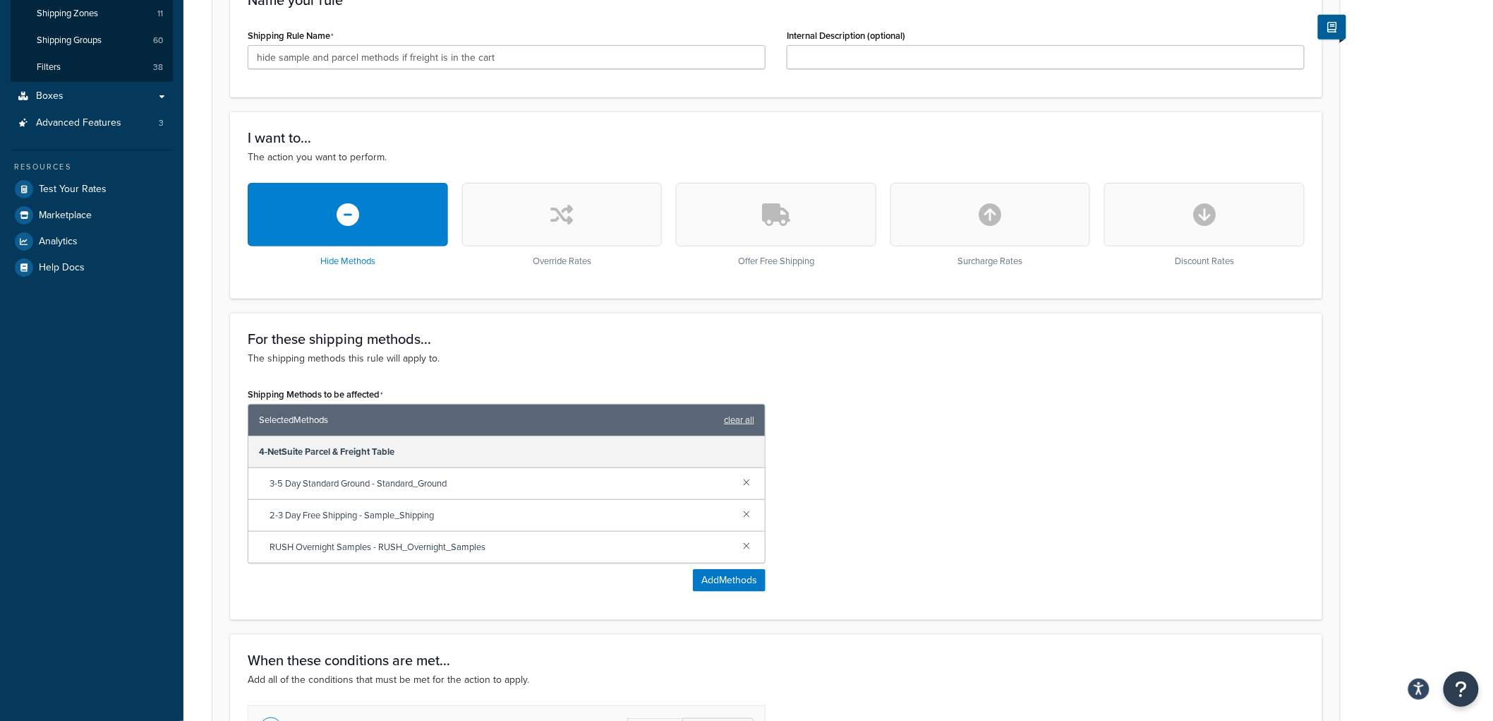
click at [996, 398] on div "Shipping Methods to be affected Selected Methods clear all 4-NetSuite Parcel & …" at bounding box center [776, 493] width 1078 height 218
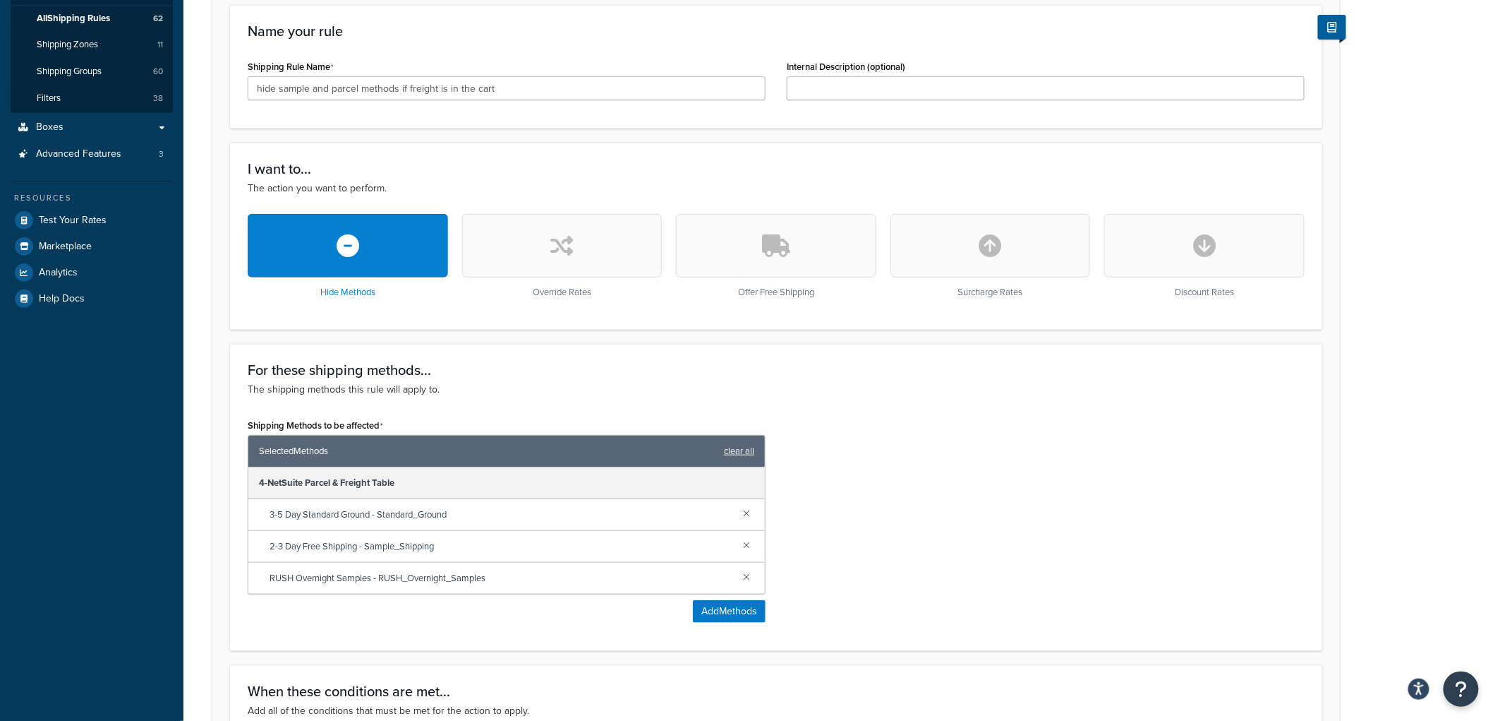
scroll to position [0, 0]
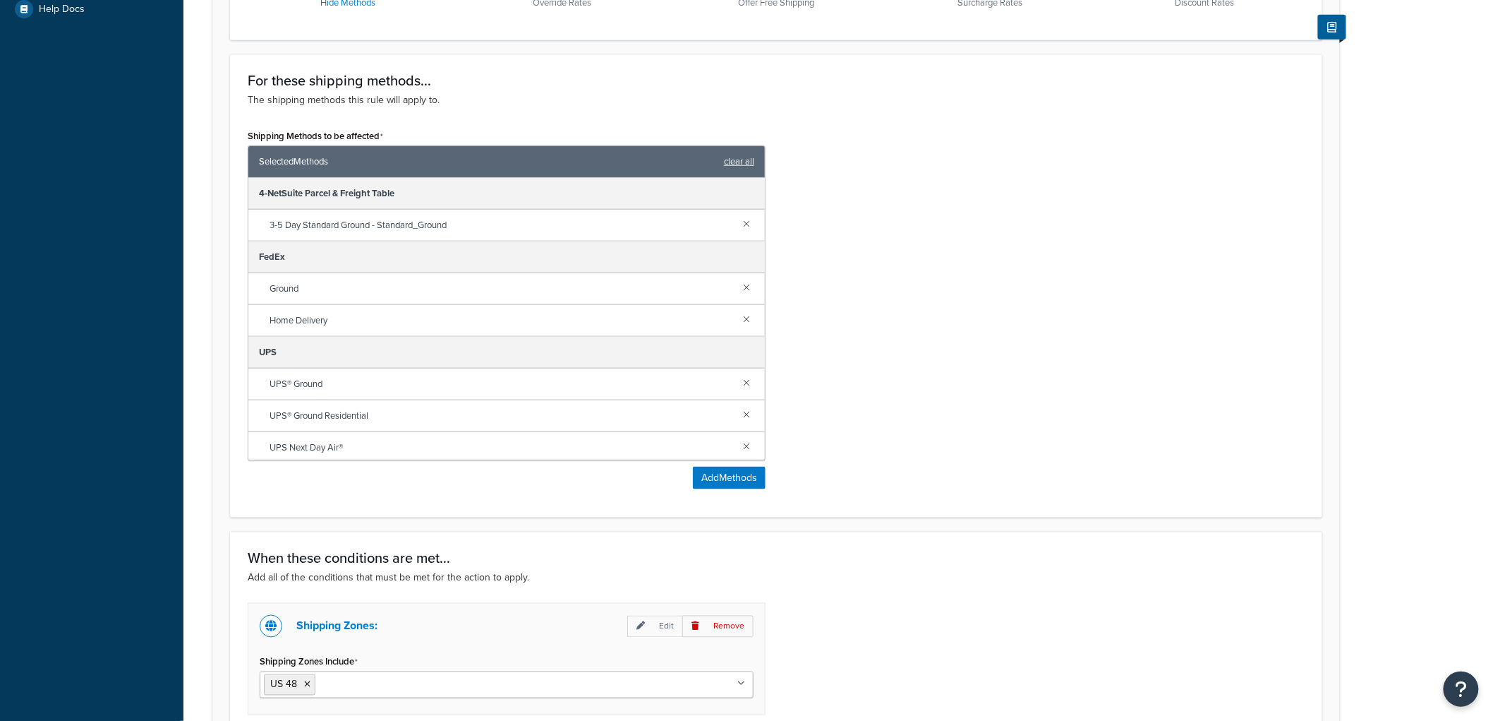
scroll to position [548, 0]
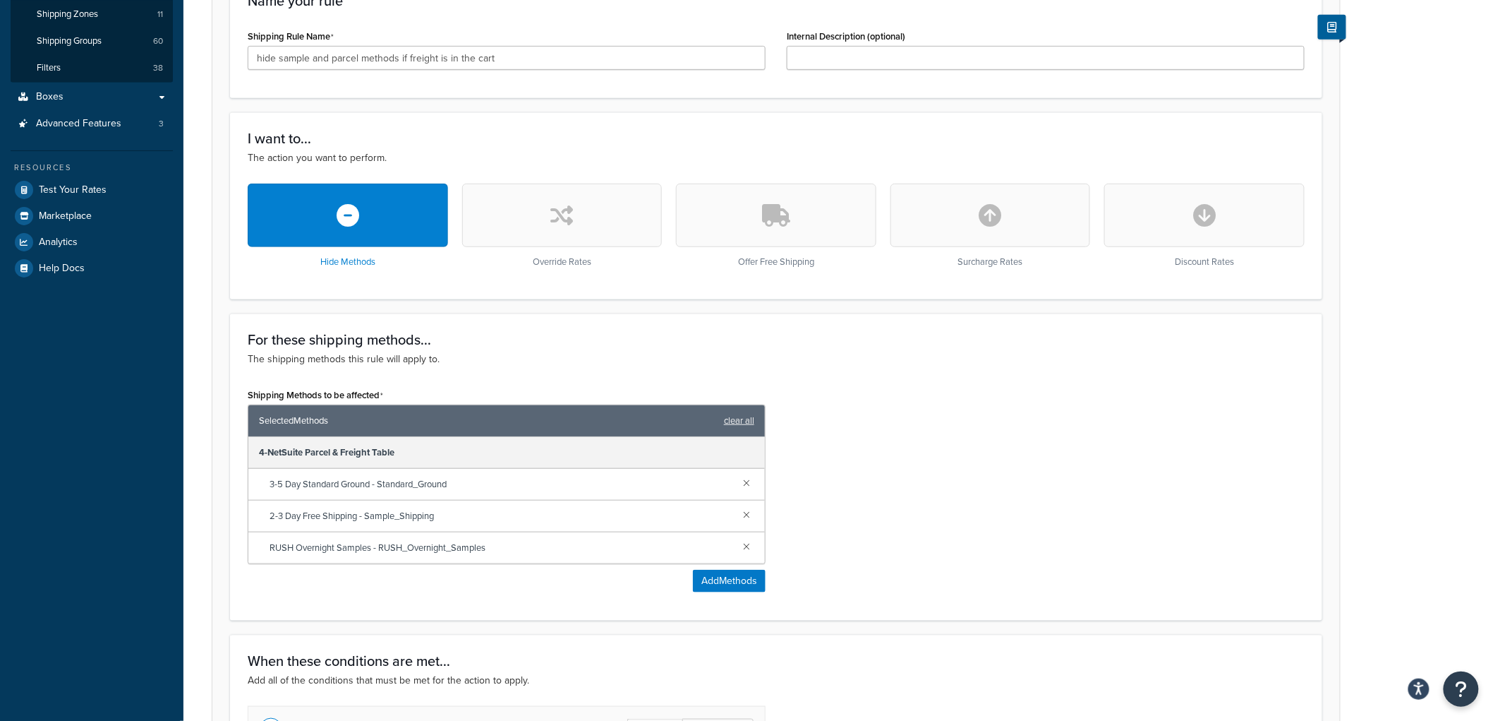
scroll to position [392, 0]
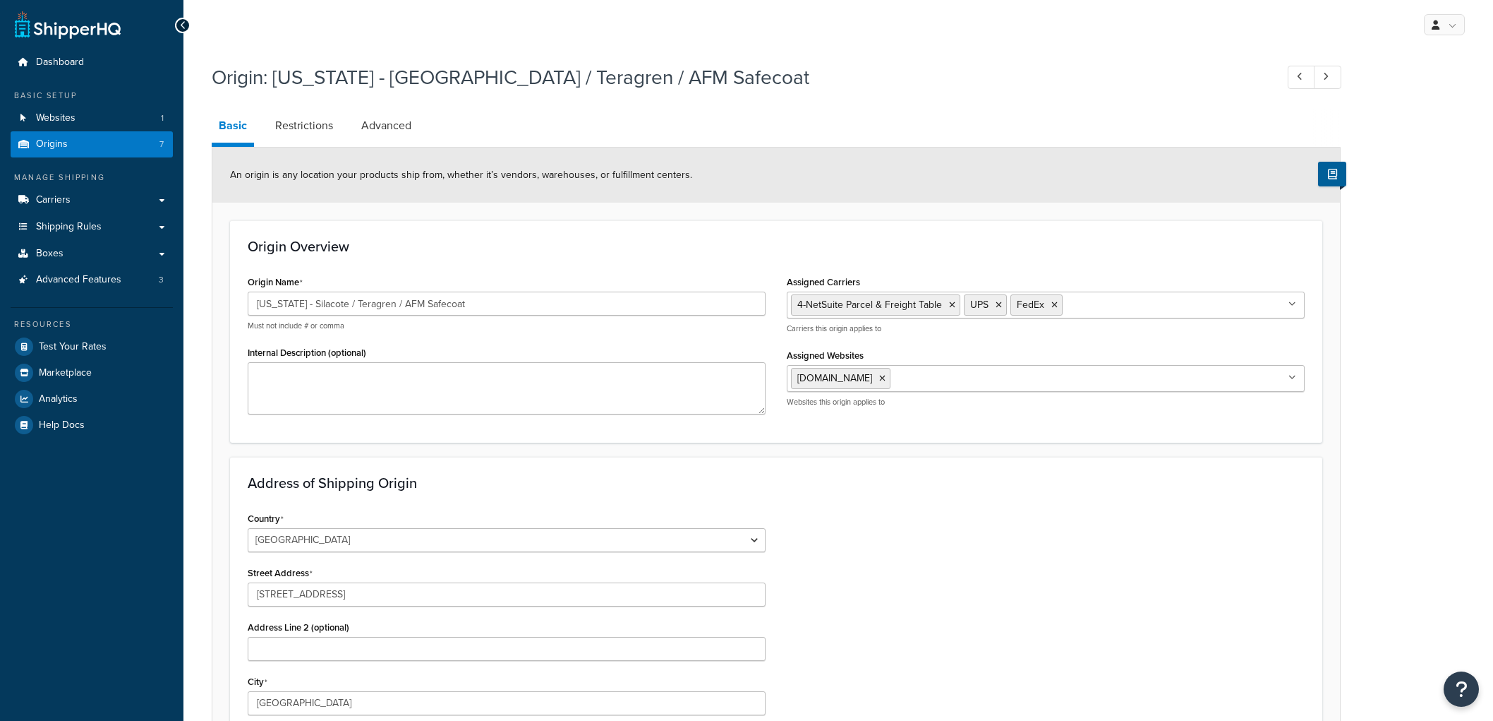
select select "5"
click at [1080, 297] on input "Assigned Carriers" at bounding box center [1128, 304] width 125 height 16
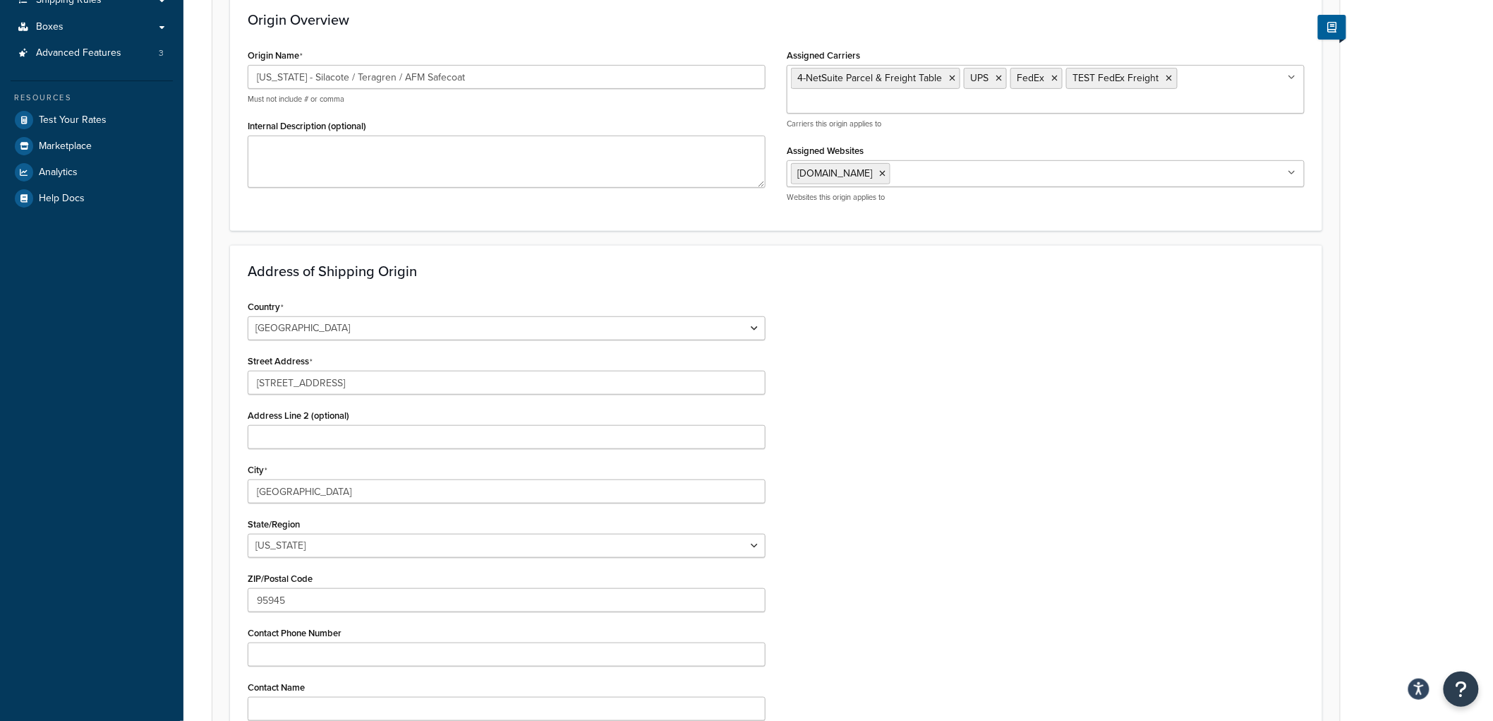
scroll to position [416, 0]
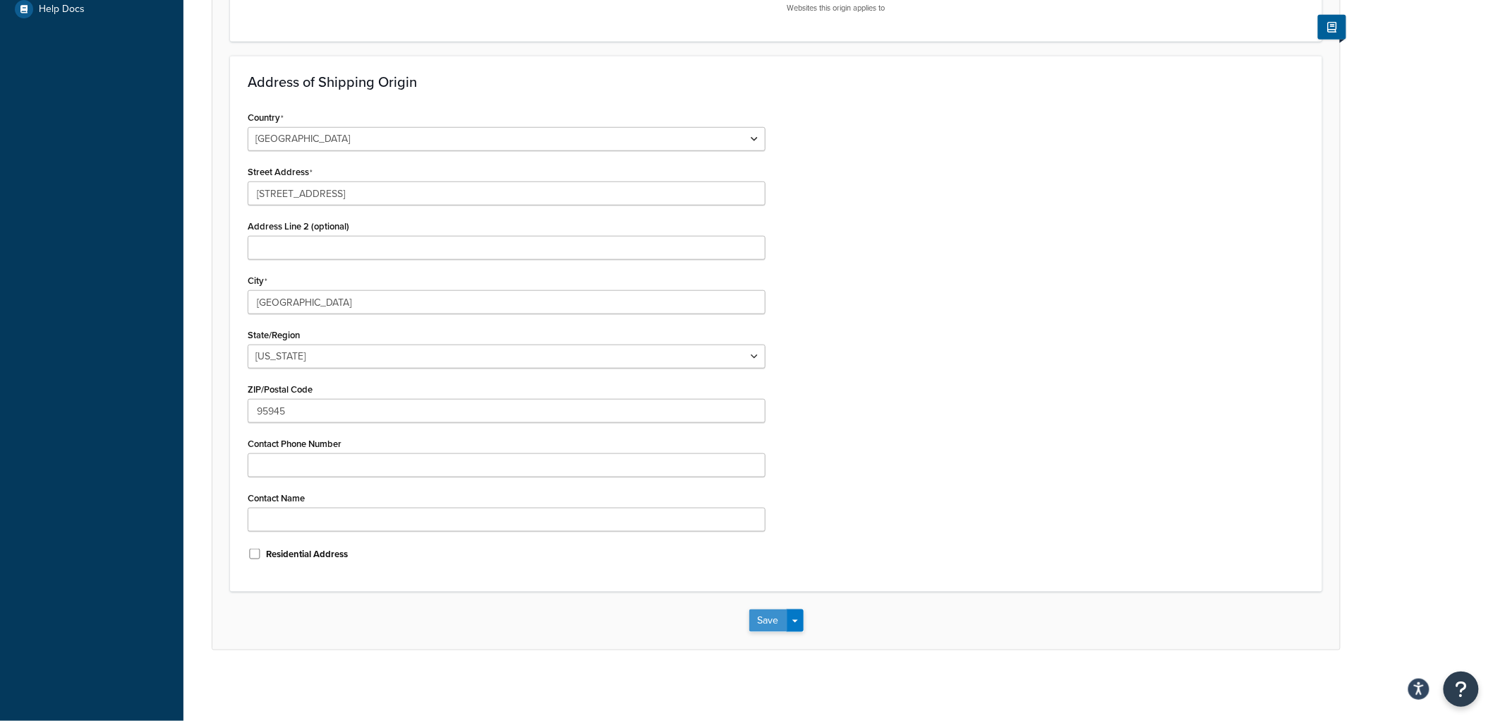
click at [769, 619] on button "Save" at bounding box center [768, 620] width 38 height 23
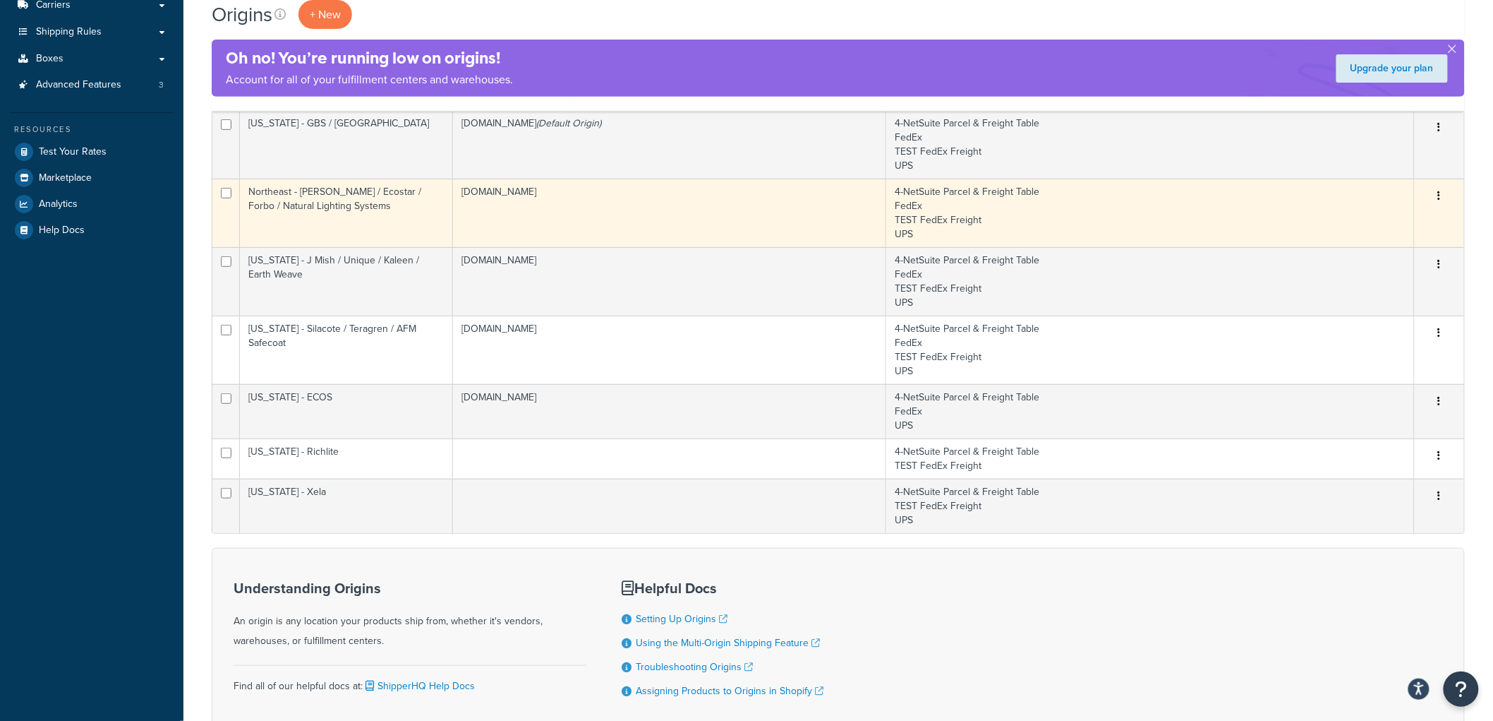
scroll to position [300, 0]
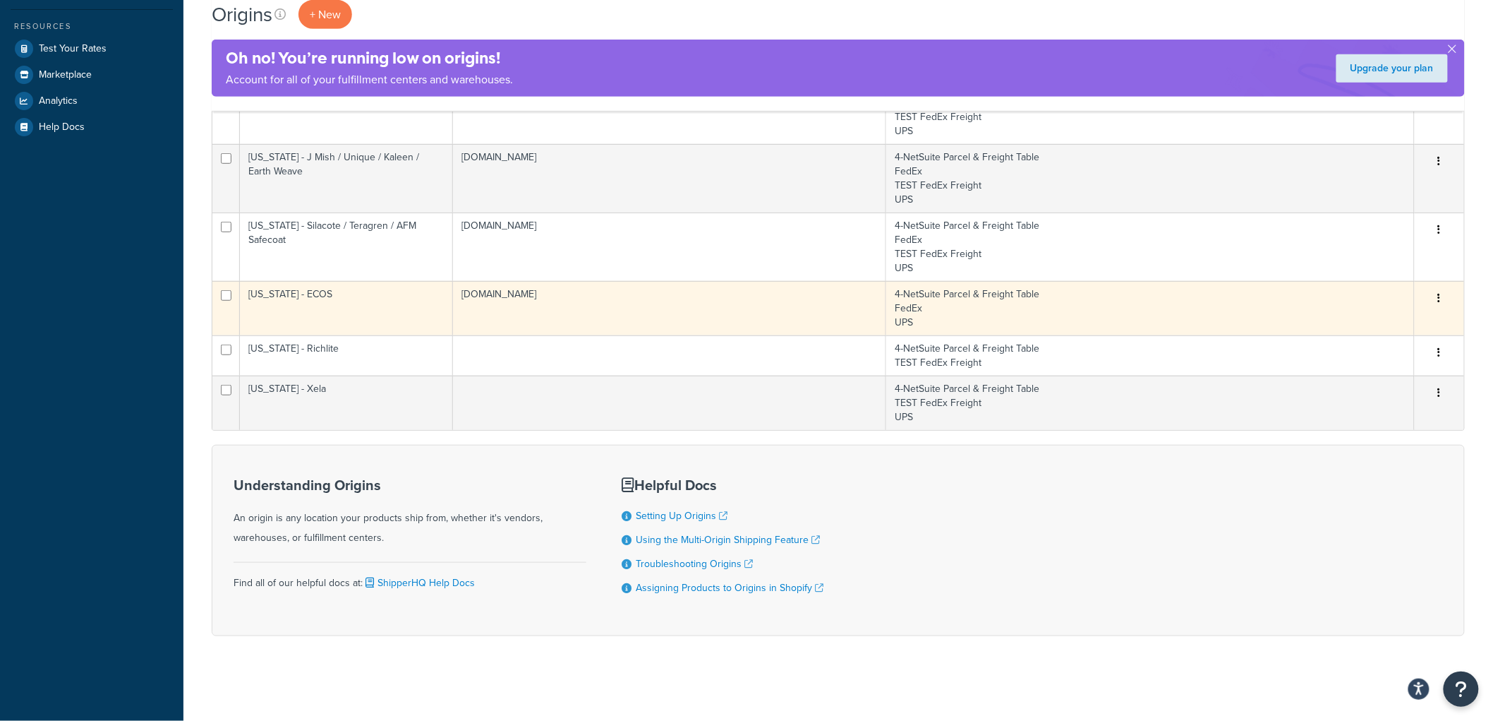
click at [764, 314] on td "[DOMAIN_NAME]" at bounding box center [669, 308] width 433 height 54
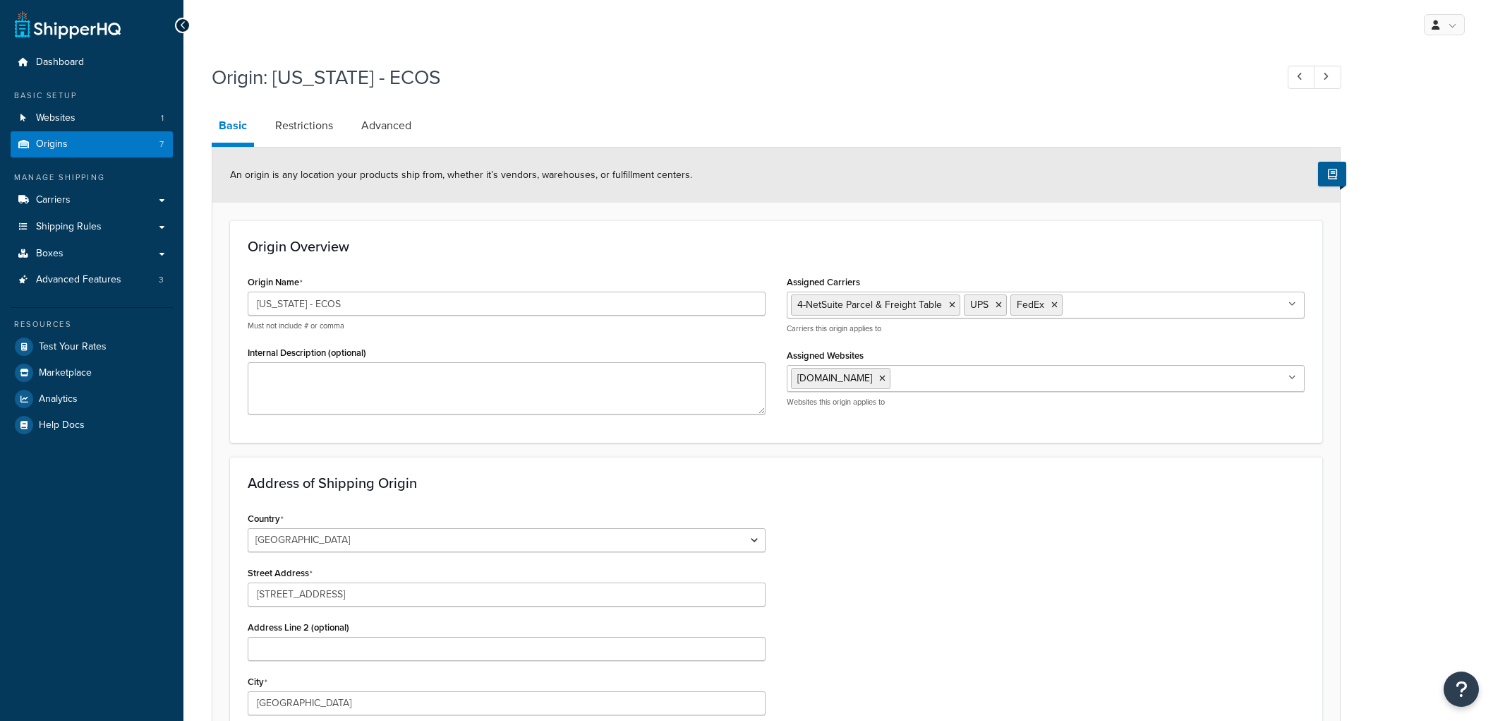
select select "40"
click at [1083, 311] on input "Assigned Carriers" at bounding box center [1128, 304] width 125 height 16
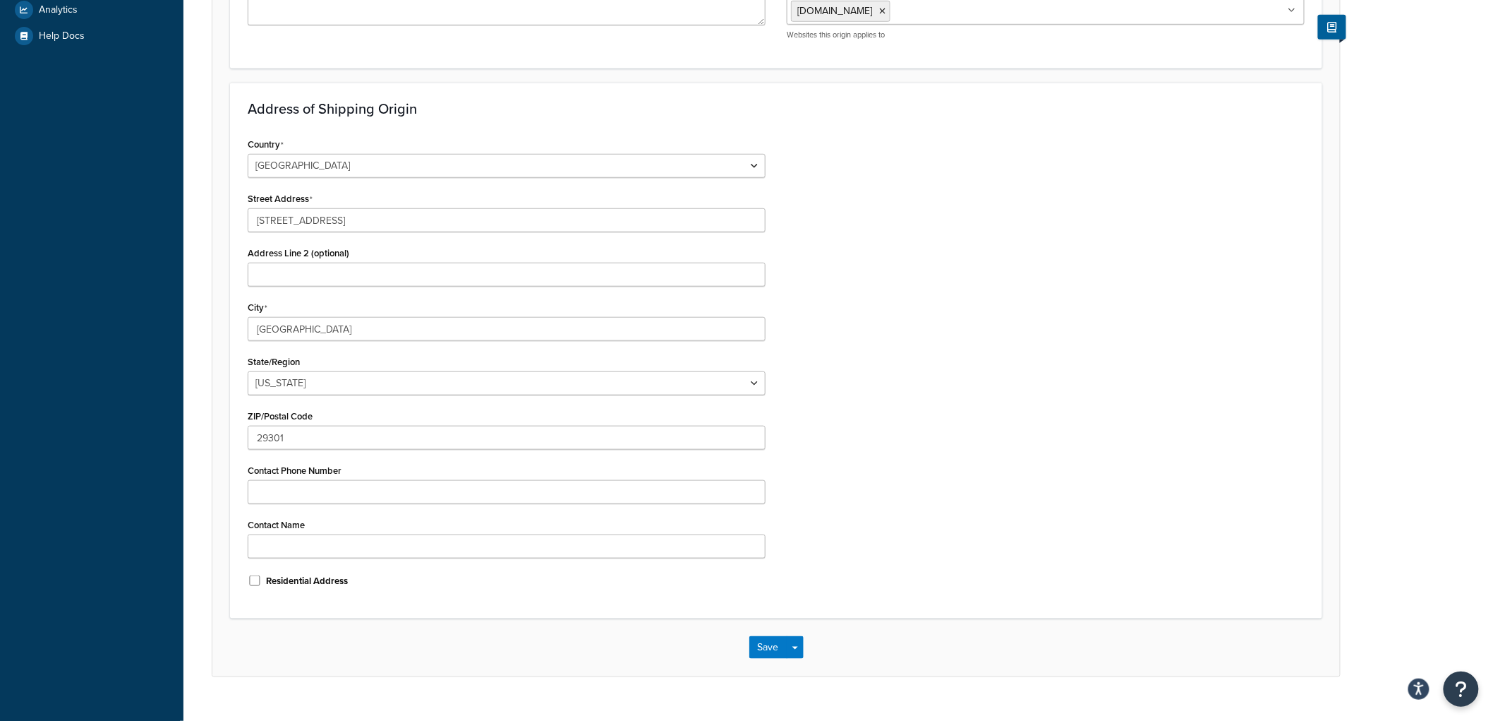
scroll to position [416, 0]
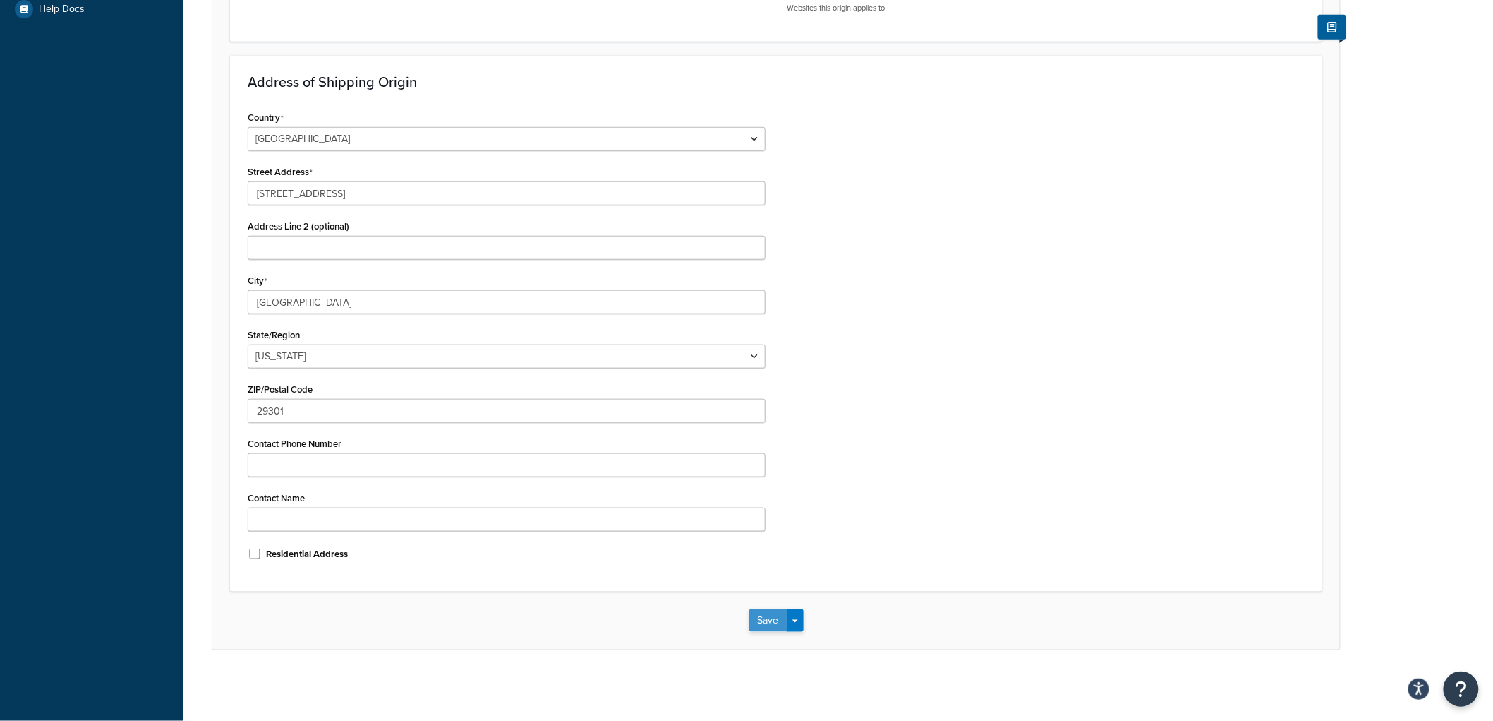
click at [780, 618] on button "Save" at bounding box center [768, 620] width 38 height 23
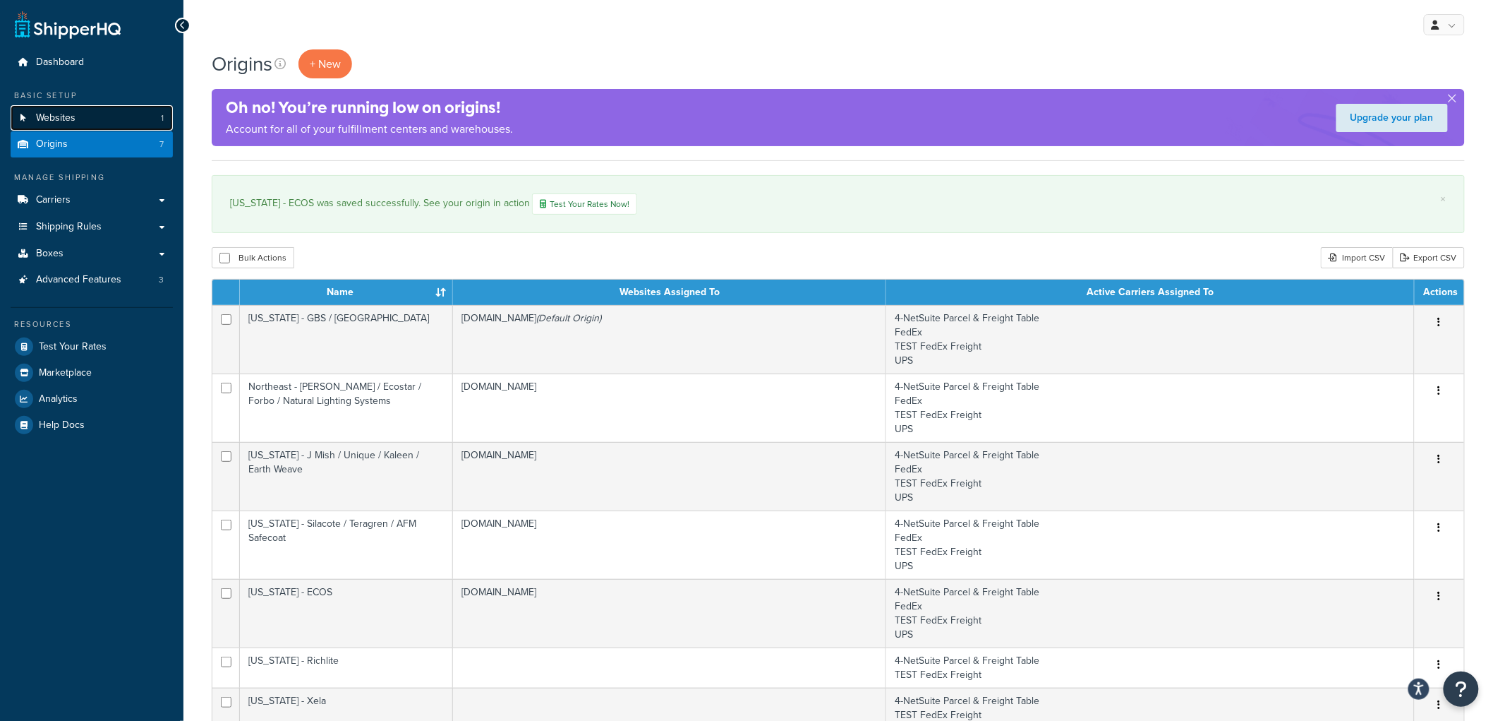
click at [83, 116] on link "Websites 1" at bounding box center [92, 118] width 162 height 26
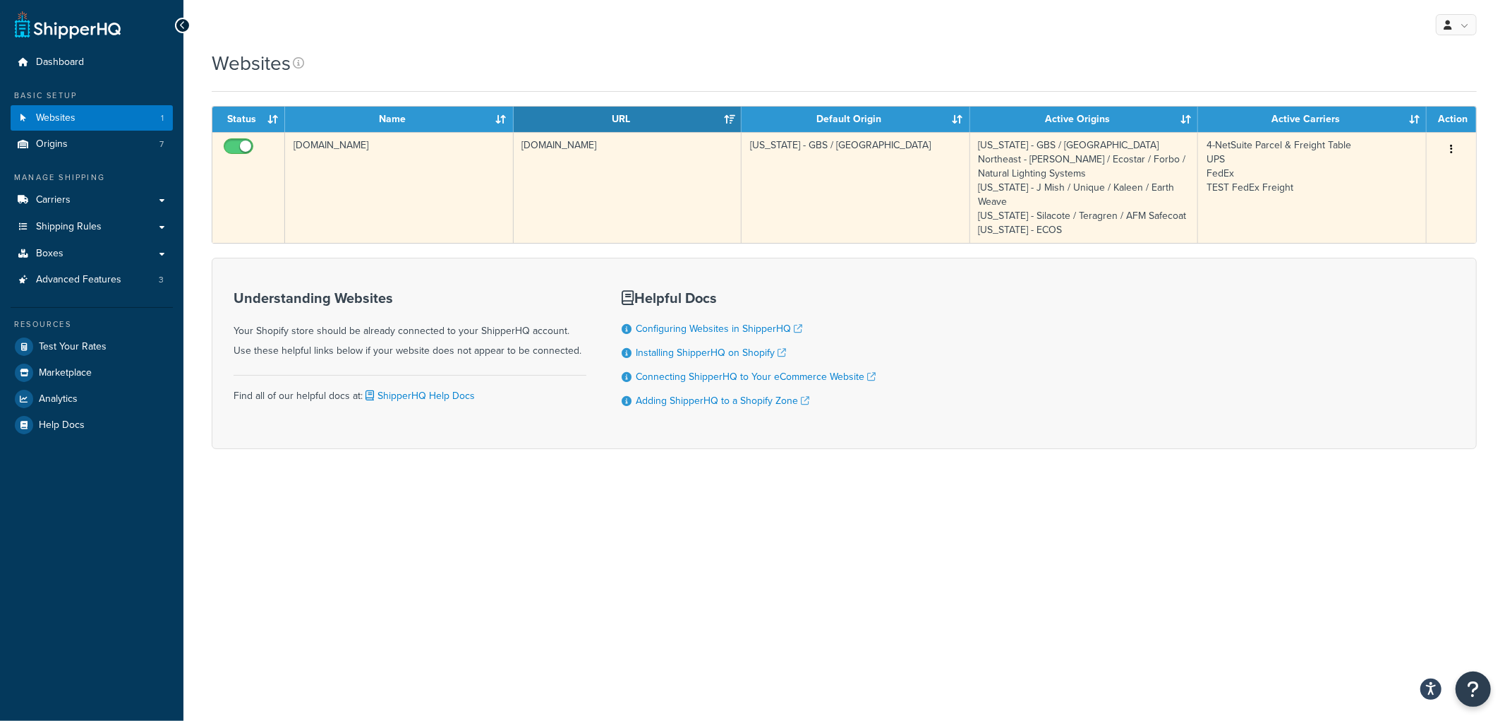
click at [1111, 176] on td "[US_STATE] - GBS / [GEOGRAPHIC_DATA] Northeast - [PERSON_NAME] / Ecostar / Forb…" at bounding box center [1084, 187] width 229 height 111
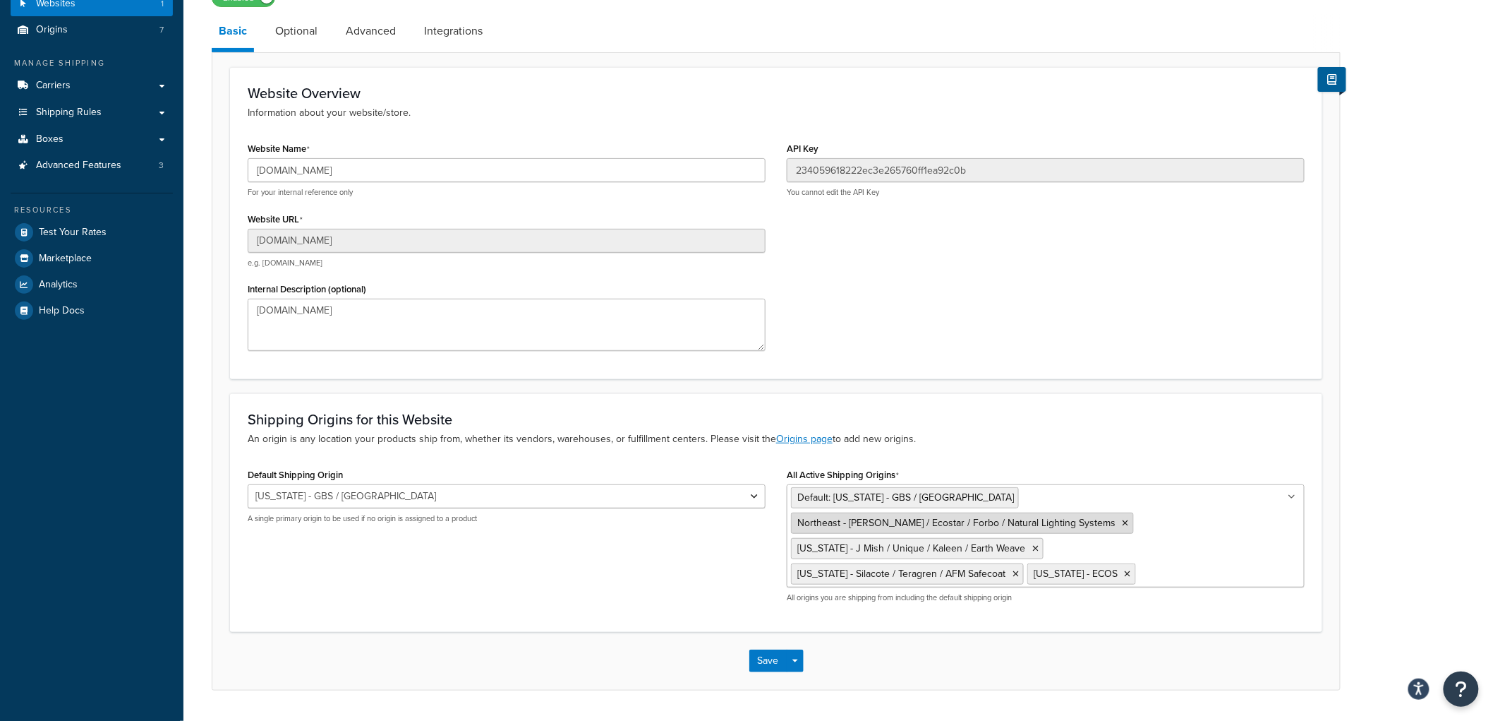
scroll to position [130, 0]
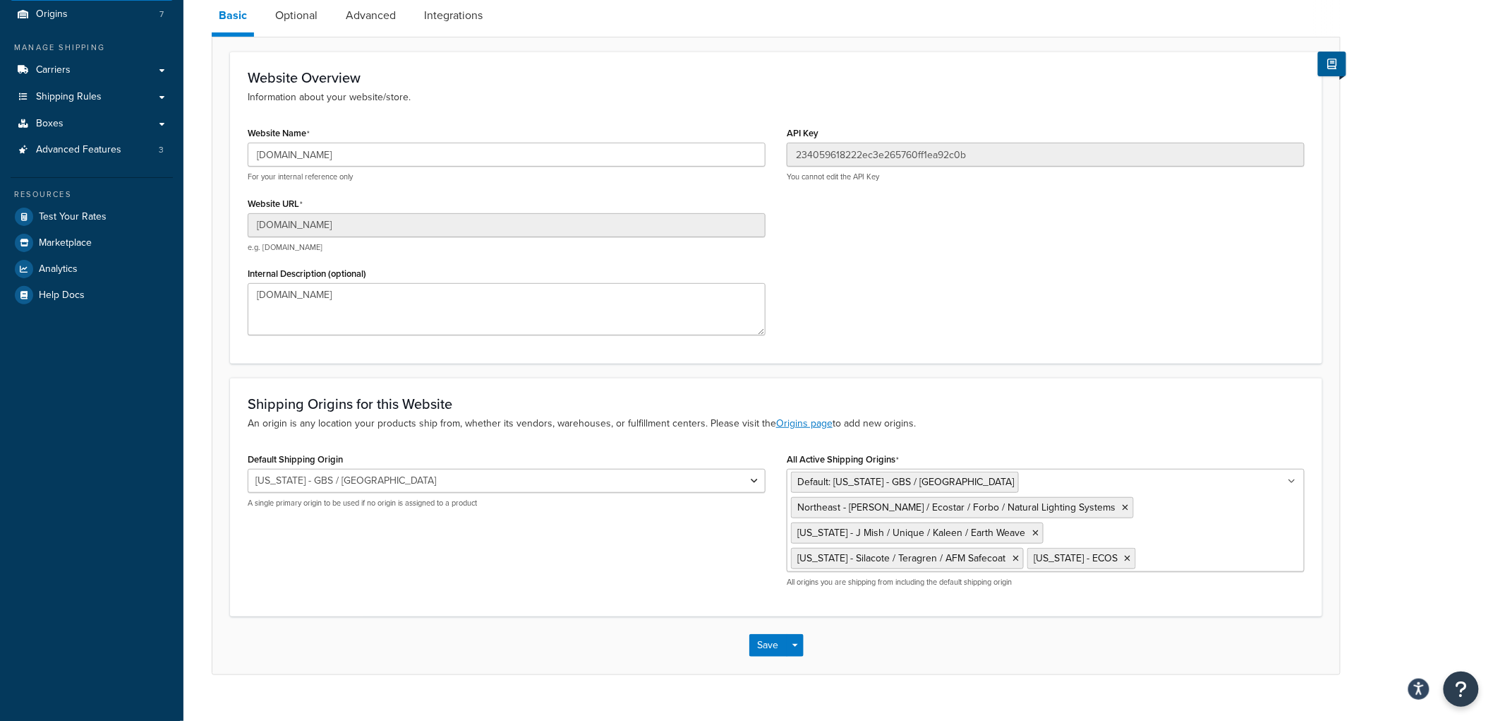
click at [1140, 550] on input "All Active Shipping Origins" at bounding box center [1202, 558] width 125 height 16
click at [769, 659] on button "Save" at bounding box center [768, 670] width 38 height 23
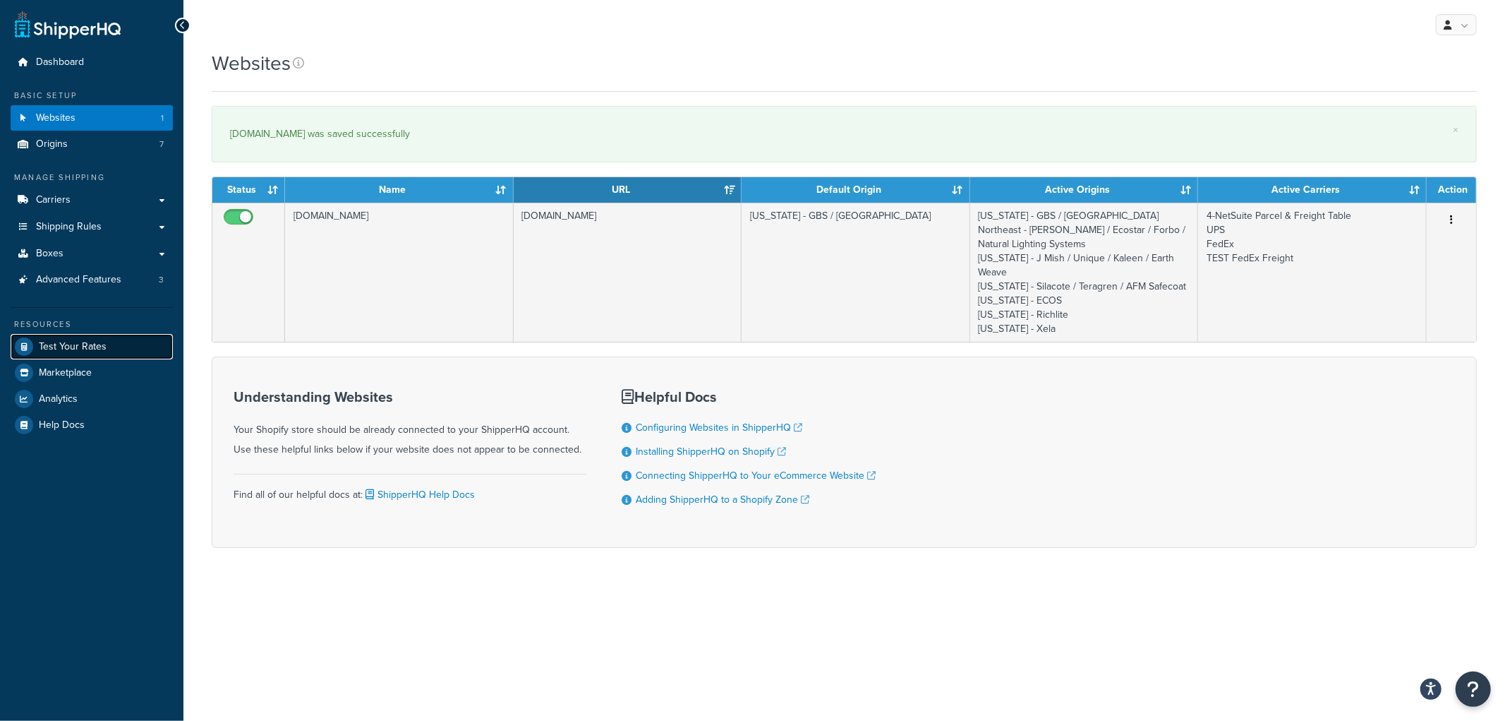
click at [79, 354] on link "Test Your Rates" at bounding box center [92, 346] width 162 height 25
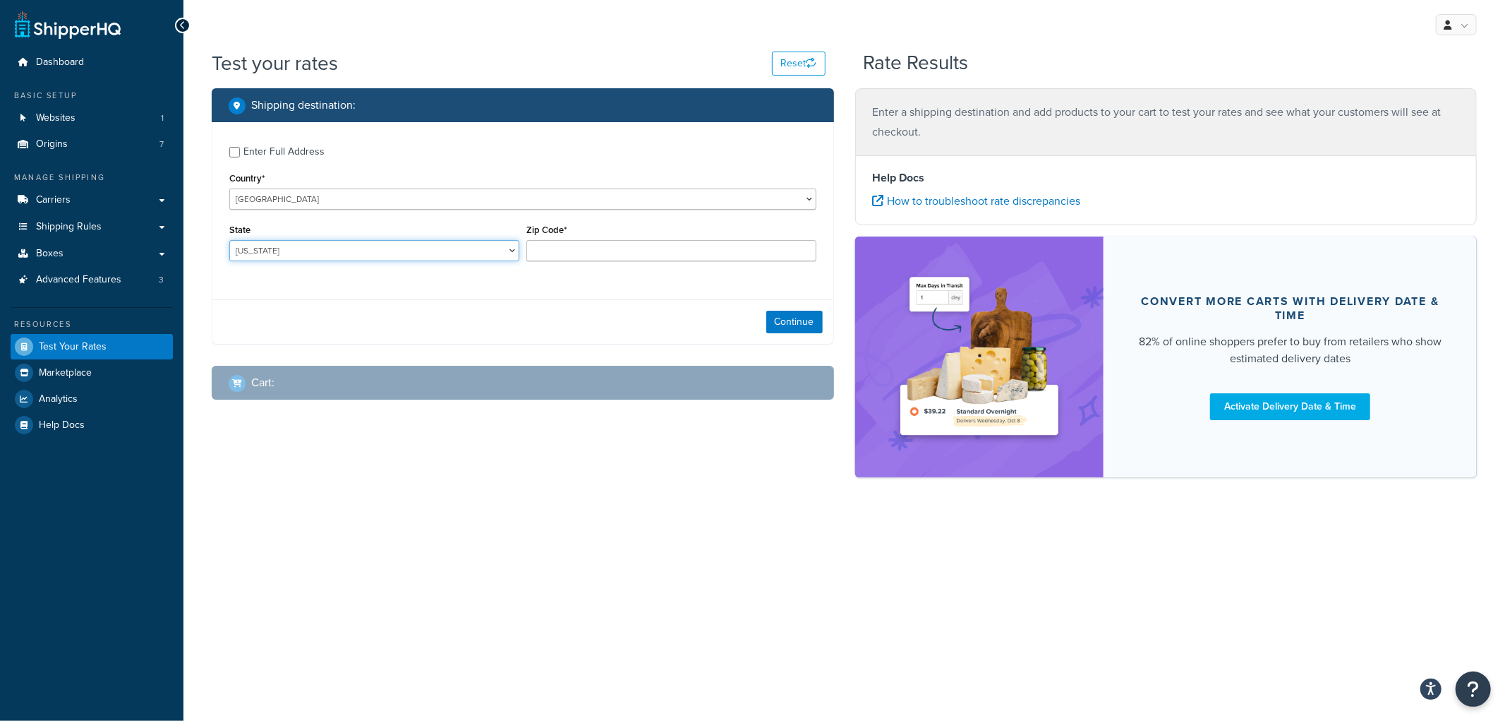
click at [503, 244] on select "[US_STATE] [US_STATE] [US_STATE] [US_STATE] [US_STATE] Armed Forces Americas Ar…" at bounding box center [374, 250] width 290 height 21
select select "NE"
click at [229, 241] on select "[US_STATE] [US_STATE] [US_STATE] [US_STATE] [US_STATE] Armed Forces Americas Ar…" at bounding box center [374, 250] width 290 height 21
click at [596, 248] on input "Zip Code*" at bounding box center [671, 250] width 290 height 21
type input "69331"
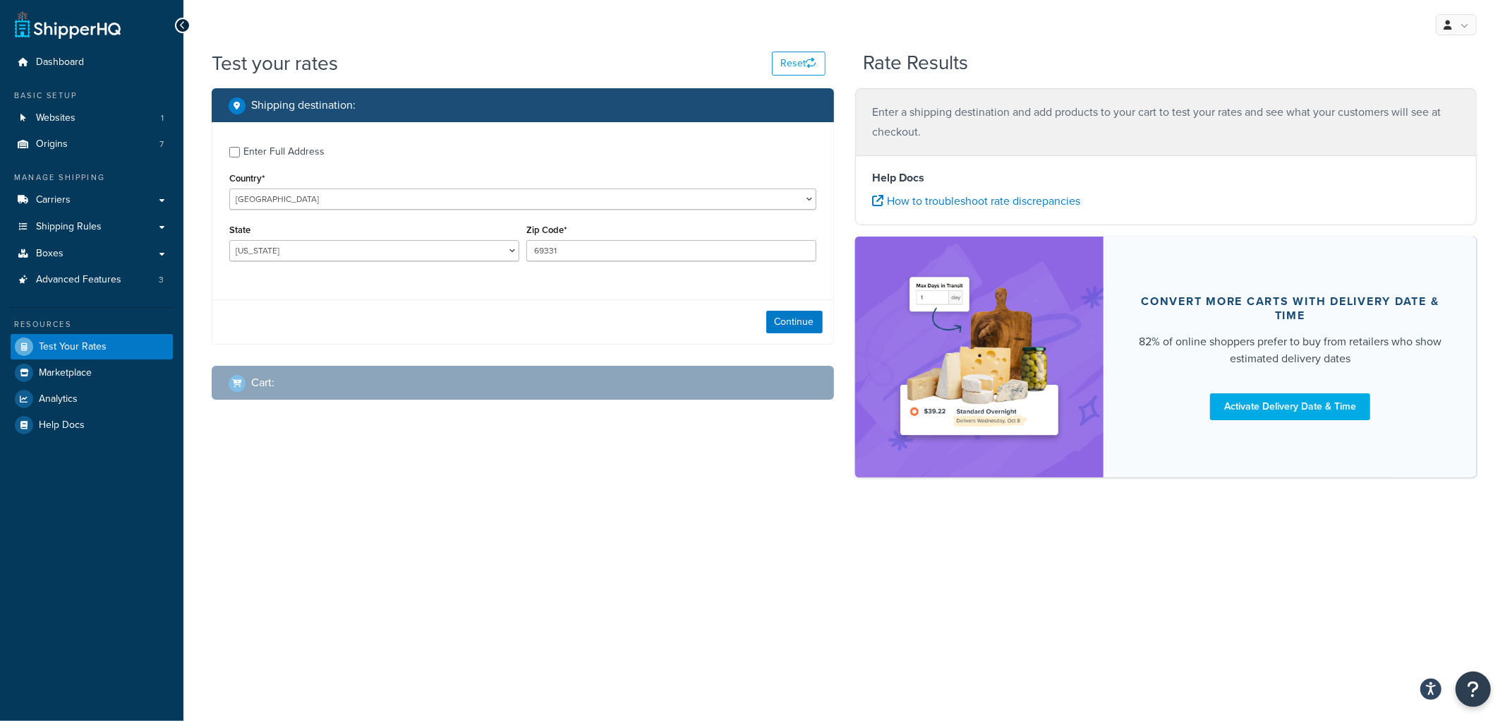
click at [361, 149] on label "Enter Full Address" at bounding box center [529, 150] width 573 height 23
click at [240, 149] on input "Enter Full Address" at bounding box center [234, 152] width 11 height 11
checkbox input "true"
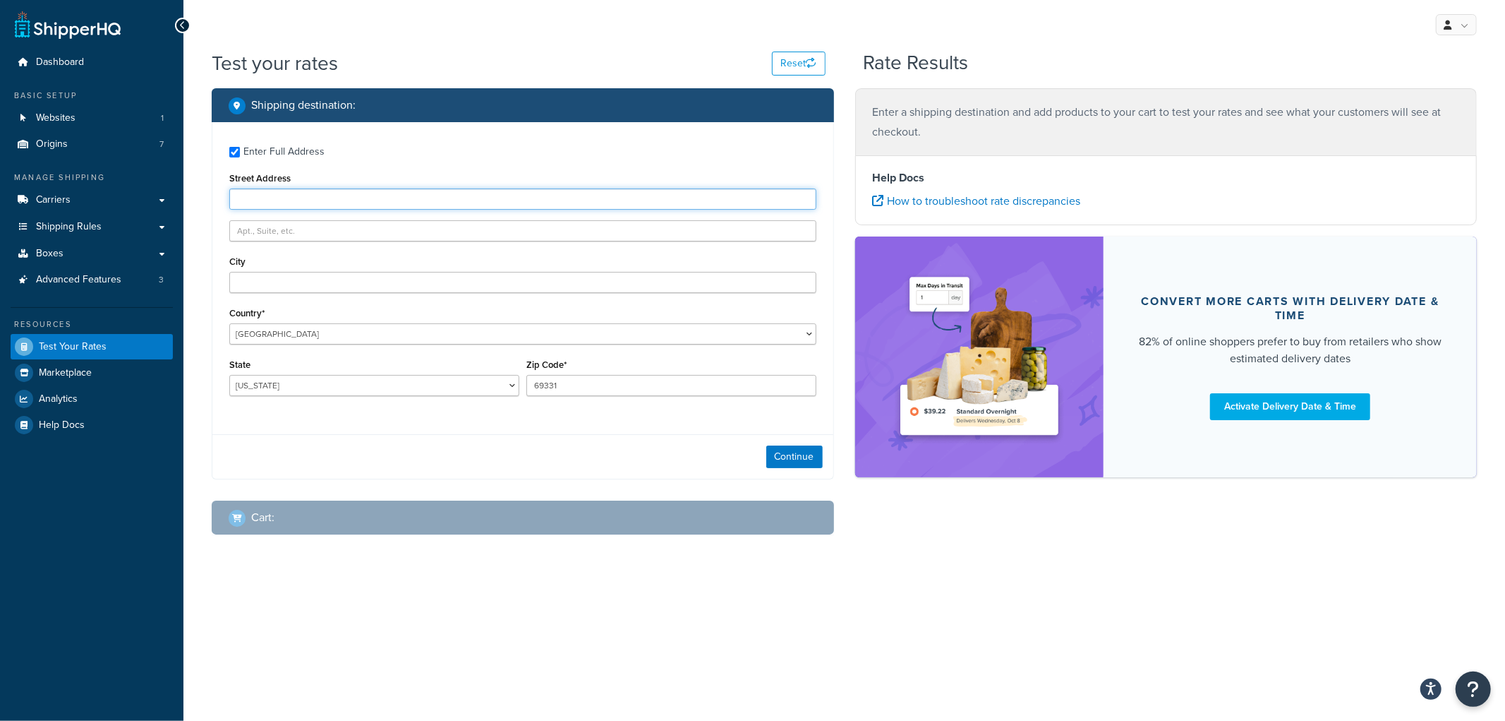
click at [323, 191] on input "Street Address" at bounding box center [522, 198] width 587 height 21
type input "100 Rd 118"
type input "Angora"
click at [453, 94] on div "Shipping destination :" at bounding box center [523, 105] width 622 height 34
click at [802, 459] on button "Continue" at bounding box center [794, 456] width 56 height 23
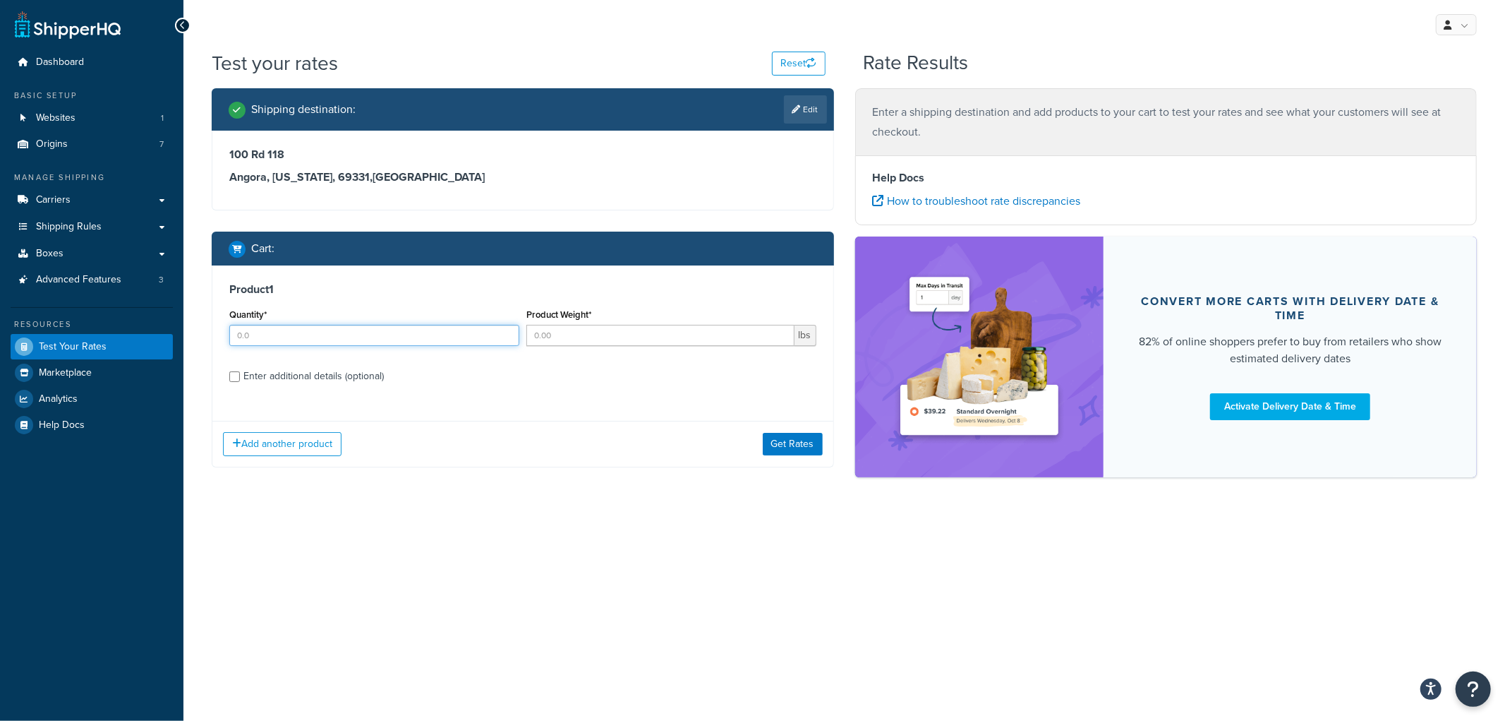
click at [340, 339] on input "Quantity*" at bounding box center [374, 335] width 290 height 21
type input "1"
click at [546, 325] on input "Product Weight*" at bounding box center [660, 335] width 268 height 21
type input "100"
click at [337, 375] on div "Enter additional details (optional)" at bounding box center [313, 376] width 140 height 20
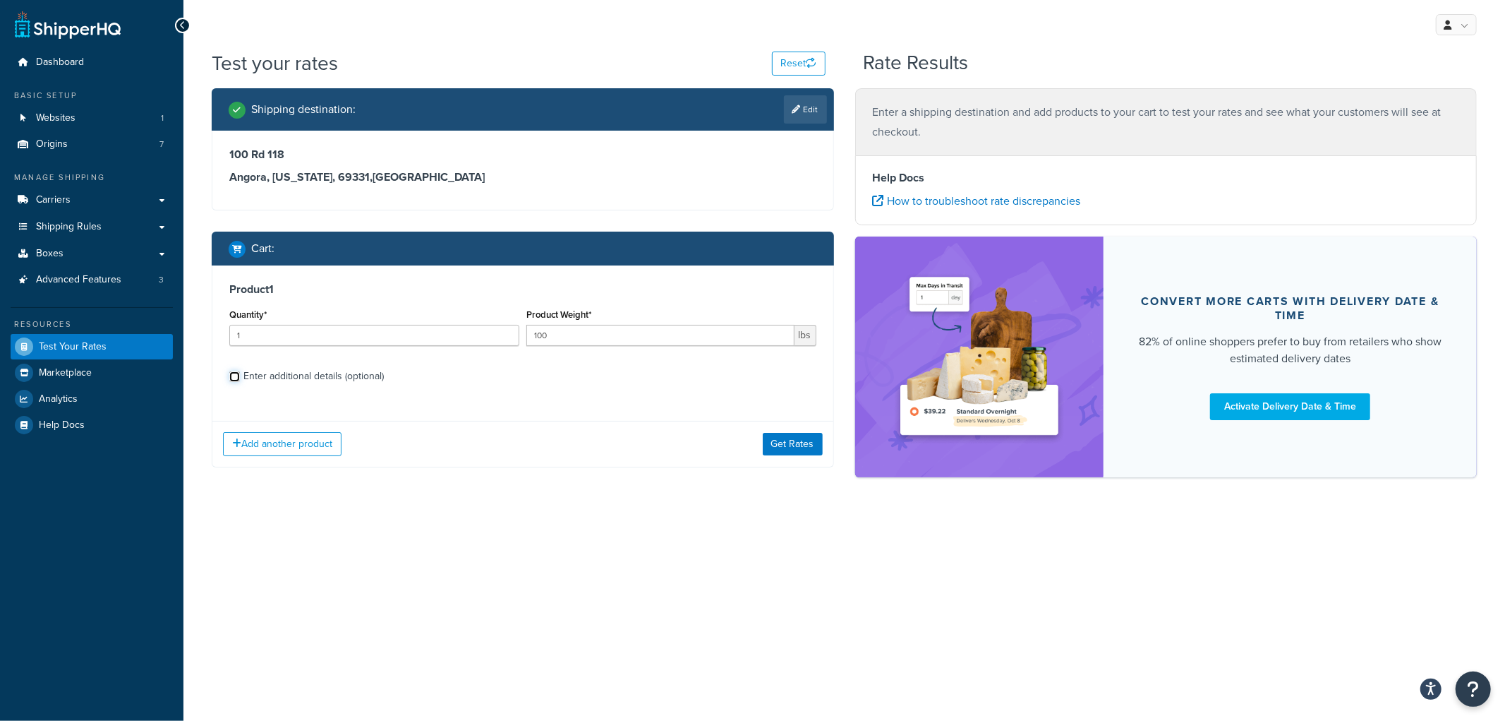
click at [240, 375] on input "Enter additional details (optional)" at bounding box center [234, 376] width 11 height 11
checkbox input "true"
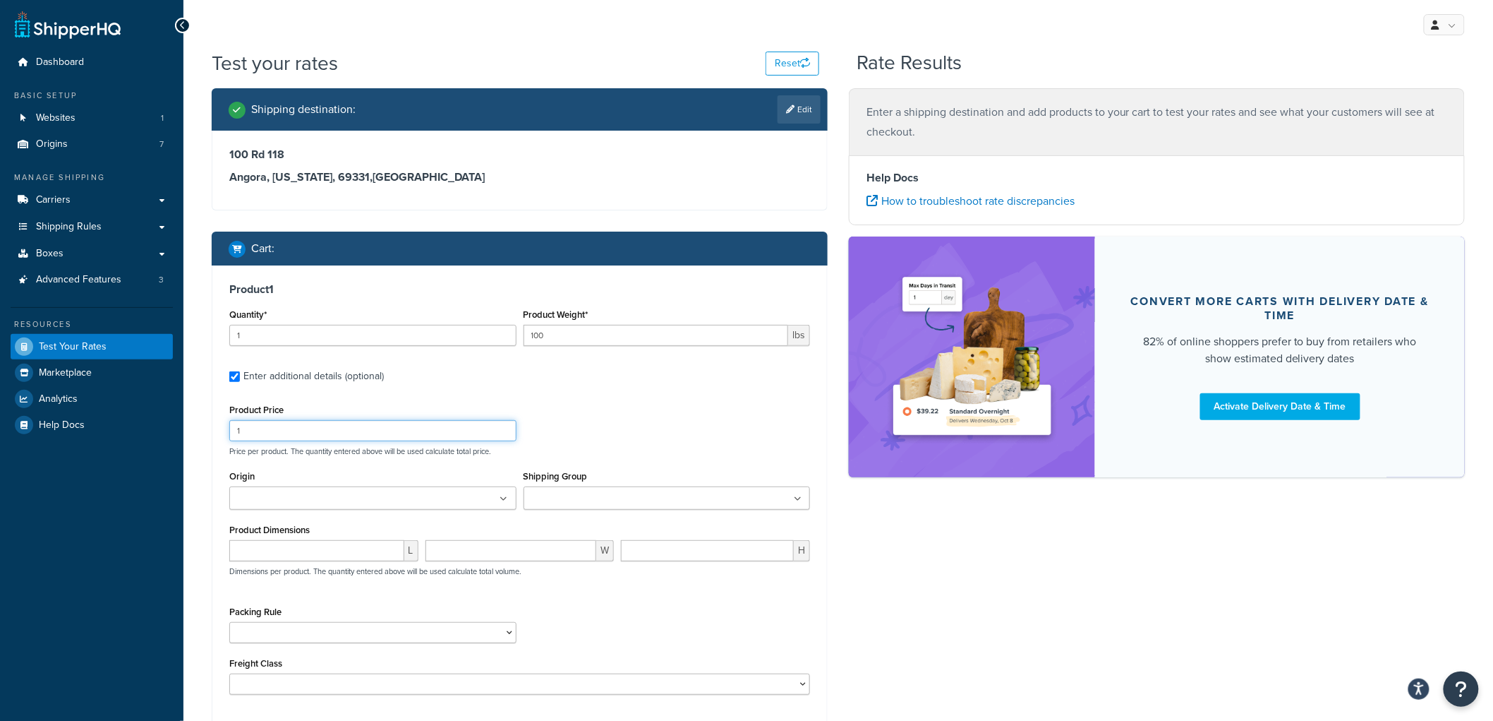
click at [323, 431] on input "1" at bounding box center [372, 430] width 287 height 21
type input "100"
click at [189, 416] on div "Test your rates Reset Rate Results Shipping destination : Edit 100 Rd 118 Angor…" at bounding box center [838, 442] width 1310 height 786
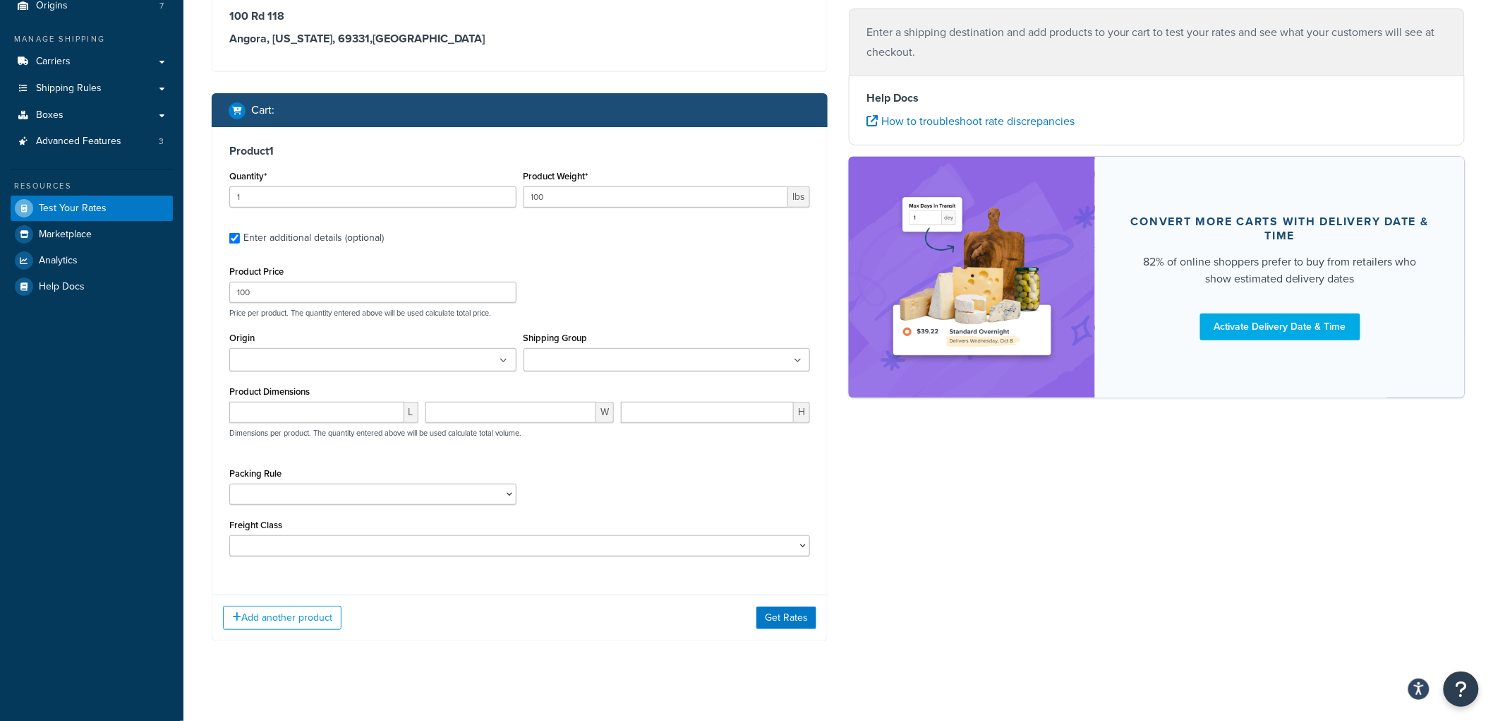
scroll to position [152, 0]
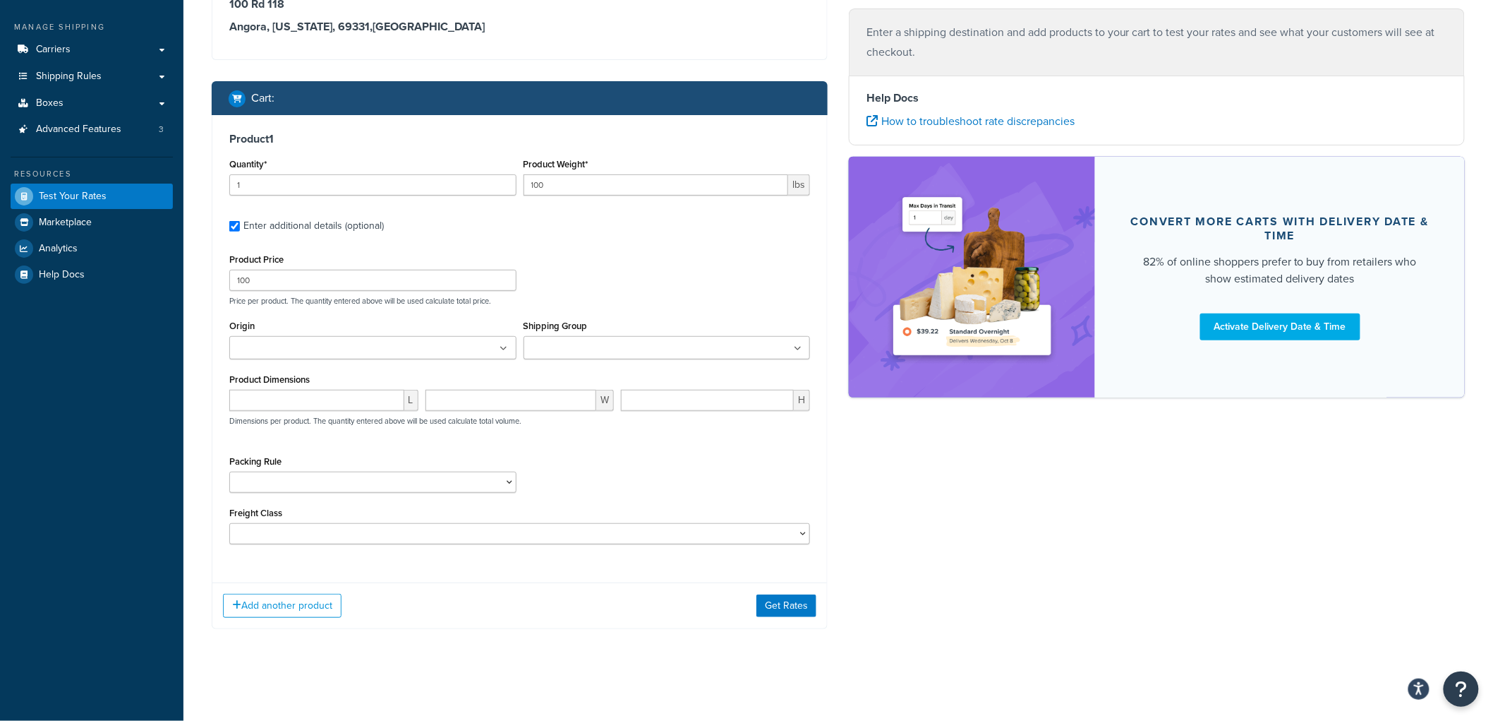
click at [626, 356] on ul at bounding box center [667, 347] width 287 height 23
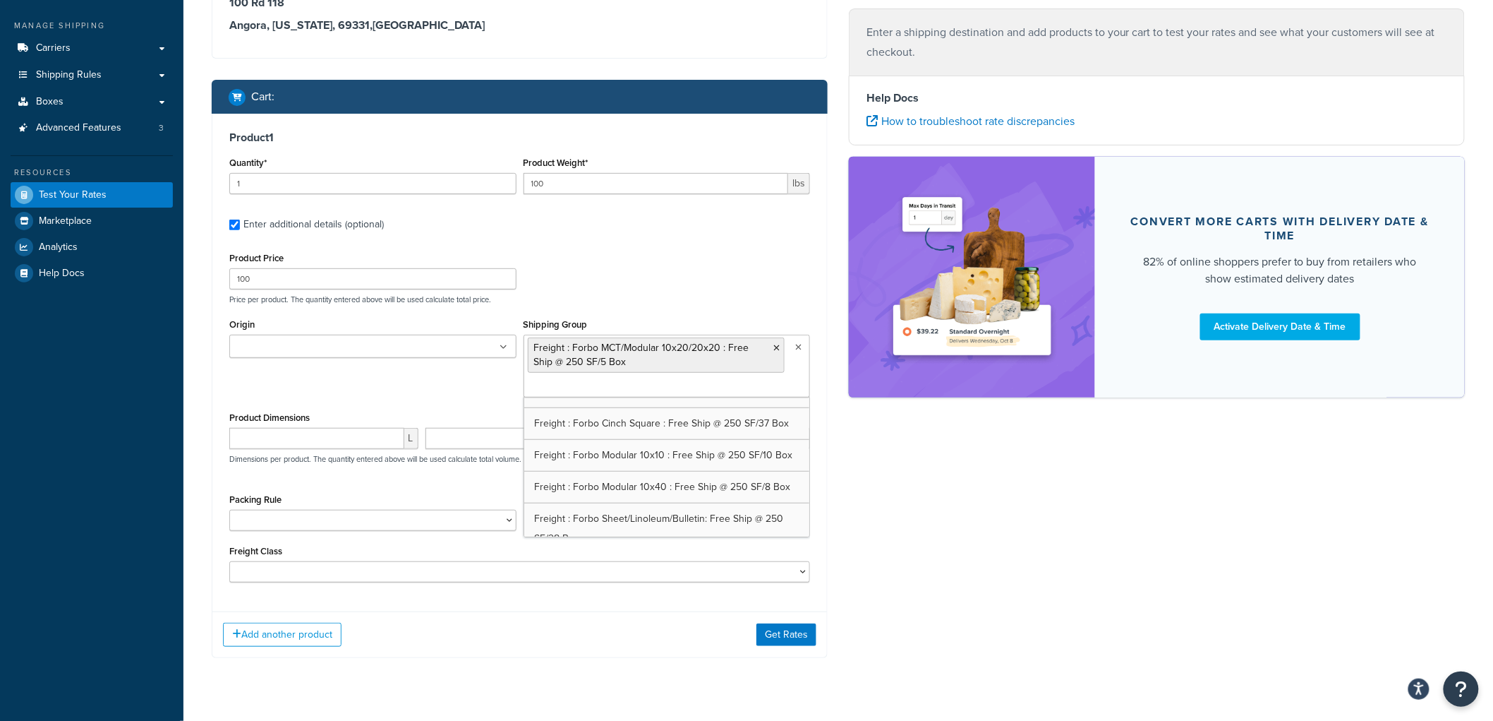
click at [420, 341] on ul at bounding box center [372, 346] width 287 height 23
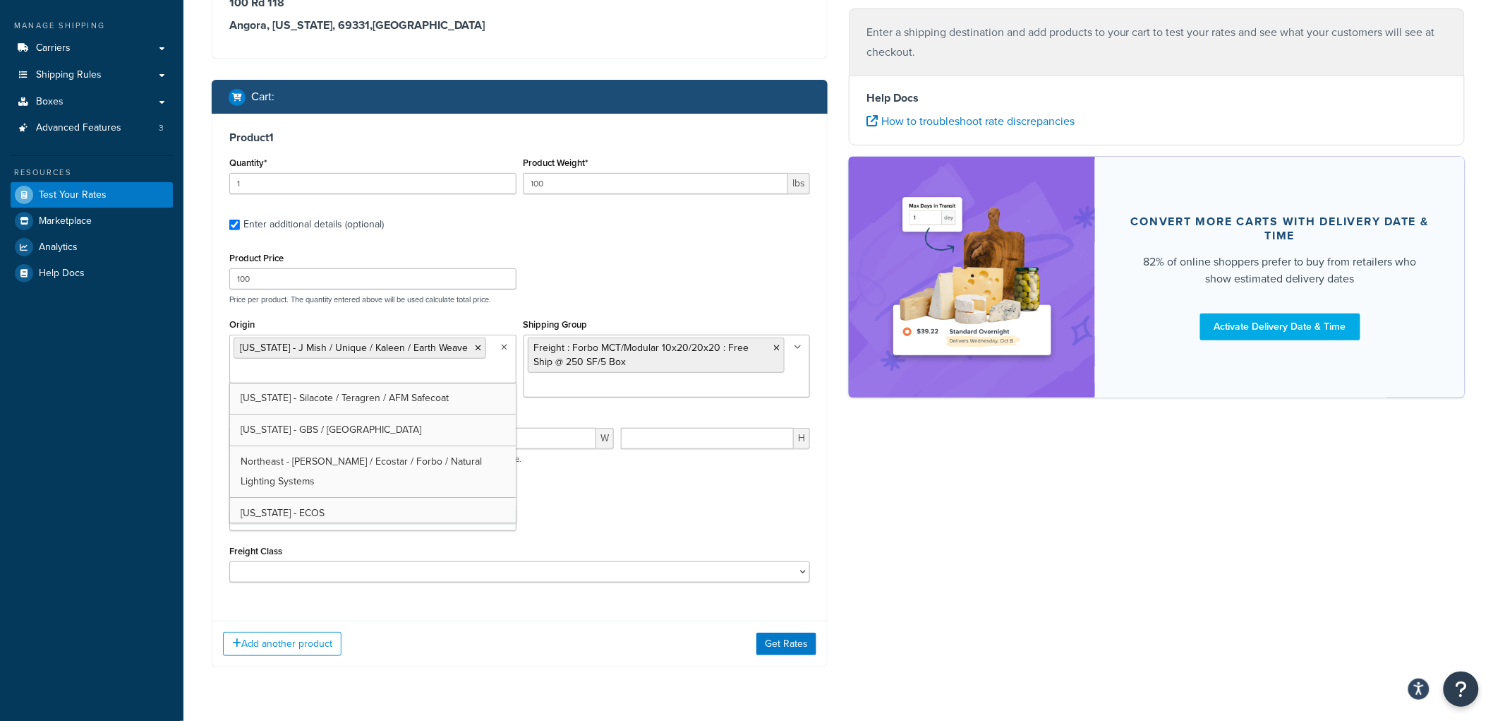
drag, startPoint x: 885, startPoint y: 560, endPoint x: 883, endPoint y: 573, distance: 12.9
click at [885, 563] on div "Shipping destination : Edit 100 Rd 118 Angora, Nebraska, 69331 , United States …" at bounding box center [838, 312] width 1275 height 752
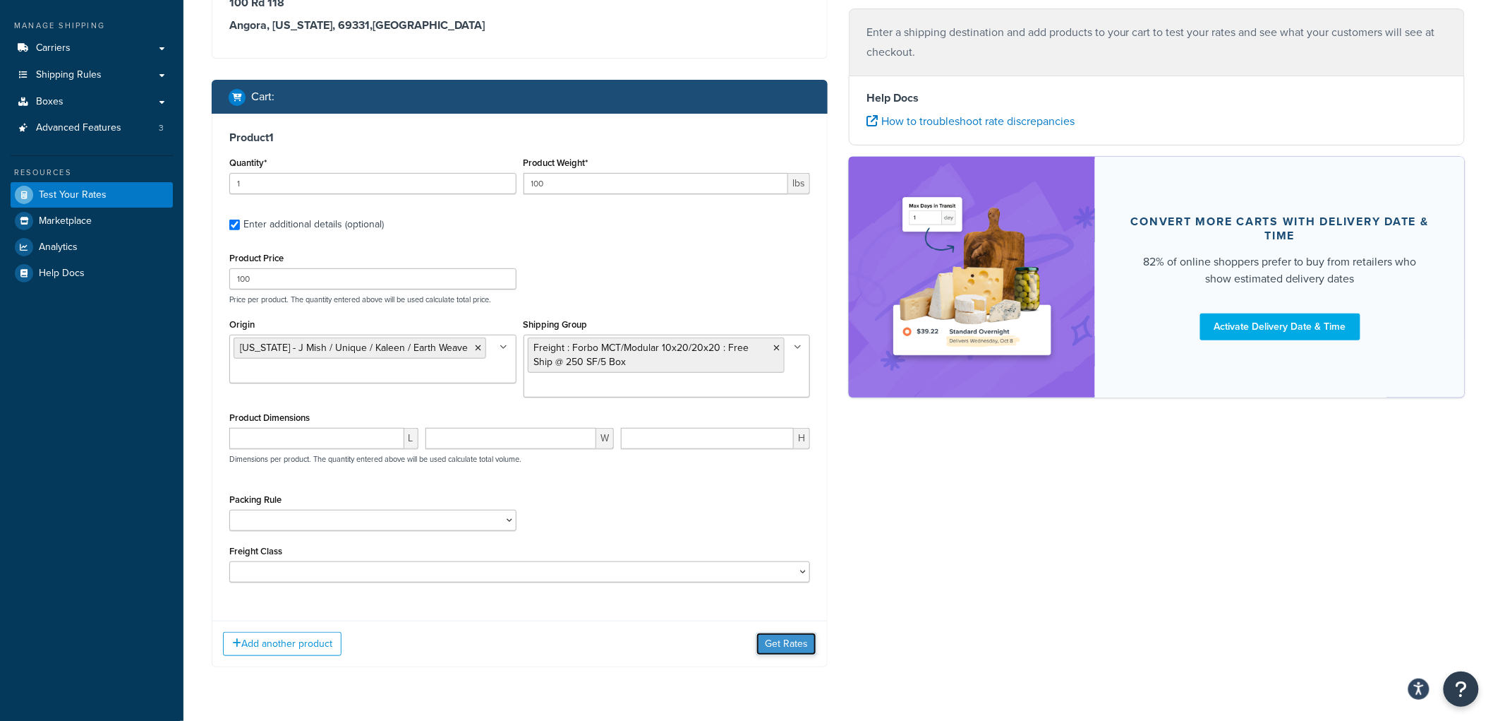
click at [805, 637] on button "Get Rates" at bounding box center [787, 643] width 60 height 23
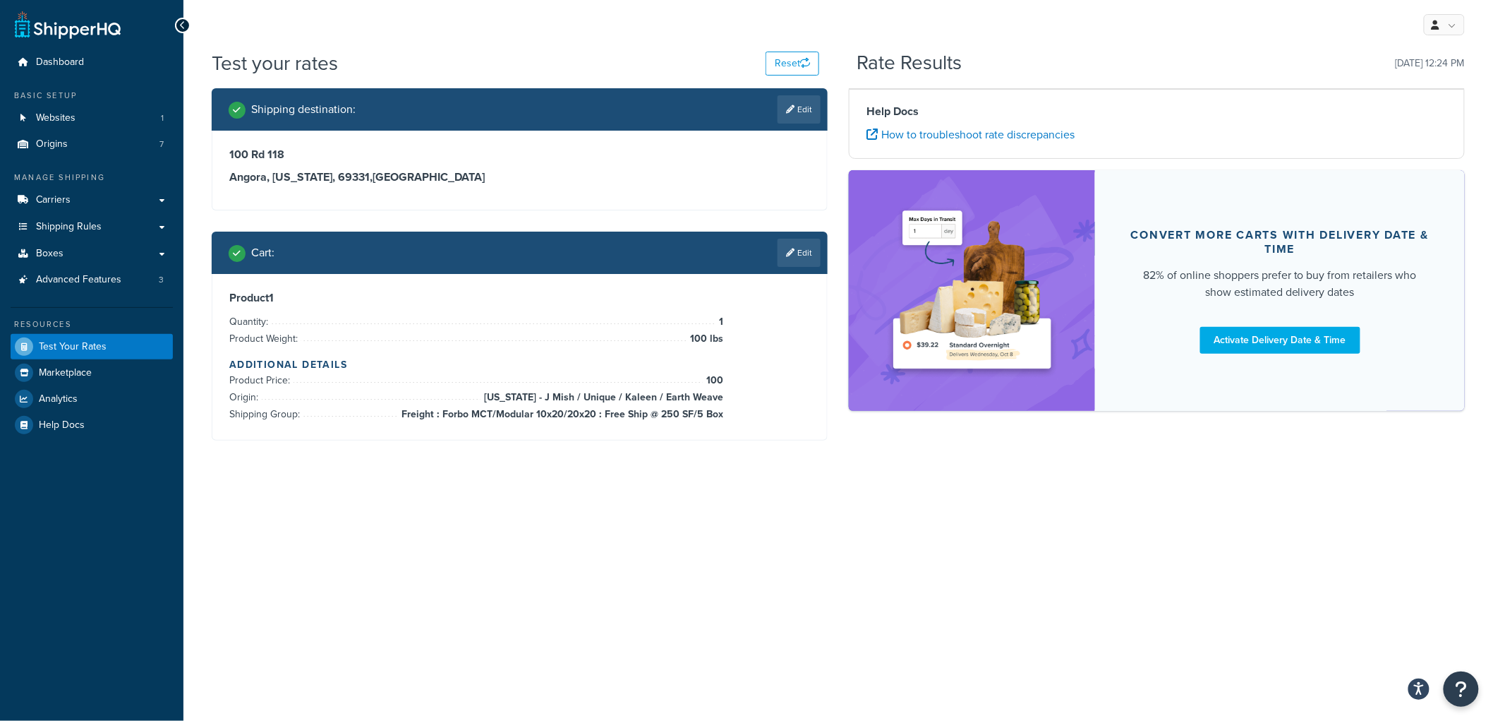
scroll to position [0, 0]
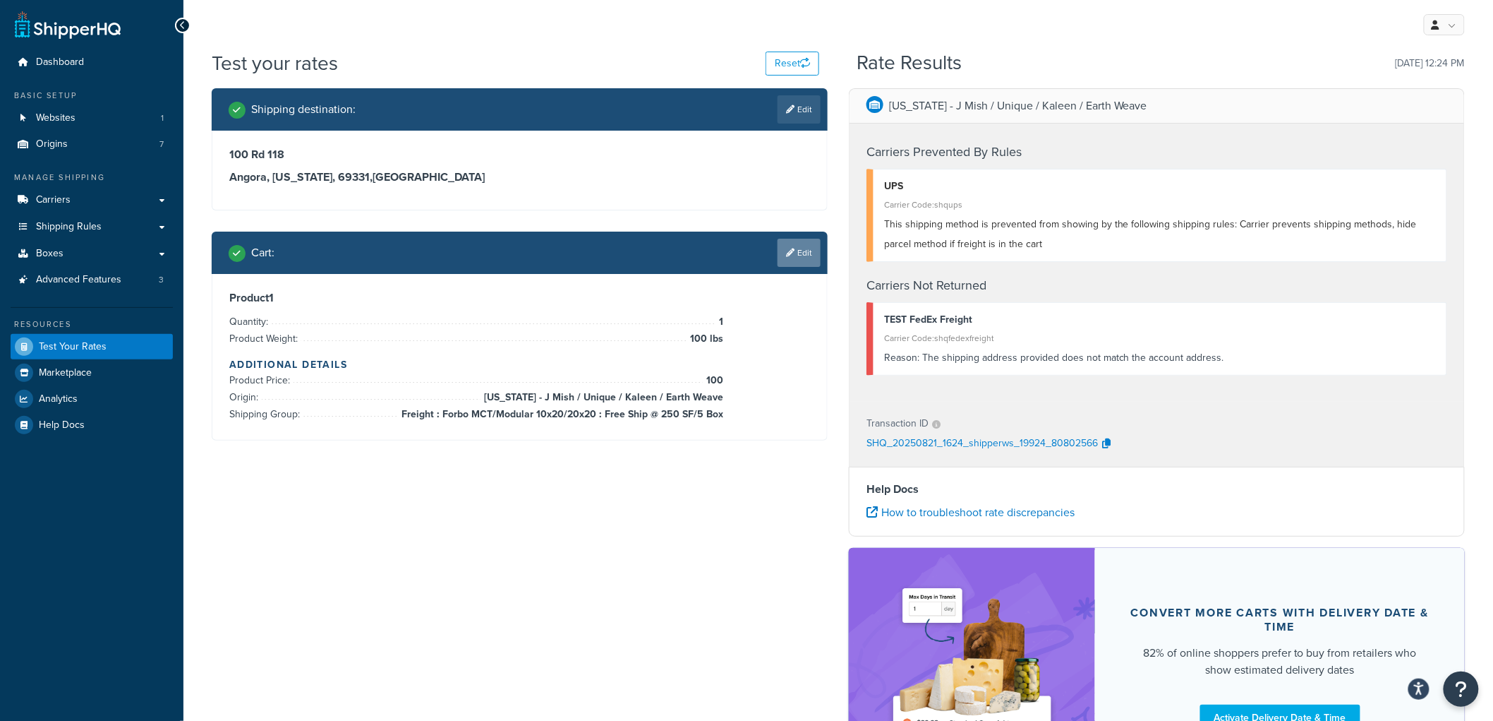
click at [802, 251] on link "Edit" at bounding box center [799, 253] width 43 height 28
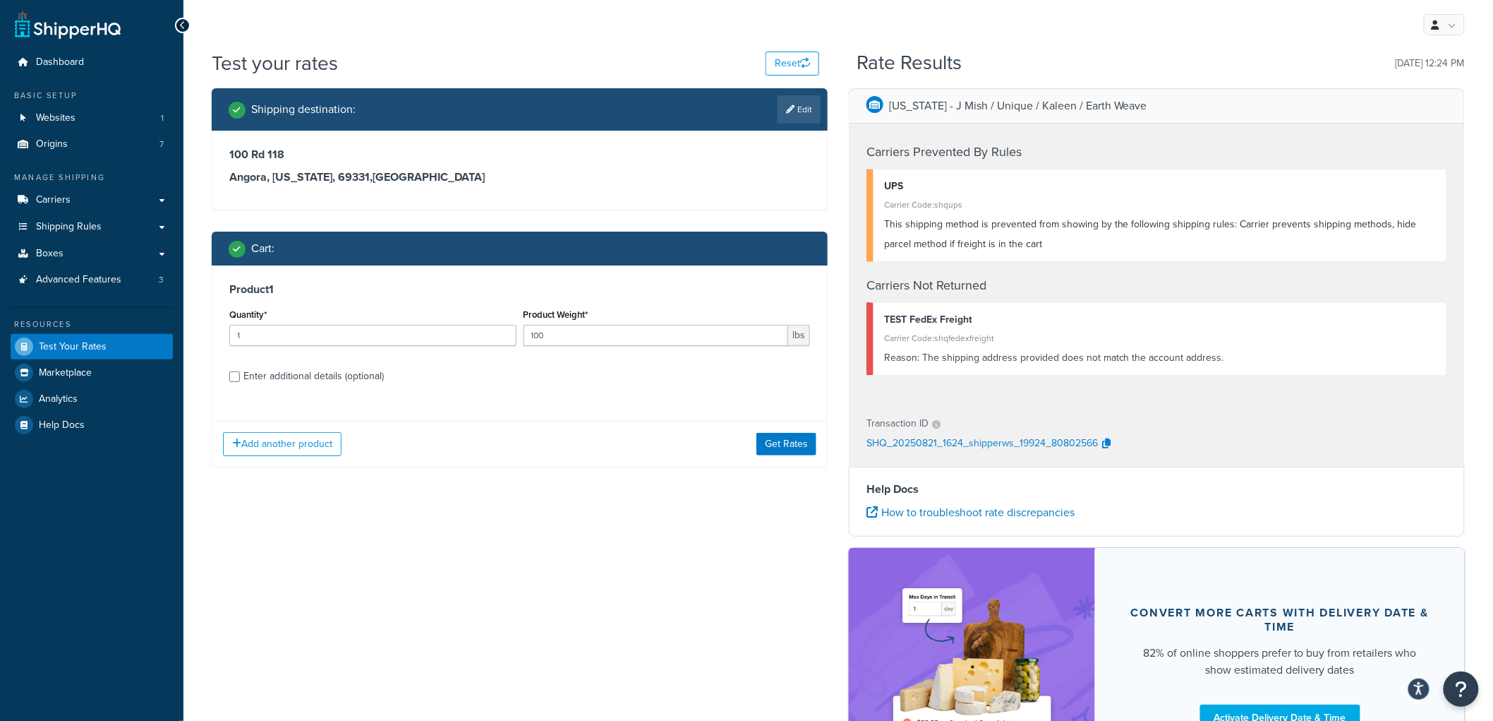
click at [323, 381] on div "Enter additional details (optional)" at bounding box center [313, 376] width 140 height 20
click at [240, 381] on input "Enter additional details (optional)" at bounding box center [234, 376] width 11 height 11
checkbox input "true"
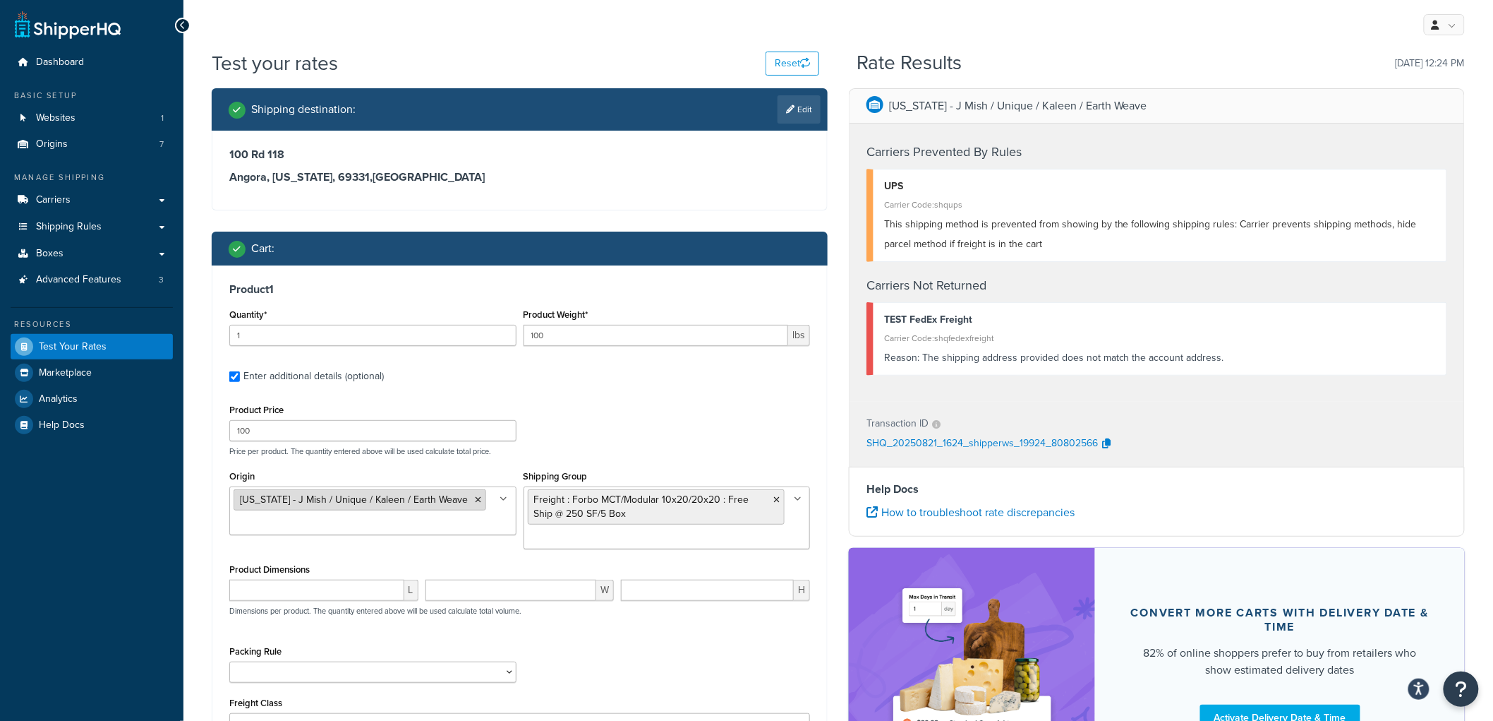
click at [475, 502] on icon at bounding box center [478, 499] width 6 height 8
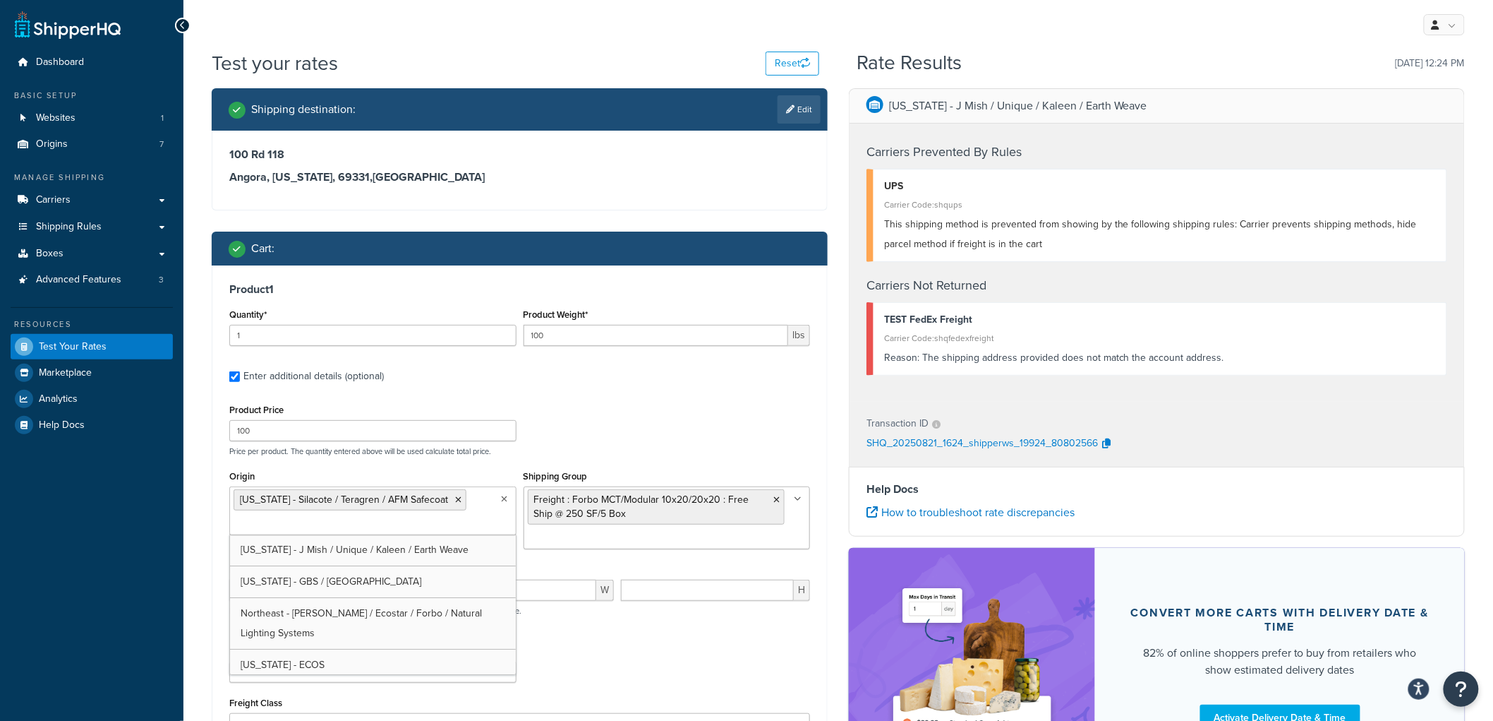
click at [743, 463] on div "Product Price 100 Price per product. The quantity entered above will be used ca…" at bounding box center [519, 567] width 581 height 334
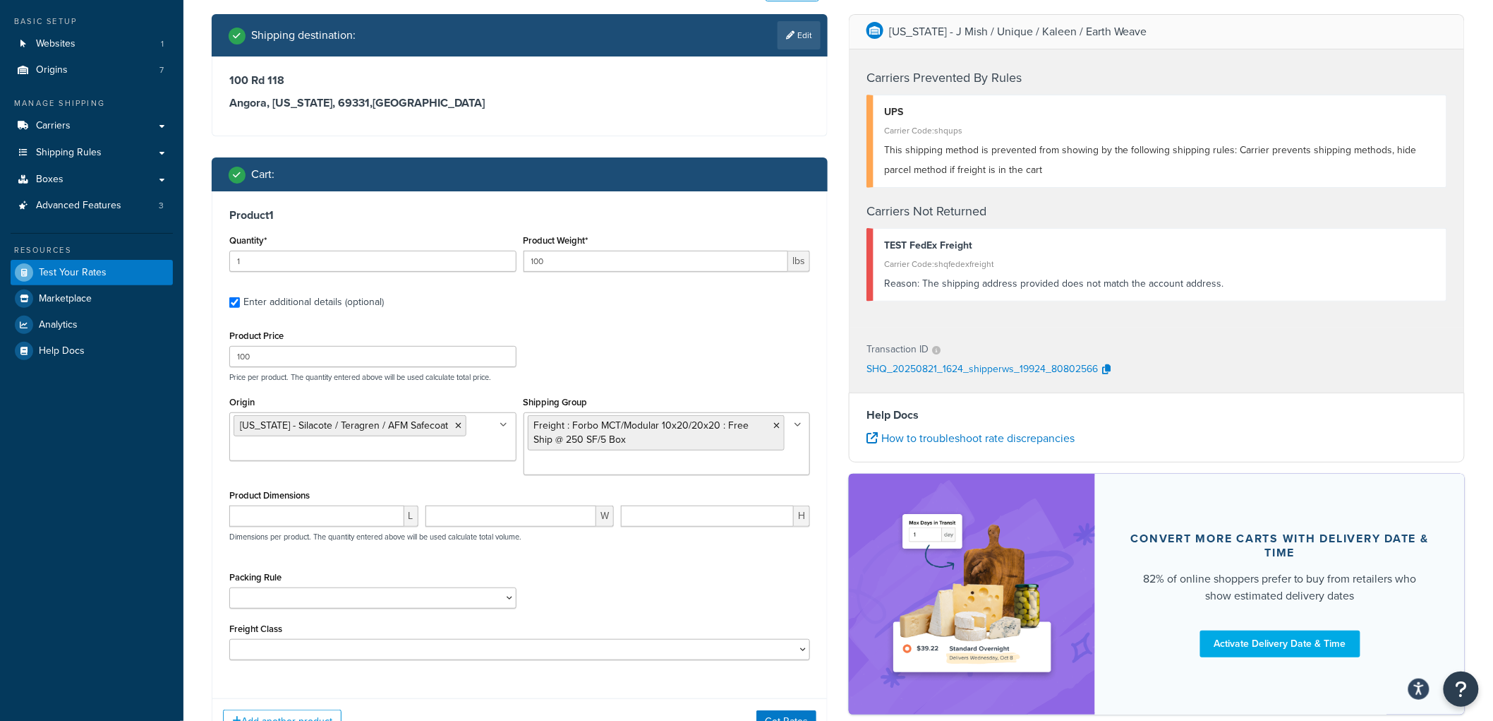
scroll to position [192, 0]
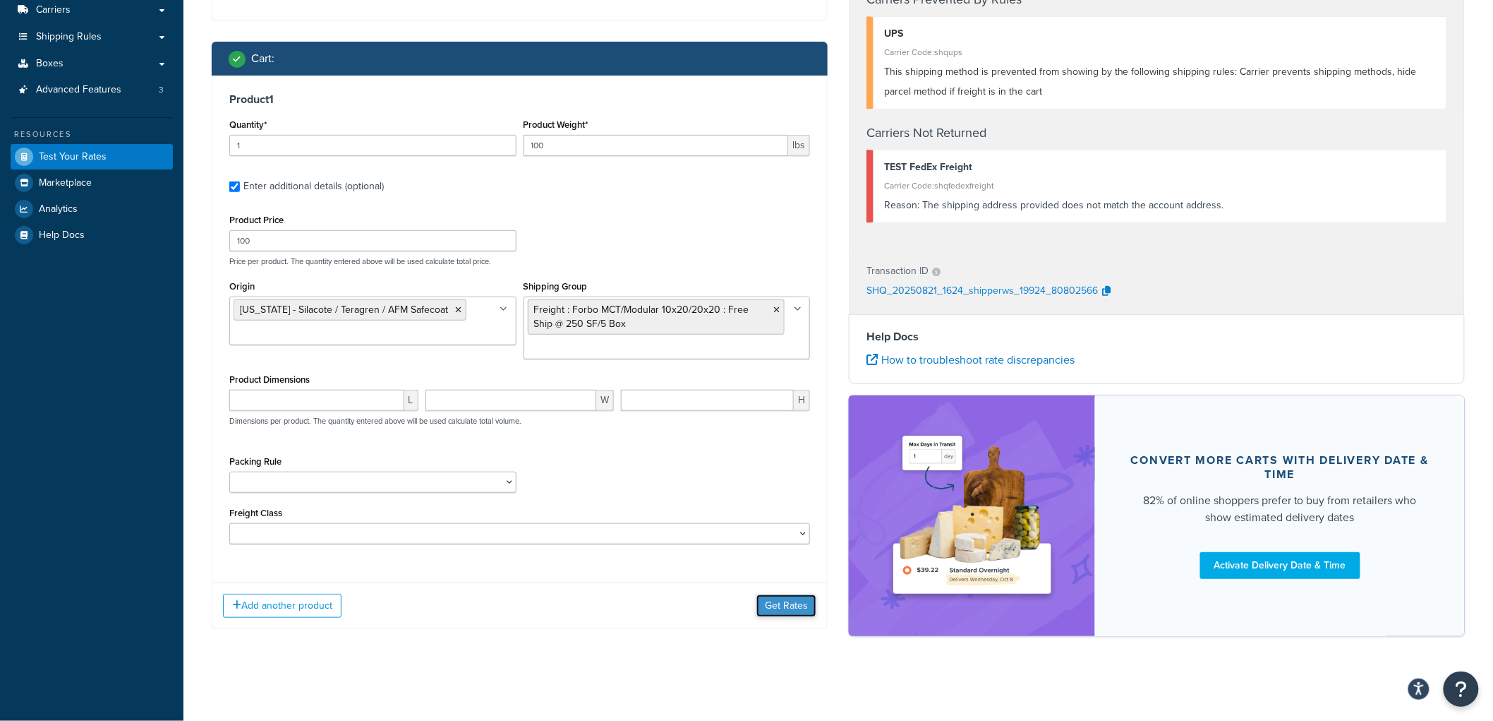
click at [787, 606] on button "Get Rates" at bounding box center [787, 605] width 60 height 23
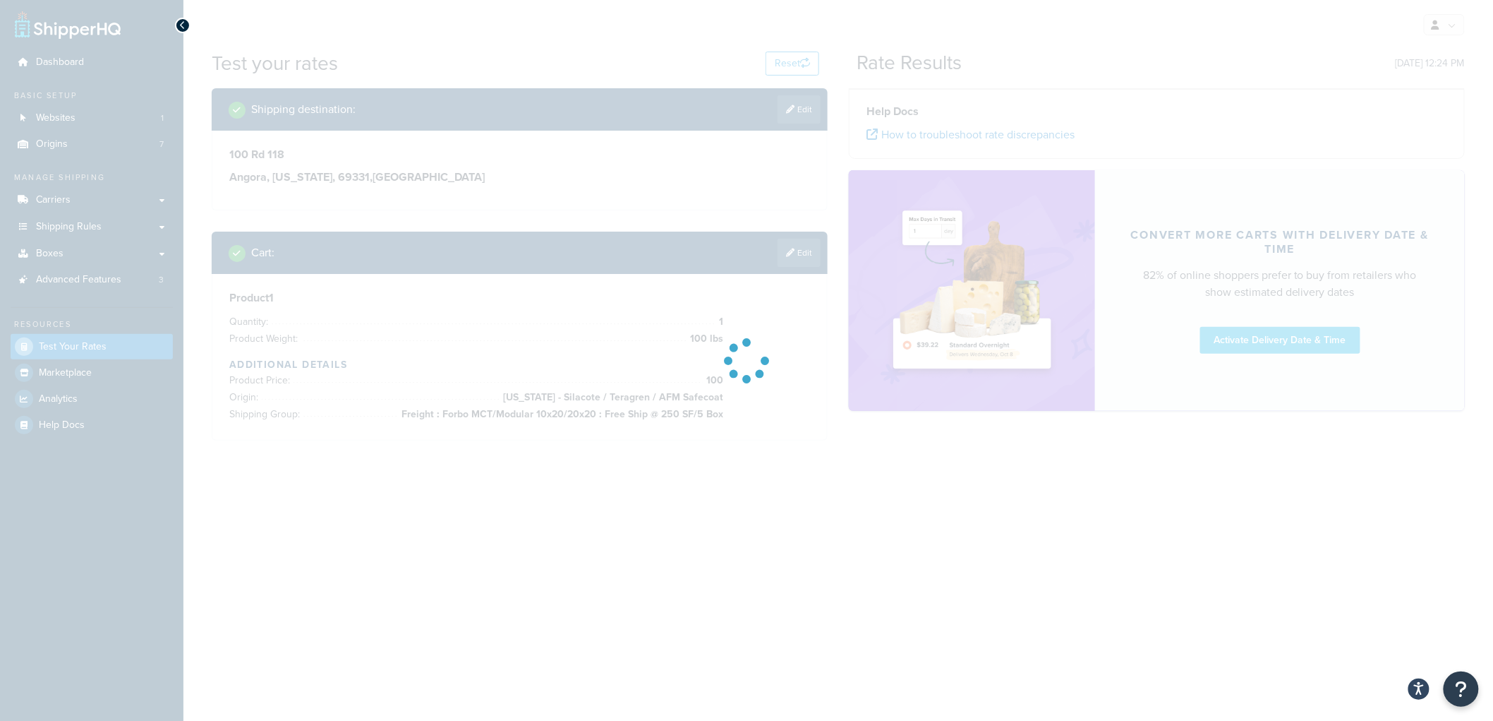
scroll to position [0, 0]
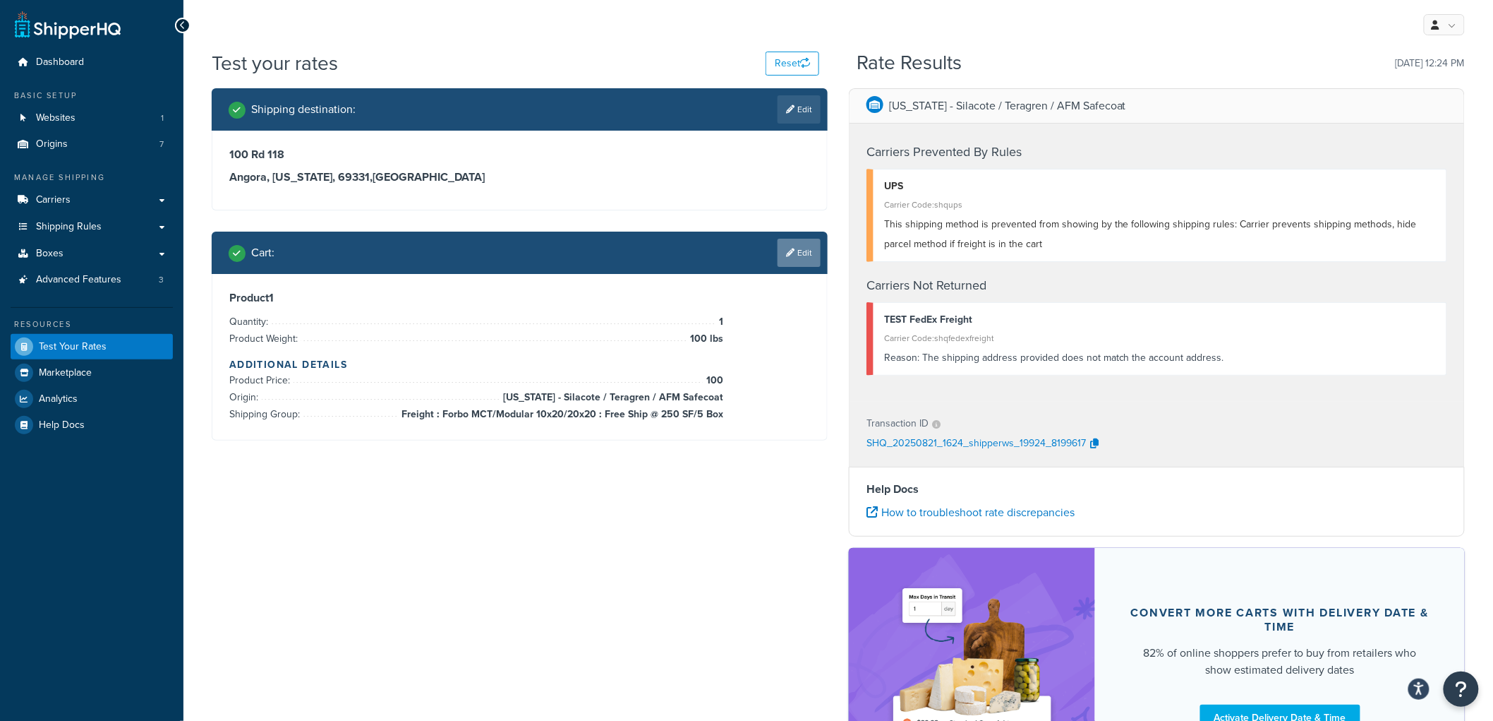
click at [782, 248] on link "Edit" at bounding box center [799, 253] width 43 height 28
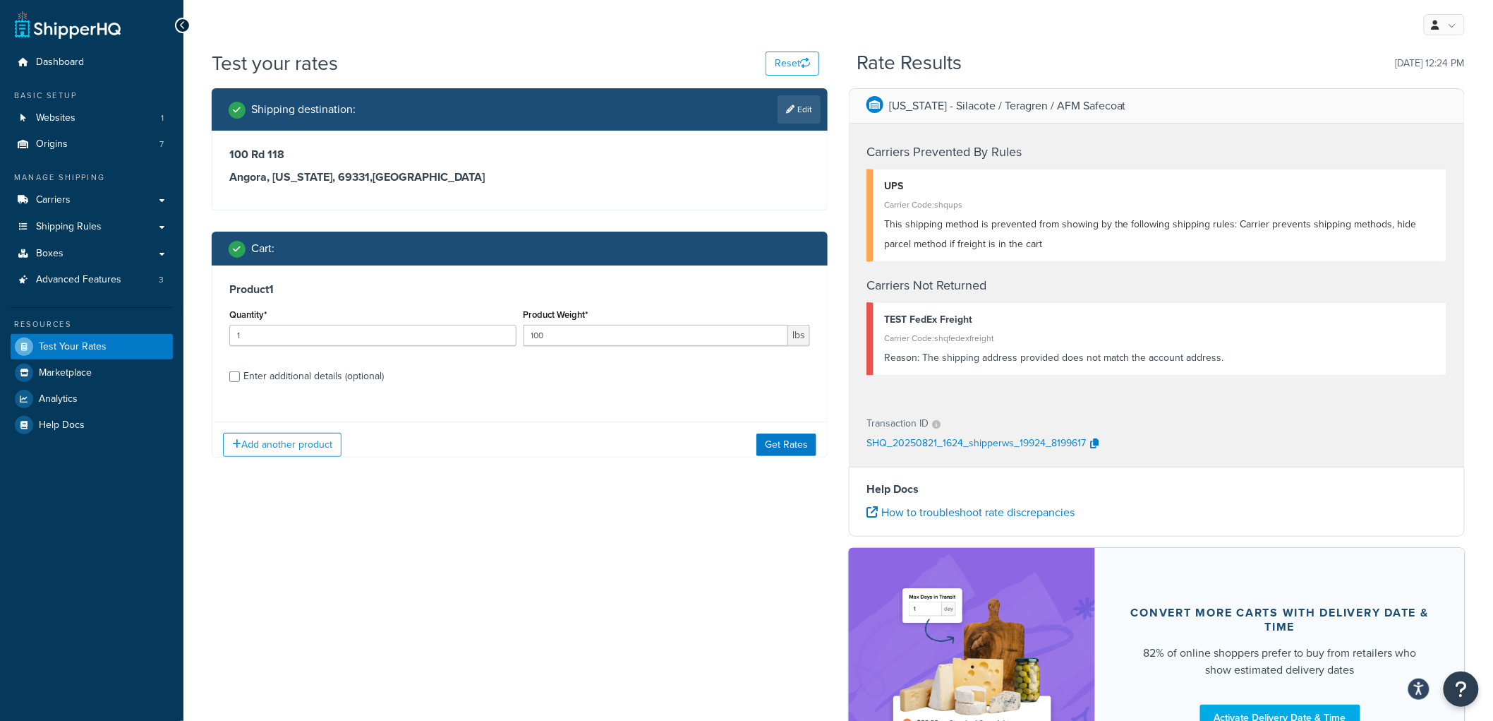
click at [334, 383] on div "Enter additional details (optional)" at bounding box center [313, 376] width 140 height 20
click at [240, 382] on input "Enter additional details (optional)" at bounding box center [234, 376] width 11 height 11
checkbox input "true"
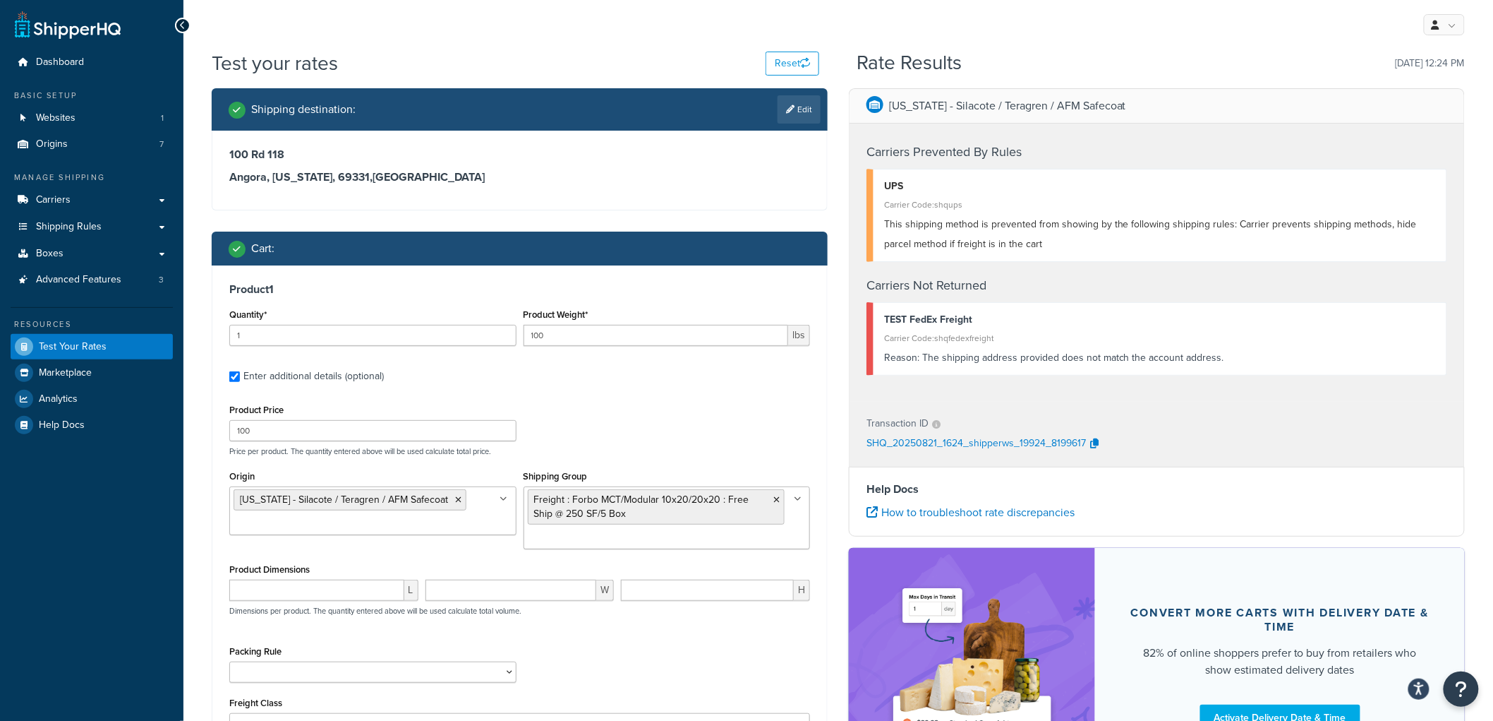
click at [455, 499] on icon at bounding box center [458, 499] width 6 height 8
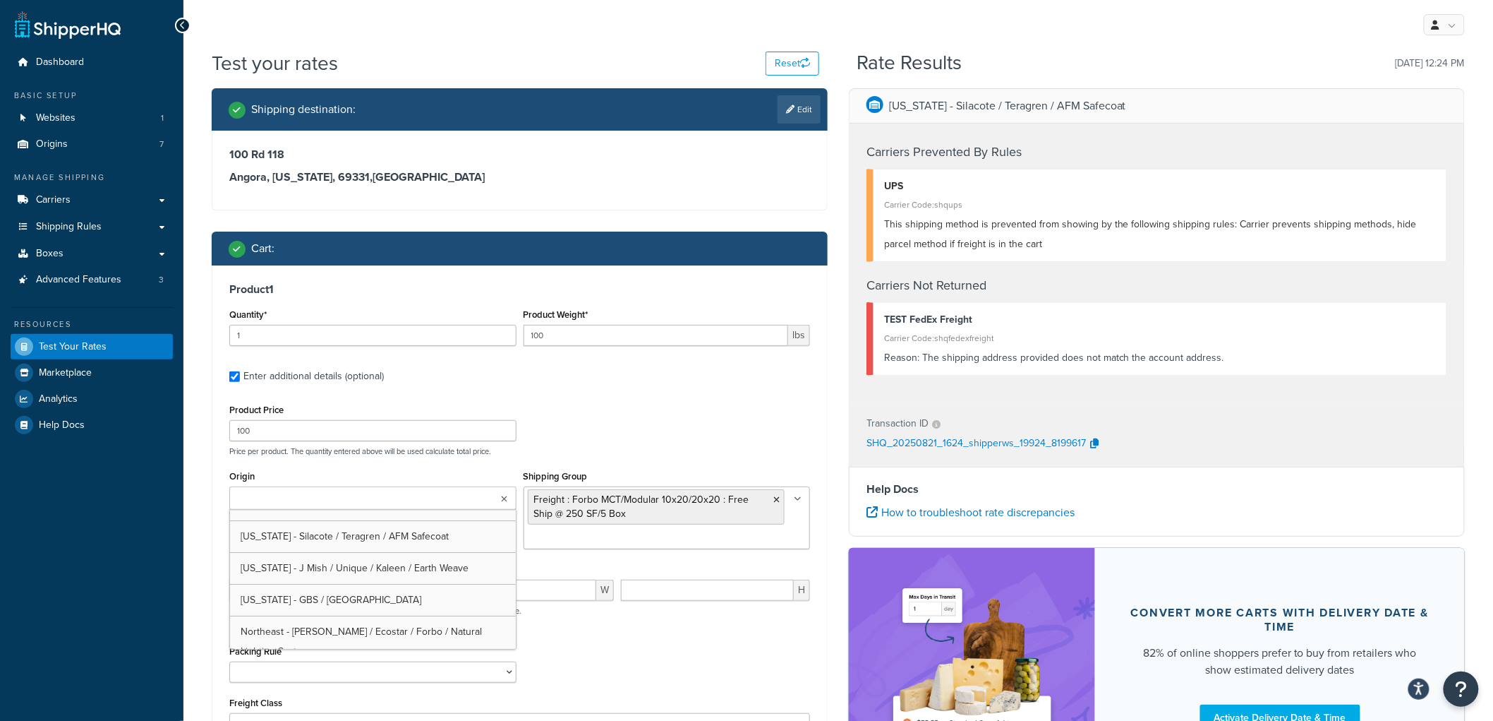
click at [452, 498] on ul at bounding box center [372, 497] width 287 height 23
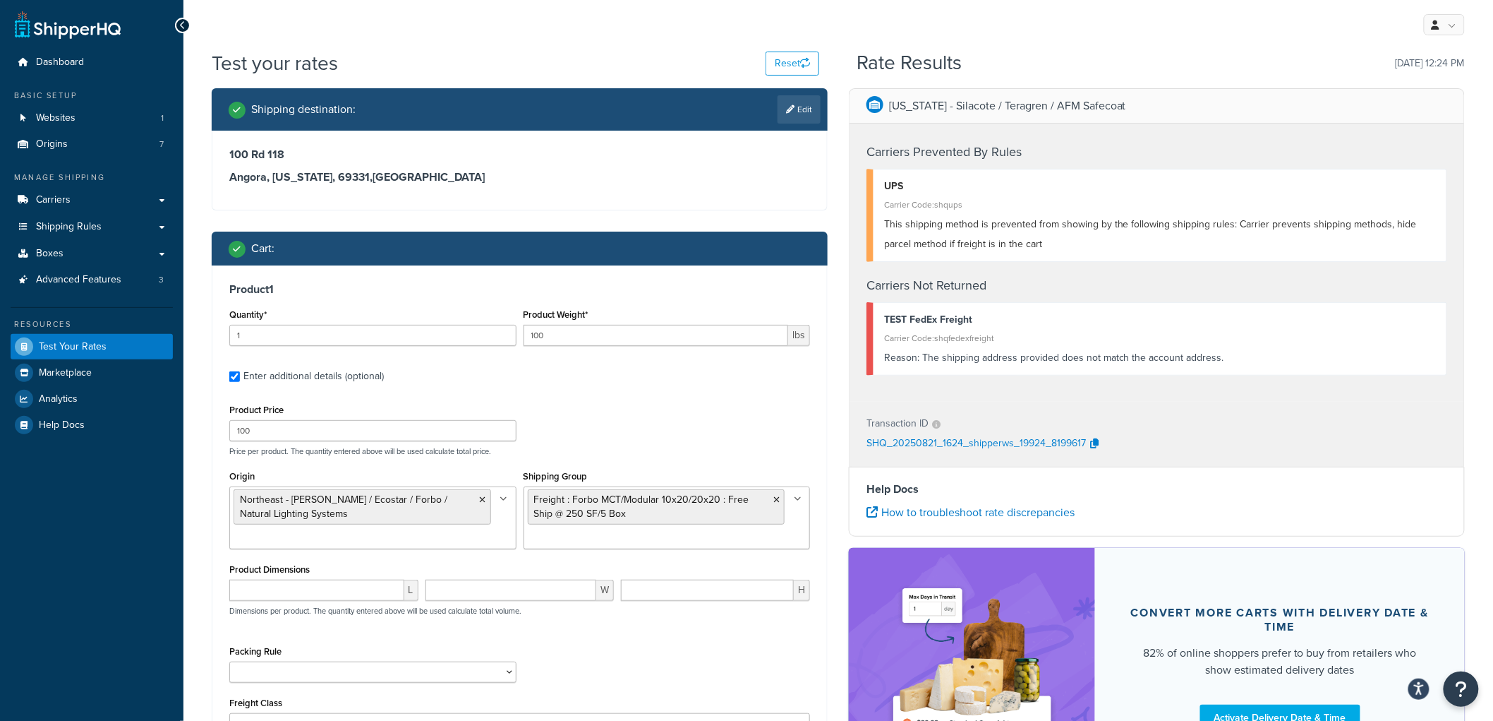
click at [759, 665] on div "Packing Rule Carpet Roll GBS Boxed Flooring Quietwalk Some packing rule" at bounding box center [520, 668] width 588 height 52
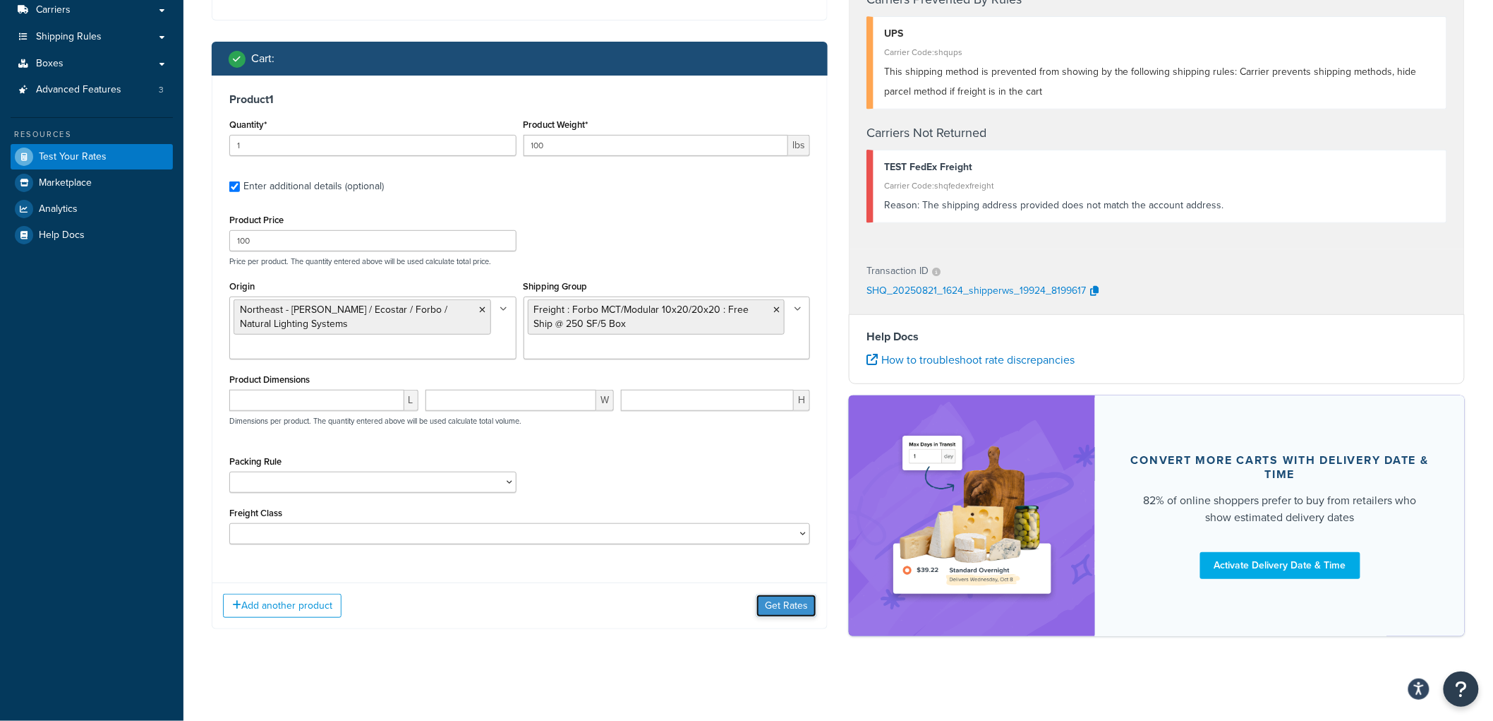
click at [778, 601] on button "Get Rates" at bounding box center [787, 605] width 60 height 23
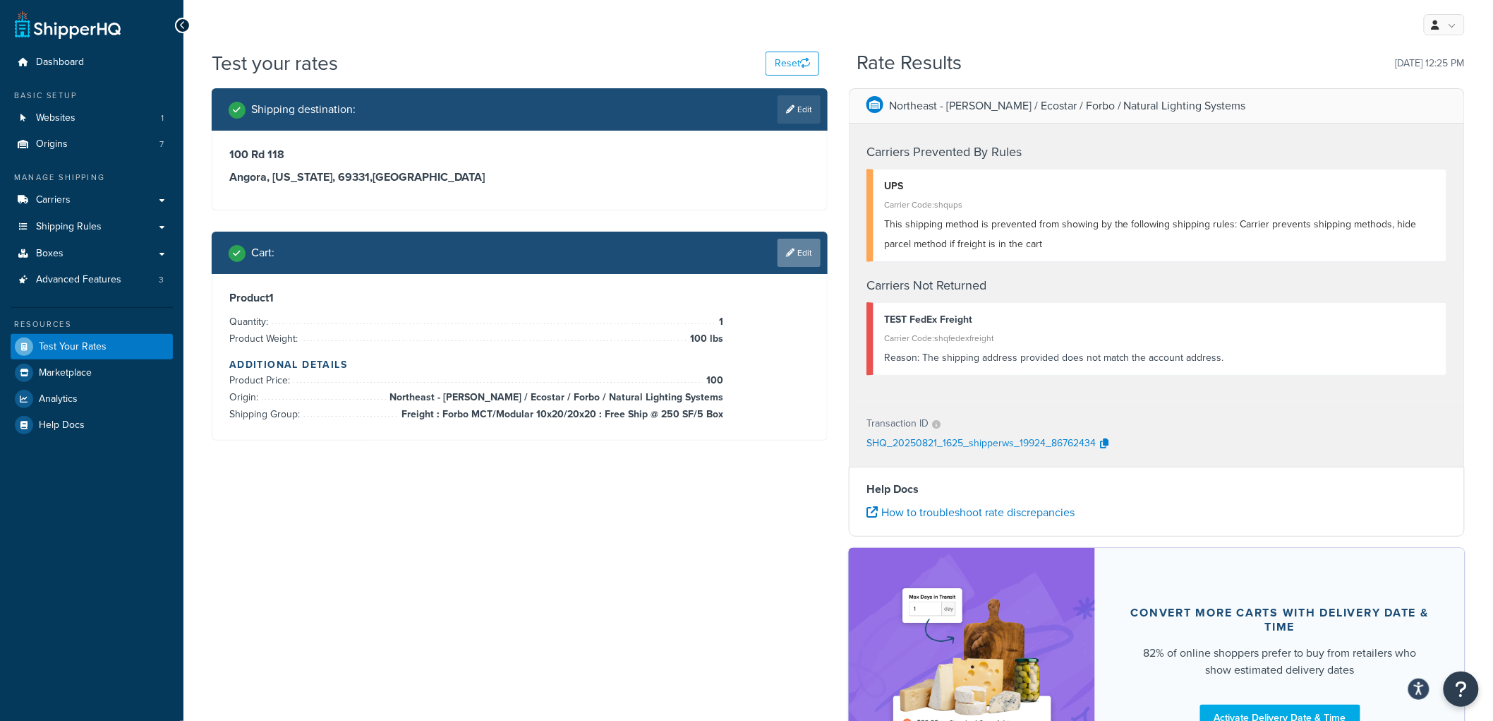
click at [796, 251] on link "Edit" at bounding box center [799, 253] width 43 height 28
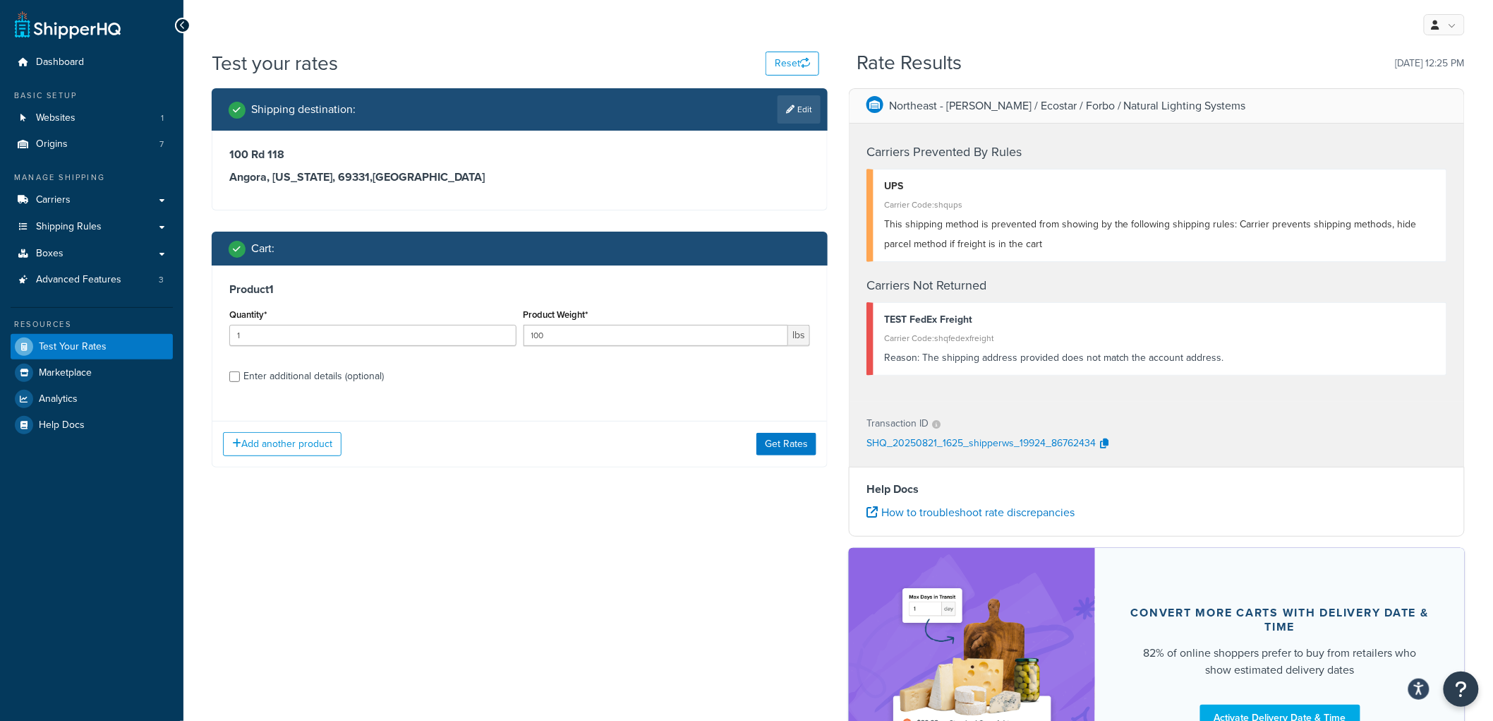
drag, startPoint x: 277, startPoint y: 388, endPoint x: 284, endPoint y: 379, distance: 11.6
click at [281, 383] on div "Product 1 Quantity* 1 Product Weight* 100 lbs Enter additional details (optiona…" at bounding box center [519, 337] width 615 height 145
click at [284, 379] on div "Enter additional details (optional)" at bounding box center [313, 376] width 140 height 20
click at [240, 379] on input "Enter additional details (optional)" at bounding box center [234, 376] width 11 height 11
checkbox input "true"
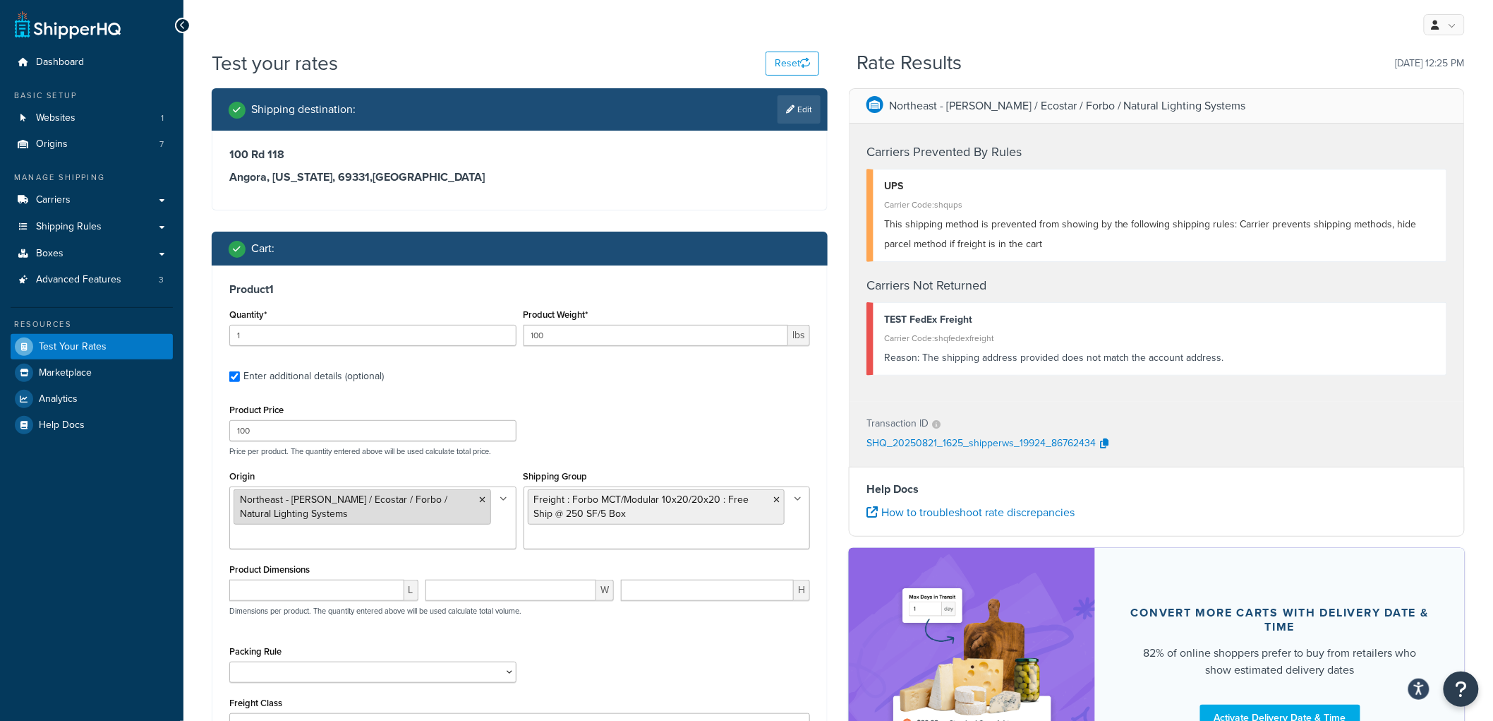
click at [481, 502] on icon at bounding box center [483, 499] width 6 height 8
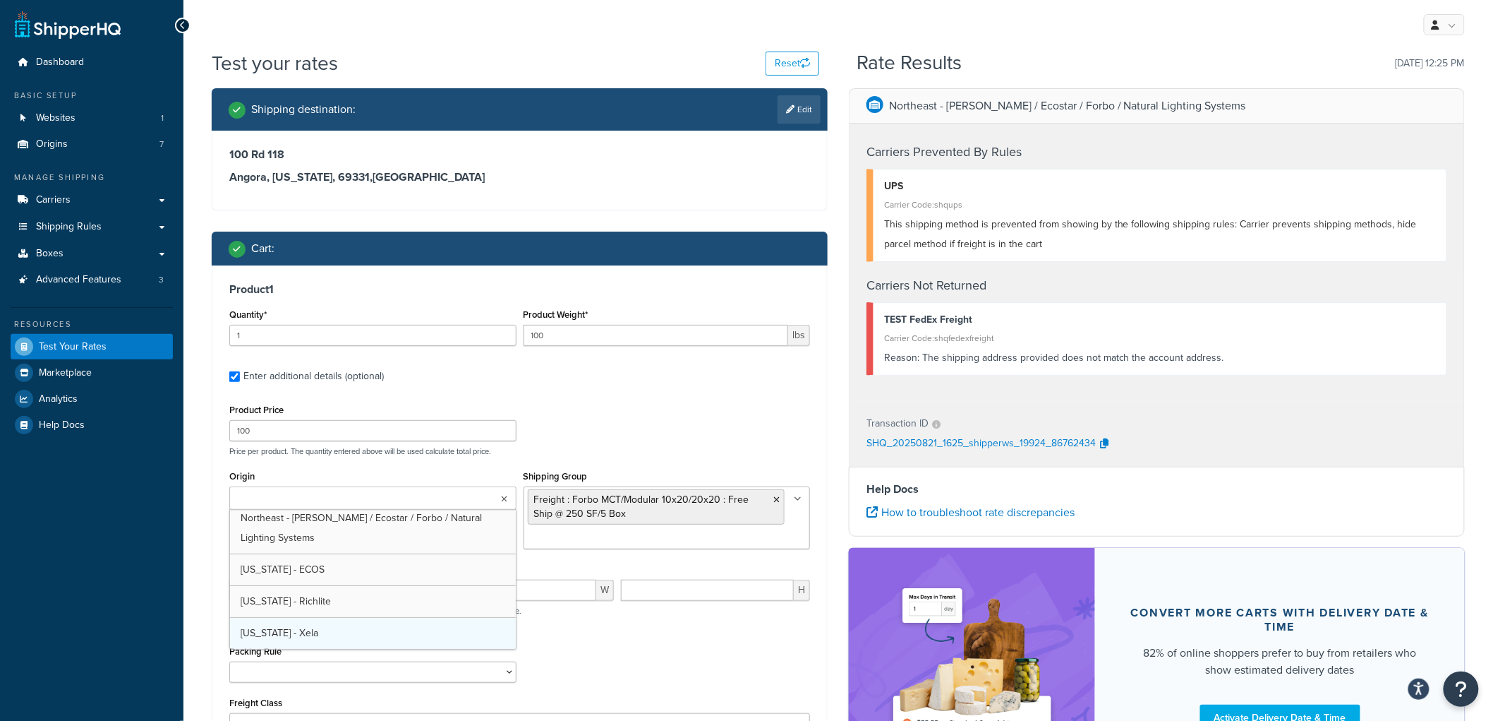
scroll to position [71, 0]
click at [193, 573] on div "Test your rates Reset Rate Results 08/21/2025, 12:25 PM Shipping destination : …" at bounding box center [838, 462] width 1310 height 826
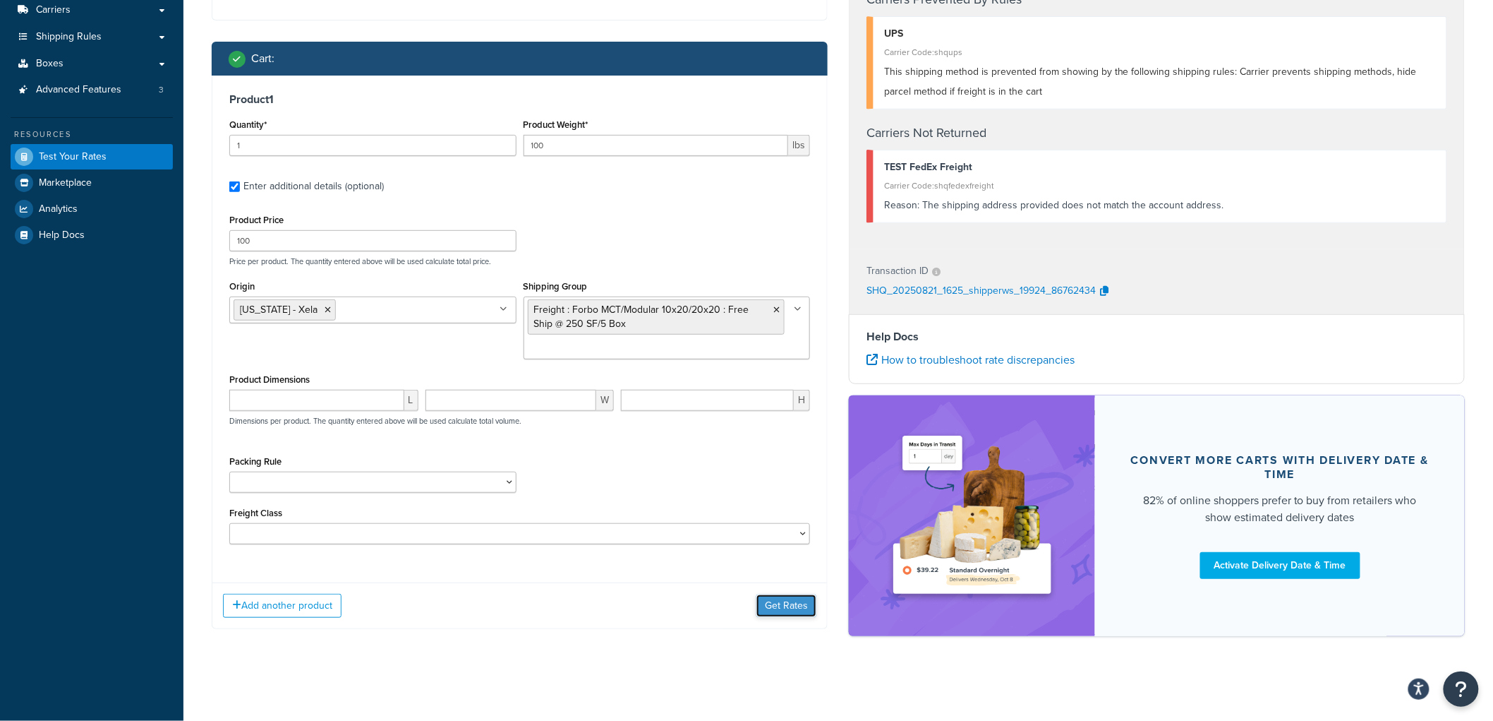
click at [771, 598] on button "Get Rates" at bounding box center [787, 605] width 60 height 23
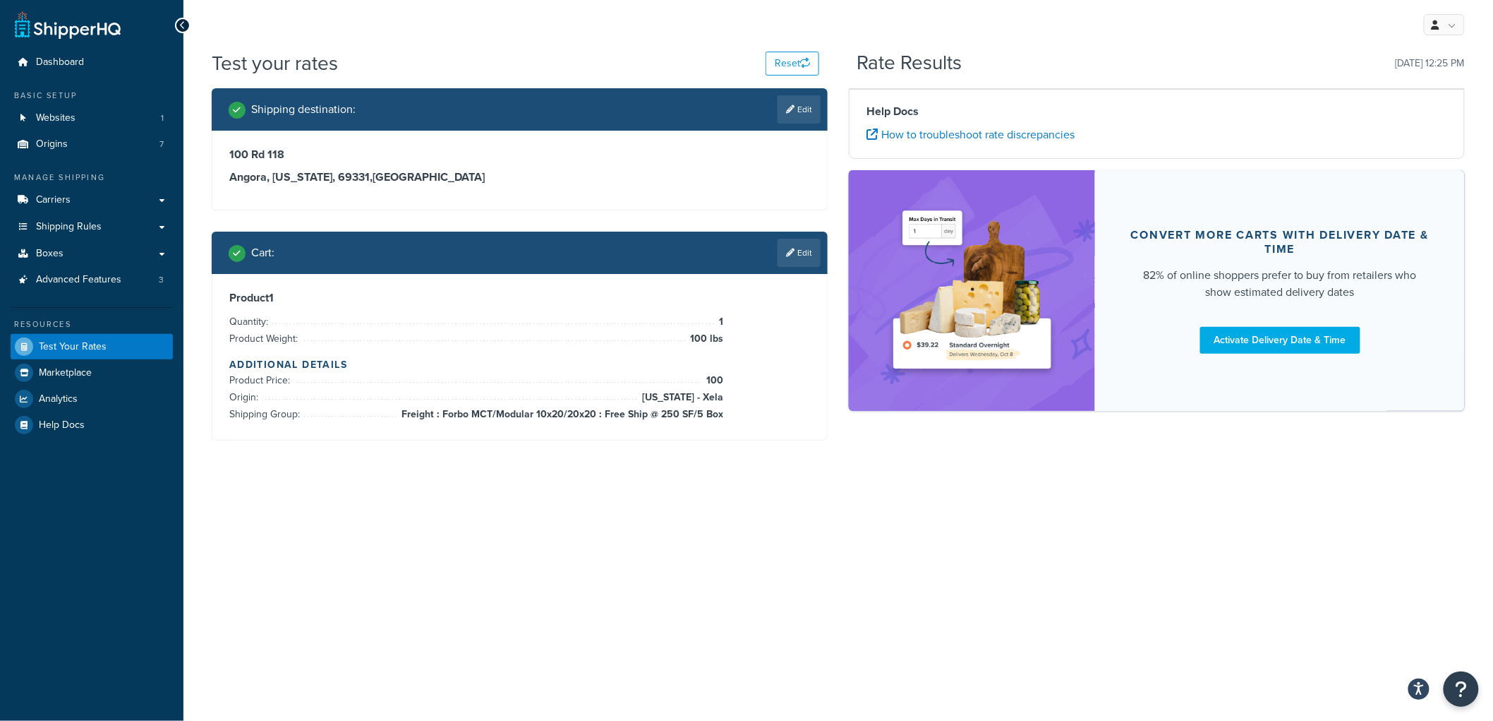
scroll to position [0, 0]
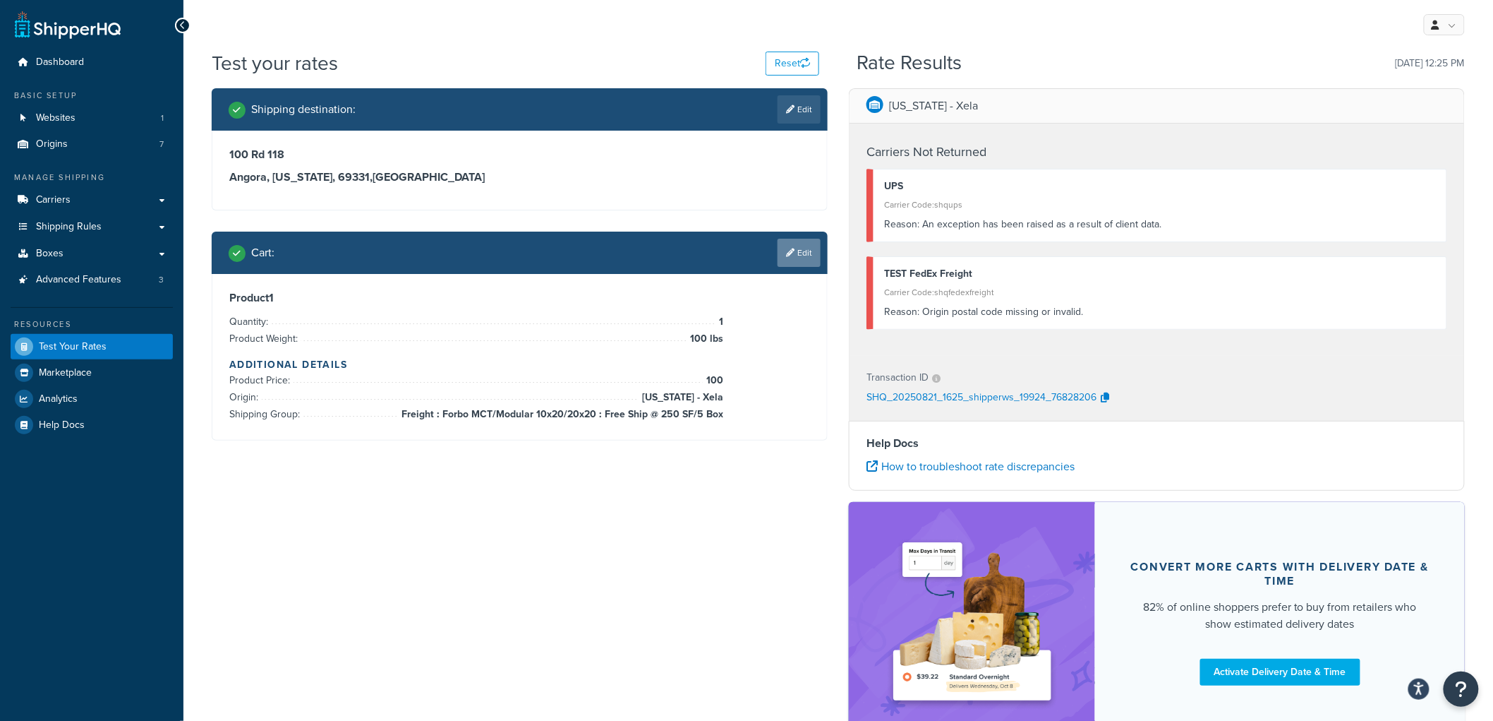
click at [786, 252] on icon at bounding box center [790, 252] width 8 height 8
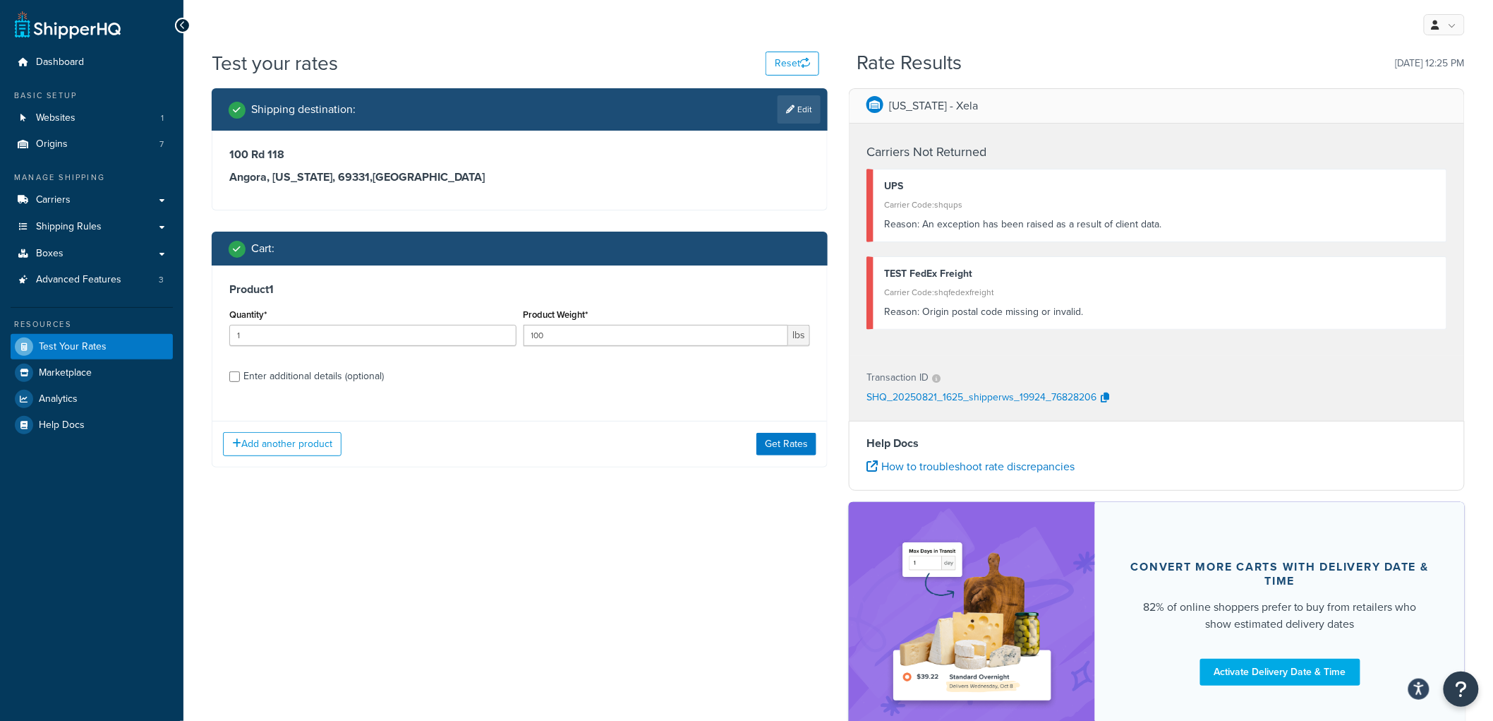
click at [342, 373] on div "Enter additional details (optional)" at bounding box center [313, 376] width 140 height 20
click at [240, 373] on input "Enter additional details (optional)" at bounding box center [234, 376] width 11 height 11
checkbox input "true"
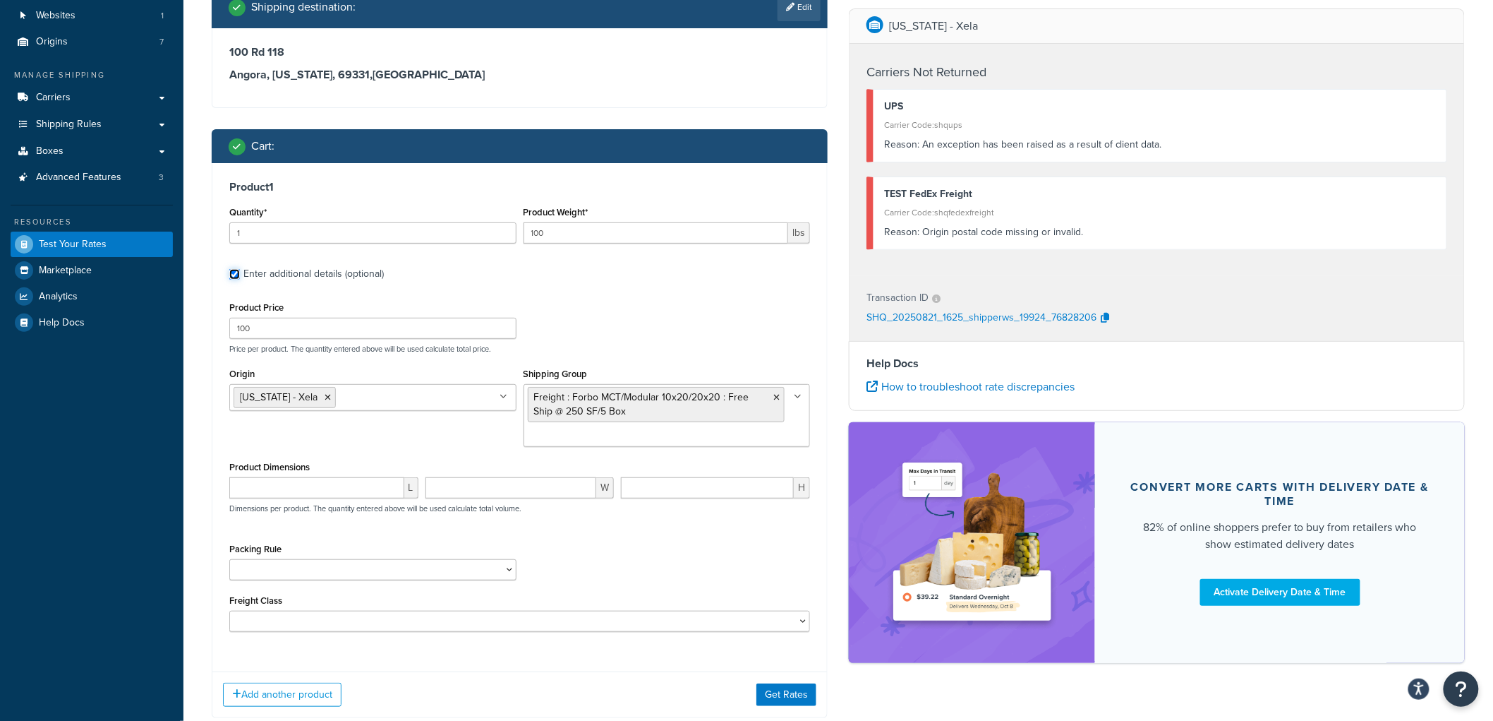
scroll to position [107, 0]
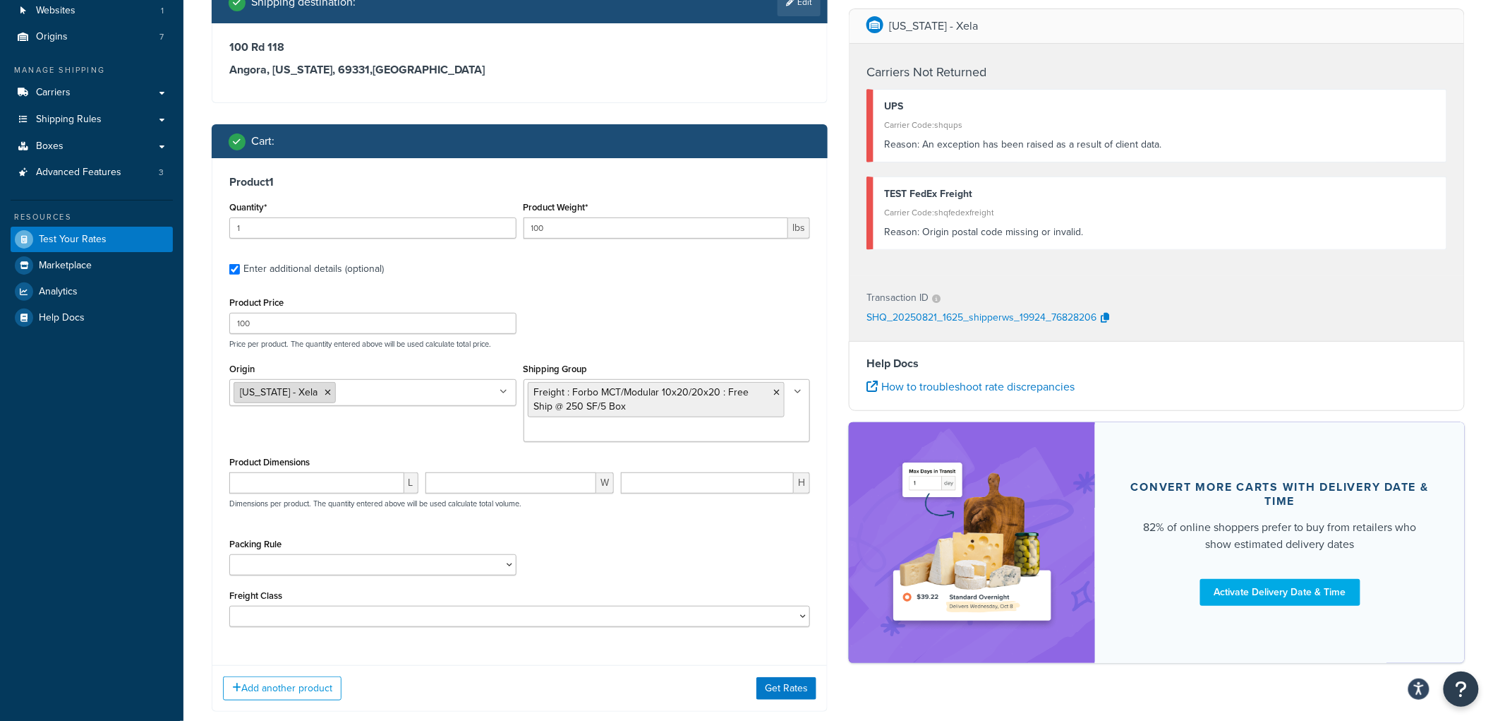
click at [325, 390] on icon at bounding box center [328, 392] width 6 height 8
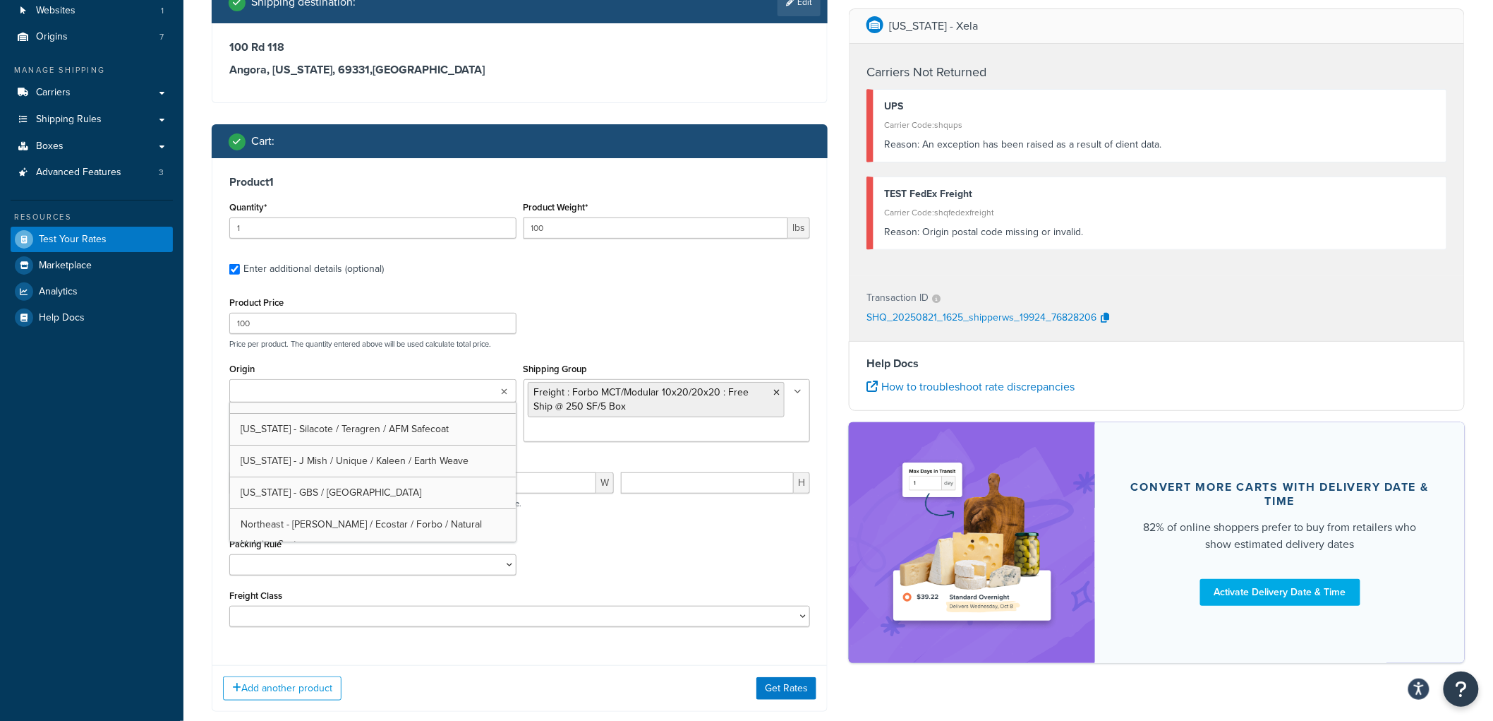
click at [372, 398] on ul at bounding box center [372, 390] width 287 height 23
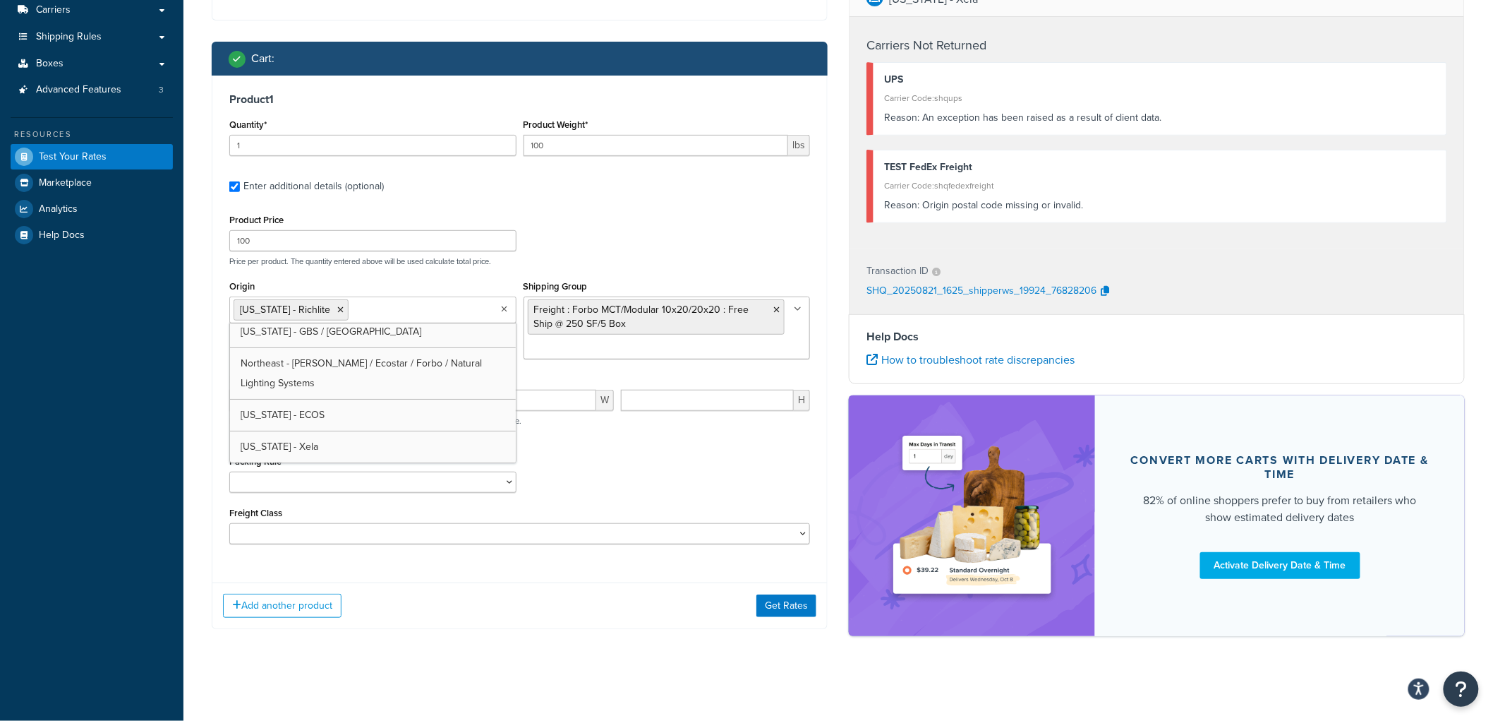
scroll to position [71, 0]
click at [753, 610] on div "Add another product Get Rates" at bounding box center [519, 605] width 615 height 46
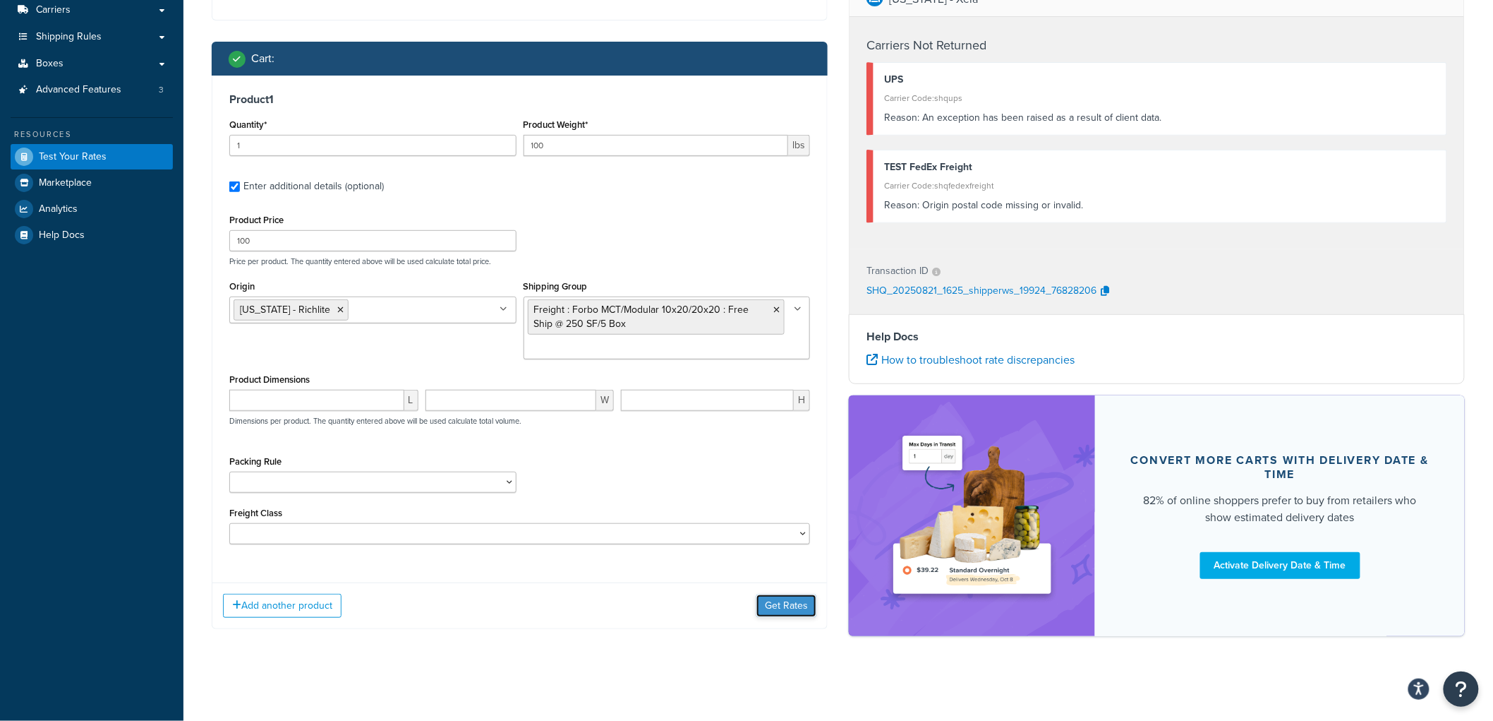
click at [764, 607] on button "Get Rates" at bounding box center [787, 605] width 60 height 23
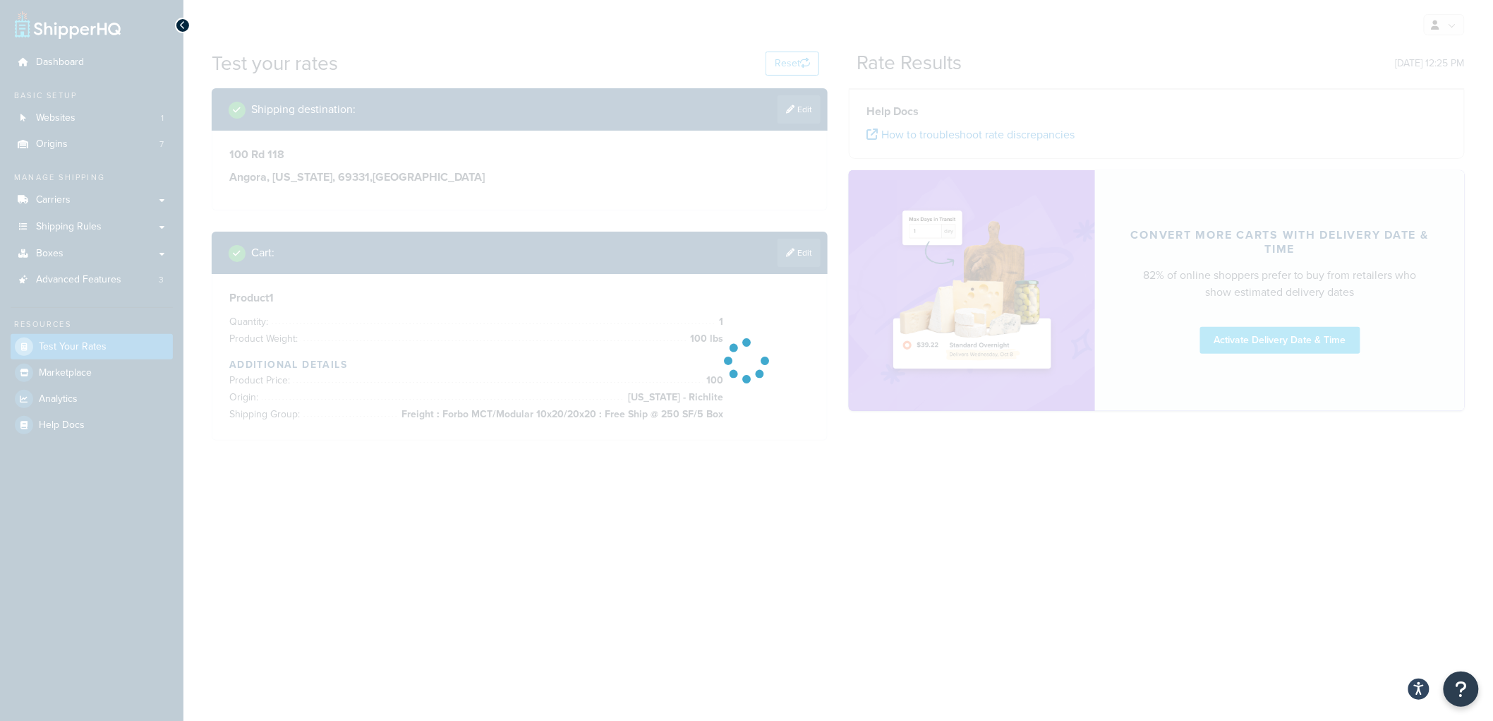
scroll to position [0, 0]
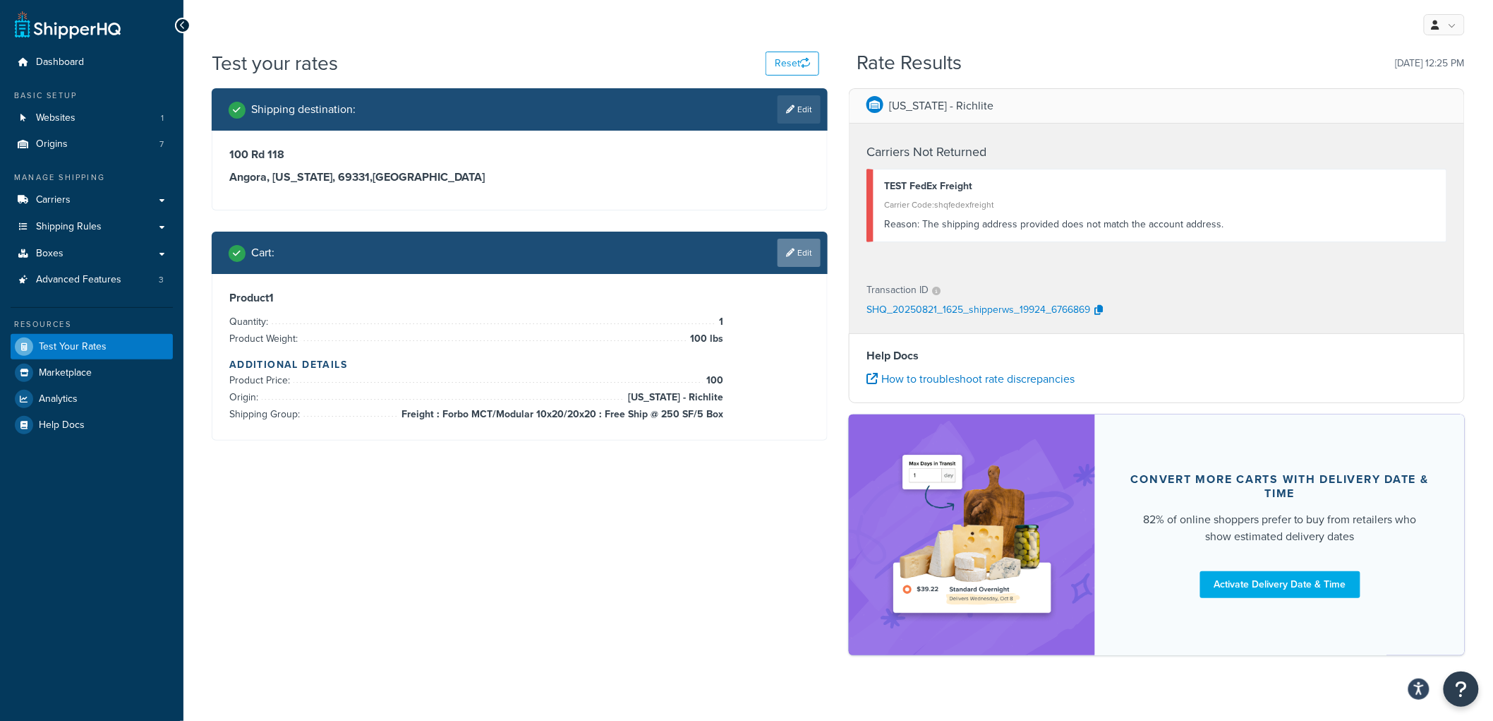
click at [807, 255] on link "Edit" at bounding box center [799, 253] width 43 height 28
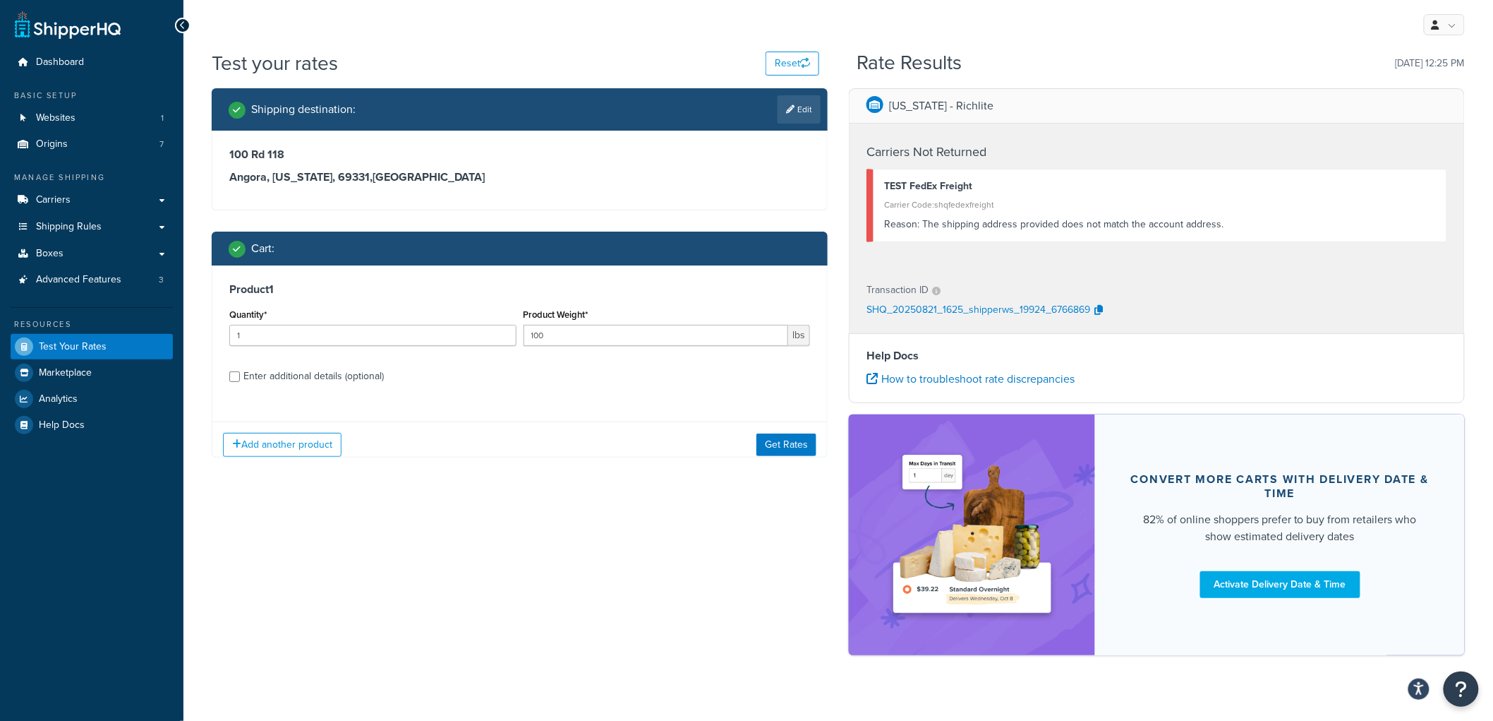
scroll to position [19, 0]
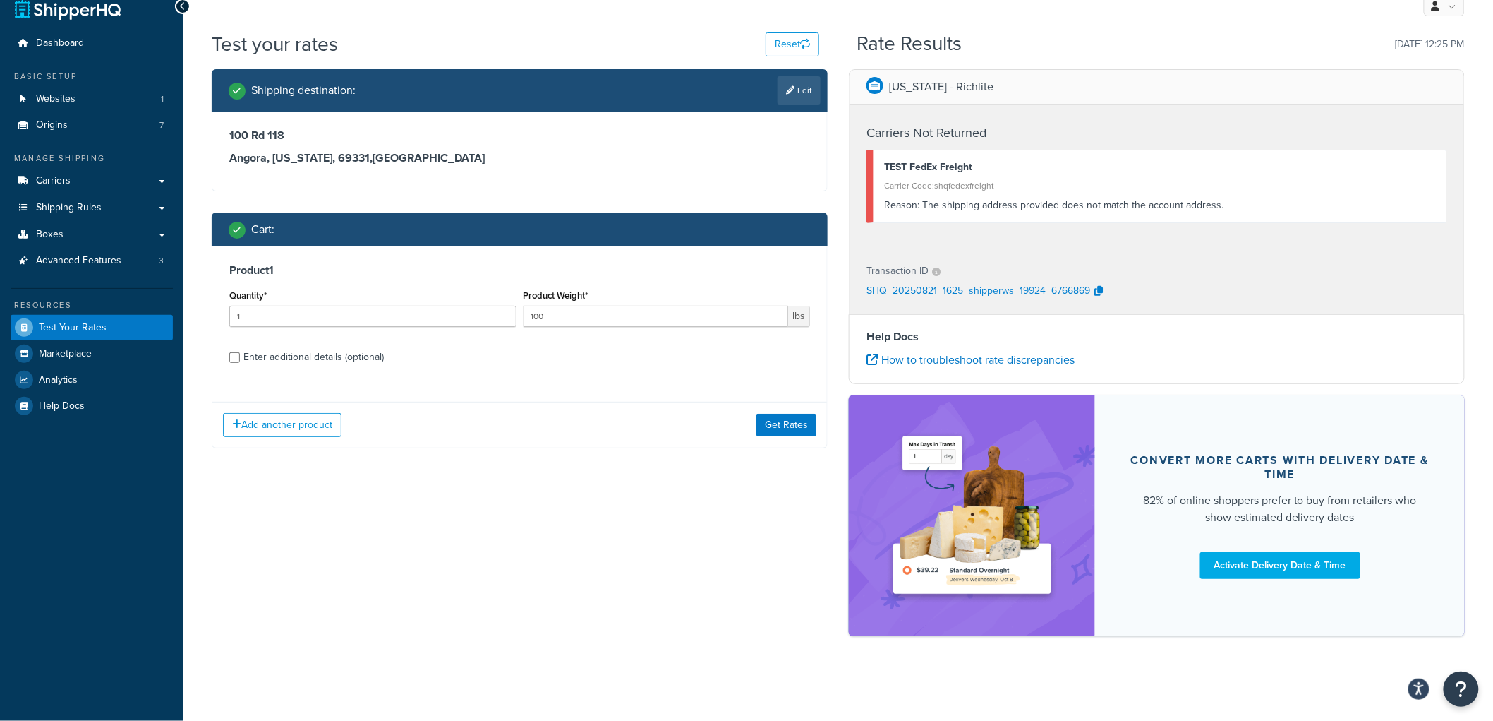
click at [371, 351] on div "Enter additional details (optional)" at bounding box center [313, 357] width 140 height 20
click at [240, 352] on input "Enter additional details (optional)" at bounding box center [234, 357] width 11 height 11
checkbox input "true"
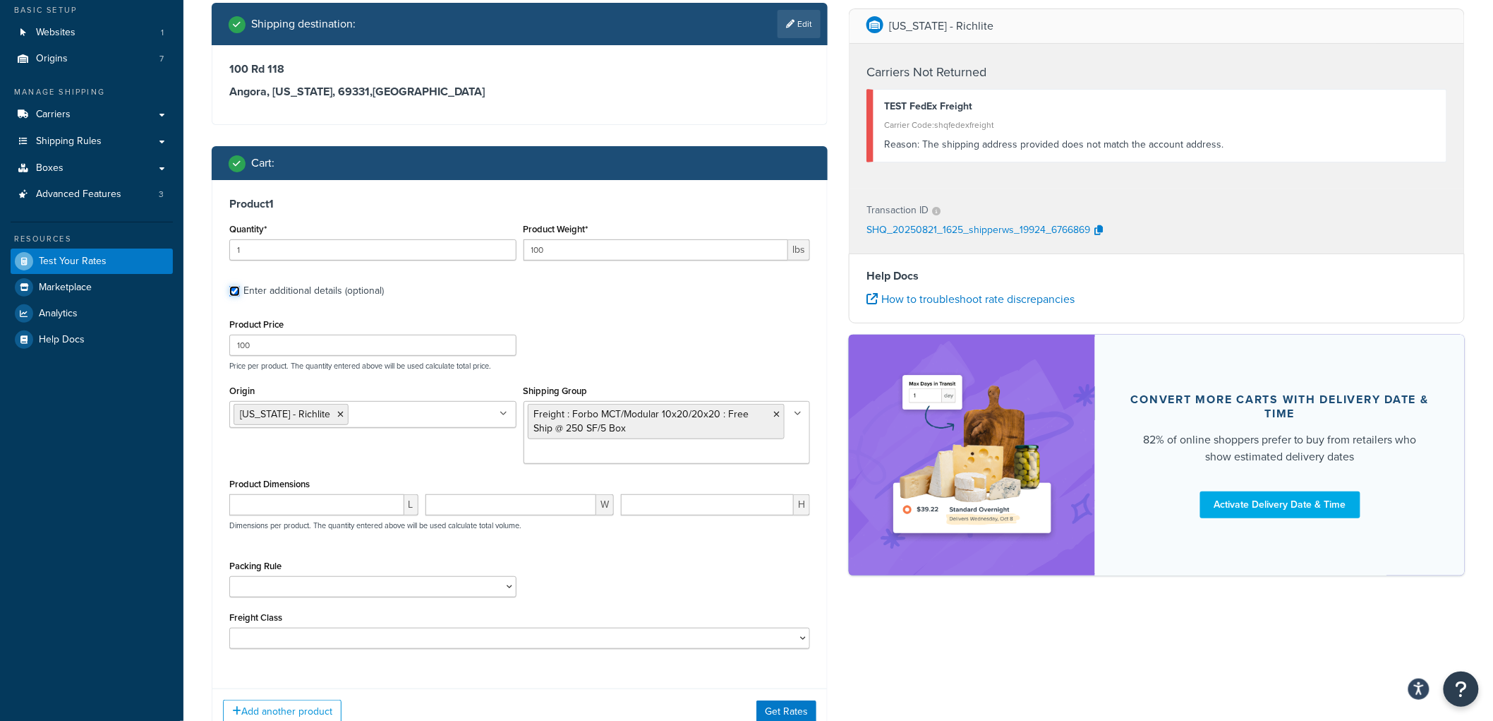
scroll to position [95, 0]
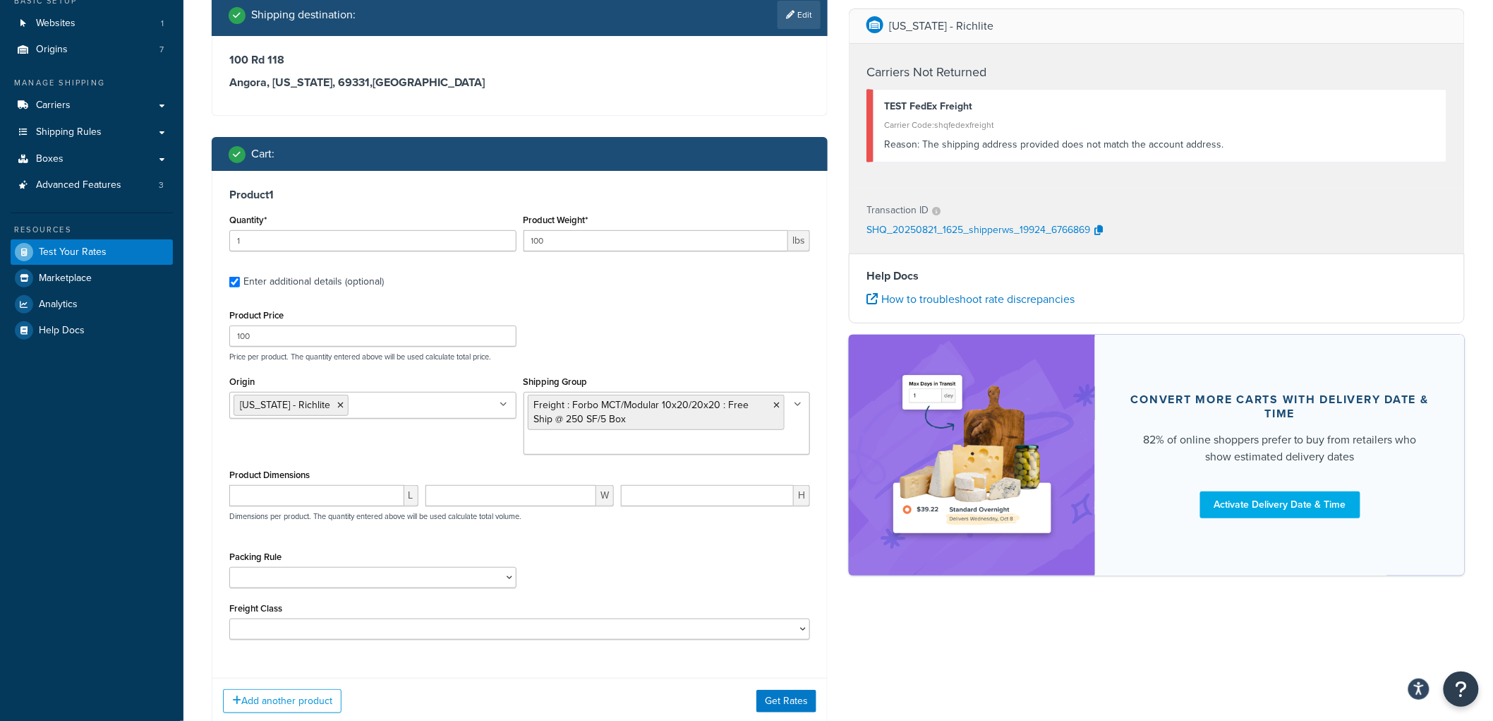
click at [505, 405] on icon at bounding box center [504, 404] width 8 height 8
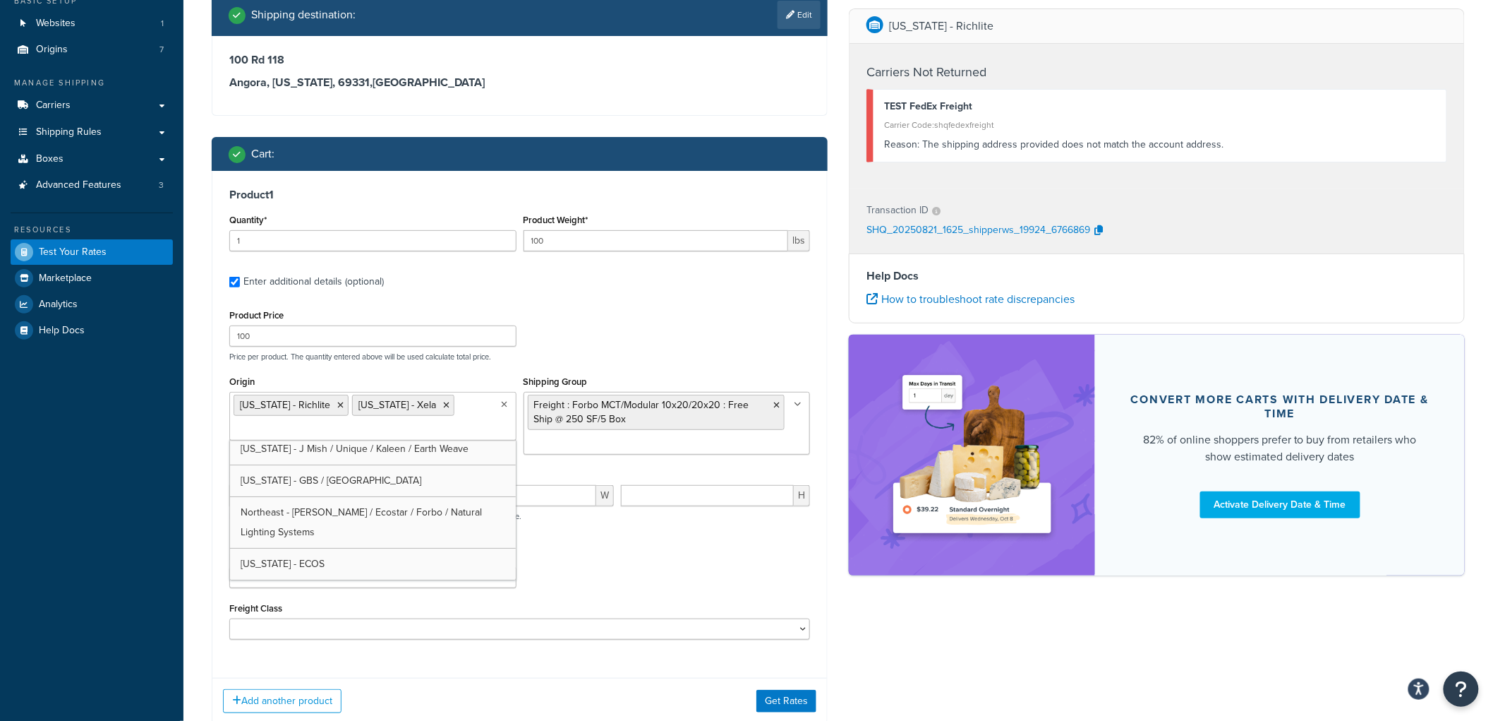
scroll to position [38, 0]
click at [342, 401] on icon at bounding box center [340, 405] width 6 height 8
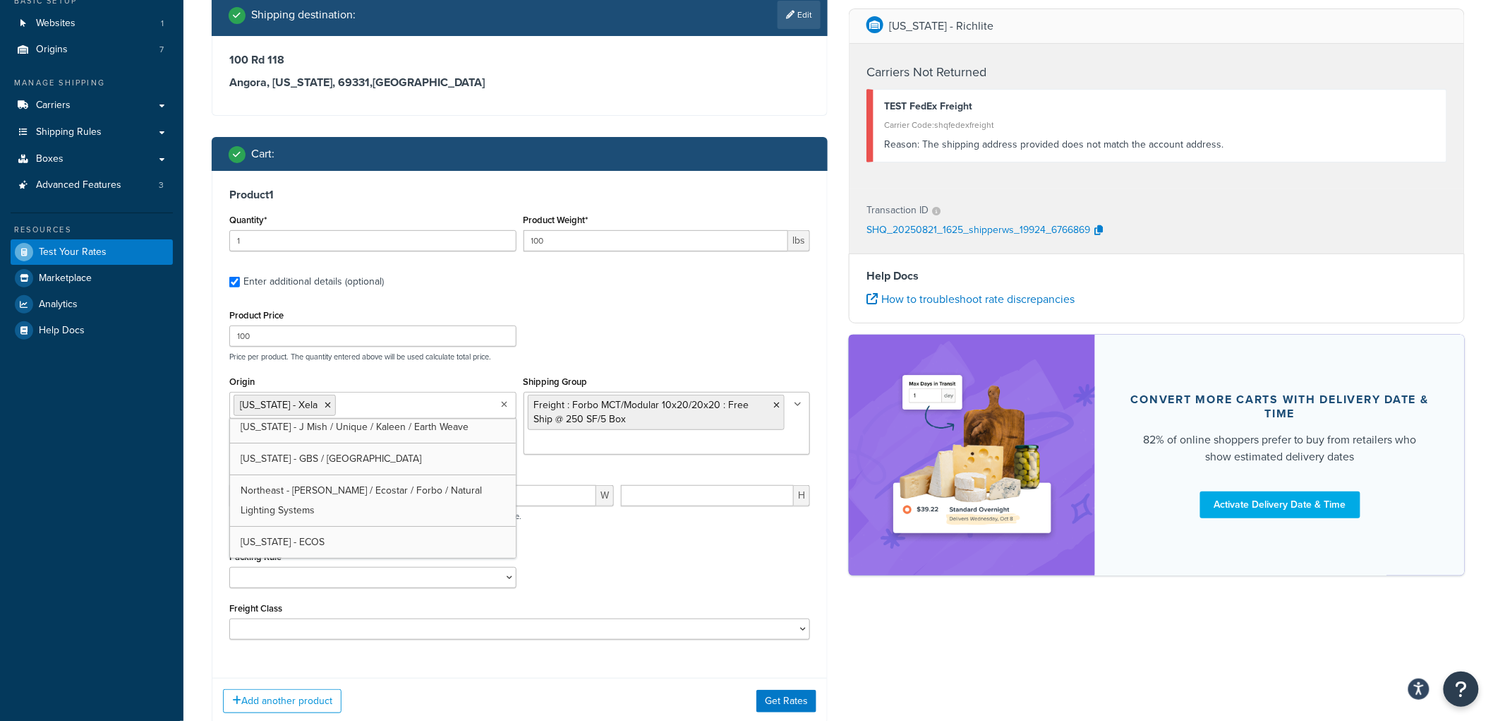
scroll to position [69, 0]
click at [798, 700] on button "Get Rates" at bounding box center [787, 700] width 60 height 23
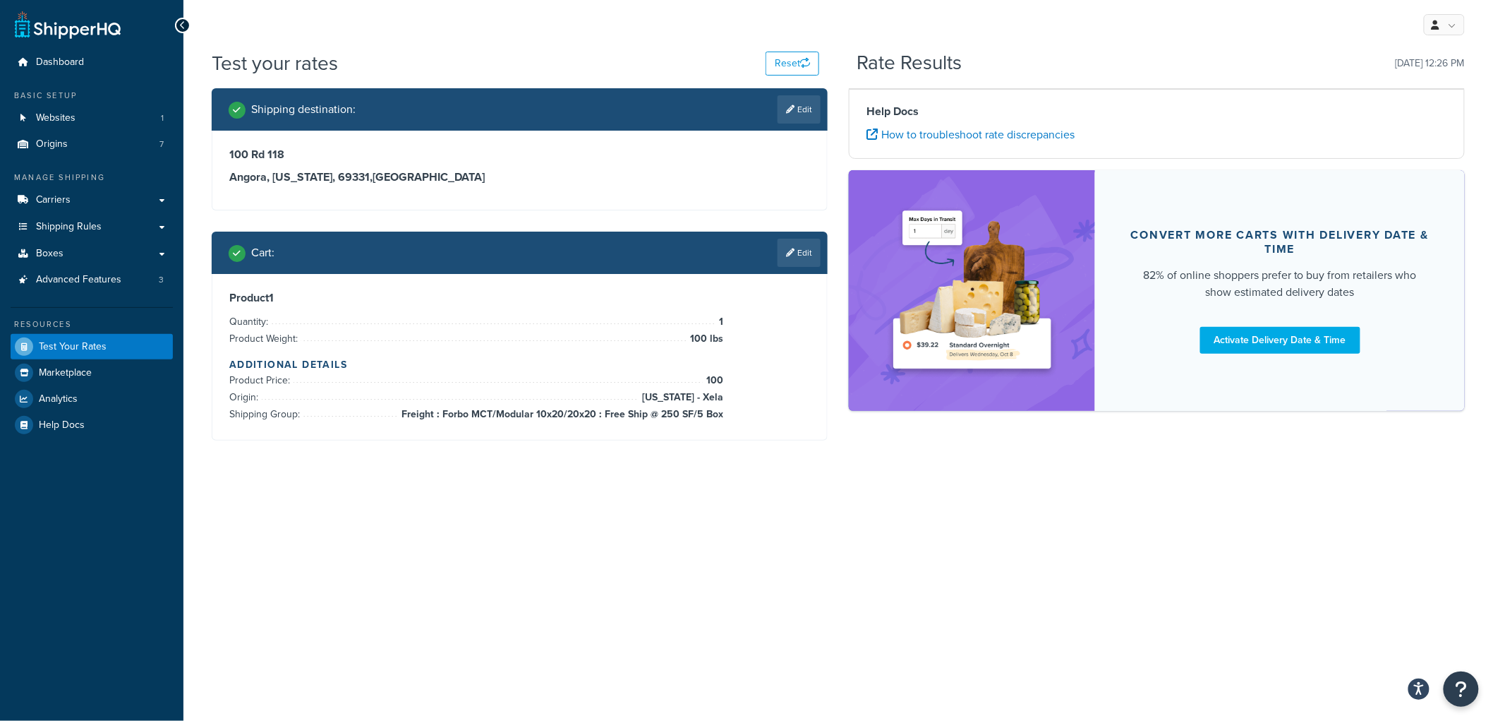
scroll to position [0, 0]
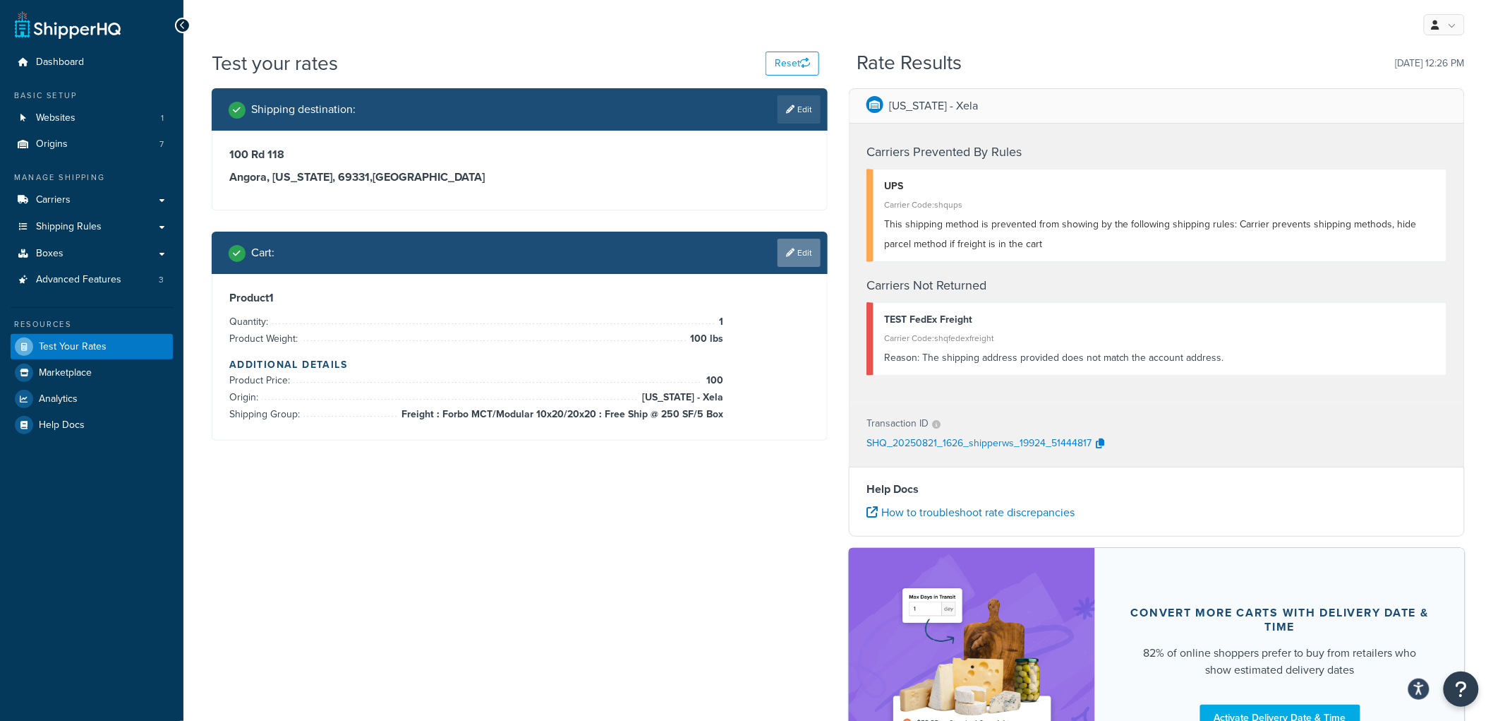
click at [807, 246] on link "Edit" at bounding box center [799, 253] width 43 height 28
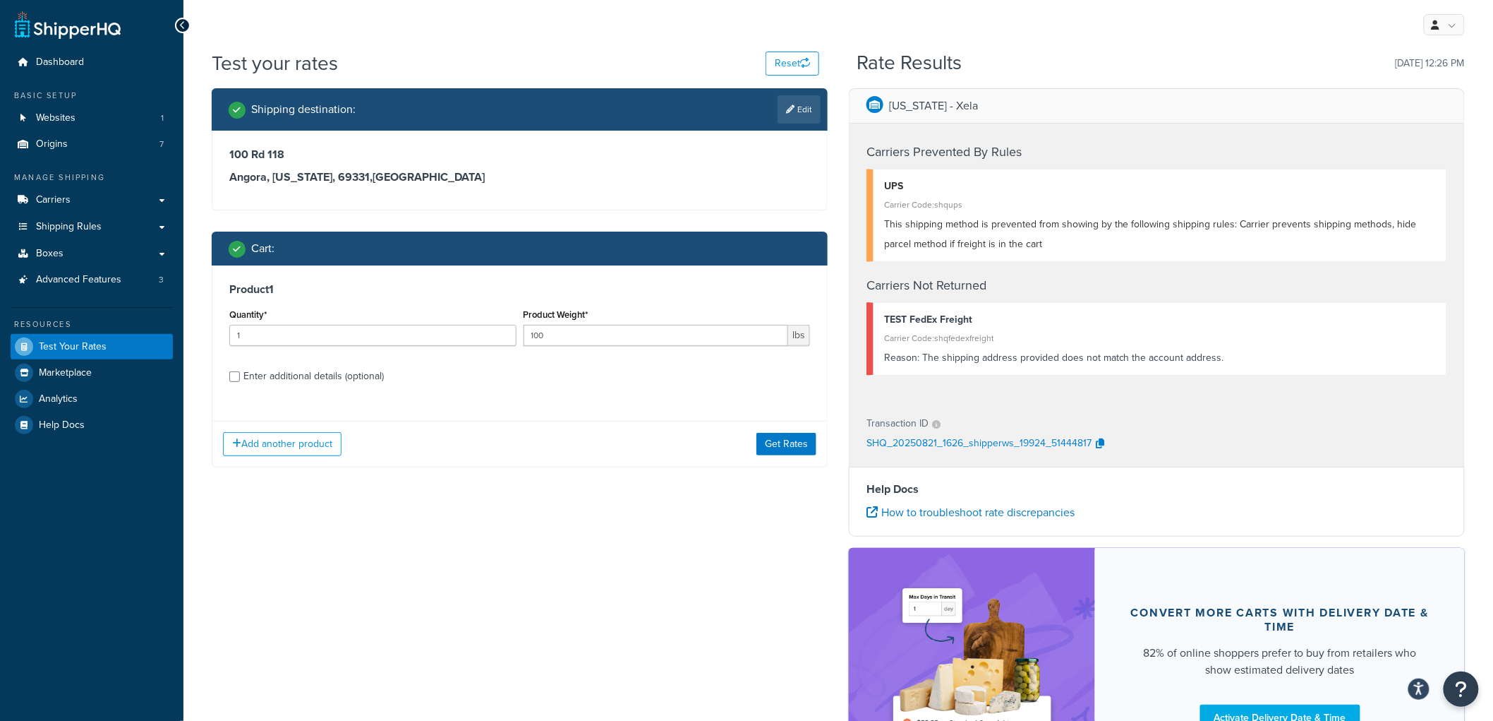
click at [323, 370] on div "Enter additional details (optional)" at bounding box center [313, 376] width 140 height 20
click at [240, 371] on input "Enter additional details (optional)" at bounding box center [234, 376] width 11 height 11
checkbox input "true"
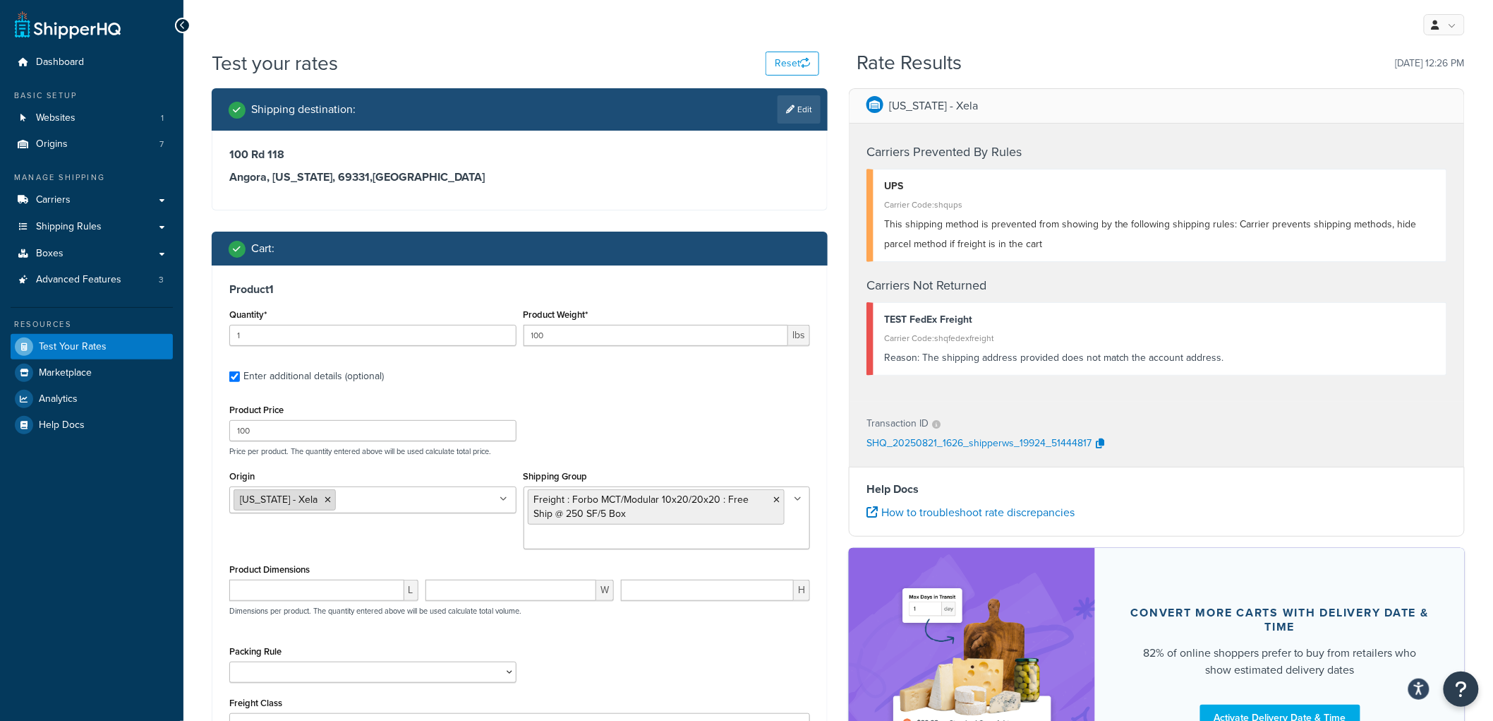
click at [325, 502] on icon at bounding box center [328, 499] width 6 height 8
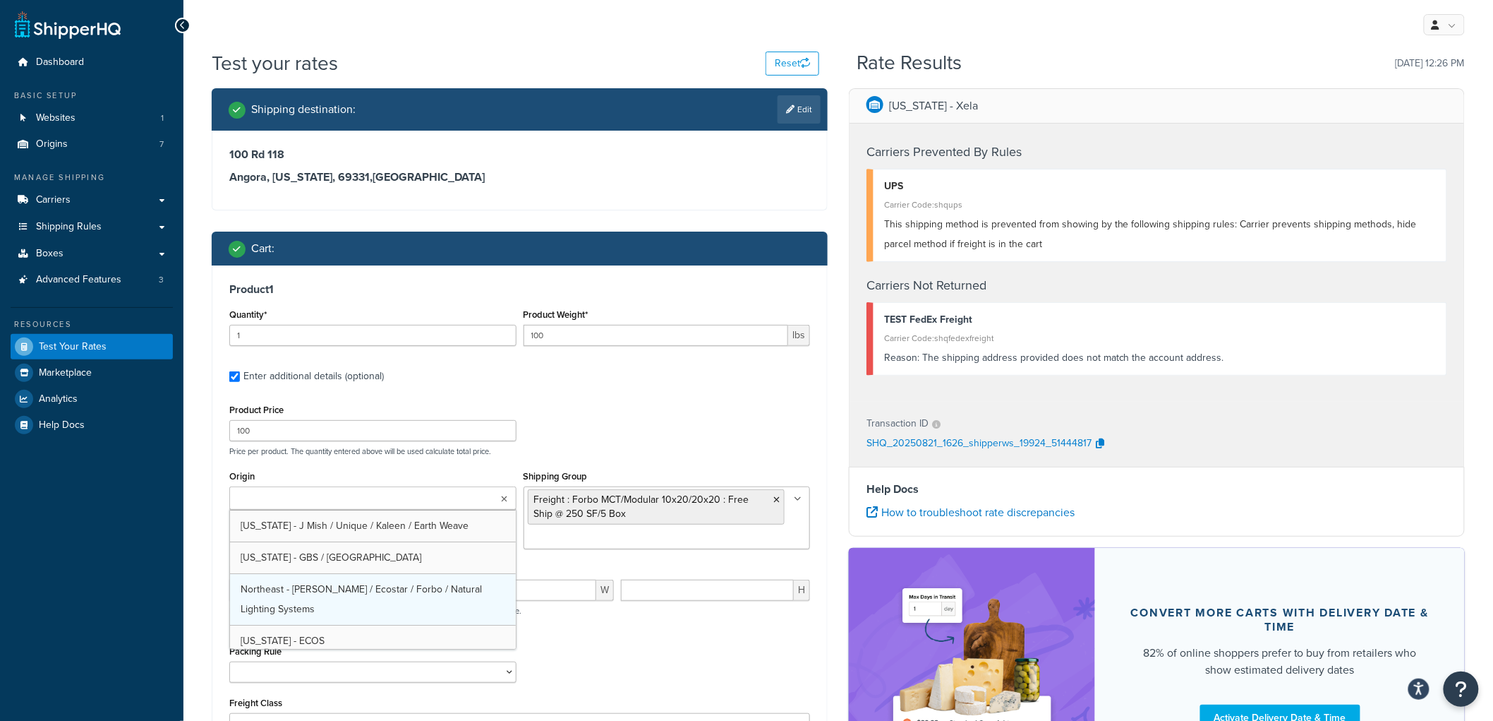
scroll to position [78, 0]
click at [668, 421] on div "Product Price 100 Price per product. The quantity entered above will be used ca…" at bounding box center [520, 428] width 588 height 56
click at [355, 504] on ul at bounding box center [372, 497] width 287 height 23
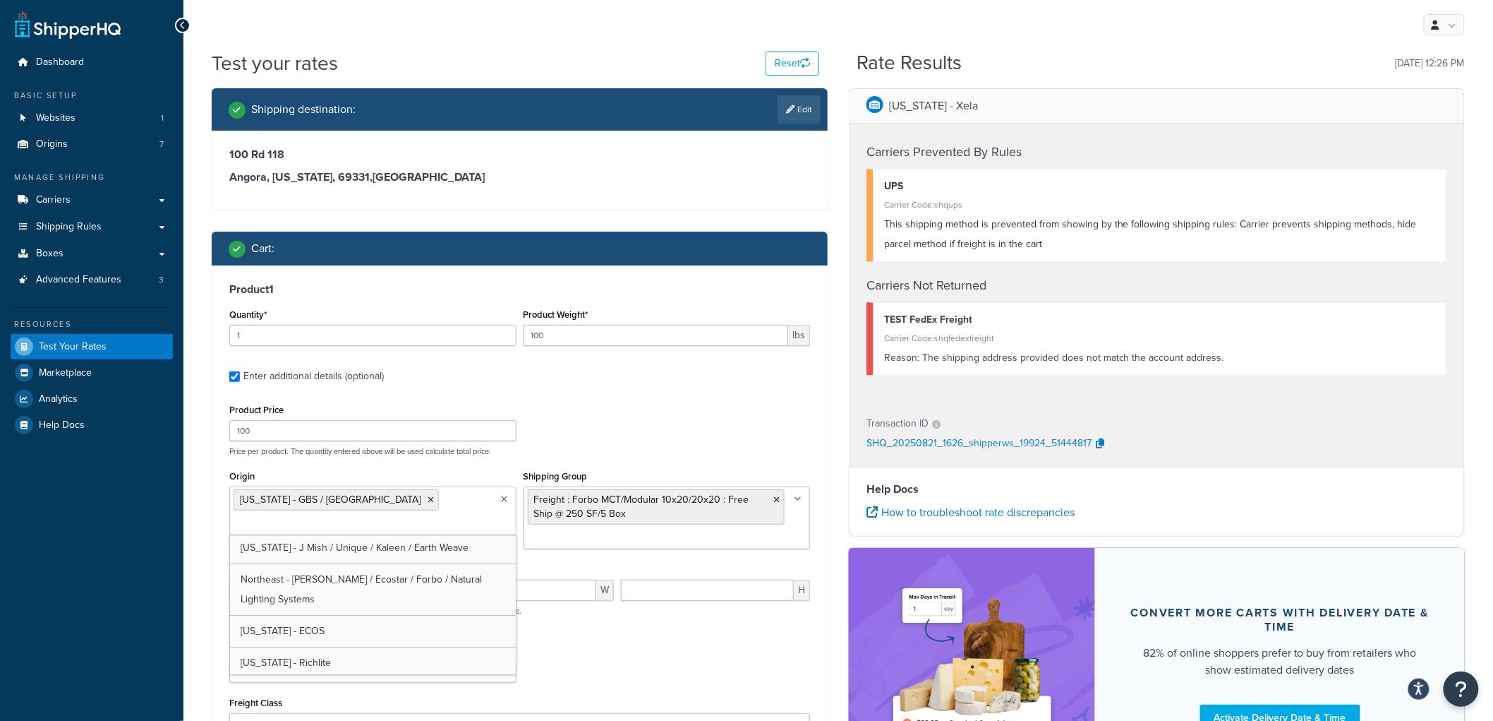
click at [736, 435] on div "Product Price 100 Price per product. The quantity entered above will be used ca…" at bounding box center [520, 428] width 588 height 56
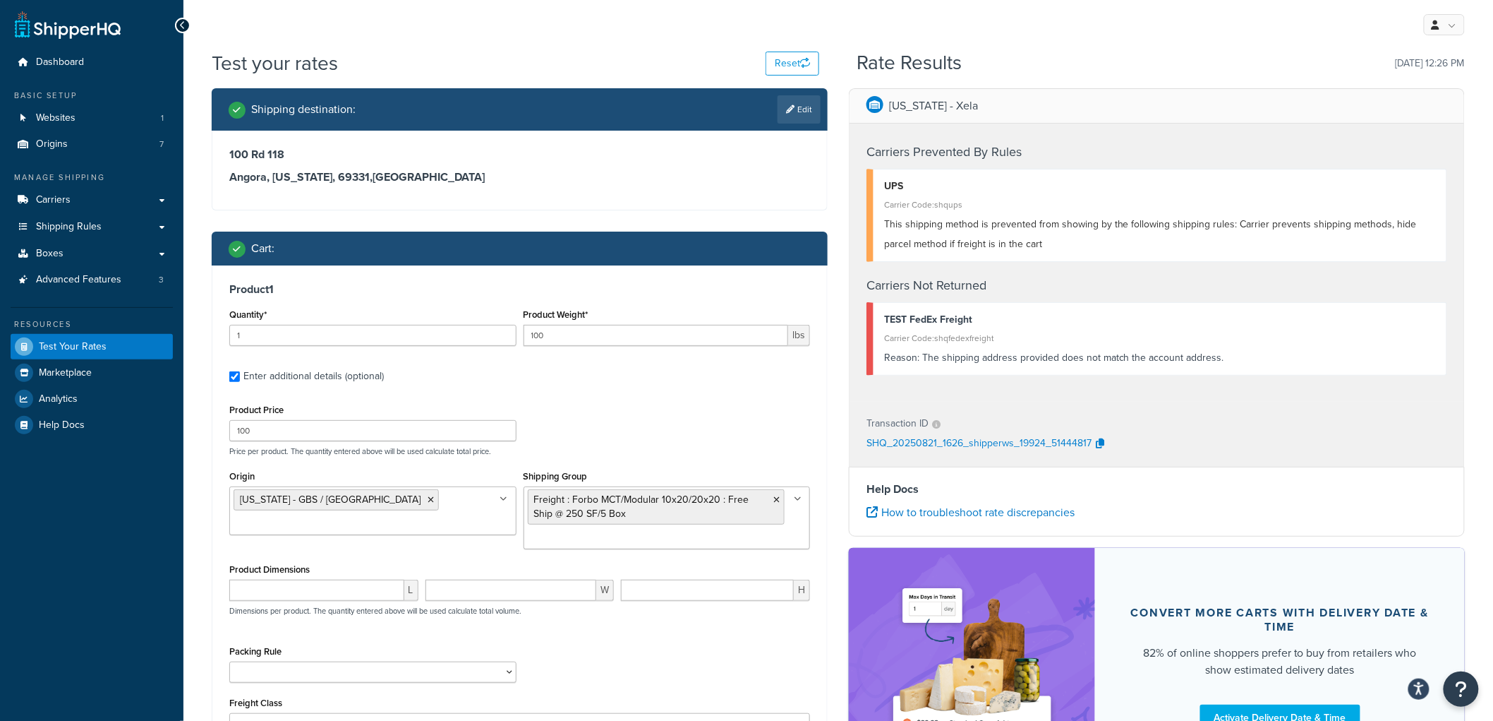
scroll to position [192, 0]
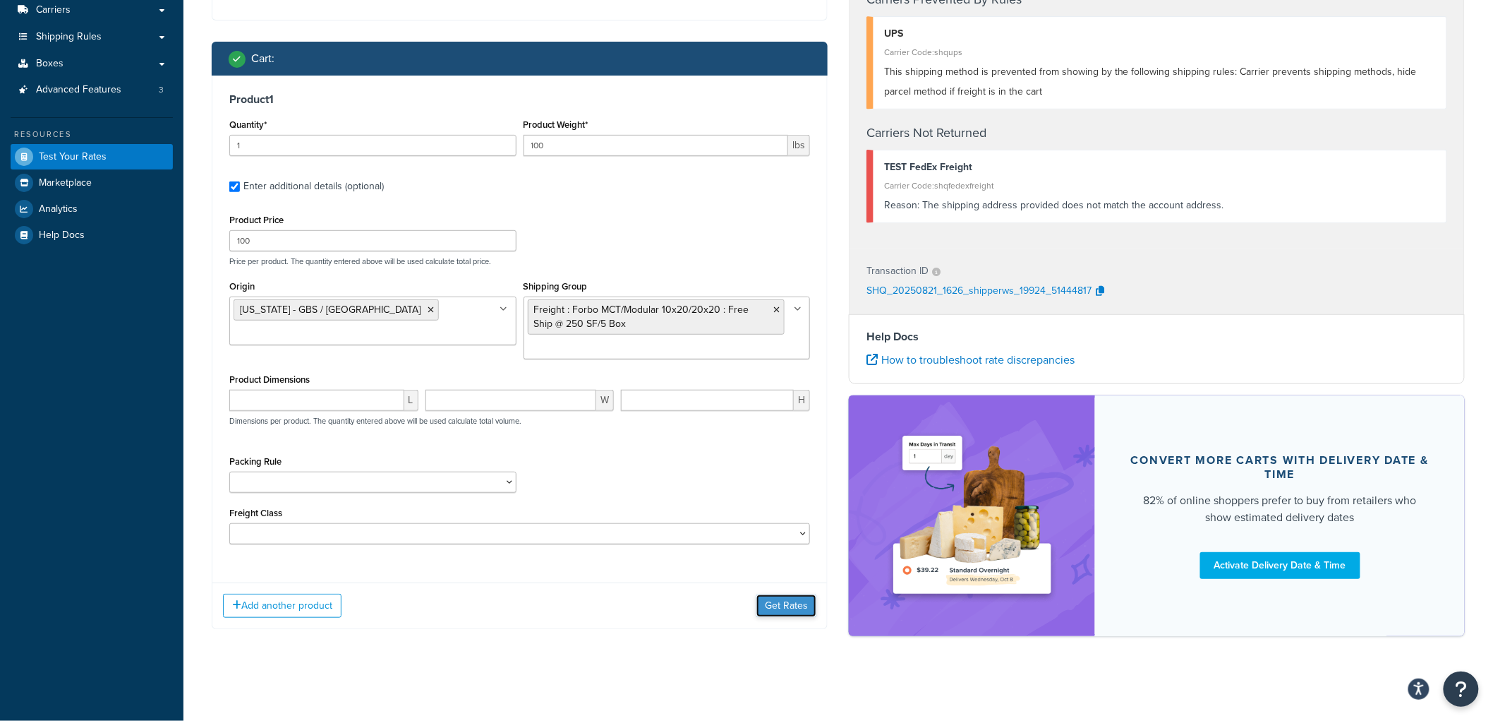
click at [783, 608] on button "Get Rates" at bounding box center [787, 605] width 60 height 23
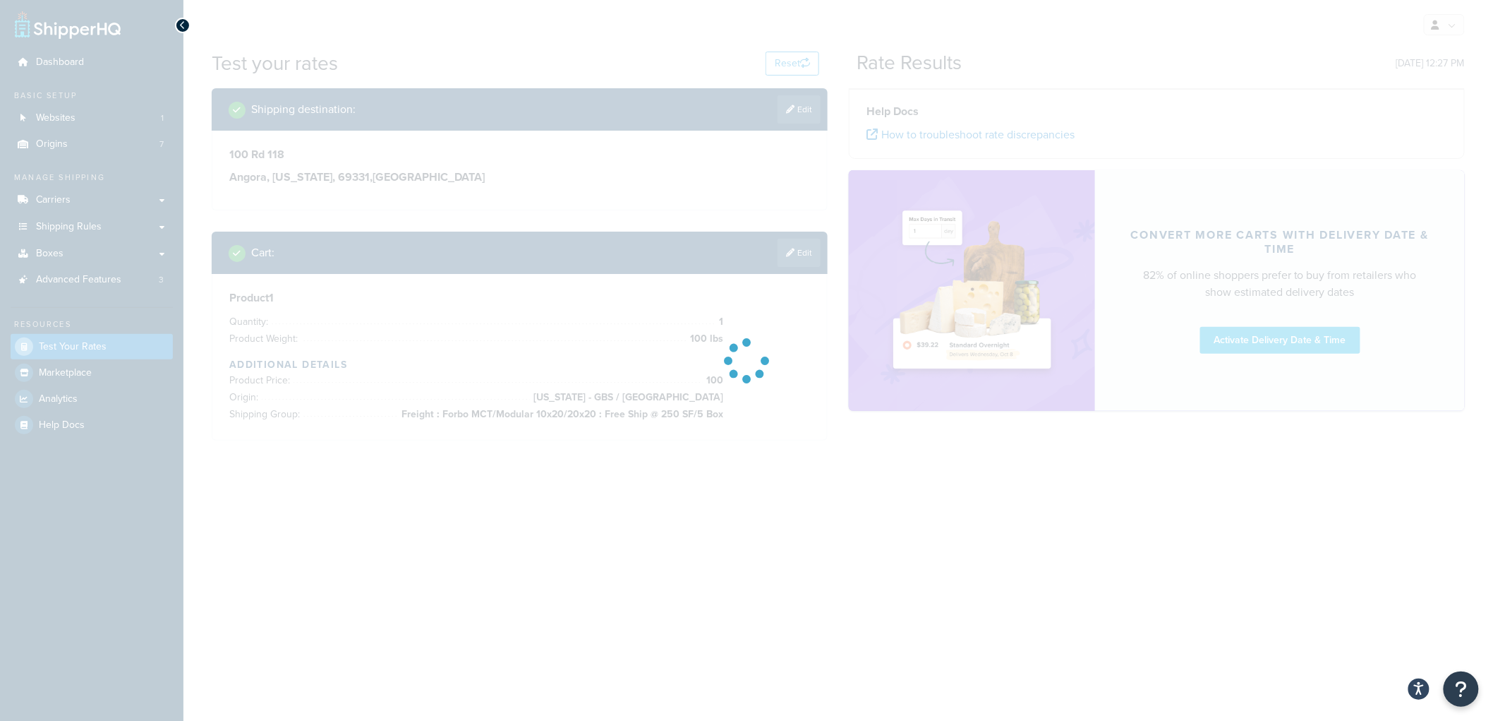
scroll to position [0, 0]
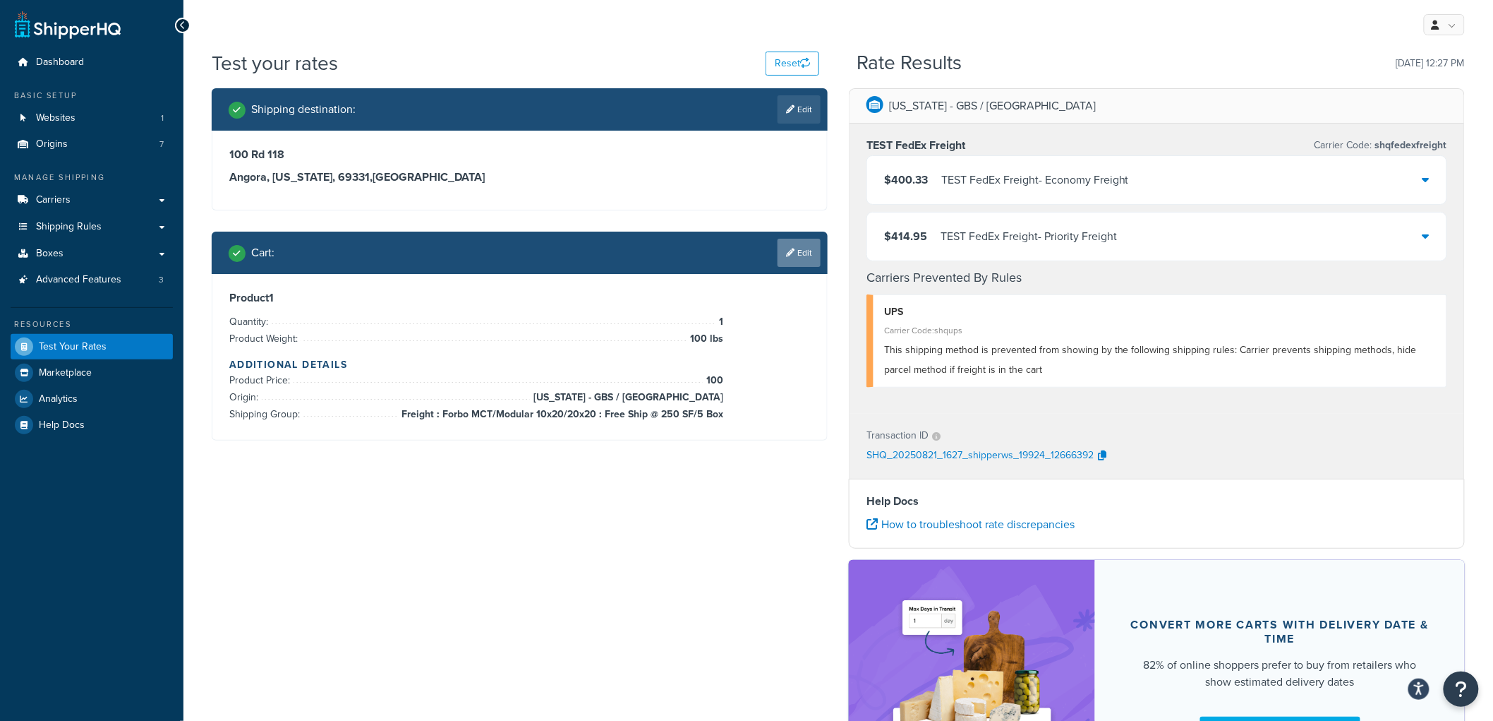
click at [806, 260] on link "Edit" at bounding box center [799, 253] width 43 height 28
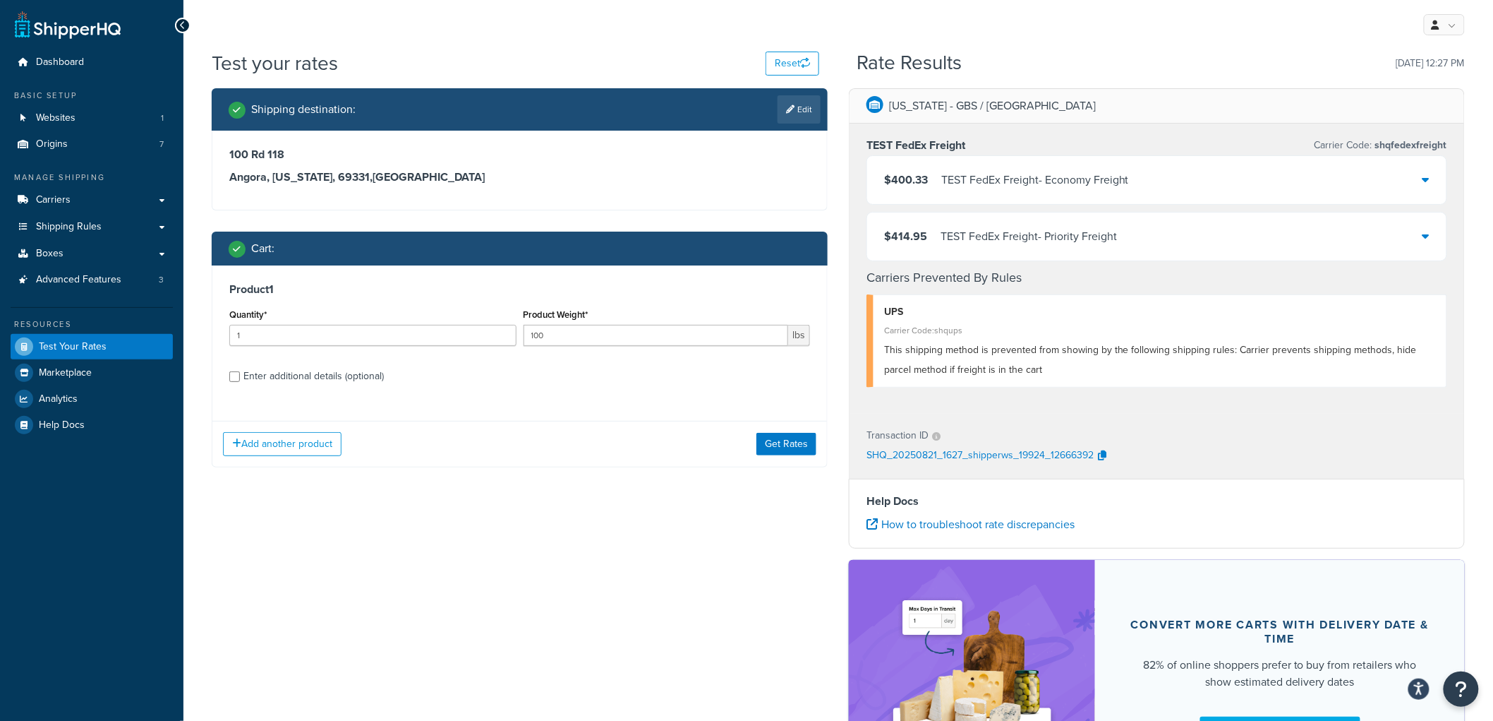
click at [355, 383] on div "Enter additional details (optional)" at bounding box center [313, 376] width 140 height 20
click at [240, 382] on input "Enter additional details (optional)" at bounding box center [234, 376] width 11 height 11
checkbox input "true"
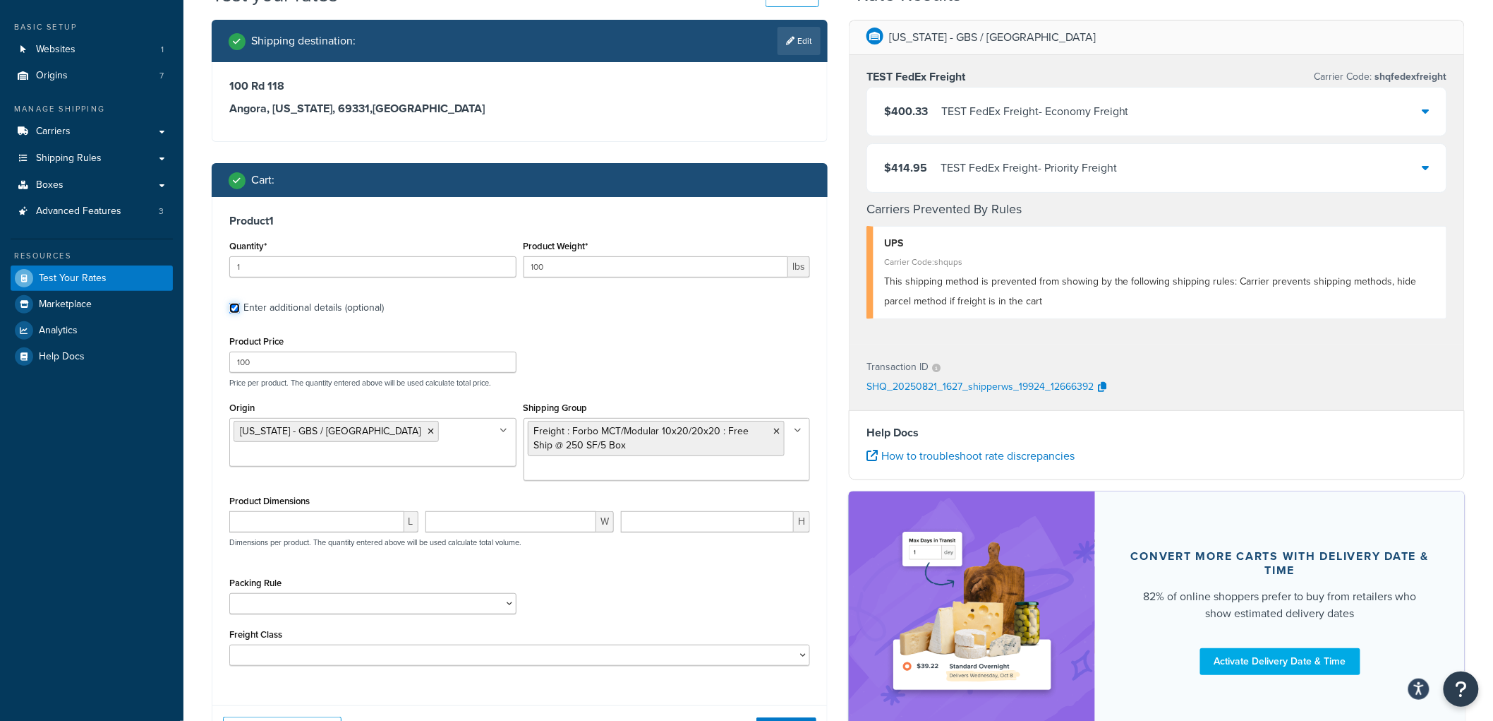
scroll to position [165, 0]
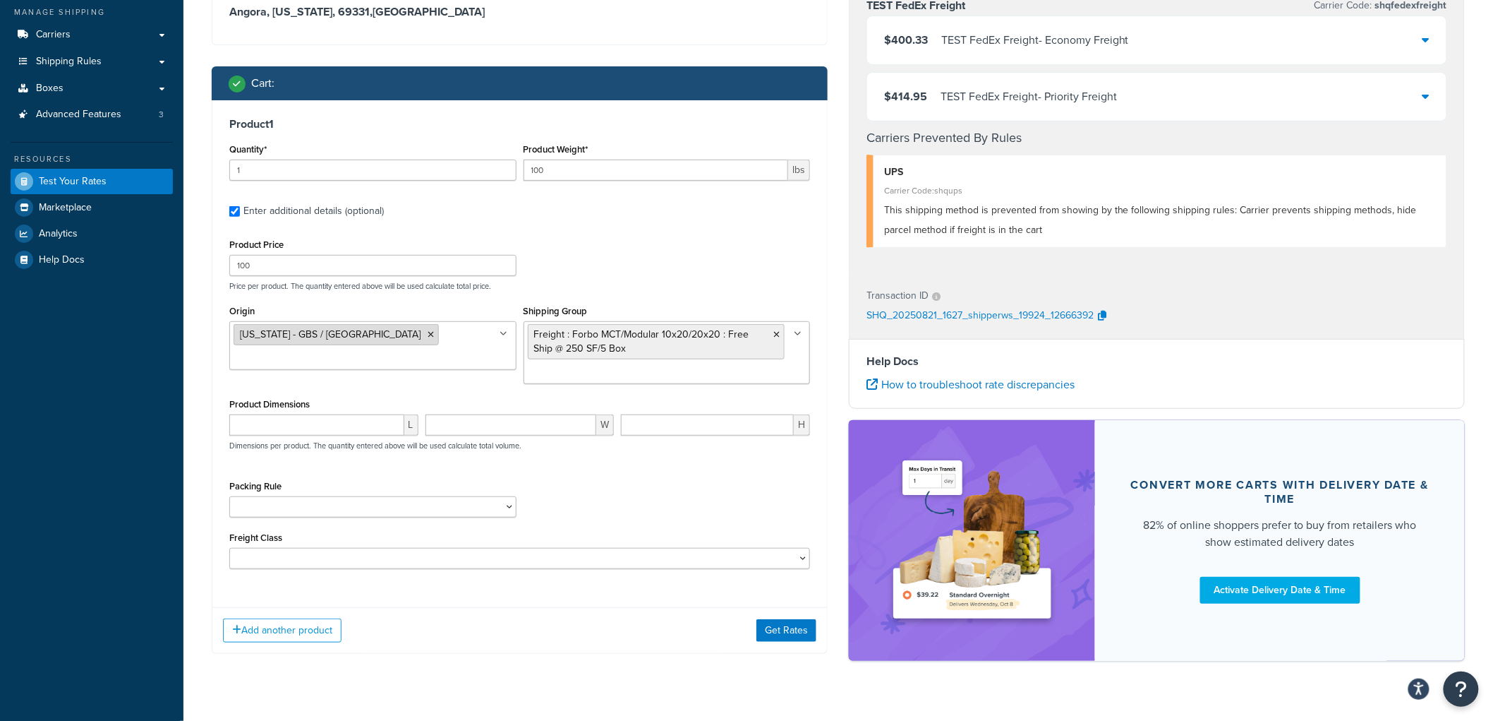
click at [428, 332] on icon at bounding box center [431, 334] width 6 height 8
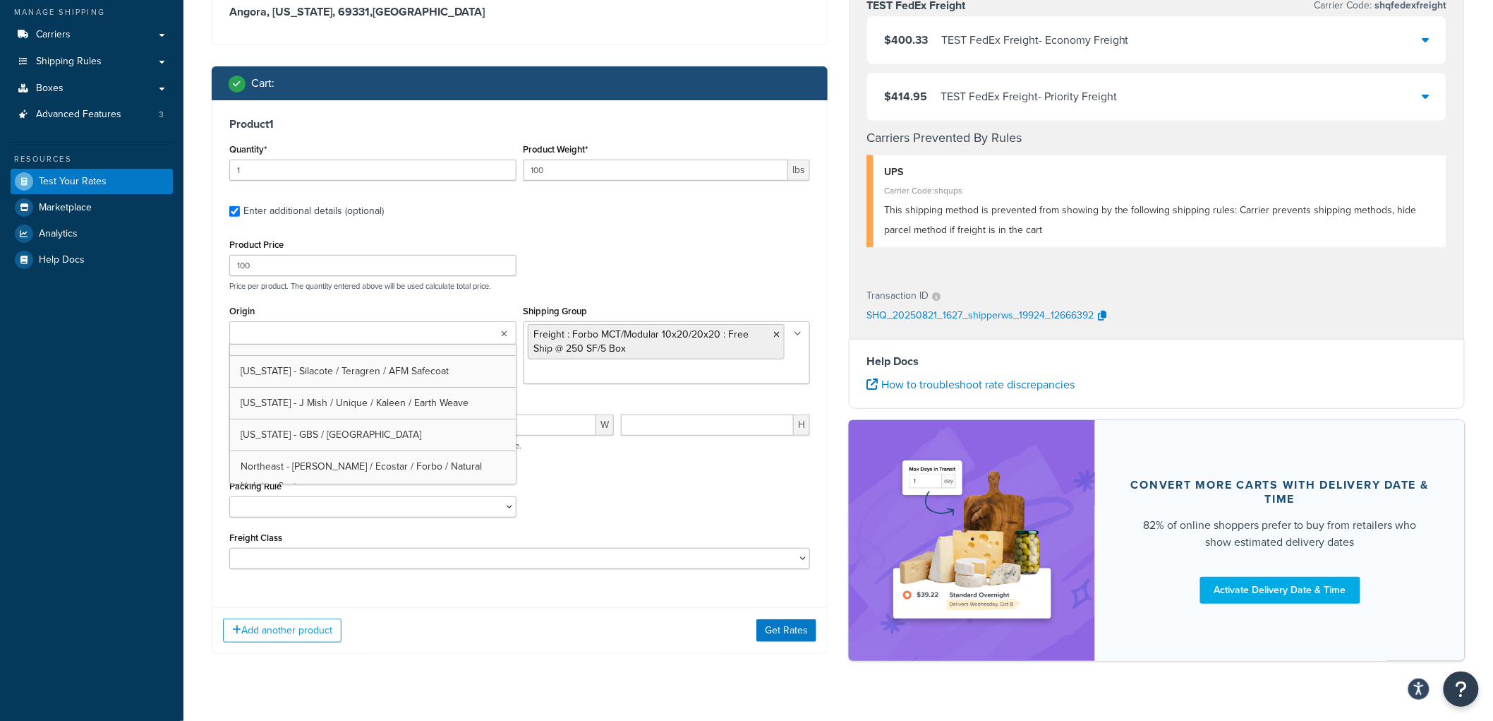
click at [346, 337] on ul at bounding box center [372, 332] width 287 height 23
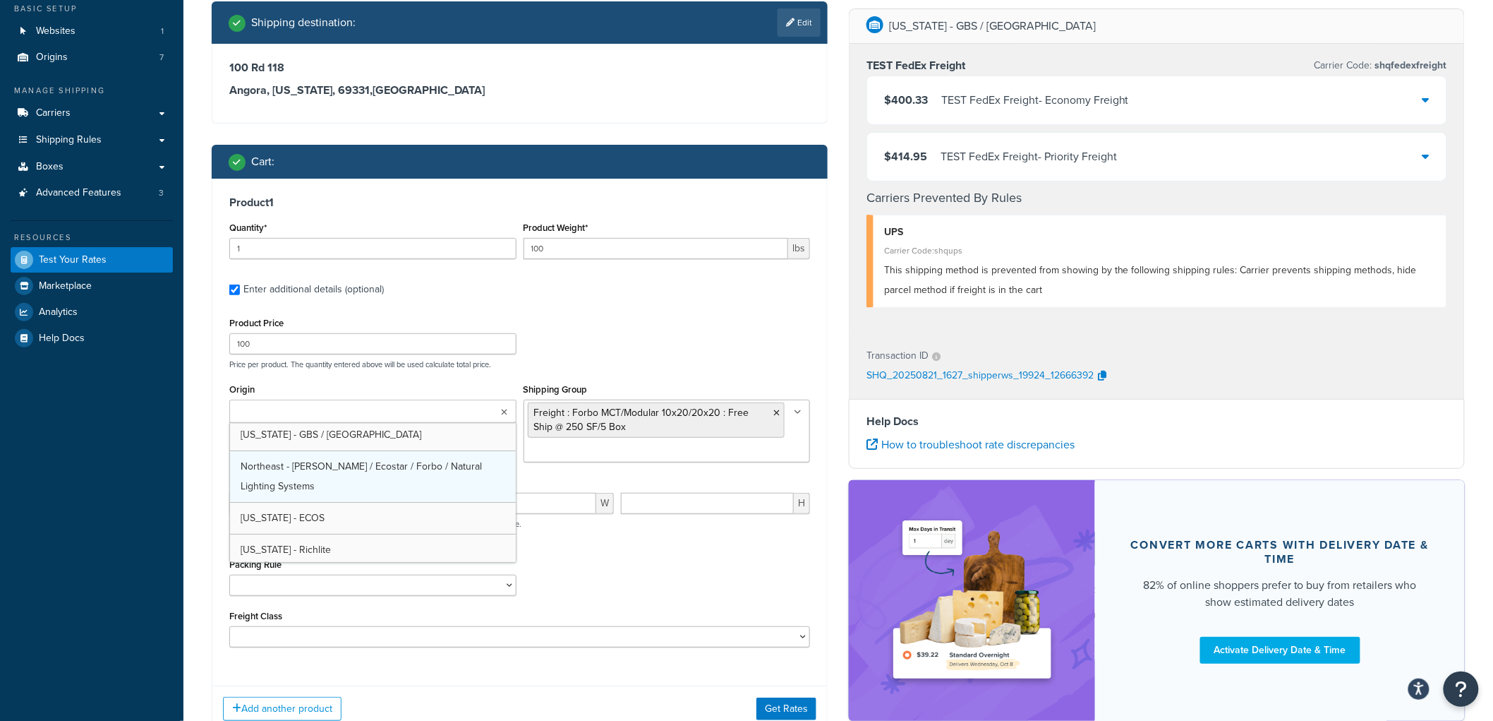
scroll to position [50, 0]
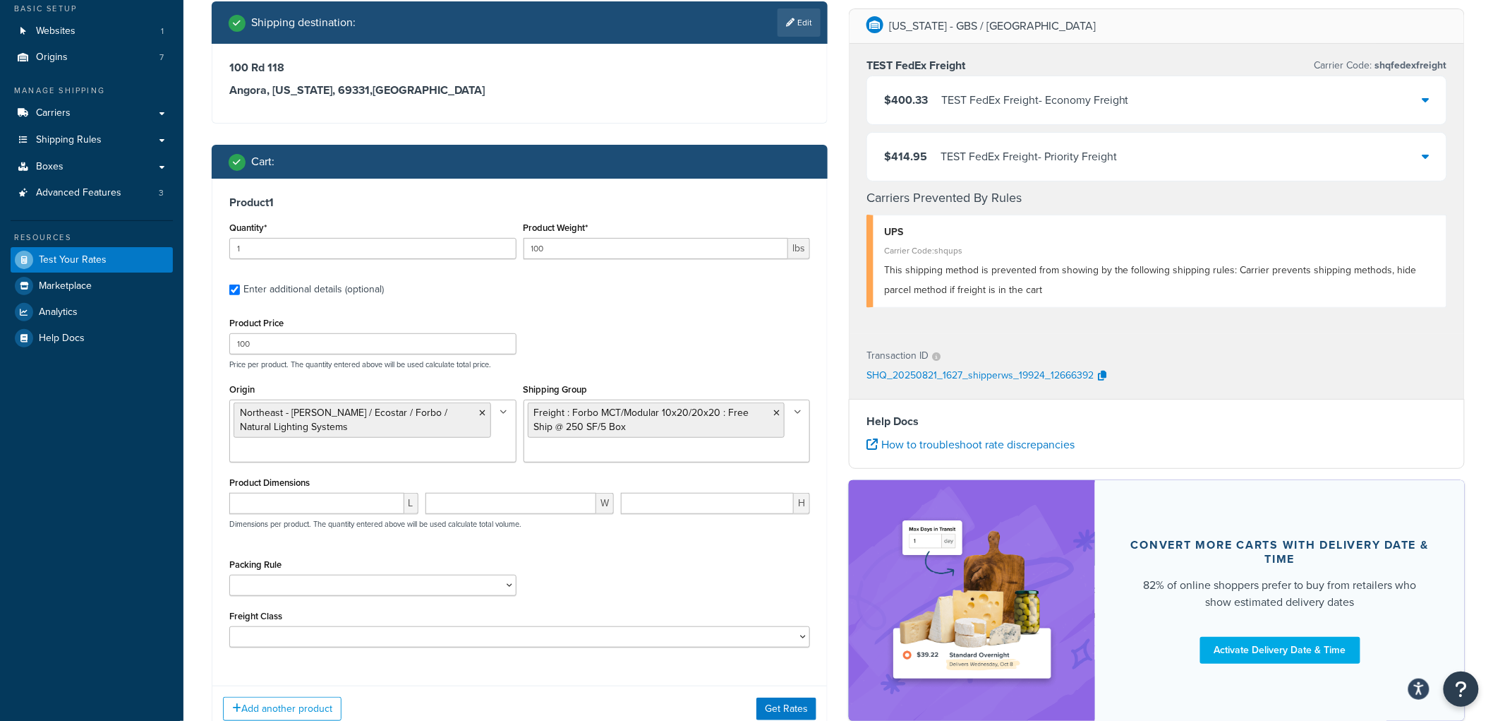
click at [630, 577] on div "Packing Rule Carpet Roll GBS Boxed Flooring Quietwalk Some packing rule" at bounding box center [520, 581] width 588 height 52
click at [775, 706] on button "Get Rates" at bounding box center [787, 708] width 60 height 23
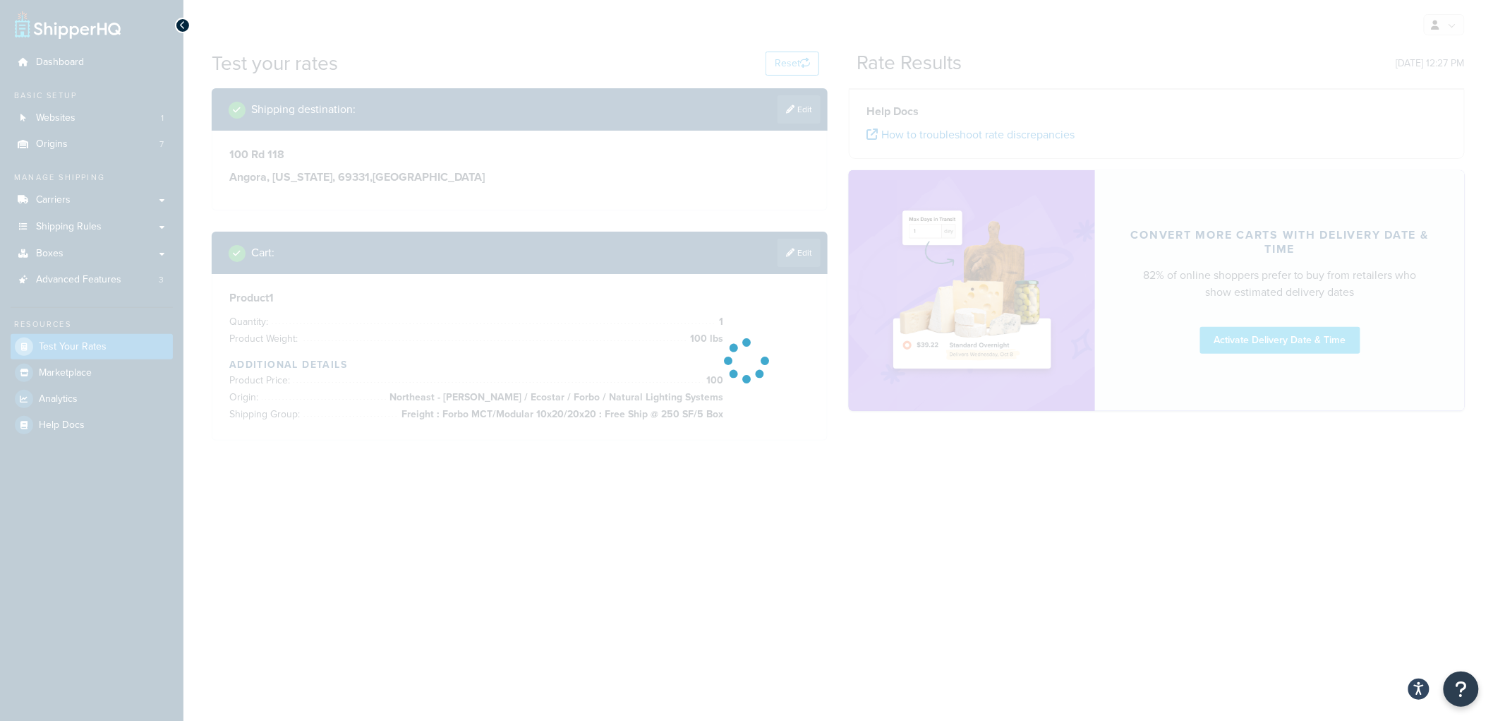
scroll to position [0, 0]
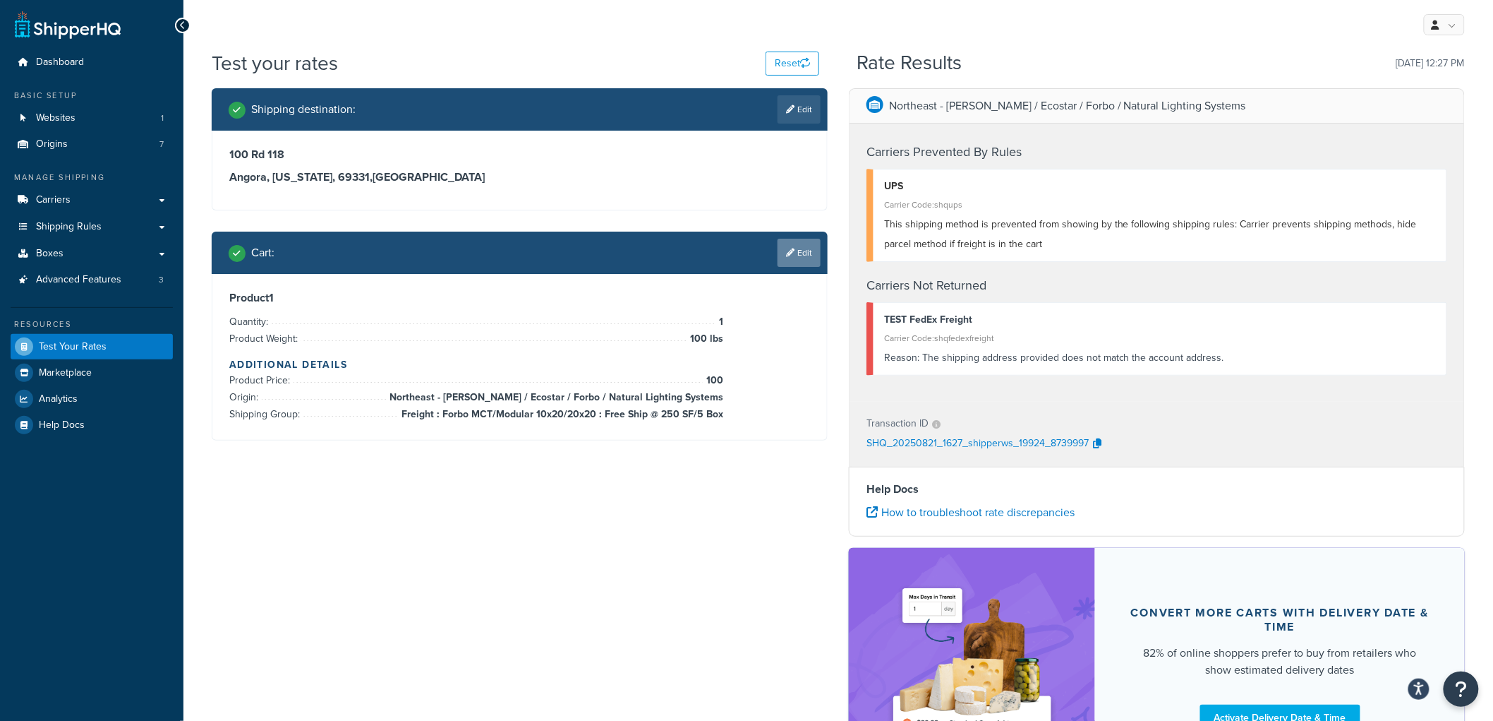
click at [789, 256] on icon at bounding box center [790, 252] width 8 height 8
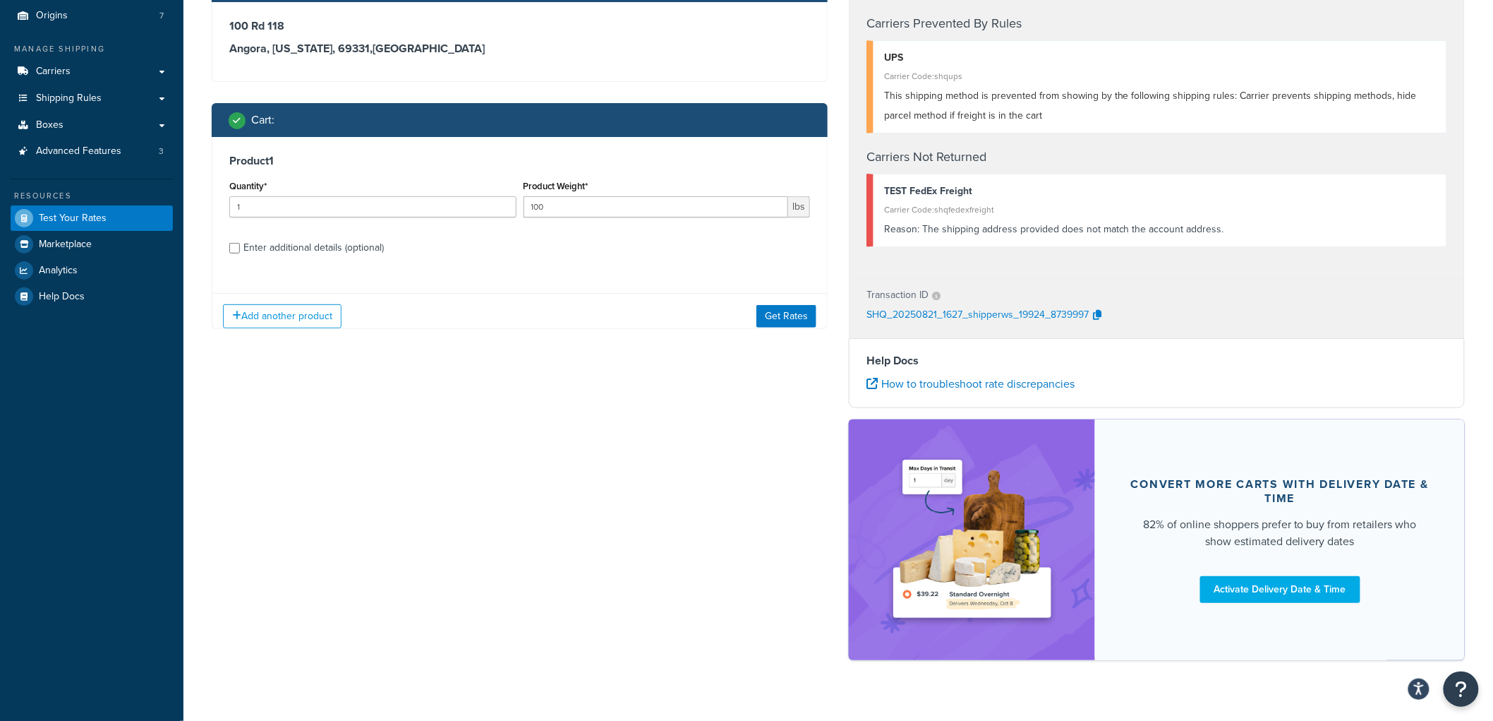
scroll to position [152, 0]
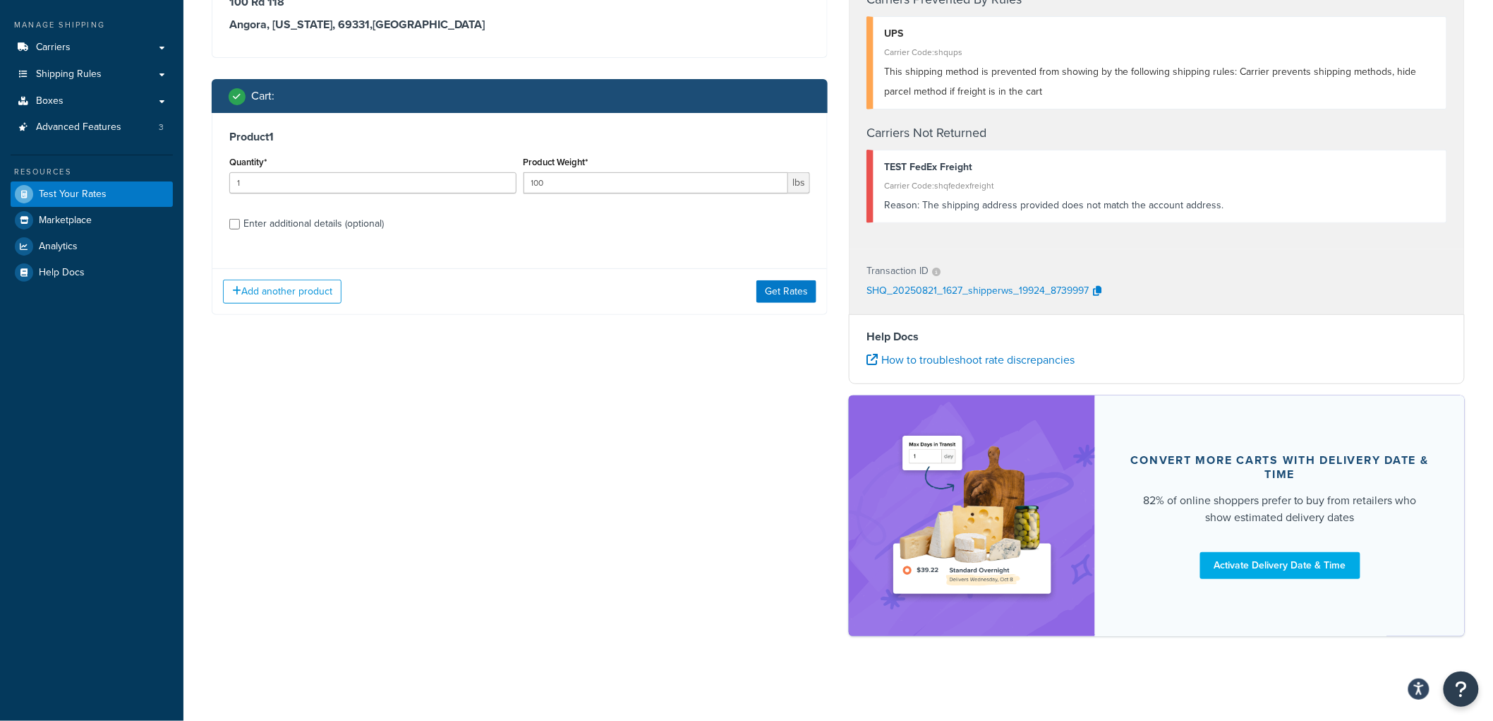
click at [335, 220] on div "Enter additional details (optional)" at bounding box center [313, 224] width 140 height 20
click at [240, 220] on input "Enter additional details (optional)" at bounding box center [234, 224] width 11 height 11
checkbox input "true"
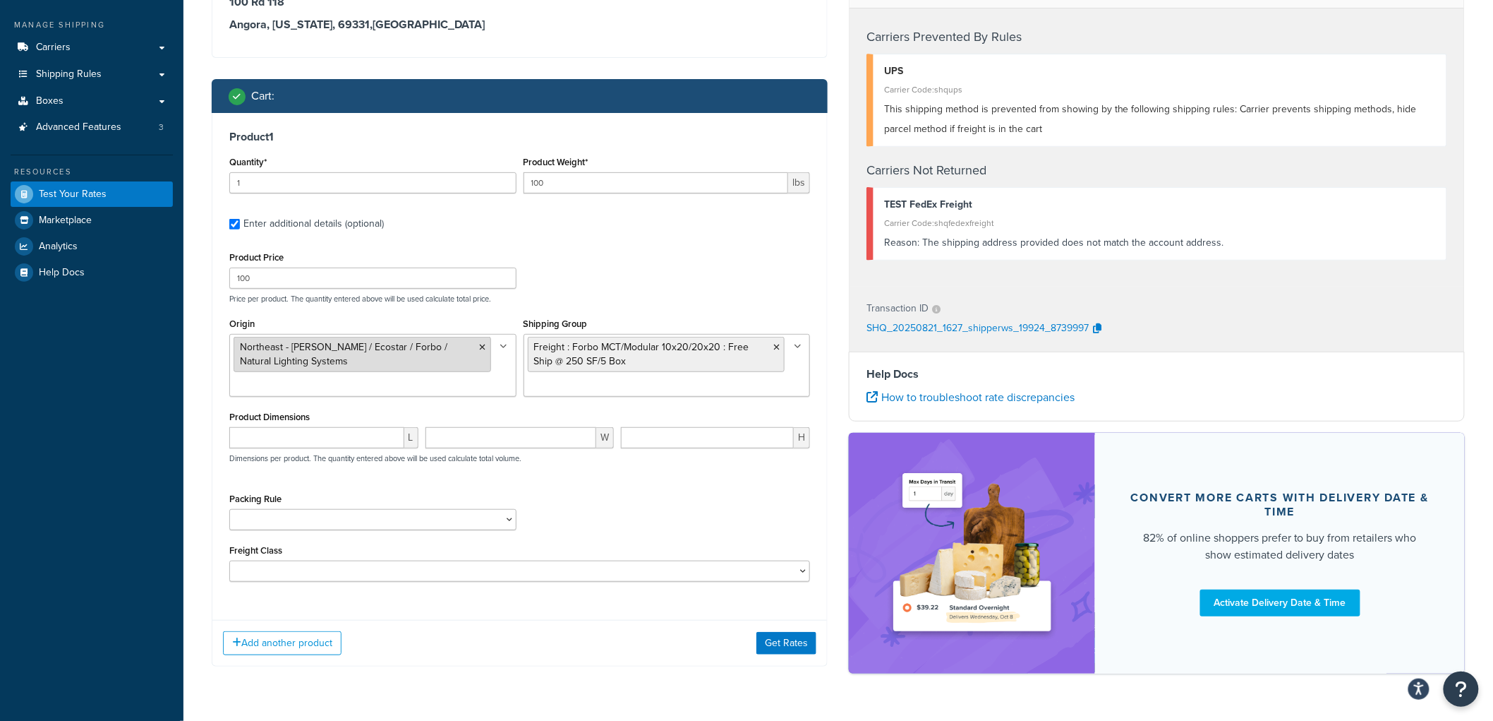
click at [483, 350] on icon at bounding box center [483, 347] width 6 height 8
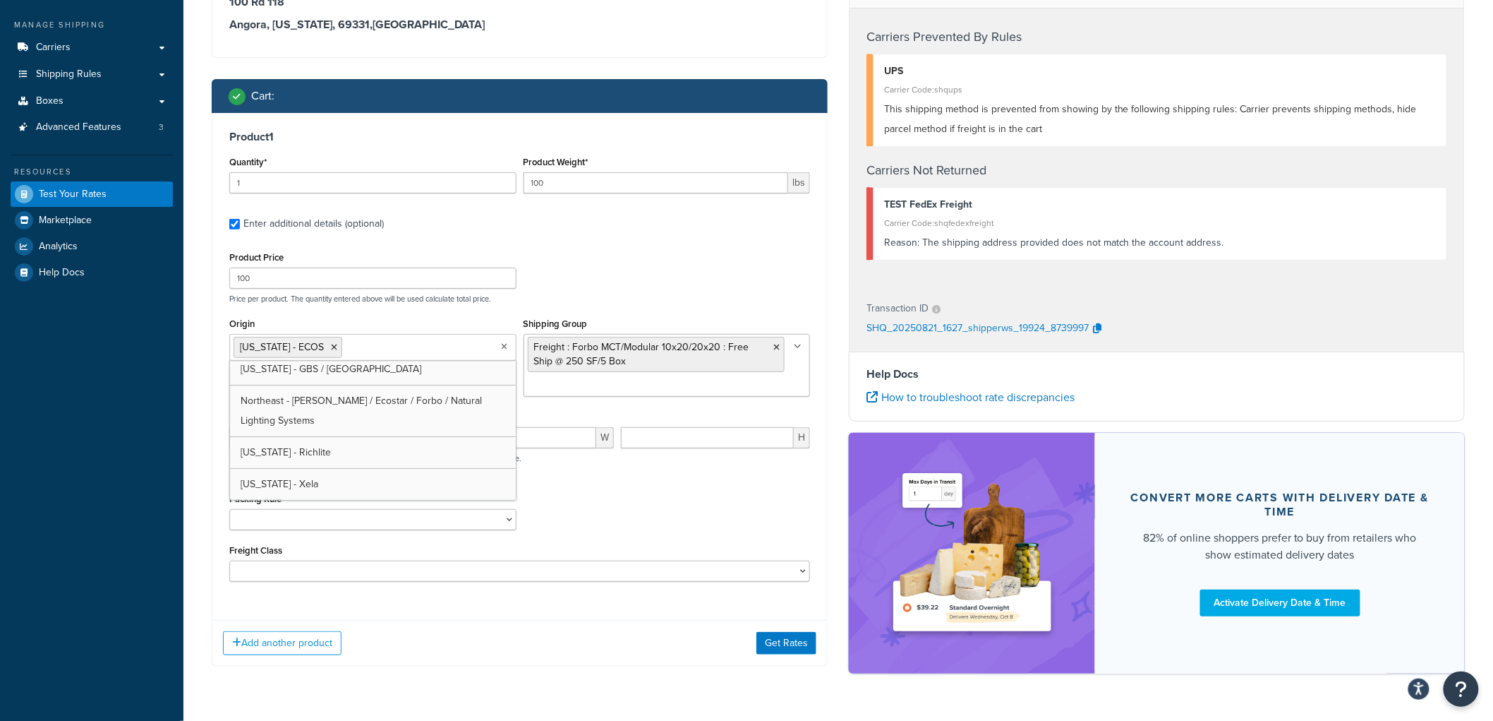
scroll to position [66, 0]
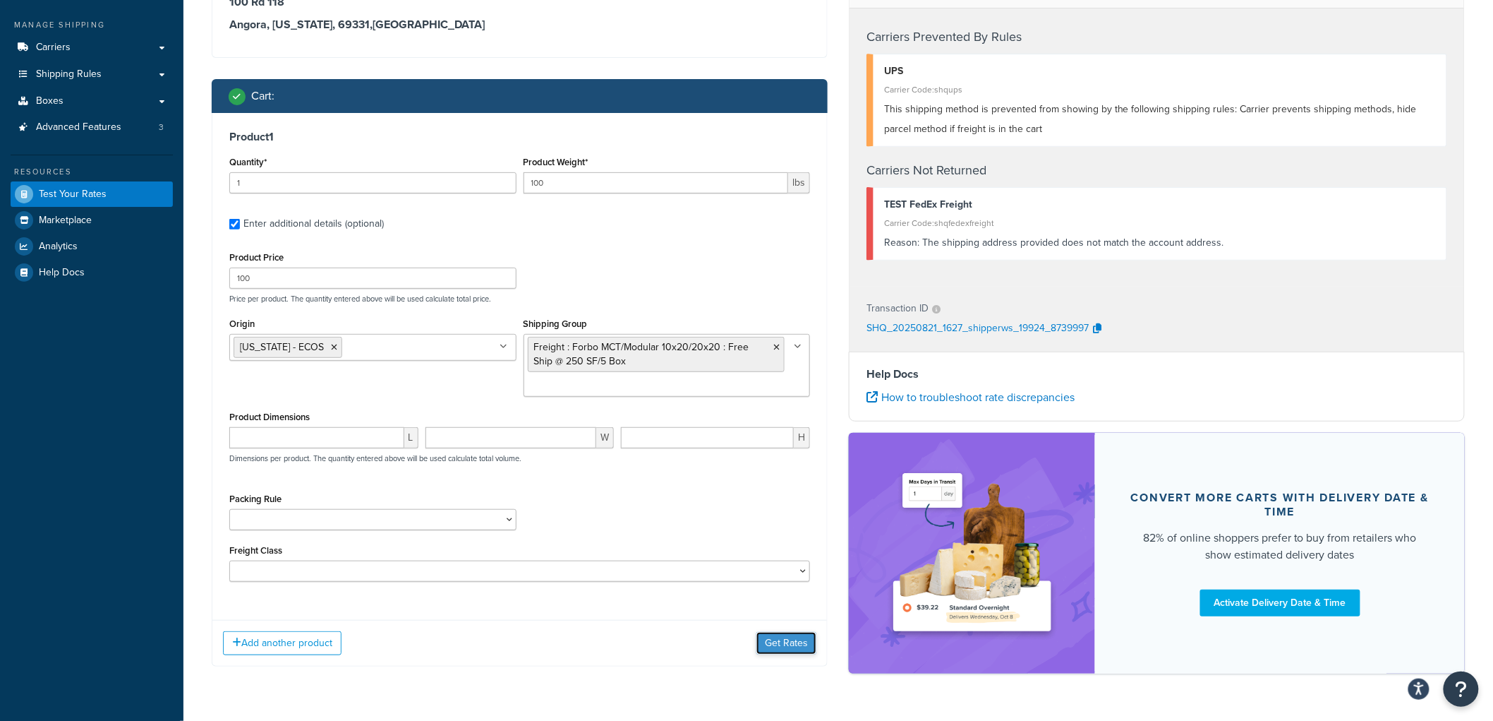
click at [787, 650] on button "Get Rates" at bounding box center [787, 643] width 60 height 23
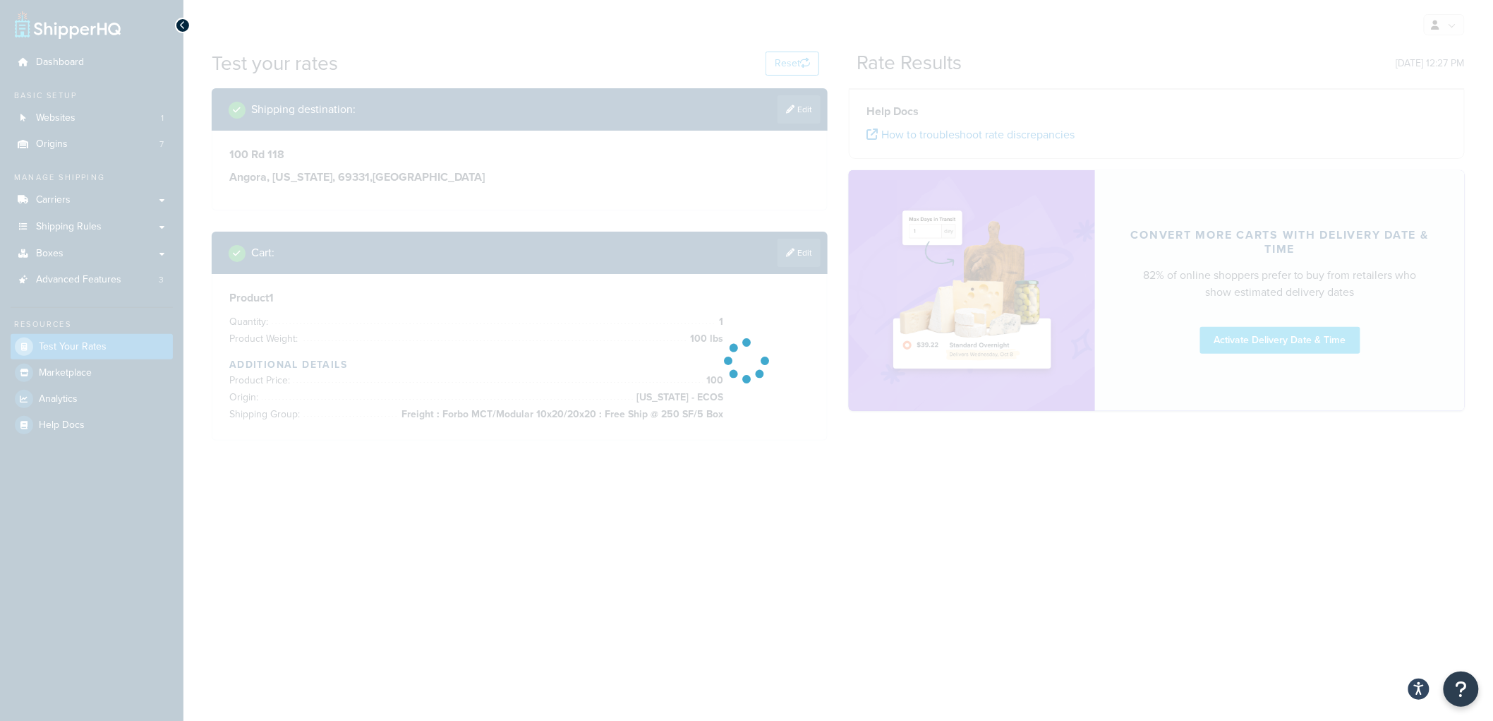
scroll to position [0, 0]
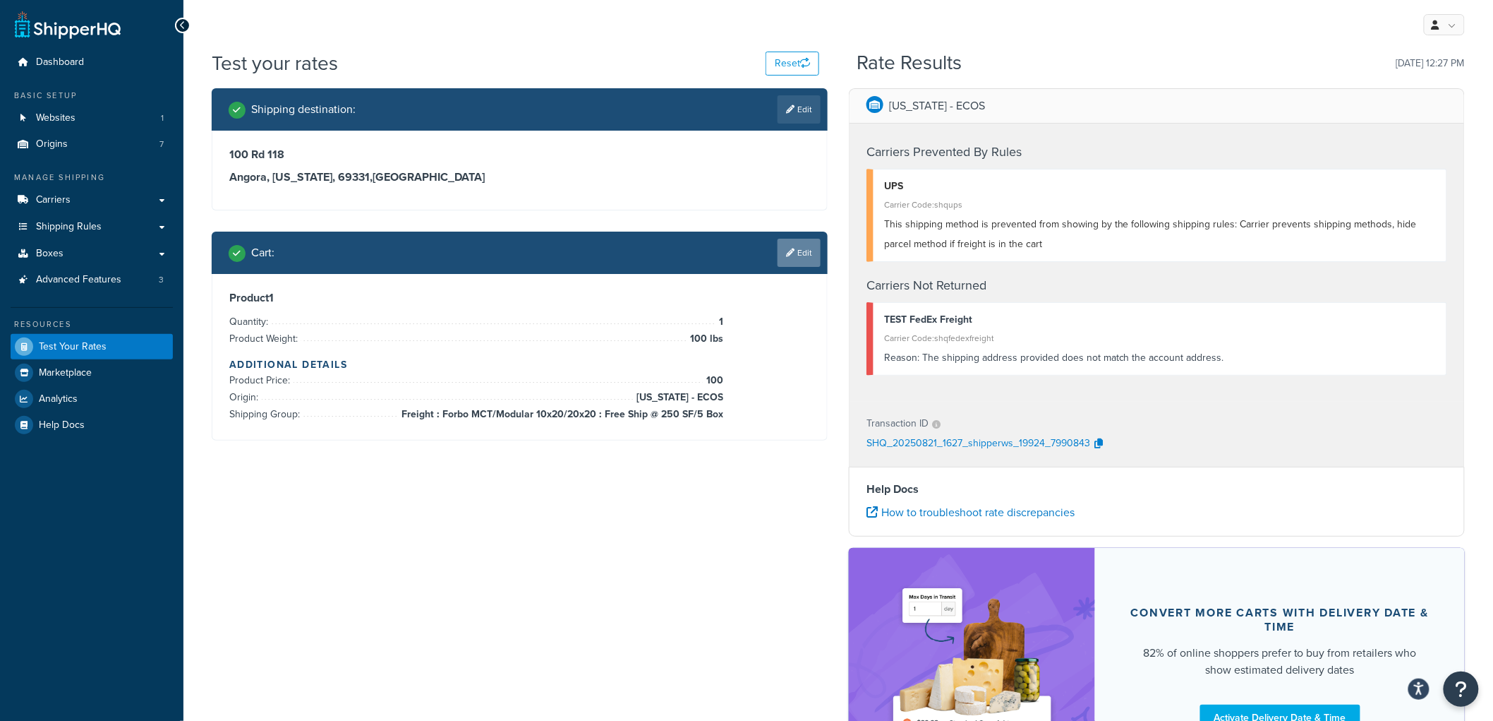
drag, startPoint x: 790, startPoint y: 251, endPoint x: 788, endPoint y: 241, distance: 10.8
click at [788, 241] on link "Edit" at bounding box center [799, 253] width 43 height 28
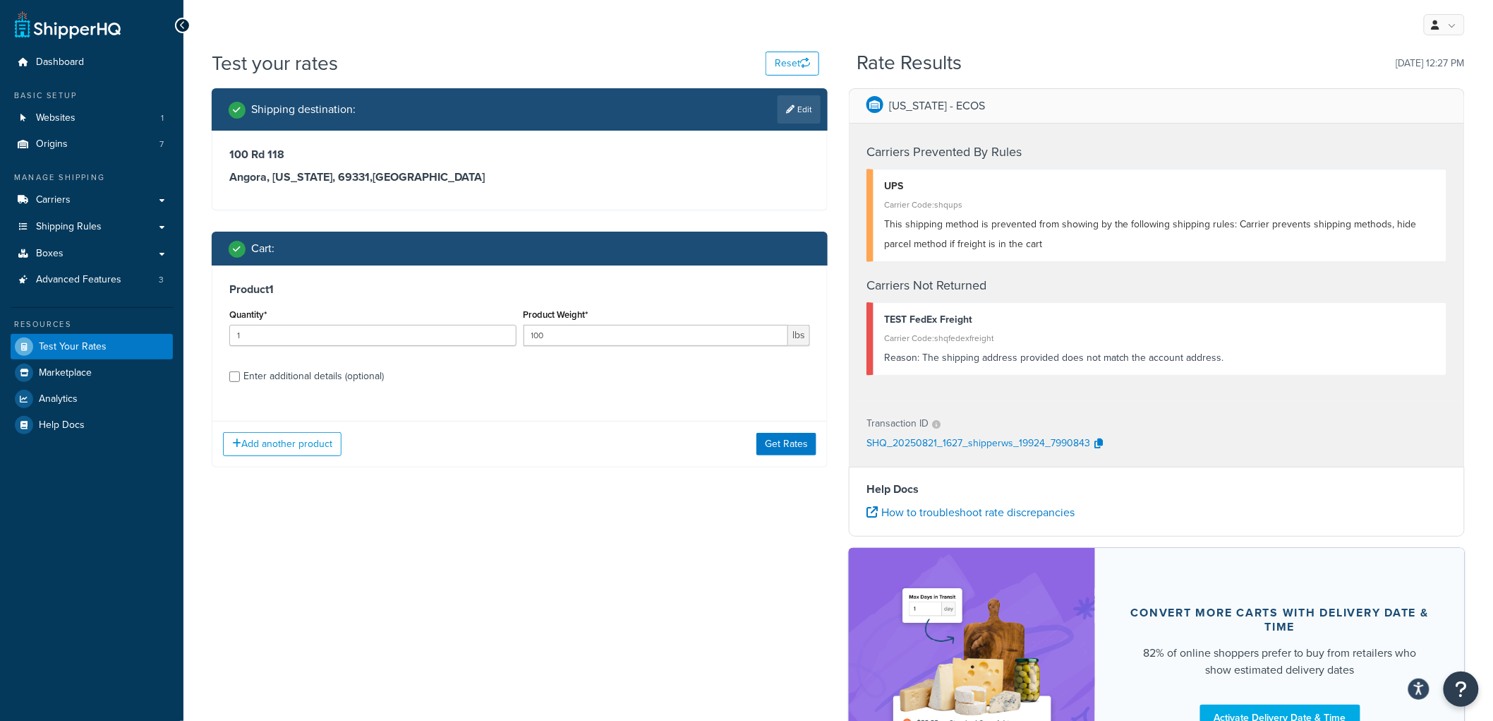
click at [284, 381] on div "Enter additional details (optional)" at bounding box center [313, 376] width 140 height 20
click at [240, 381] on input "Enter additional details (optional)" at bounding box center [234, 376] width 11 height 11
checkbox input "true"
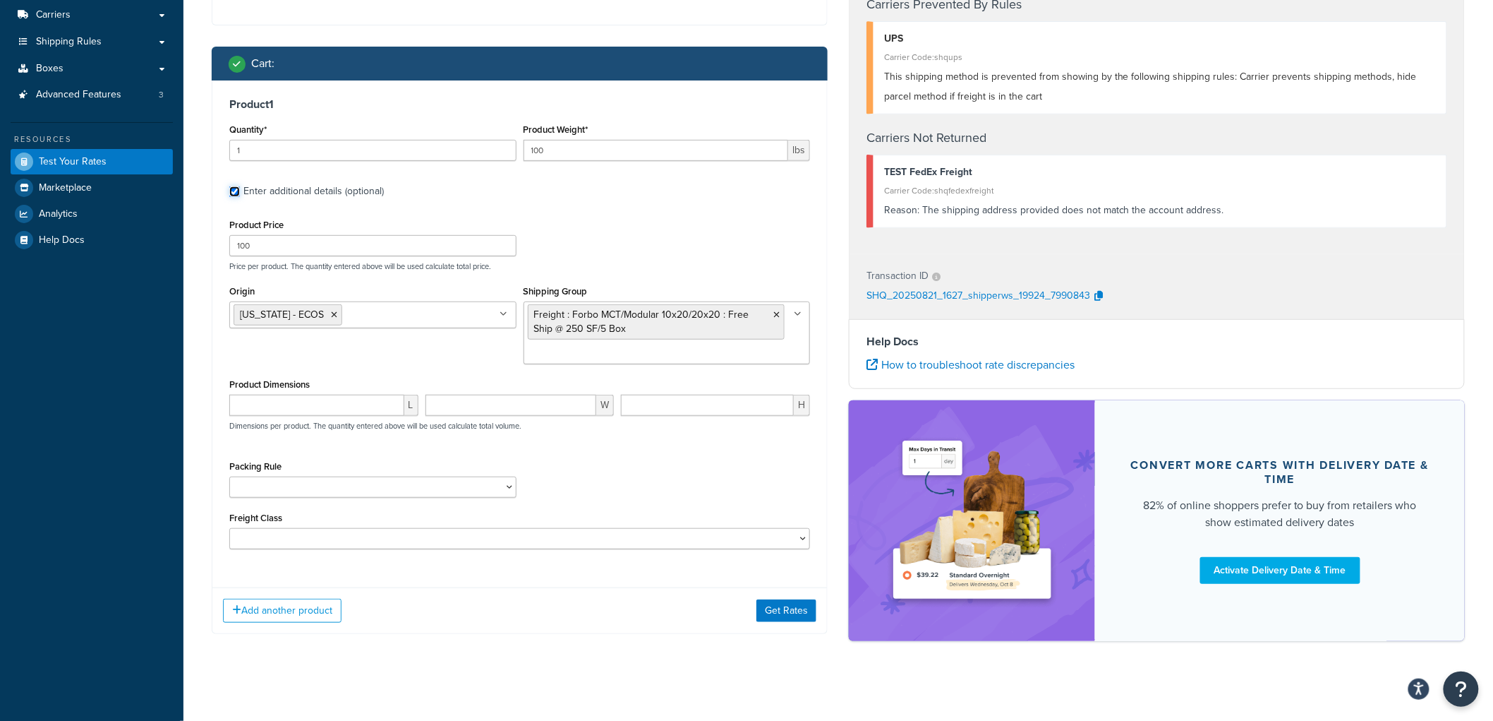
scroll to position [192, 0]
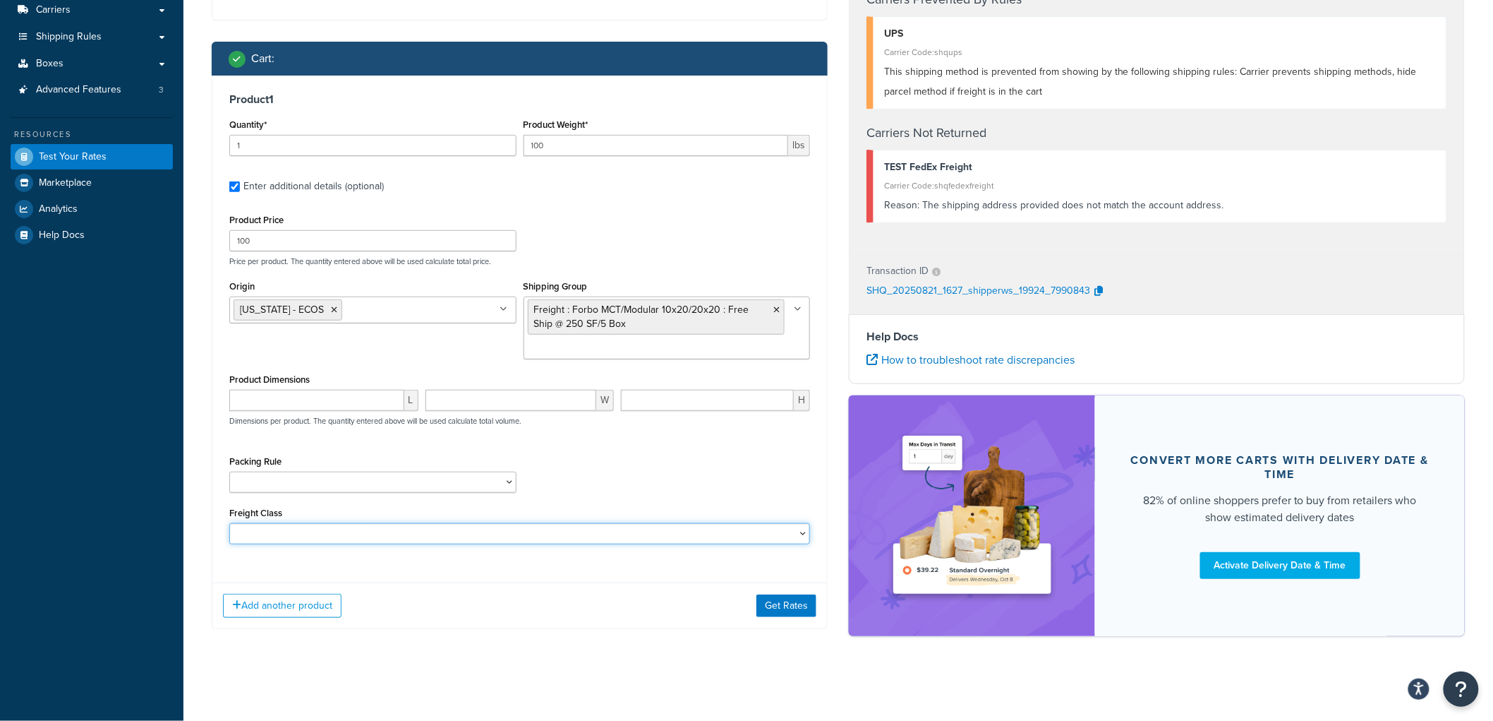
click at [369, 528] on select "50 55 60 65 70 77.5 85 92.5 100 110 125 150 175 200 250 300 400 500" at bounding box center [519, 533] width 581 height 21
select select "55"
click at [229, 523] on select "50 55 60 65 70 77.5 85 92.5 100 110 125 150 175 200 250 300 400 500" at bounding box center [519, 533] width 581 height 21
click at [766, 598] on button "Get Rates" at bounding box center [787, 605] width 60 height 23
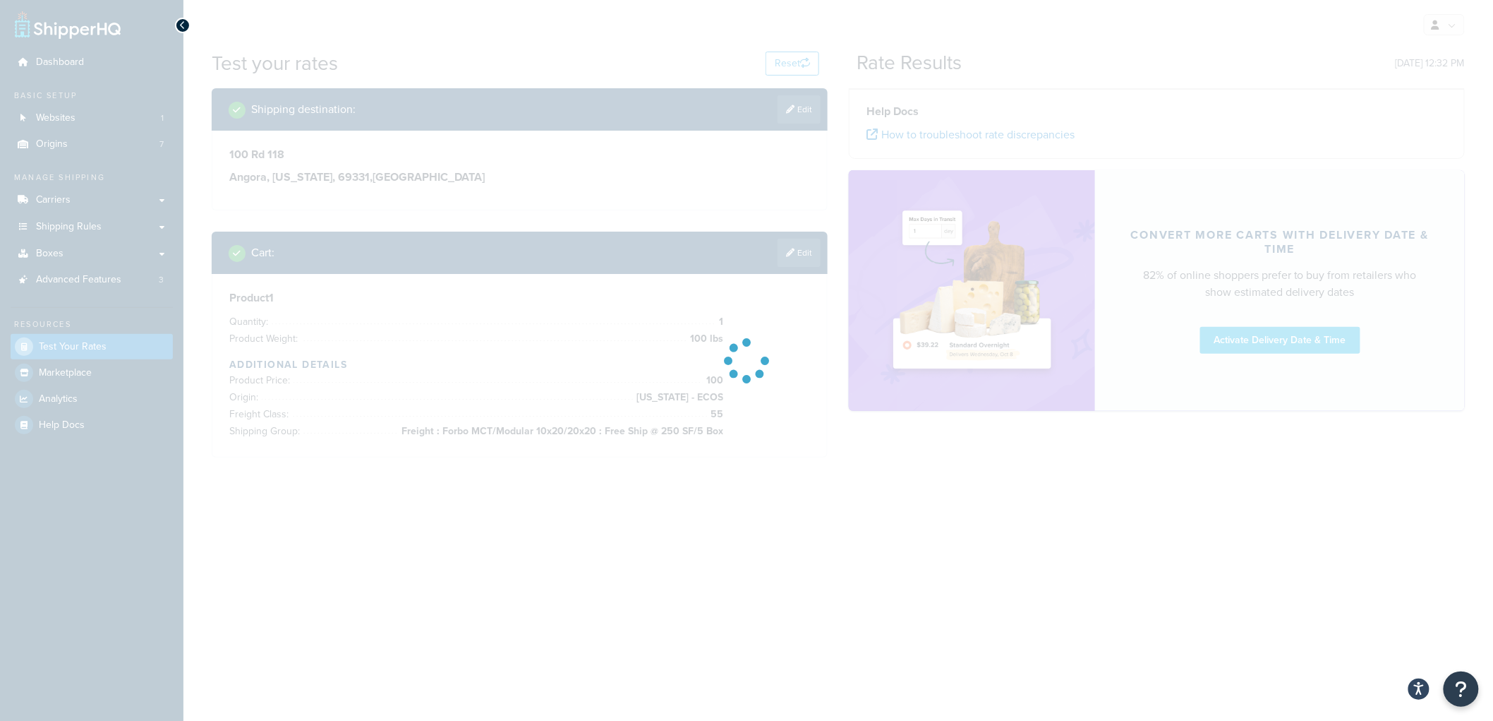
scroll to position [0, 0]
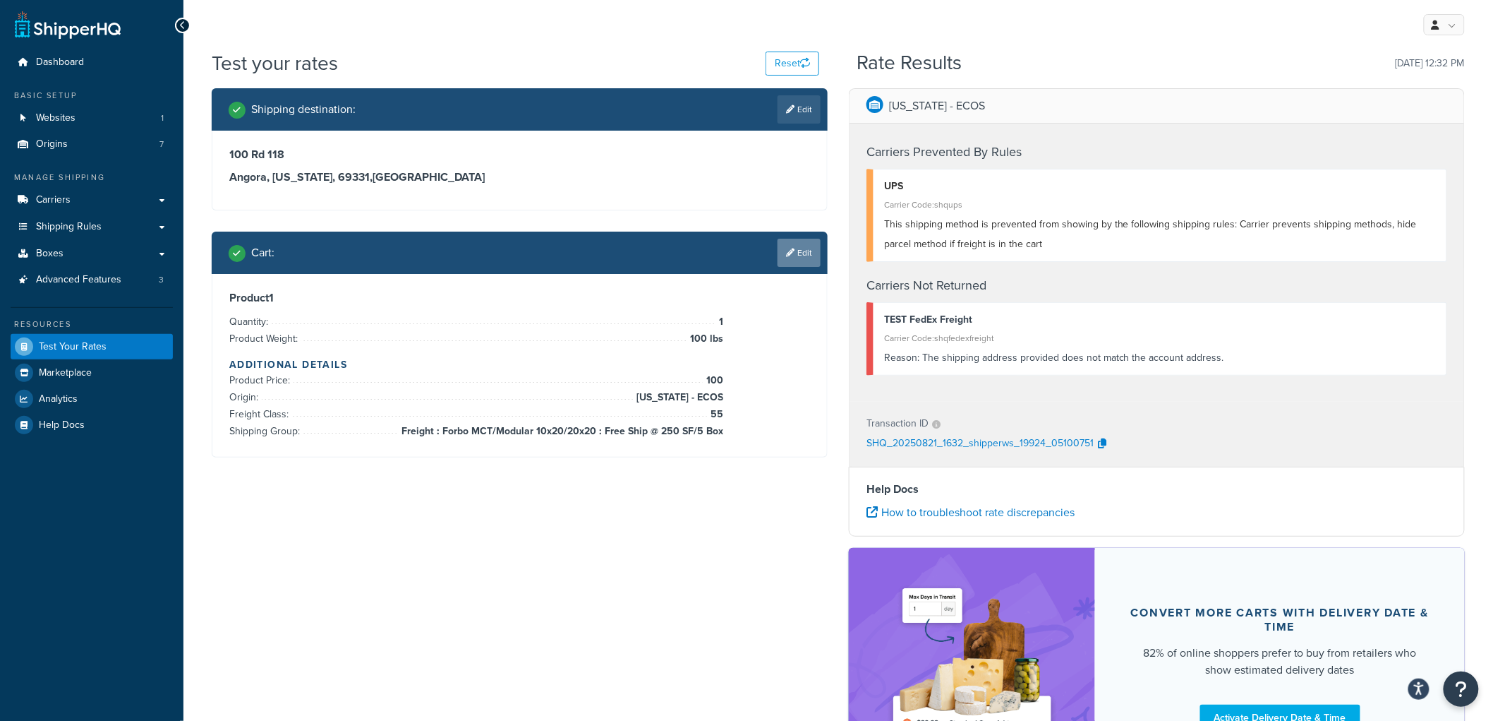
click at [778, 243] on link "Edit" at bounding box center [799, 253] width 43 height 28
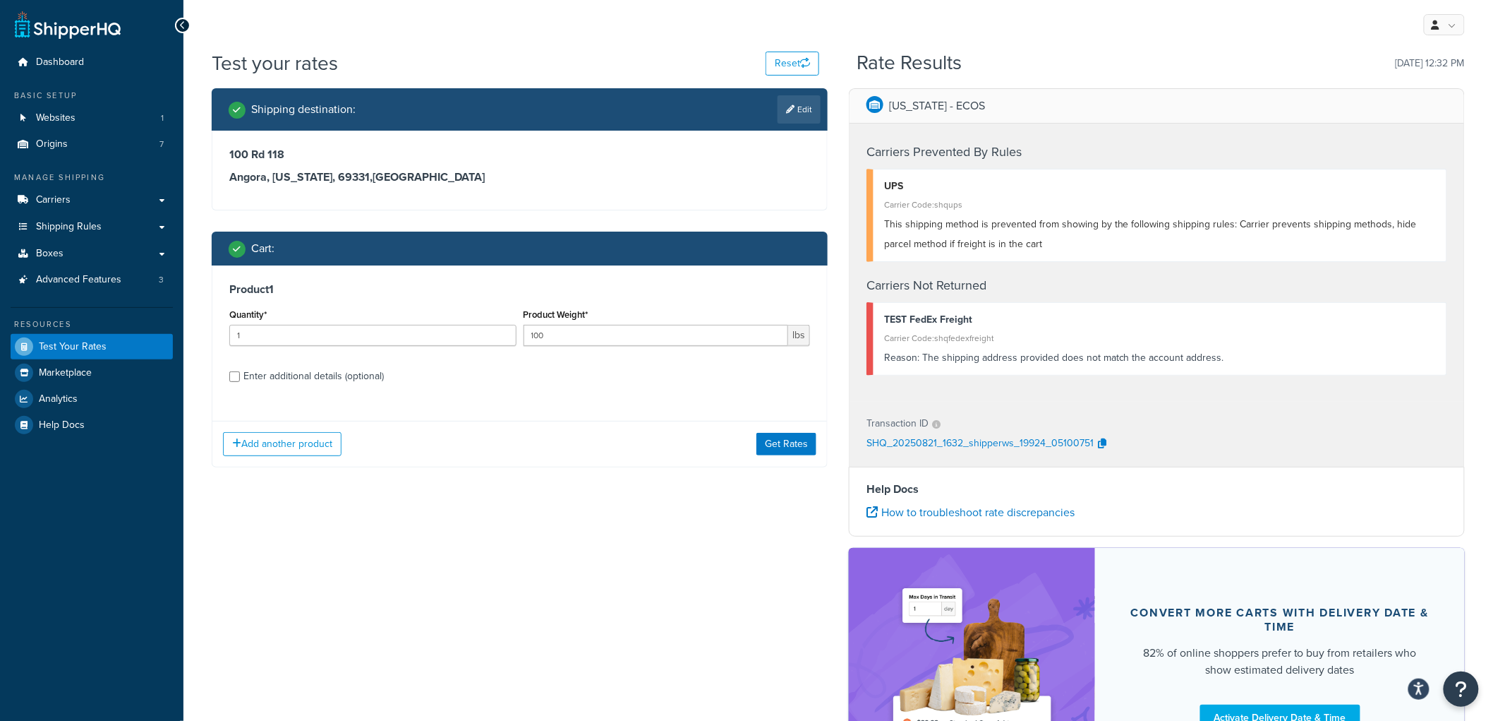
click at [334, 379] on div "Enter additional details (optional)" at bounding box center [313, 376] width 140 height 20
click at [240, 379] on input "Enter additional details (optional)" at bounding box center [234, 376] width 11 height 11
checkbox input "true"
select select "55"
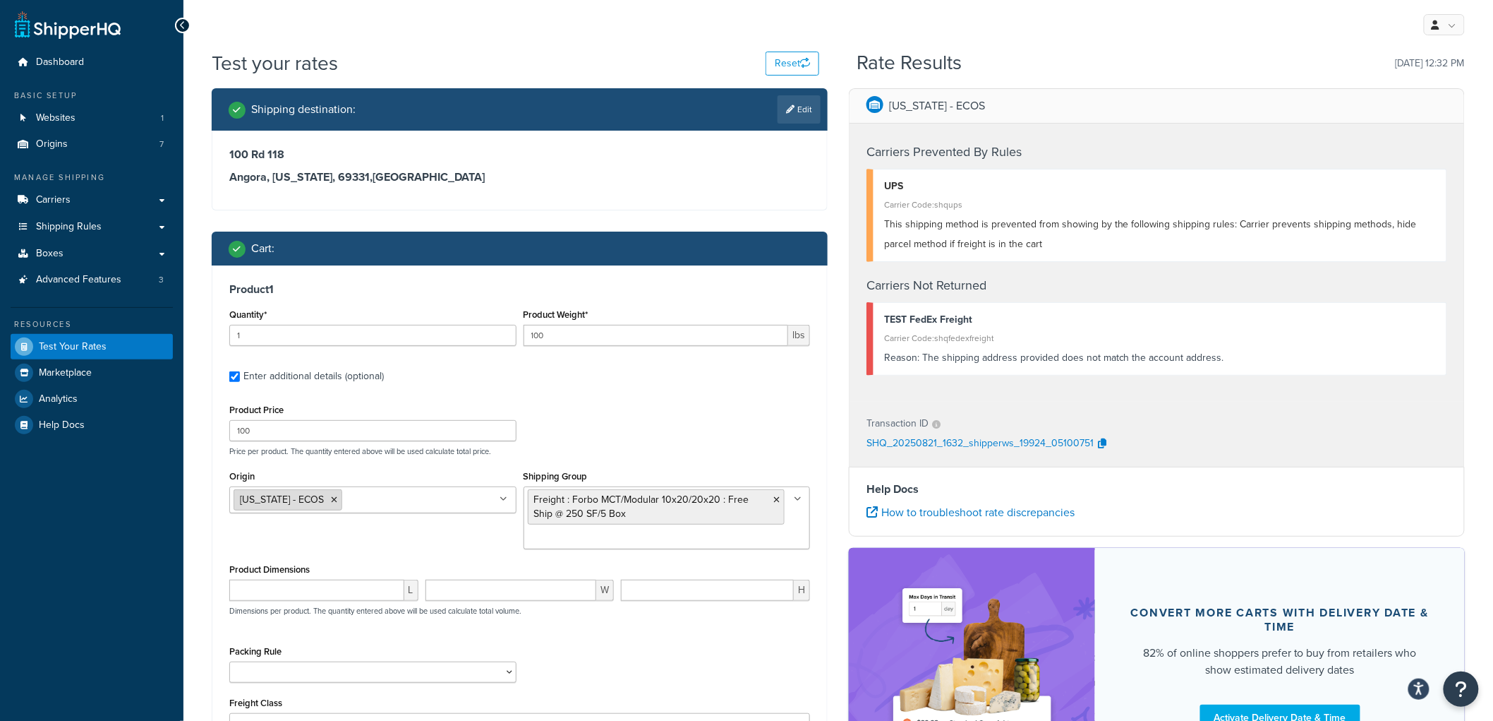
click at [342, 498] on li "South Carolina - ECOS" at bounding box center [288, 499] width 109 height 21
click at [342, 500] on li "South Carolina - ECOS" at bounding box center [288, 499] width 109 height 21
click at [337, 500] on icon at bounding box center [334, 499] width 6 height 8
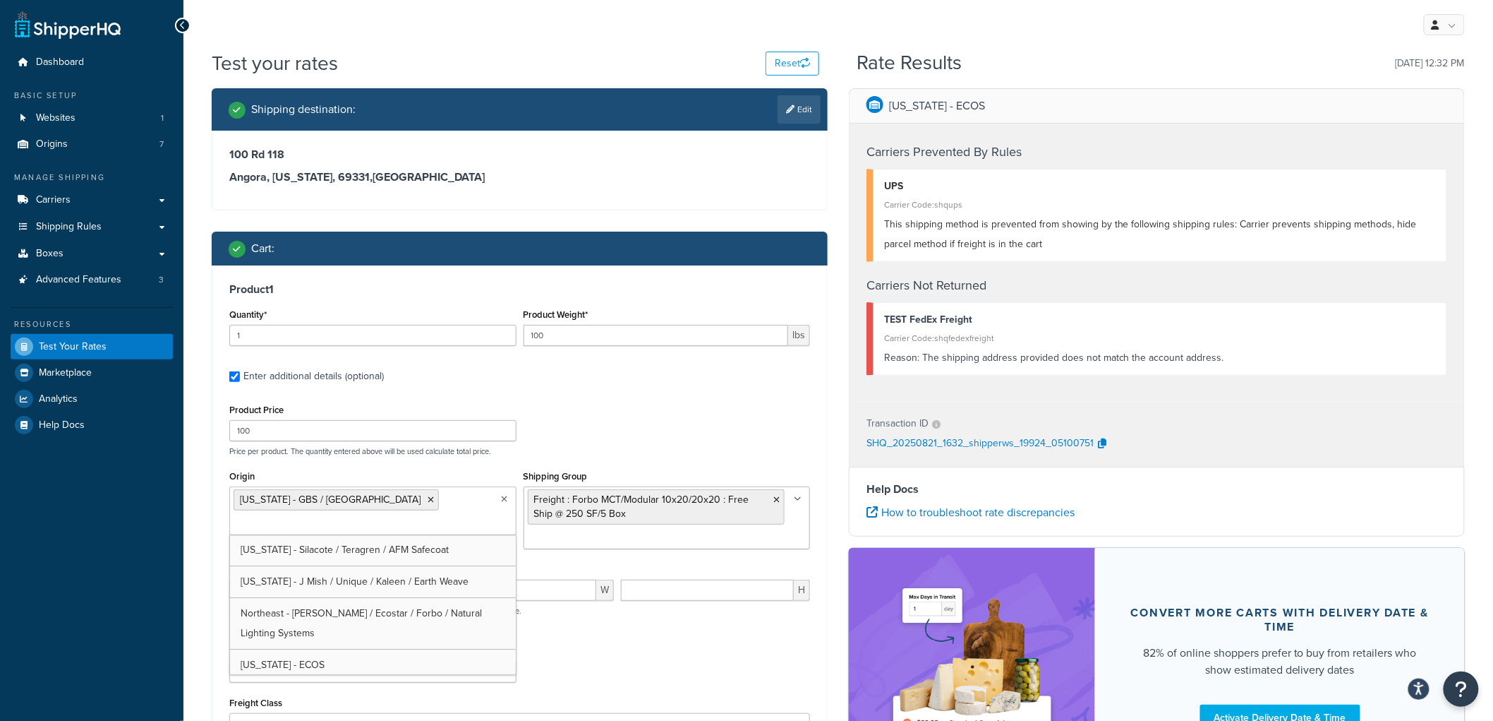
click at [567, 447] on p "Price per product. The quantity entered above will be used calculate total pric…" at bounding box center [520, 451] width 588 height 10
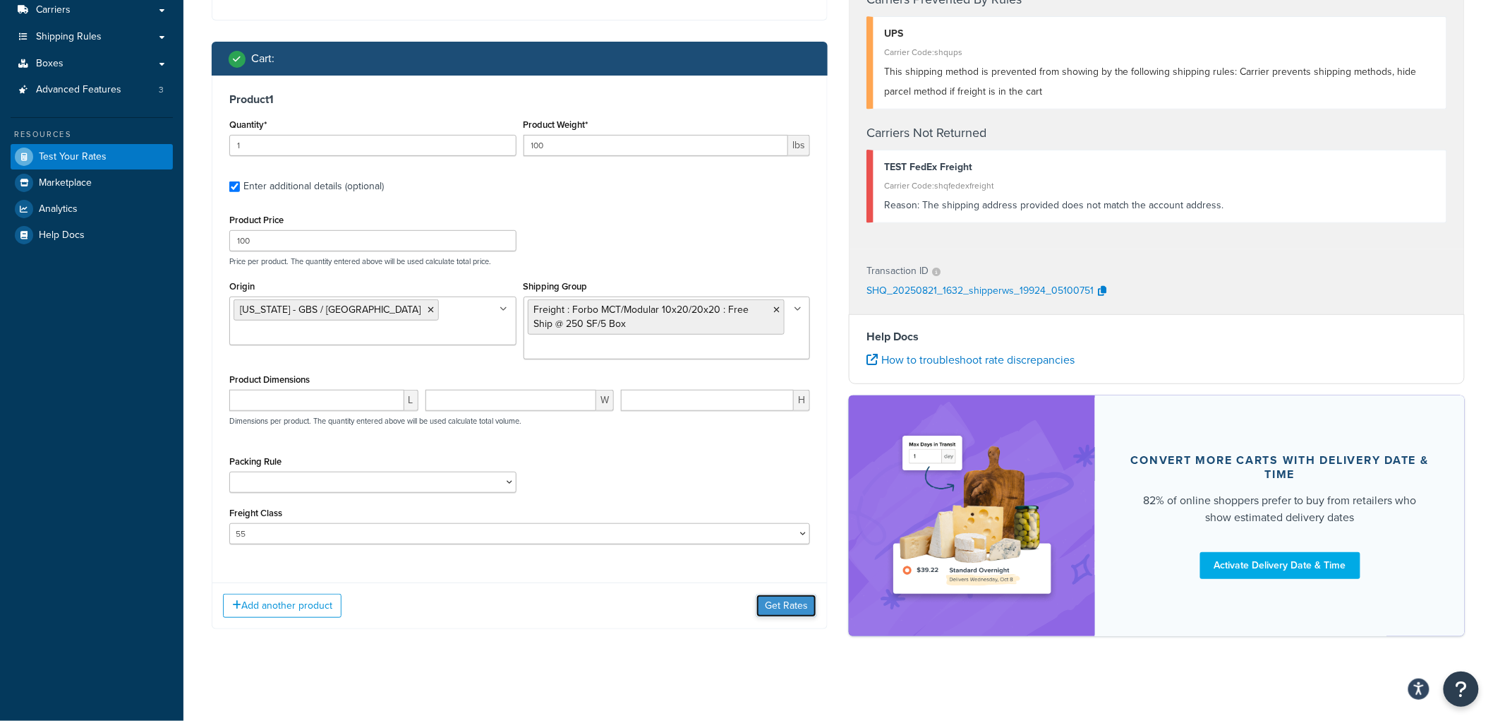
click at [770, 604] on button "Get Rates" at bounding box center [787, 605] width 60 height 23
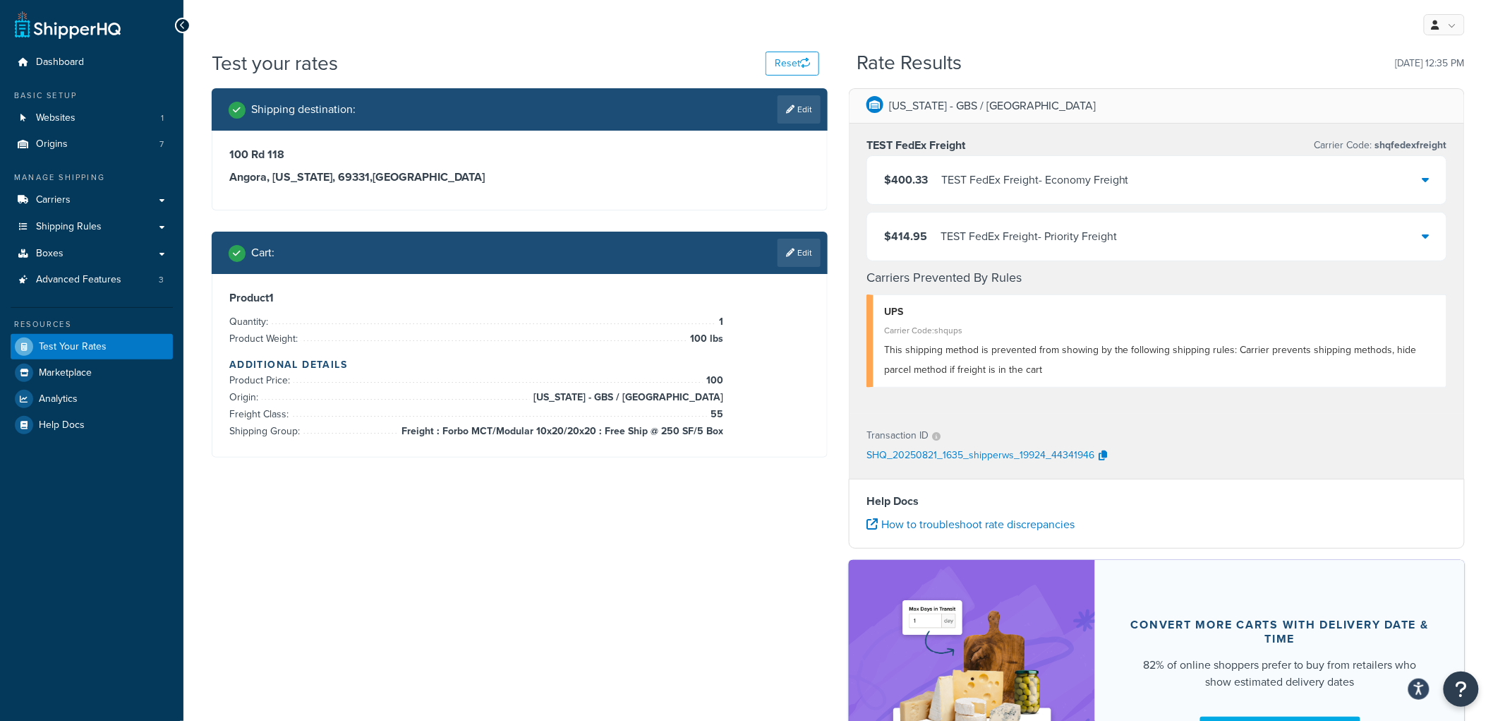
click at [1034, 182] on div "TEST FedEx Freight - Economy Freight" at bounding box center [1035, 180] width 188 height 20
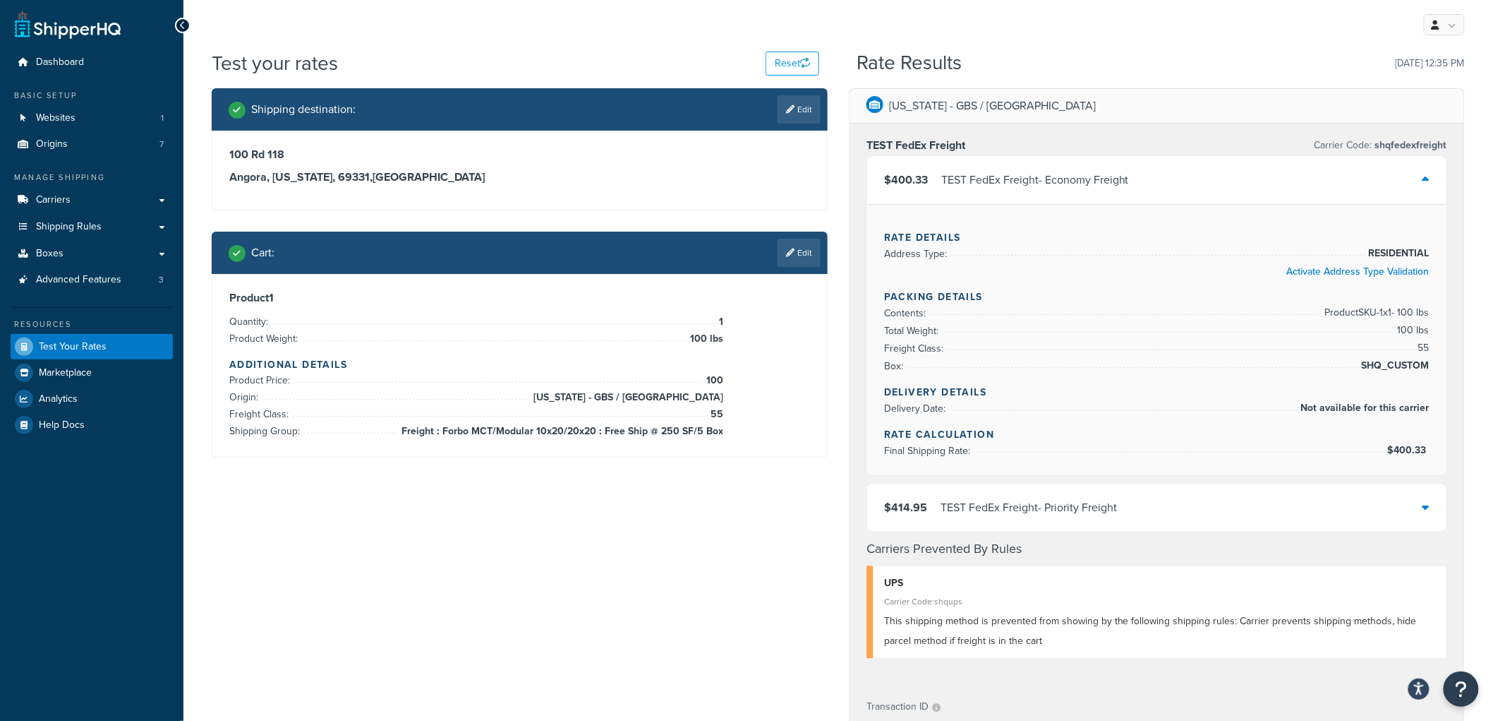
click at [1034, 182] on div "TEST FedEx Freight - Economy Freight" at bounding box center [1035, 180] width 188 height 20
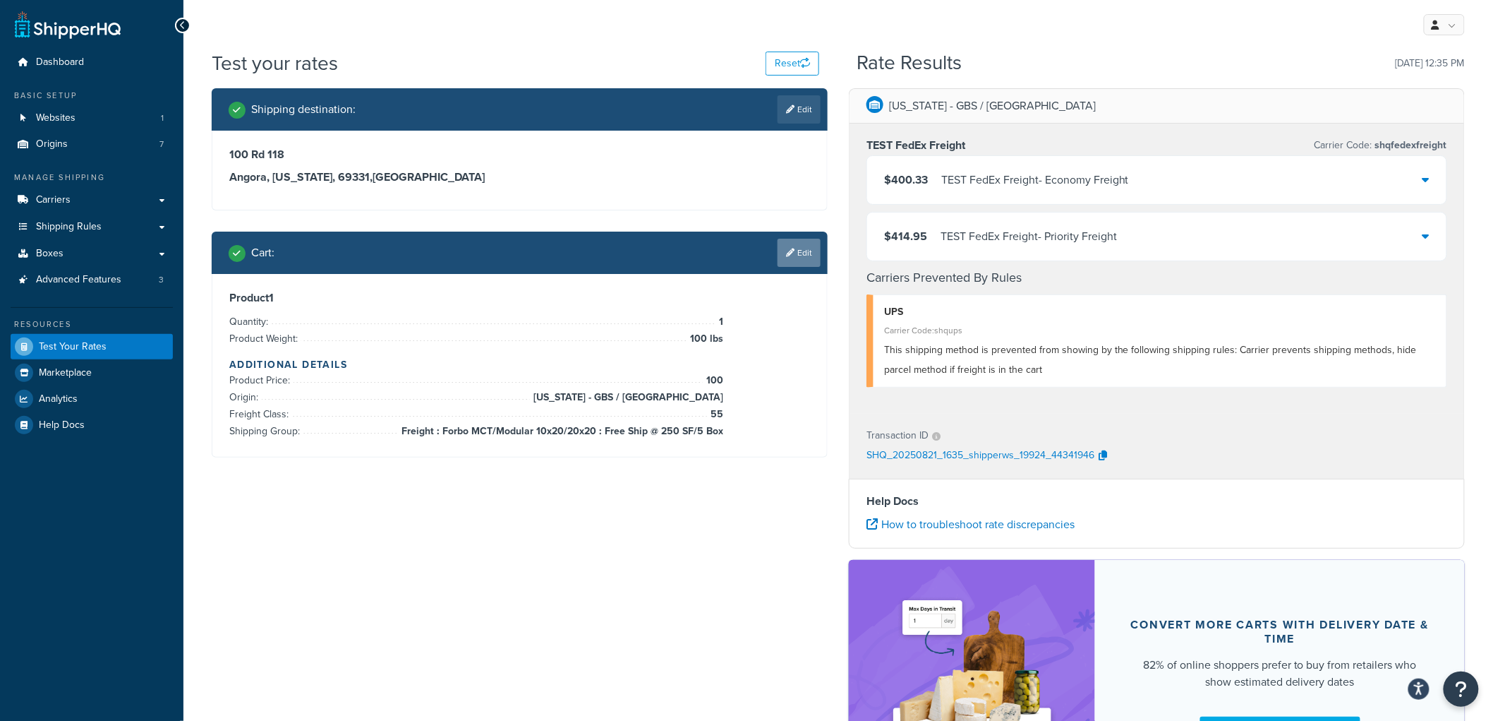
click at [789, 258] on link "Edit" at bounding box center [799, 253] width 43 height 28
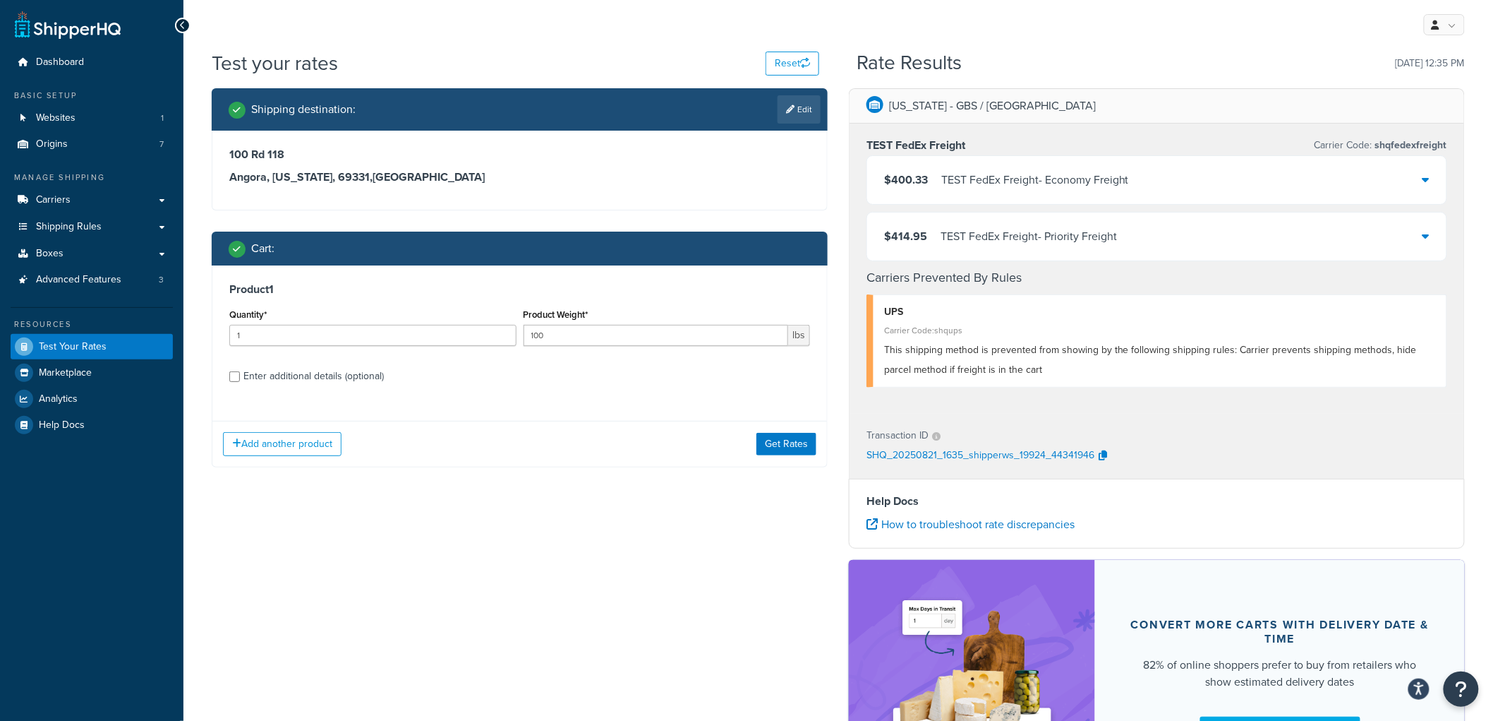
click at [301, 380] on div "Enter additional details (optional)" at bounding box center [313, 376] width 140 height 20
click at [240, 380] on input "Enter additional details (optional)" at bounding box center [234, 376] width 11 height 11
checkbox input "true"
select select "55"
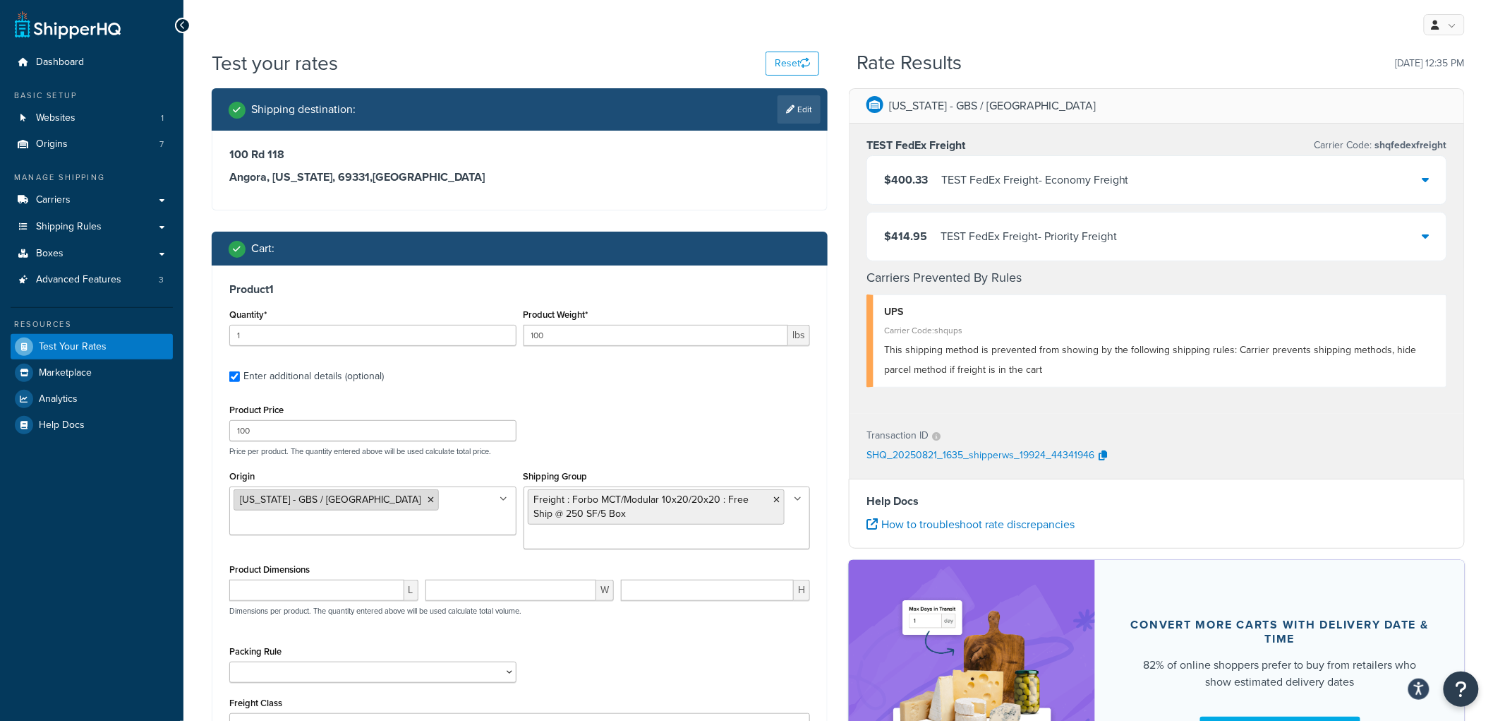
click at [428, 501] on icon at bounding box center [431, 499] width 6 height 8
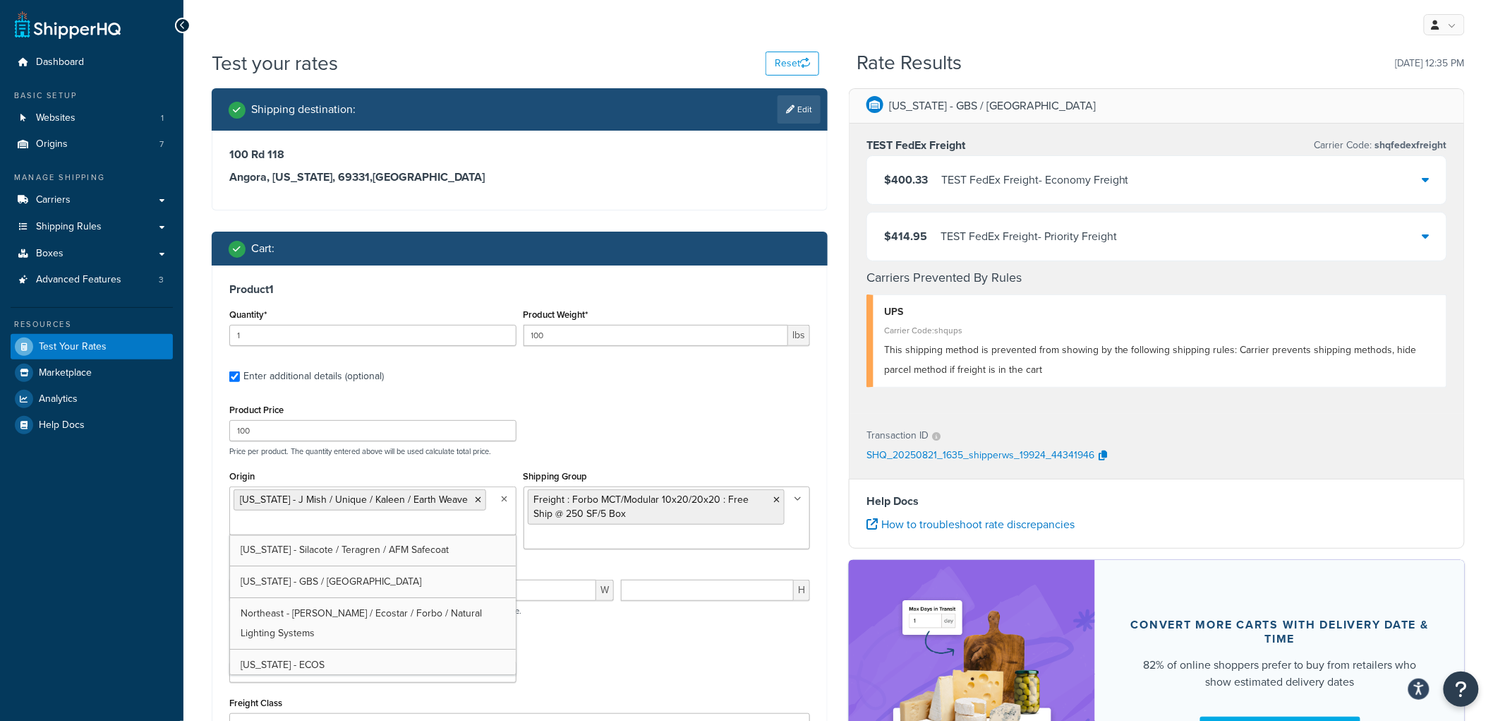
click at [669, 414] on div "Product Price 100 Price per product. The quantity entered above will be used ca…" at bounding box center [520, 428] width 588 height 56
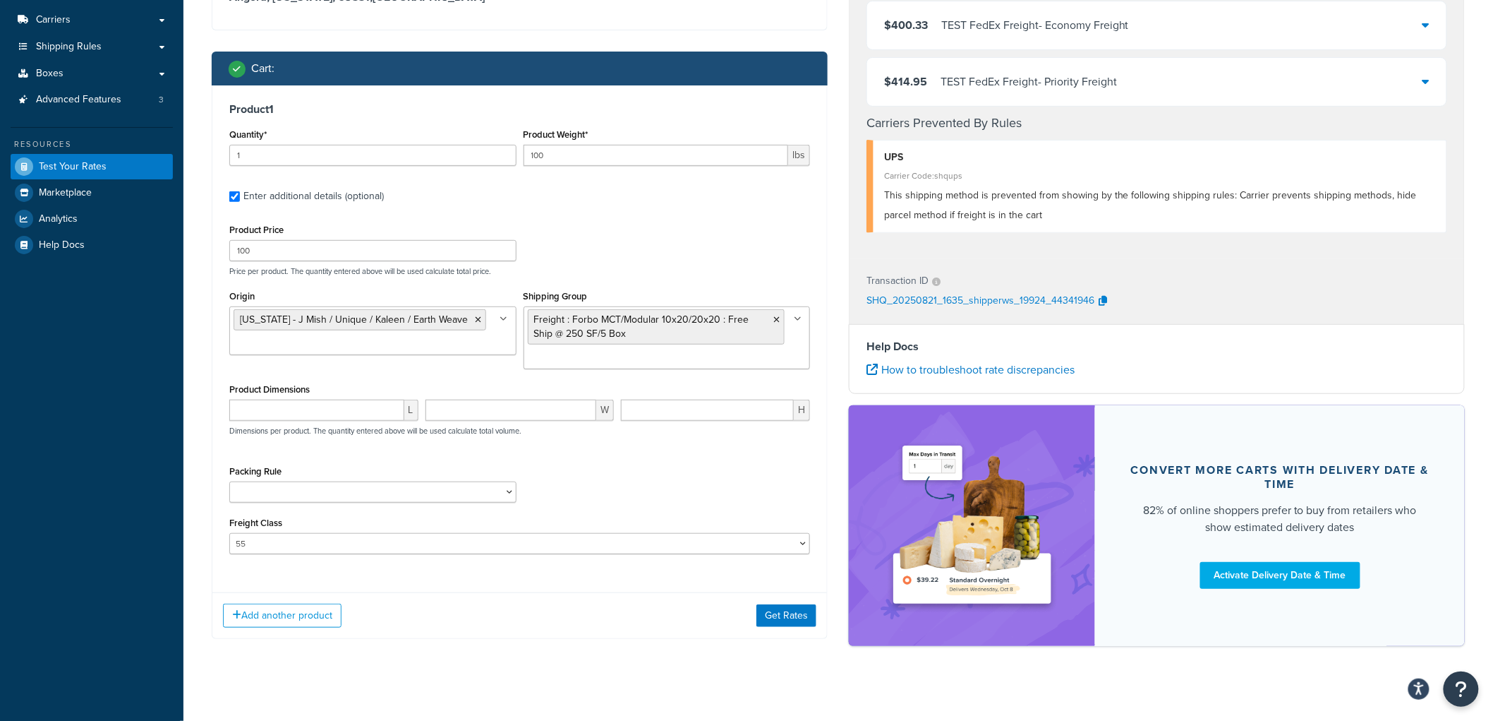
scroll to position [192, 0]
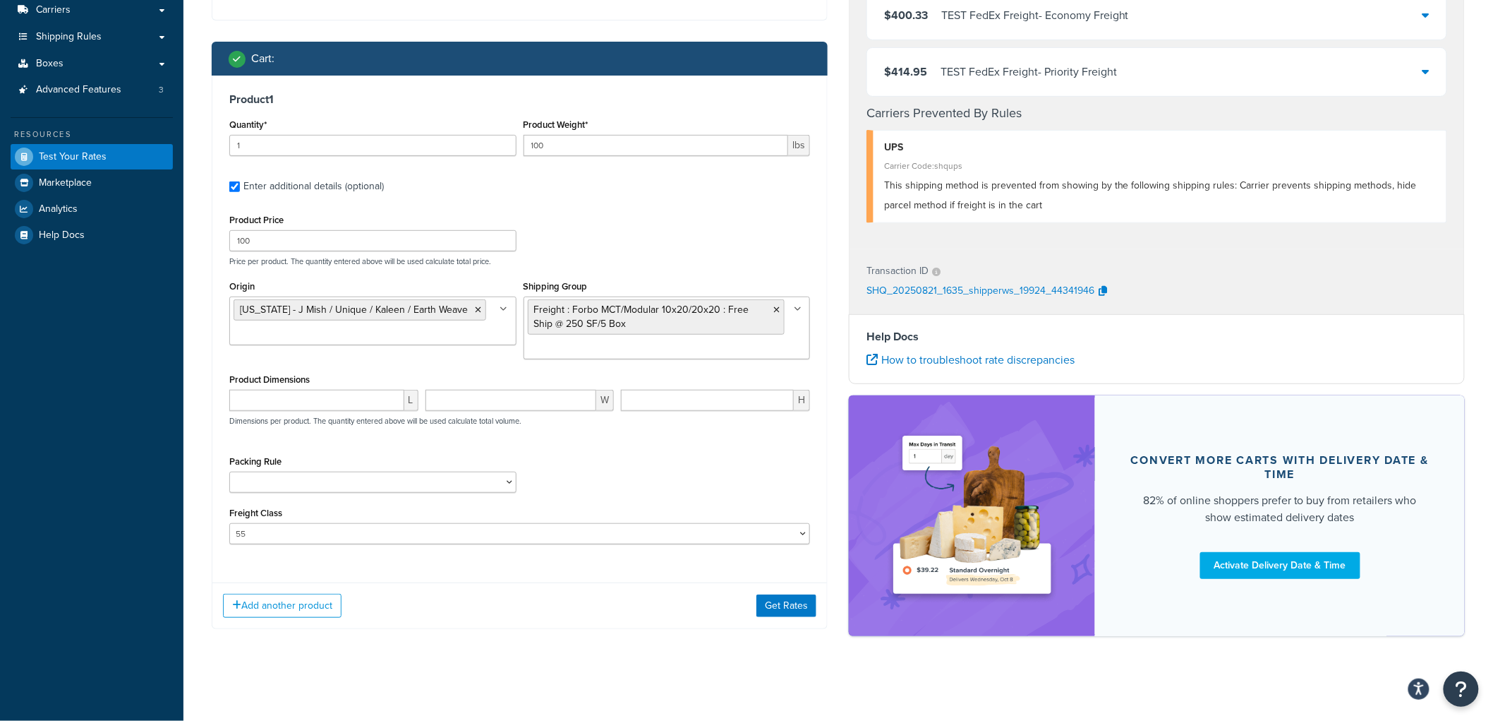
click at [780, 591] on div "Add another product Get Rates" at bounding box center [519, 605] width 615 height 46
click at [781, 596] on button "Get Rates" at bounding box center [787, 605] width 60 height 23
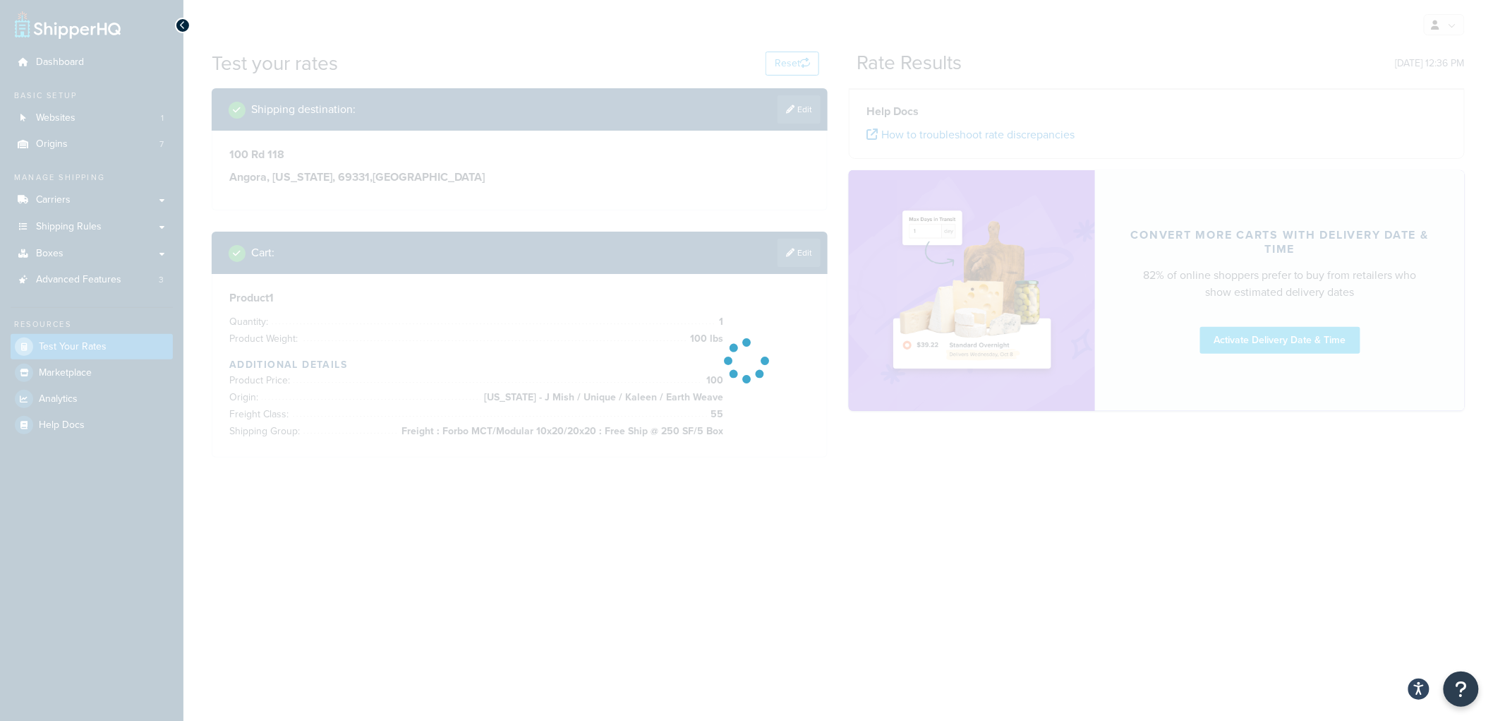
scroll to position [0, 0]
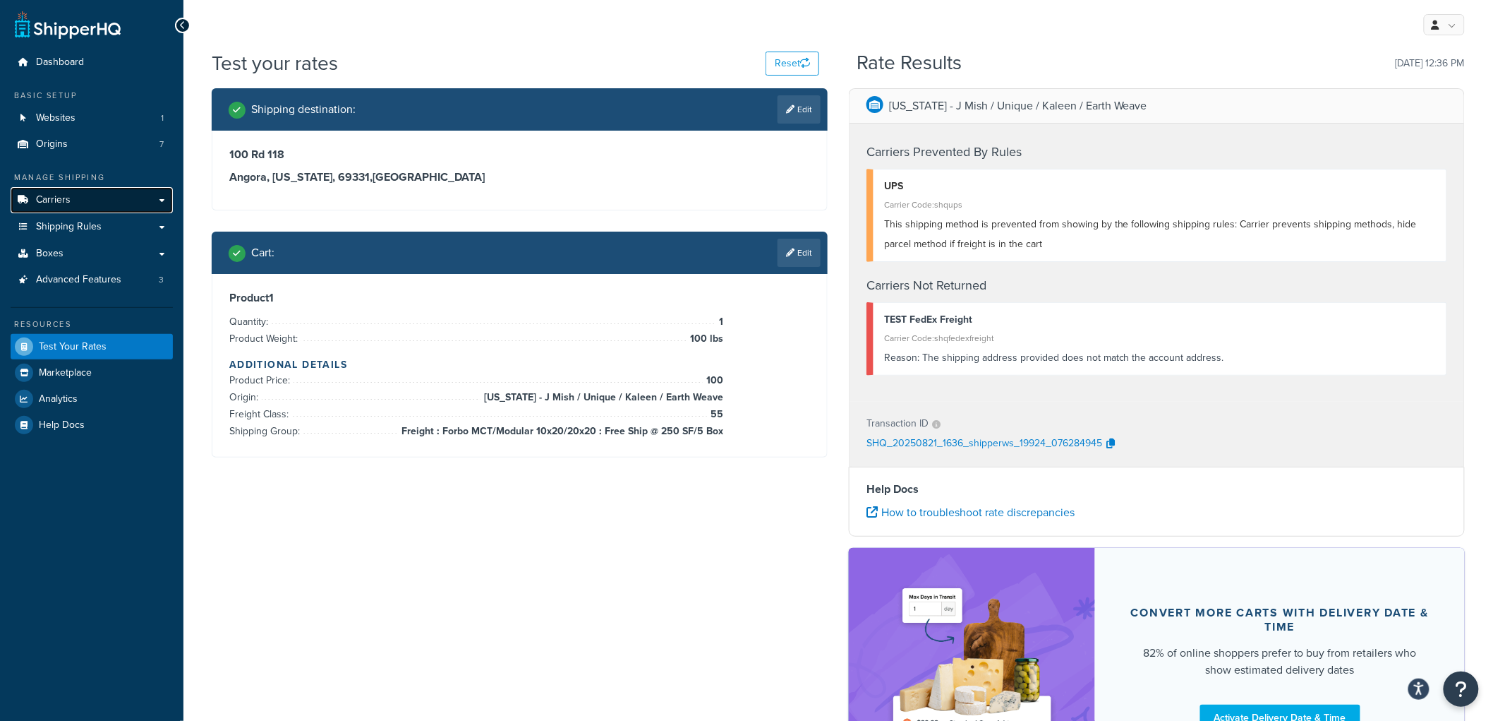
click at [75, 202] on link "Carriers" at bounding box center [92, 200] width 162 height 26
click at [1484, 325] on div "Test your rates Reset Rate Results 08/21/2025, 12:36 PM Shipping destination : …" at bounding box center [838, 443] width 1310 height 788
click at [1452, 22] on link at bounding box center [1444, 24] width 41 height 21
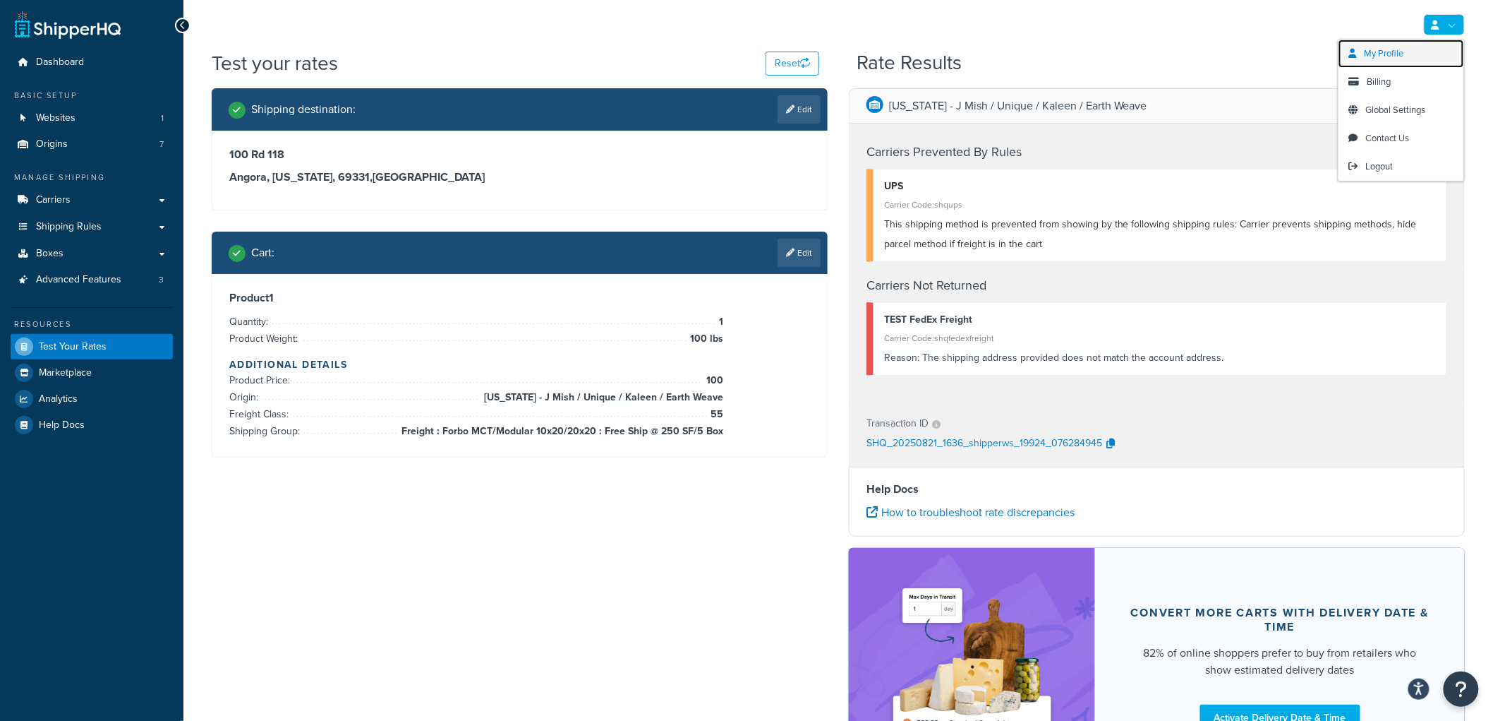
click at [1417, 60] on link "My Profile" at bounding box center [1402, 54] width 126 height 28
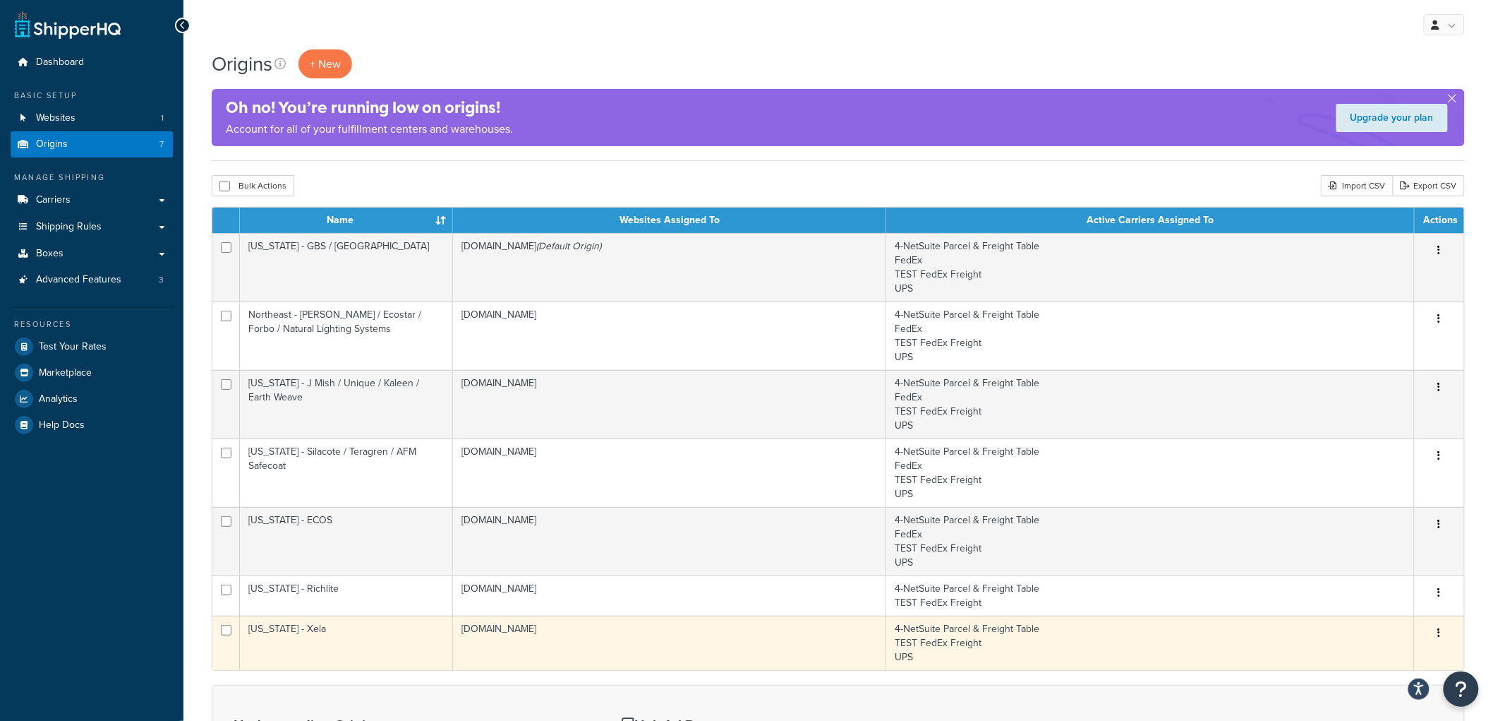
click at [376, 641] on td "[US_STATE] - Xela" at bounding box center [346, 642] width 213 height 54
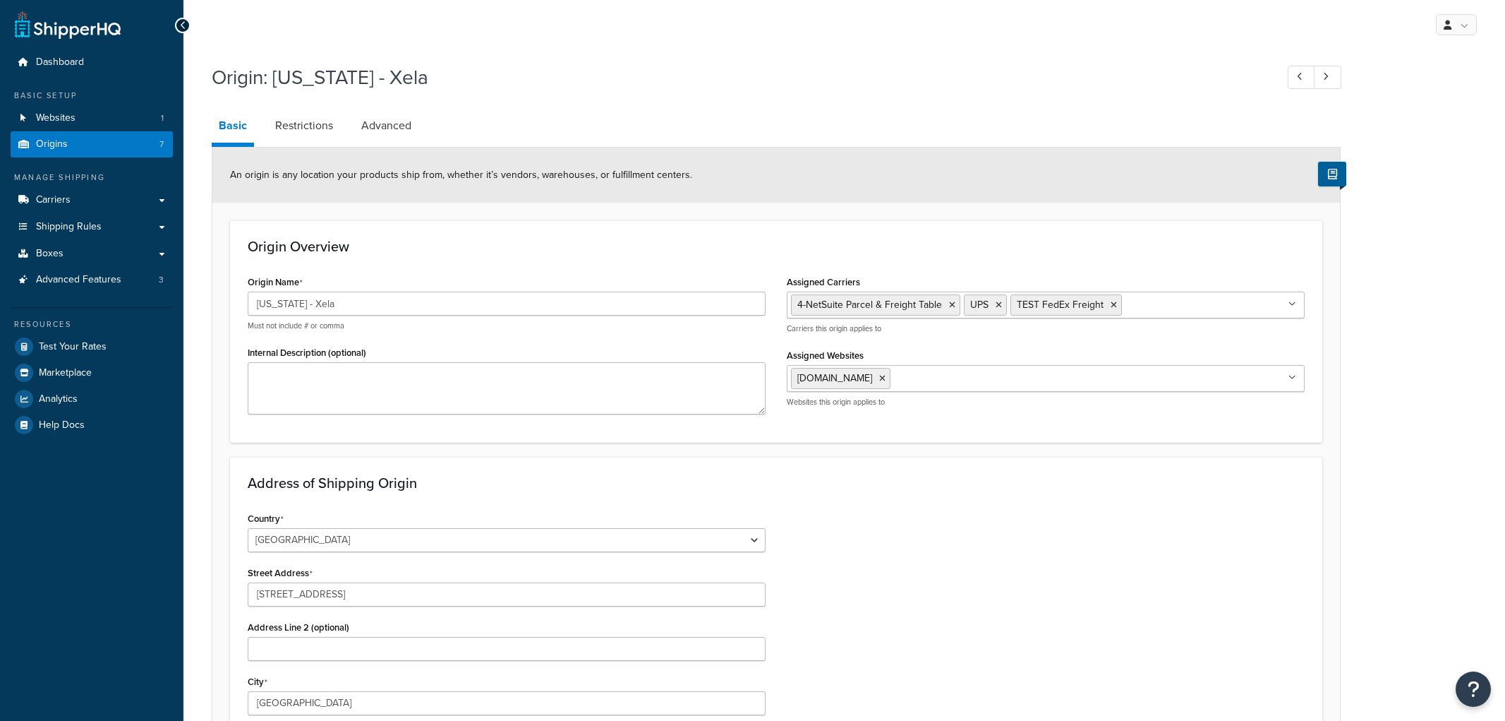
select select "49"
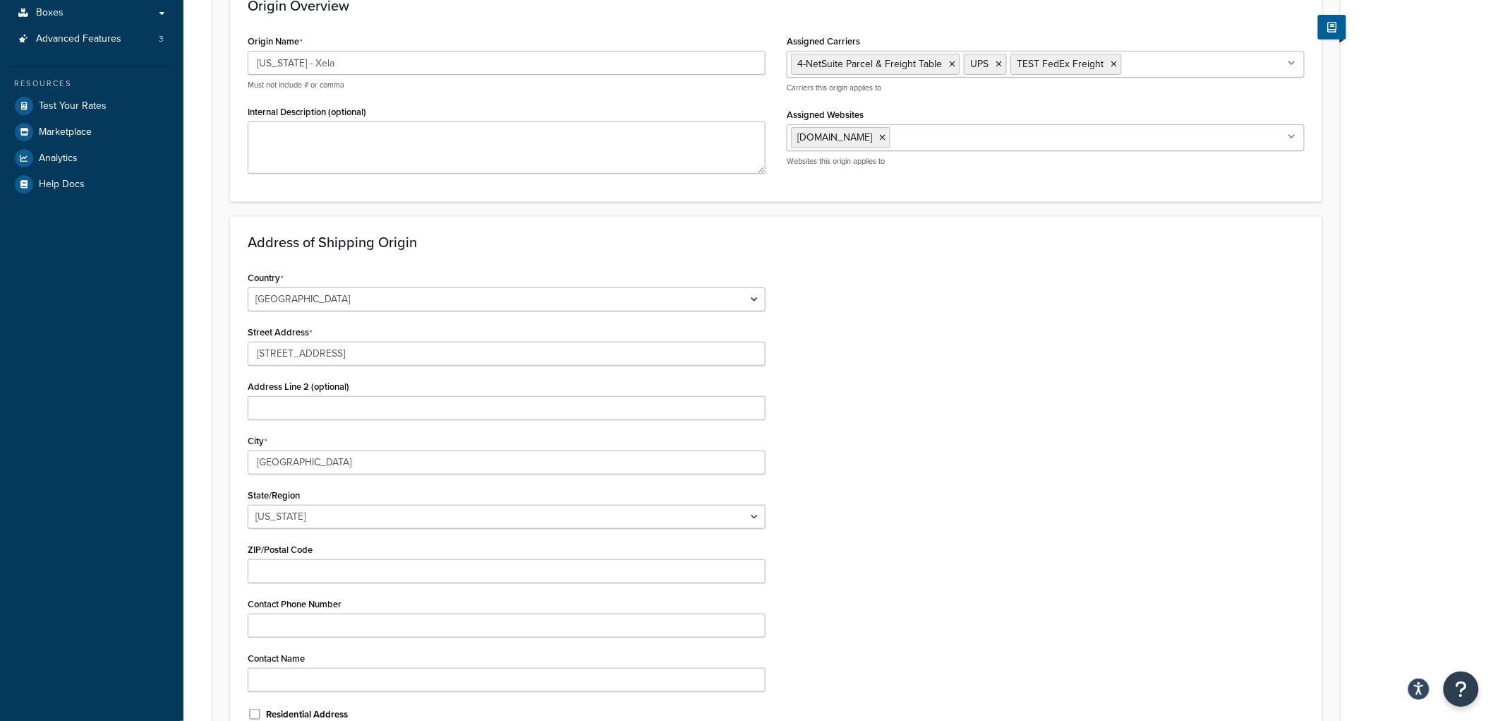
scroll to position [392, 0]
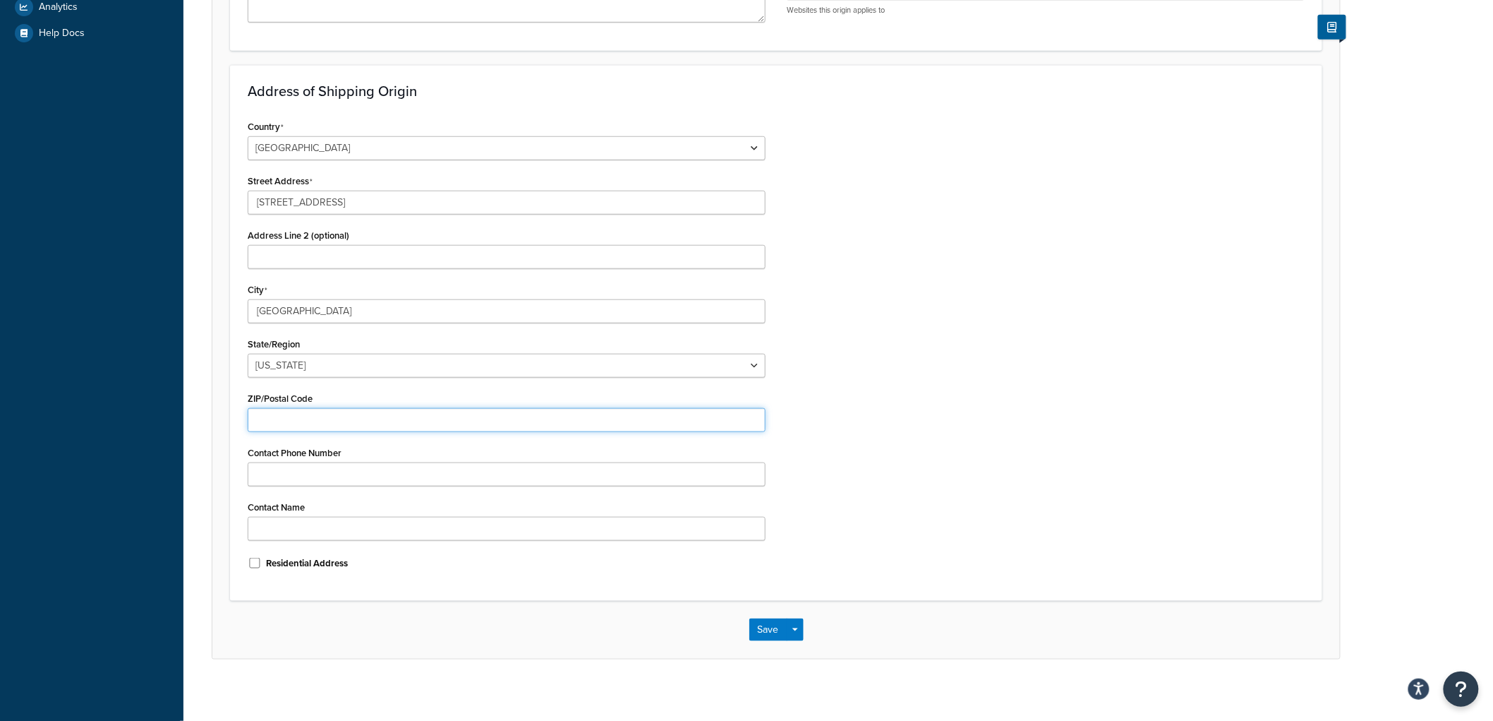
click at [327, 421] on input "ZIP/Postal Code" at bounding box center [507, 420] width 518 height 24
type input "53209"
click at [759, 625] on button "Save" at bounding box center [768, 629] width 38 height 23
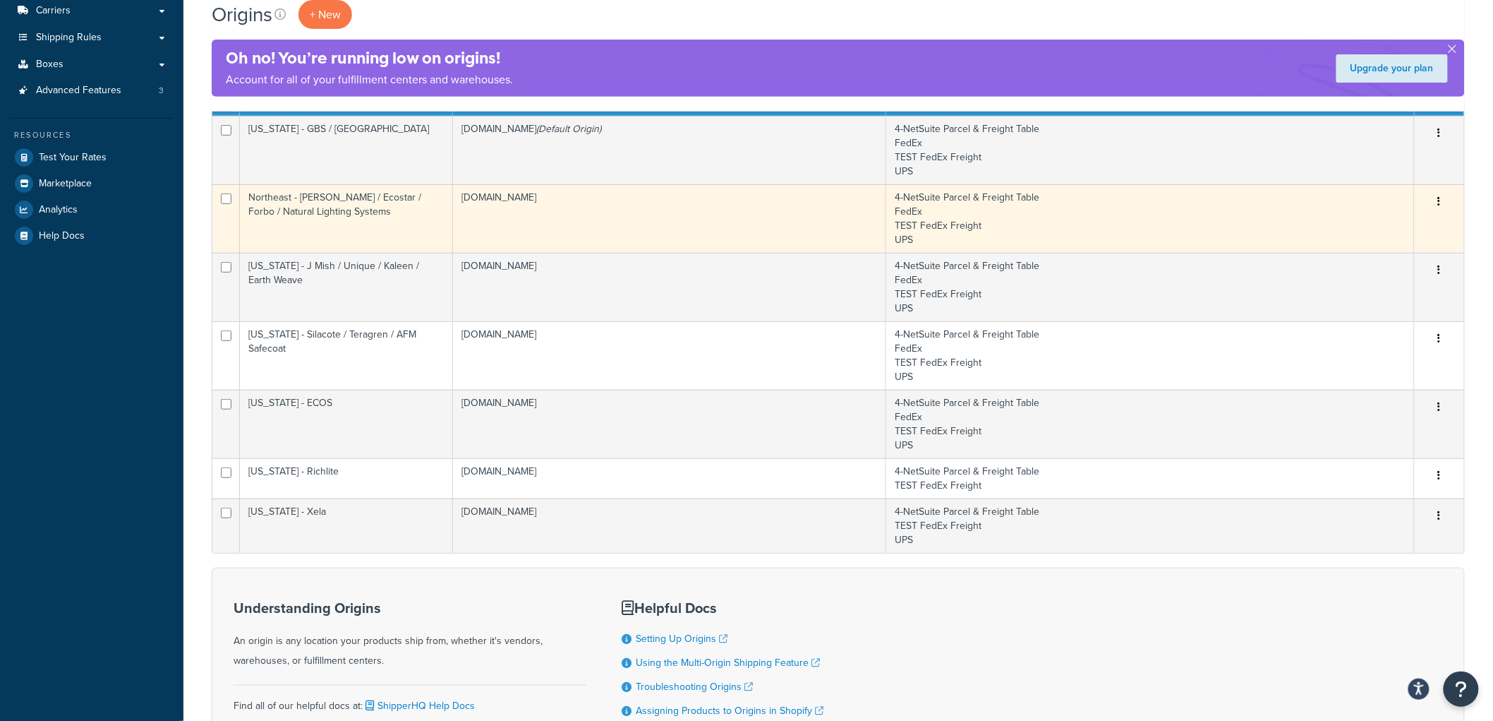
scroll to position [235, 0]
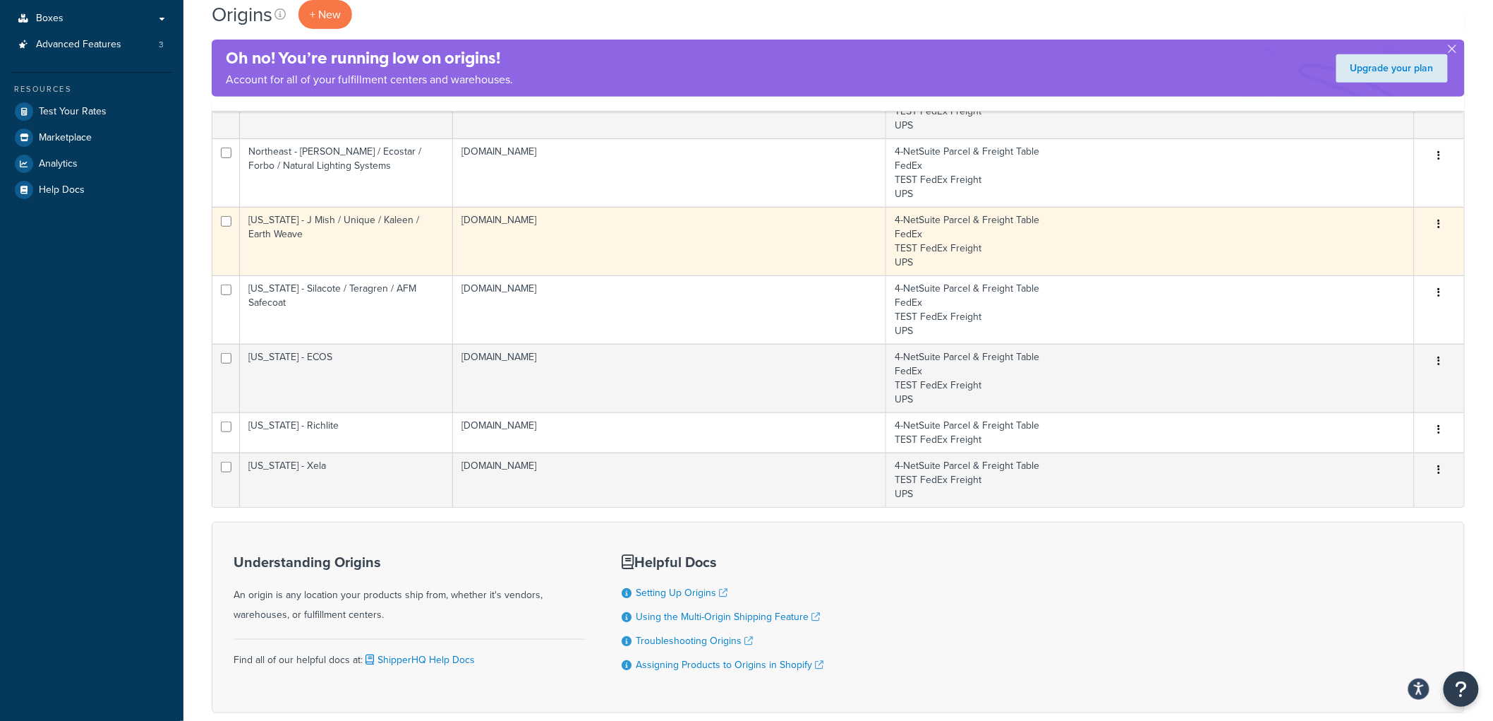
click at [399, 234] on td "[US_STATE] - J Mish / Unique / Kaleen / Earth Weave" at bounding box center [346, 241] width 213 height 68
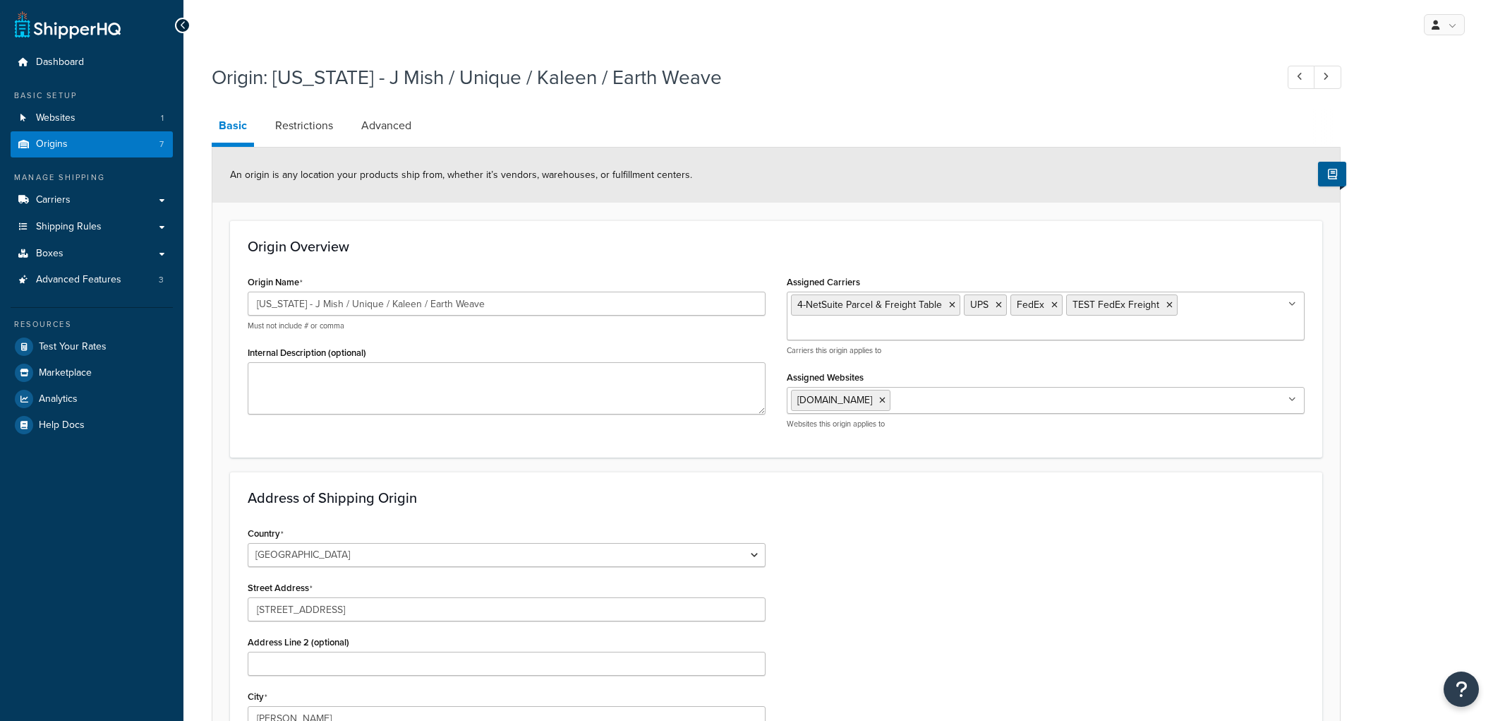
select select "10"
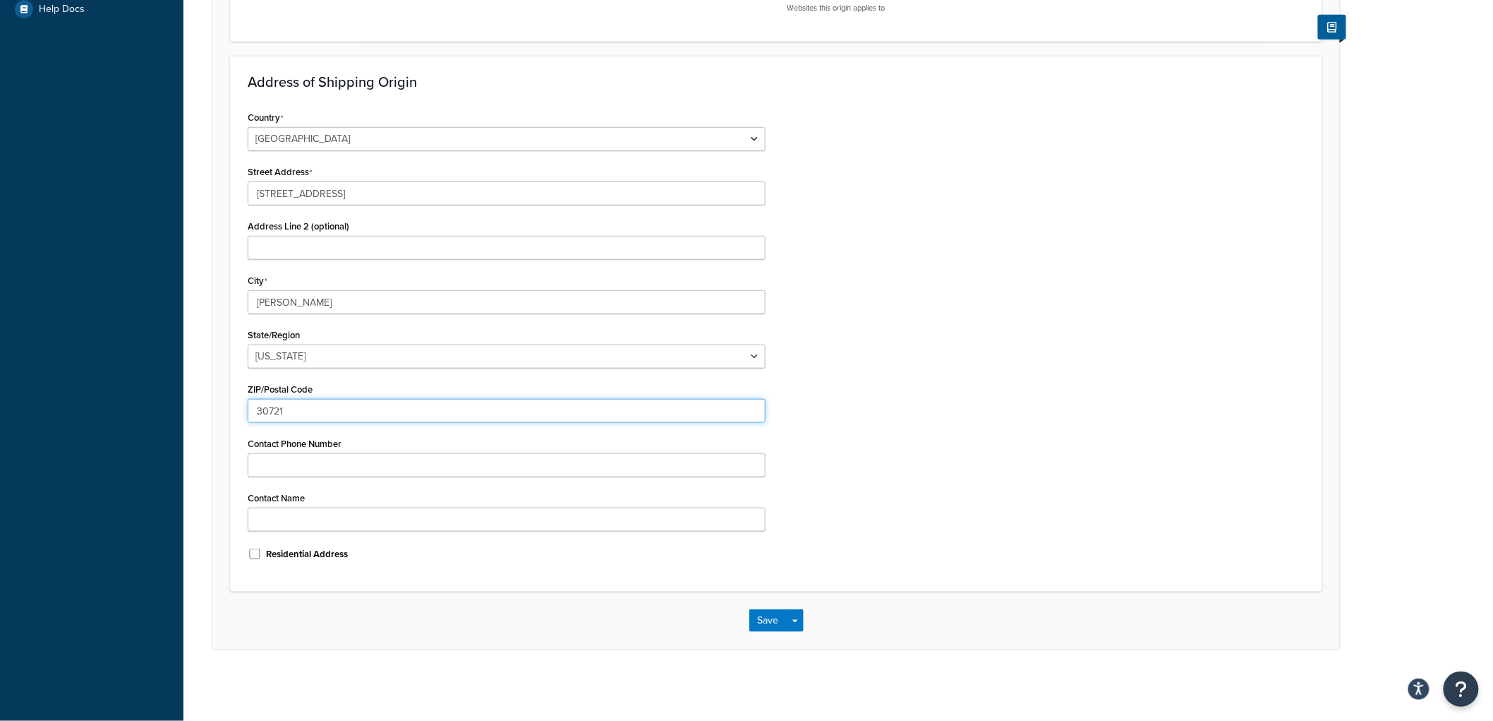
click at [348, 413] on input "30721" at bounding box center [507, 411] width 518 height 24
click at [850, 334] on div "Country [GEOGRAPHIC_DATA] [GEOGRAPHIC_DATA] [GEOGRAPHIC_DATA] [GEOGRAPHIC_DATA]…" at bounding box center [776, 340] width 1078 height 466
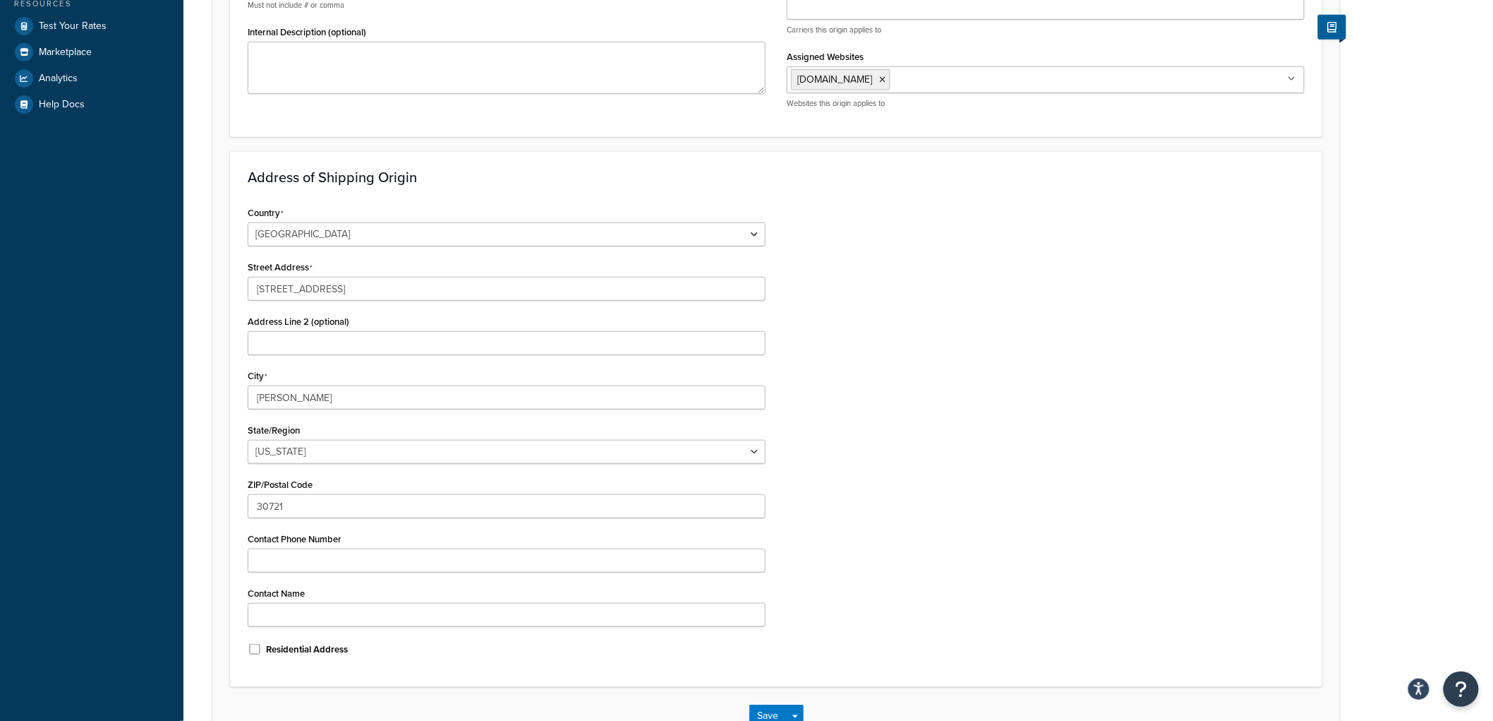
scroll to position [416, 0]
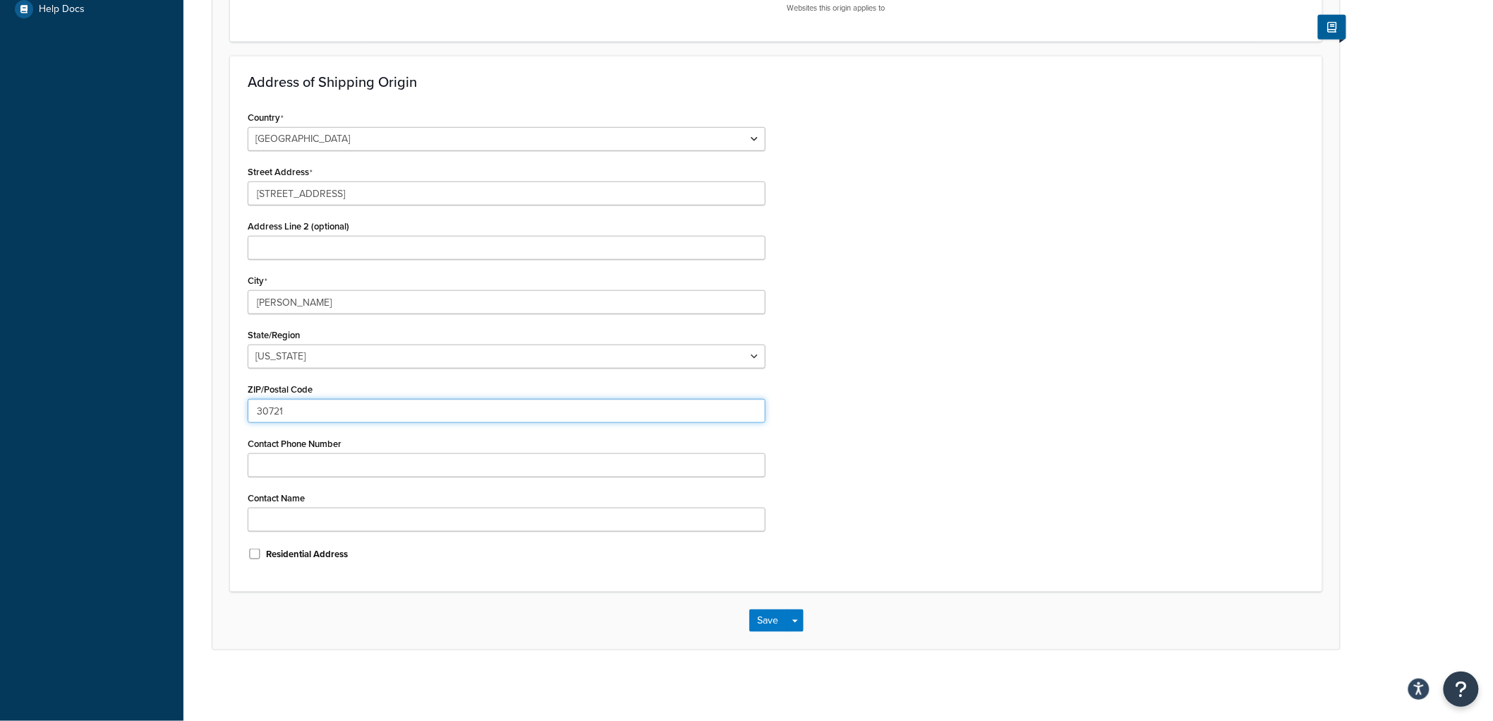
click at [397, 414] on input "30721" at bounding box center [507, 411] width 518 height 24
click at [1358, 258] on div "Origin: Georgia - J Mish / Unique / Kaleen / Earth Weave Basic Restrictions Adv…" at bounding box center [838, 163] width 1310 height 1044
click at [1395, 311] on div "Origin: Georgia - J Mish / Unique / Kaleen / Earth Weave Basic Restrictions Adv…" at bounding box center [838, 163] width 1310 height 1044
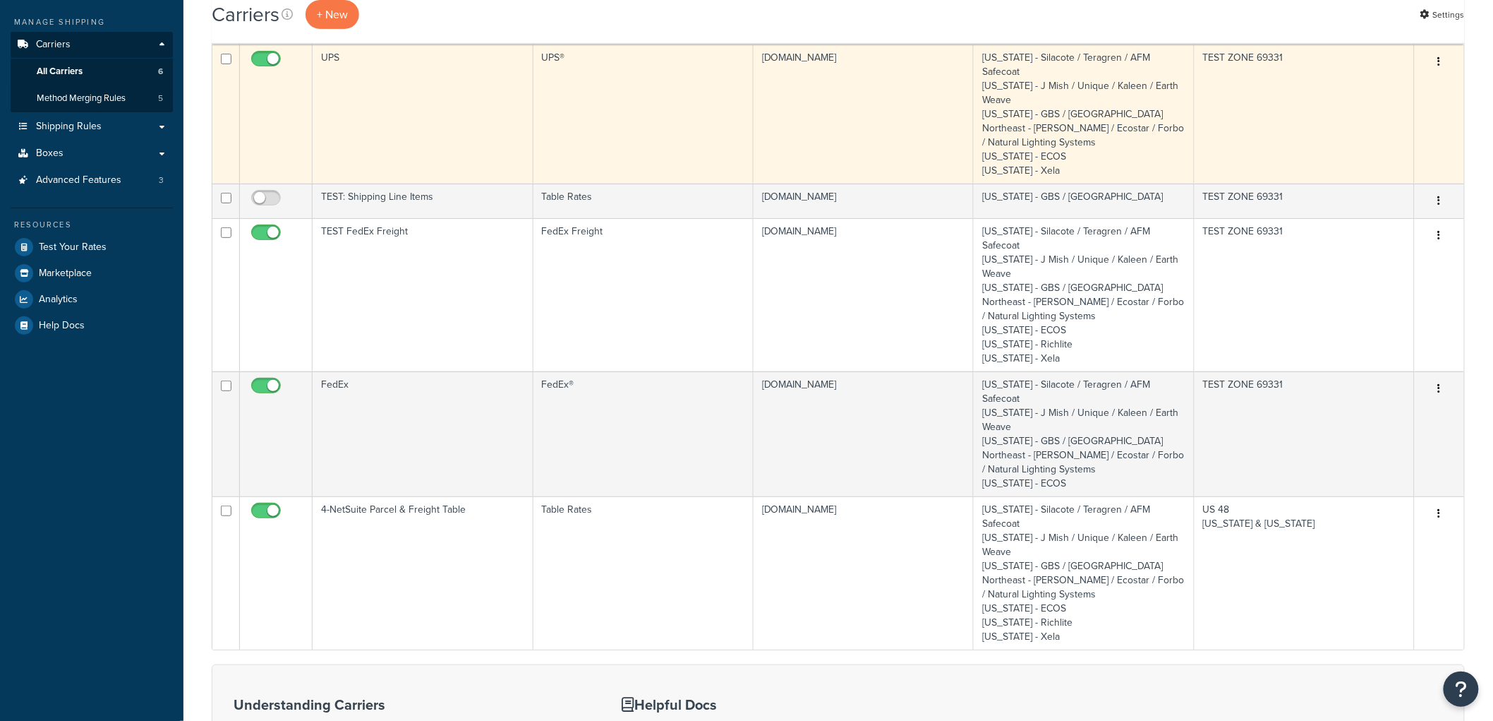
scroll to position [157, 0]
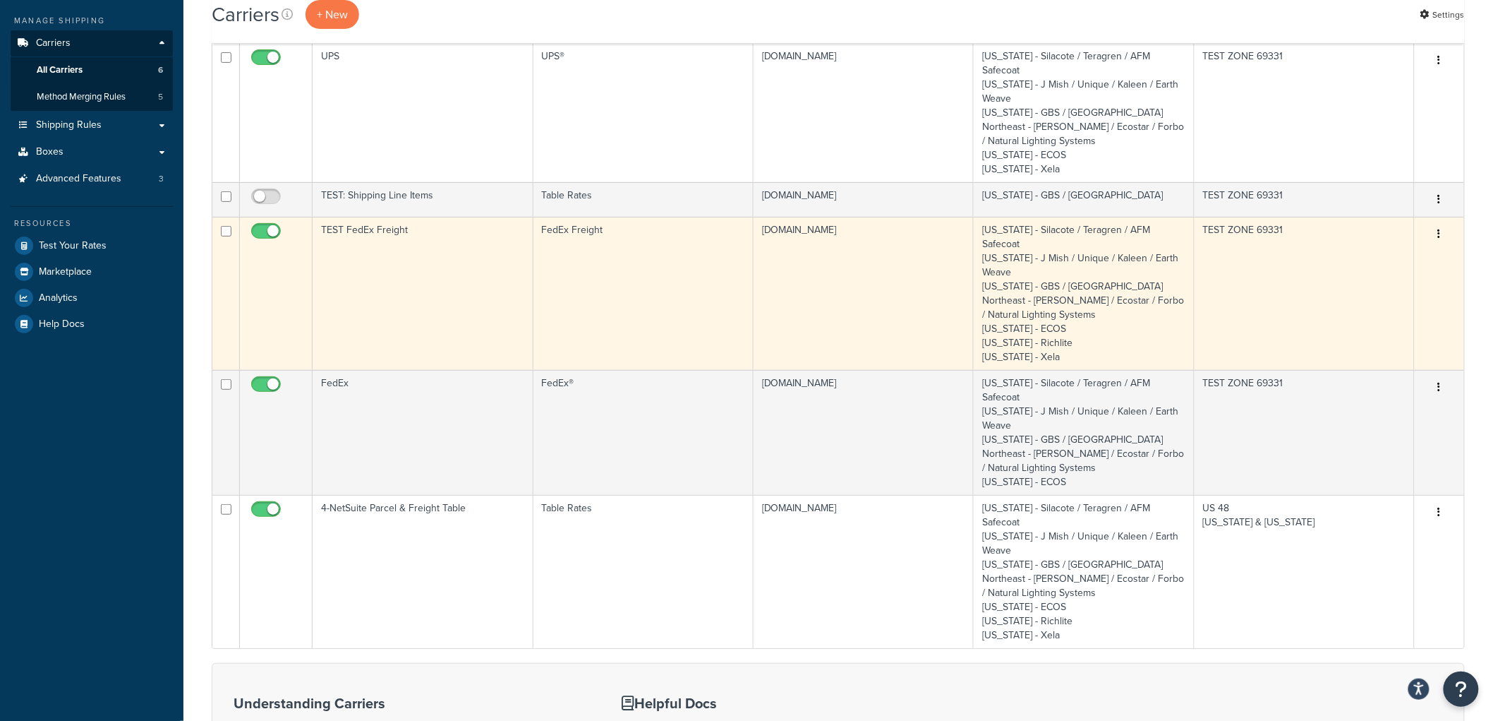
click at [443, 258] on td "TEST FedEx Freight" at bounding box center [423, 293] width 220 height 153
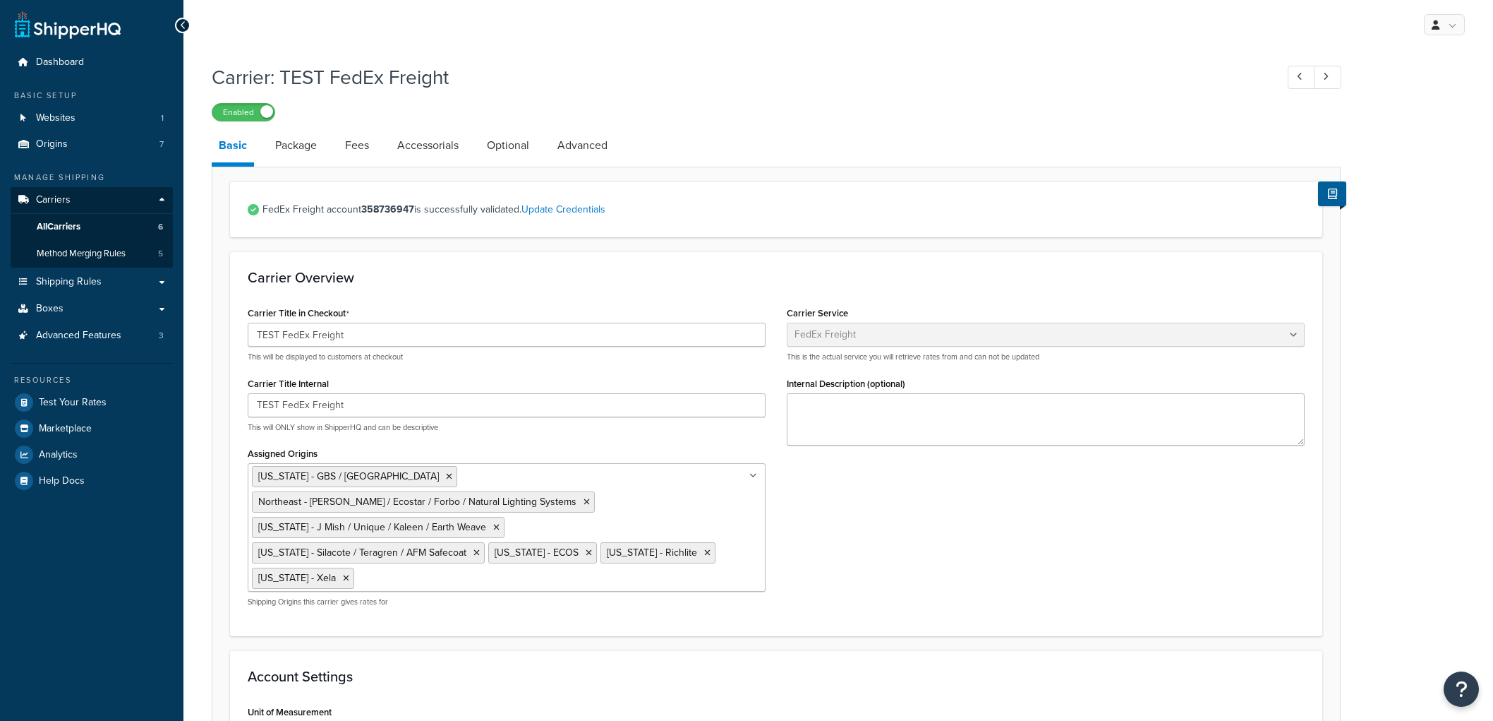
select select "fedExFreight"
click at [300, 155] on link "Package" at bounding box center [296, 145] width 56 height 34
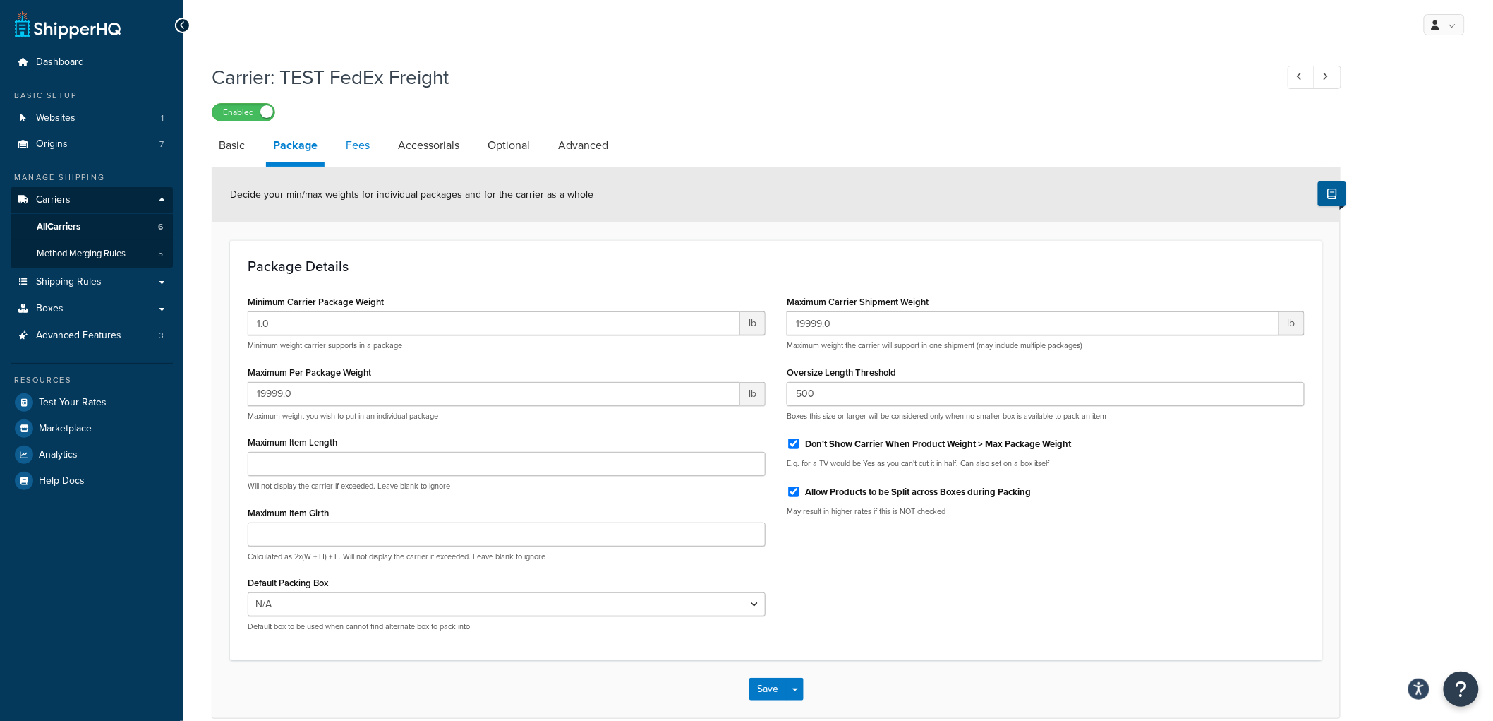
click at [360, 146] on link "Fees" at bounding box center [358, 145] width 38 height 34
select select "AFTER"
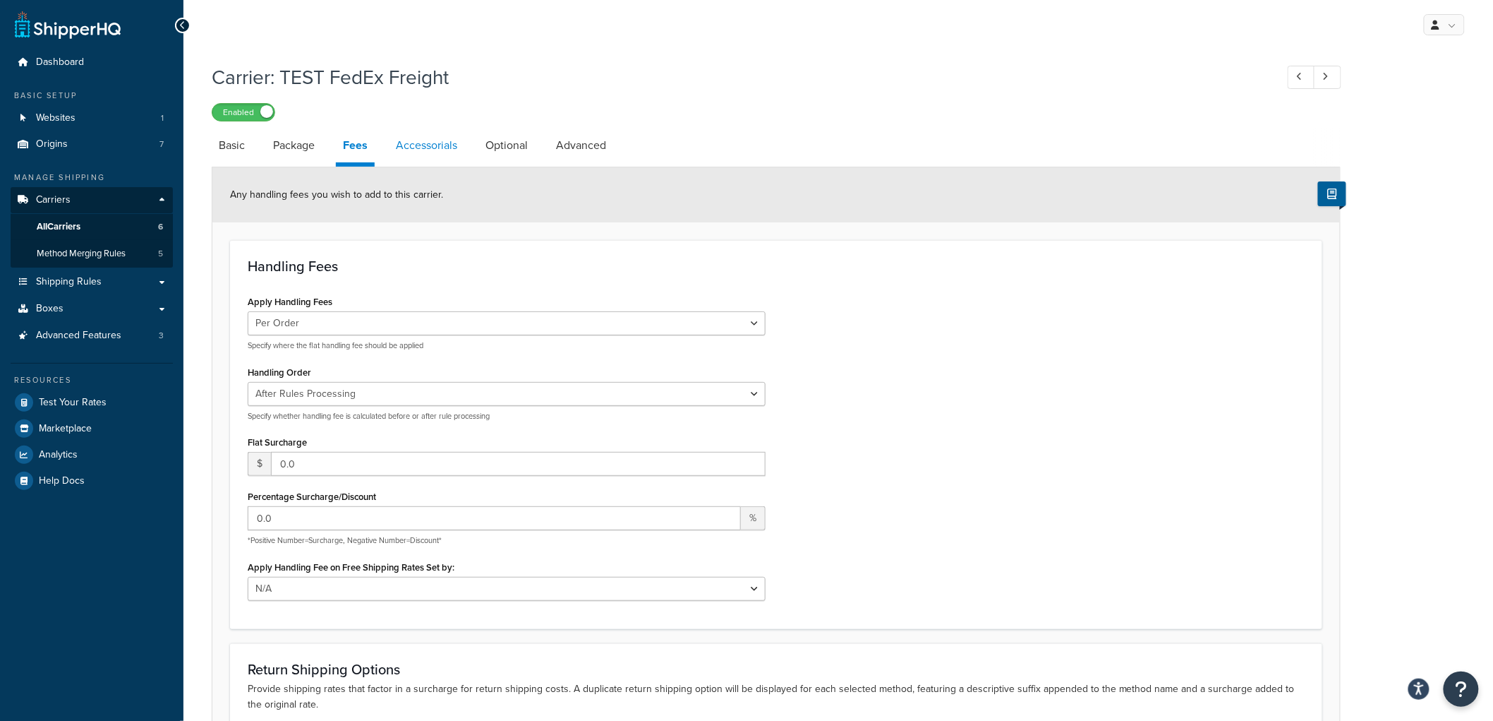
click at [460, 145] on link "Accessorials" at bounding box center [427, 145] width 76 height 34
select select "residential"
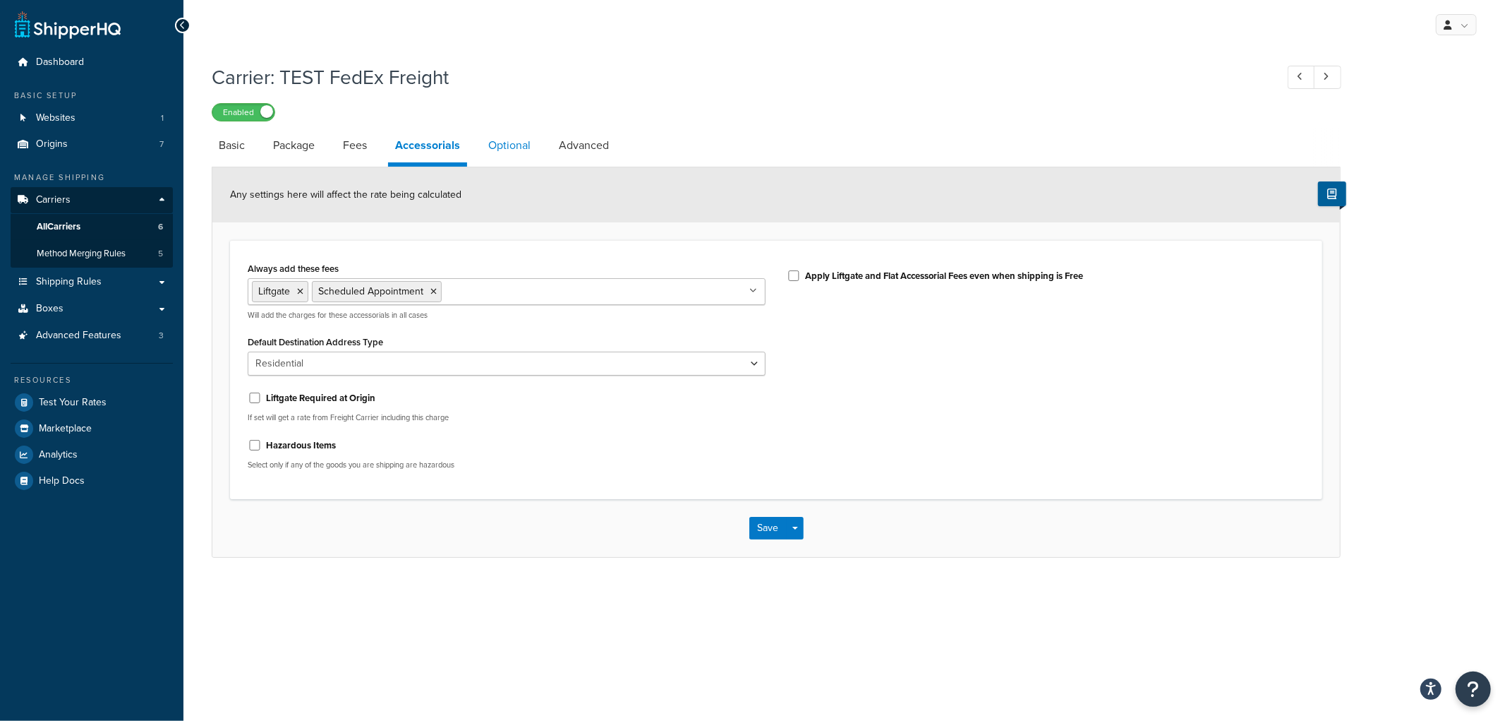
click at [510, 143] on link "Optional" at bounding box center [509, 145] width 56 height 34
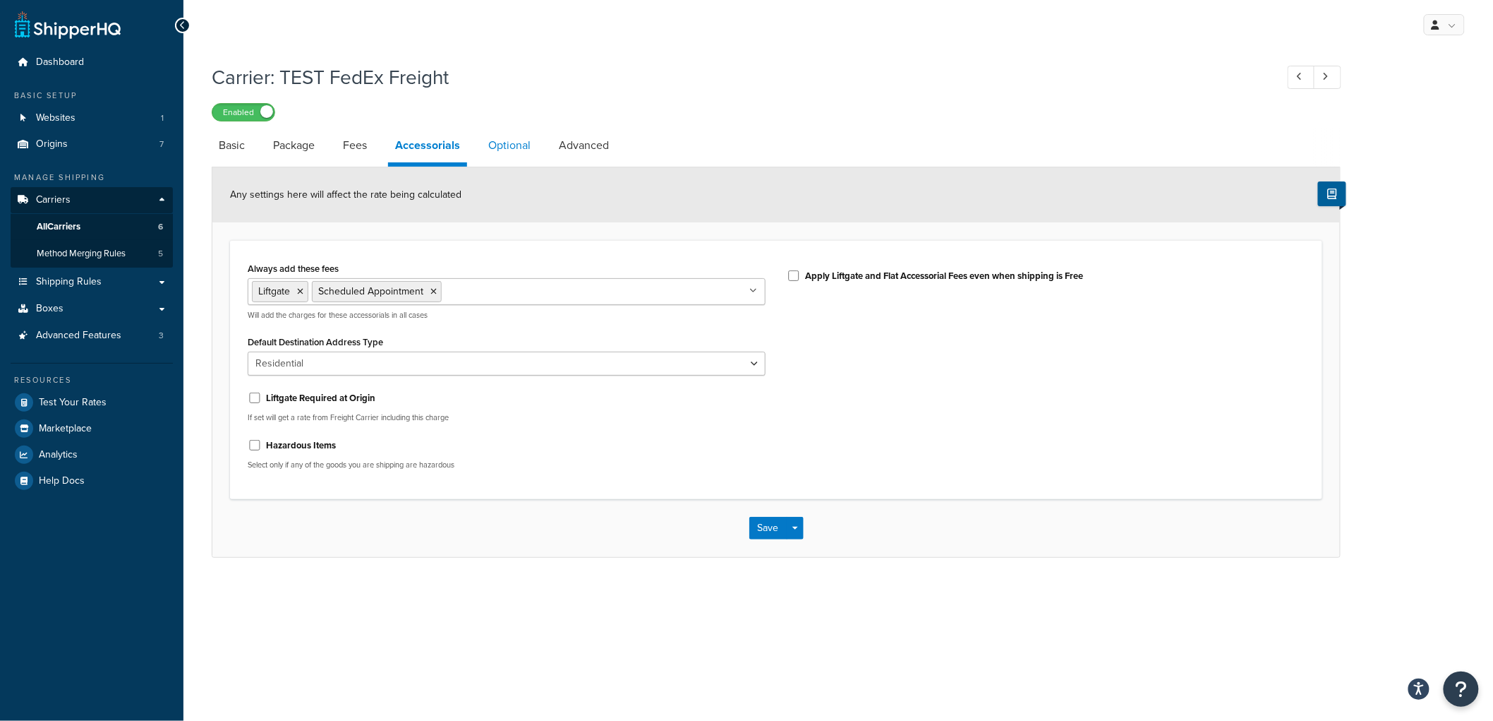
select select "55"
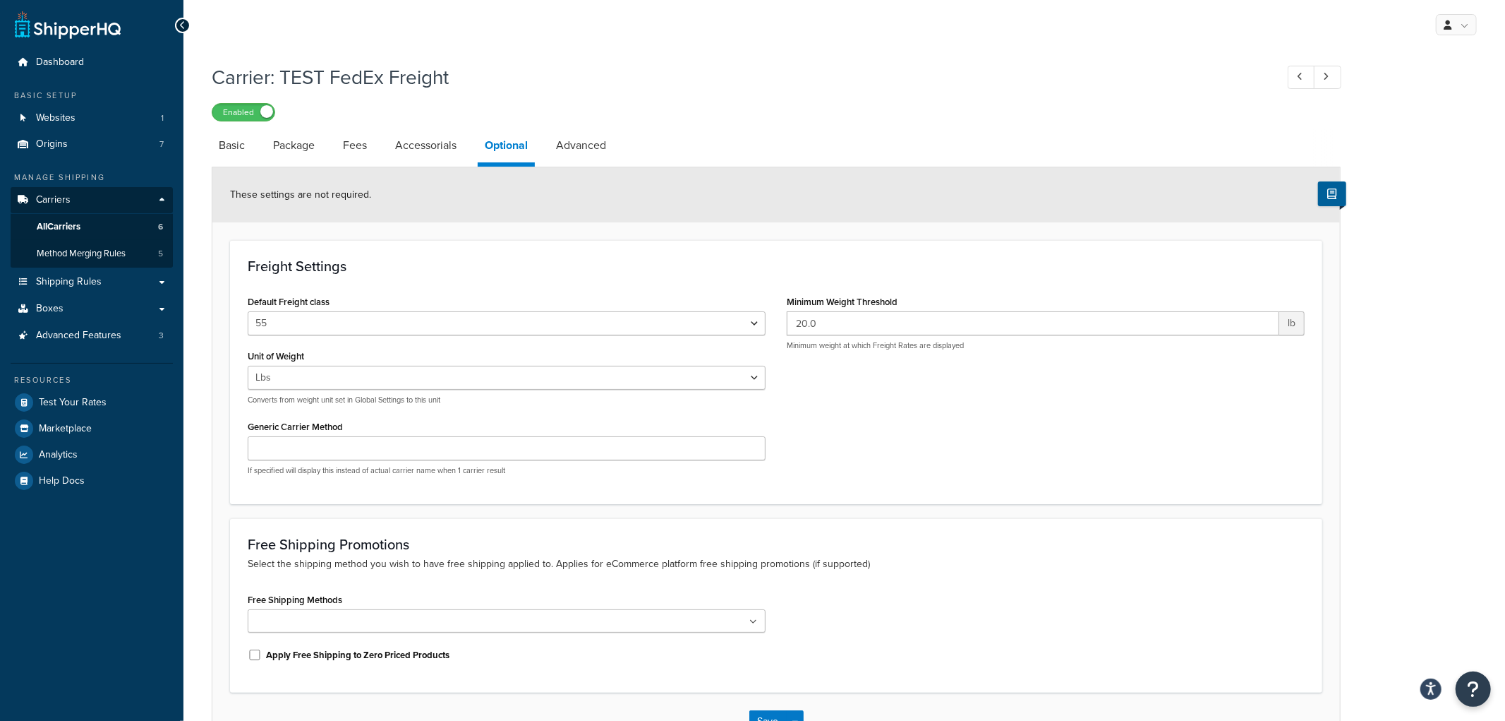
select select "residential"
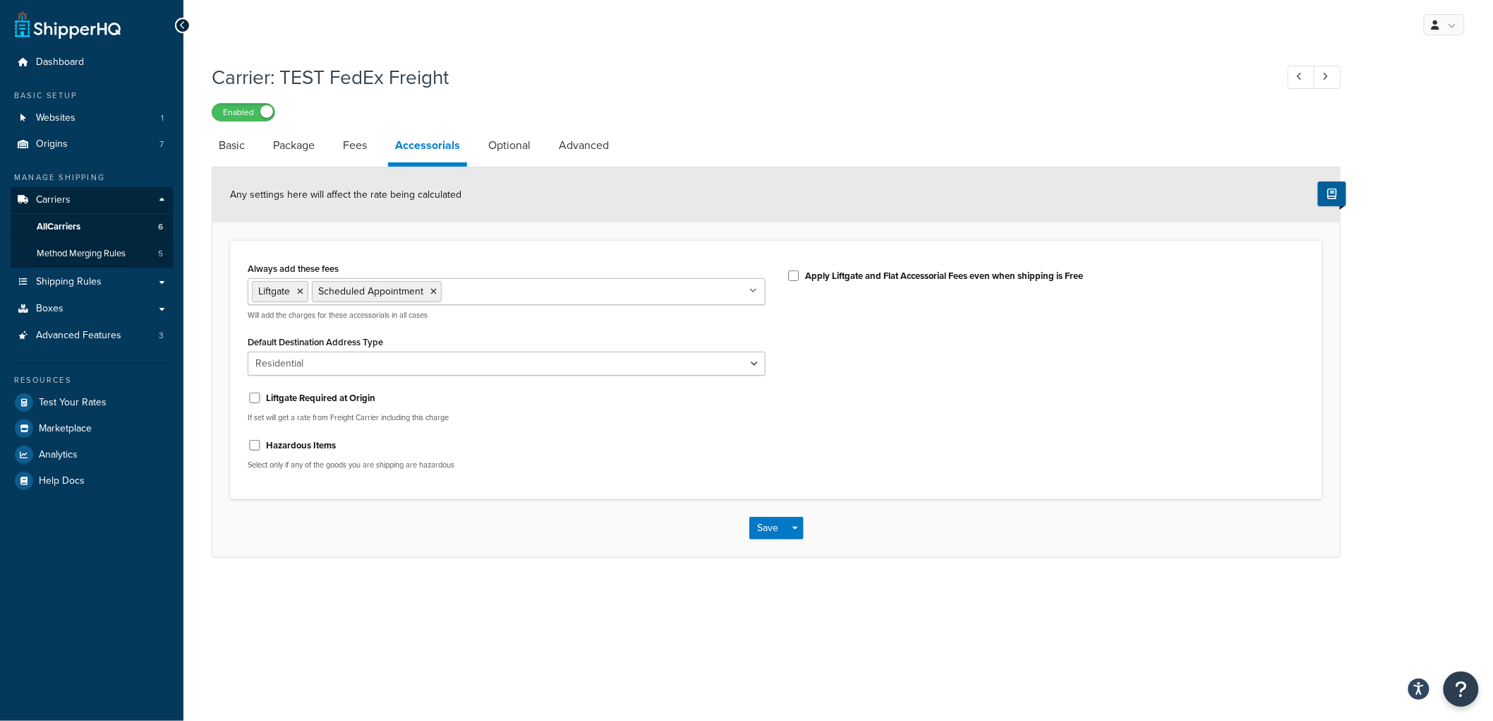
select select "AFTER"
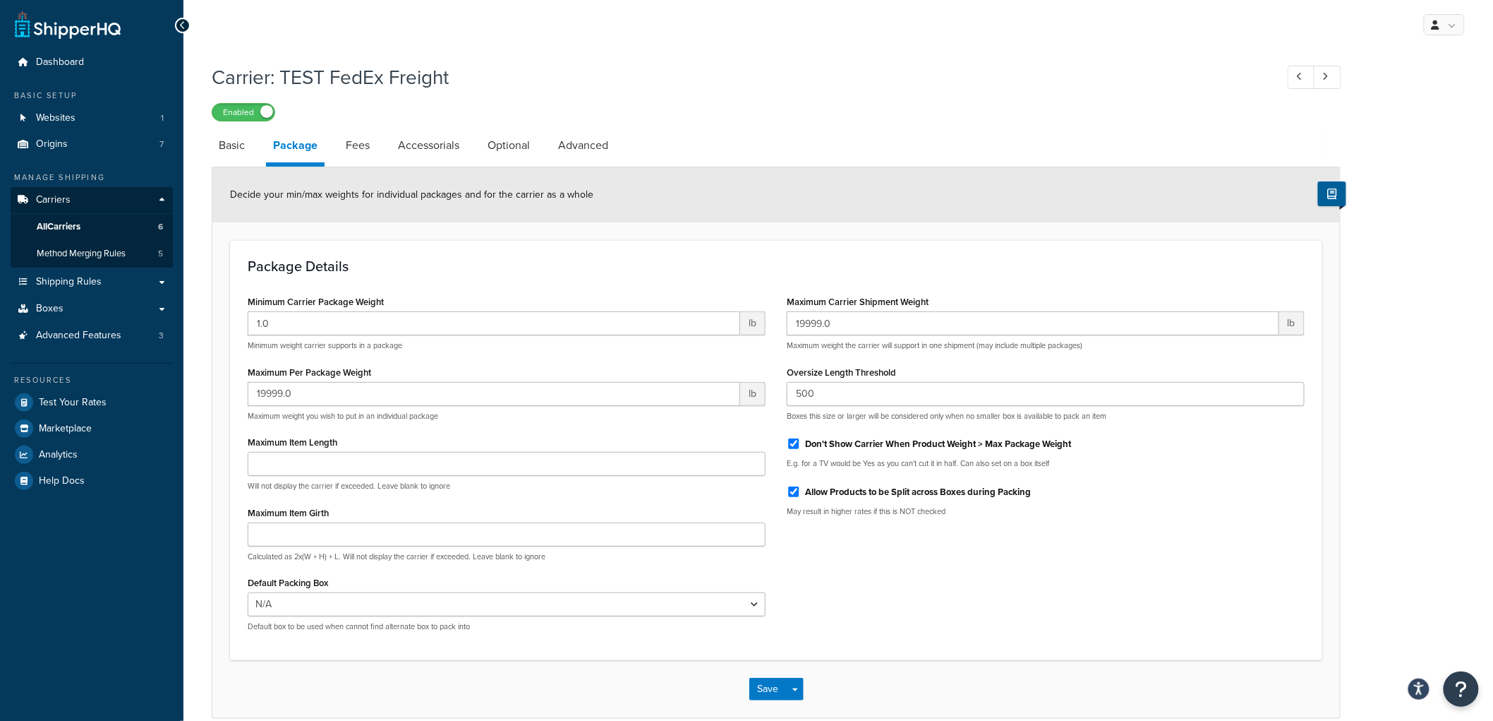
select select "fedExFreight"
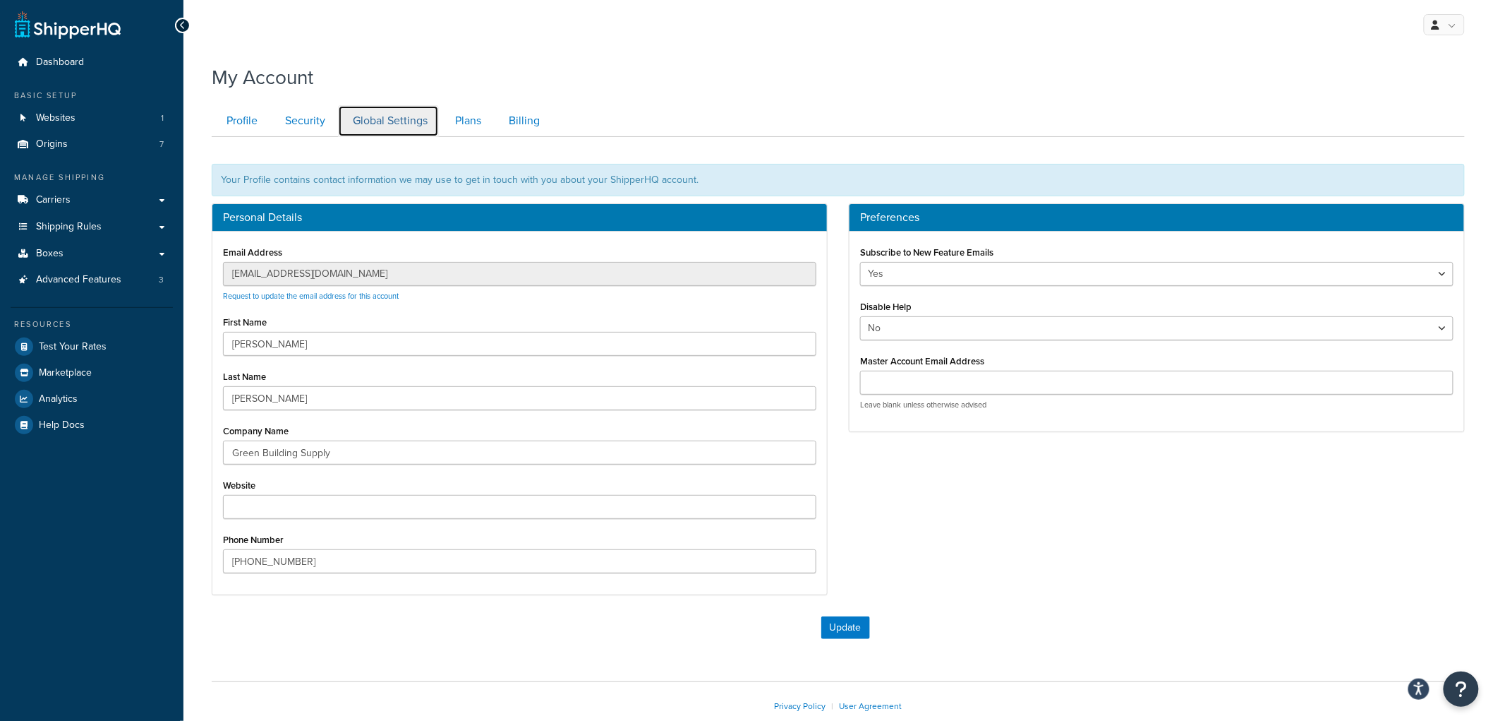
click at [397, 123] on link "Global Settings" at bounding box center [388, 121] width 101 height 32
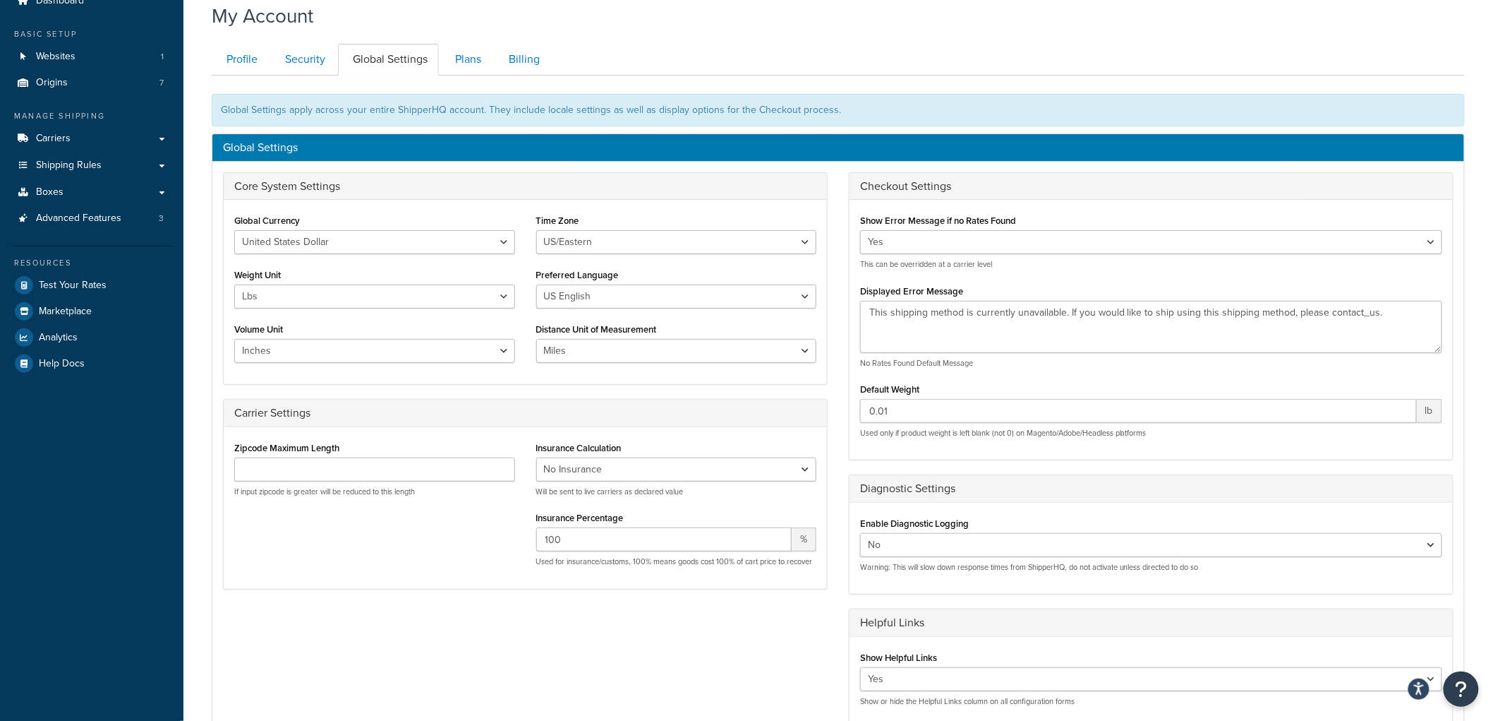
scroll to position [59, 0]
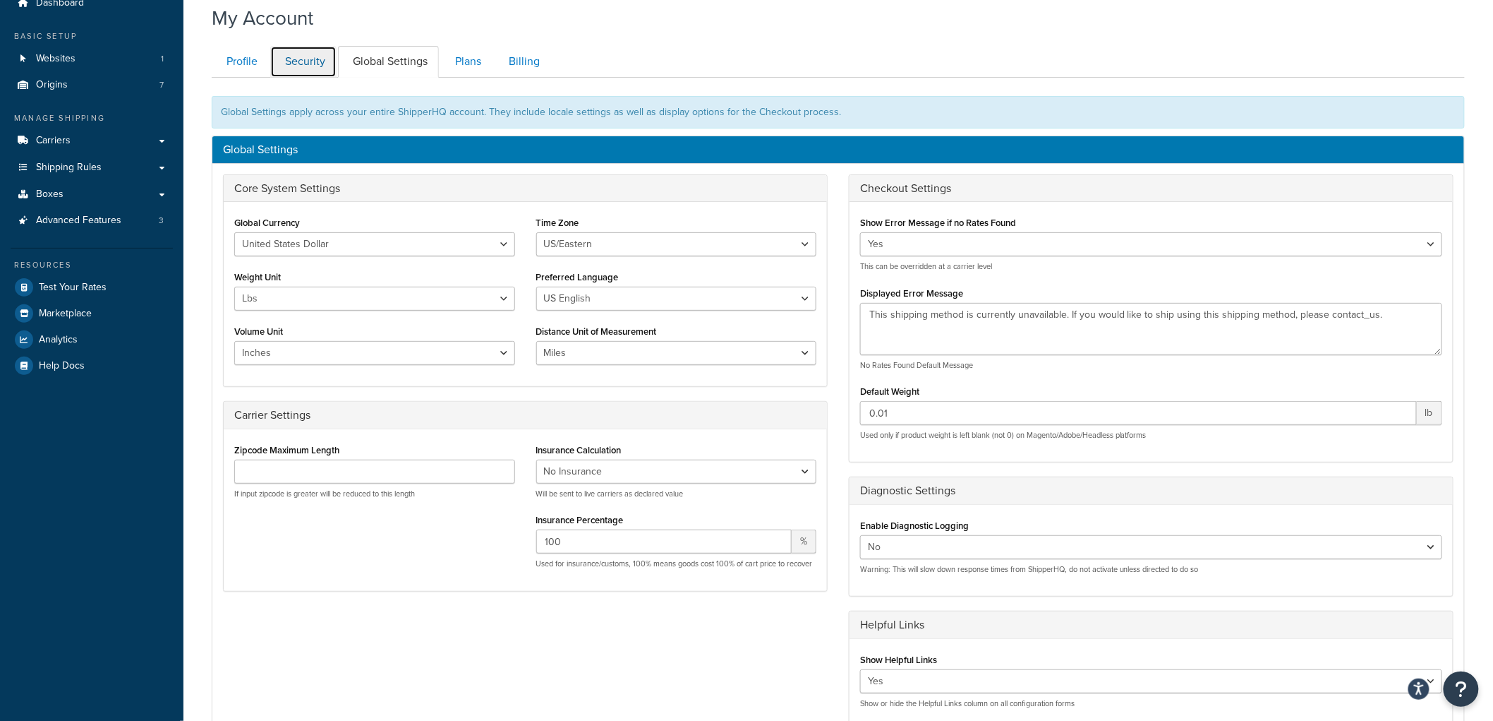
click at [305, 57] on link "Security" at bounding box center [303, 62] width 66 height 32
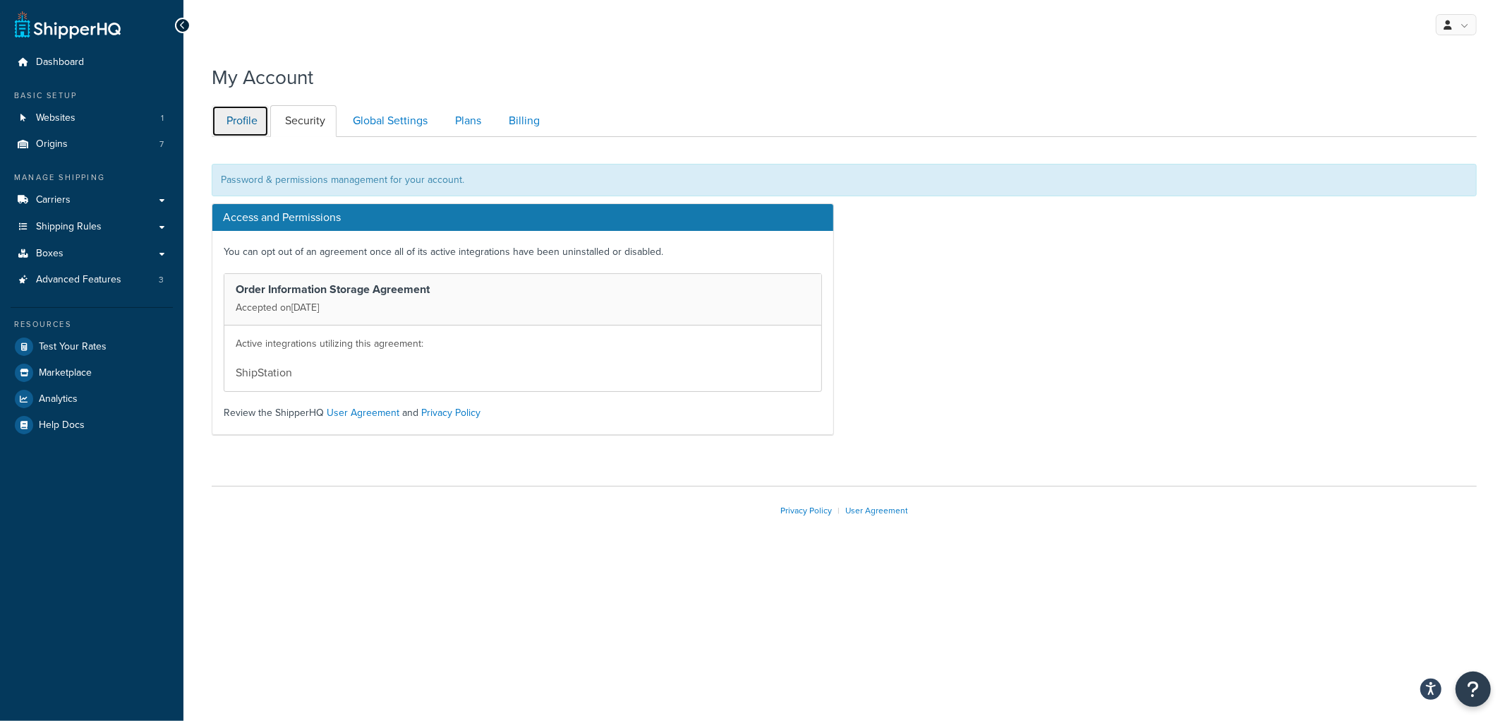
click at [248, 116] on link "Profile" at bounding box center [240, 121] width 57 height 32
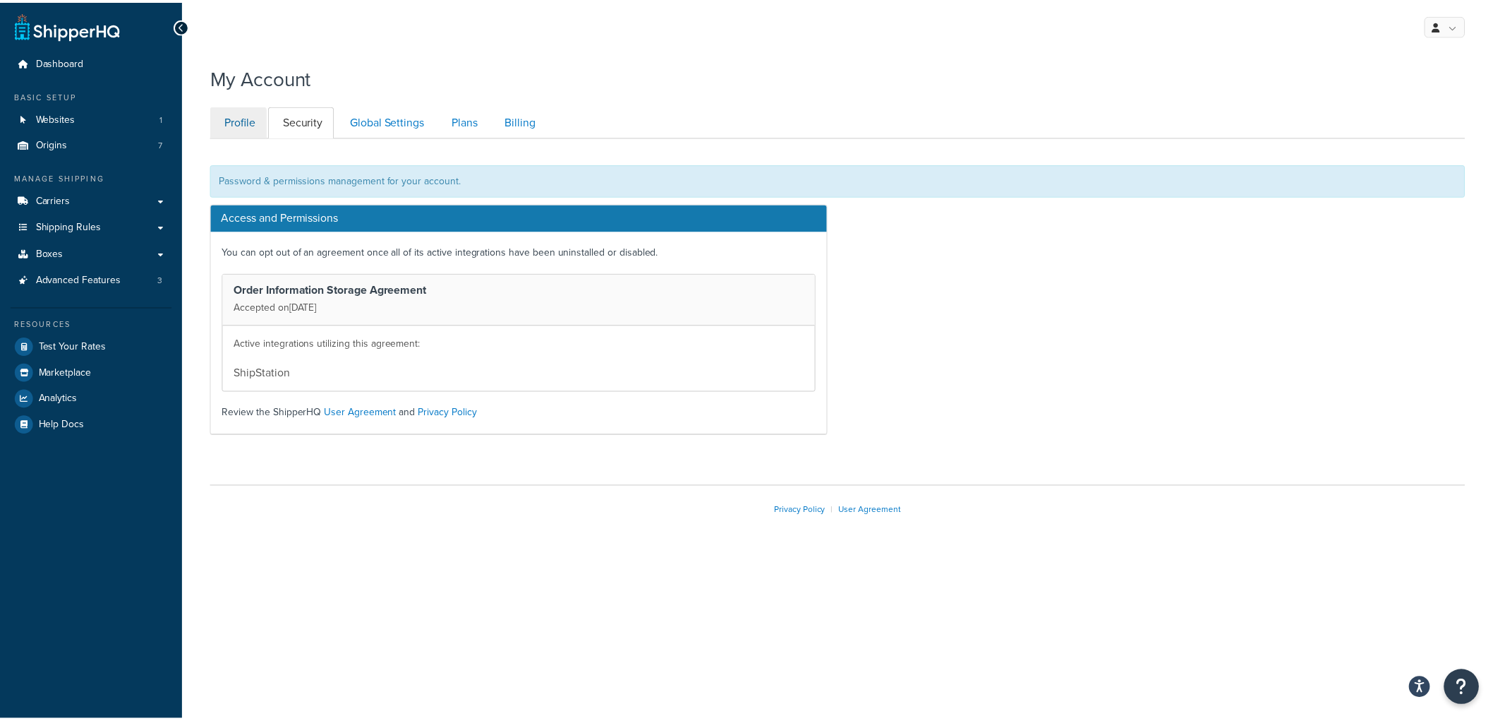
scroll to position [80, 0]
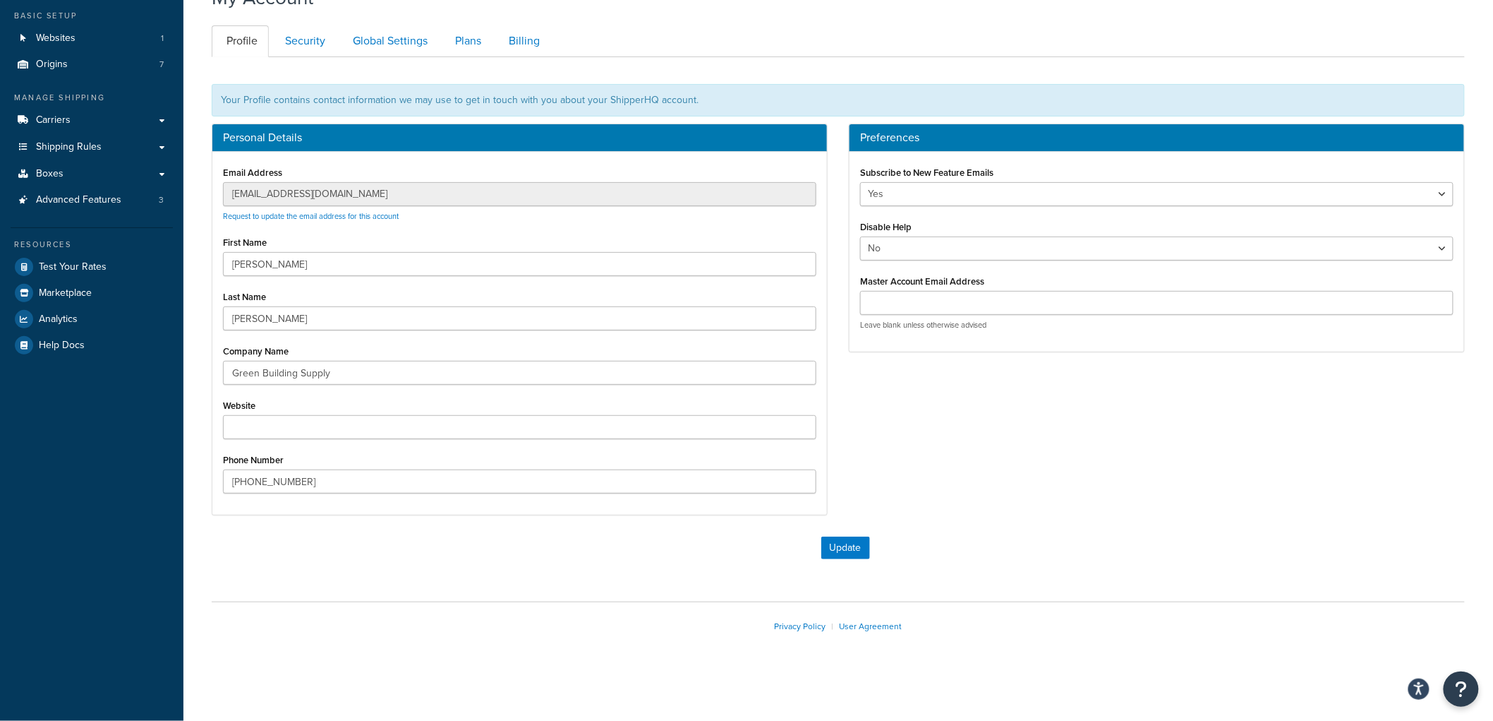
click at [948, 436] on div "Personal Details Email Address [EMAIL_ADDRESS][DOMAIN_NAME] Request to update t…" at bounding box center [838, 327] width 1275 height 406
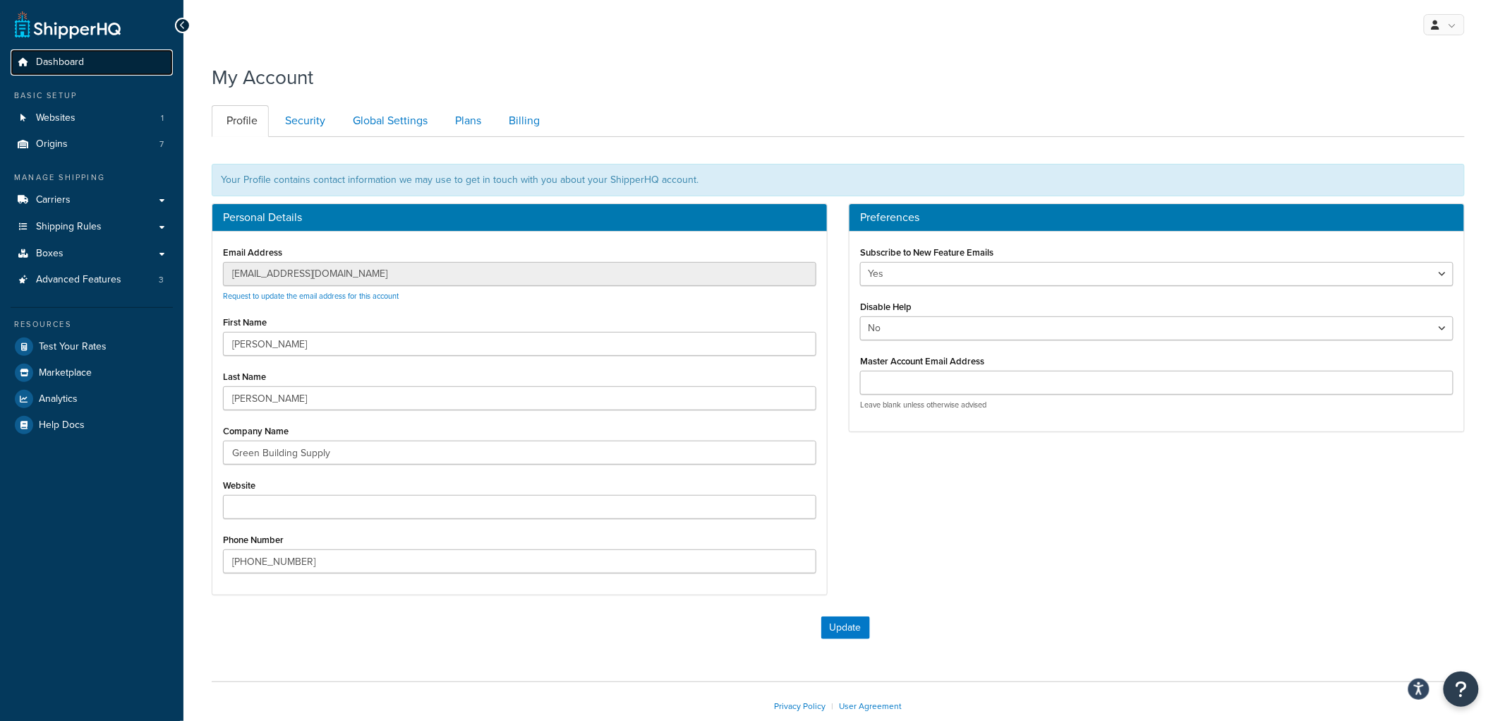
click at [111, 60] on link "Dashboard" at bounding box center [92, 62] width 162 height 26
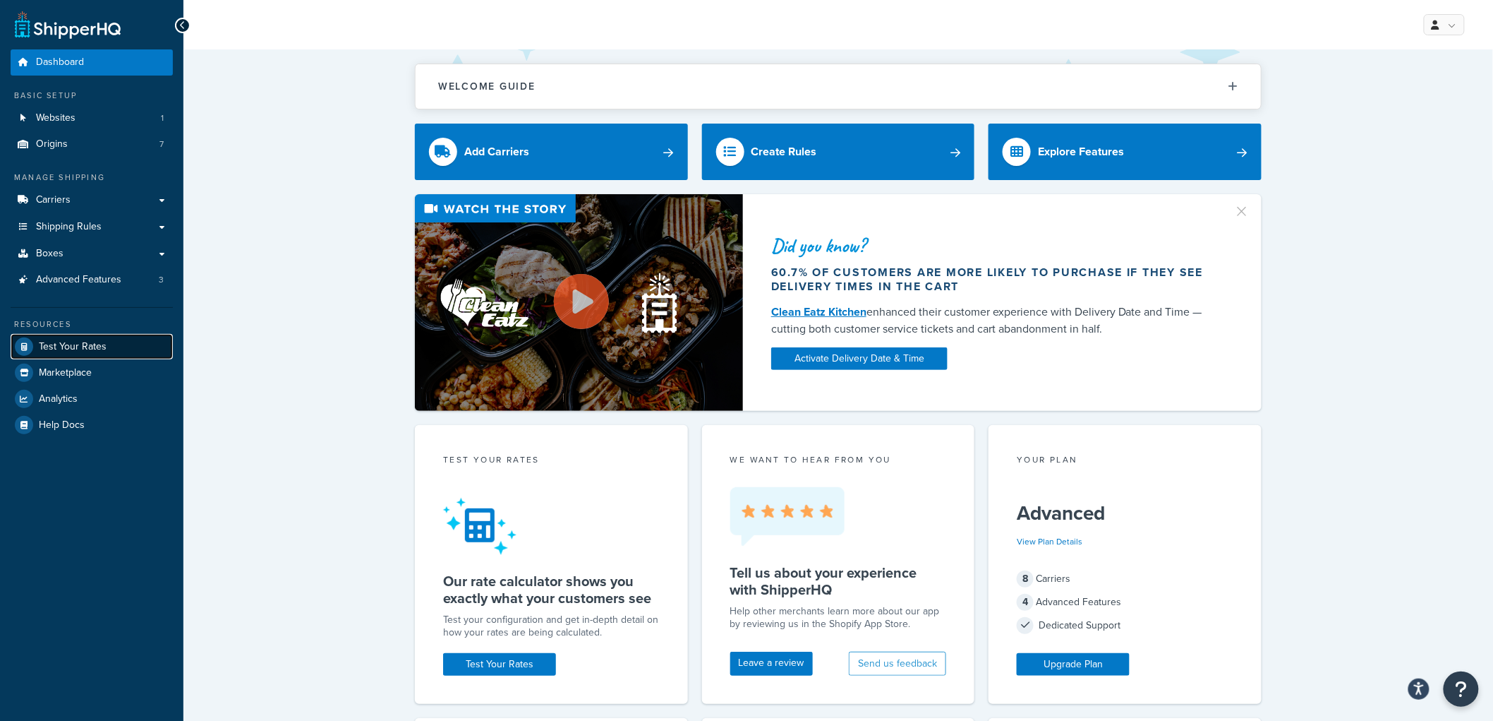
click at [117, 346] on link "Test Your Rates" at bounding box center [92, 346] width 162 height 25
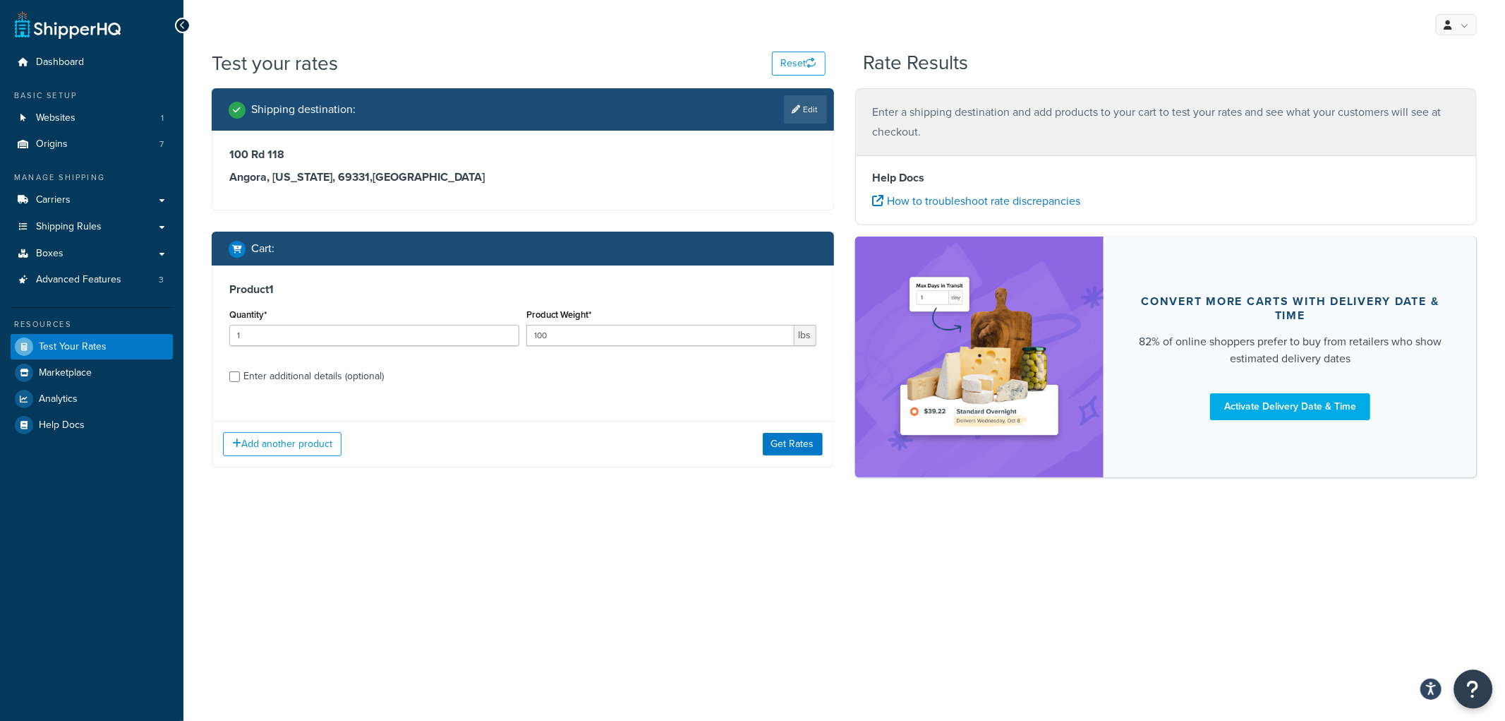
click at [1468, 676] on button "Open Resource Center" at bounding box center [1474, 689] width 39 height 39
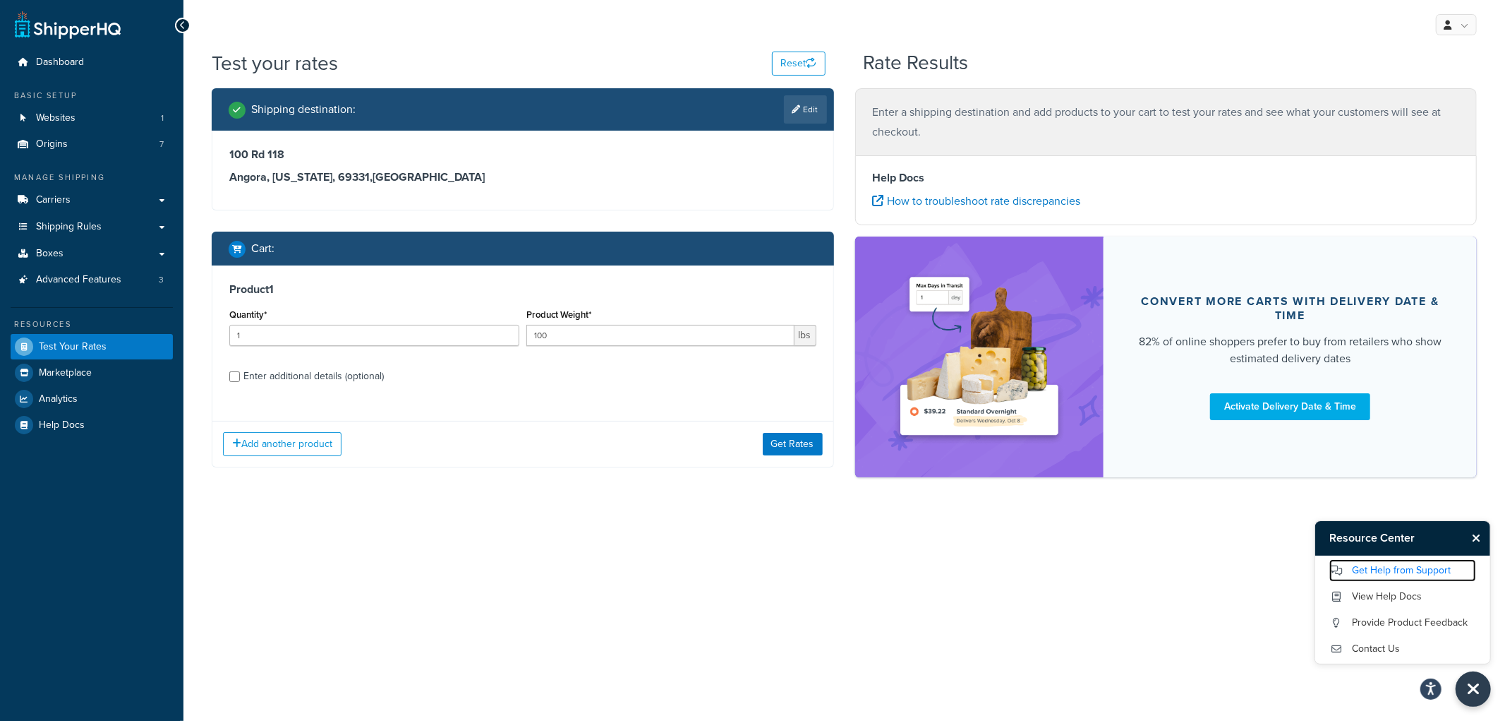
click at [1380, 567] on link "Get Help from Support" at bounding box center [1403, 570] width 147 height 23
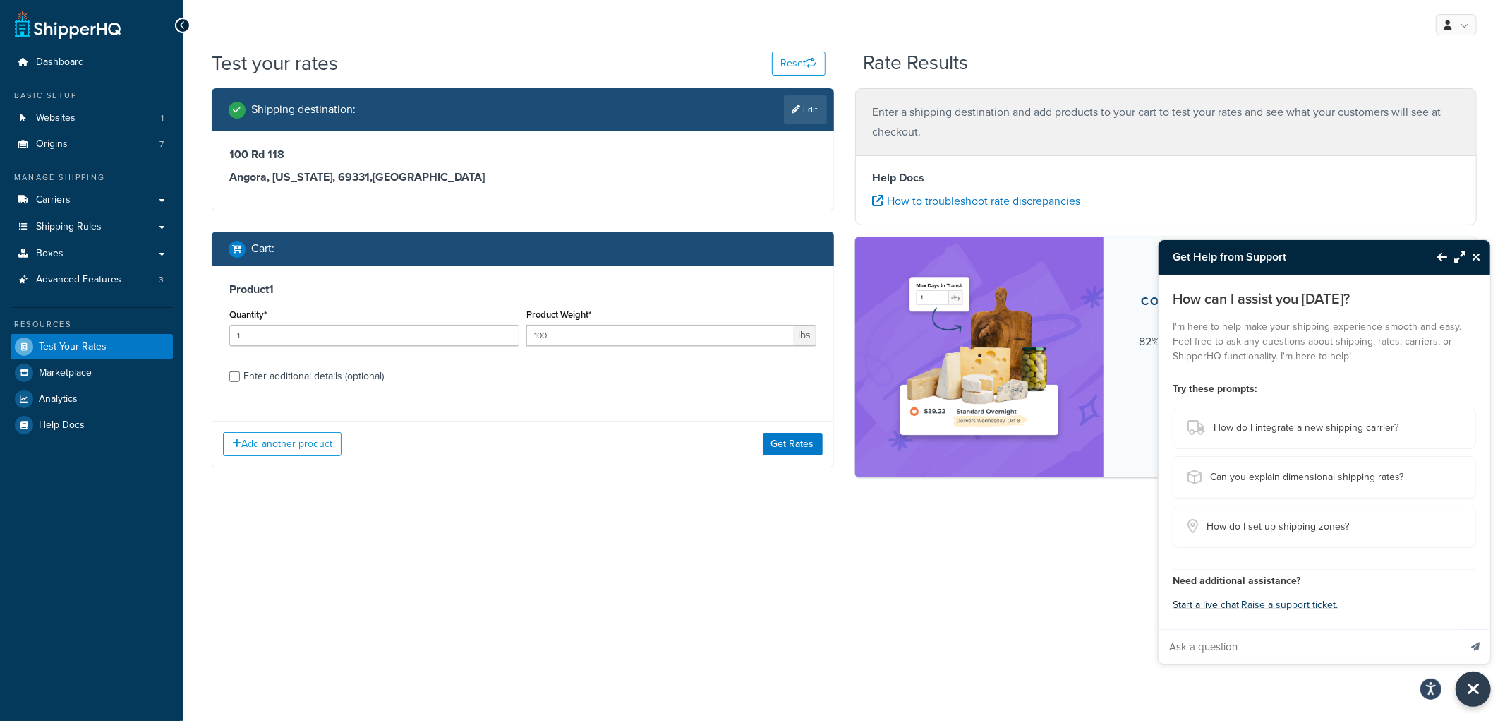
click at [1212, 607] on button "Start a live chat" at bounding box center [1206, 605] width 66 height 20
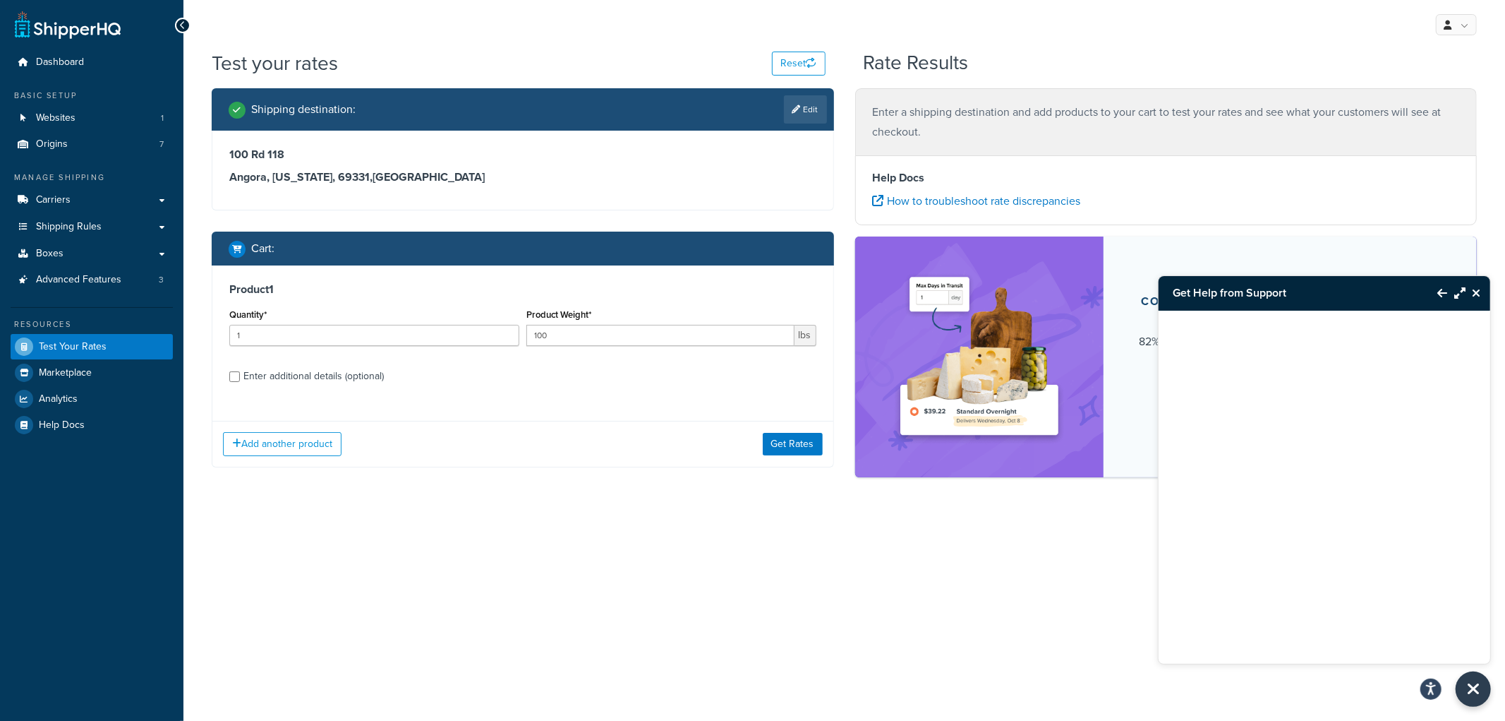
click at [1198, 172] on h4 "Help Docs" at bounding box center [1166, 177] width 587 height 17
click at [957, 612] on div "Get Help from Support My Profile Billing Global Settings Contact Us Logout Test…" at bounding box center [844, 360] width 1322 height 721
click at [967, 561] on div "Get Help from Support My Profile Billing Global Settings Contact Us Logout Test…" at bounding box center [844, 360] width 1322 height 721
click at [829, 607] on div "Get Help from Support My Profile Billing Global Settings Contact Us Logout Test…" at bounding box center [844, 360] width 1322 height 721
click at [771, 608] on div "Get Help from Support My Profile Billing Global Settings Contact Us Logout Test…" at bounding box center [844, 360] width 1322 height 721
